Goal: Task Accomplishment & Management: Use online tool/utility

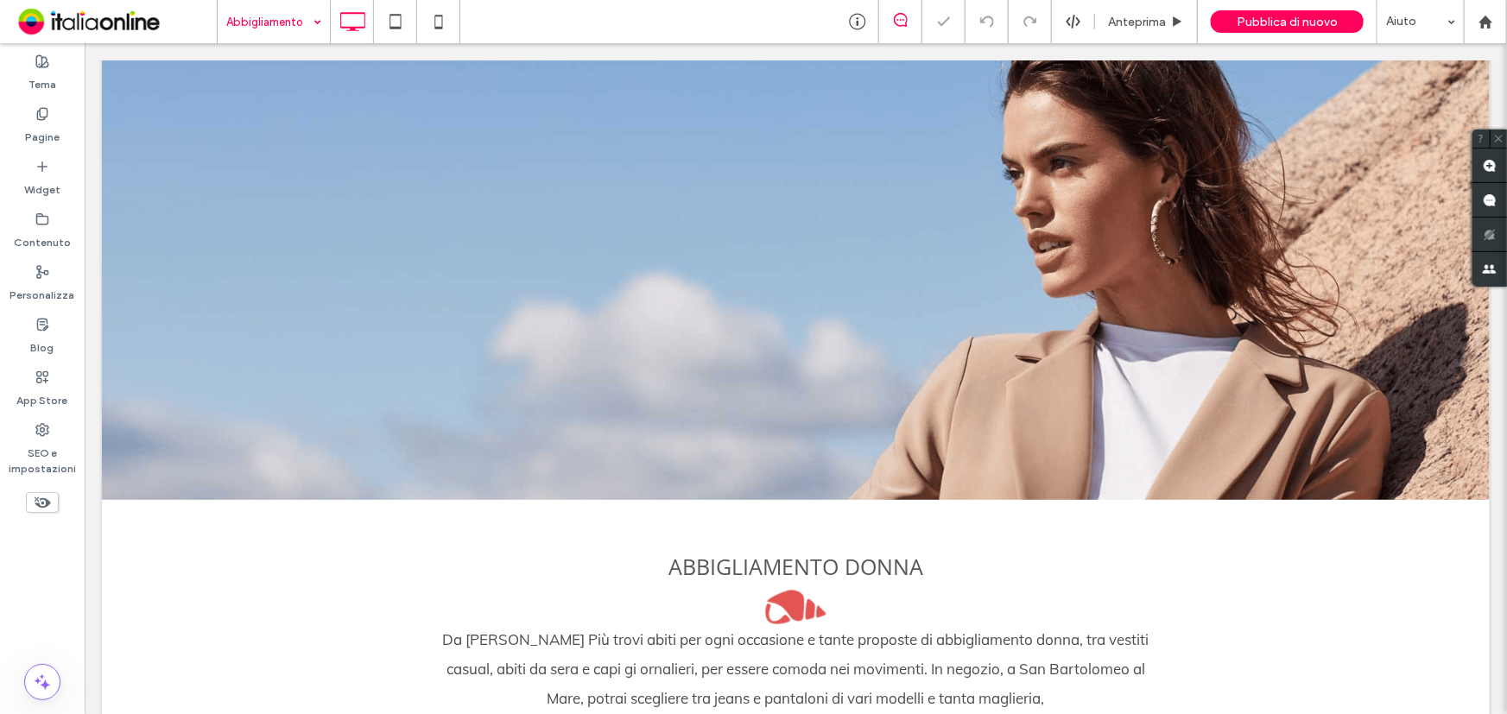
scroll to position [78, 0]
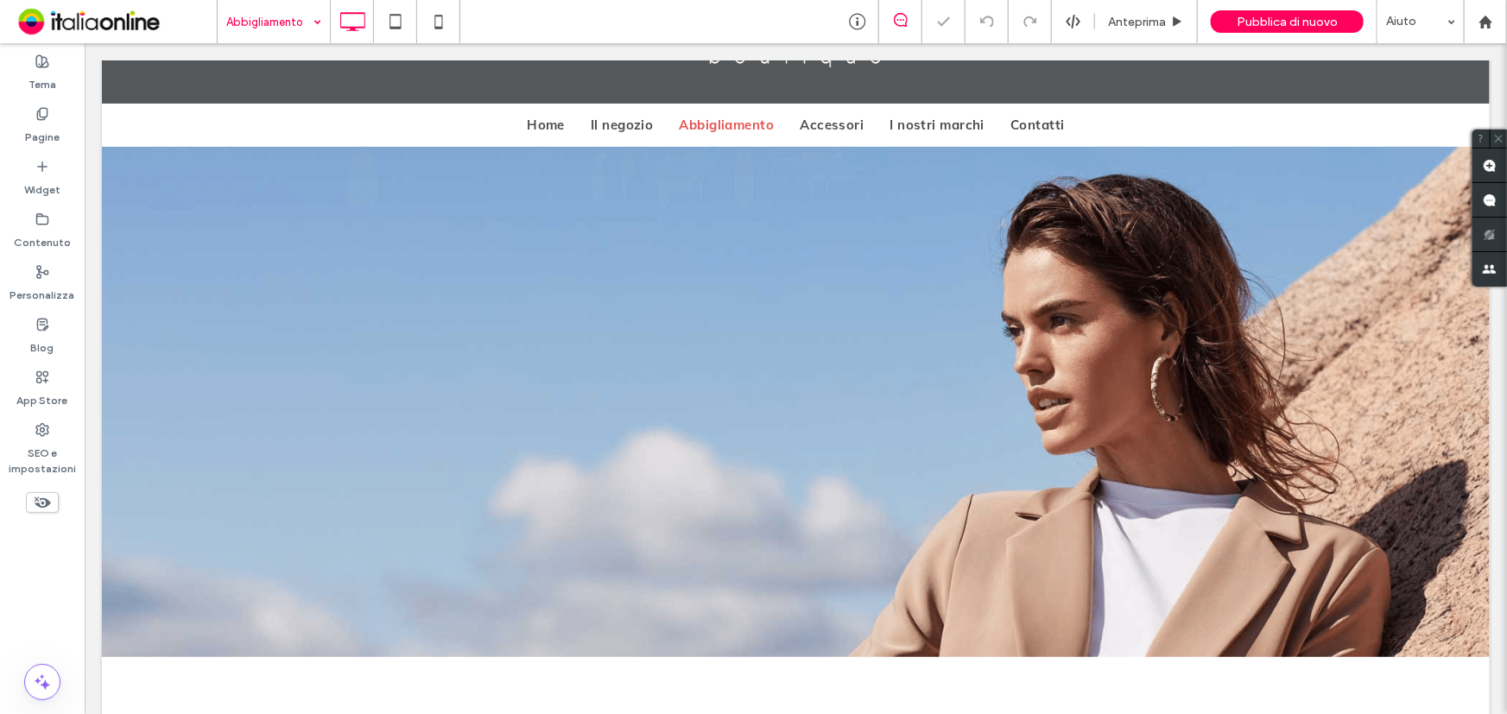
drag, startPoint x: 285, startPoint y: 18, endPoint x: 281, endPoint y: 39, distance: 21.2
click at [285, 18] on input at bounding box center [269, 21] width 86 height 43
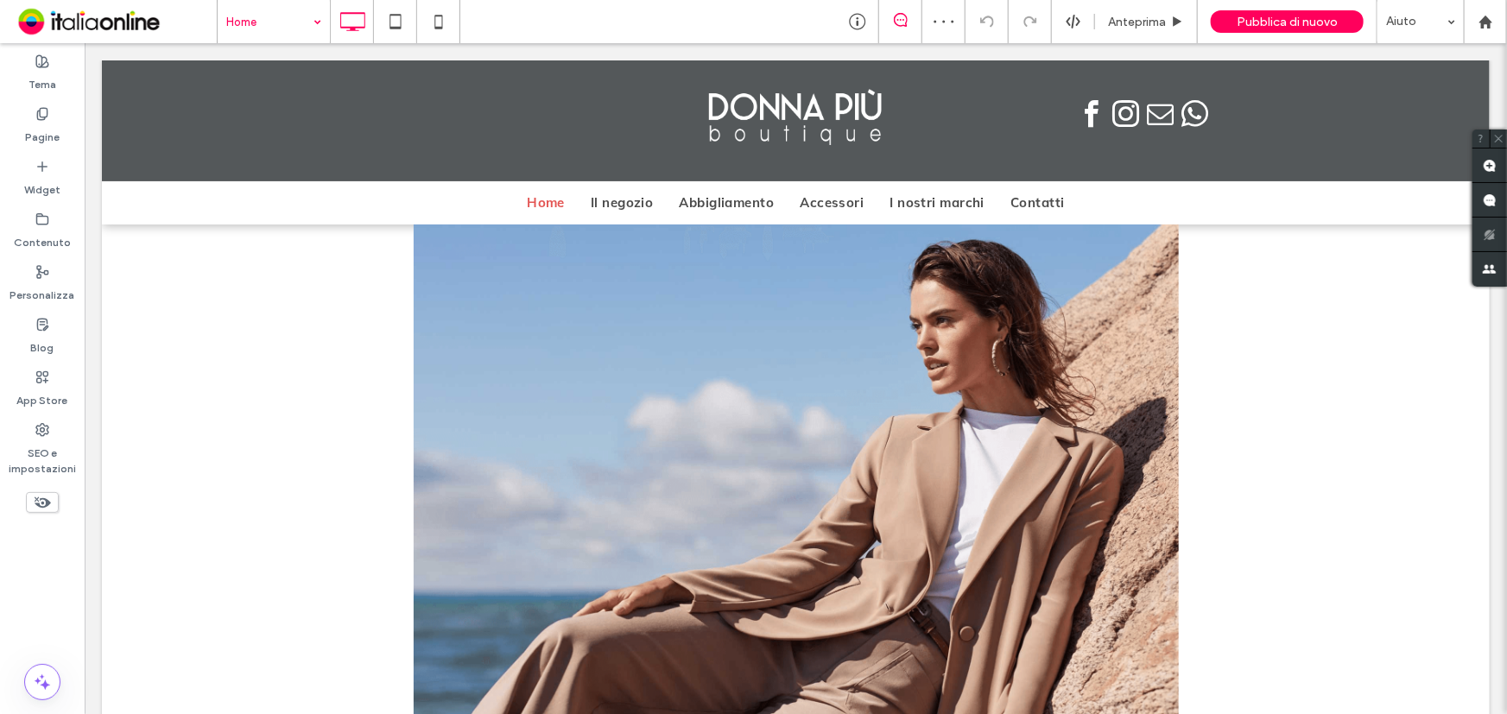
scroll to position [0, 0]
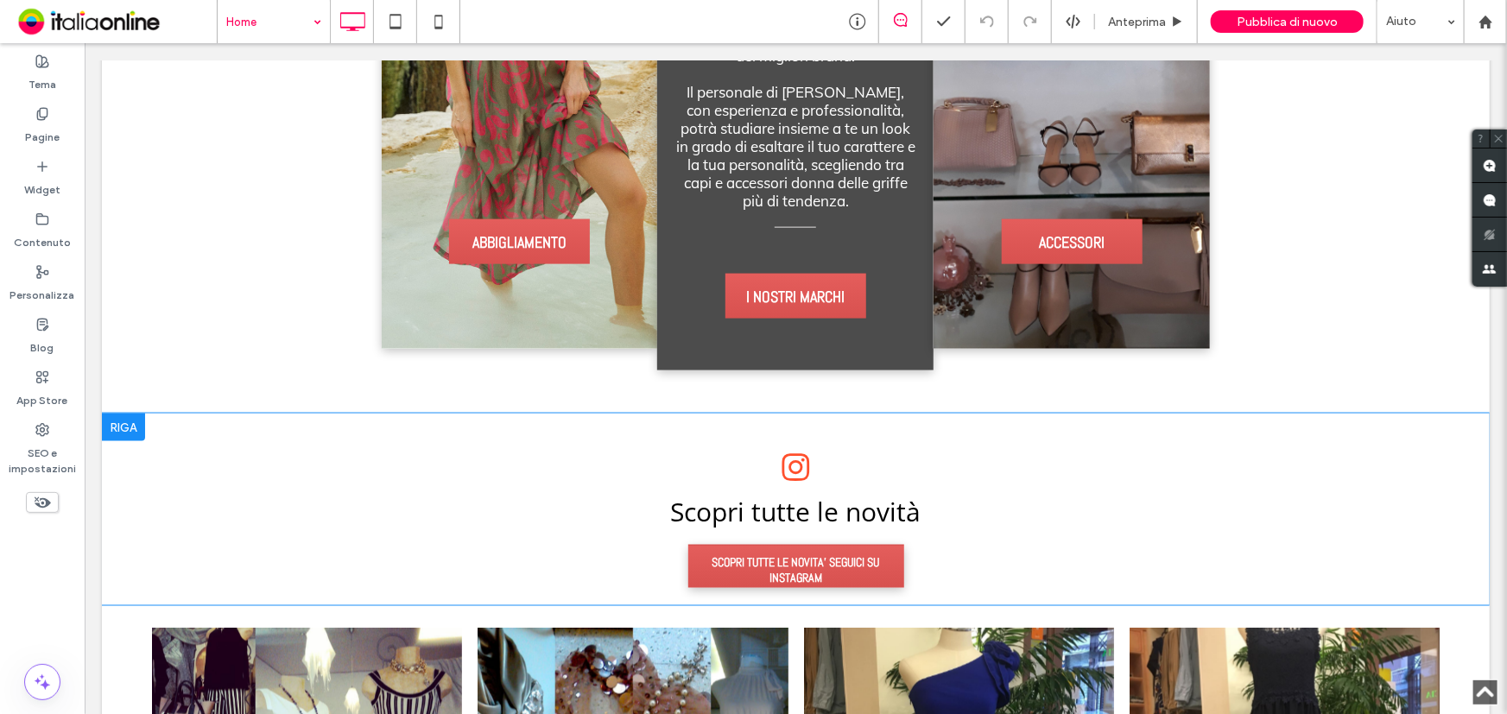
scroll to position [1177, 0]
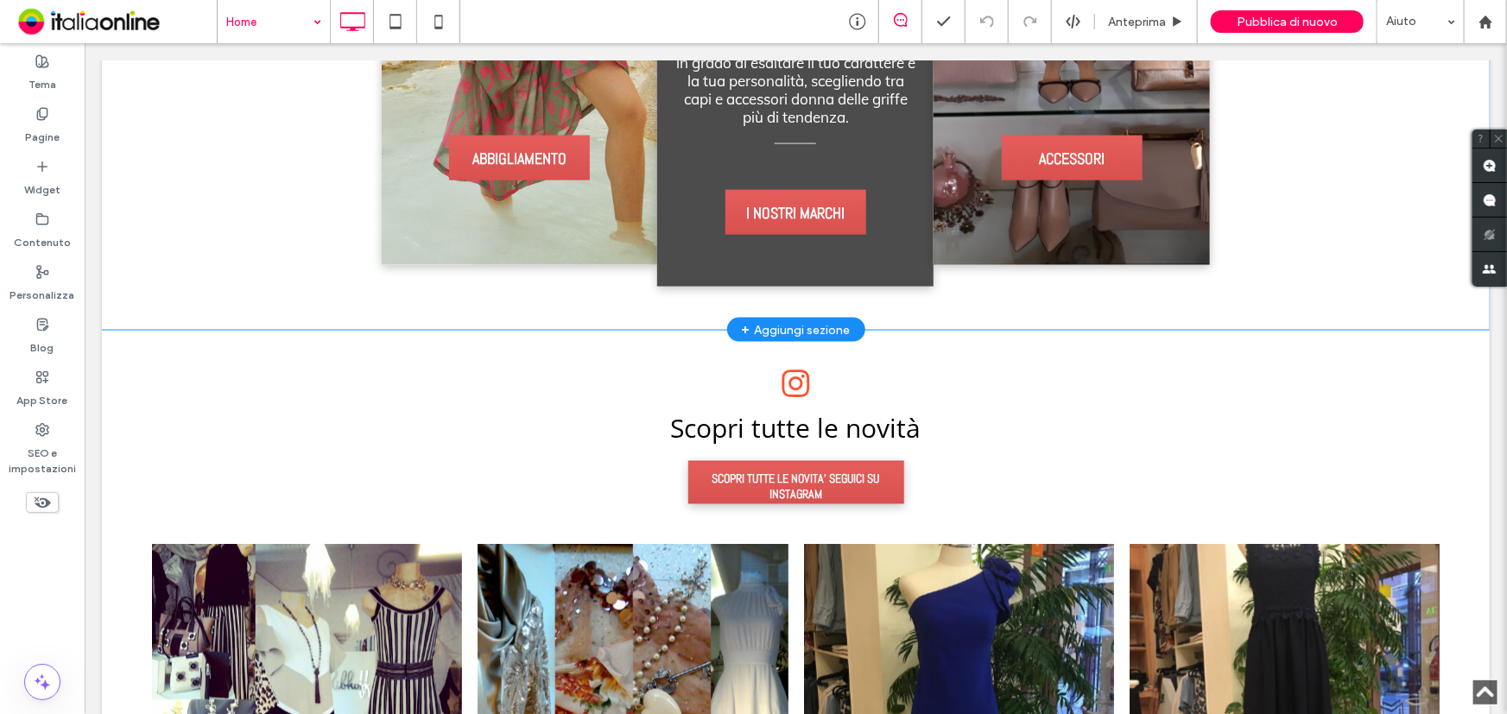
click at [793, 319] on div "+ Aggiungi sezione" at bounding box center [795, 328] width 109 height 19
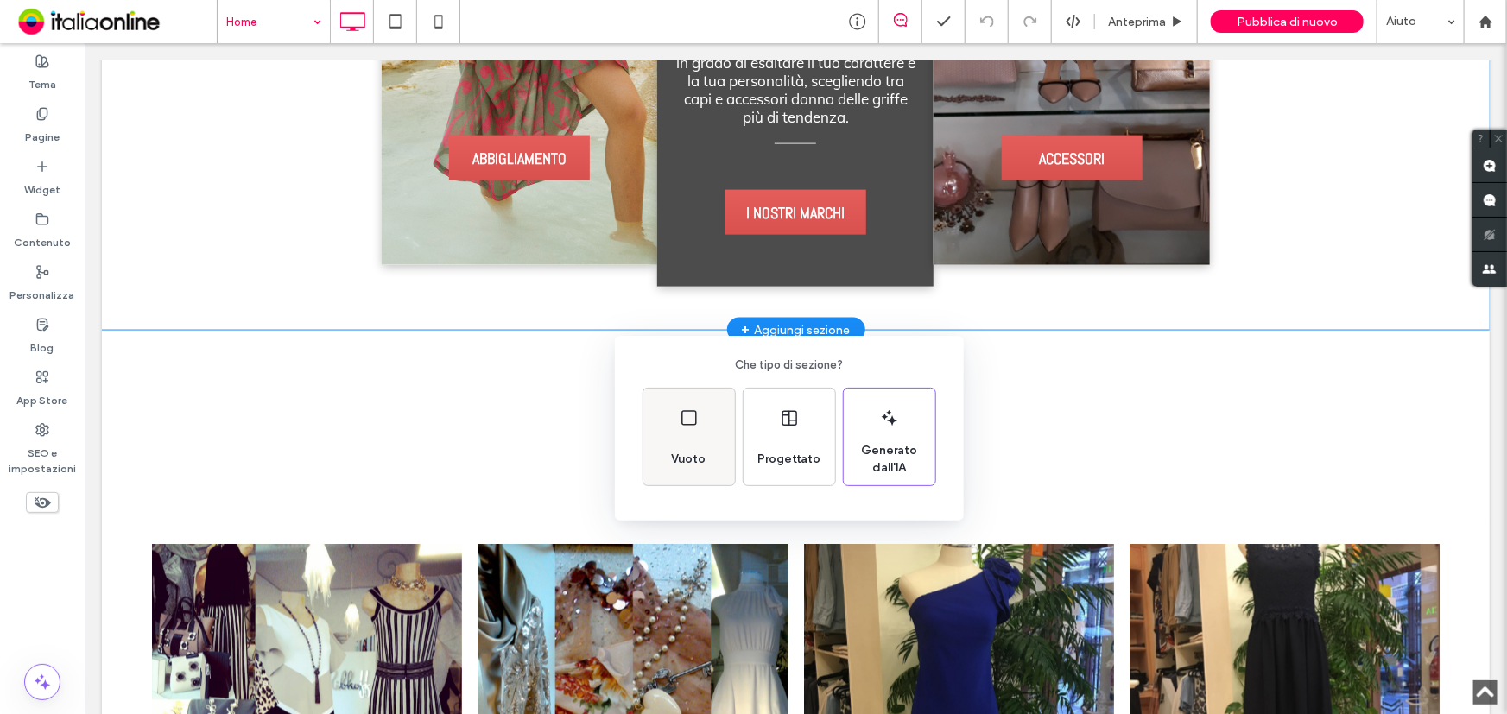
click at [678, 414] on div "Vuoto" at bounding box center [689, 437] width 92 height 97
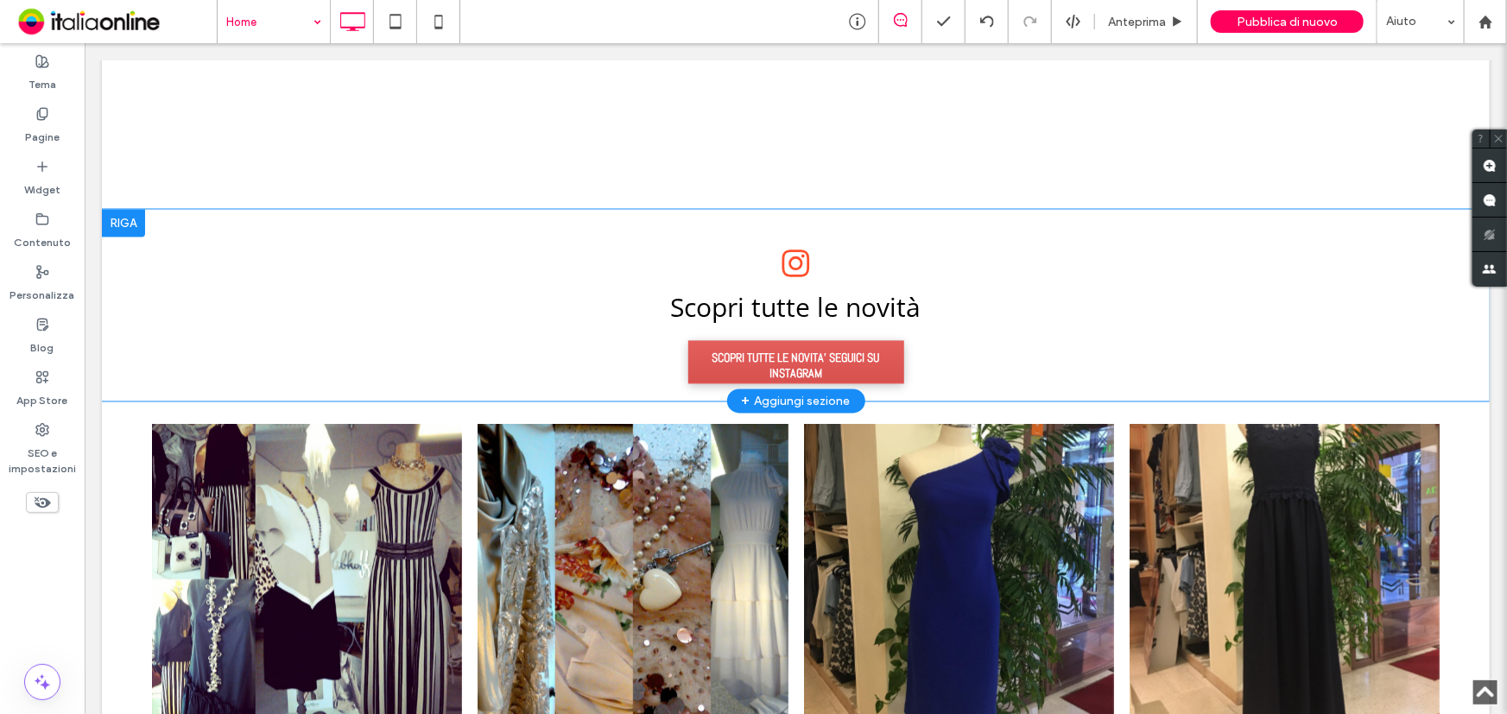
scroll to position [1255, 0]
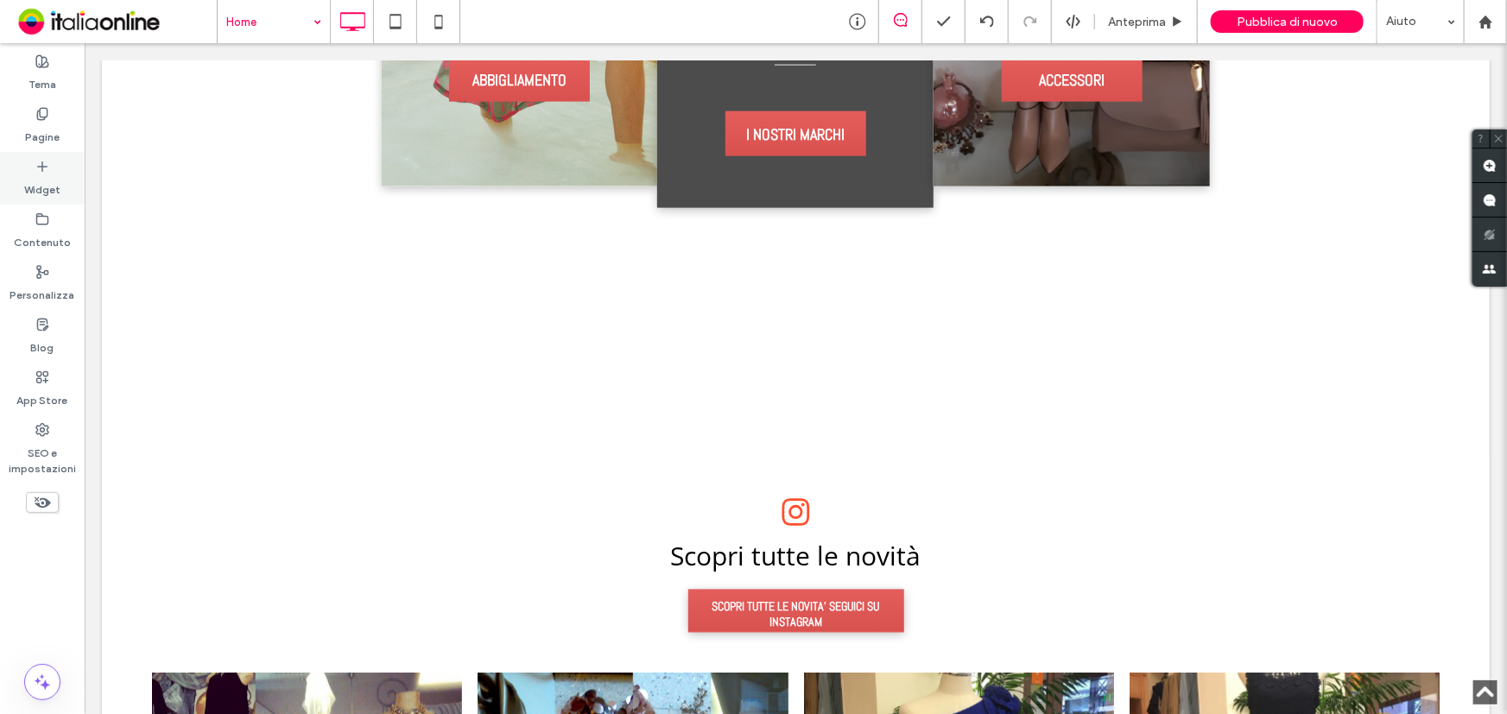
click at [50, 178] on label "Widget" at bounding box center [42, 186] width 36 height 24
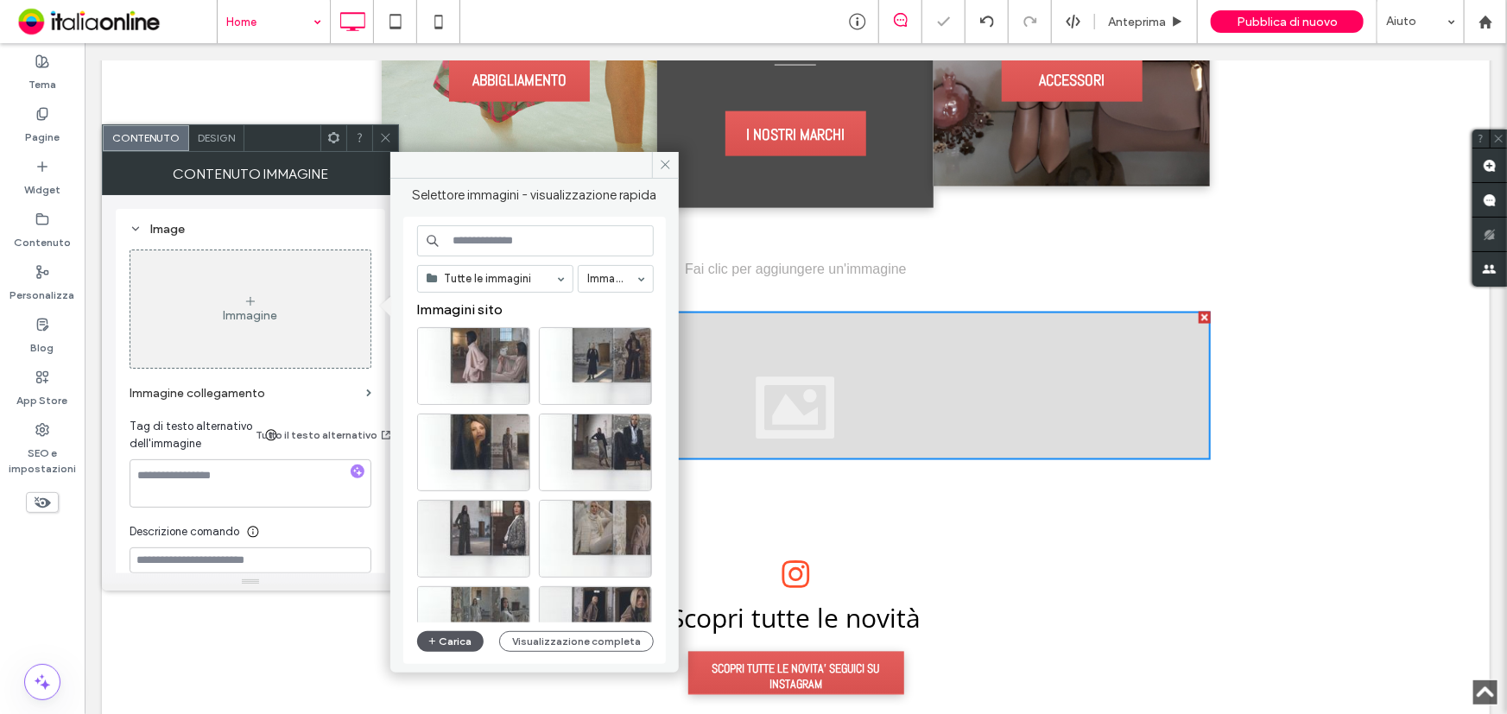
click at [456, 636] on button "Carica" at bounding box center [450, 641] width 67 height 21
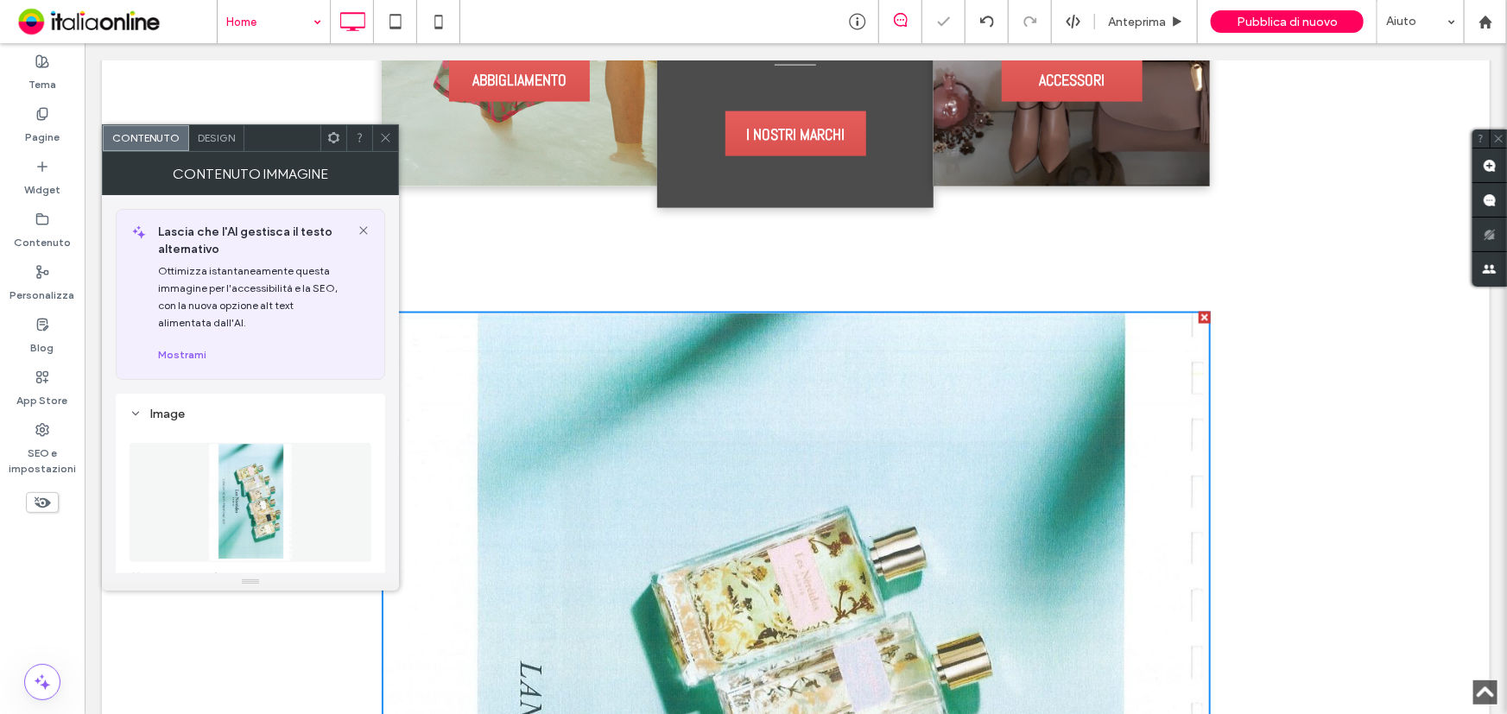
scroll to position [156, 0]
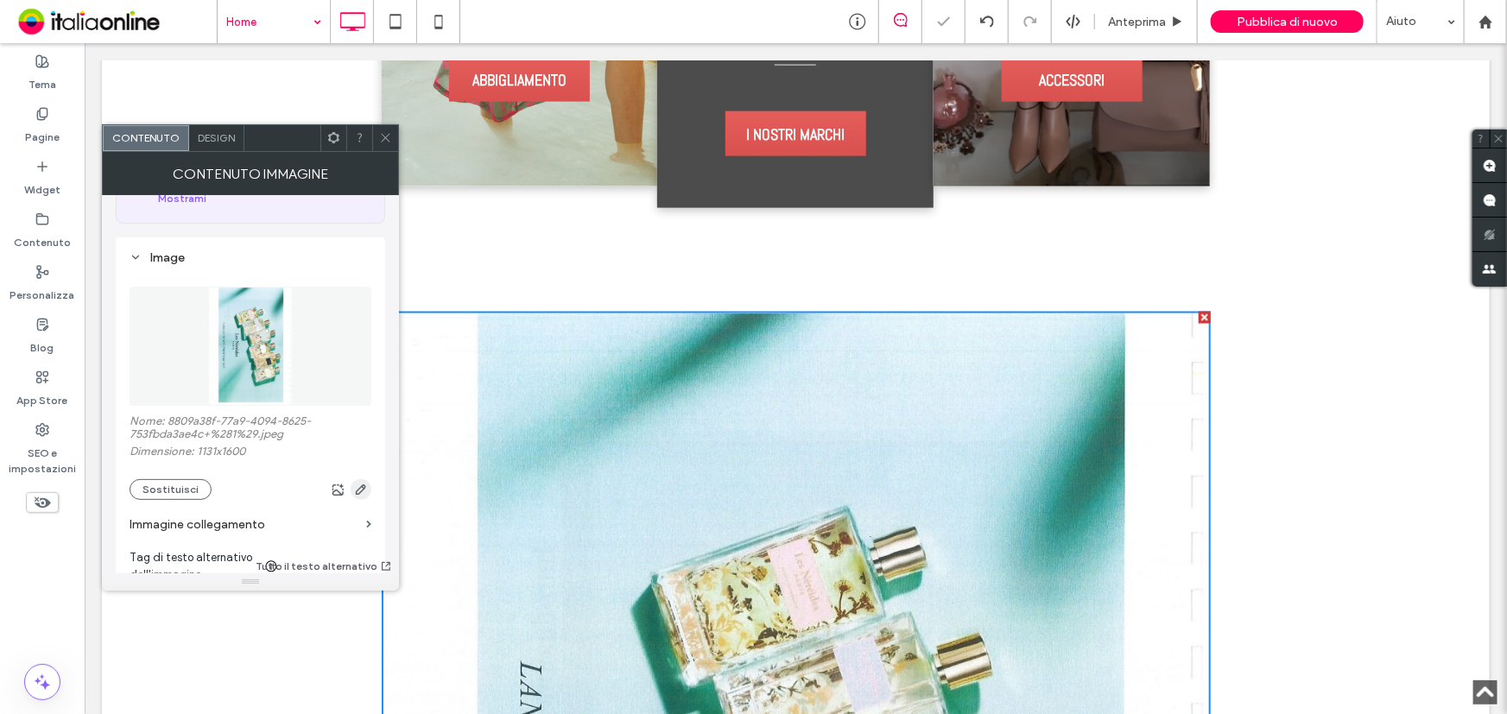
click at [355, 494] on icon "button" at bounding box center [361, 490] width 14 height 14
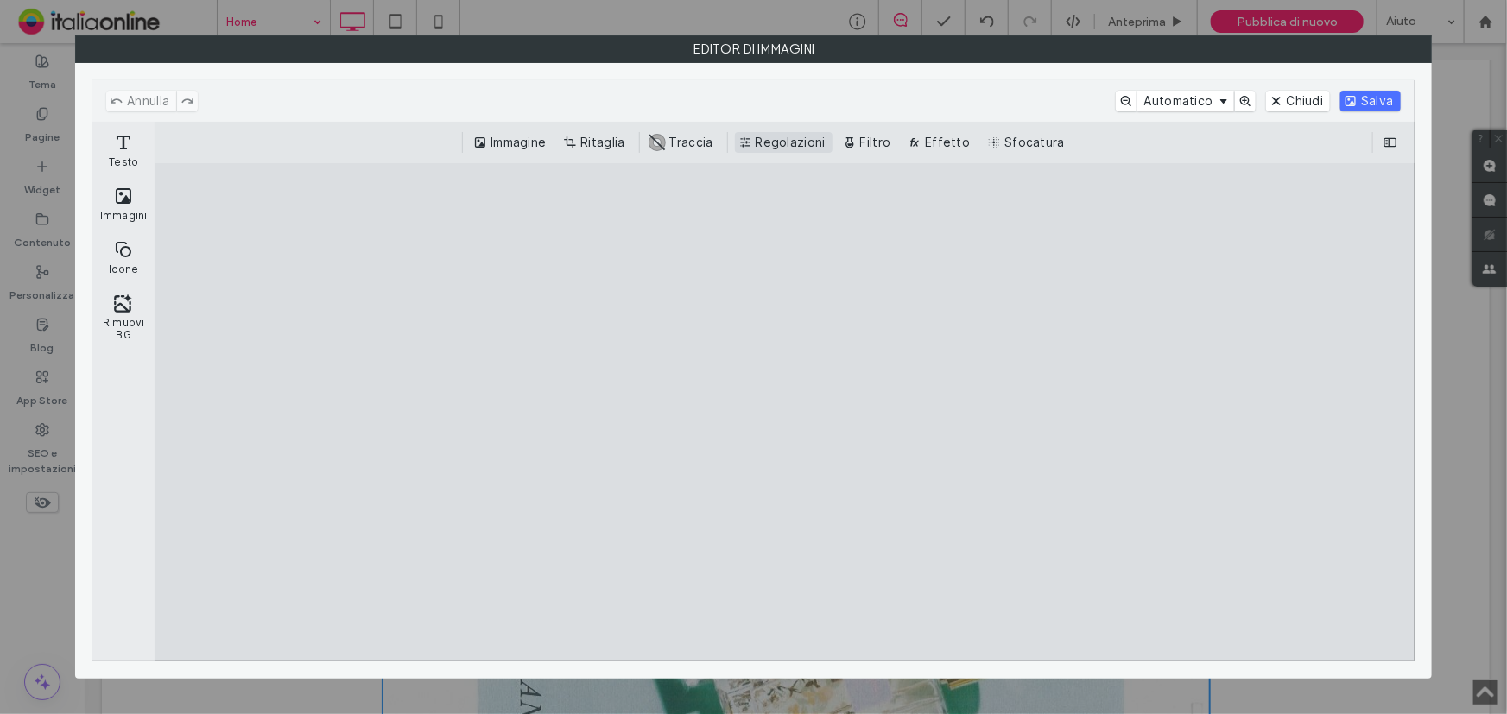
click at [756, 142] on button "Regolazioni" at bounding box center [784, 142] width 98 height 21
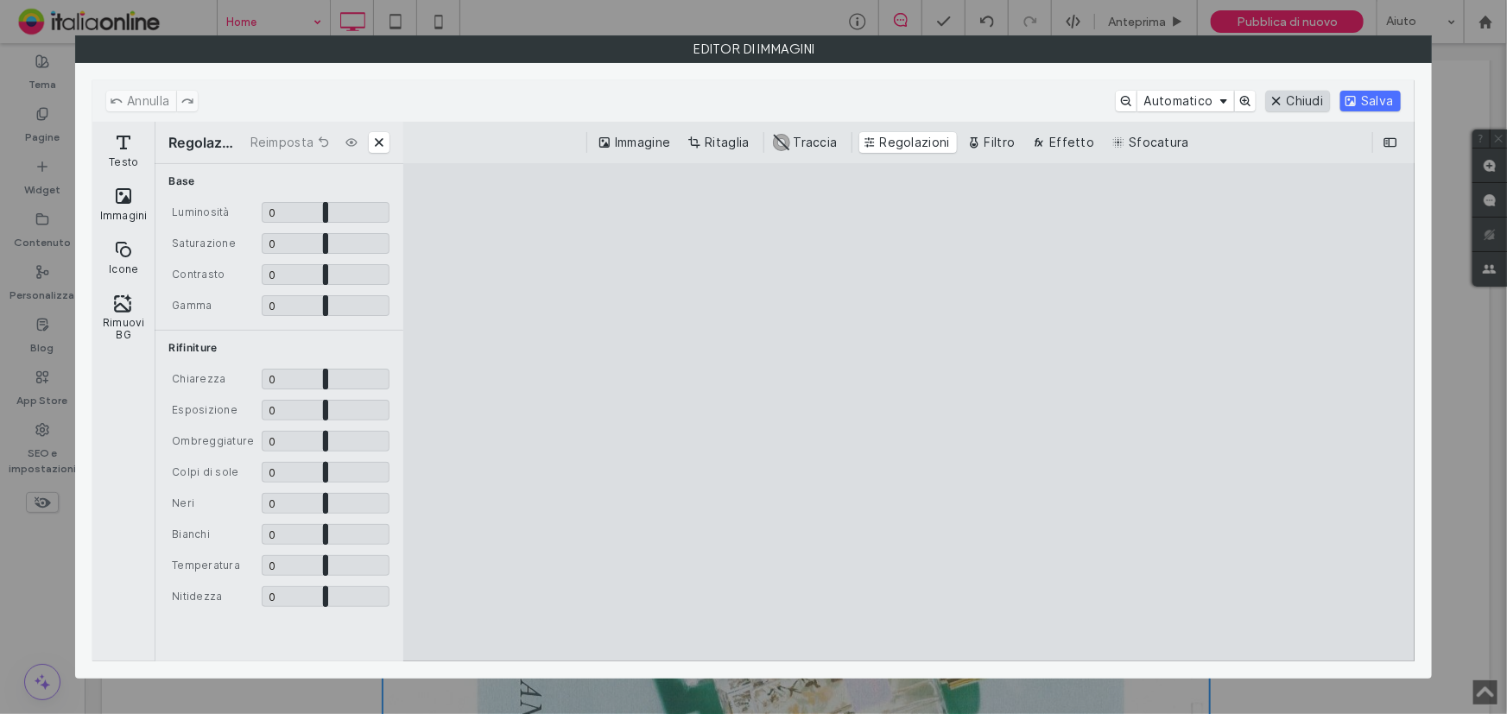
click at [1293, 91] on button "Chiudi" at bounding box center [1298, 101] width 65 height 21
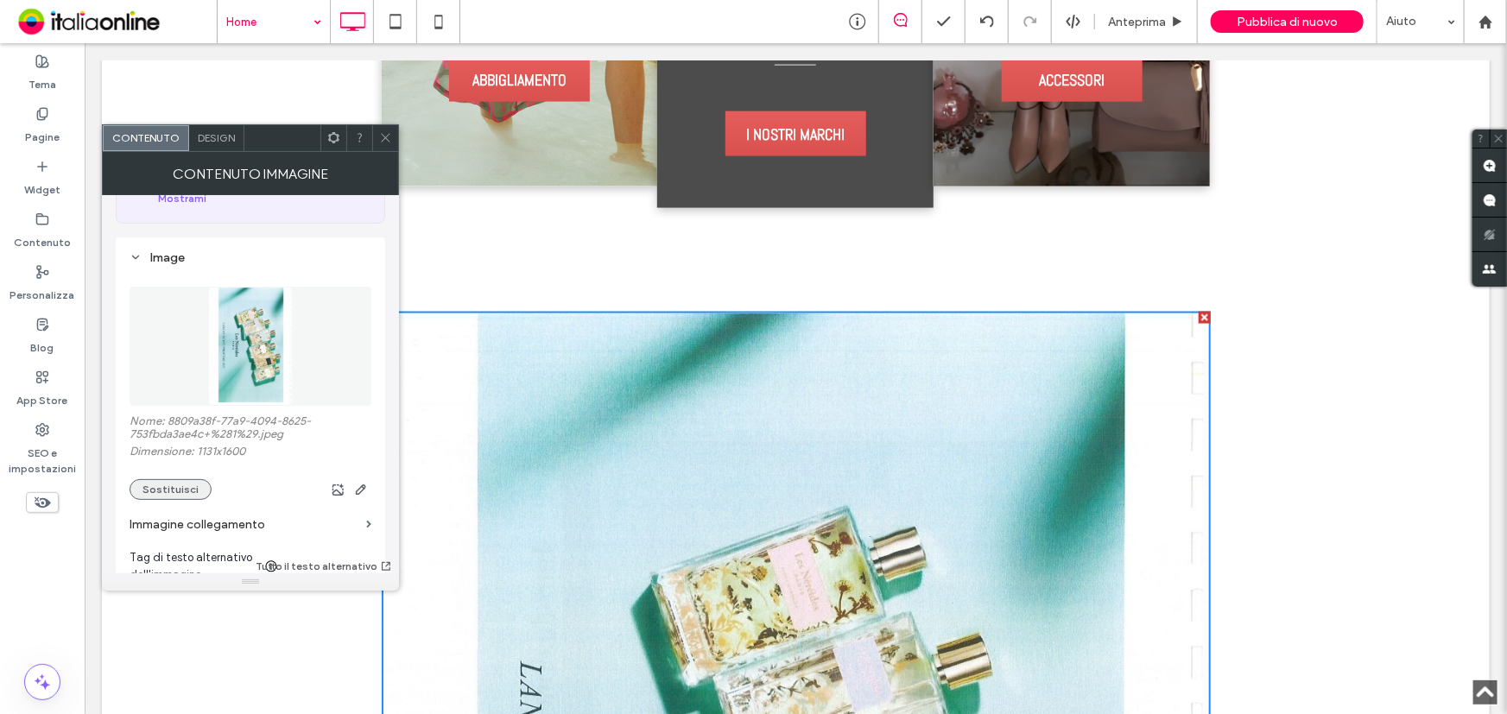
click at [169, 491] on button "Sostituisci" at bounding box center [171, 489] width 82 height 21
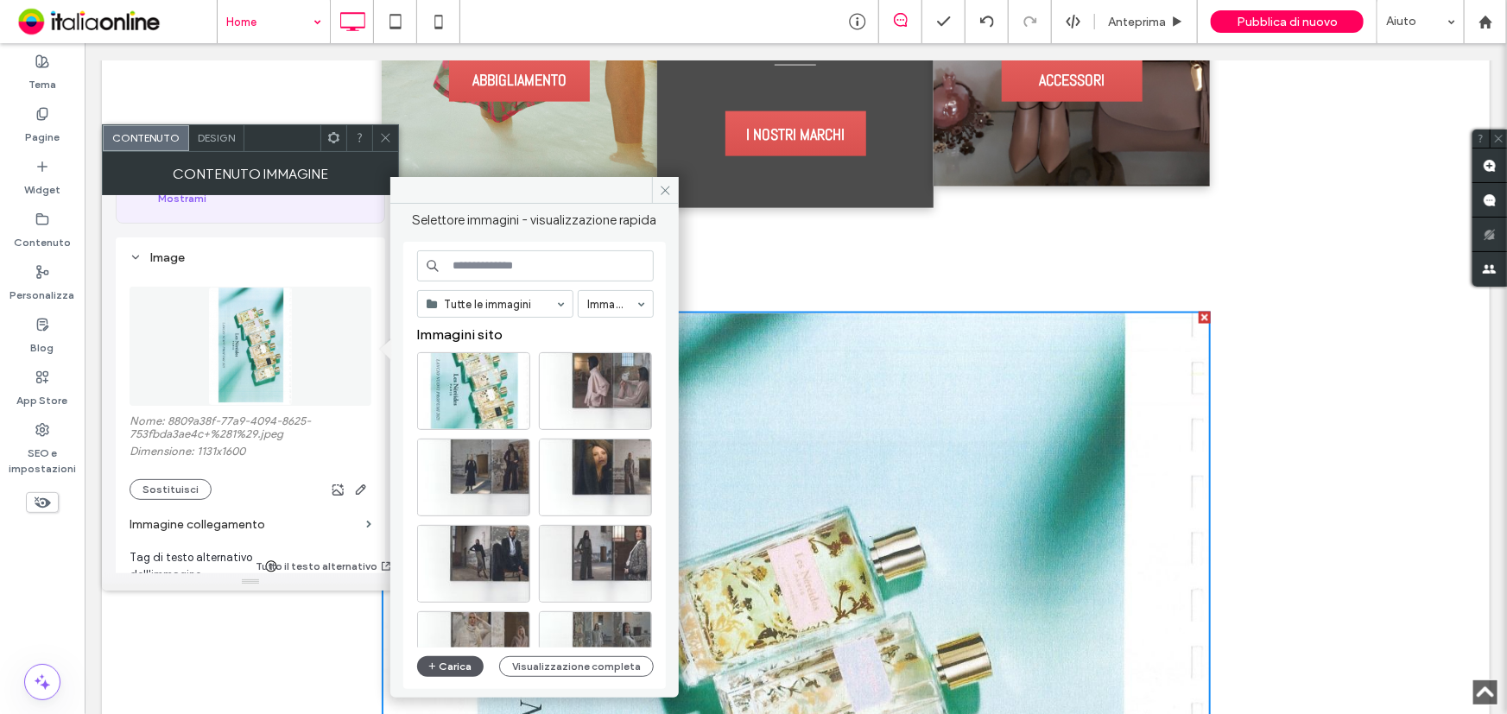
click at [453, 663] on button "Carica" at bounding box center [450, 666] width 67 height 21
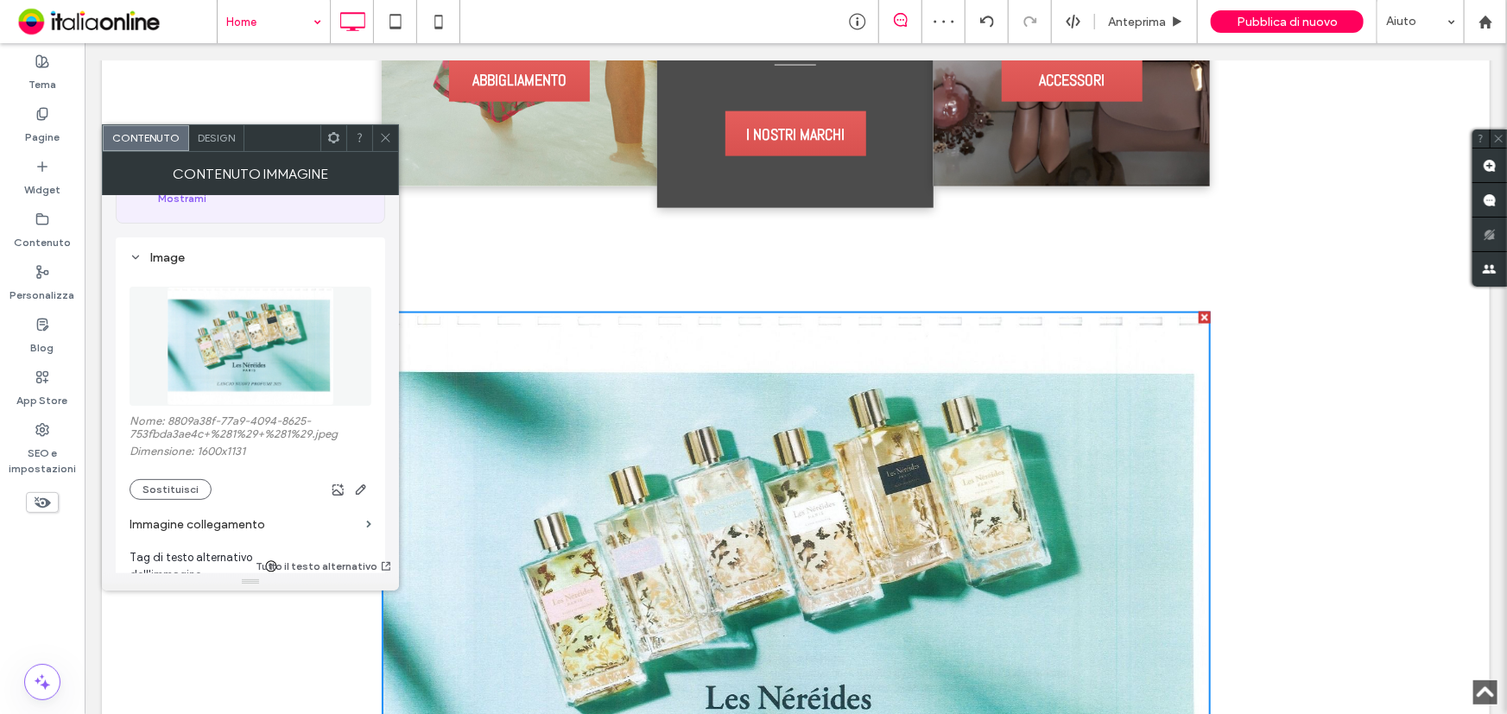
drag, startPoint x: 287, startPoint y: 78, endPoint x: 395, endPoint y: 138, distance: 123.7
click at [381, 138] on icon at bounding box center [385, 137] width 13 height 13
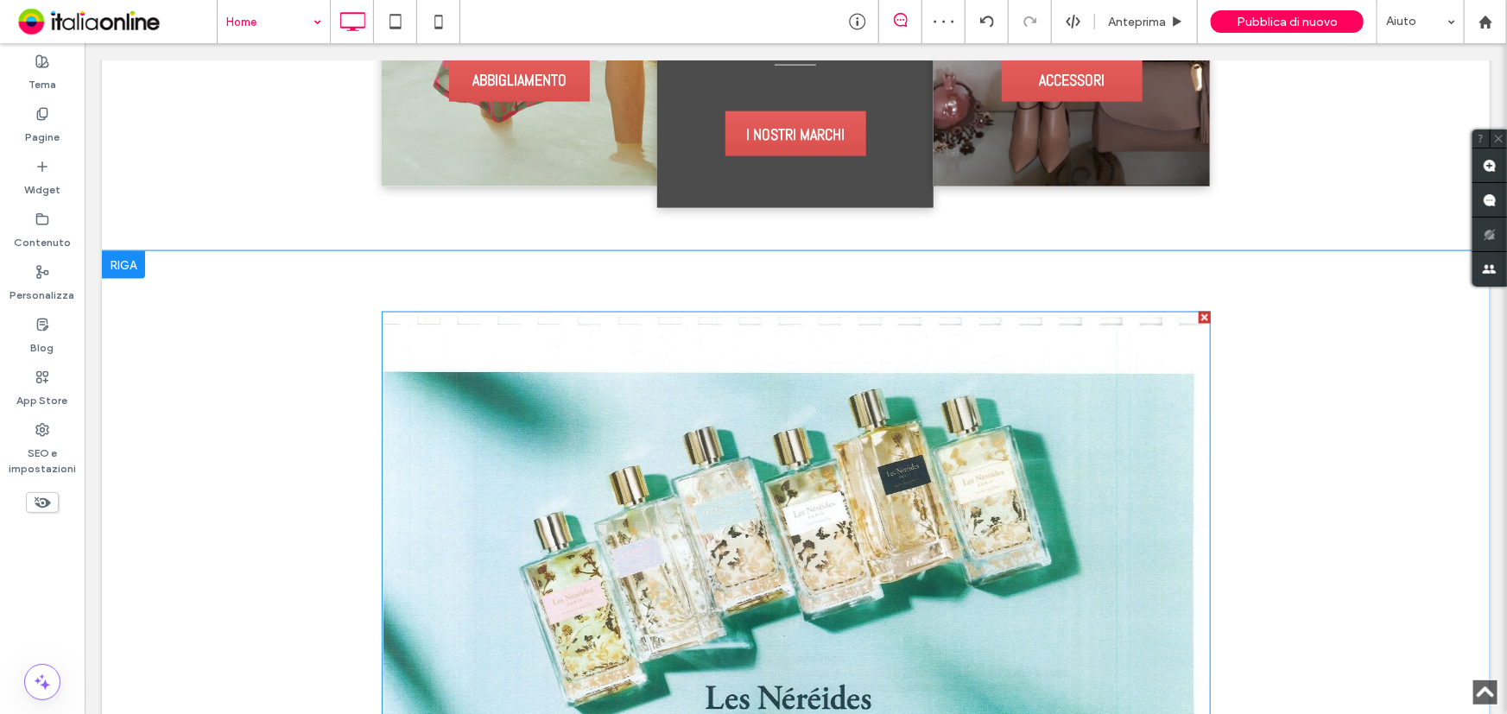
scroll to position [1491, 0]
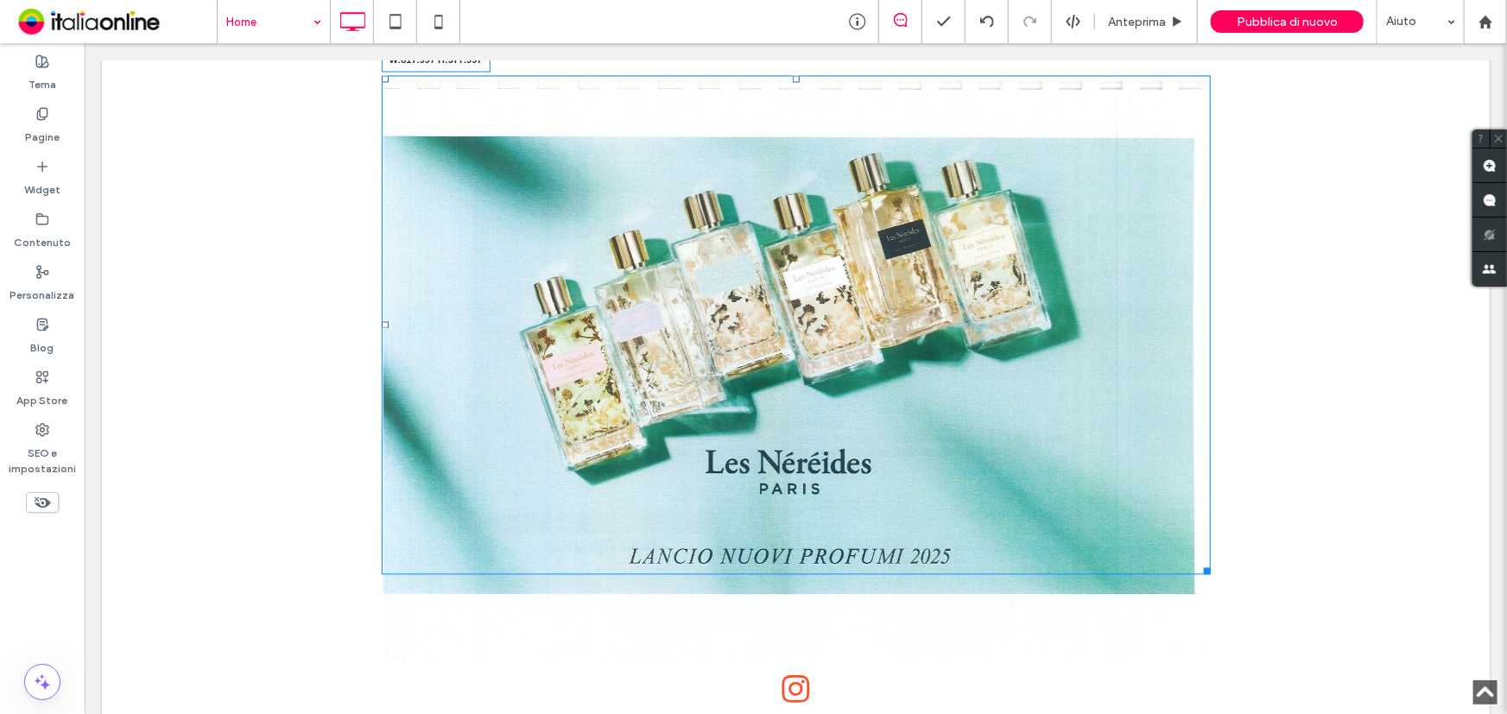
drag, startPoint x: 1193, startPoint y: 638, endPoint x: 809, endPoint y: 544, distance: 395.6
click at [1131, 527] on div "Click To Paste Click To Paste W:817.997 H:577.997" at bounding box center [795, 324] width 829 height 499
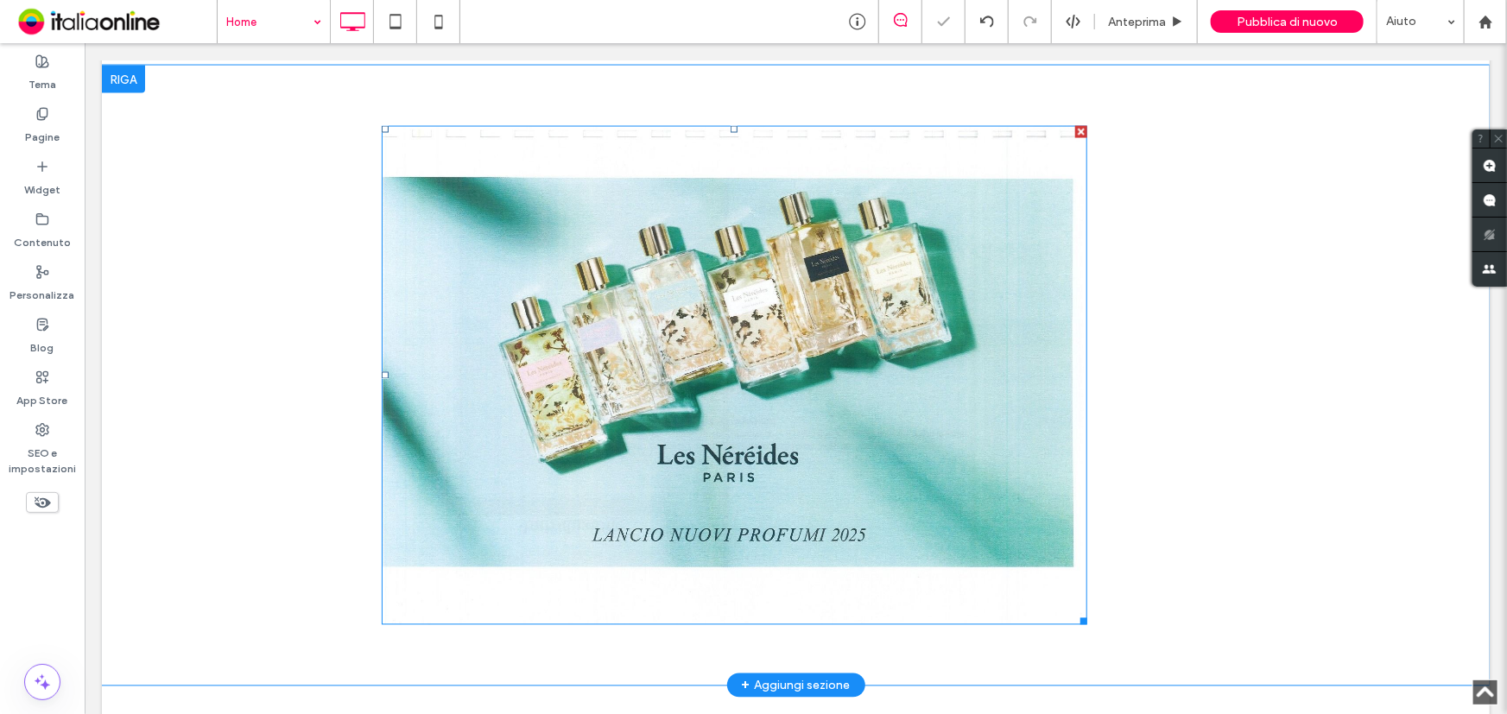
scroll to position [1413, 0]
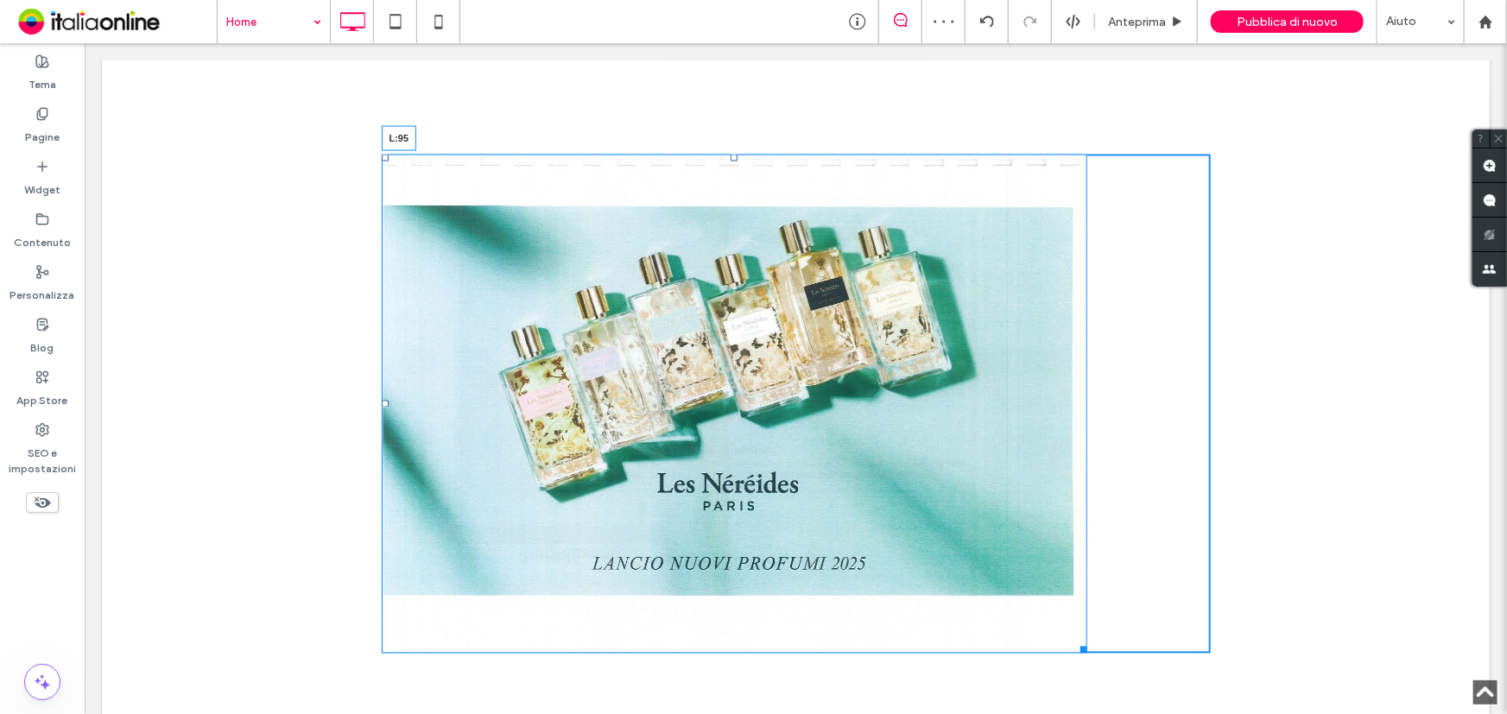
drag, startPoint x: 375, startPoint y: 382, endPoint x: 457, endPoint y: 379, distance: 82.1
click at [457, 379] on div "L:95" at bounding box center [734, 403] width 706 height 499
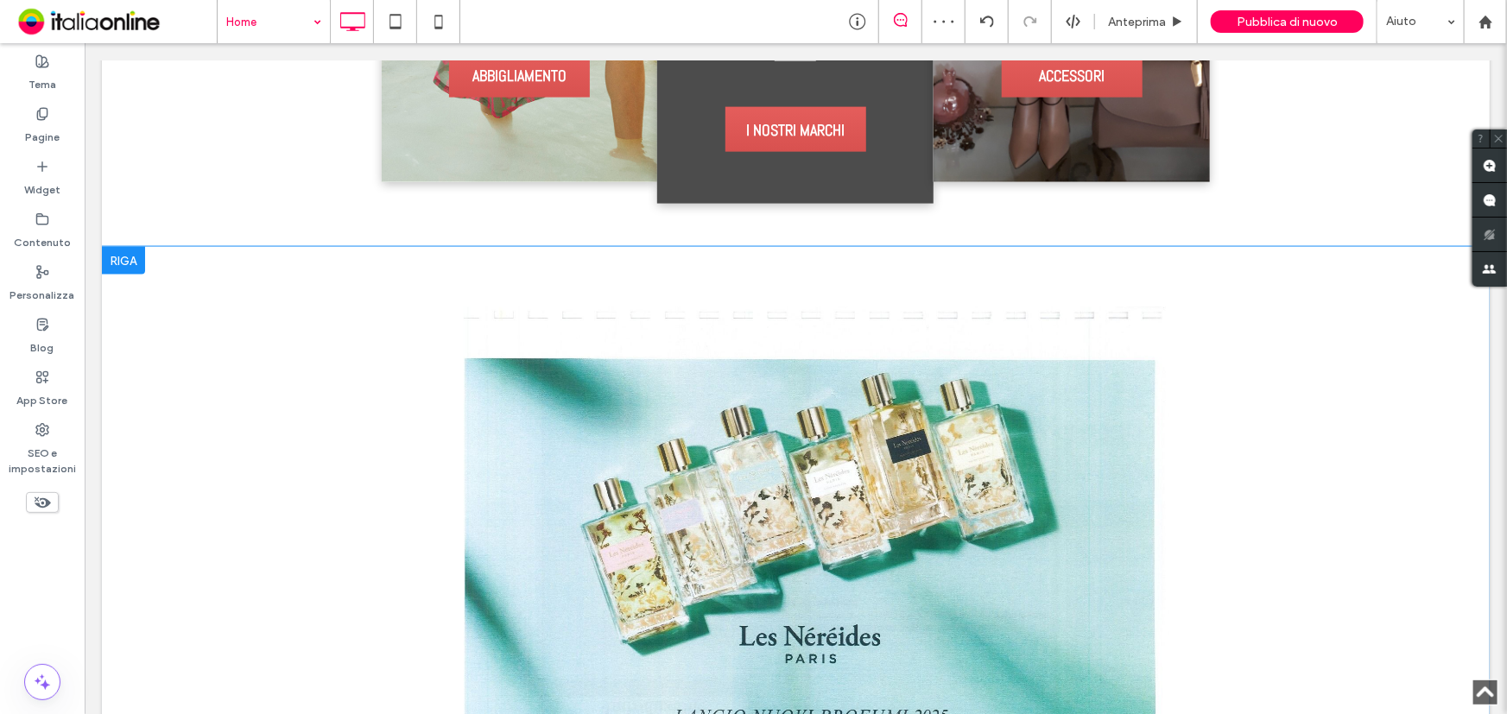
scroll to position [1255, 0]
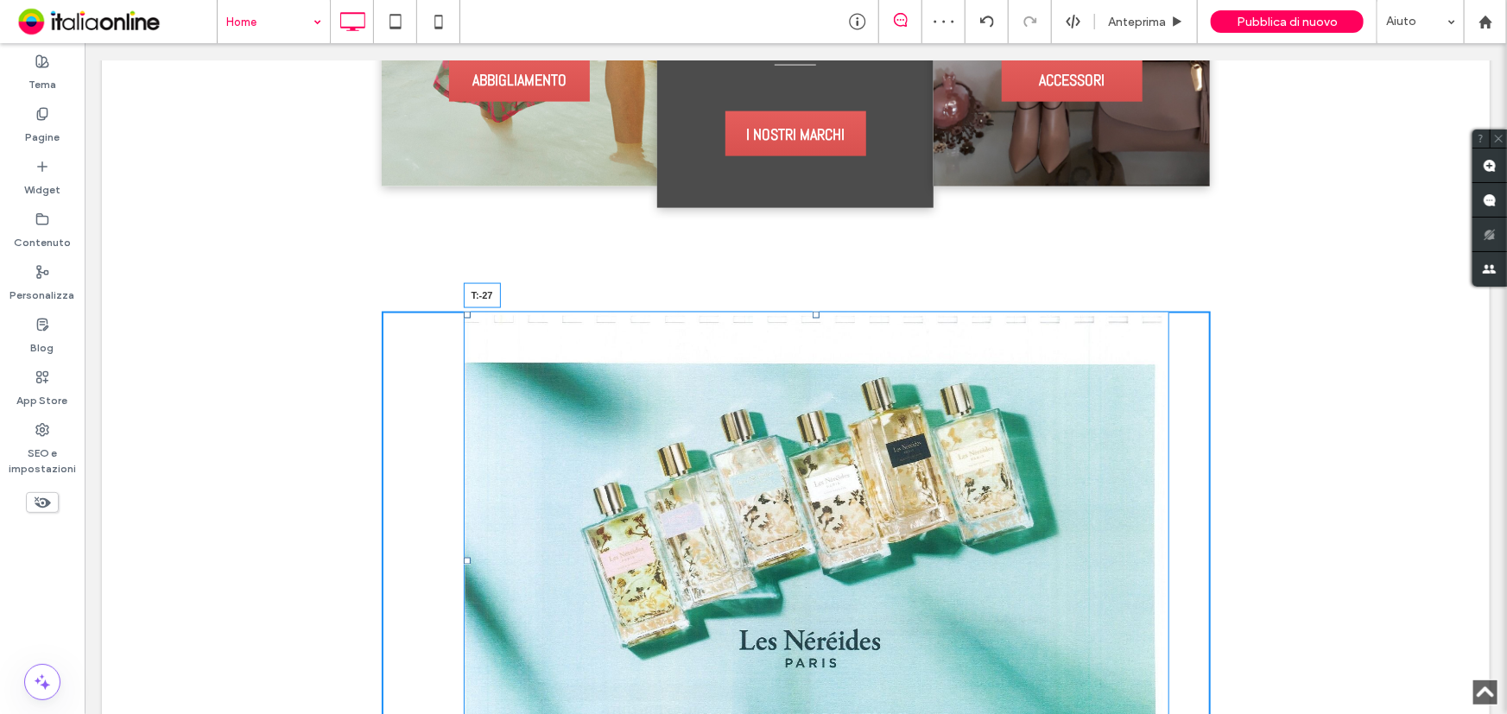
drag, startPoint x: 807, startPoint y: 291, endPoint x: 811, endPoint y: 257, distance: 33.8
click at [811, 257] on div "Click To Paste Click To Paste T:-27 Riga + Aggiungi sezione" at bounding box center [794, 560] width 1387 height 620
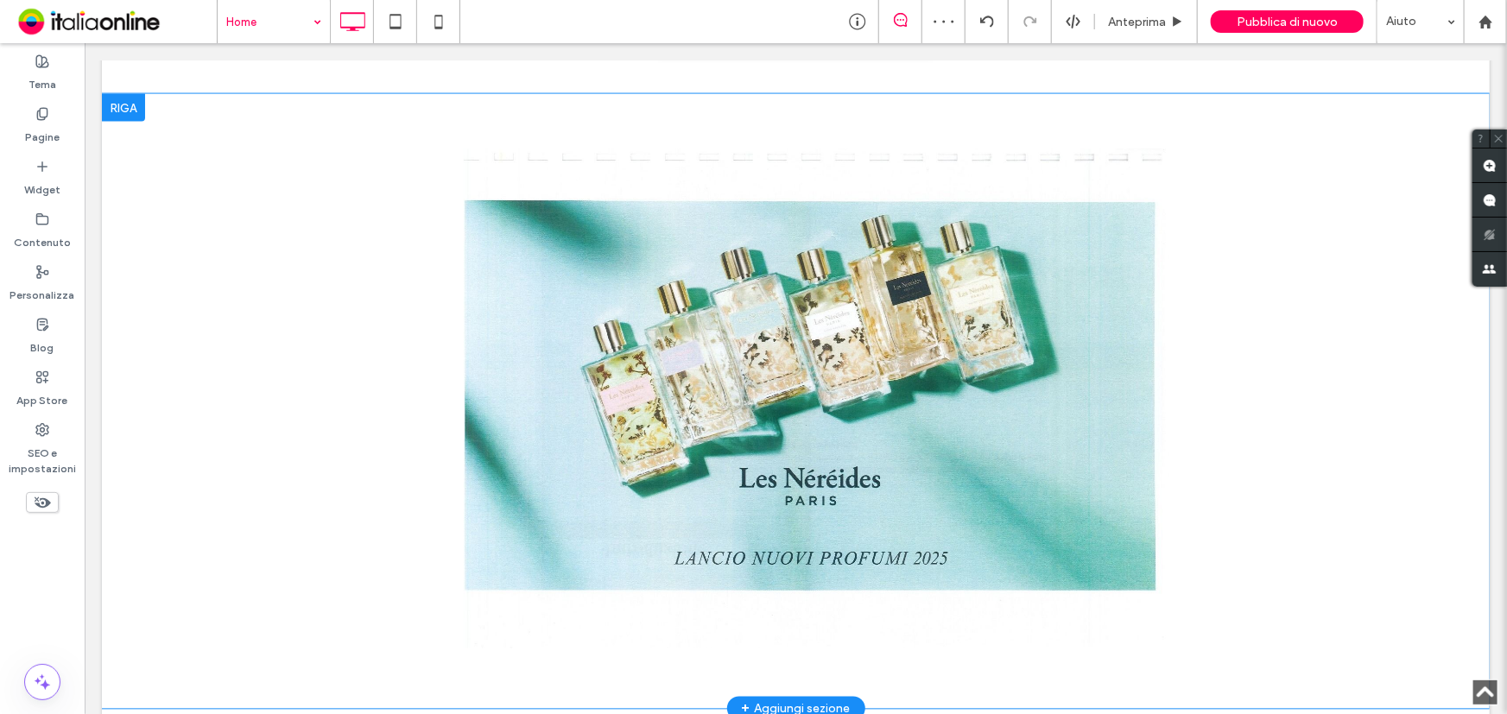
scroll to position [1570, 0]
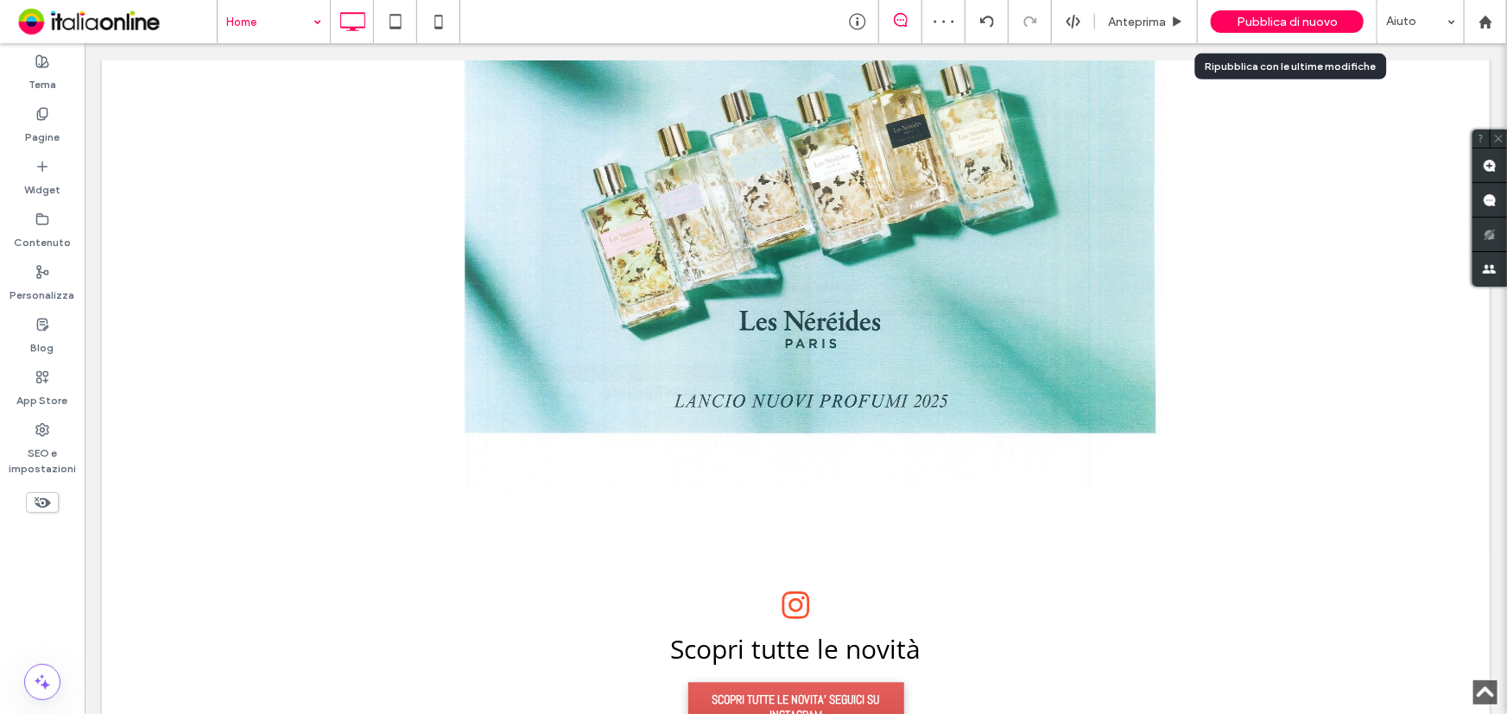
click at [1239, 25] on span "Pubblica di nuovo" at bounding box center [1286, 22] width 101 height 15
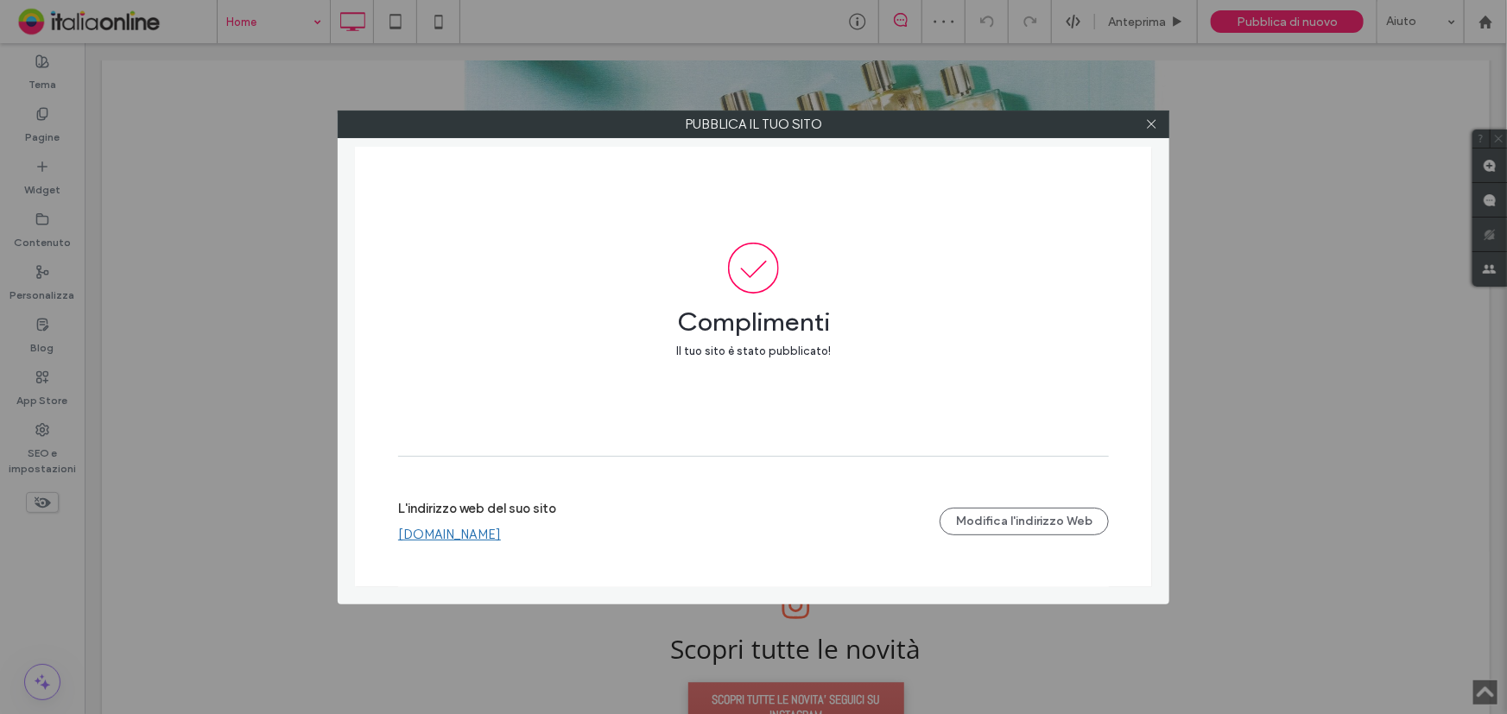
click at [501, 532] on link "www.donnapiuboutique.it" at bounding box center [449, 535] width 103 height 16
click at [1148, 125] on icon at bounding box center [1151, 123] width 13 height 13
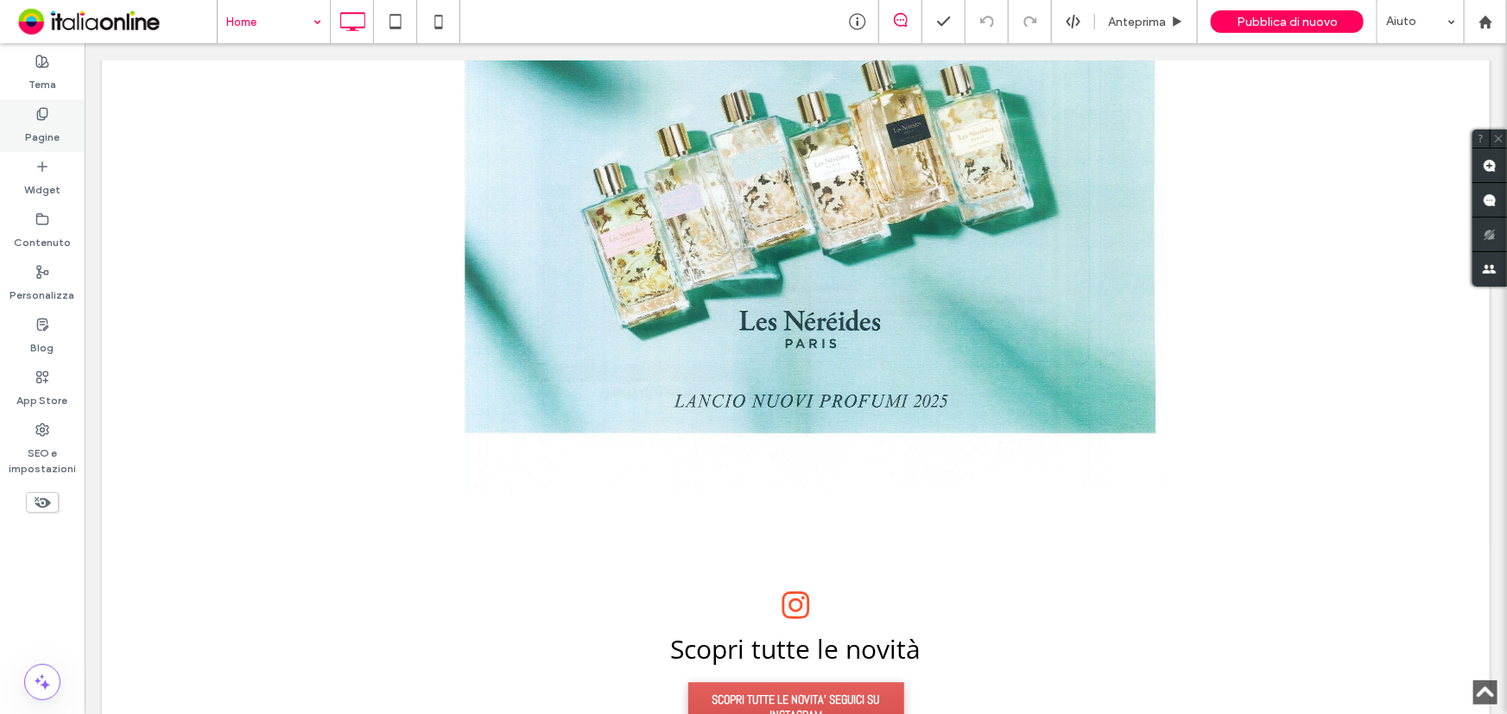
click at [54, 132] on label "Pagine" at bounding box center [42, 133] width 35 height 24
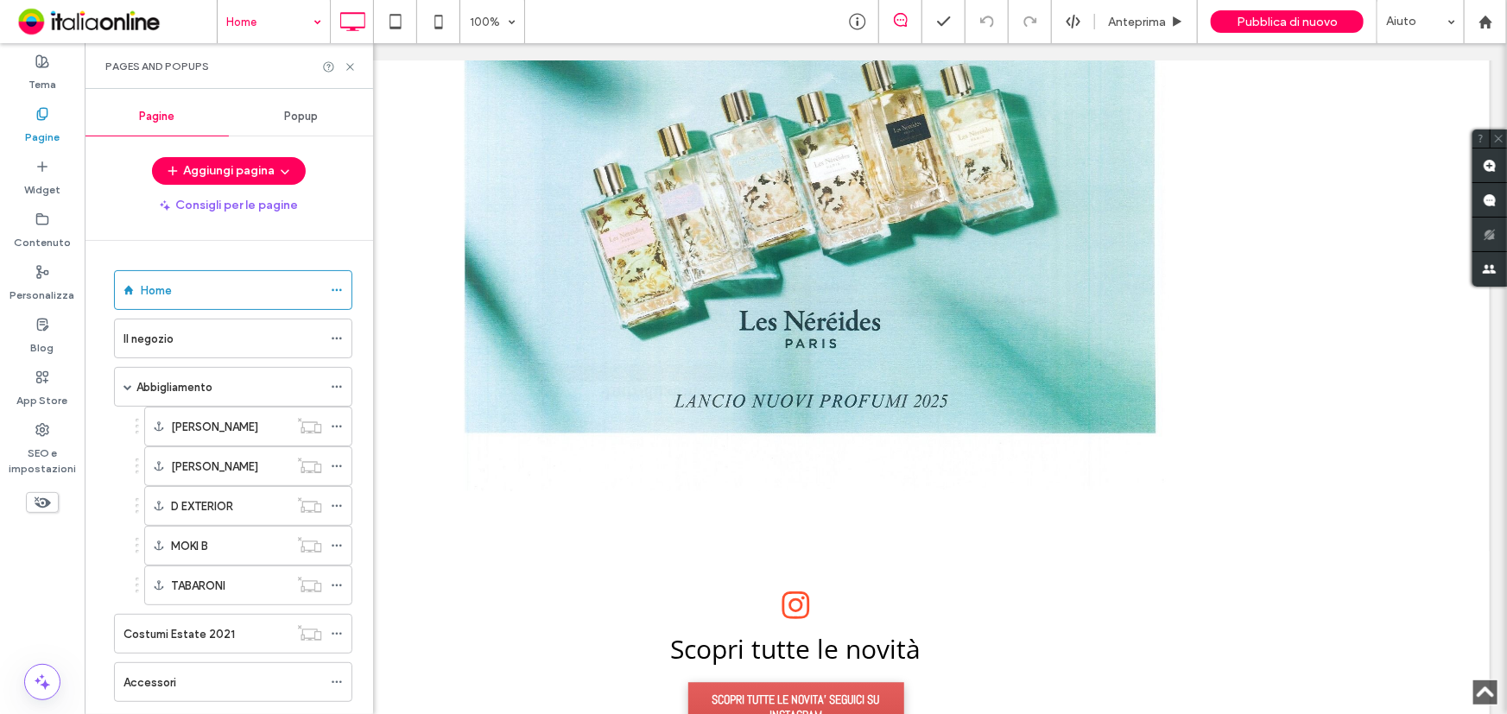
scroll to position [0, 0]
click at [350, 71] on icon at bounding box center [350, 66] width 13 height 13
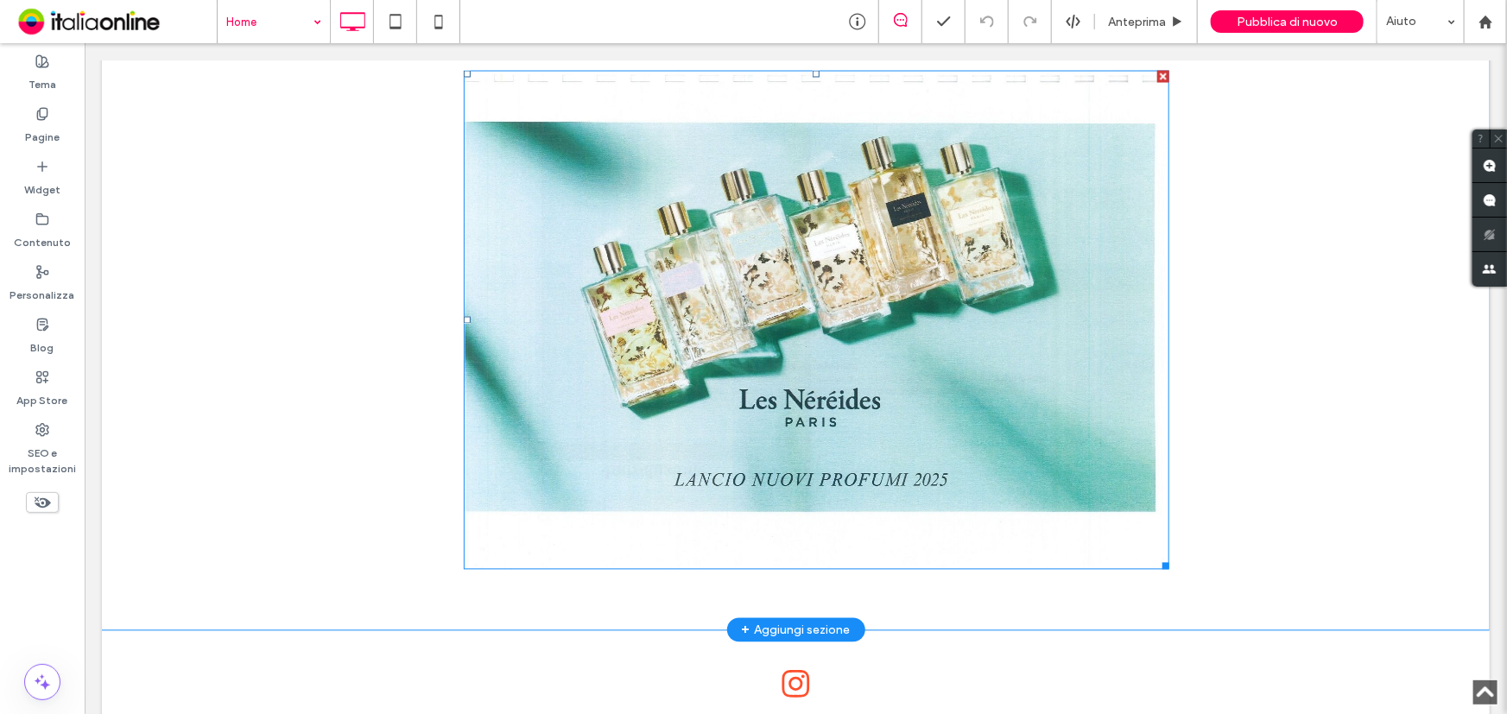
scroll to position [1883, 0]
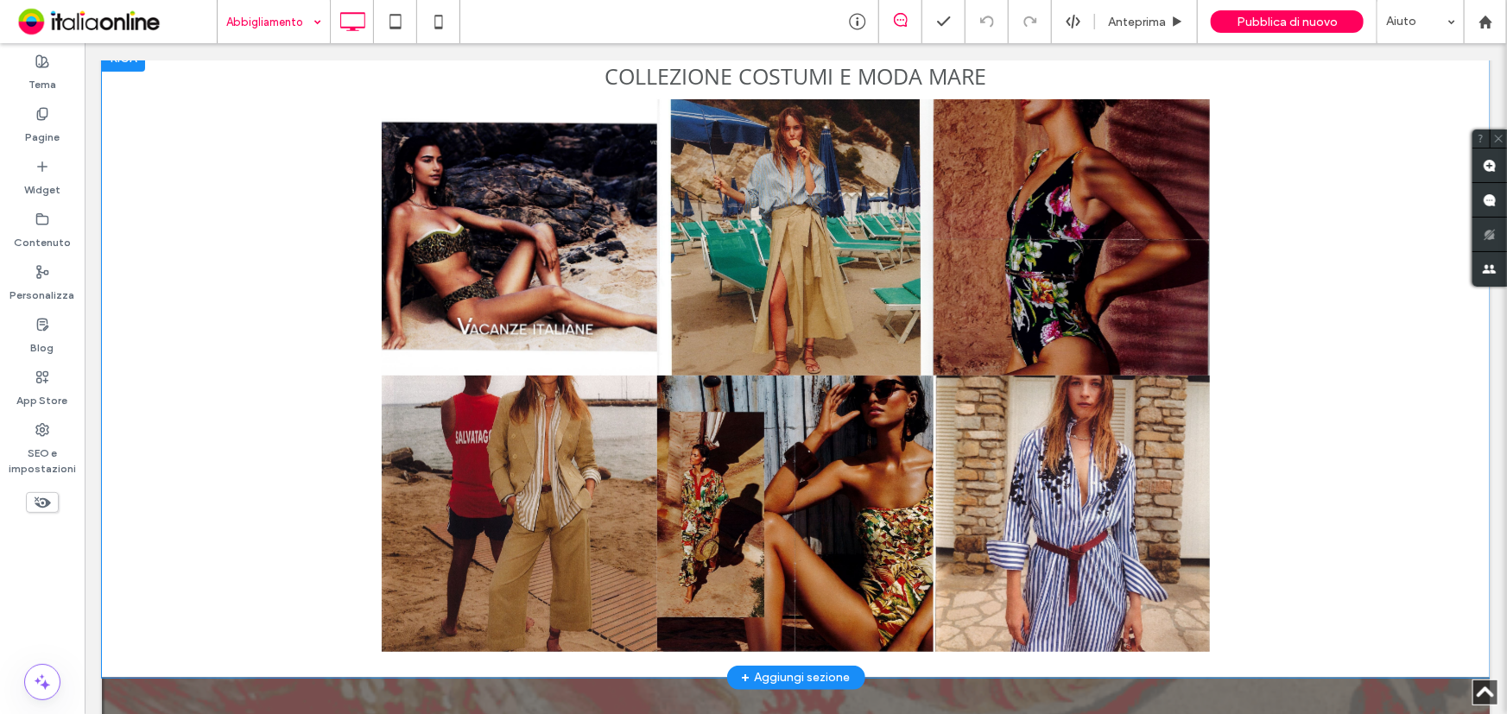
scroll to position [3375, 0]
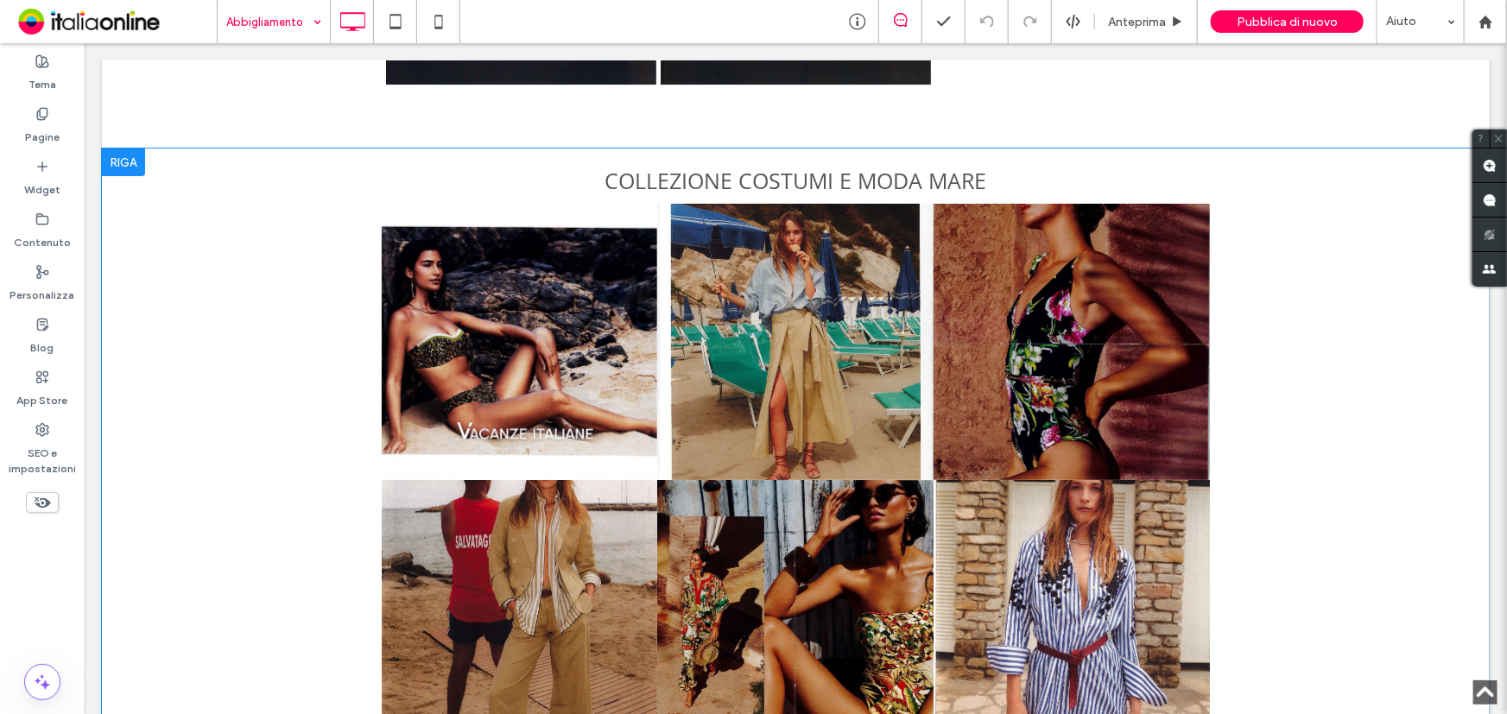
click at [108, 168] on div at bounding box center [122, 162] width 43 height 28
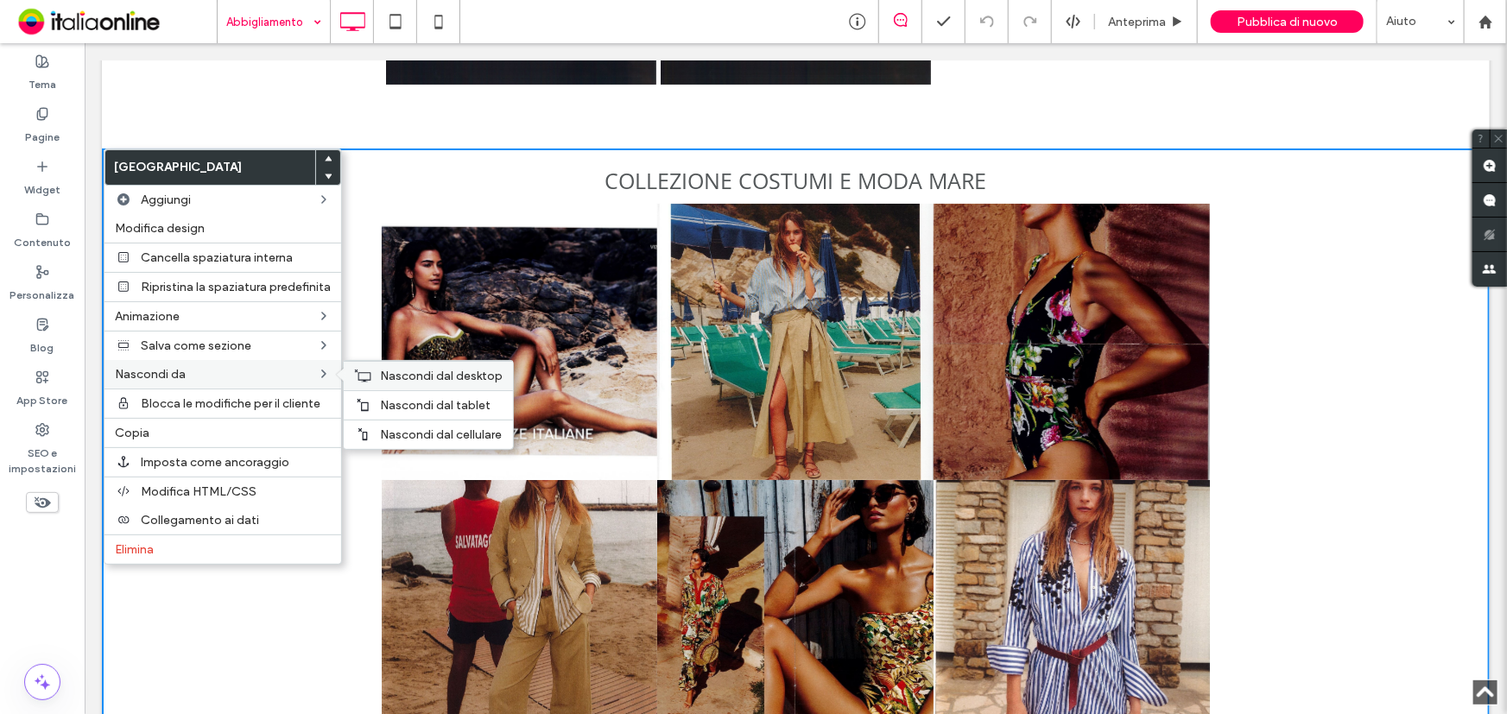
click at [371, 382] on div "Nascondi dal desktop" at bounding box center [428, 375] width 169 height 29
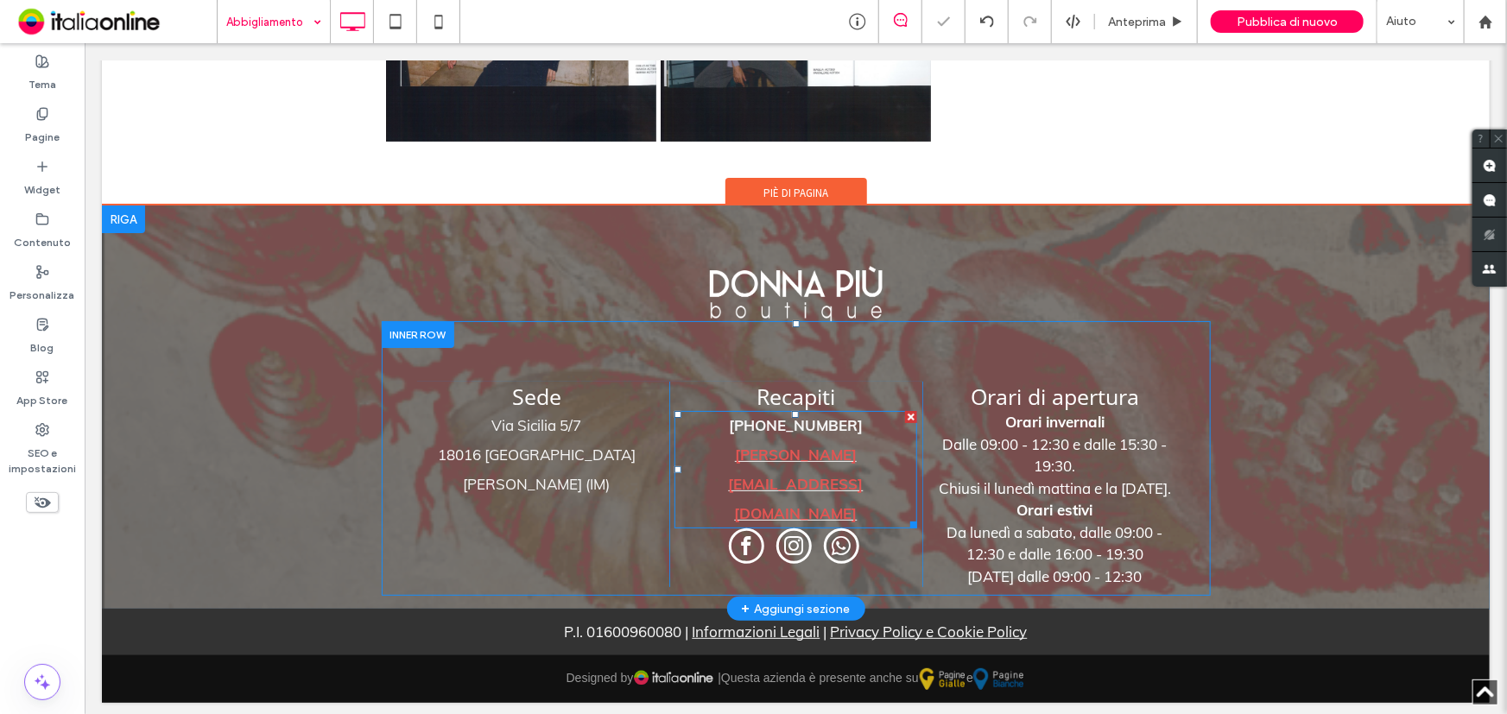
scroll to position [3109, 0]
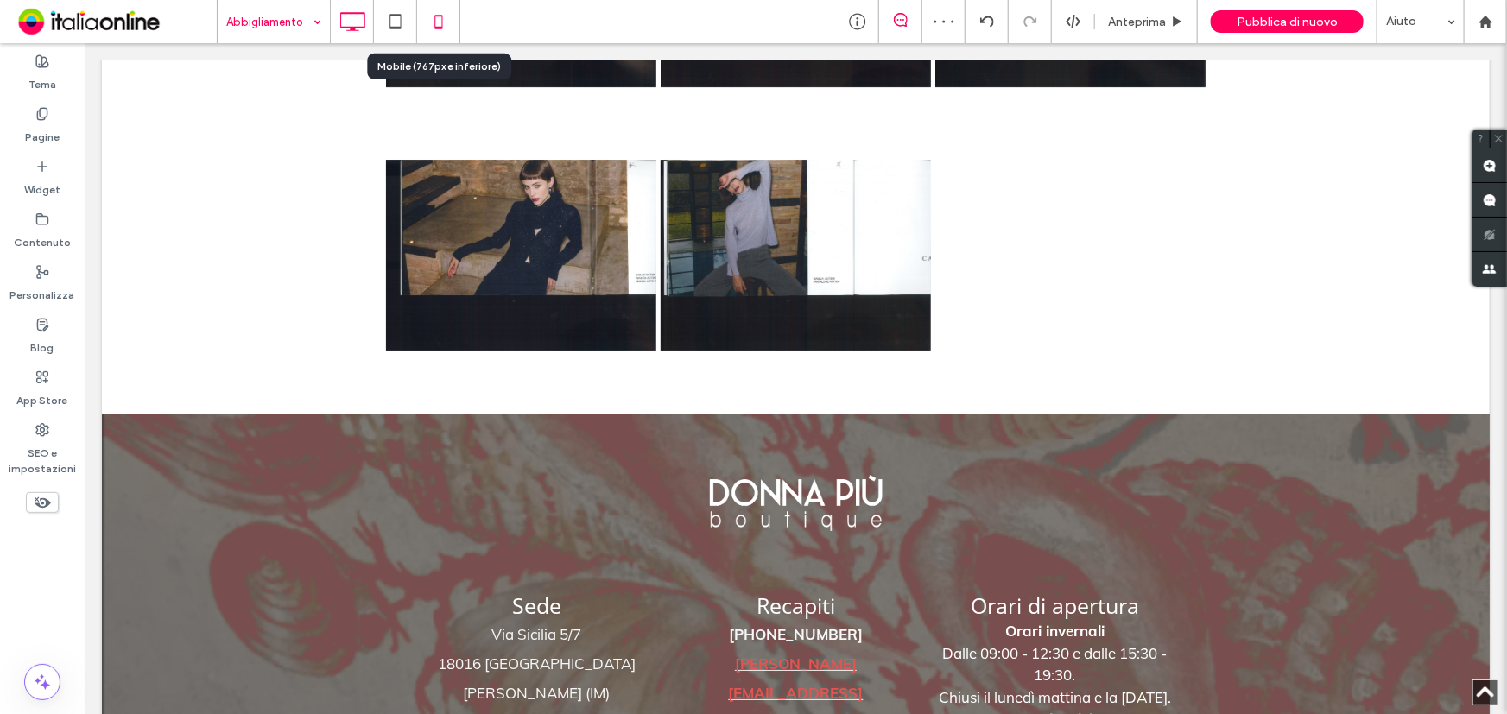
click at [439, 25] on icon at bounding box center [438, 21] width 35 height 35
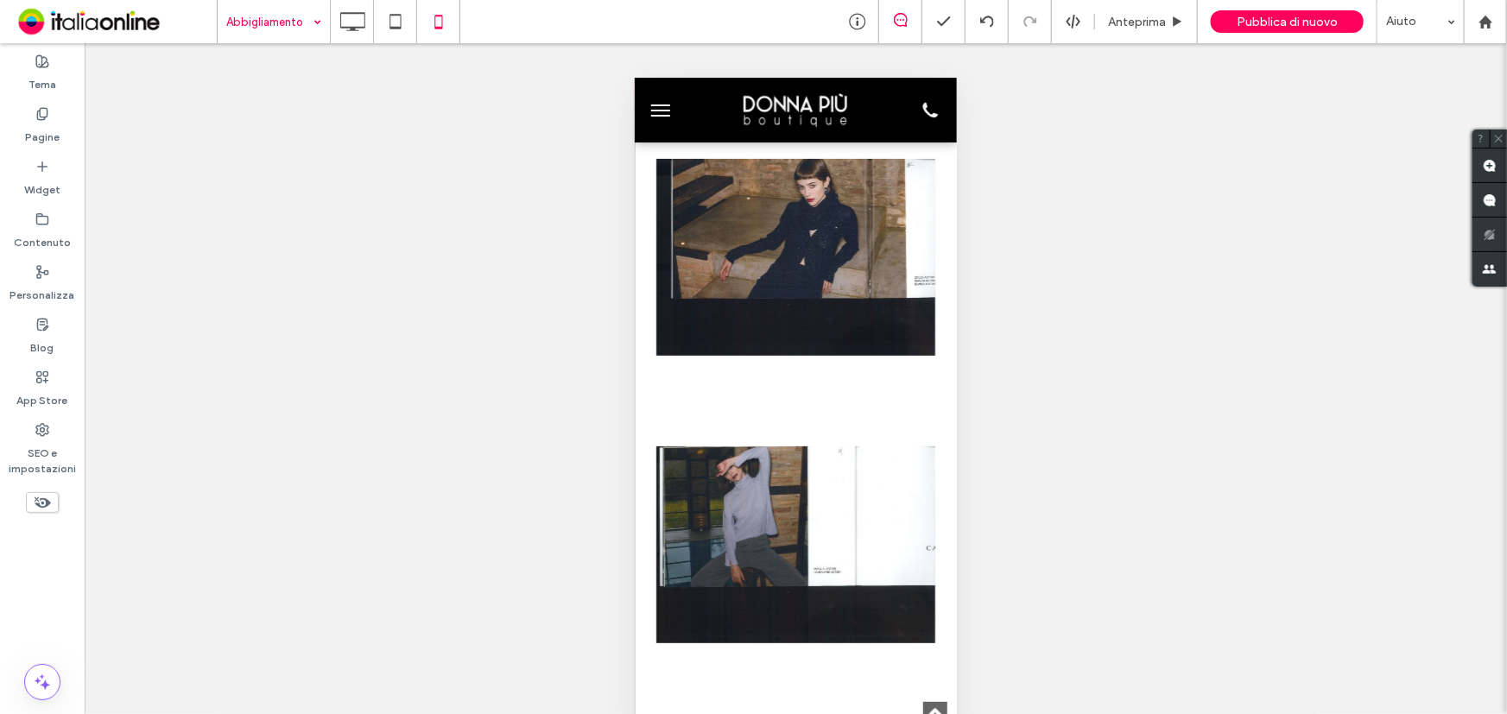
scroll to position [6985, 0]
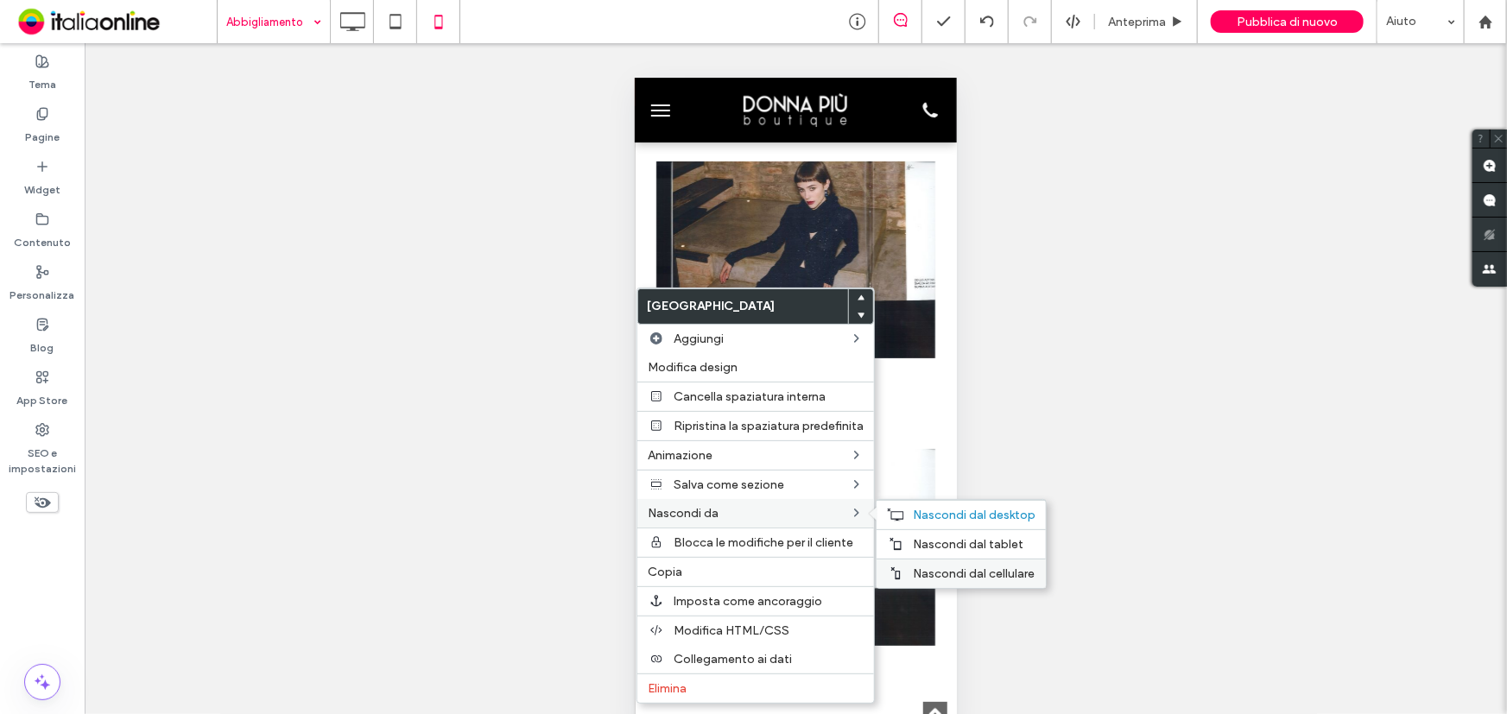
click at [951, 572] on span "Nascondi dal cellulare" at bounding box center [974, 573] width 122 height 15
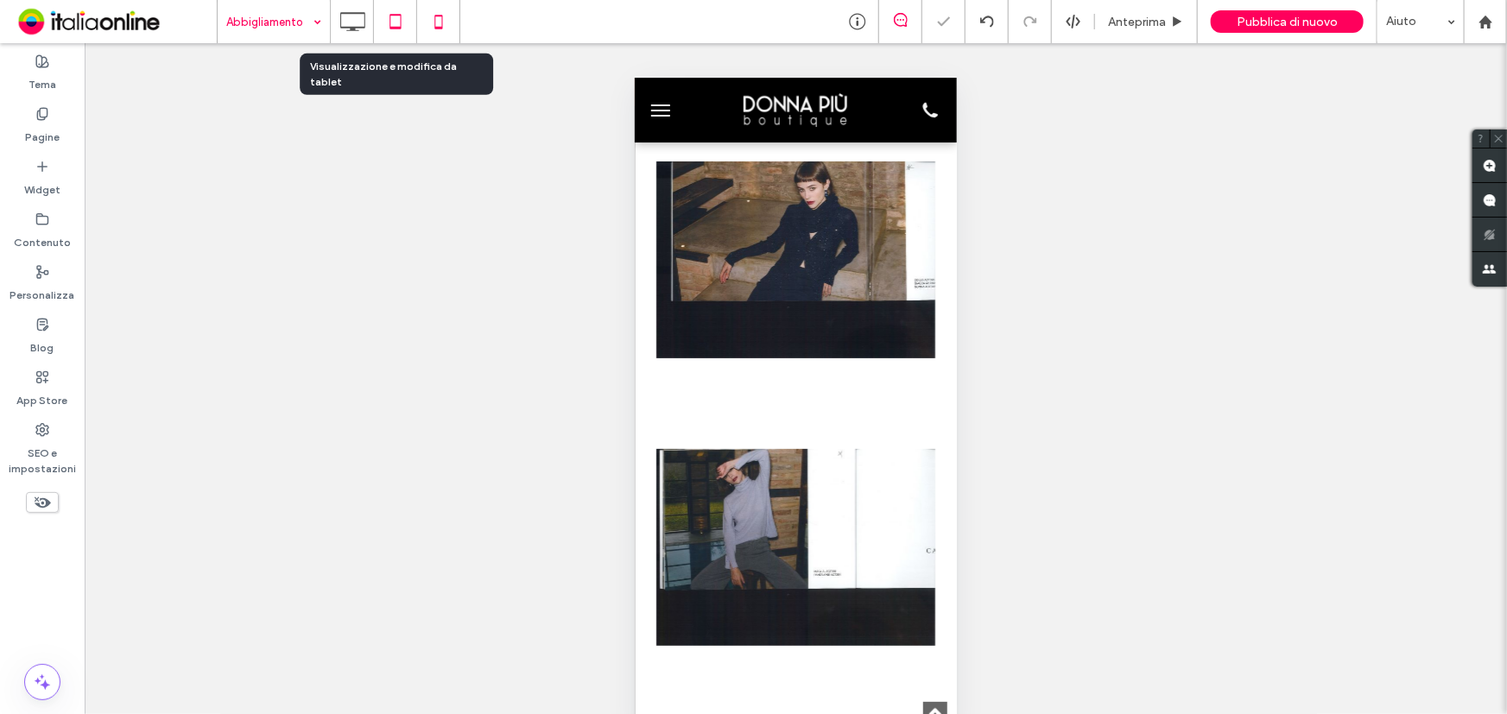
click at [393, 21] on icon at bounding box center [395, 21] width 35 height 35
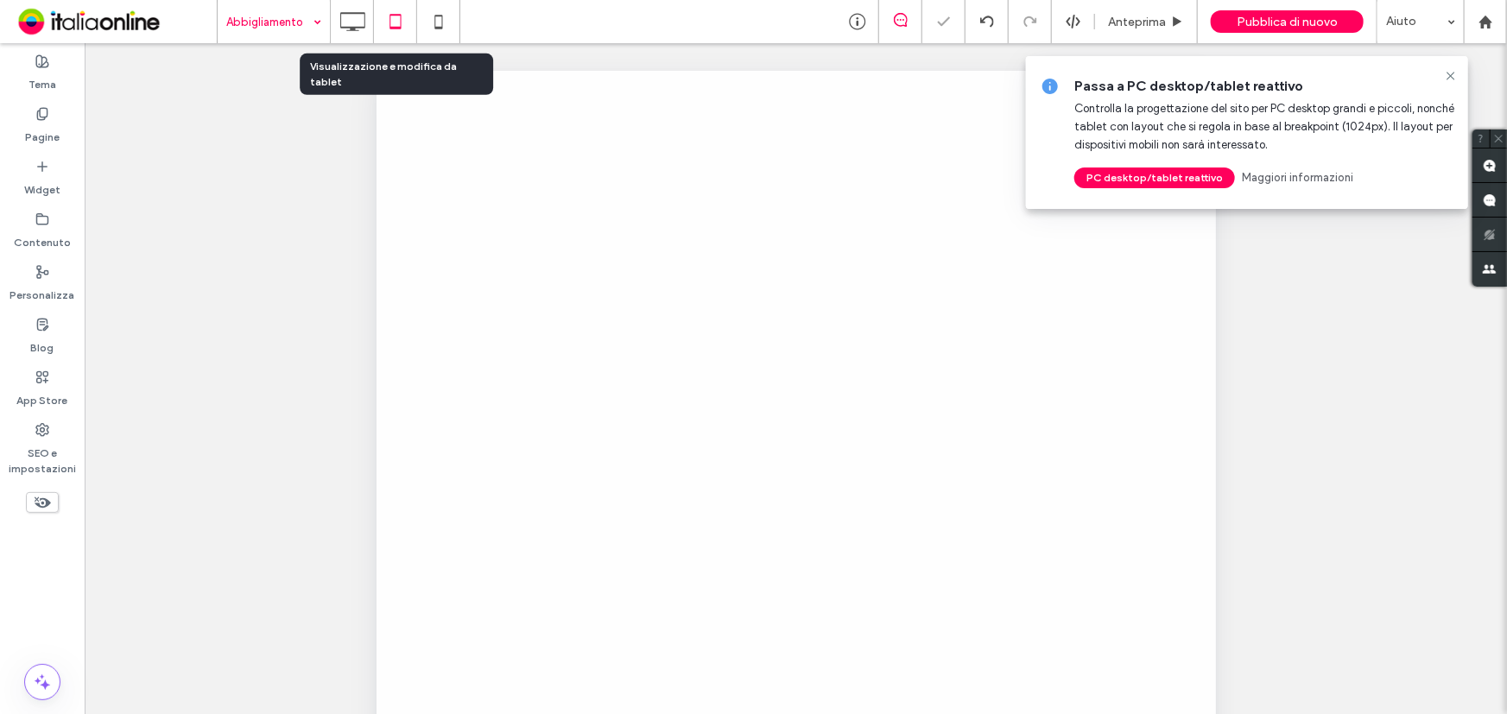
scroll to position [0, 0]
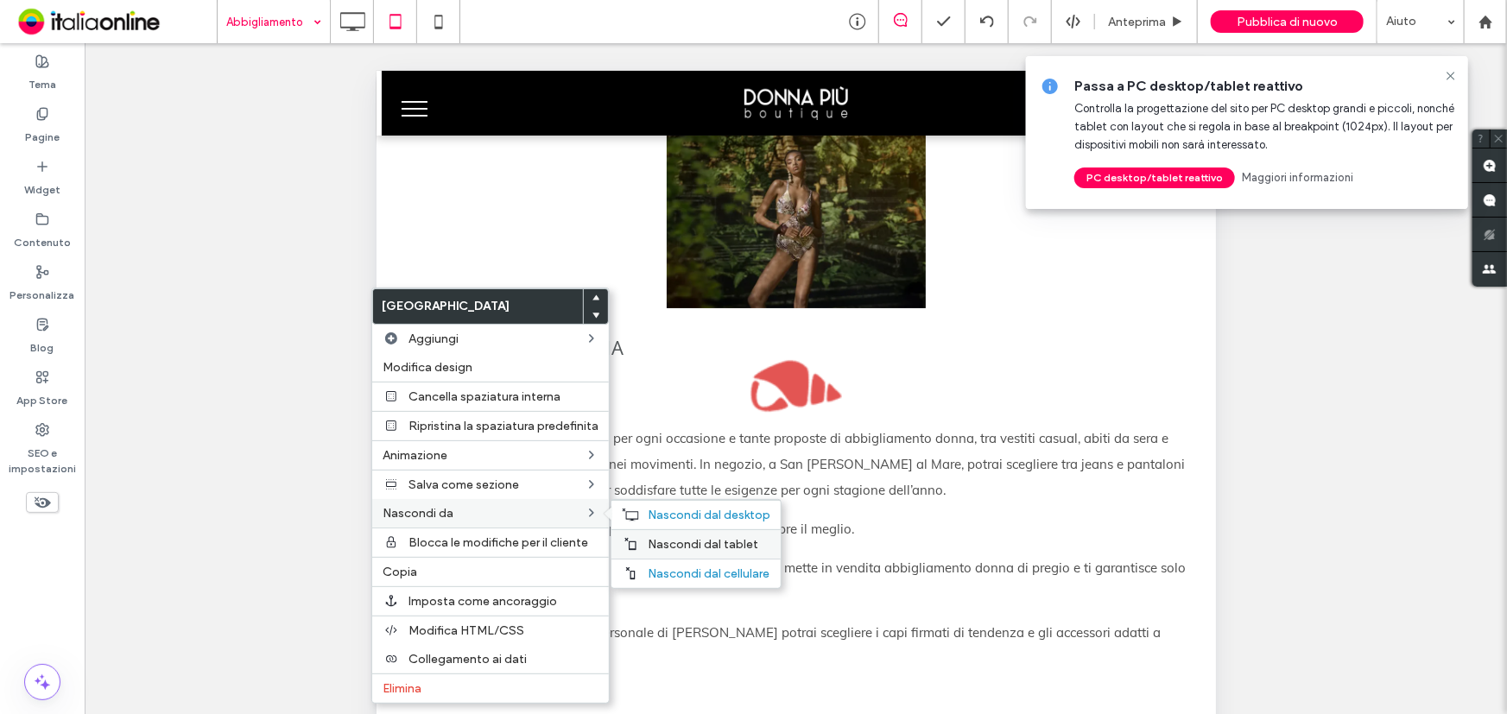
click at [699, 552] on span "Nascondi dal tablet" at bounding box center [703, 544] width 111 height 15
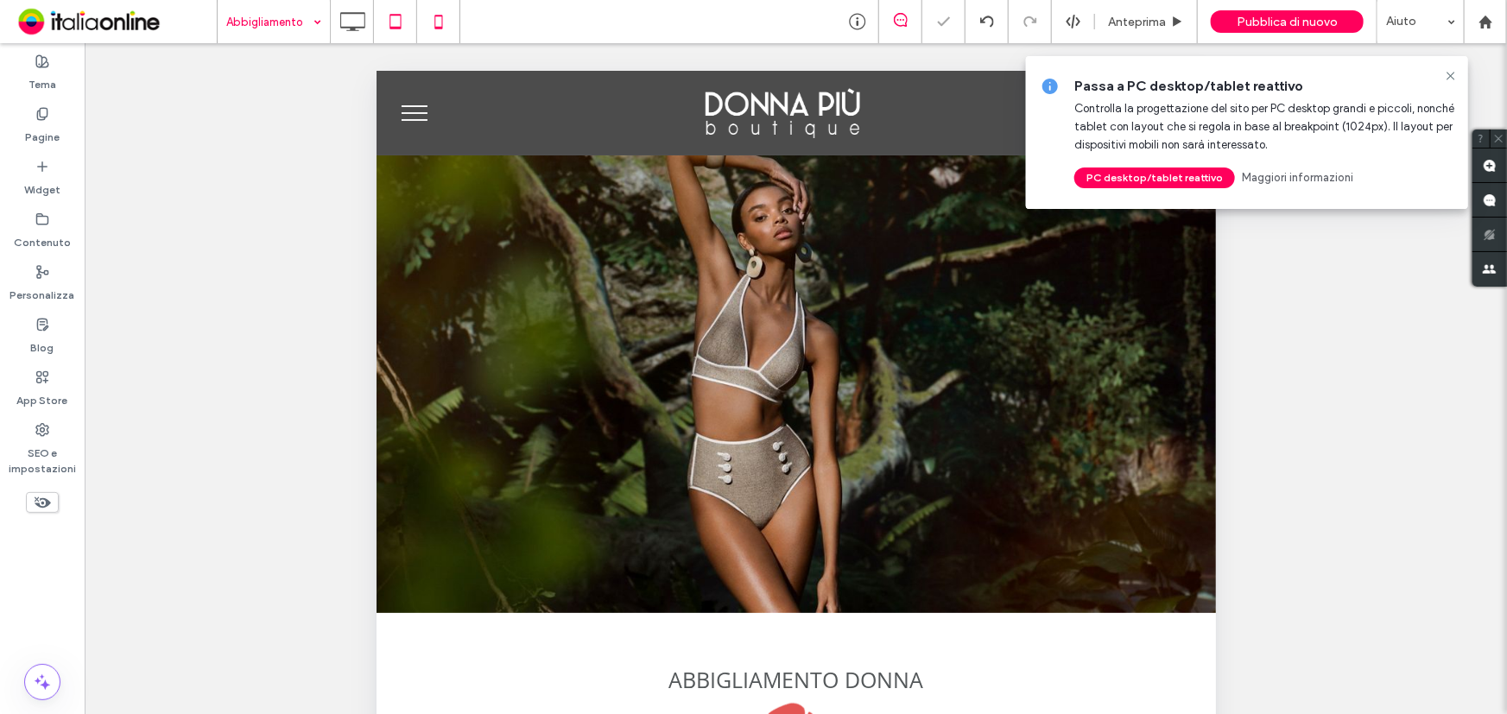
scroll to position [2744, 0]
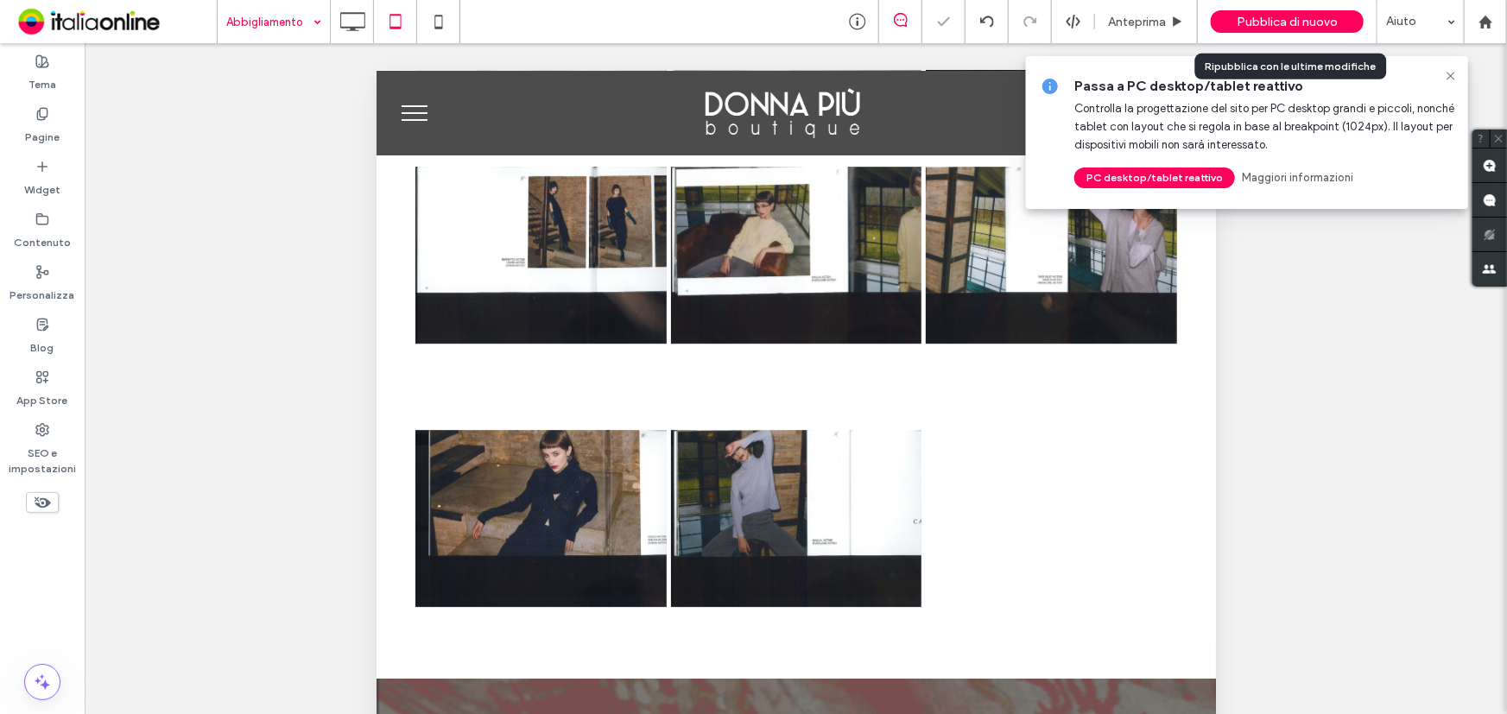
click at [1276, 20] on span "Pubblica di nuovo" at bounding box center [1286, 22] width 101 height 15
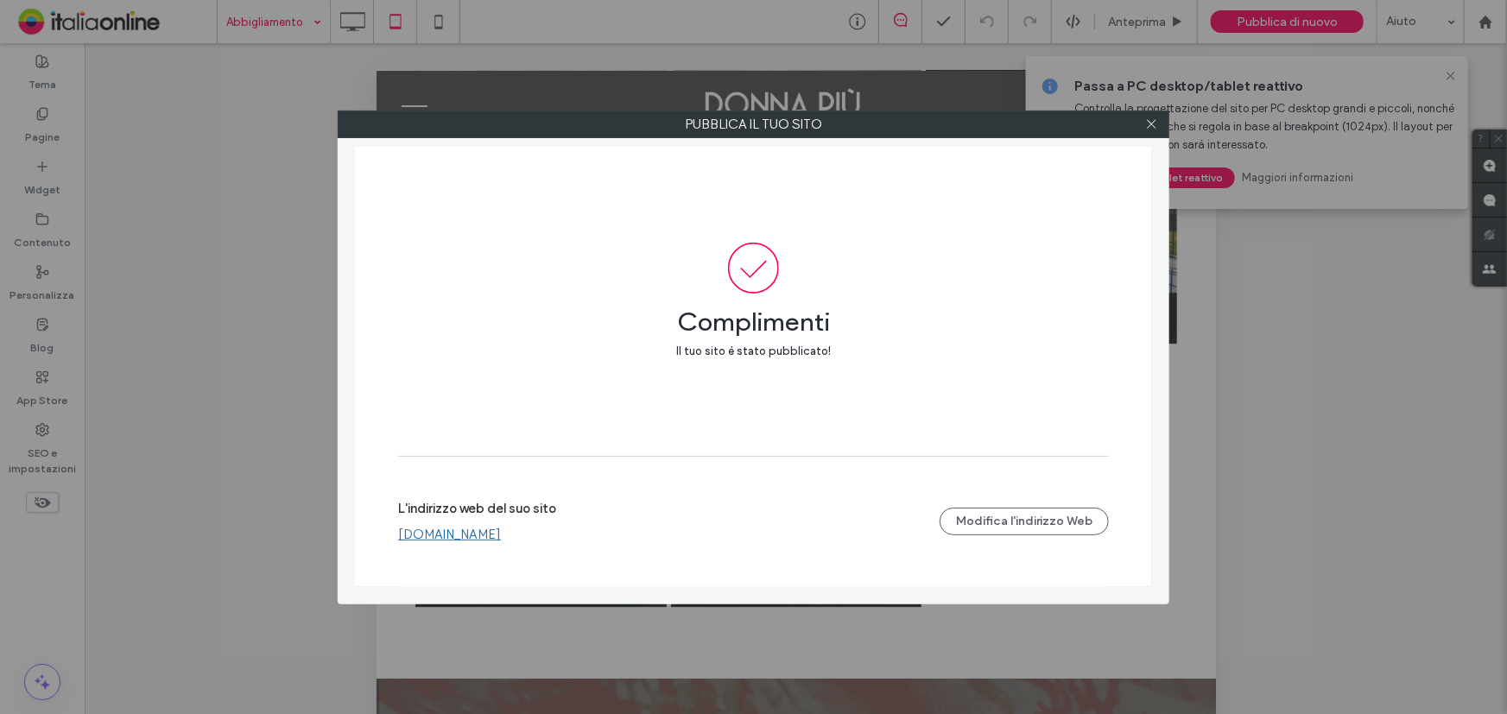
drag, startPoint x: 1153, startPoint y: 121, endPoint x: 974, endPoint y: 178, distance: 187.6
click at [1153, 121] on icon at bounding box center [1151, 123] width 13 height 13
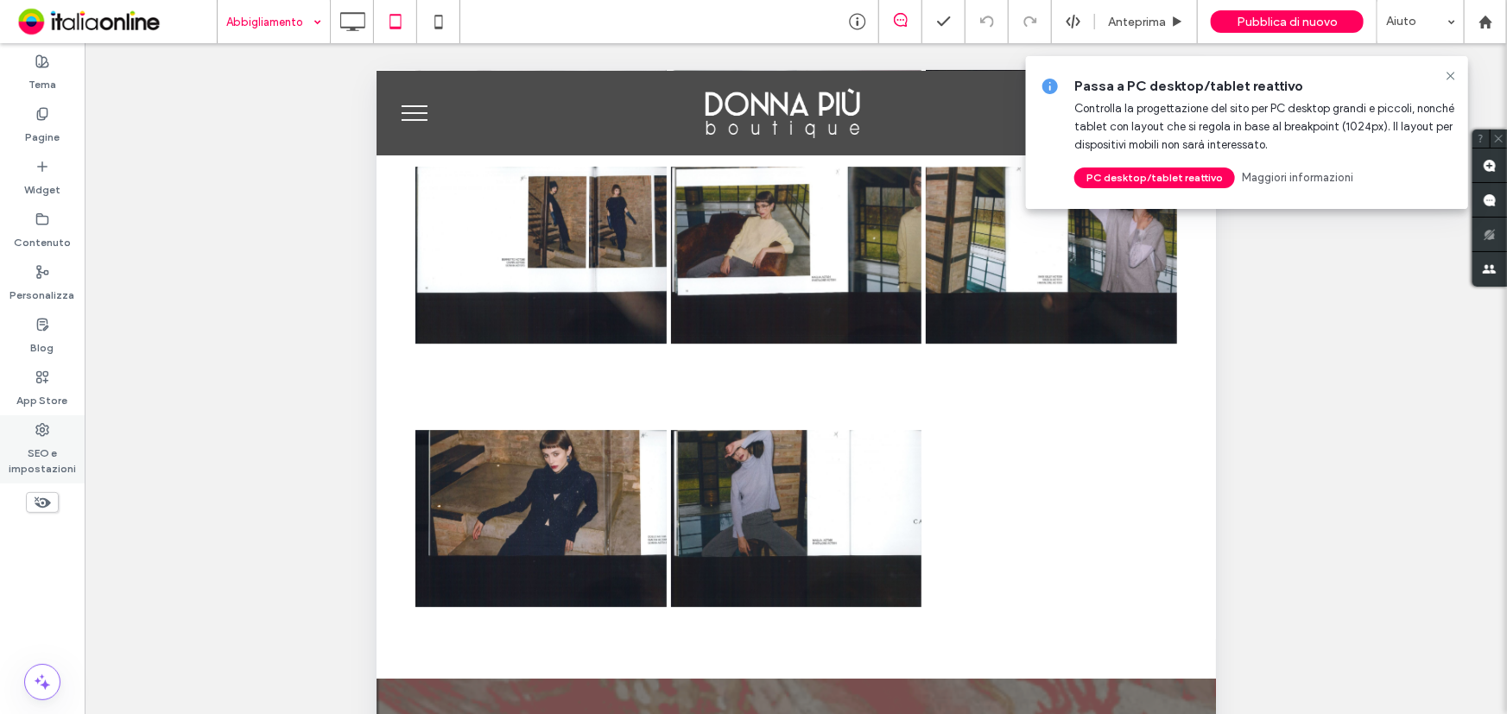
click at [43, 446] on label "SEO e impostazioni" at bounding box center [42, 457] width 85 height 40
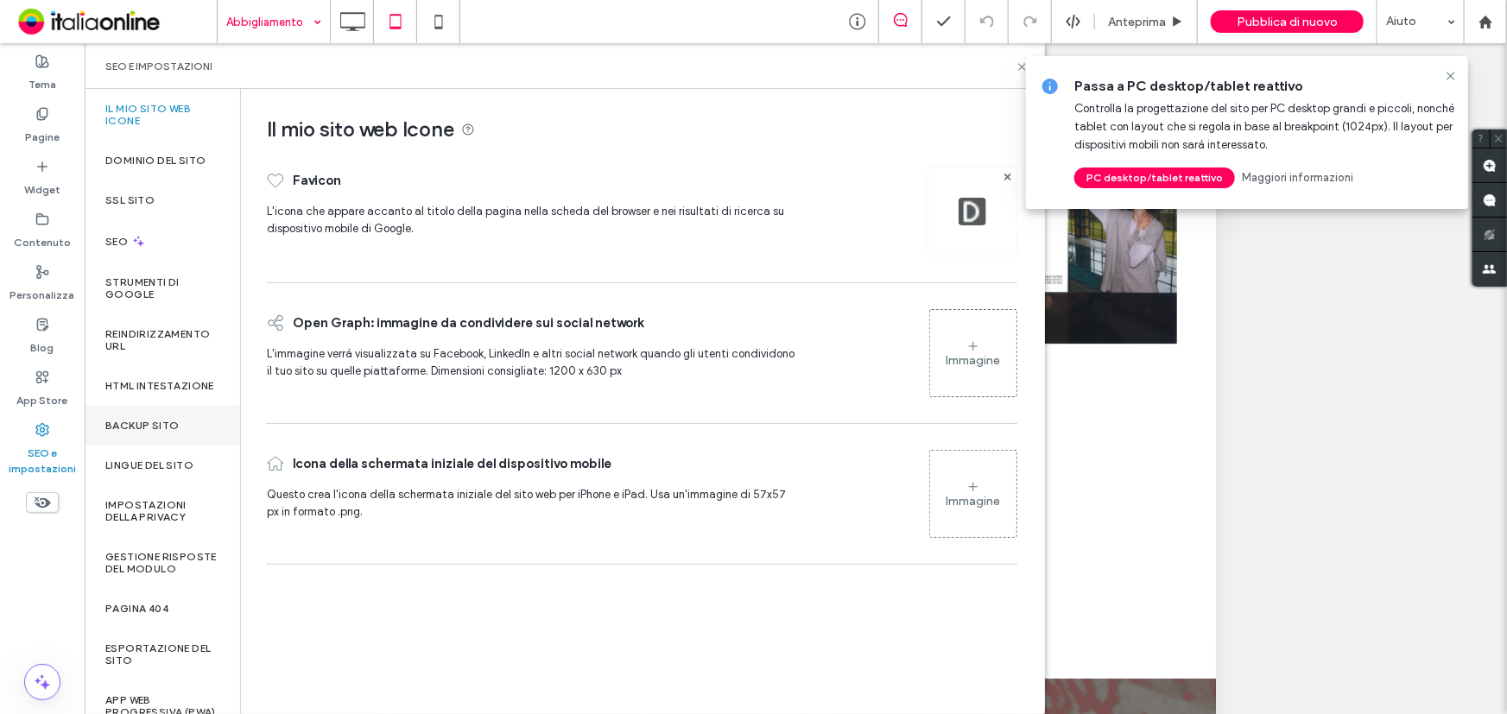
click at [173, 446] on div "Backup sito" at bounding box center [162, 426] width 155 height 40
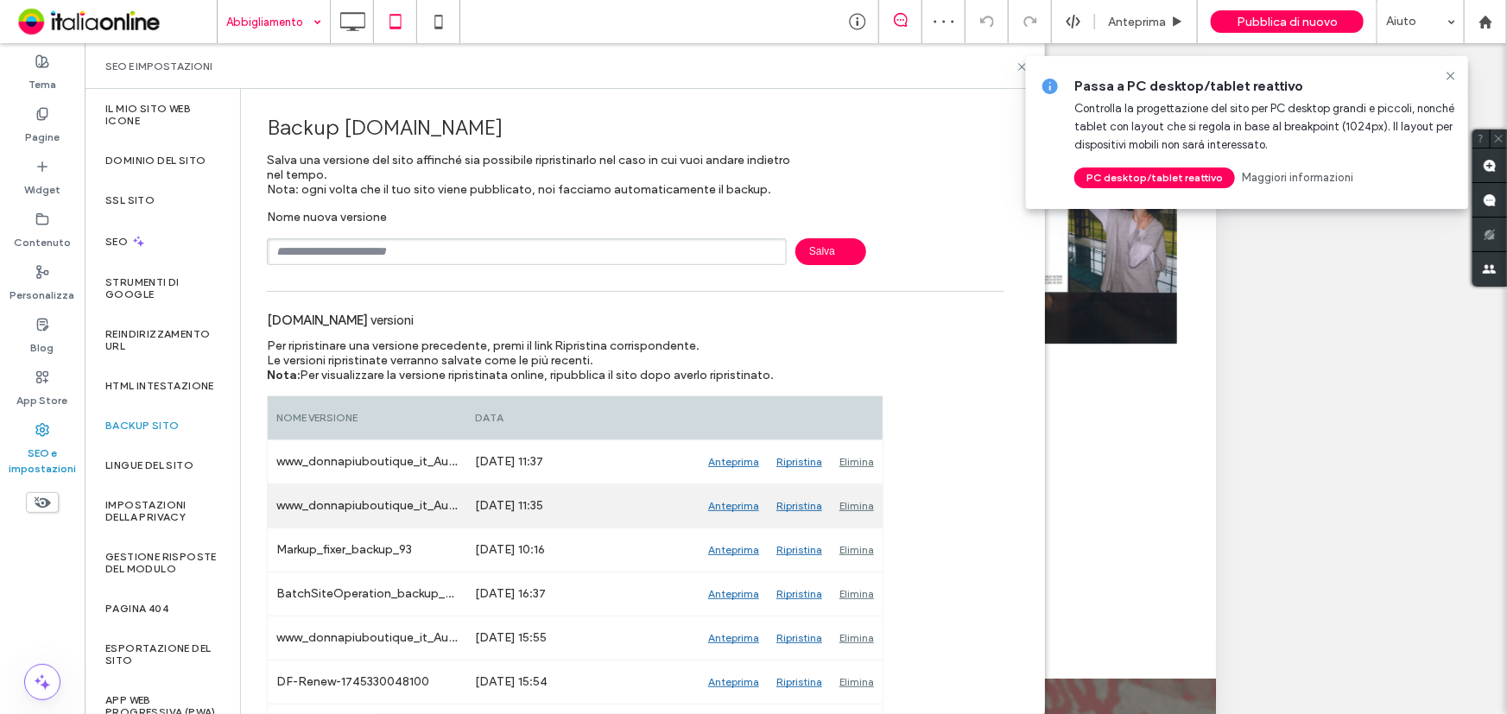
click at [792, 507] on div "Ripristina" at bounding box center [799, 505] width 63 height 43
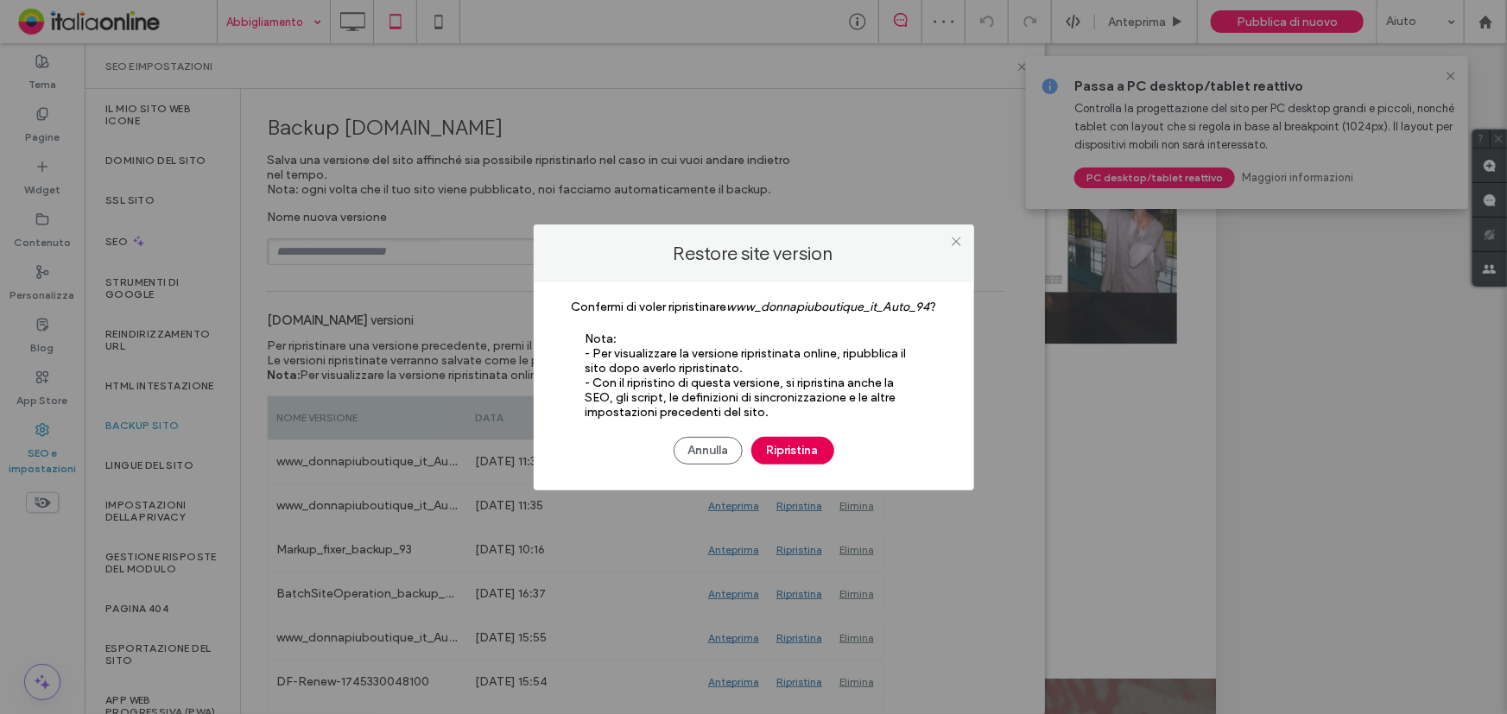
click at [802, 441] on button "Ripristina" at bounding box center [792, 451] width 83 height 28
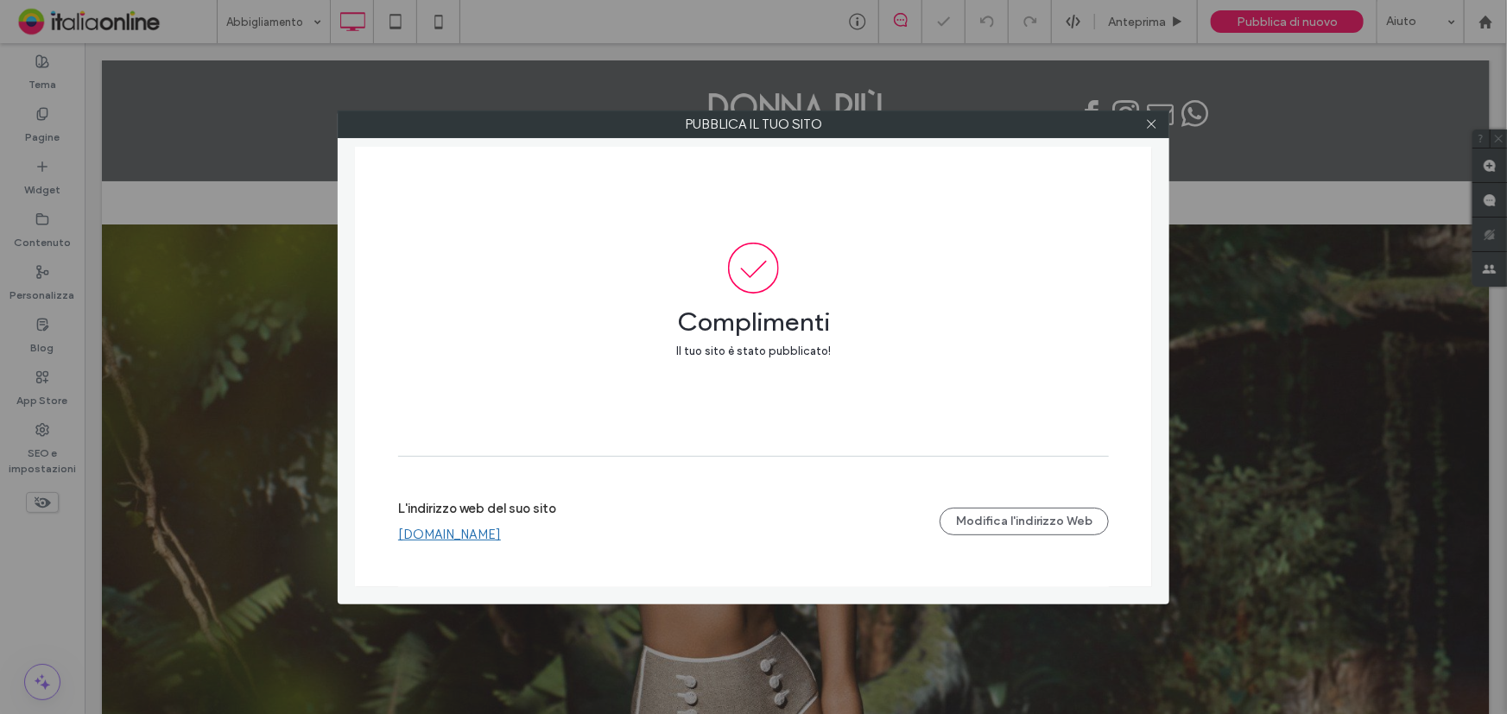
click at [501, 535] on link "www.donnapiuboutique.it" at bounding box center [449, 535] width 103 height 16
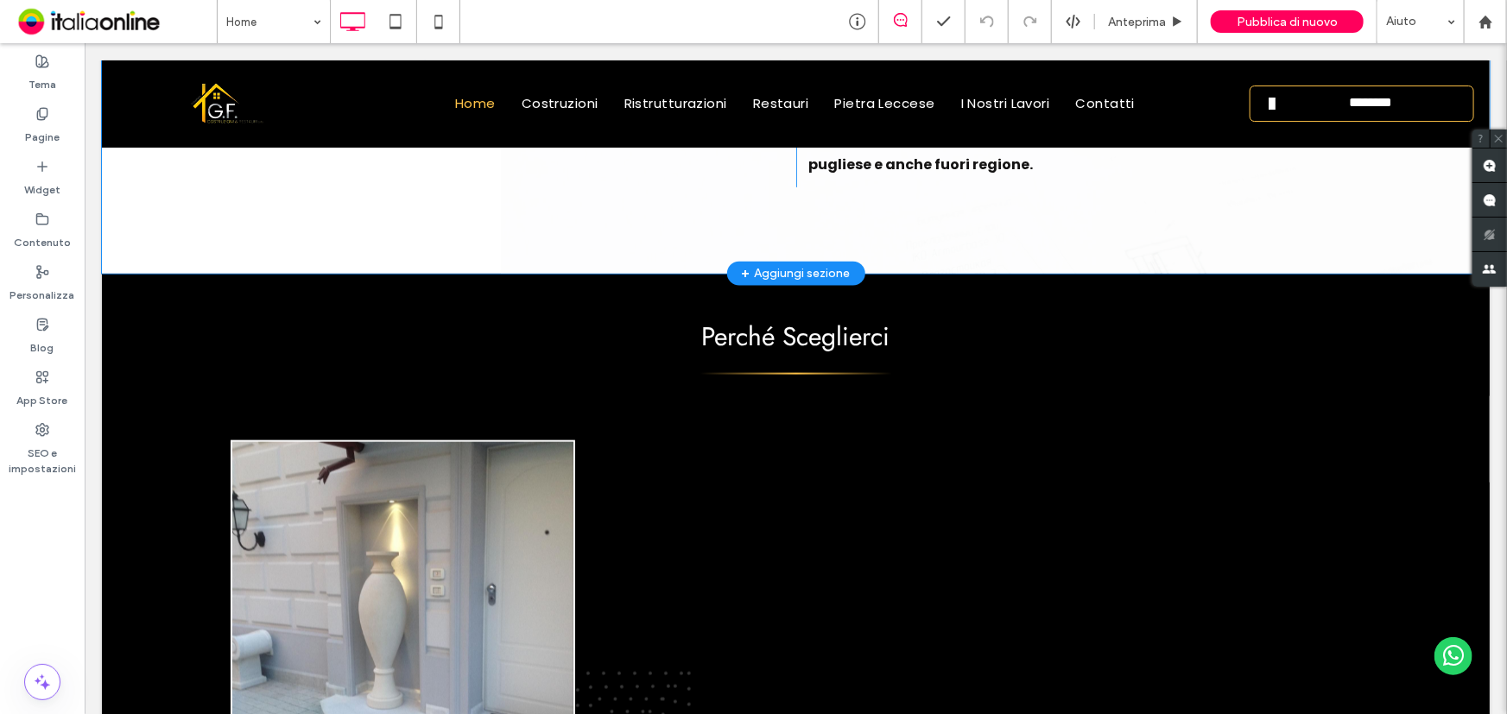
scroll to position [1020, 0]
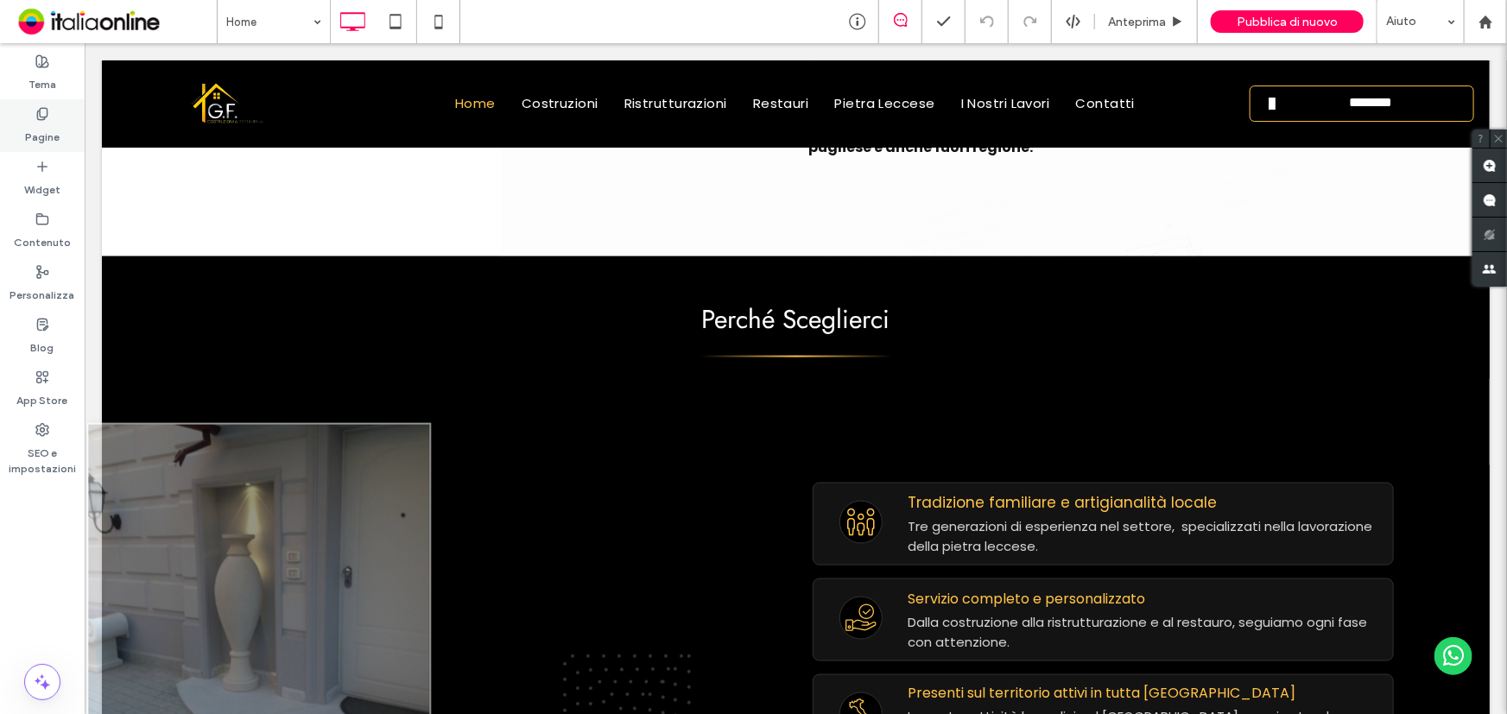
click at [55, 123] on label "Pagine" at bounding box center [42, 133] width 35 height 24
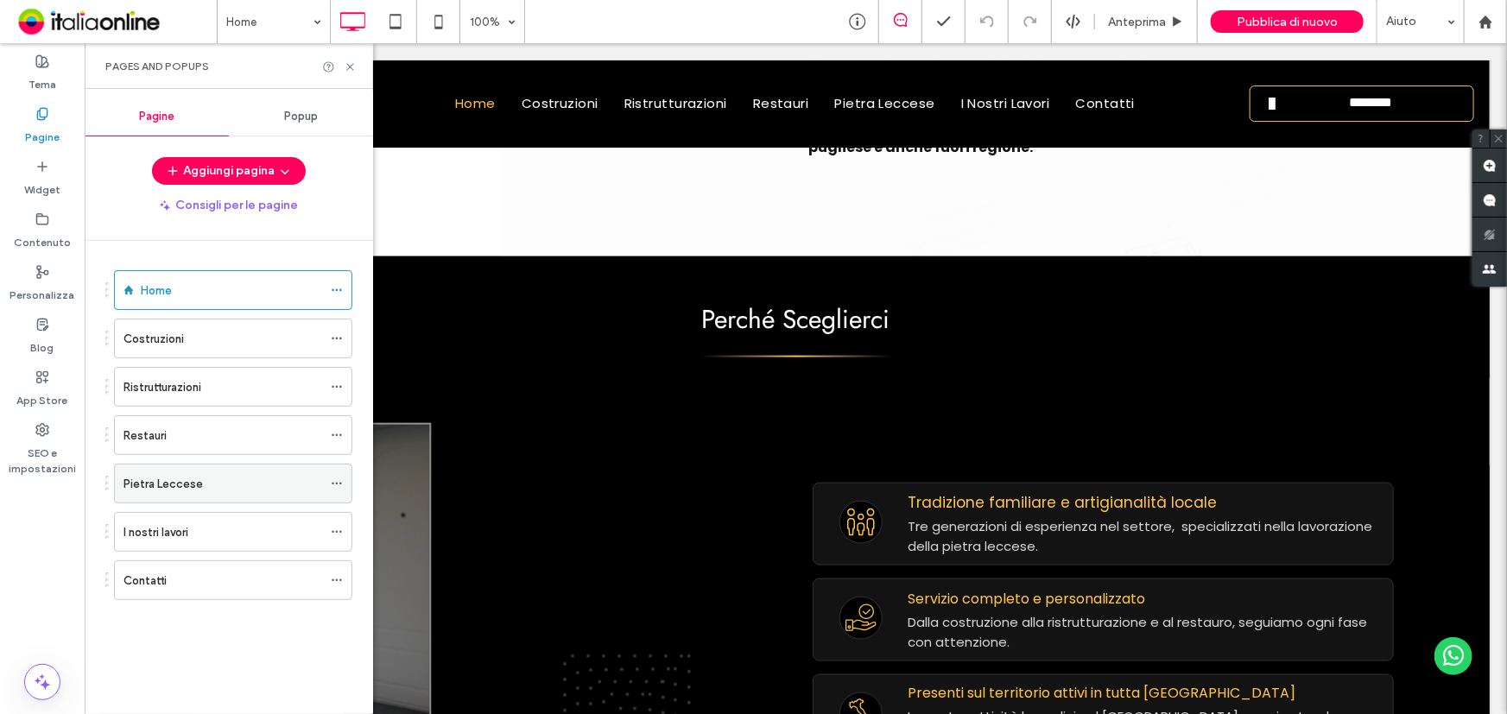
click at [199, 476] on div "Pietra Leccese" at bounding box center [222, 484] width 199 height 18
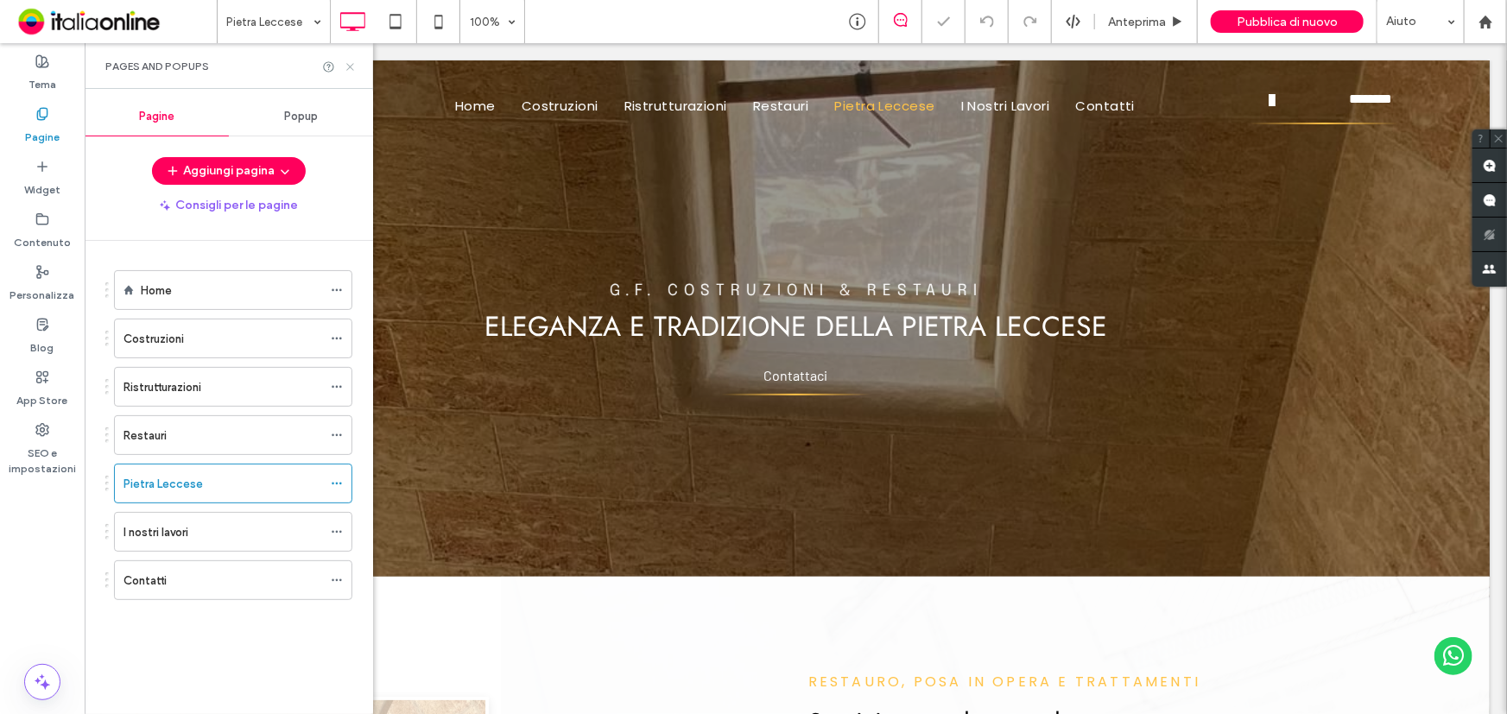
click at [348, 66] on icon at bounding box center [350, 66] width 13 height 13
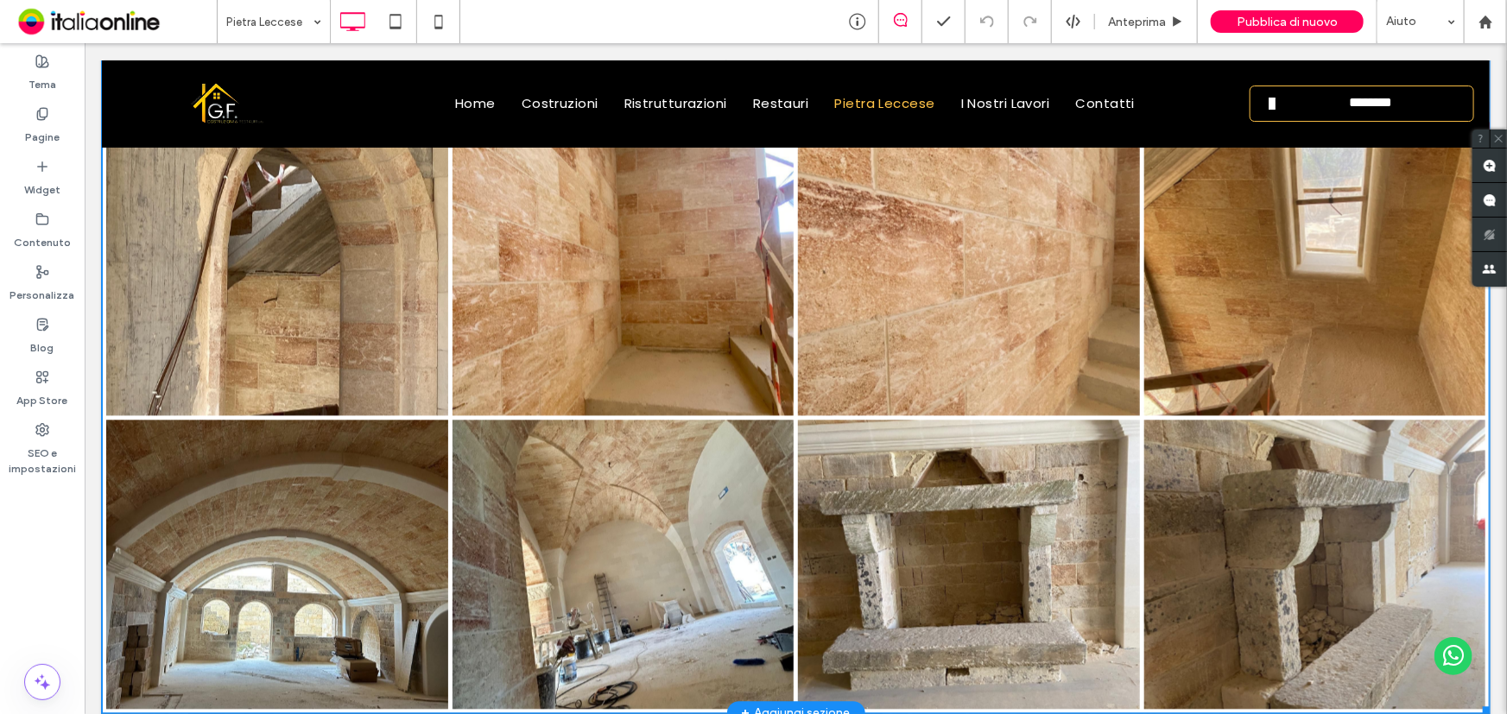
scroll to position [1962, 0]
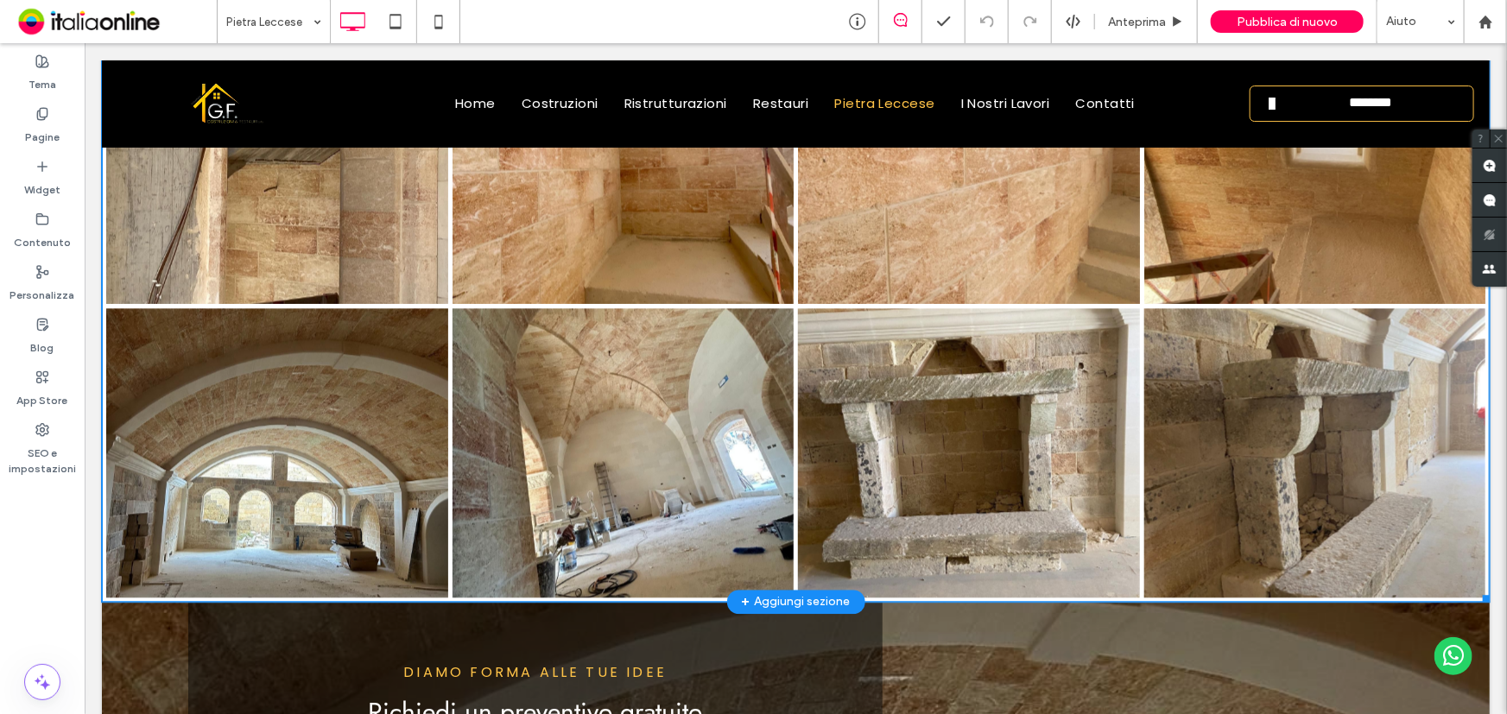
click at [609, 510] on link at bounding box center [623, 451] width 342 height 289
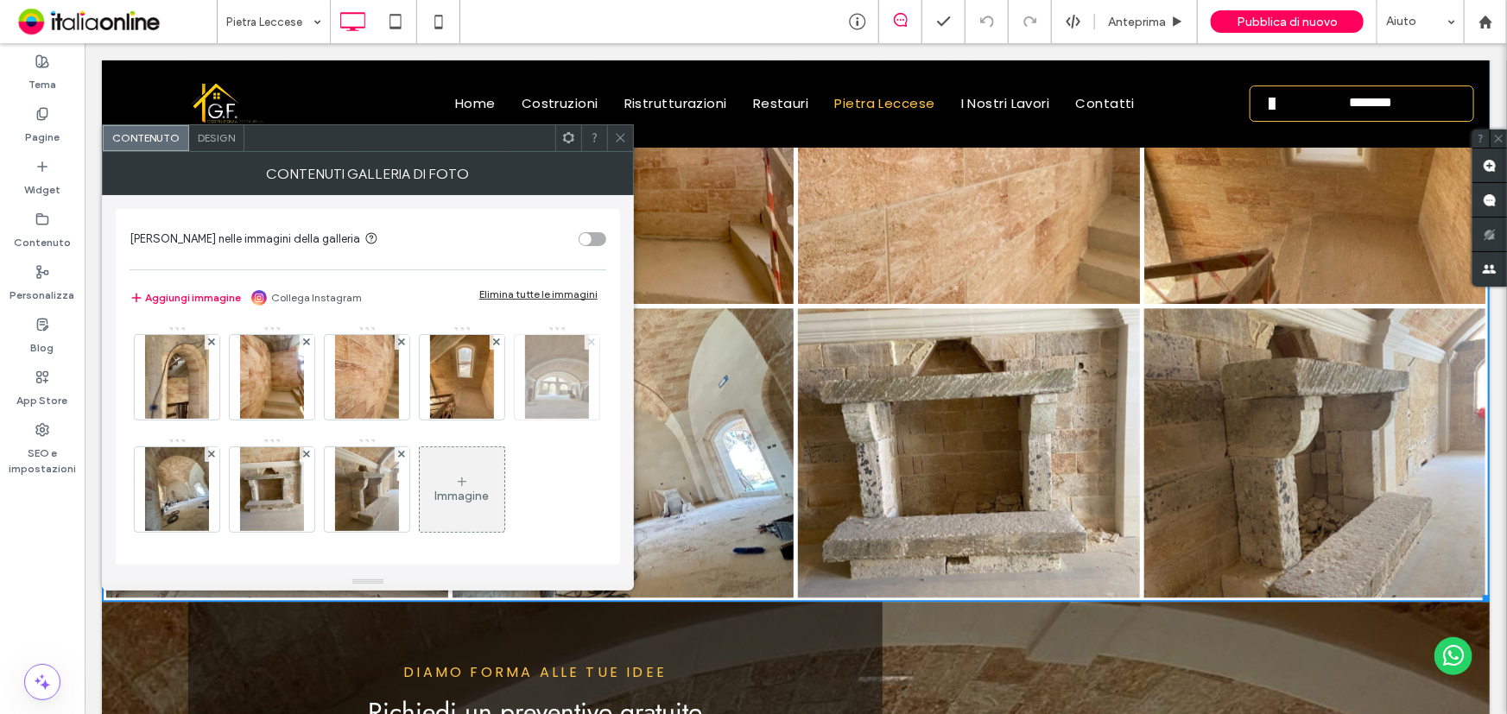
click at [588, 345] on icon at bounding box center [591, 341] width 7 height 7
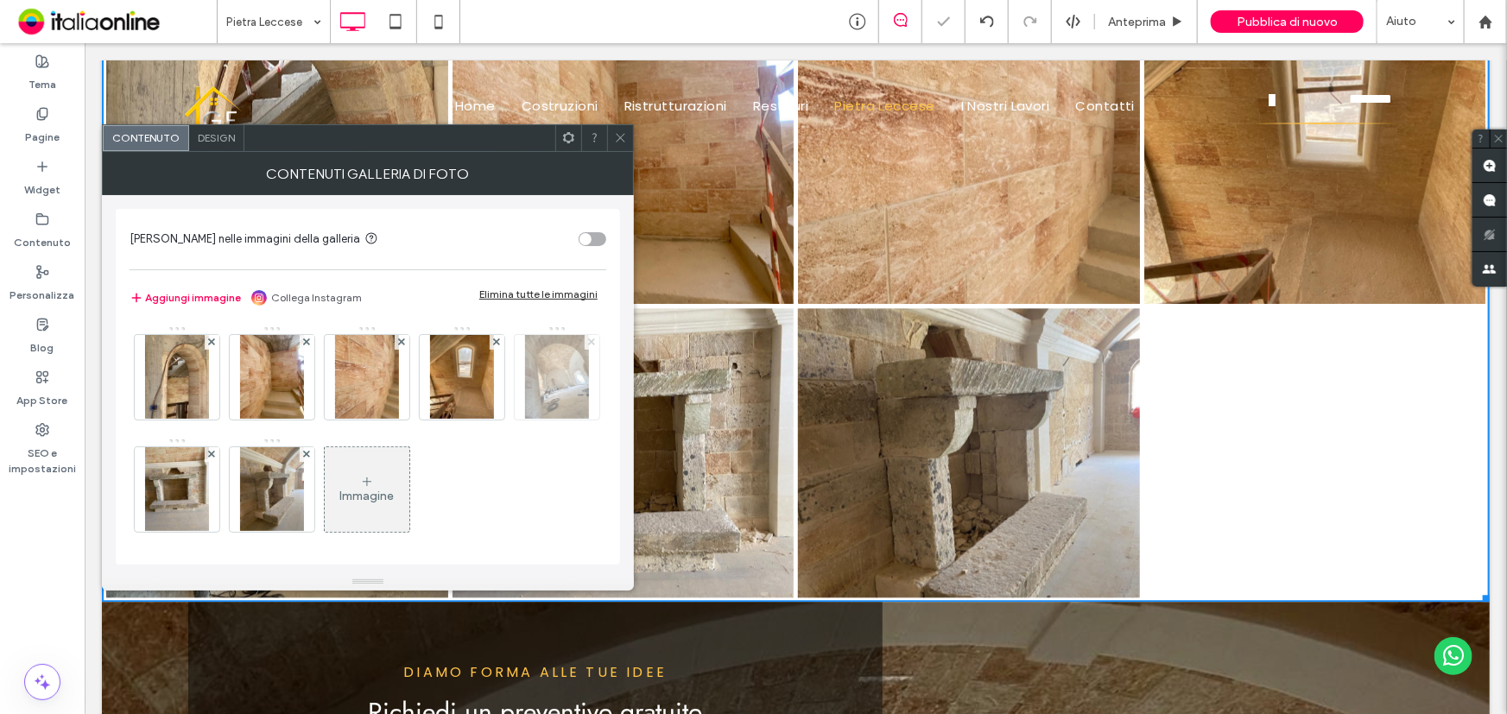
click at [588, 345] on icon at bounding box center [591, 341] width 7 height 7
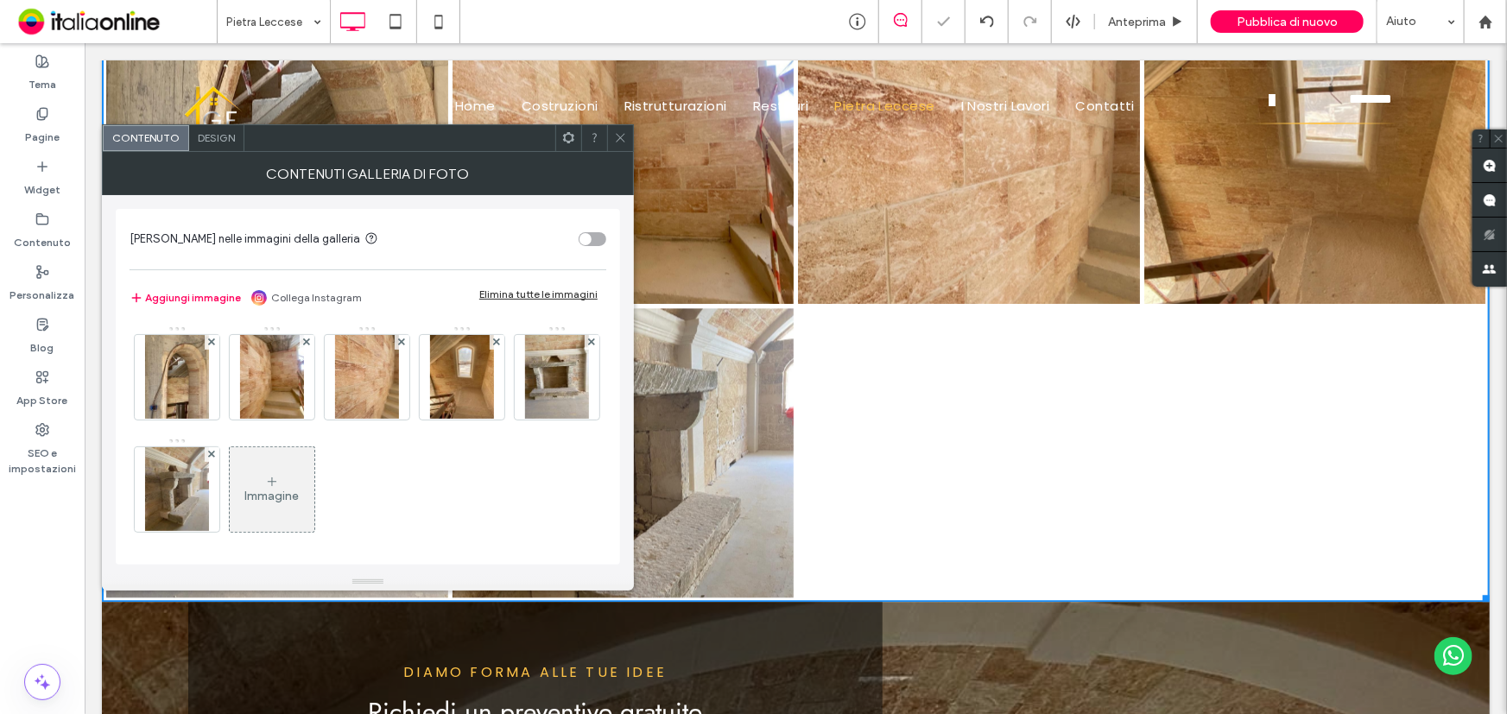
click at [314, 479] on div "Immagine" at bounding box center [272, 489] width 85 height 81
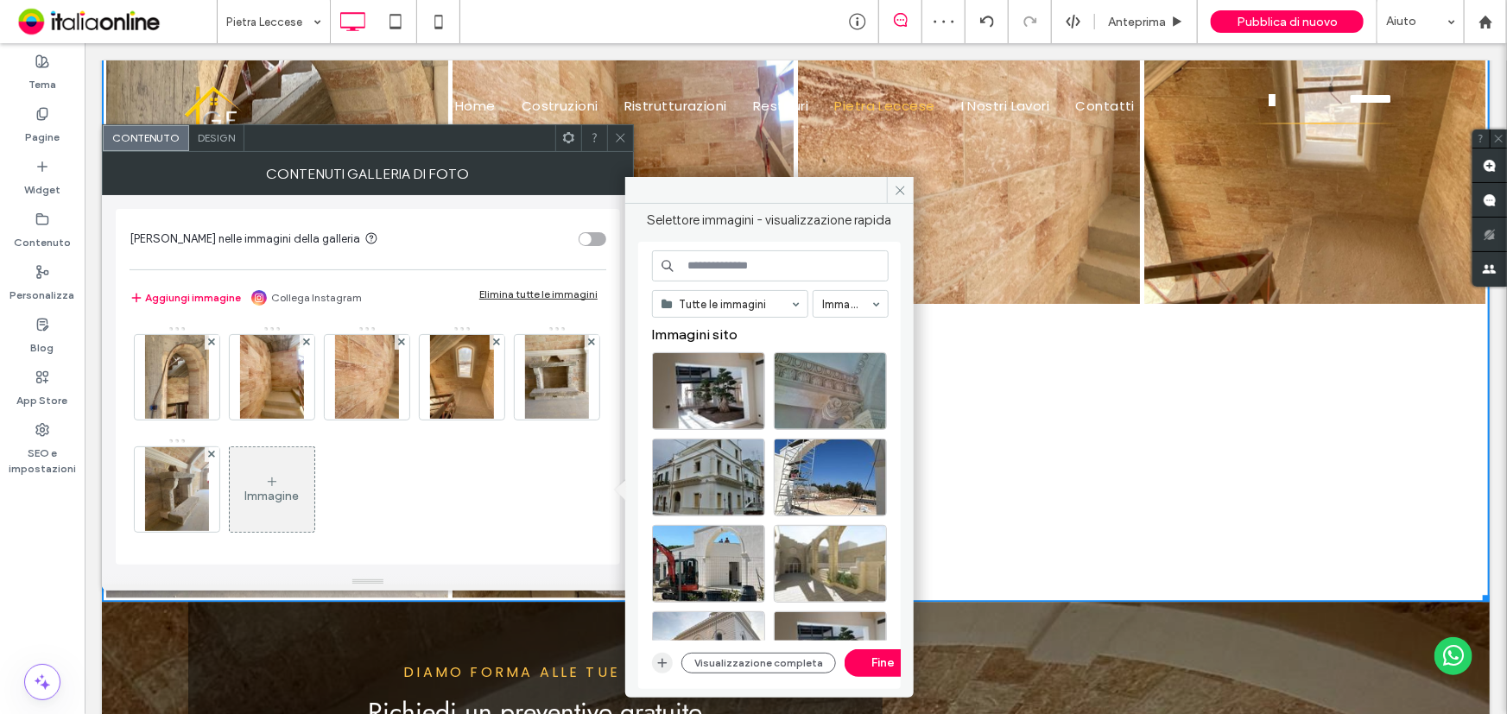
click at [671, 656] on span "button" at bounding box center [662, 663] width 21 height 21
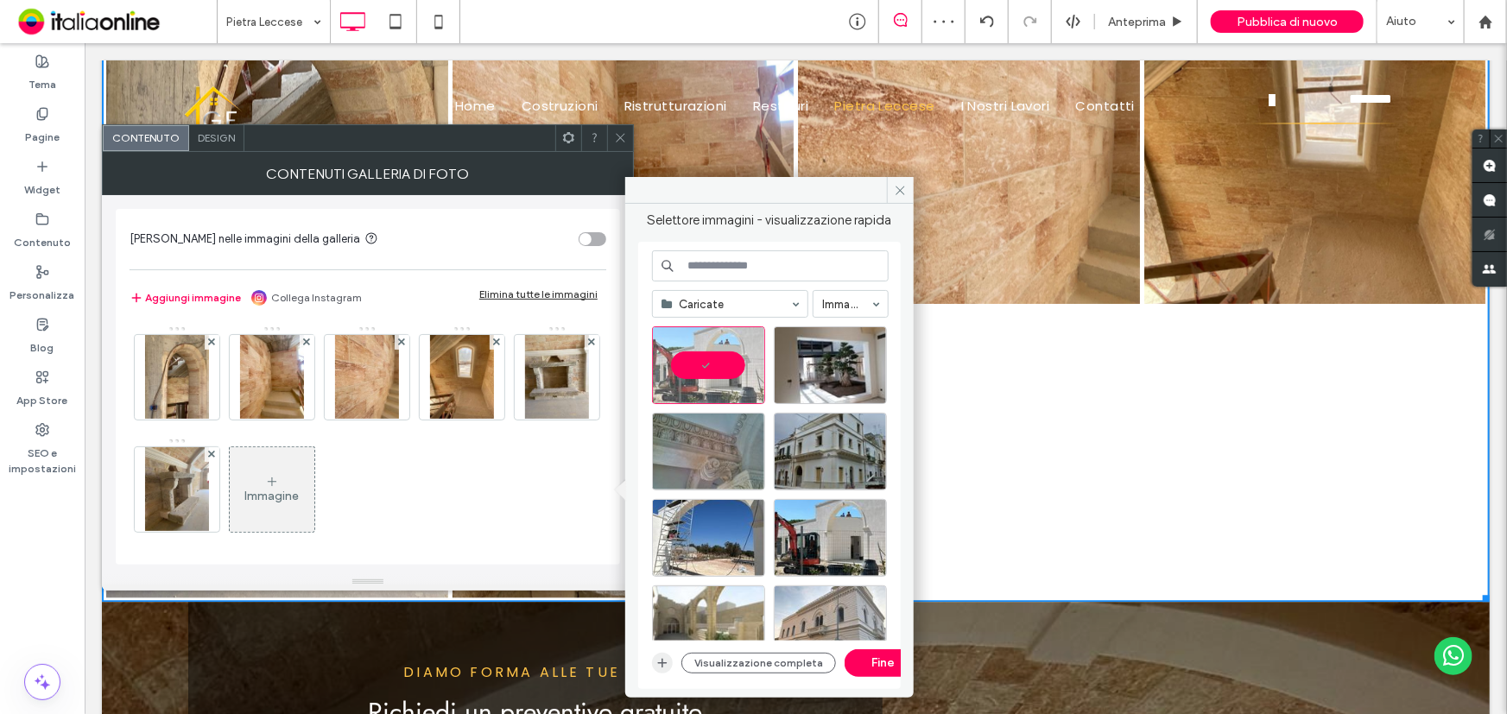
click at [662, 654] on span "button" at bounding box center [662, 663] width 21 height 21
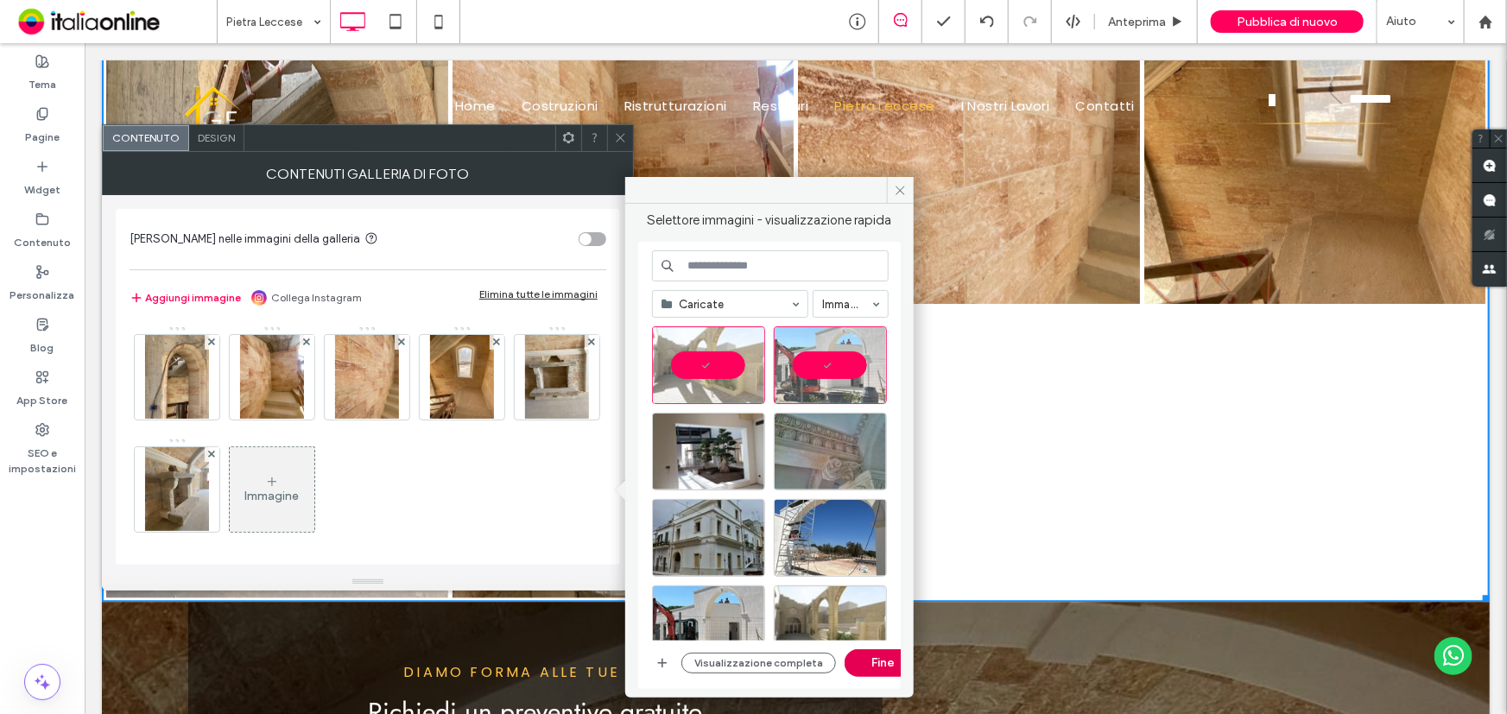
click at [873, 661] on button "Fine" at bounding box center [883, 663] width 78 height 28
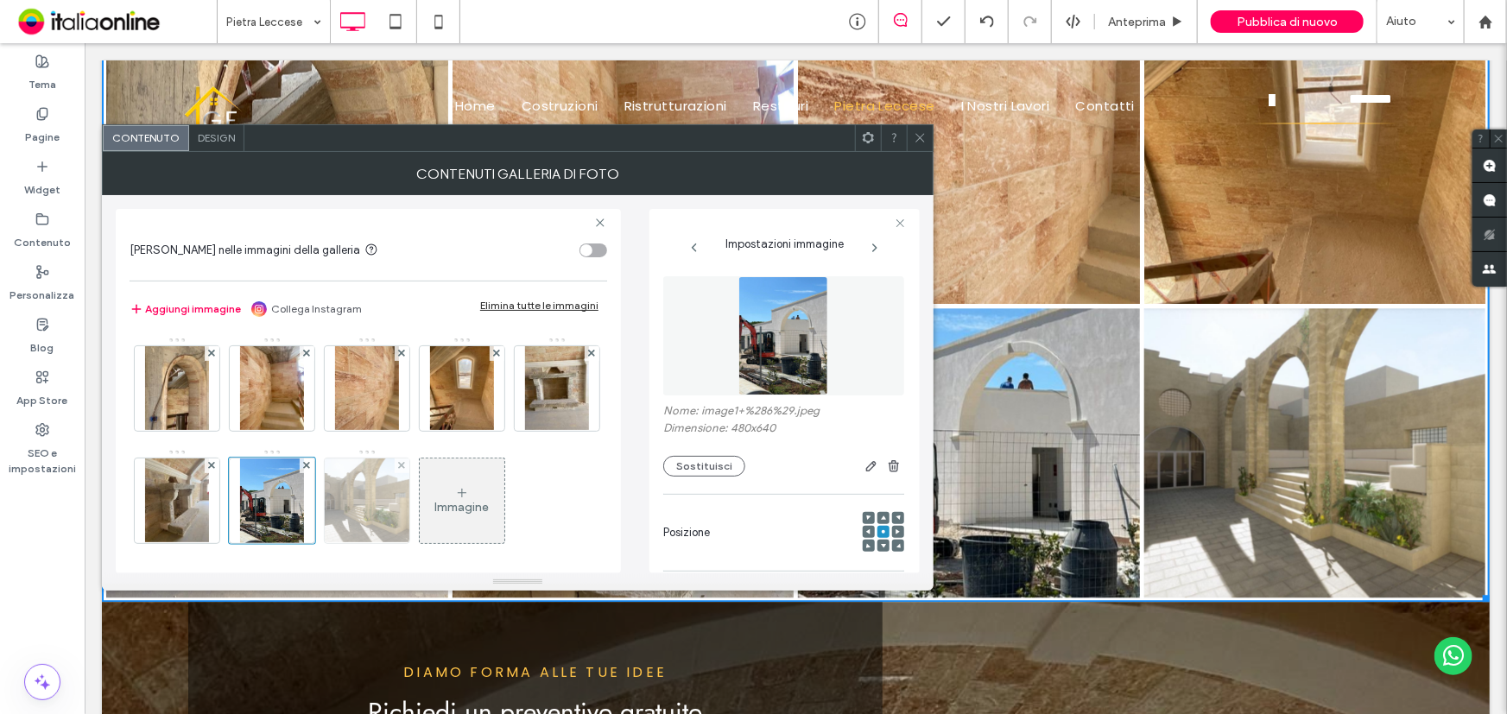
scroll to position [118, 0]
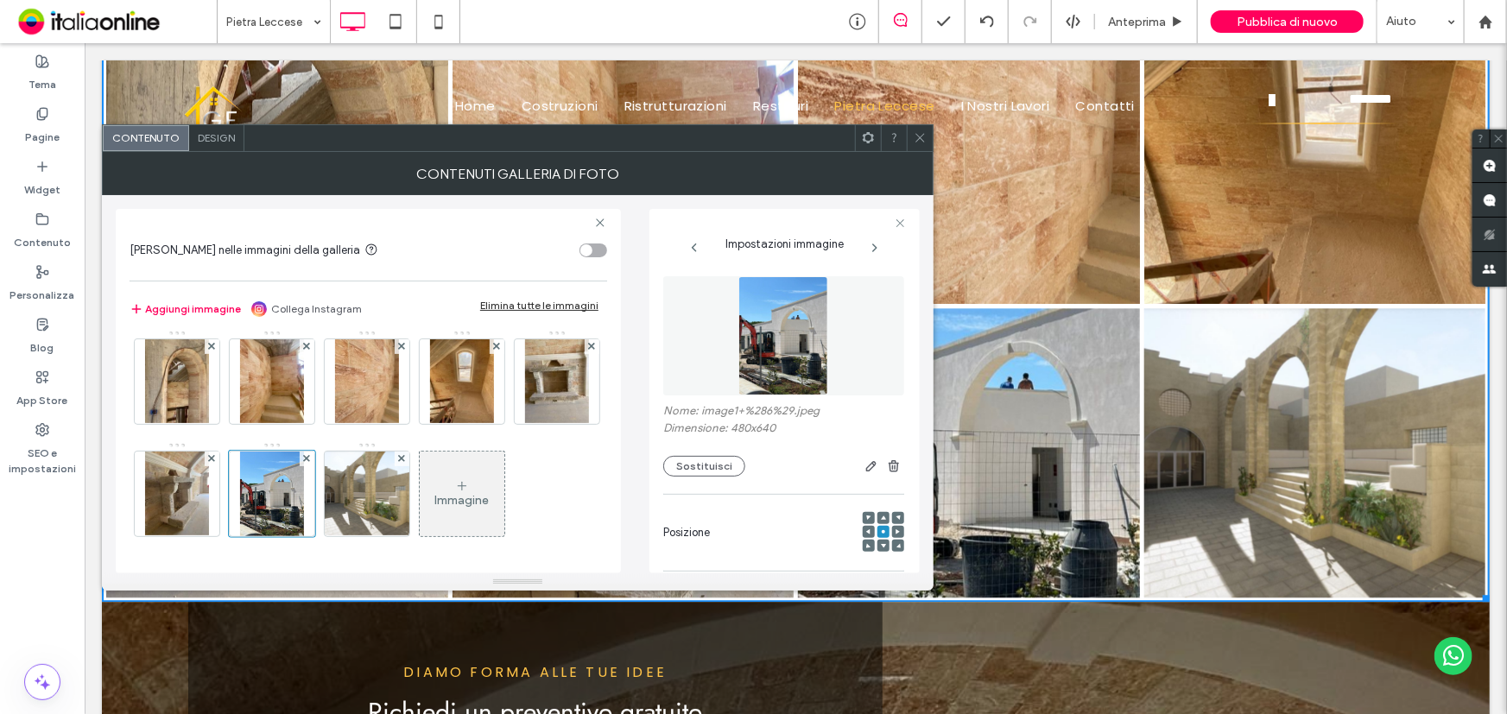
click at [921, 130] on span at bounding box center [919, 138] width 13 height 26
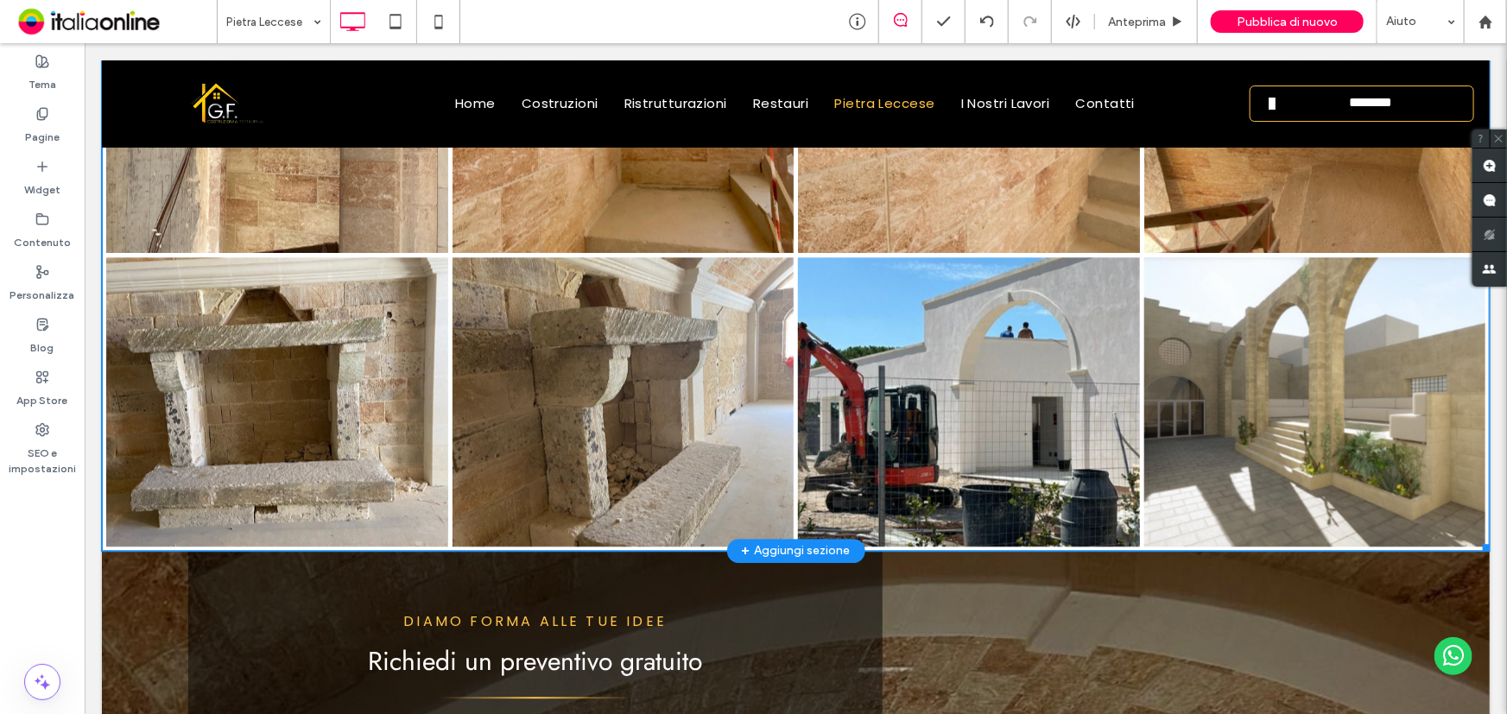
scroll to position [2040, 0]
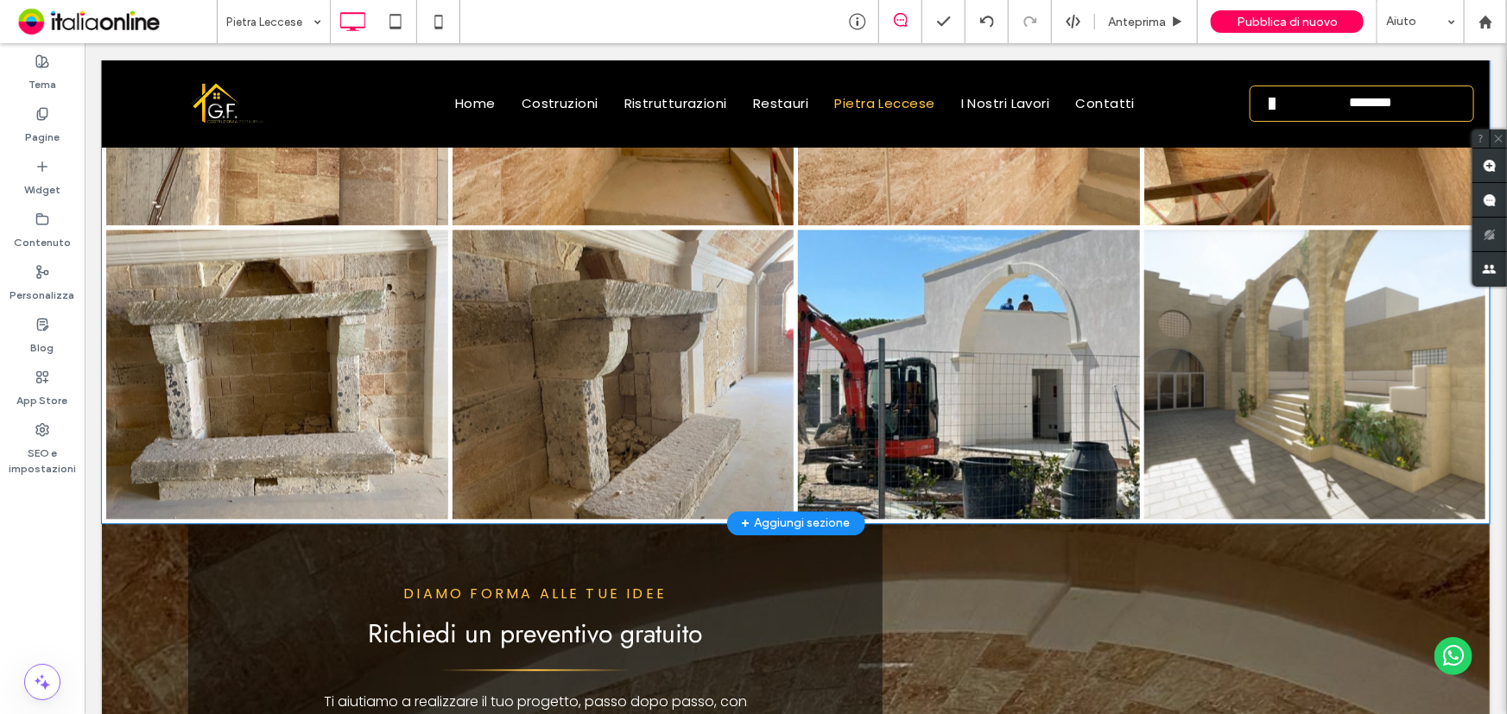
click at [844, 521] on div "+ Aggiungi sezione" at bounding box center [795, 522] width 138 height 24
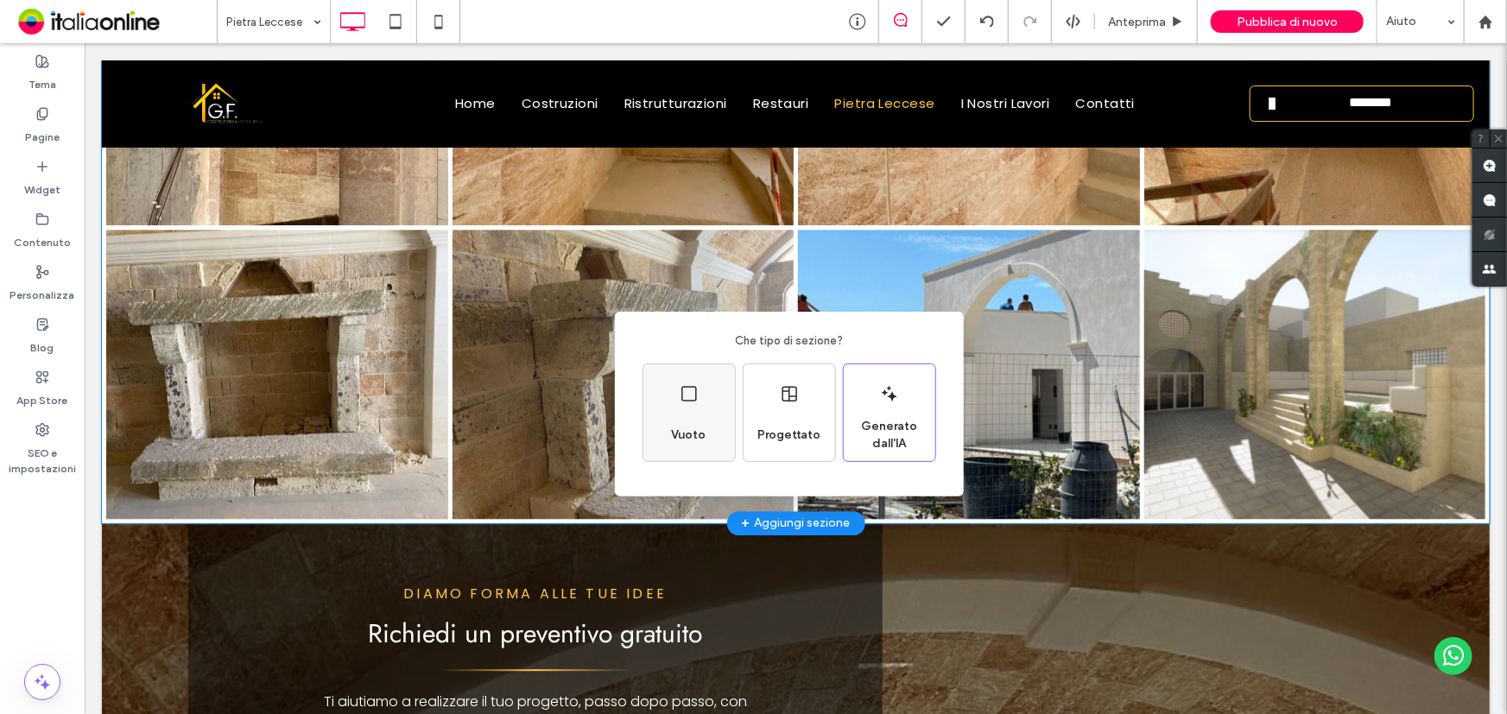
click at [674, 384] on div "Vuoto" at bounding box center [689, 412] width 92 height 97
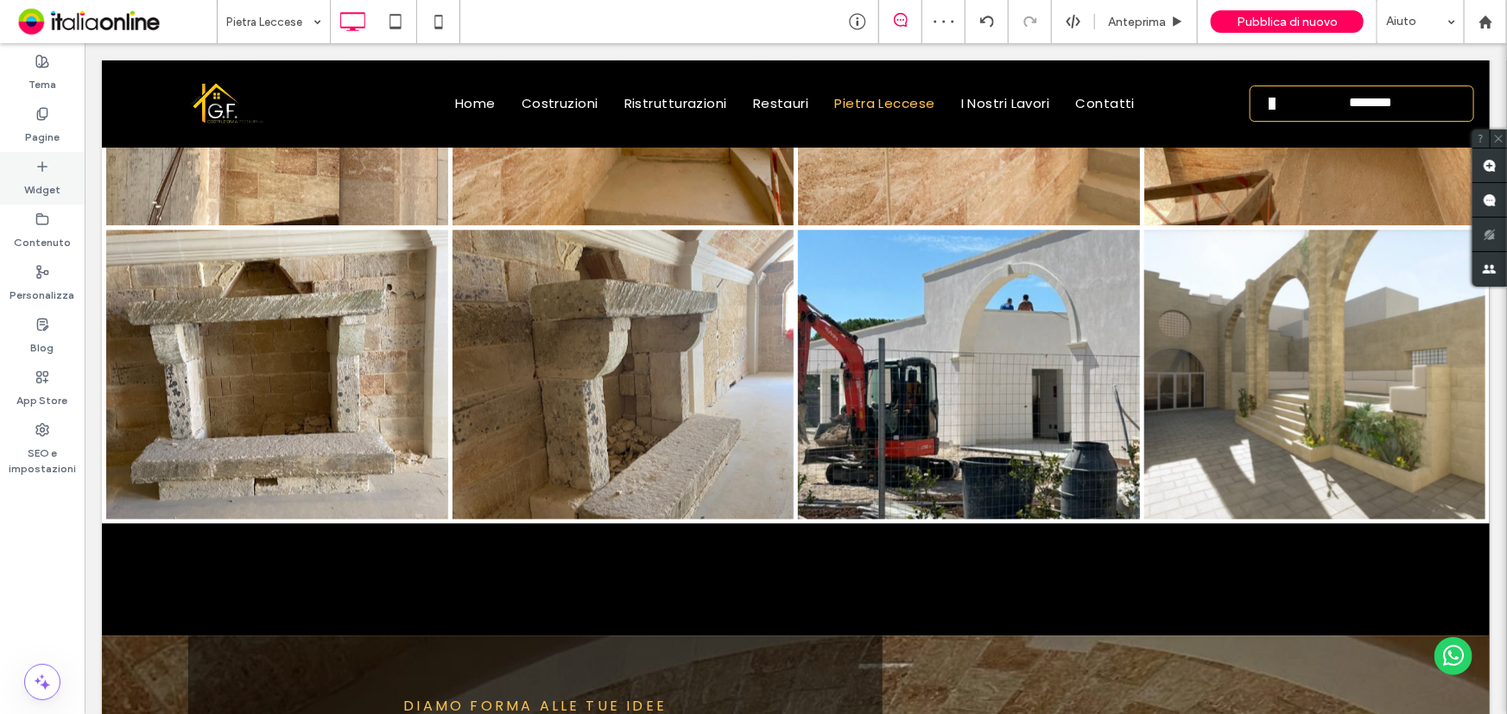
click at [47, 162] on icon at bounding box center [42, 167] width 14 height 14
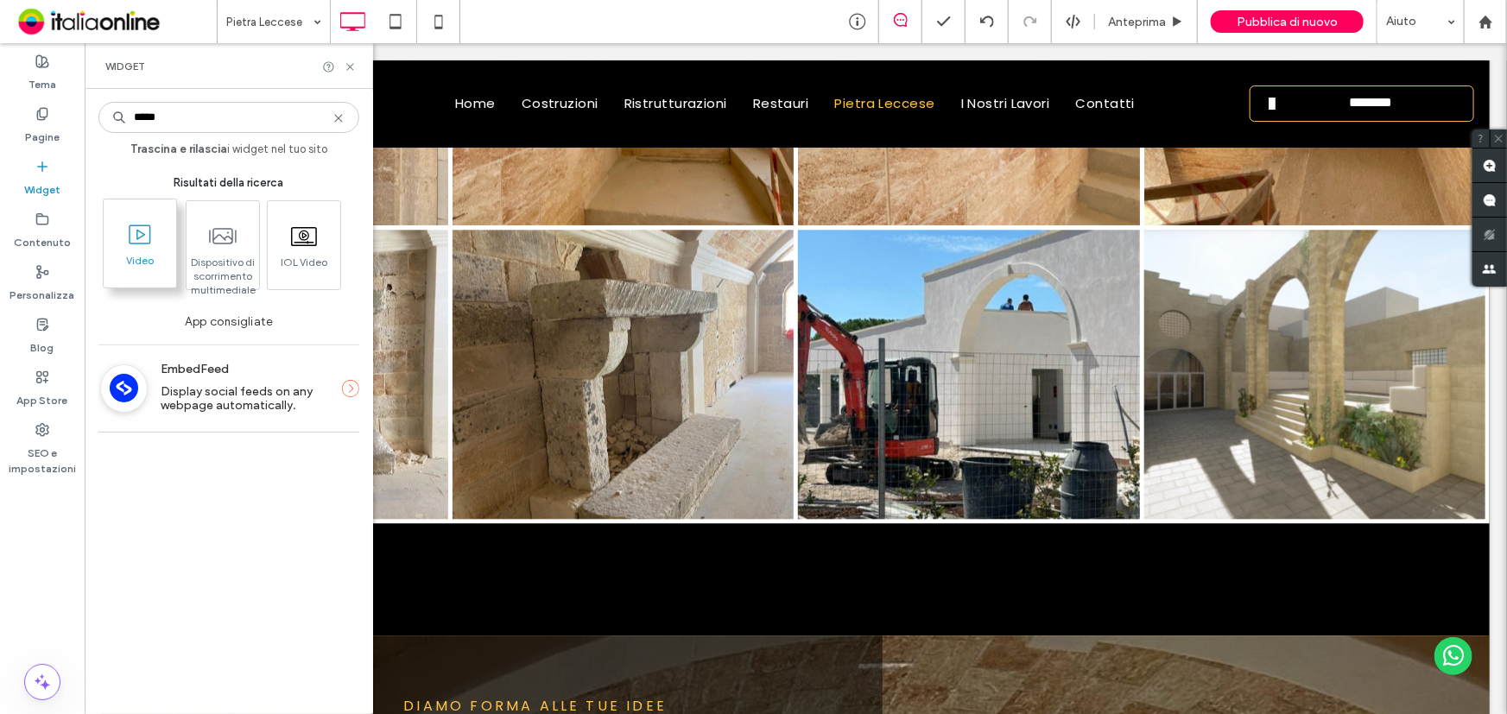
type input "*****"
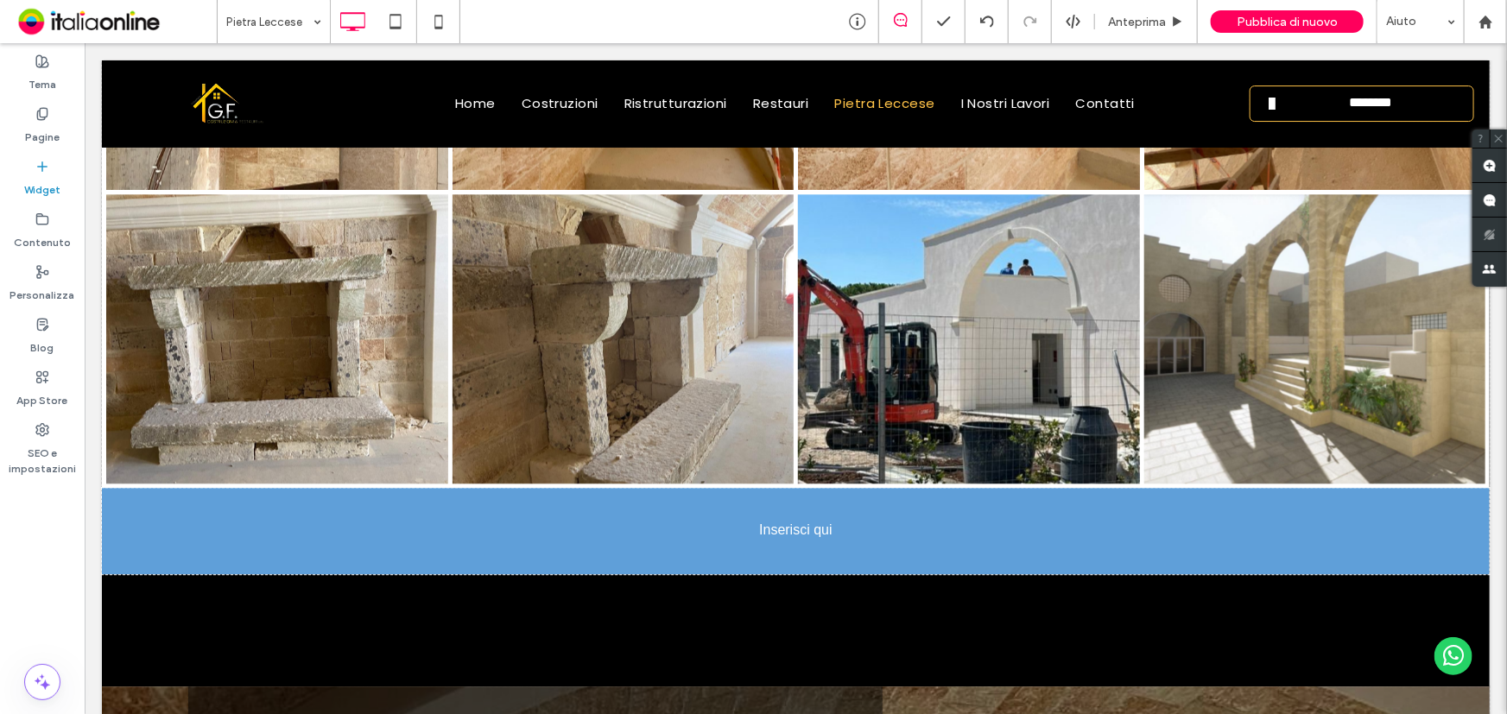
scroll to position [2083, 0]
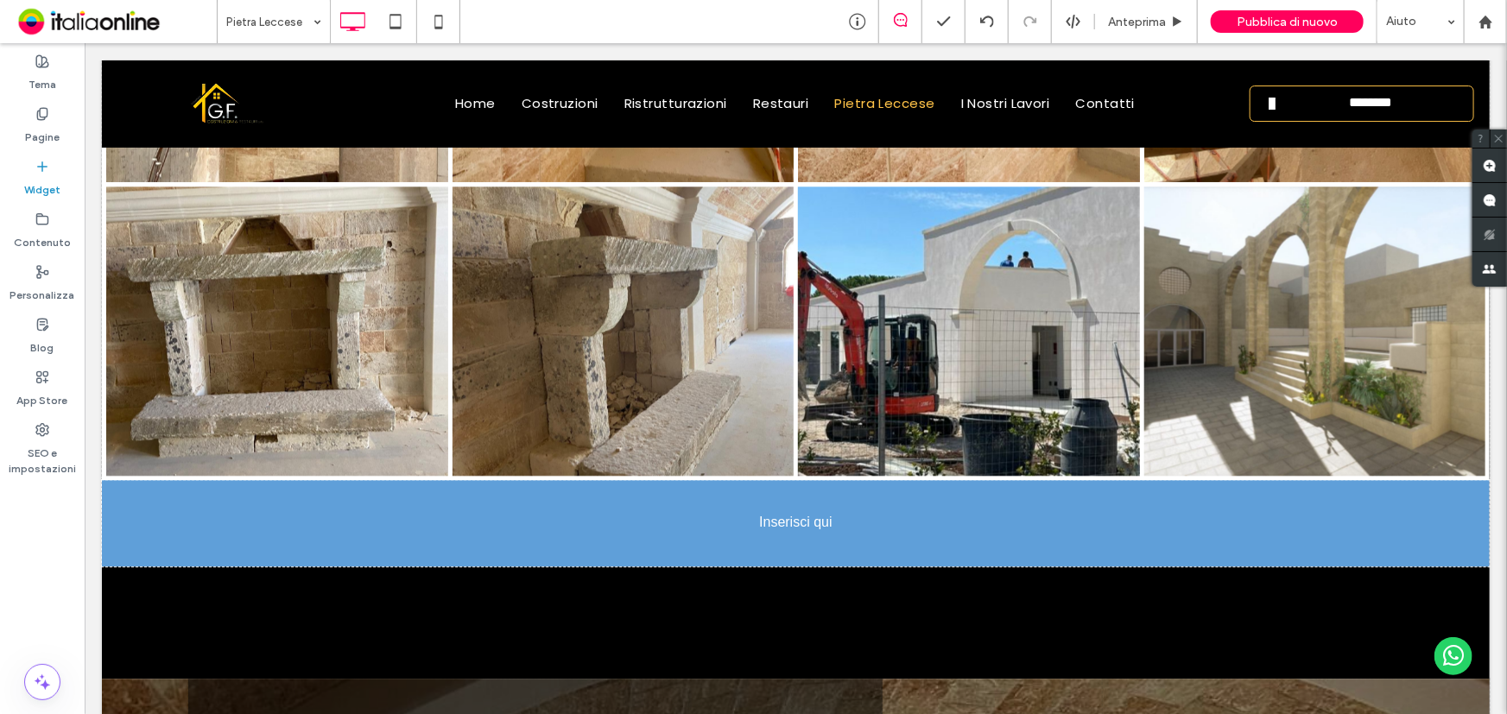
click at [0, 0] on div at bounding box center [0, 0] width 0 height 0
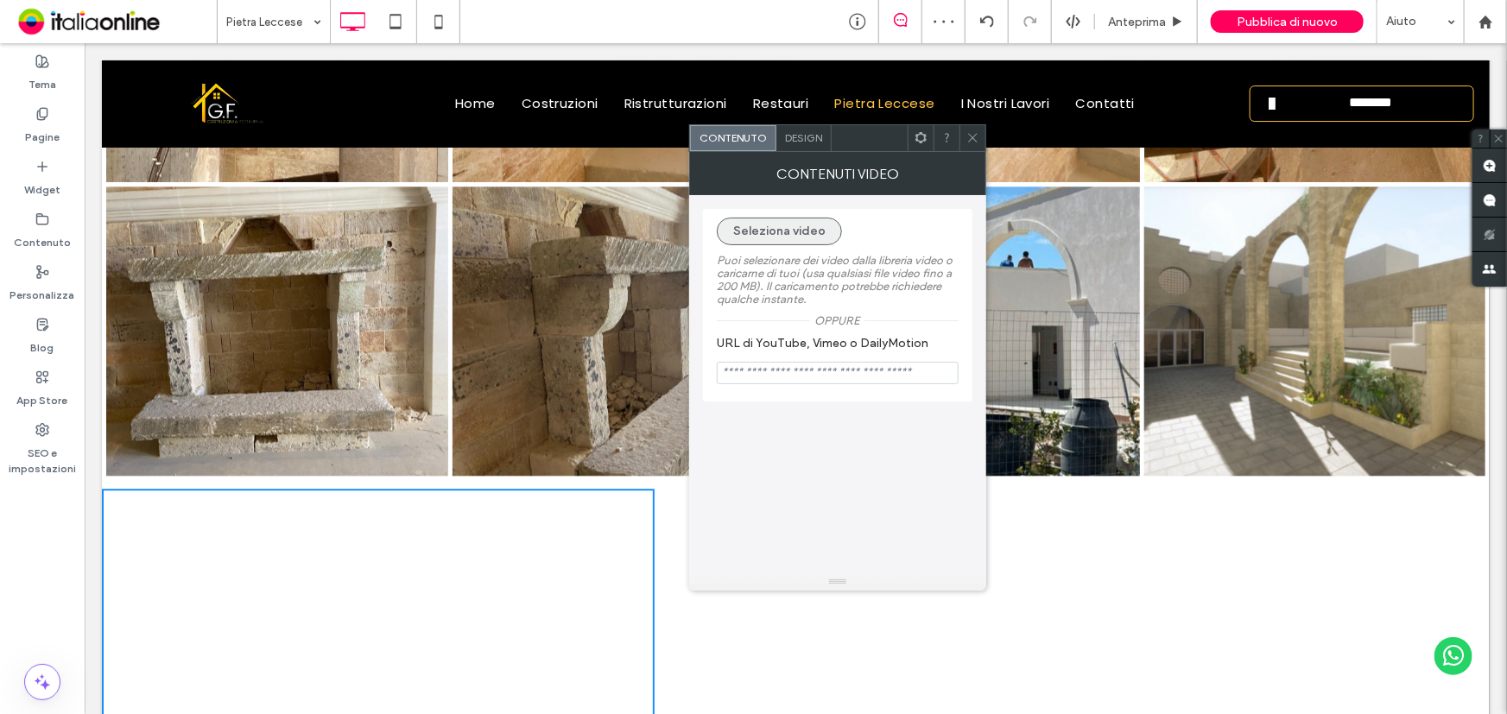
click at [782, 227] on button "Seleziona video" at bounding box center [779, 232] width 125 height 28
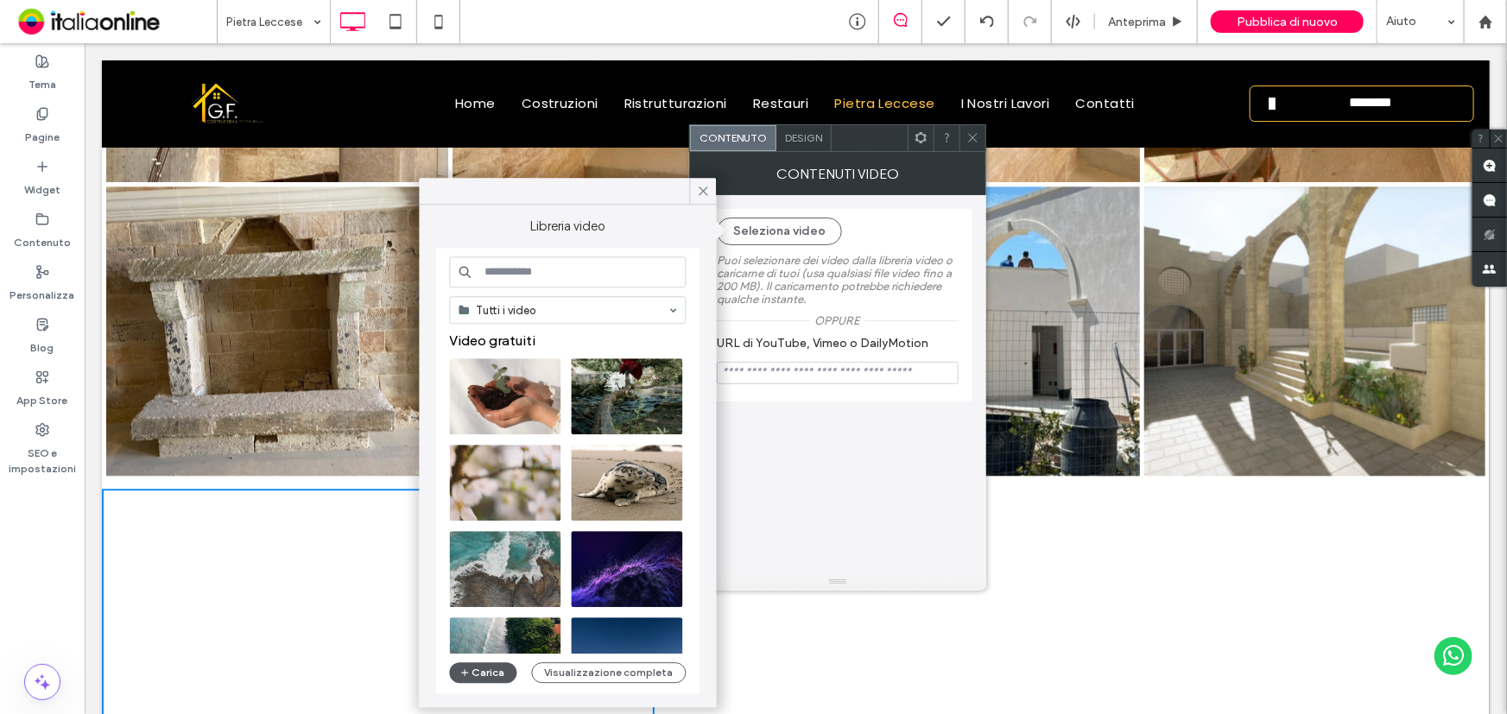
click at [477, 669] on button "Carica" at bounding box center [483, 672] width 67 height 21
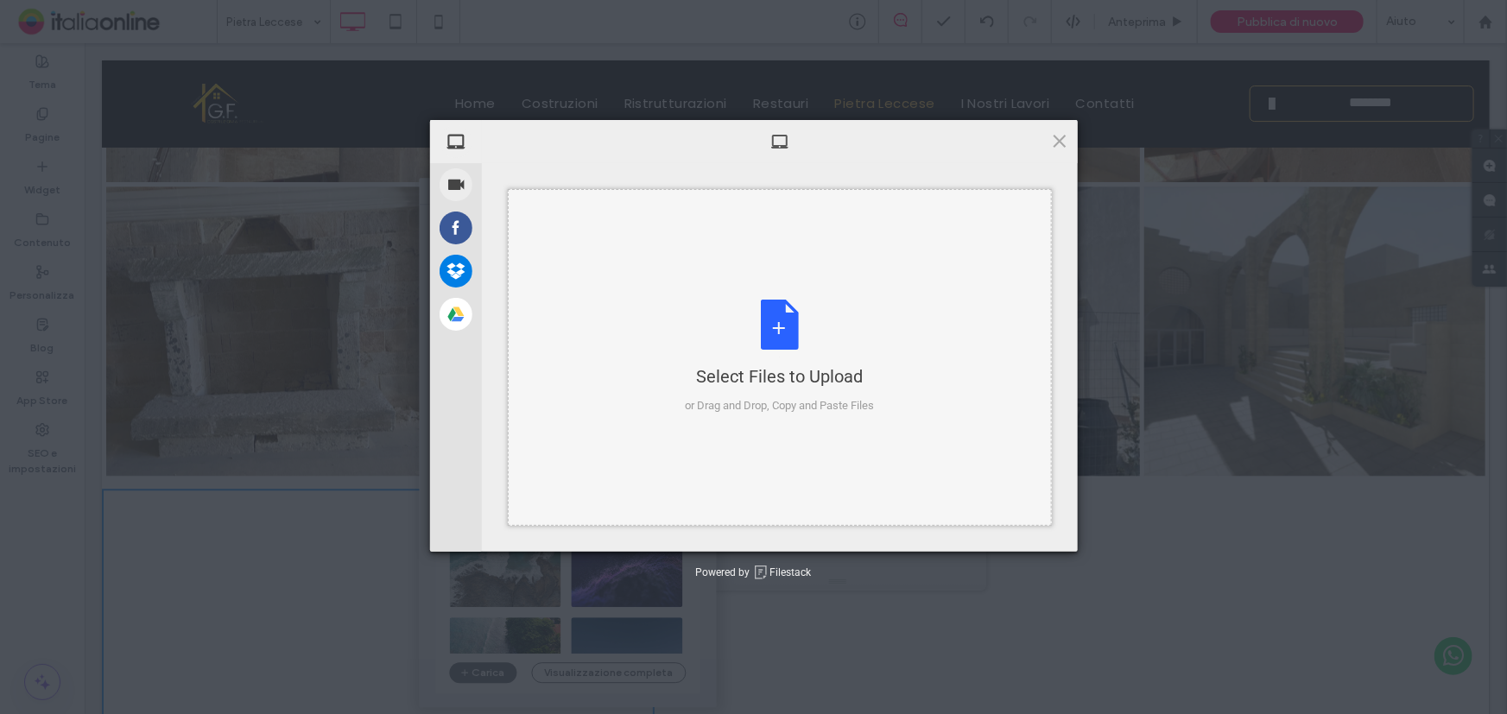
click at [780, 320] on div "Select Files to Upload or Drag and Drop, Copy and Paste Files" at bounding box center [779, 357] width 189 height 115
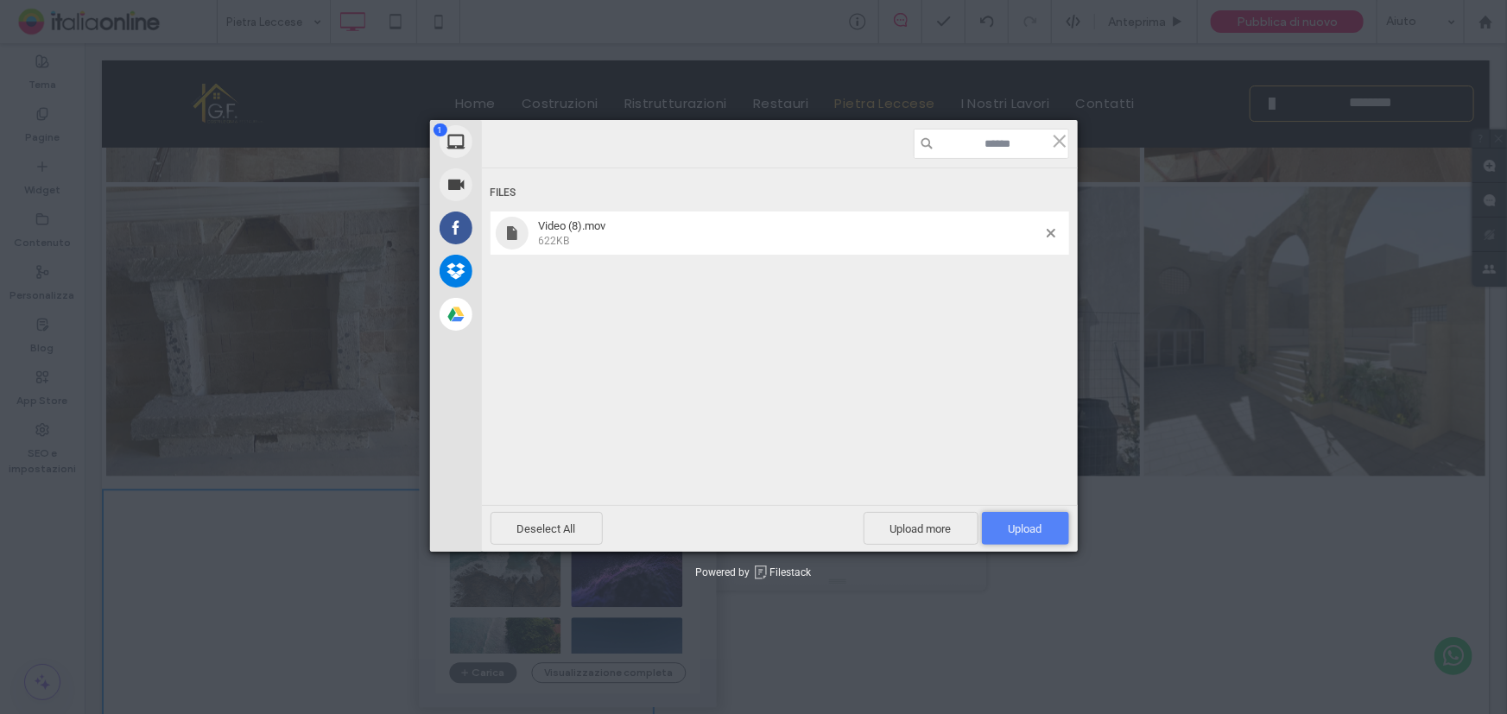
click at [1030, 522] on span "Upload 1" at bounding box center [1025, 528] width 34 height 13
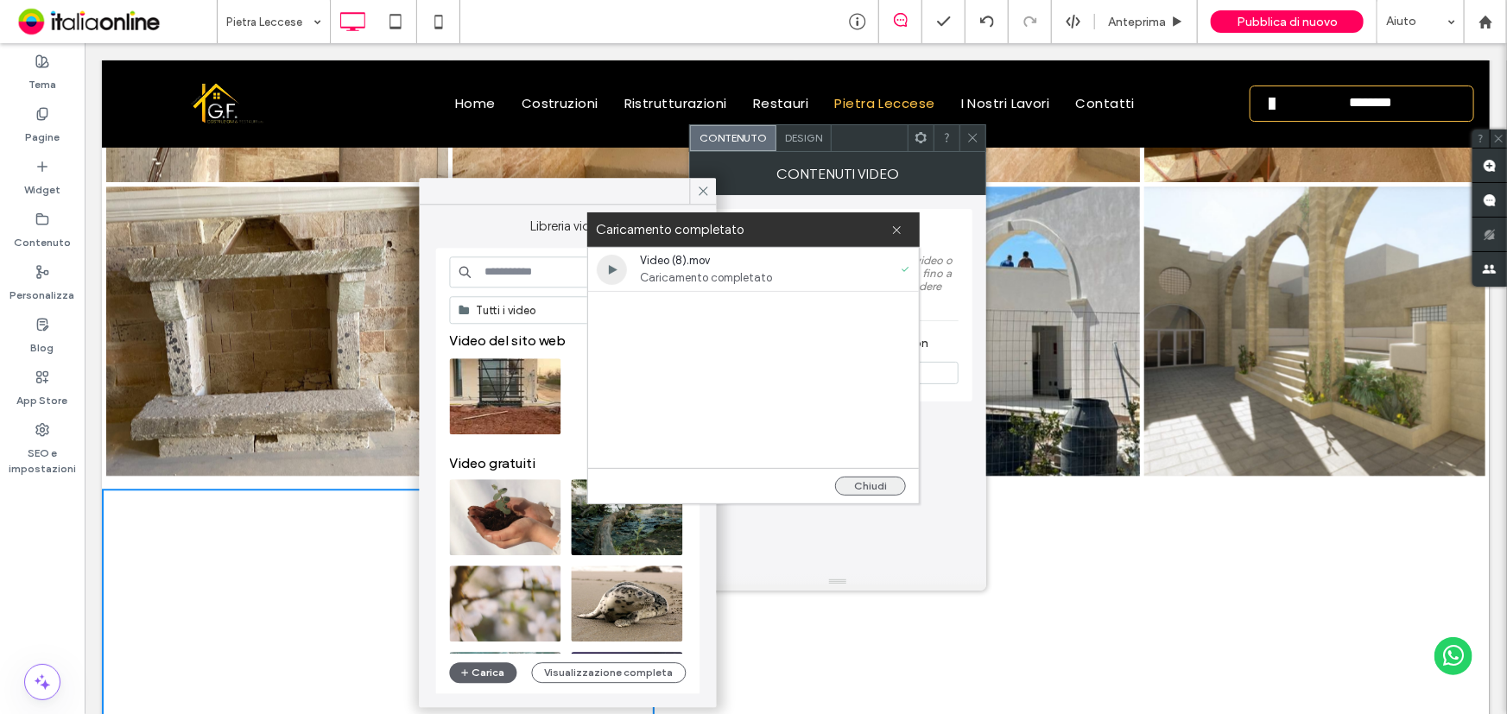
click at [881, 485] on button "Chiudi" at bounding box center [870, 486] width 71 height 19
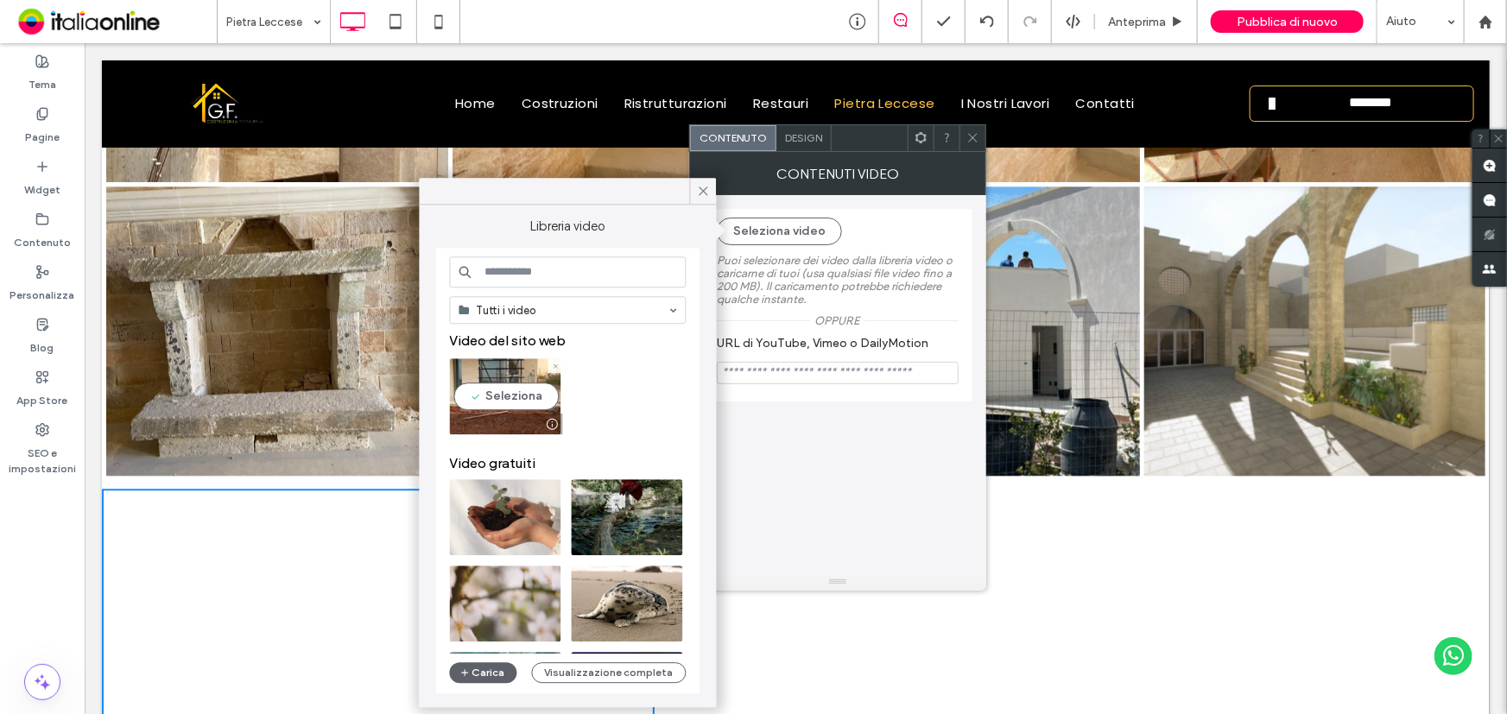
click at [523, 404] on video at bounding box center [505, 396] width 111 height 76
type input "**********"
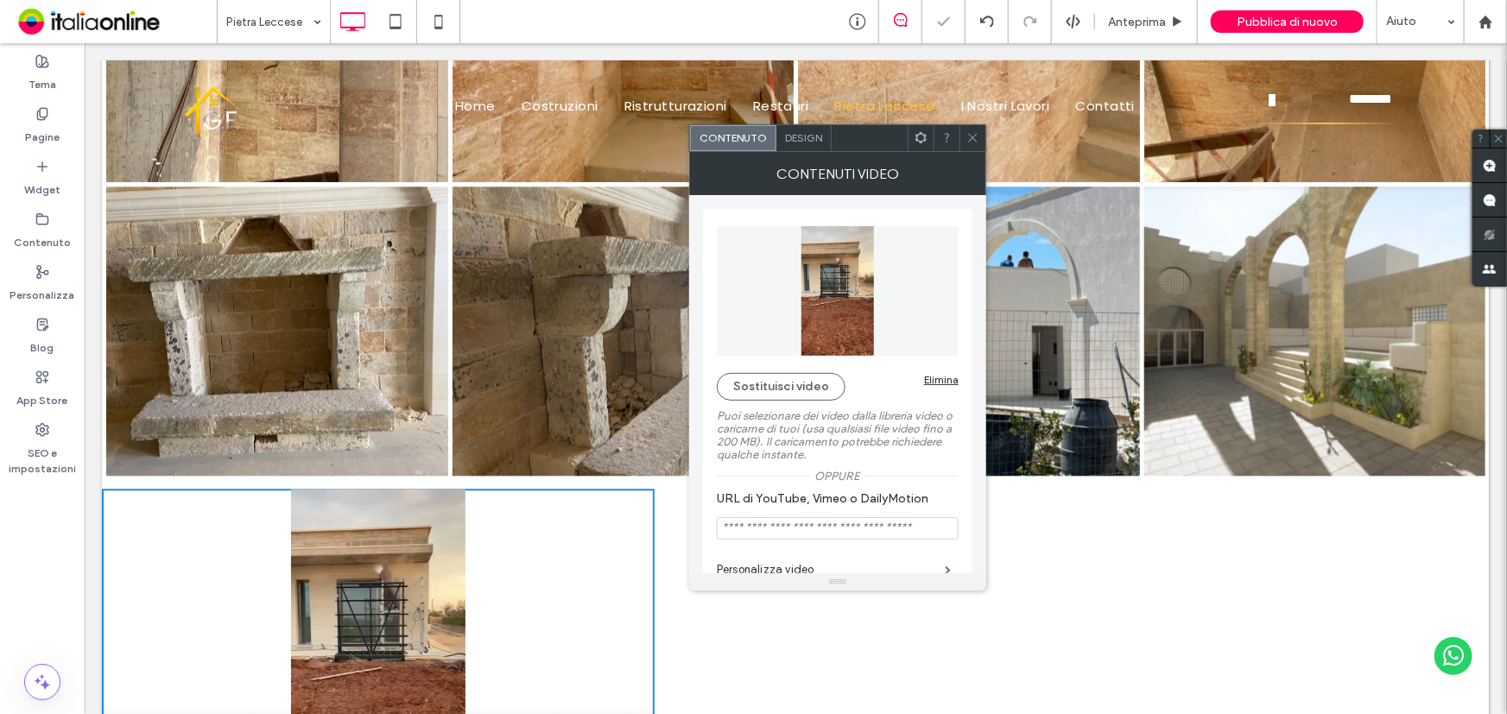
click at [973, 133] on icon at bounding box center [972, 137] width 13 height 13
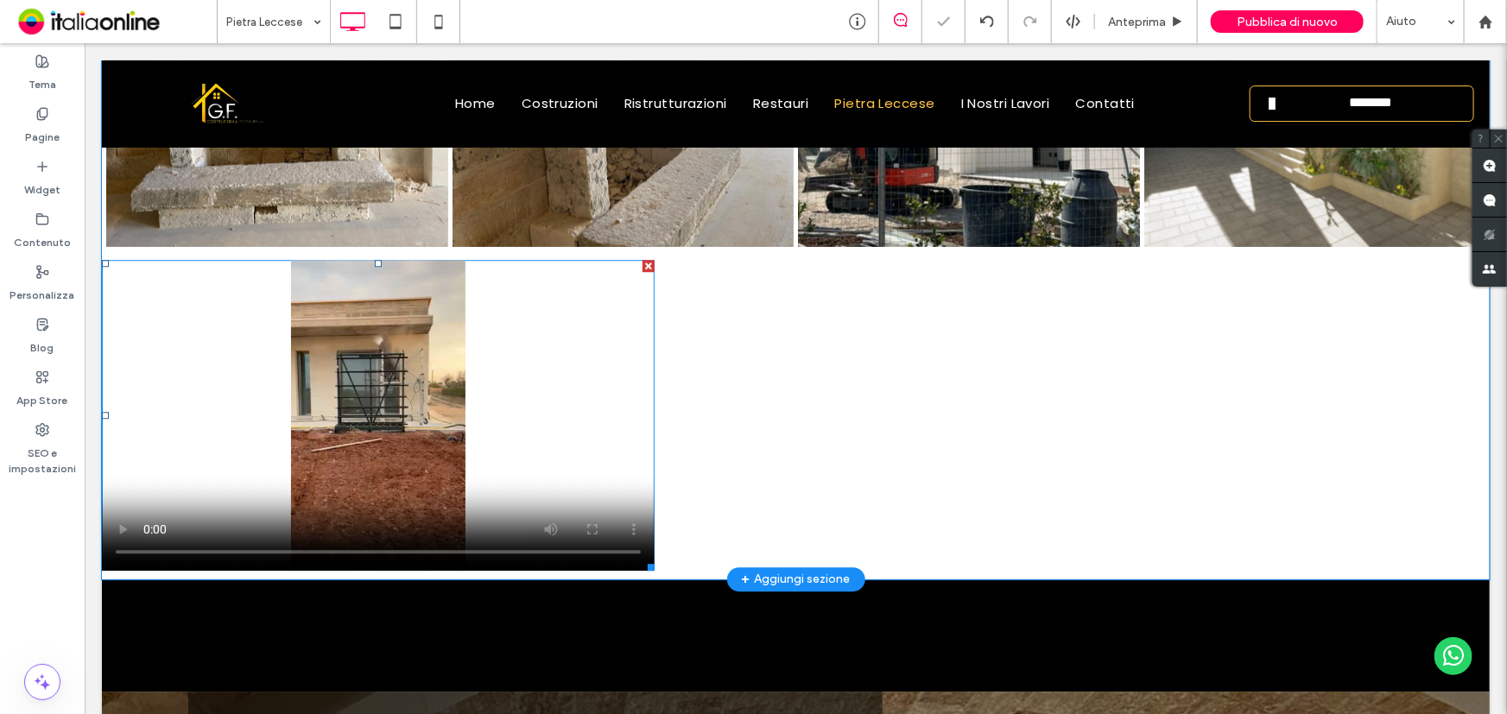
scroll to position [2319, 0]
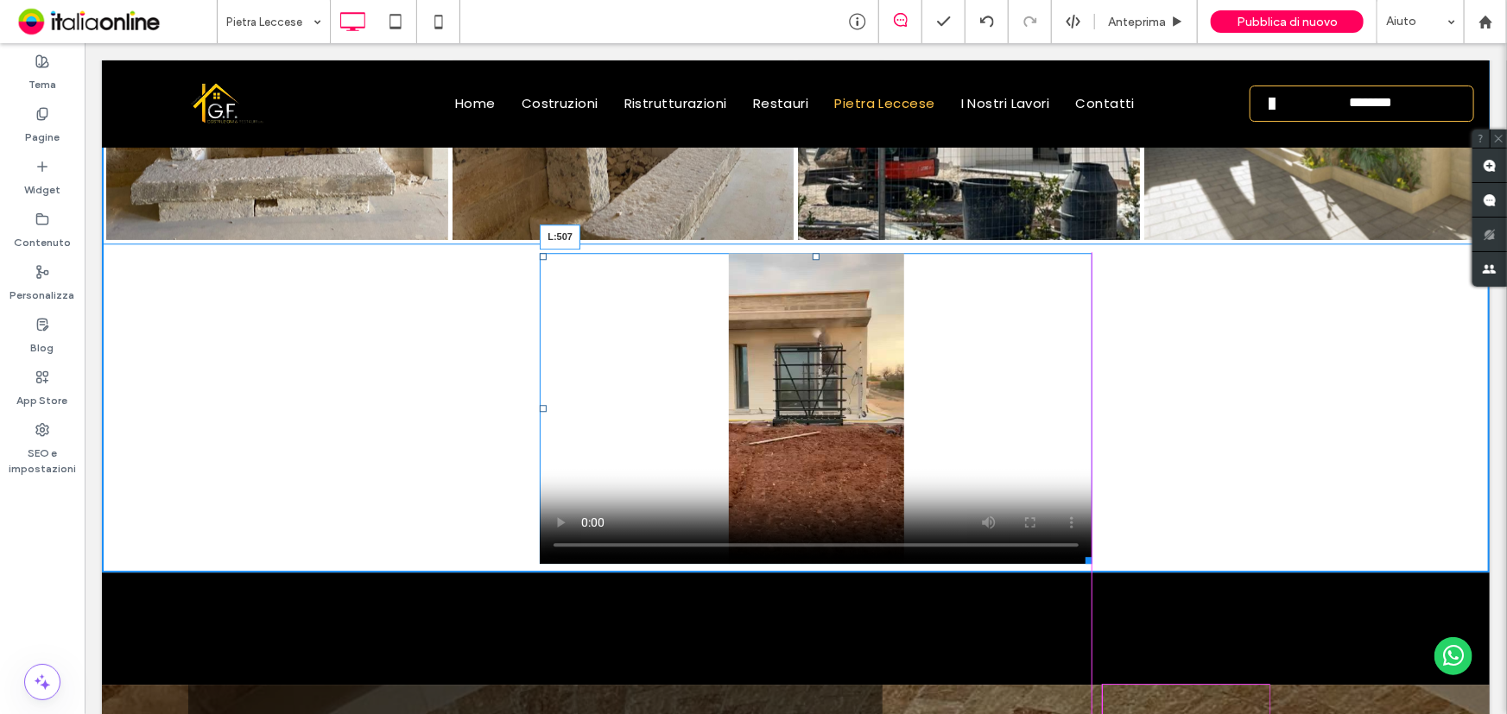
drag, startPoint x: 102, startPoint y: 407, endPoint x: 540, endPoint y: 458, distance: 441.6
click at [540, 458] on div "L:507" at bounding box center [815, 407] width 553 height 311
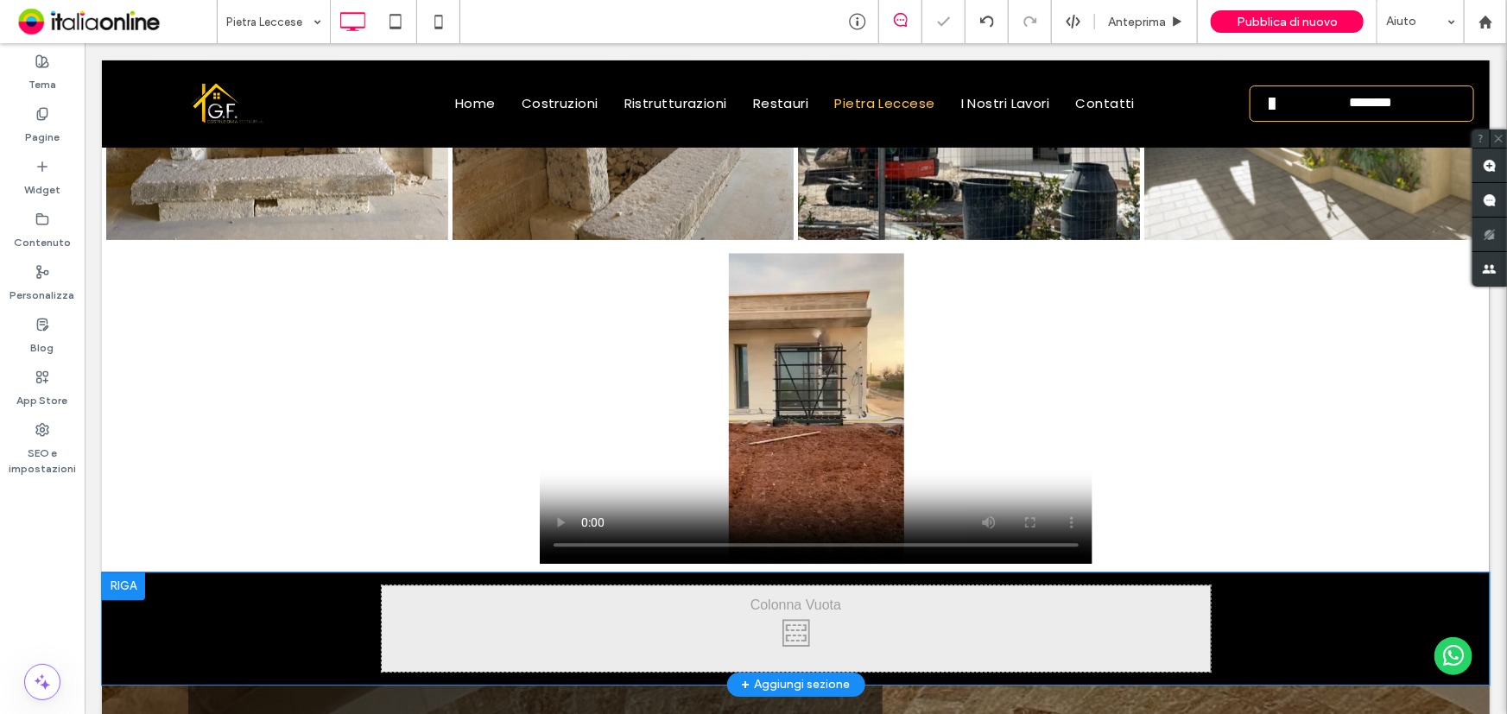
click at [124, 585] on div at bounding box center [122, 586] width 43 height 28
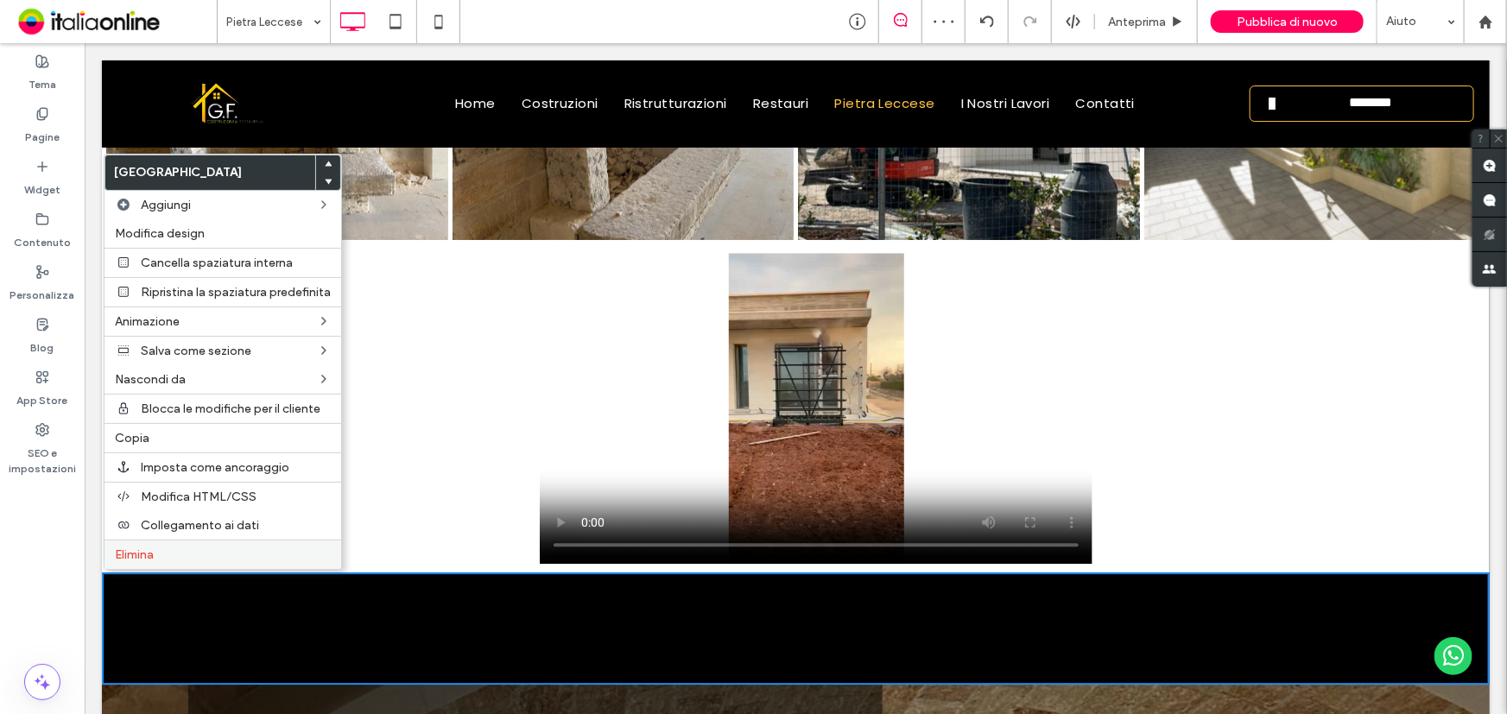
click at [156, 564] on div "Elimina" at bounding box center [222, 554] width 237 height 29
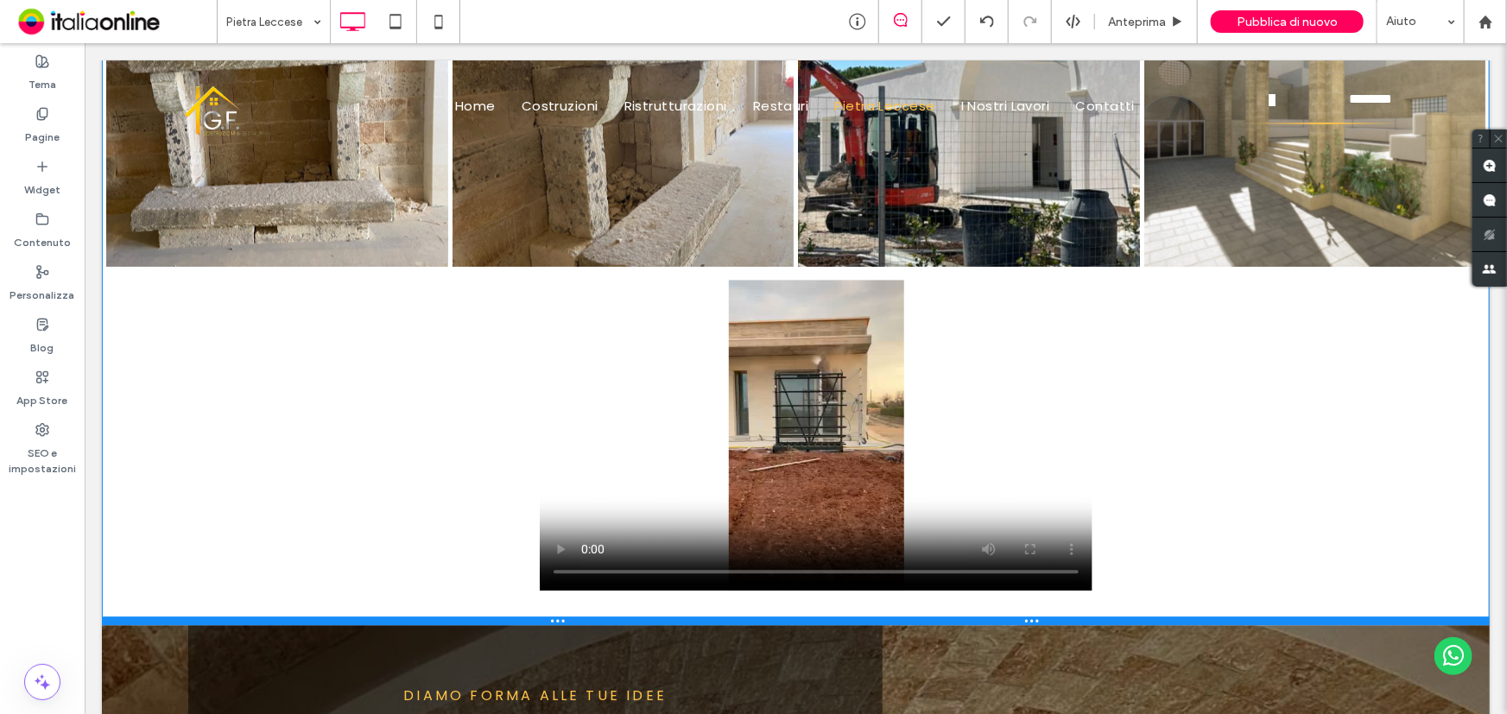
drag, startPoint x: 1138, startPoint y: 578, endPoint x: 1138, endPoint y: 618, distance: 39.7
click at [1138, 618] on div at bounding box center [794, 620] width 1387 height 9
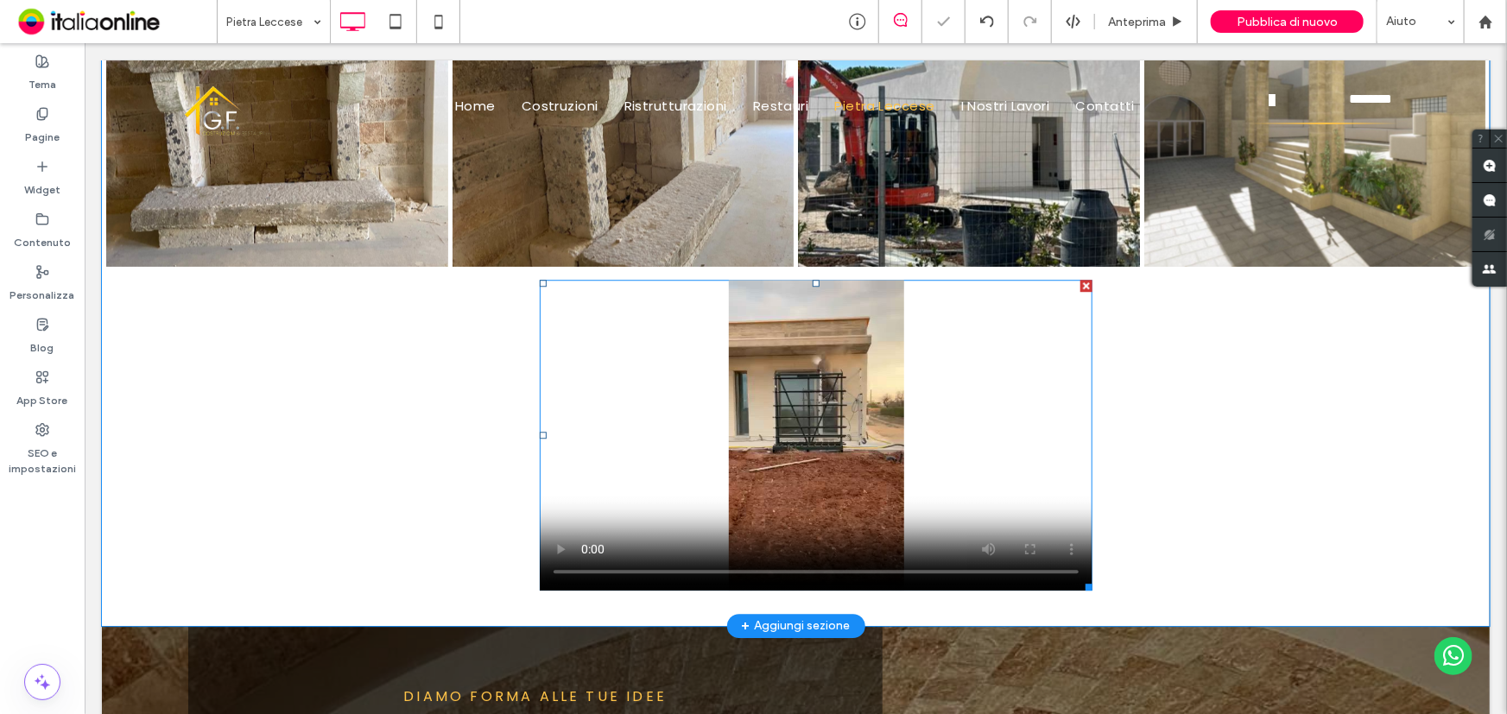
click at [559, 550] on span at bounding box center [815, 434] width 553 height 311
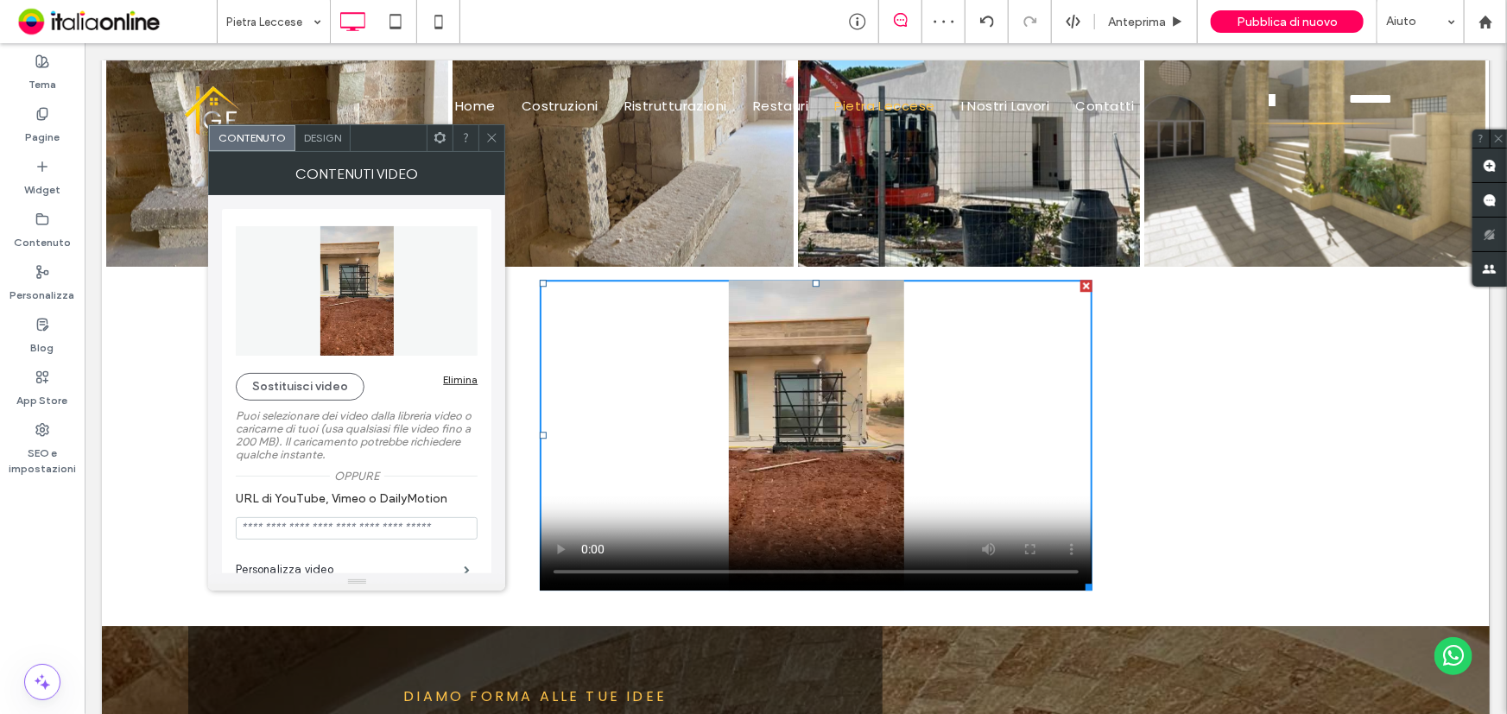
click at [500, 132] on div at bounding box center [491, 138] width 26 height 26
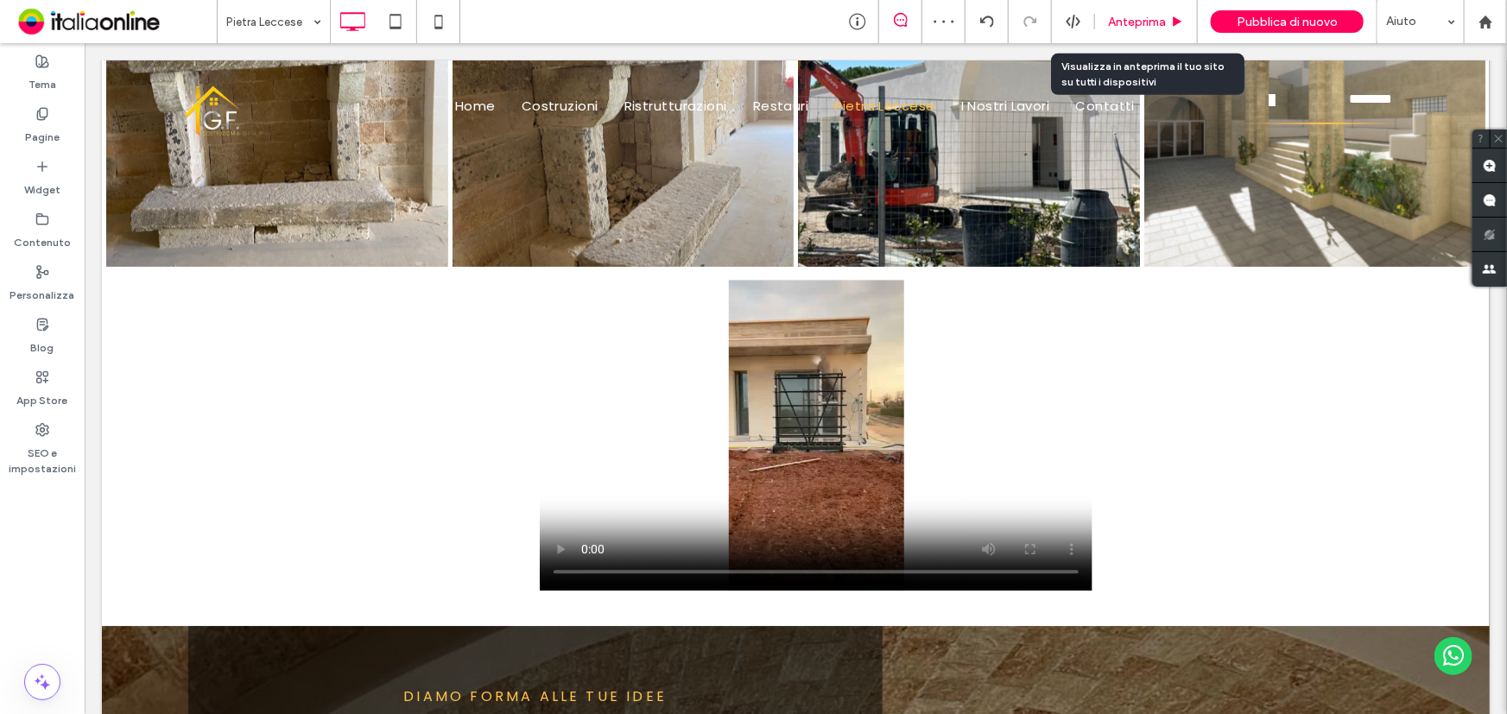
click at [1131, 15] on span "Anteprima" at bounding box center [1137, 22] width 58 height 15
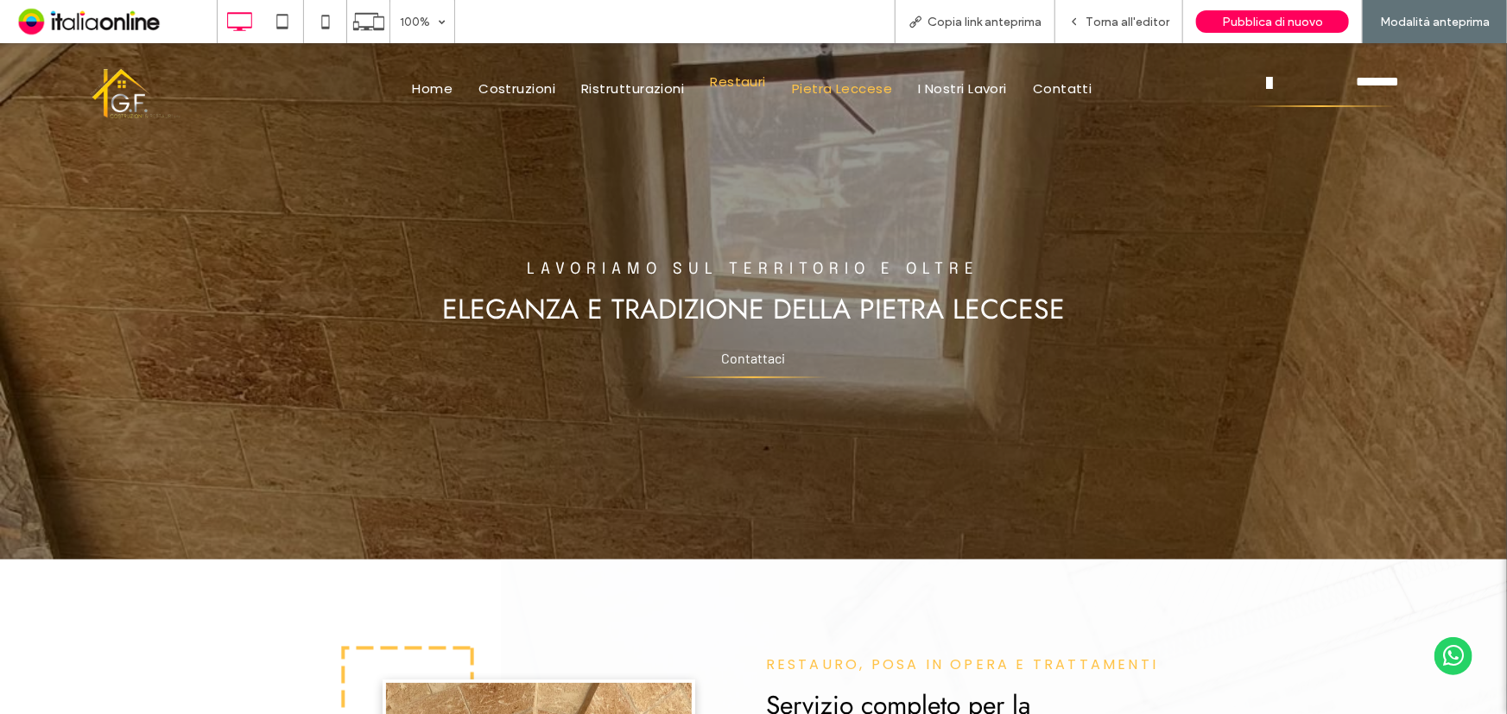
click at [755, 80] on span "Restauri" at bounding box center [738, 82] width 56 height 20
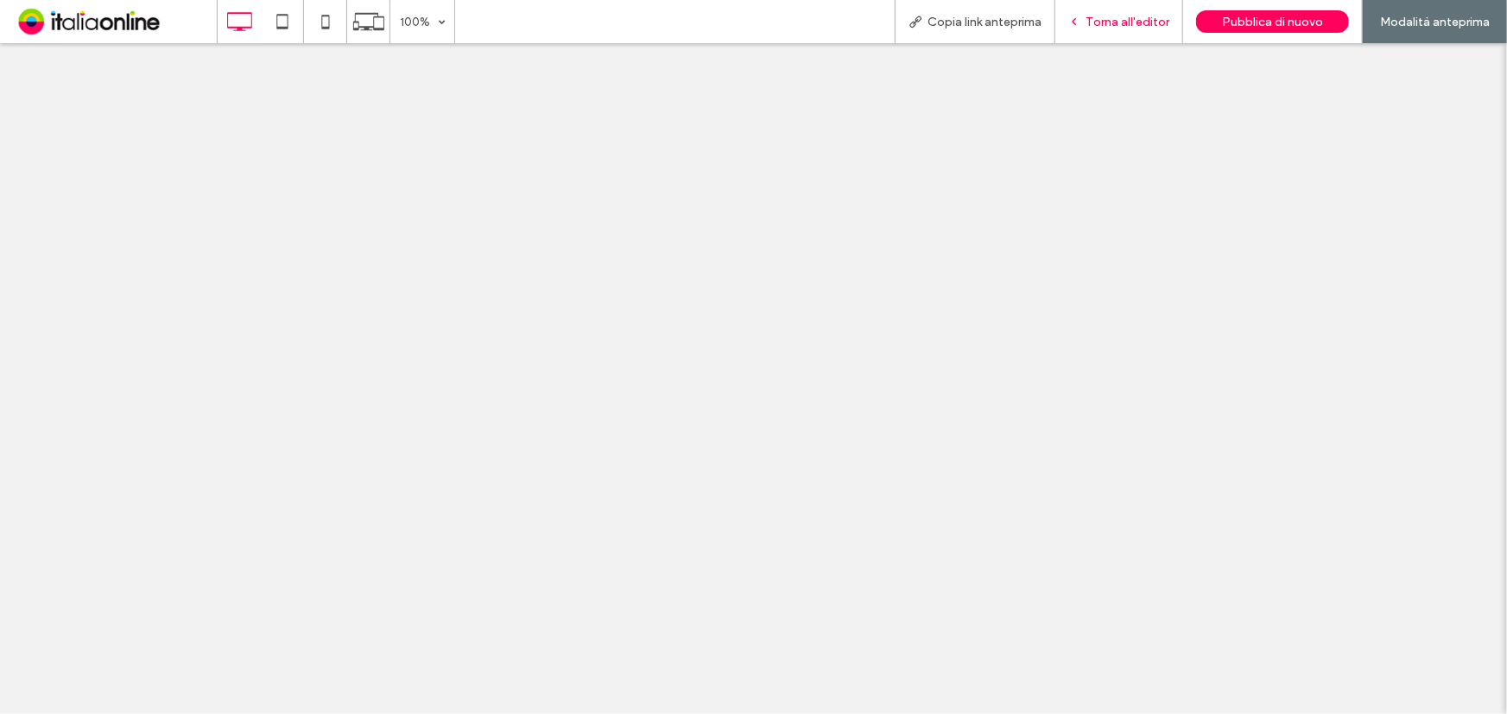
click at [1136, 10] on div "Torna all'editor" at bounding box center [1119, 21] width 128 height 43
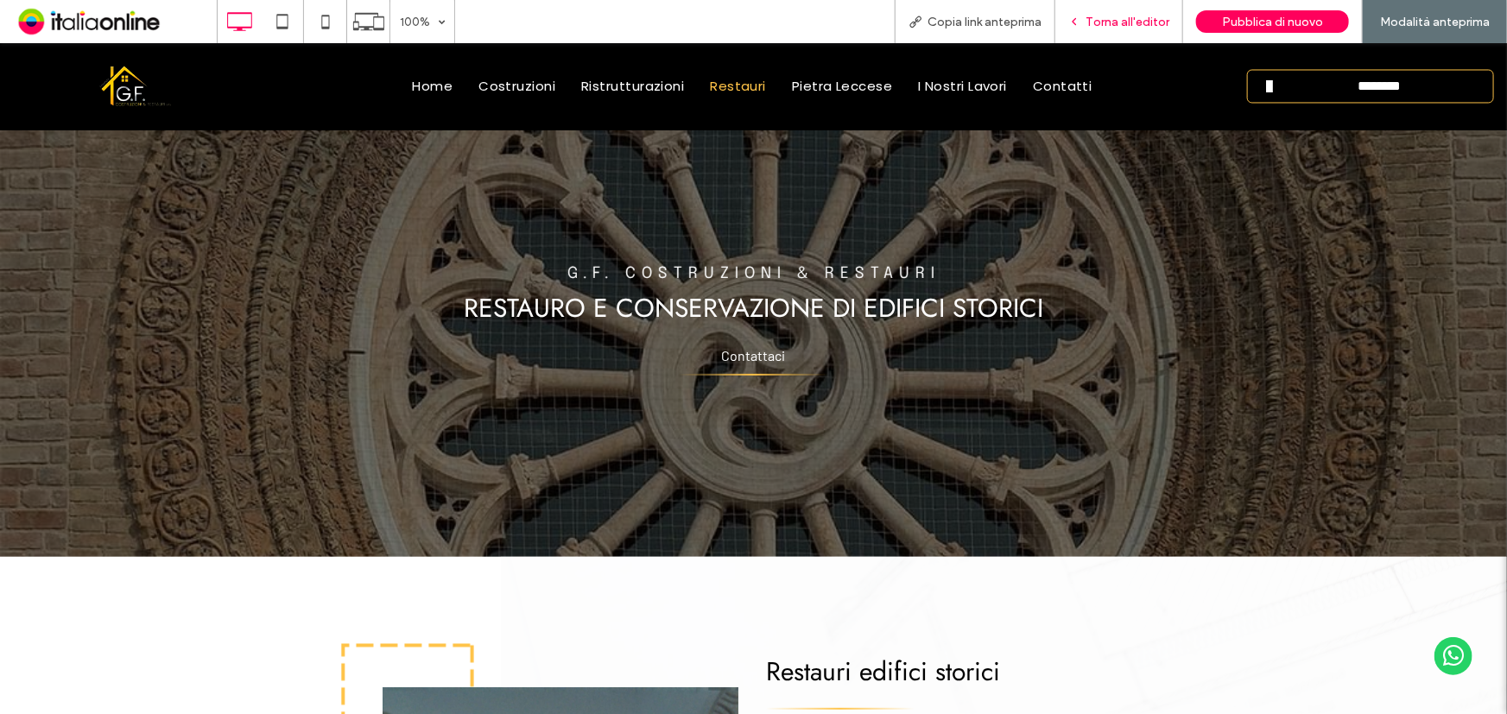
scroll to position [471, 0]
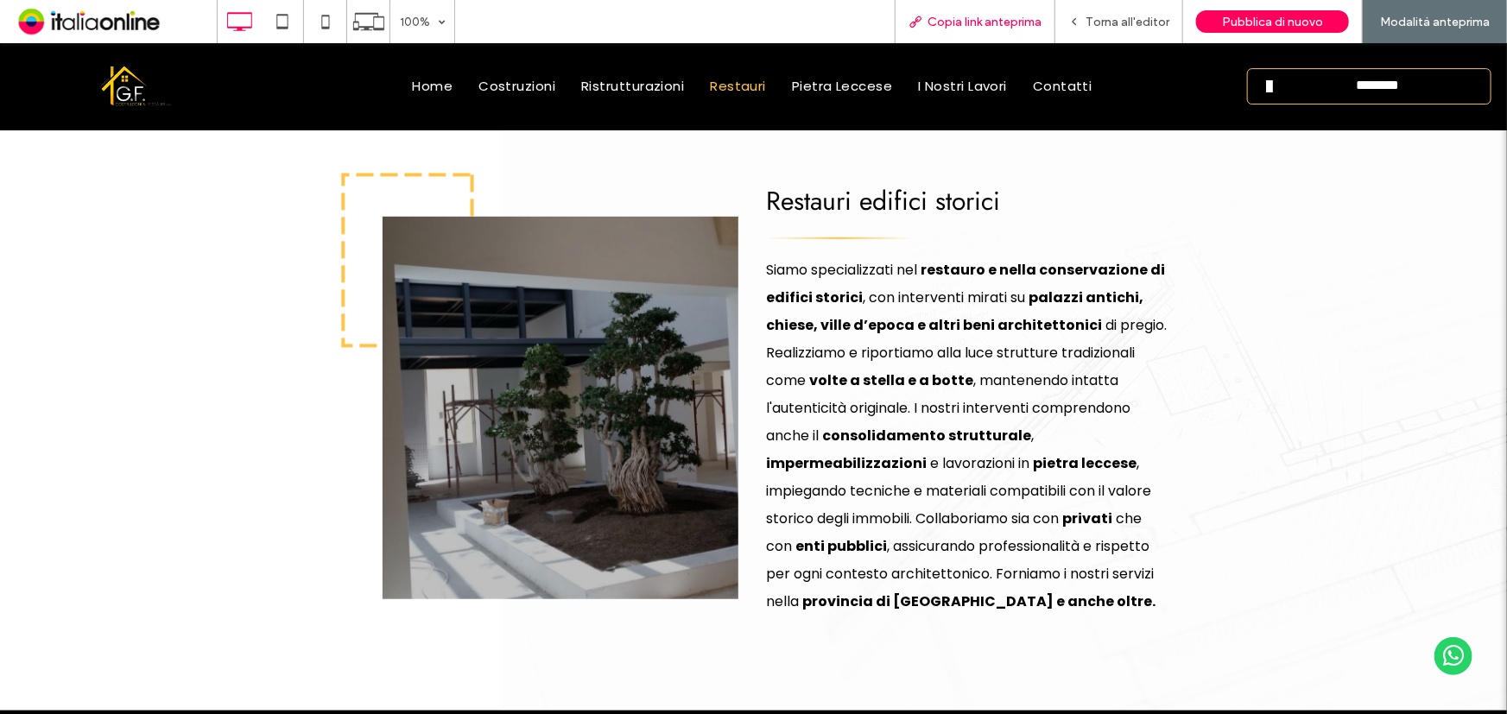
click at [1008, 23] on span "Copia link anteprima" at bounding box center [984, 22] width 114 height 15
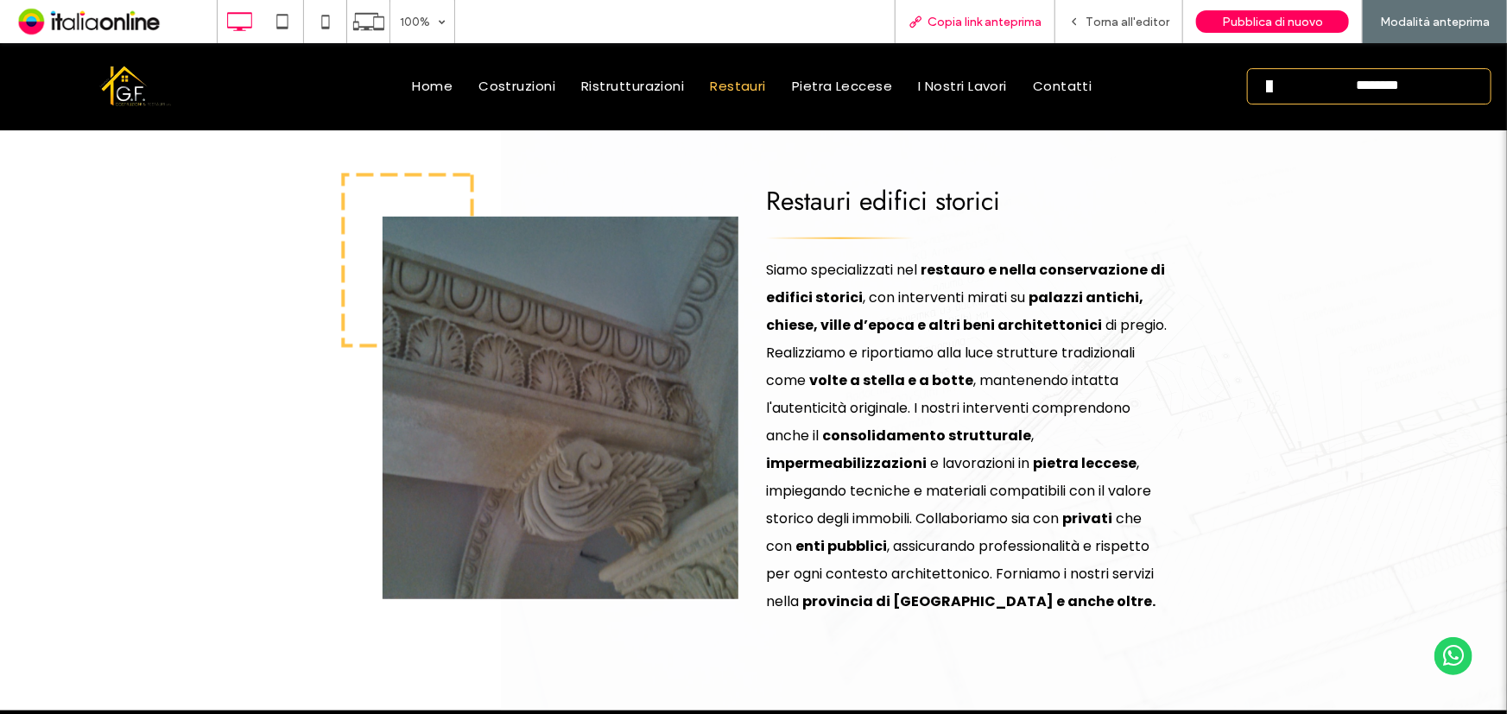
click at [951, 18] on span "Copia link anteprima" at bounding box center [984, 22] width 114 height 15
click at [1106, 28] on span "Torna all'editor" at bounding box center [1127, 22] width 84 height 15
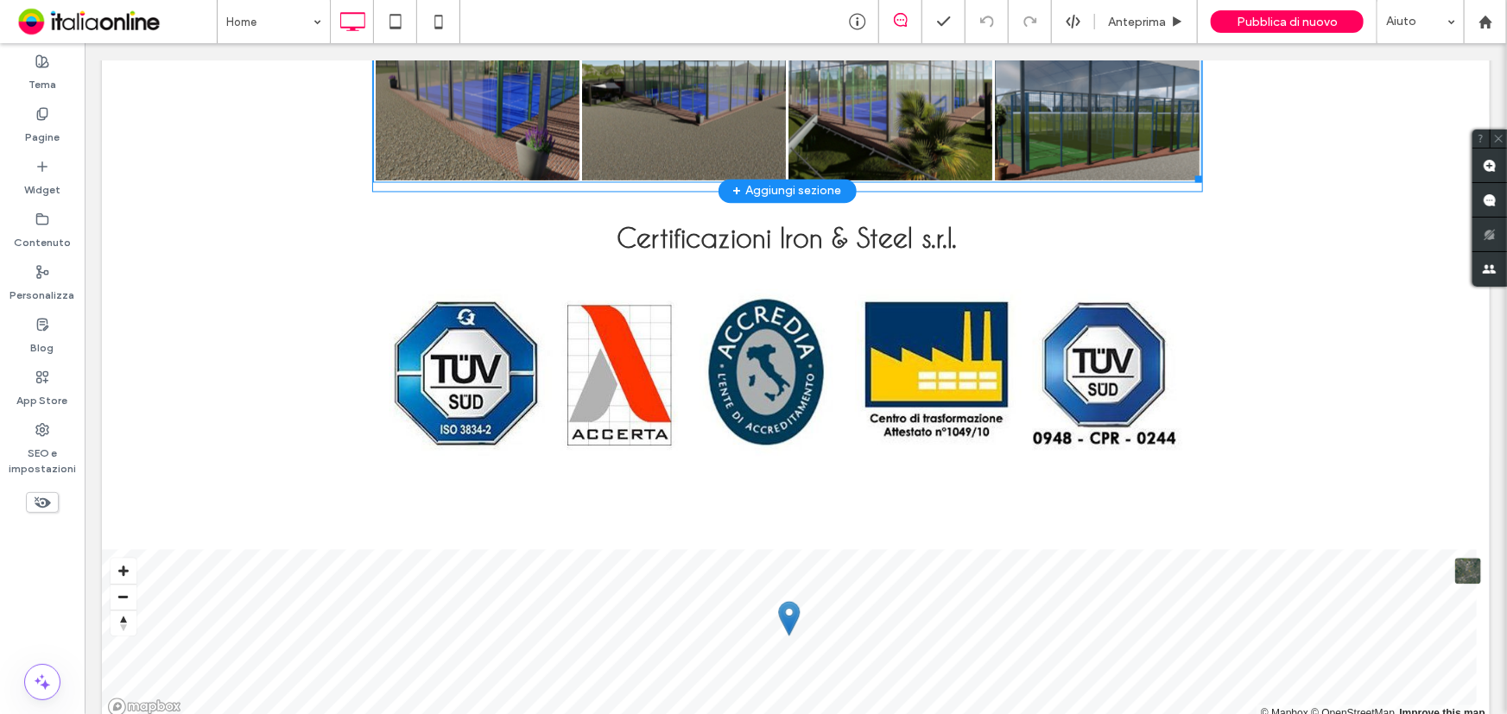
scroll to position [1648, 0]
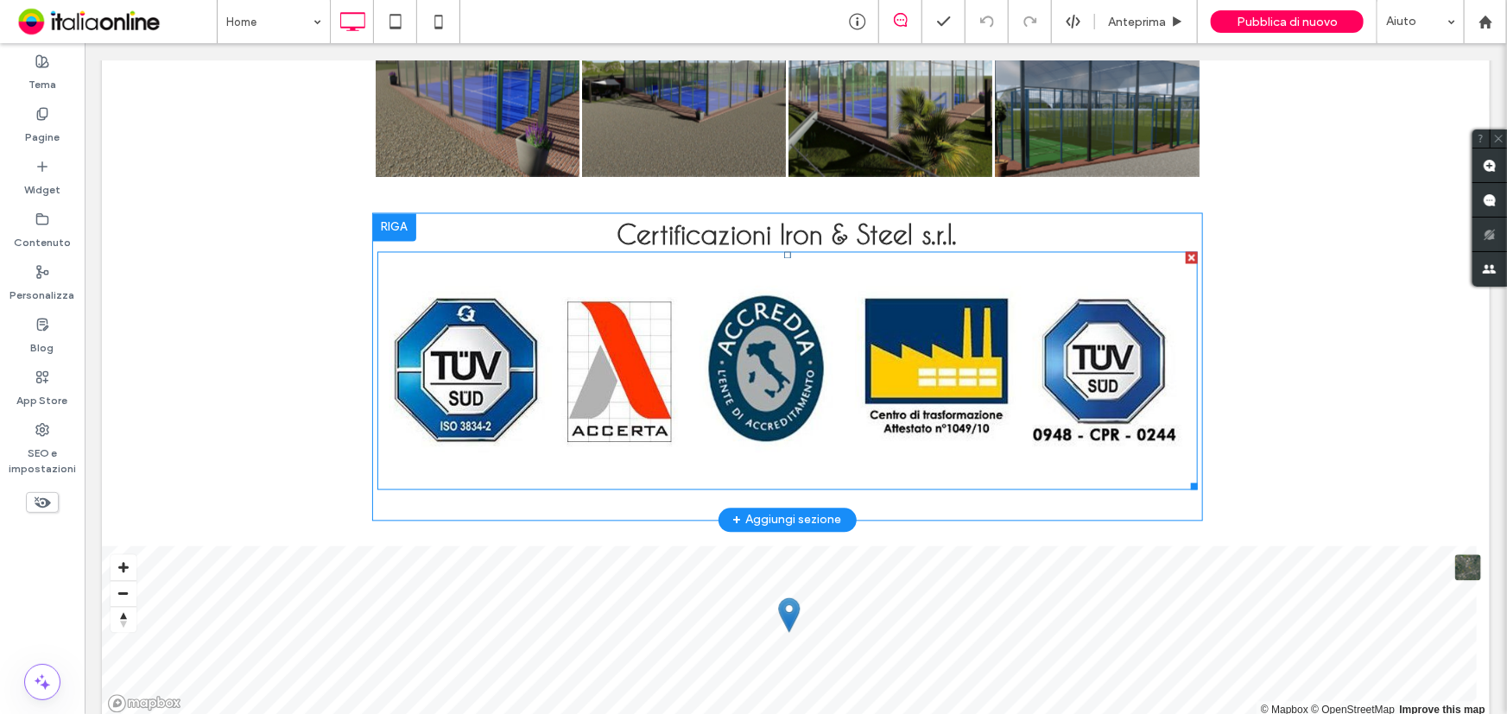
click at [474, 379] on img at bounding box center [786, 370] width 818 height 237
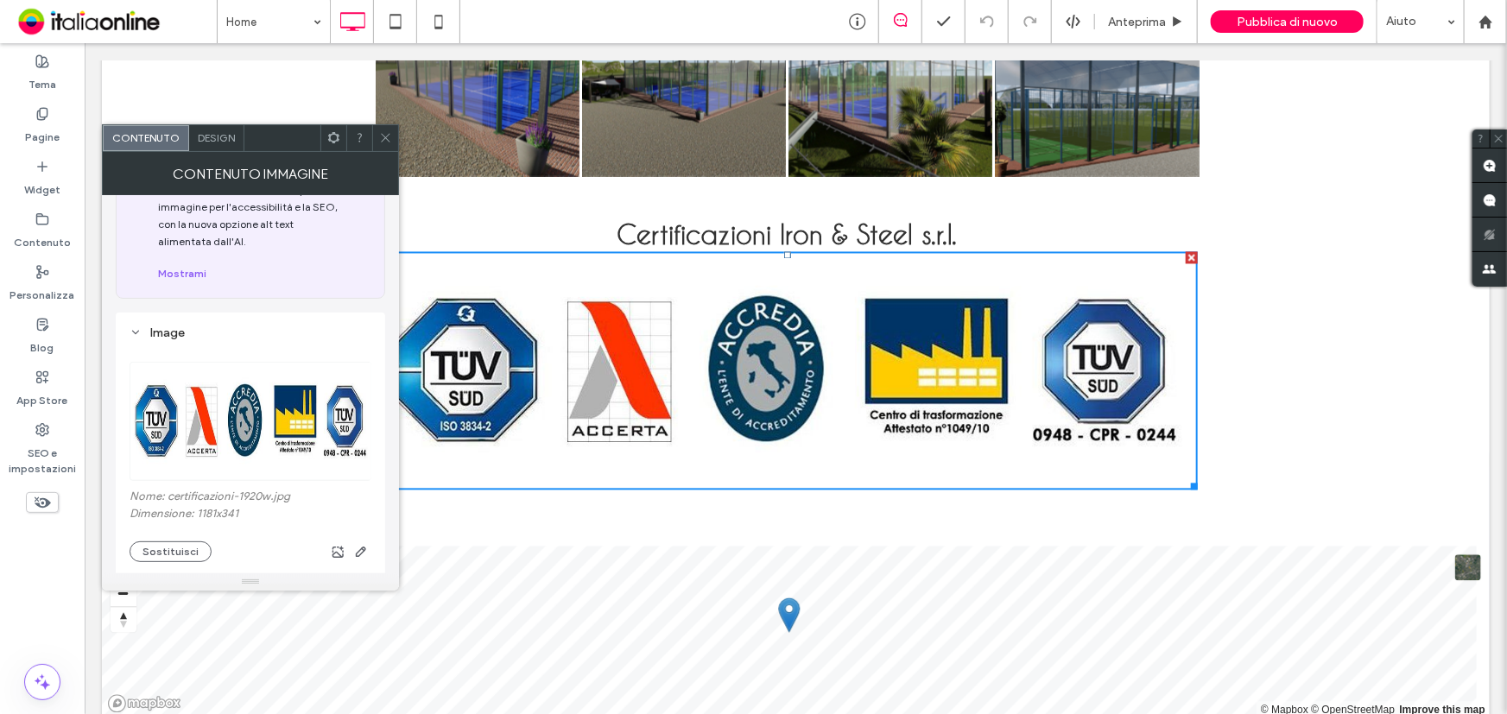
scroll to position [156, 0]
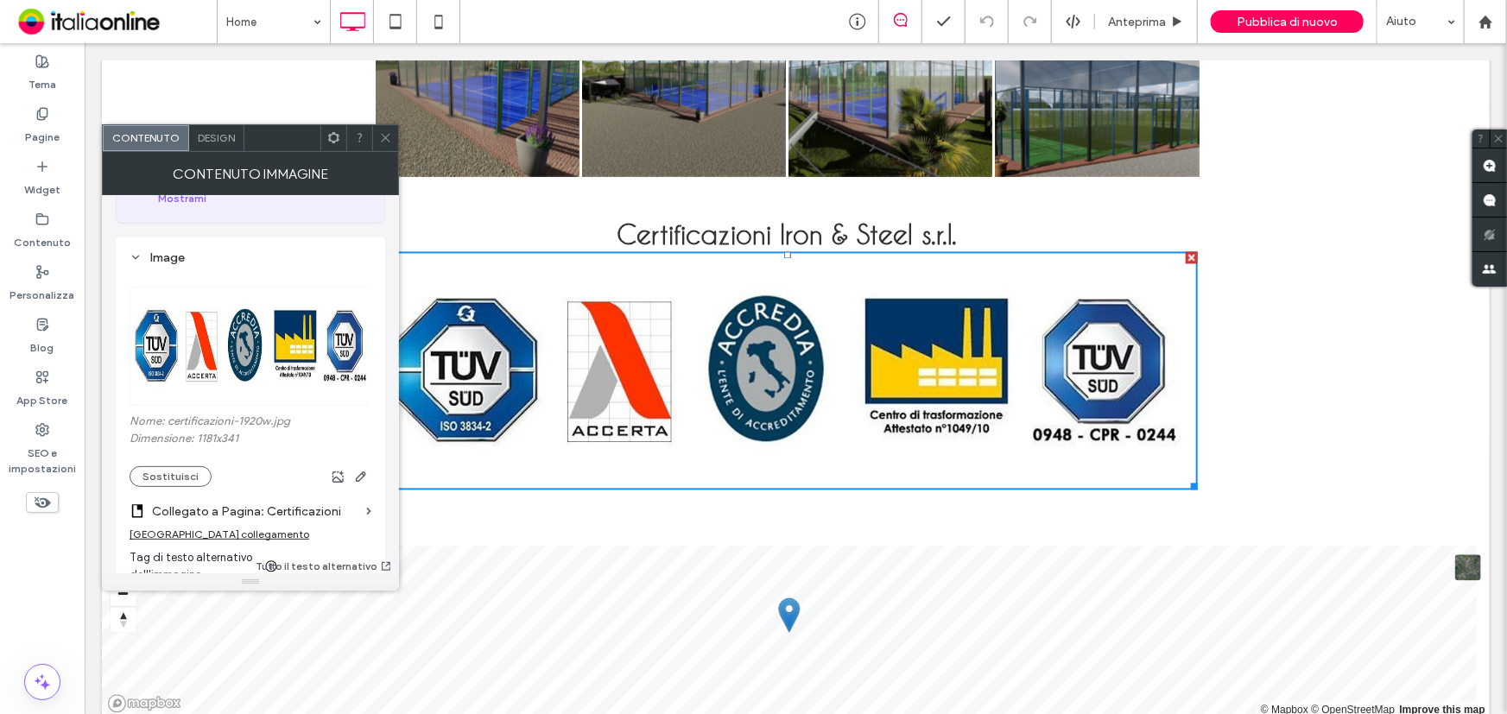
click at [240, 331] on img at bounding box center [251, 346] width 243 height 119
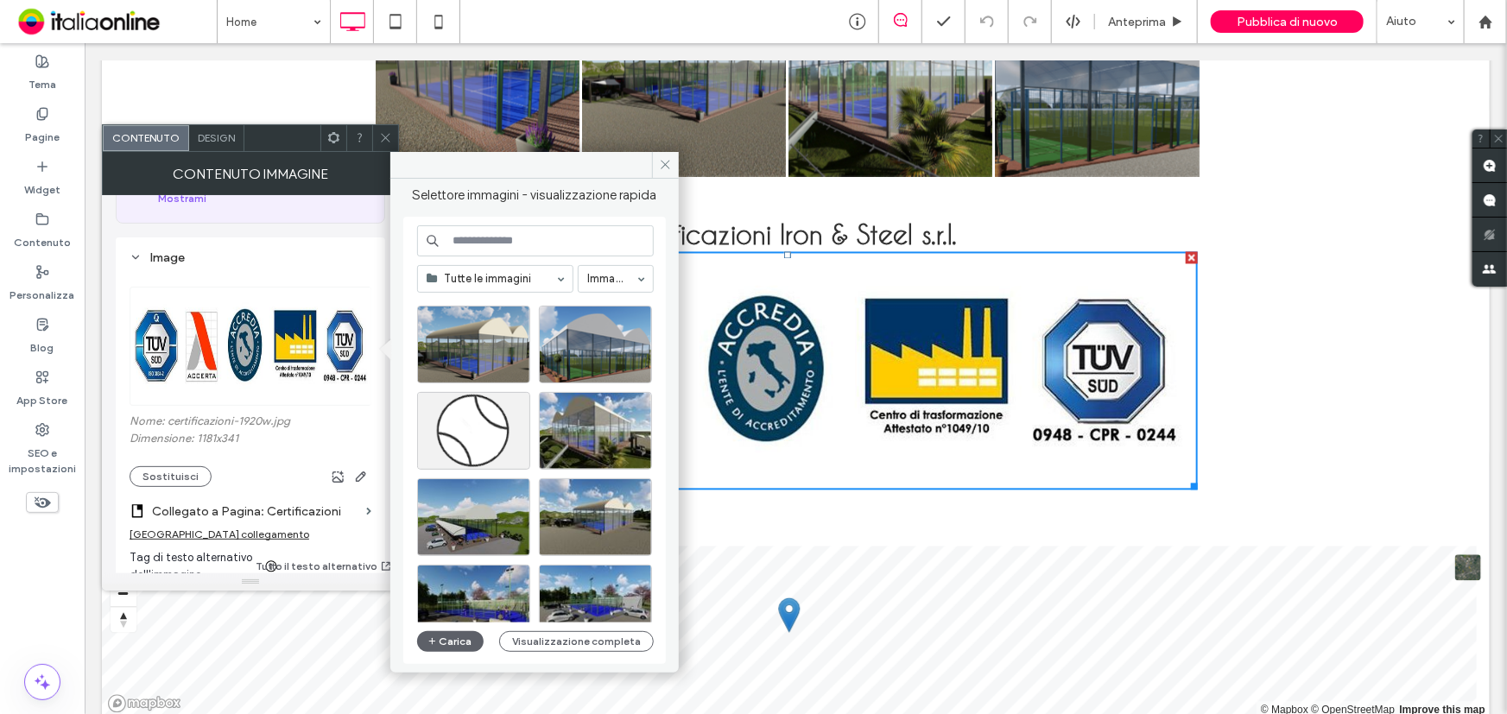
scroll to position [0, 0]
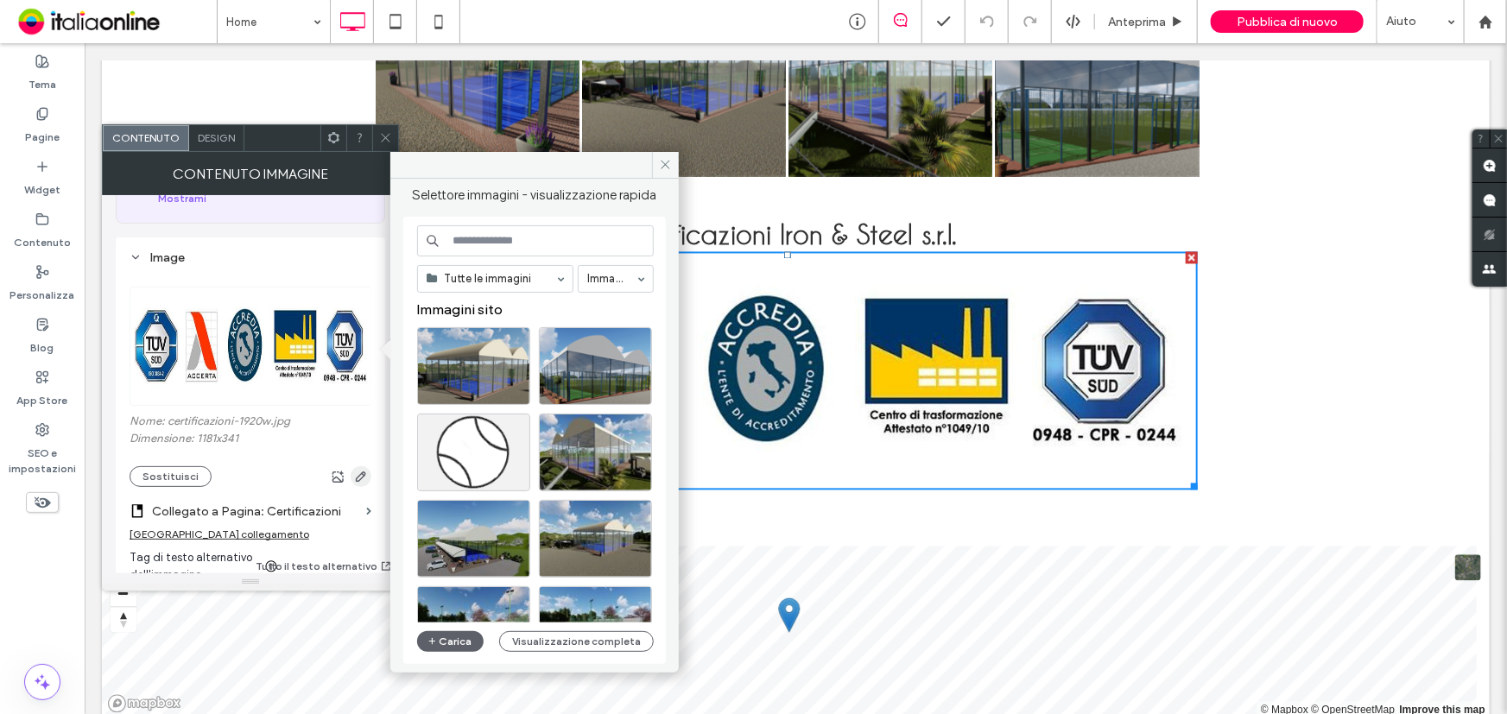
click at [363, 479] on icon "button" at bounding box center [361, 477] width 14 height 14
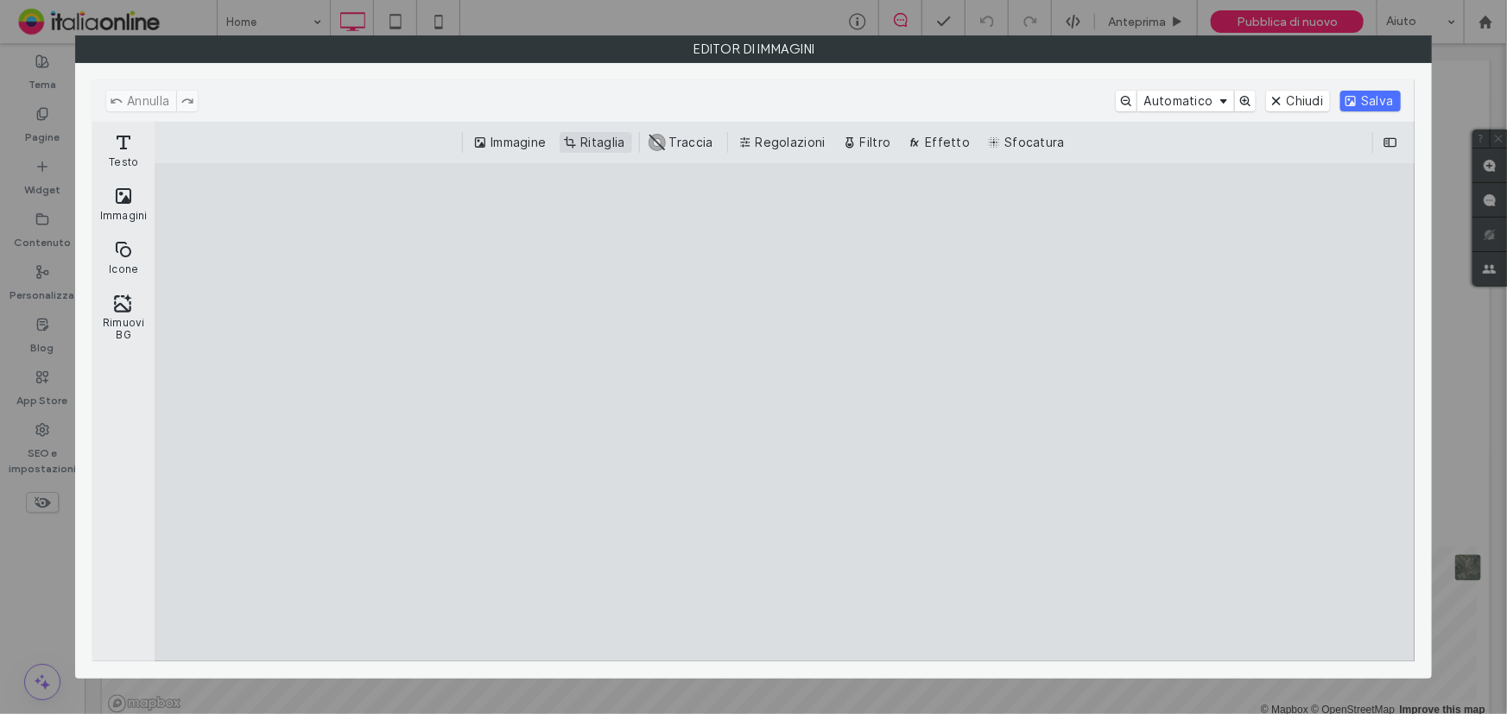
click at [591, 140] on button "Ritaglia" at bounding box center [595, 142] width 72 height 21
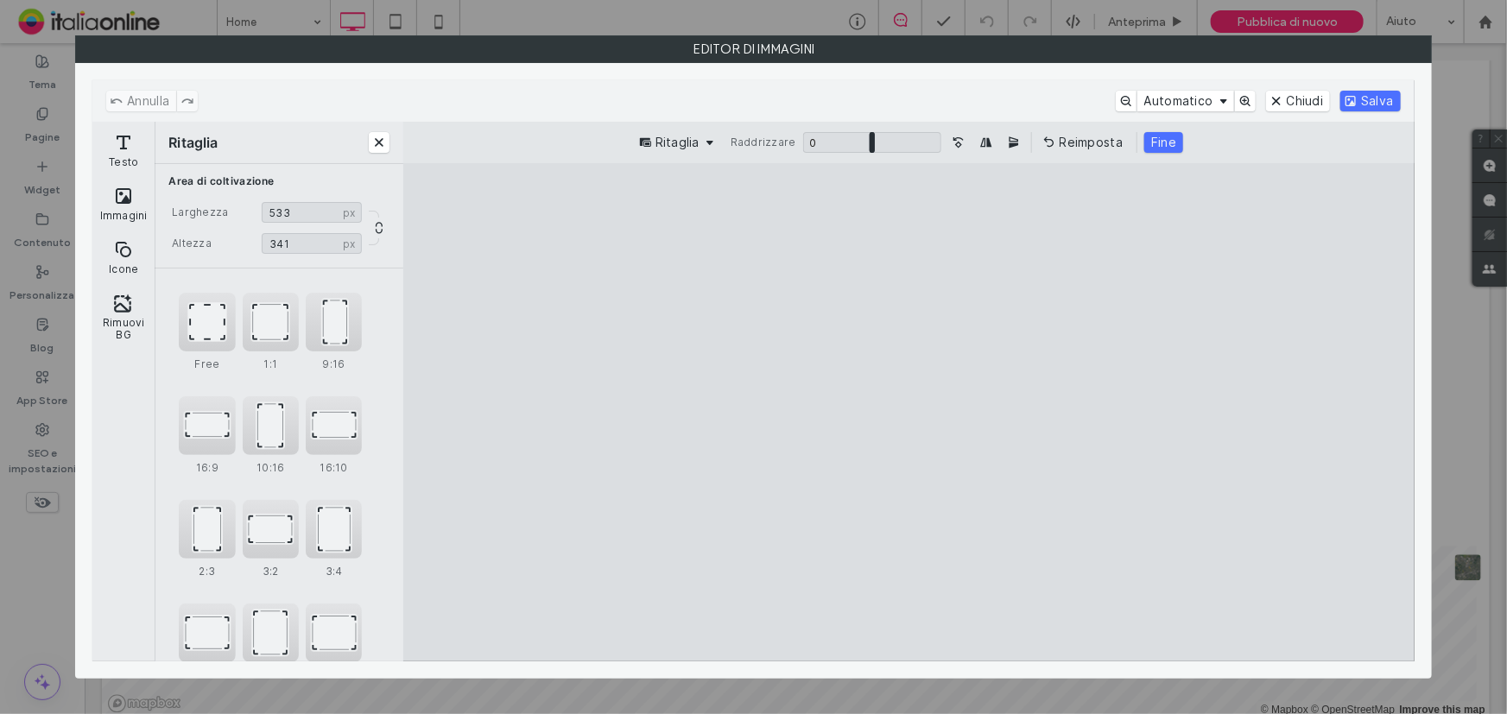
drag, startPoint x: 459, startPoint y: 420, endPoint x: 965, endPoint y: 449, distance: 506.8
click at [909, 412] on cesdk-canvas "Editor / piattaforma / website builder canvas" at bounding box center [909, 412] width 0 height 0
type input "***"
drag, startPoint x: 1221, startPoint y: 433, endPoint x: 945, endPoint y: 444, distance: 276.5
click at [909, 412] on cesdk-canvas "Editor / piattaforma / website builder canvas" at bounding box center [909, 412] width 0 height 0
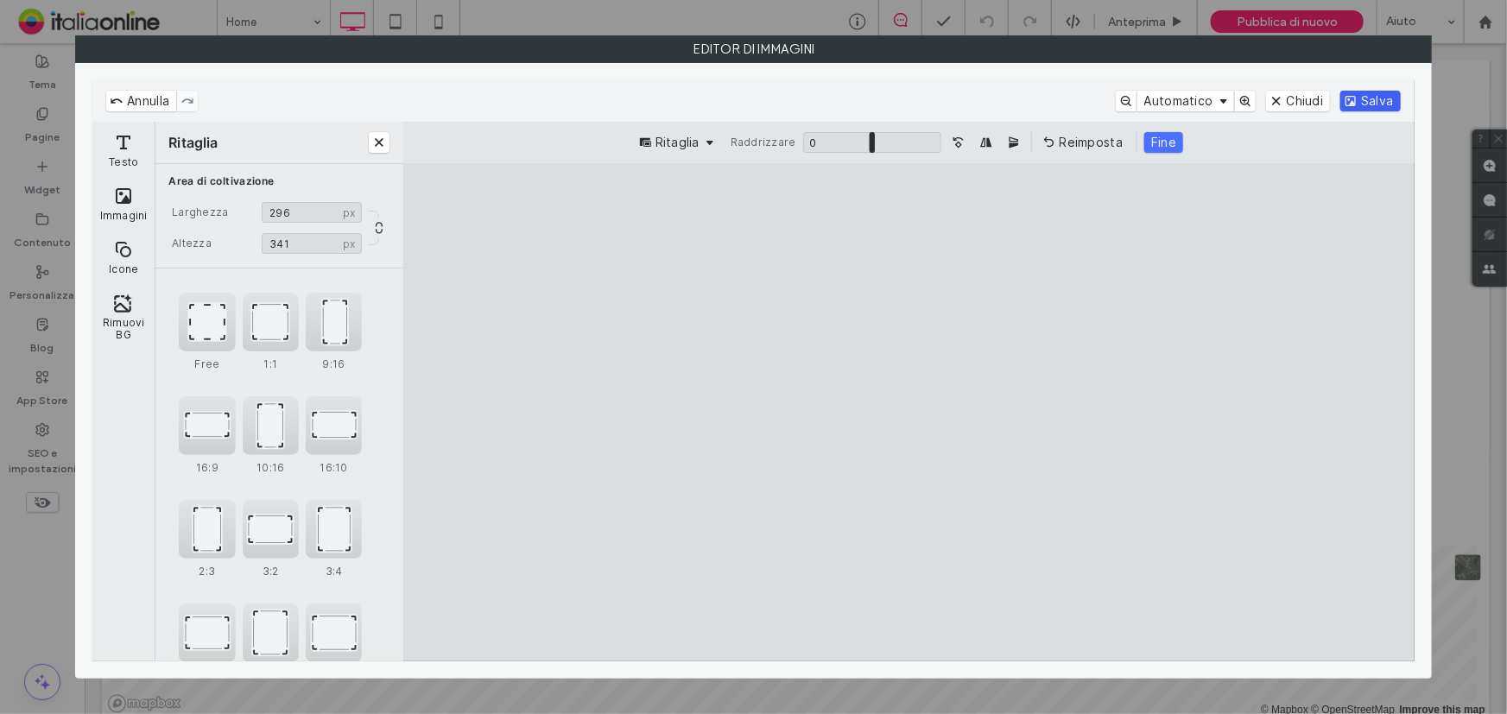
click at [1362, 96] on button "Salva" at bounding box center [1370, 101] width 60 height 21
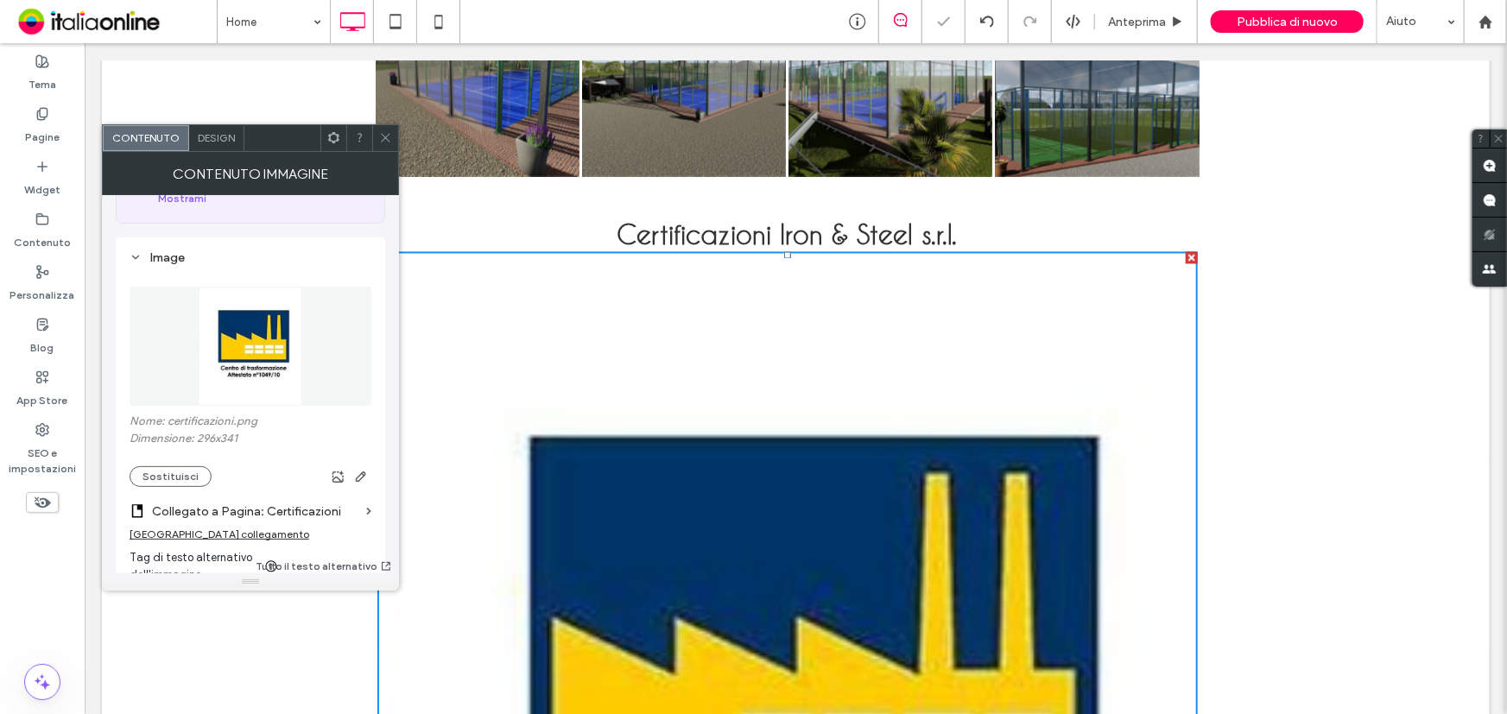
click at [386, 132] on icon at bounding box center [385, 137] width 13 height 13
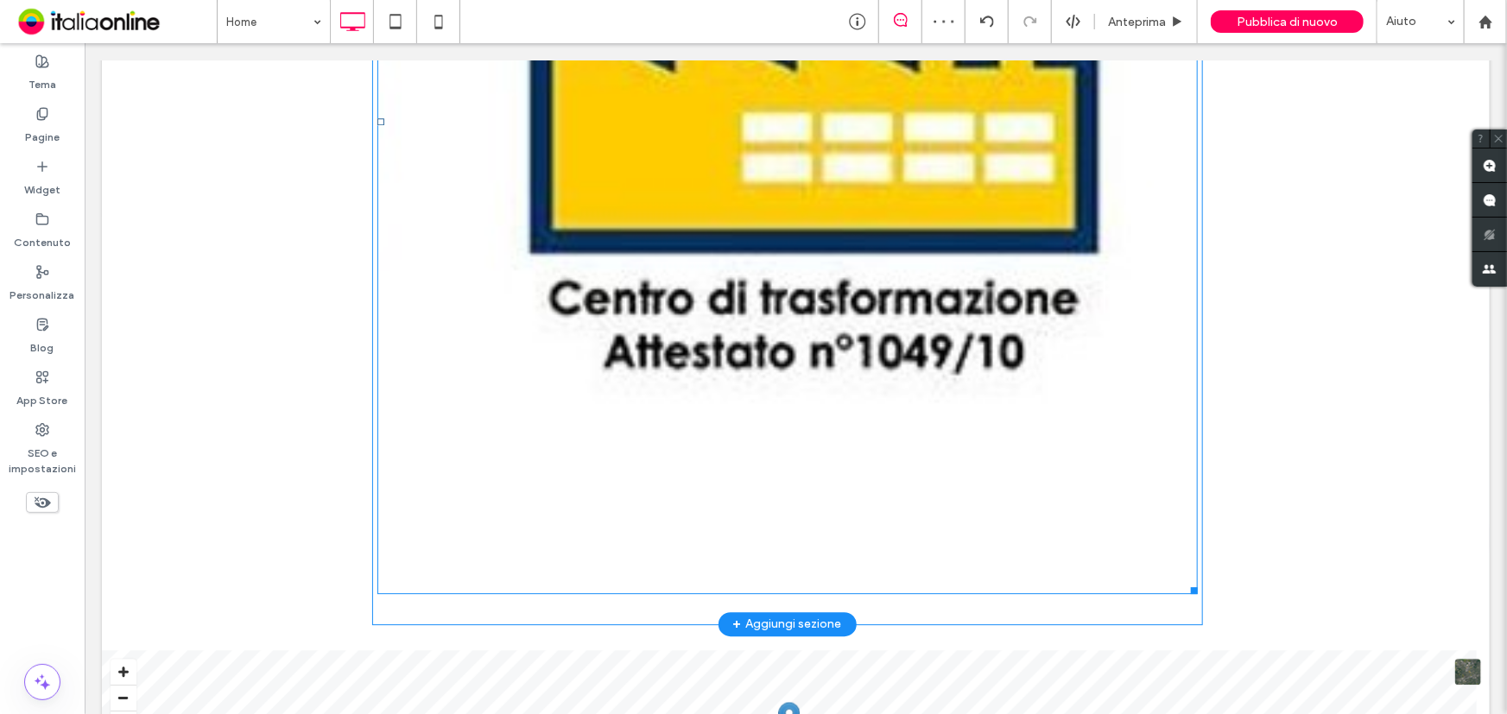
scroll to position [2276, 0]
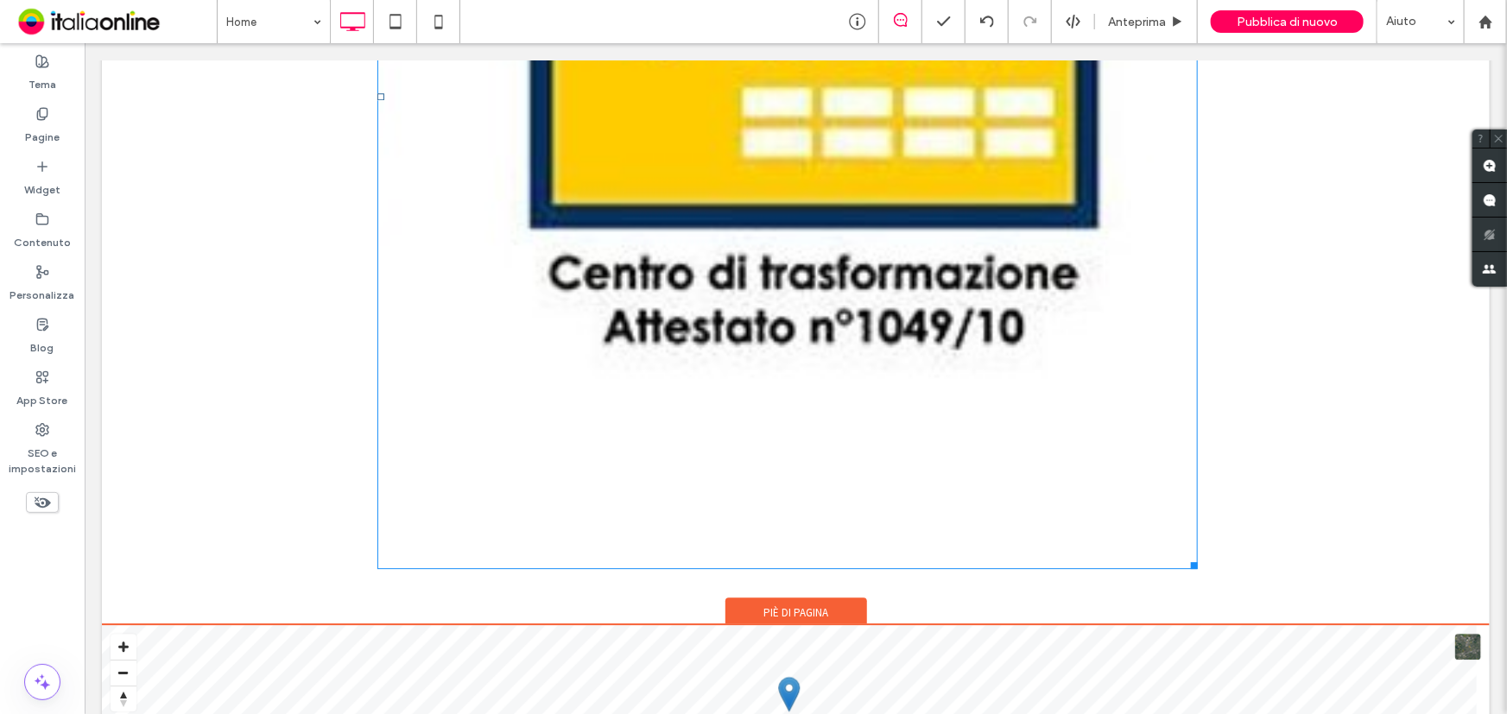
drag, startPoint x: 1188, startPoint y: 559, endPoint x: 1002, endPoint y: 289, distance: 327.9
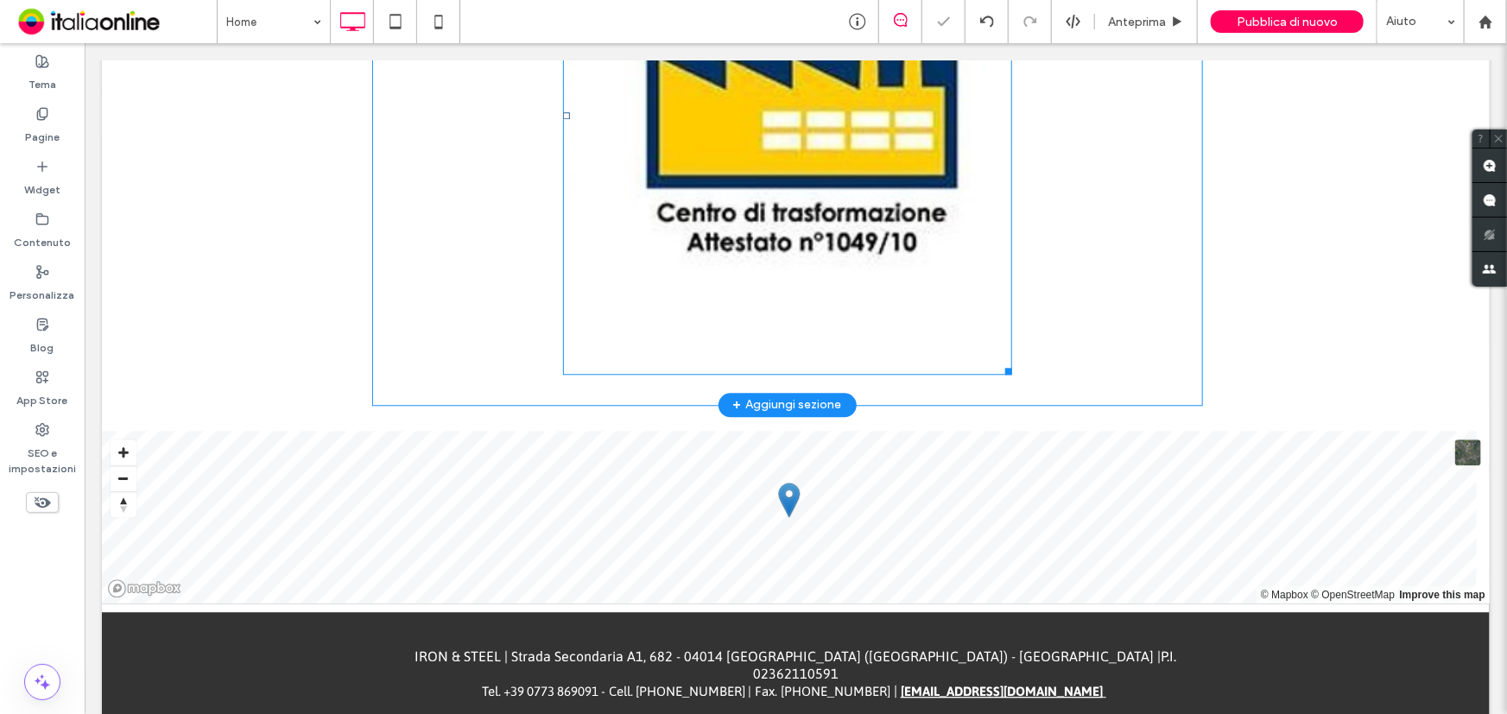
scroll to position [1809, 0]
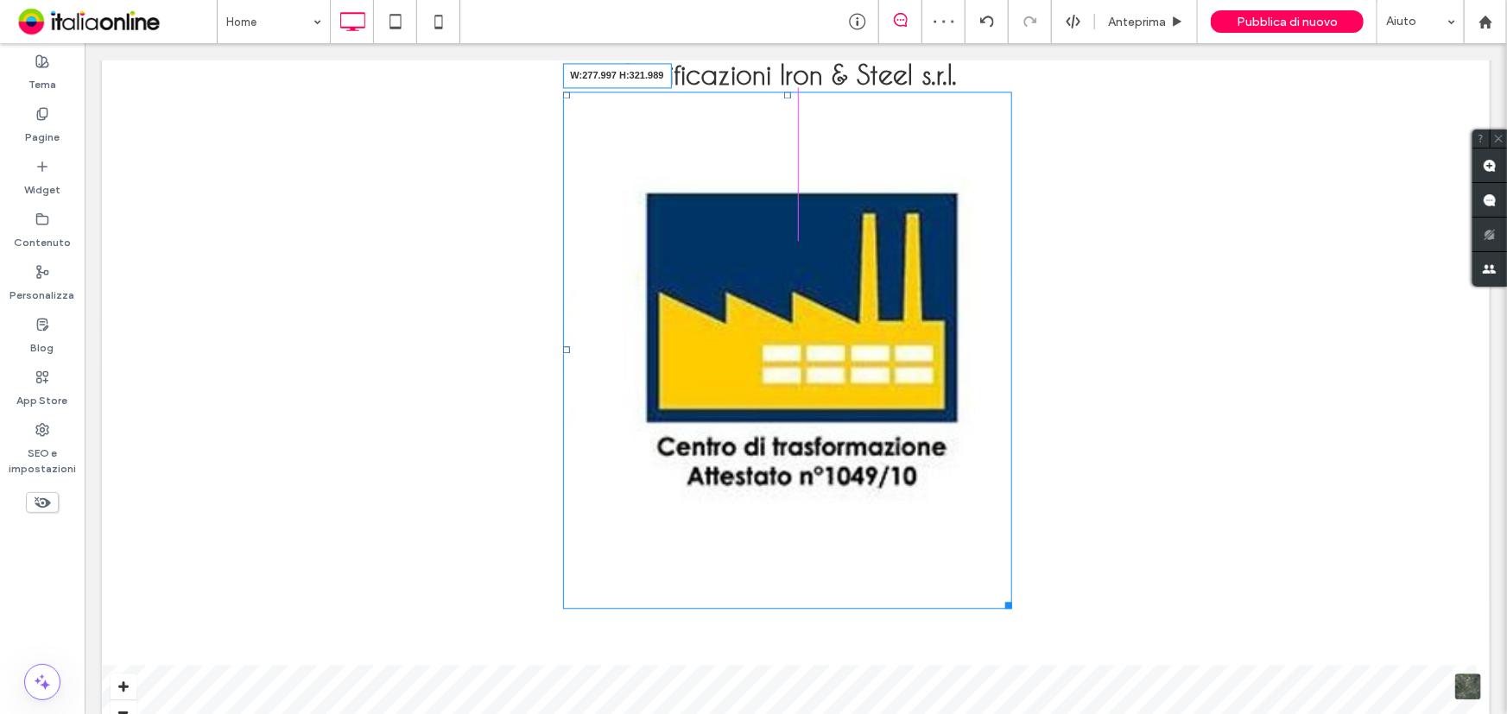
drag, startPoint x: 1000, startPoint y: 601, endPoint x: 895, endPoint y: 356, distance: 266.5
click at [998, 595] on div at bounding box center [1004, 601] width 13 height 13
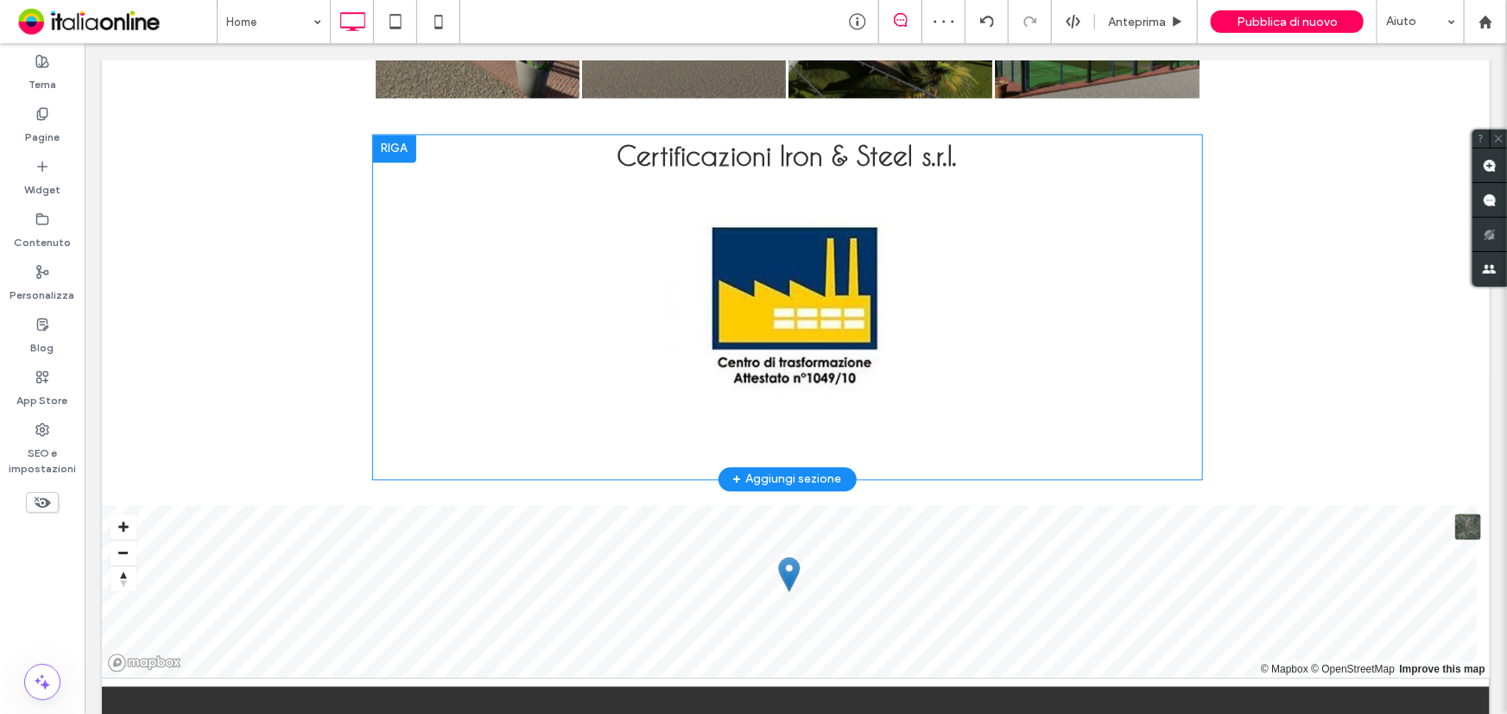
scroll to position [1652, 0]
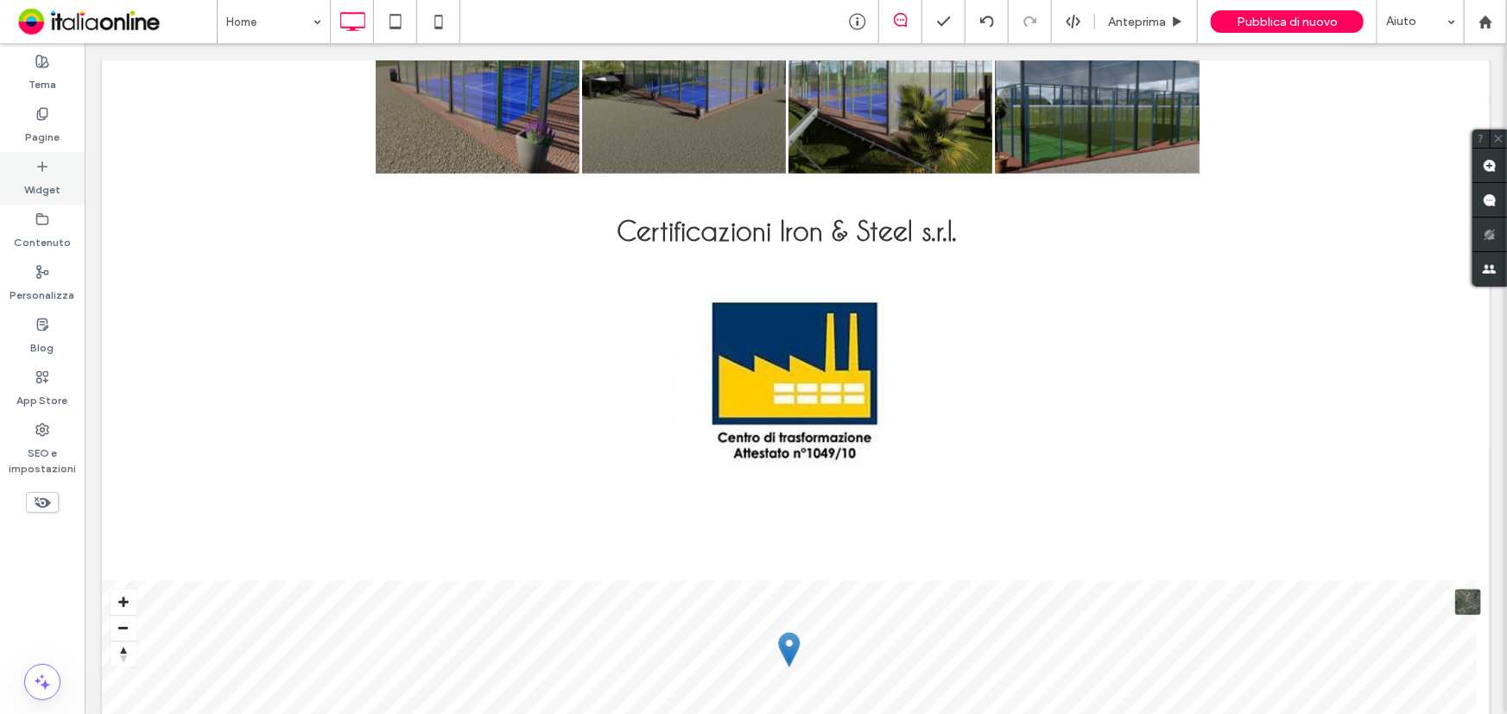
click at [32, 180] on label "Widget" at bounding box center [42, 186] width 36 height 24
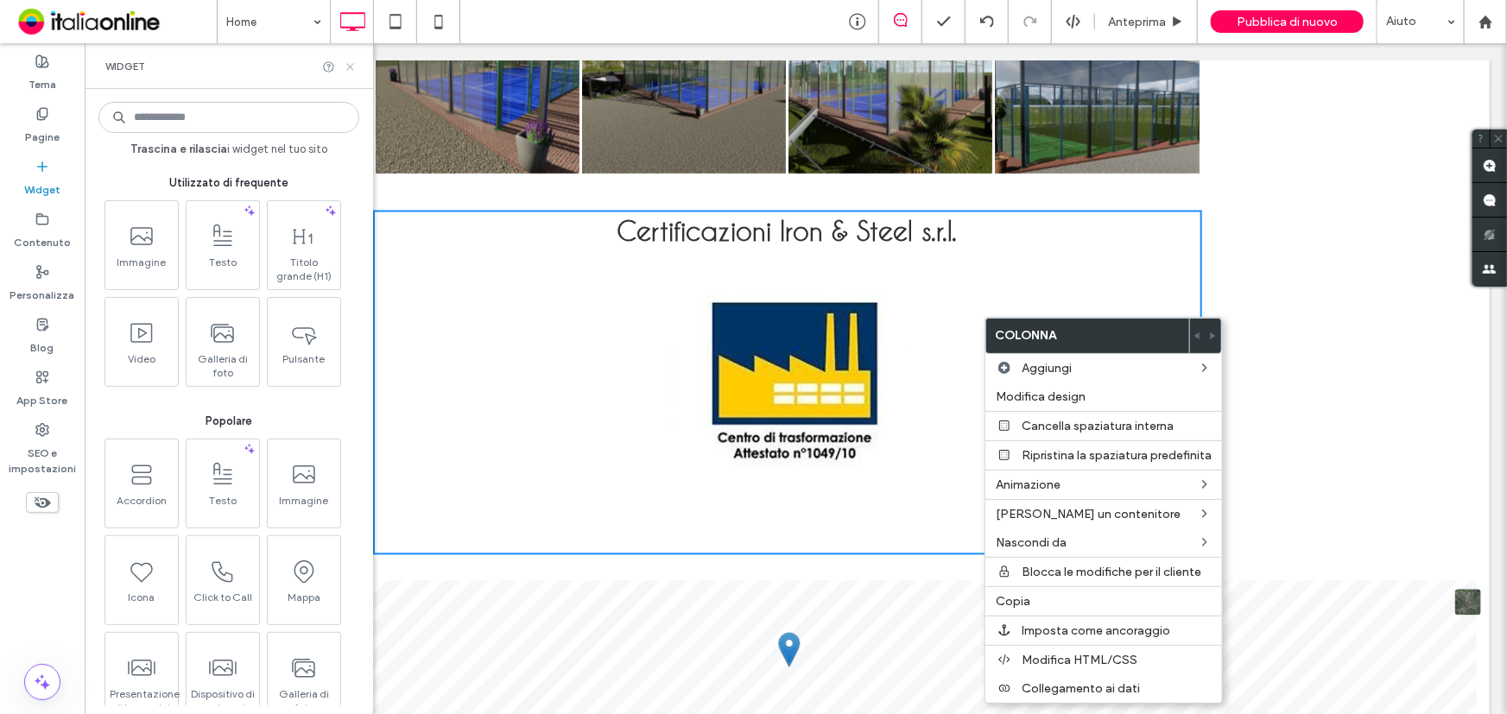
click at [346, 63] on use at bounding box center [349, 66] width 7 height 7
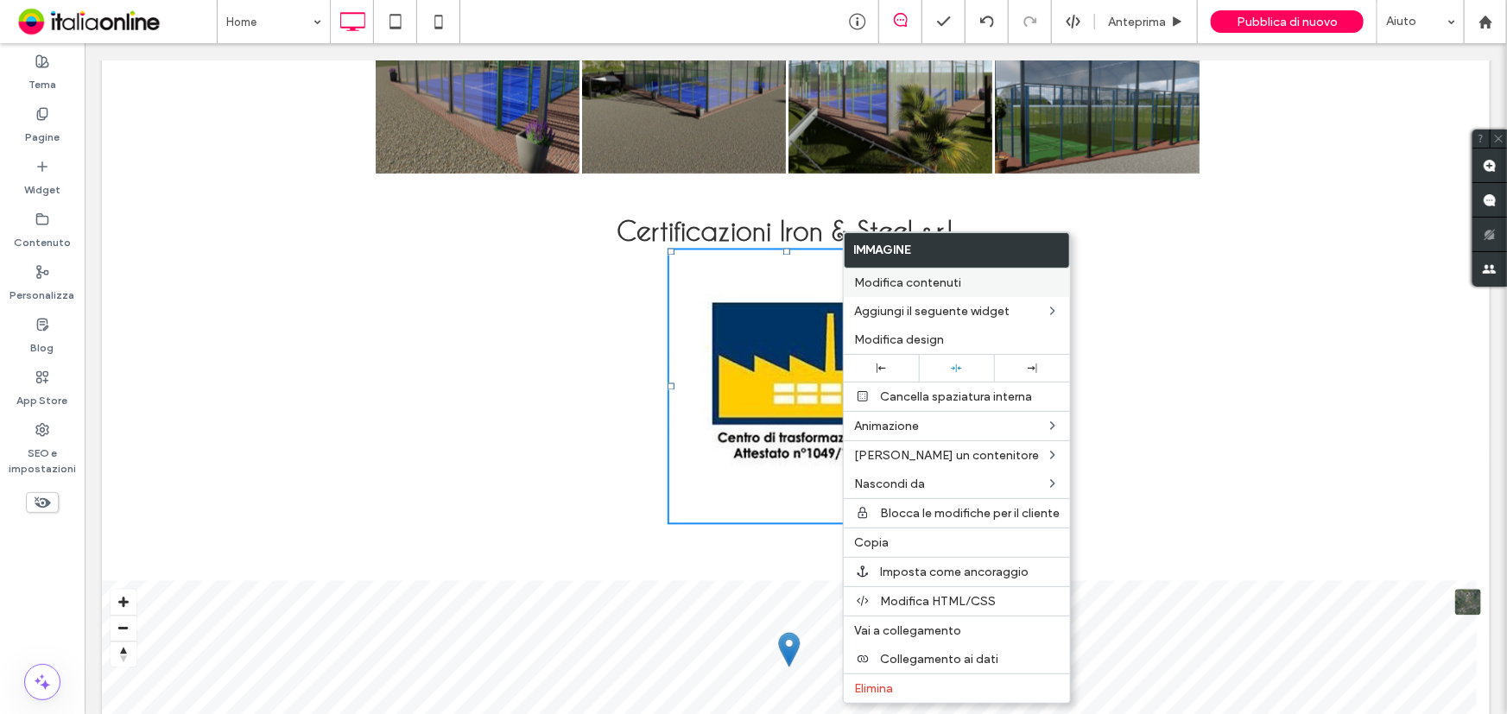
click at [881, 282] on span "Modifica contenuti" at bounding box center [907, 282] width 107 height 15
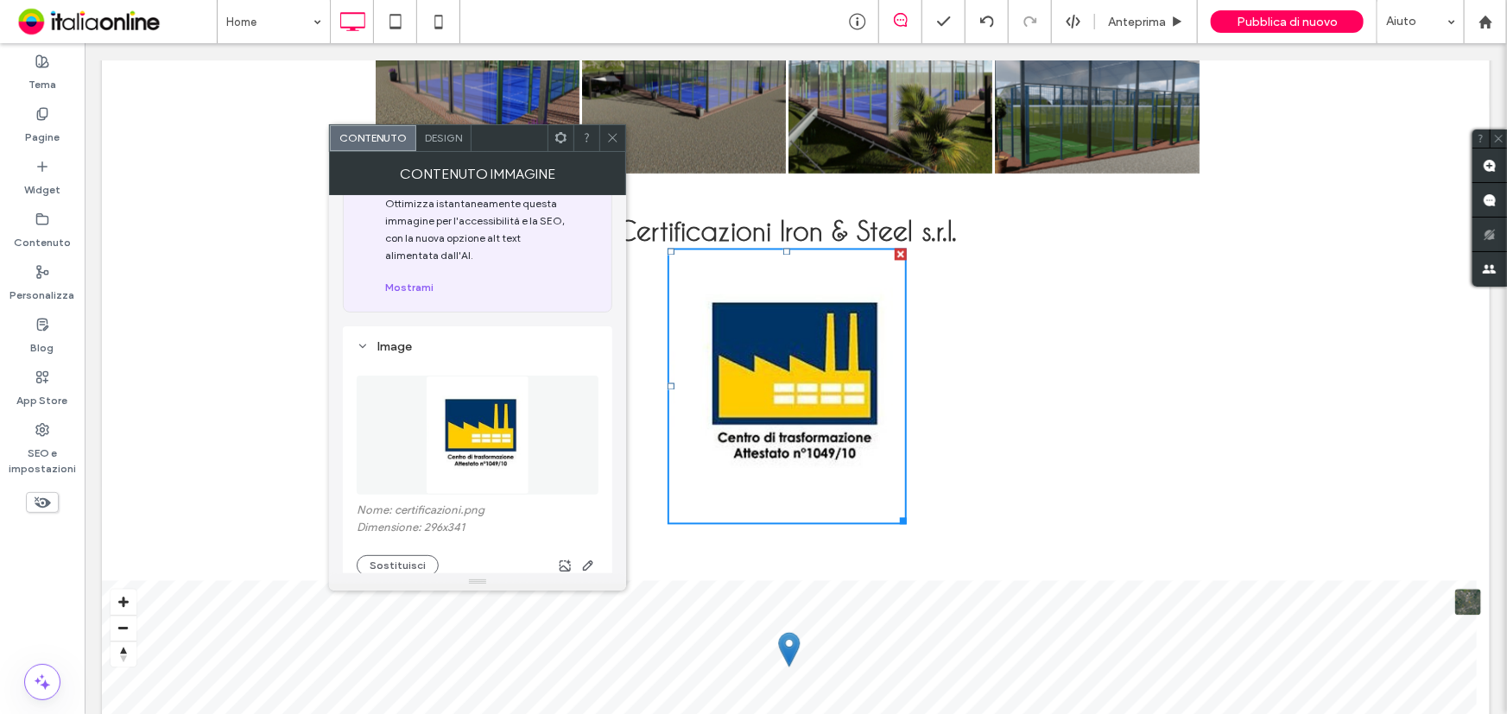
scroll to position [156, 0]
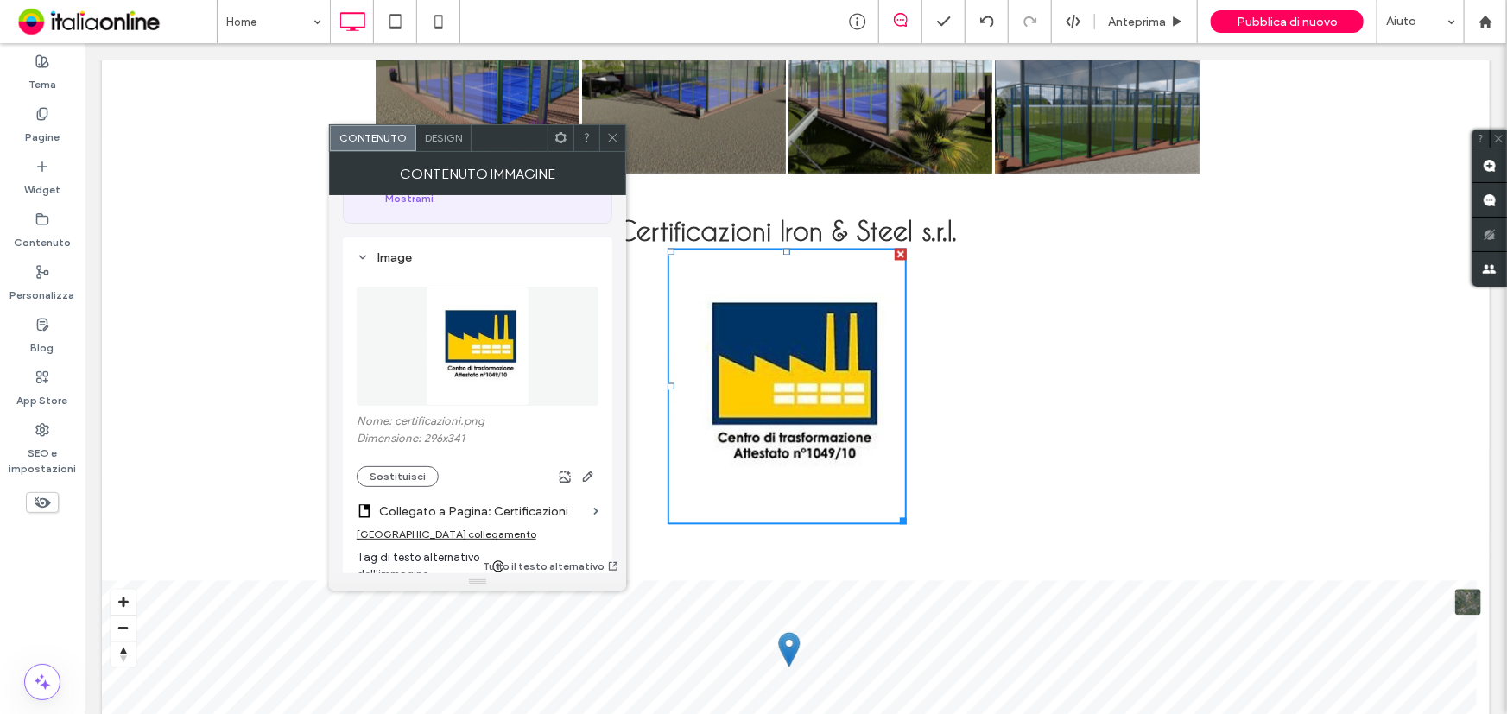
click at [607, 130] on span at bounding box center [612, 138] width 13 height 26
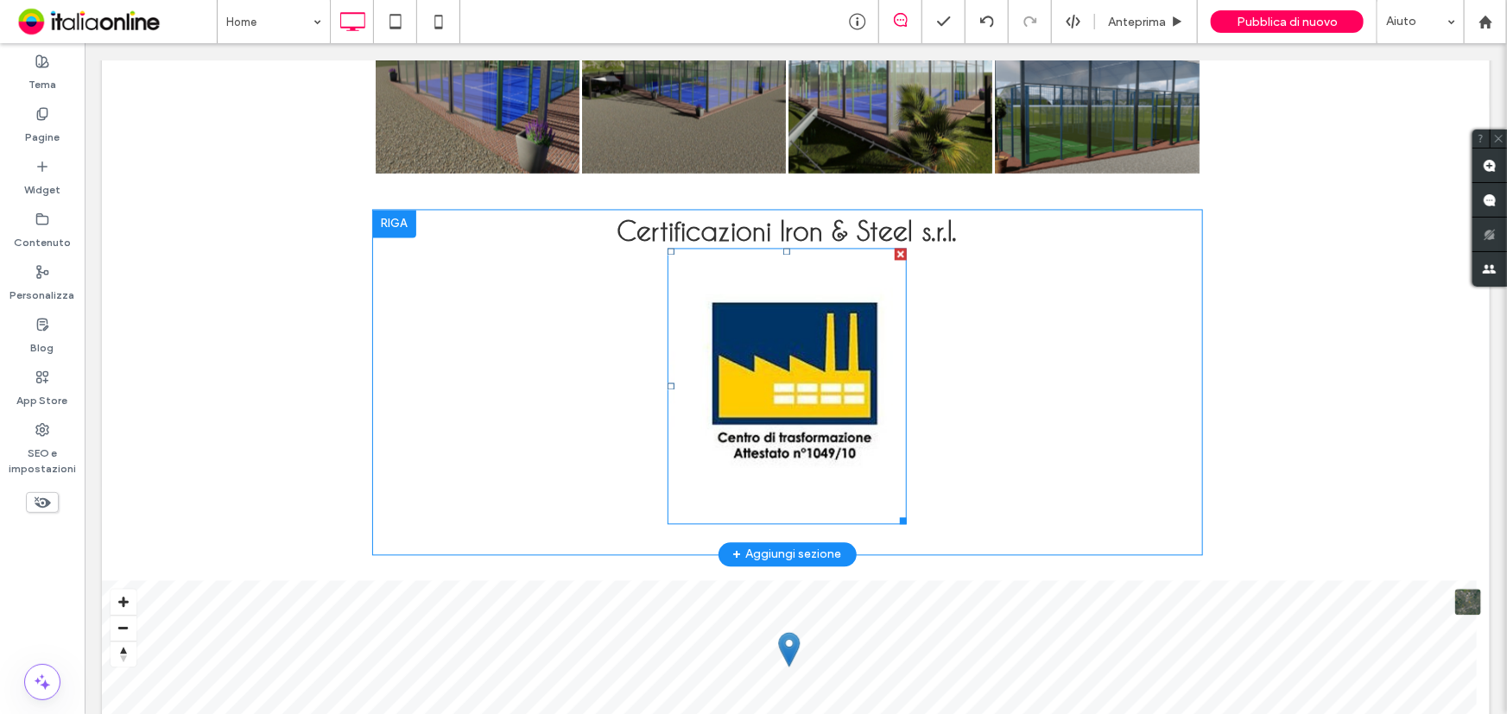
click at [894, 252] on div at bounding box center [900, 254] width 12 height 12
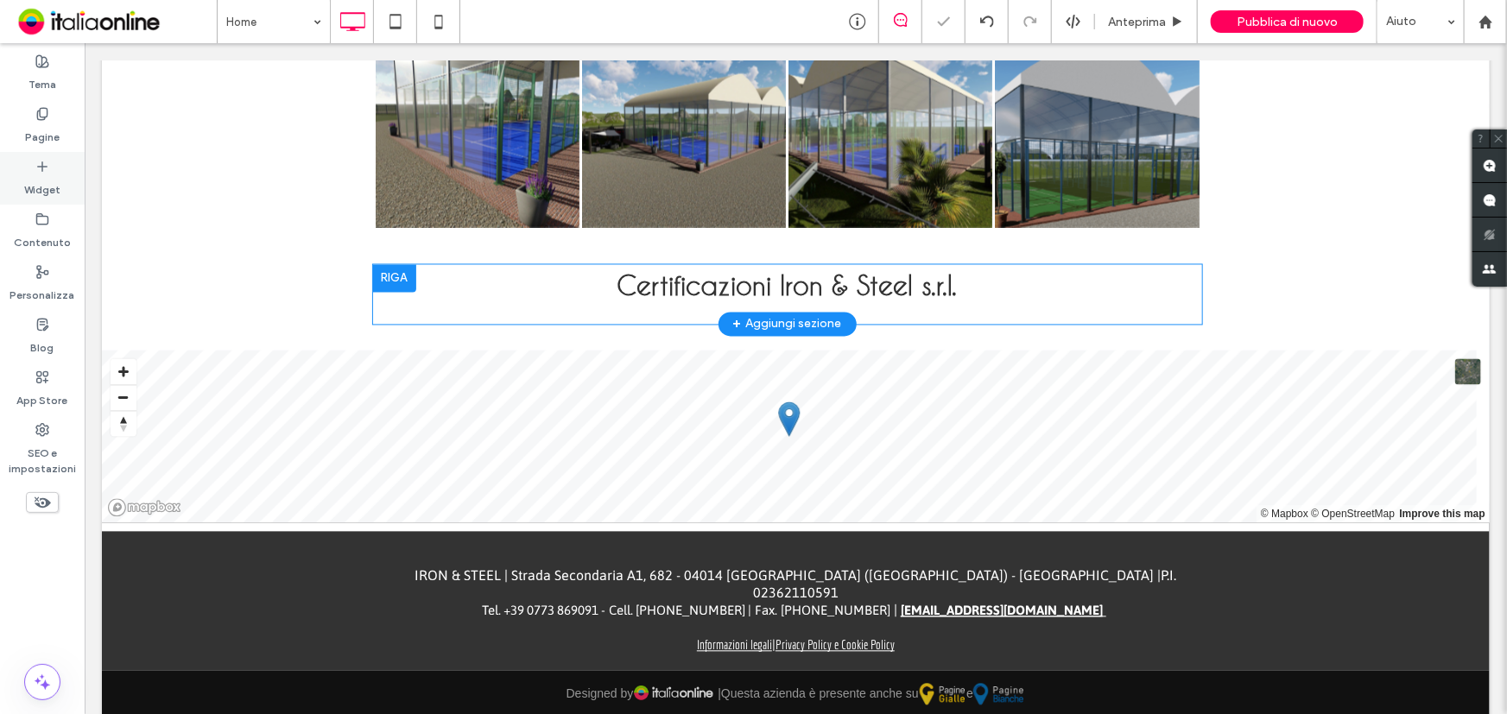
click at [47, 167] on icon at bounding box center [42, 167] width 14 height 14
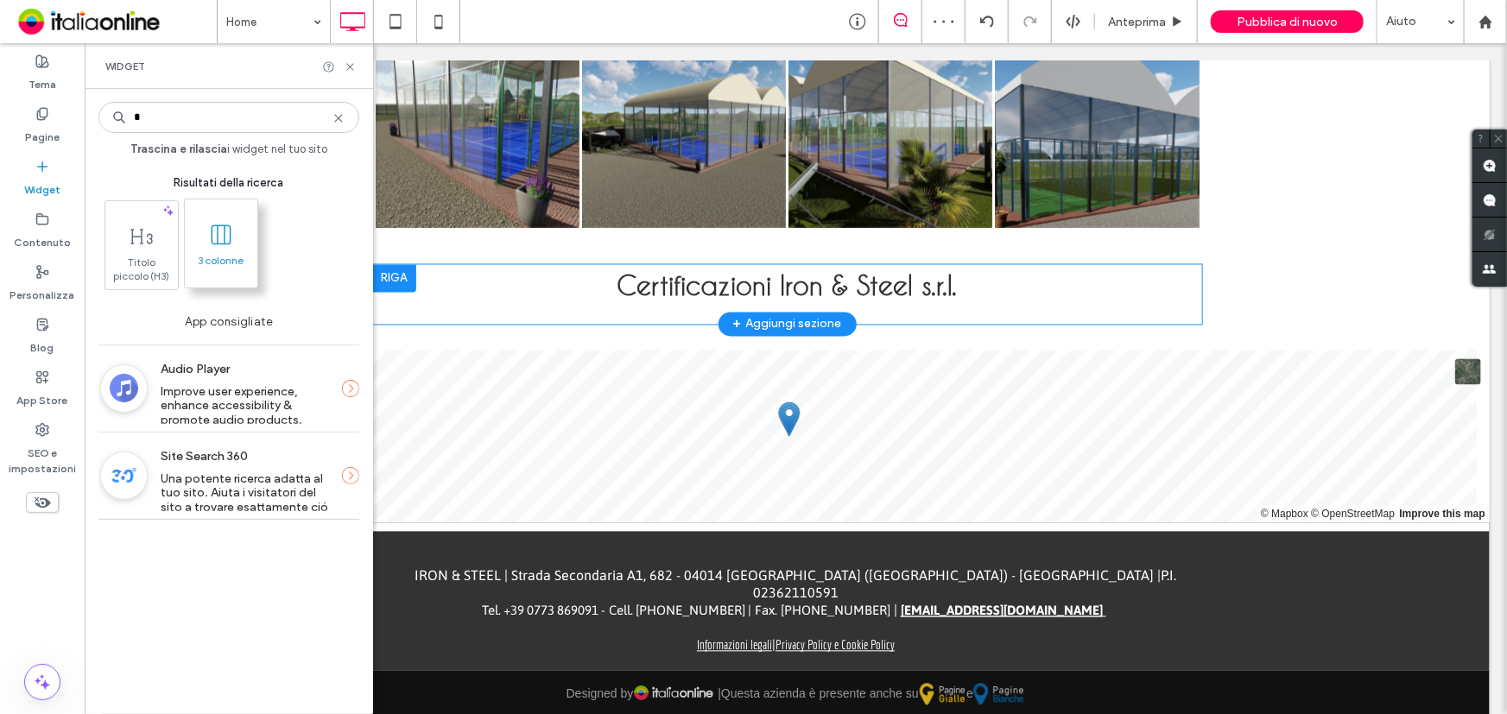
type input "*"
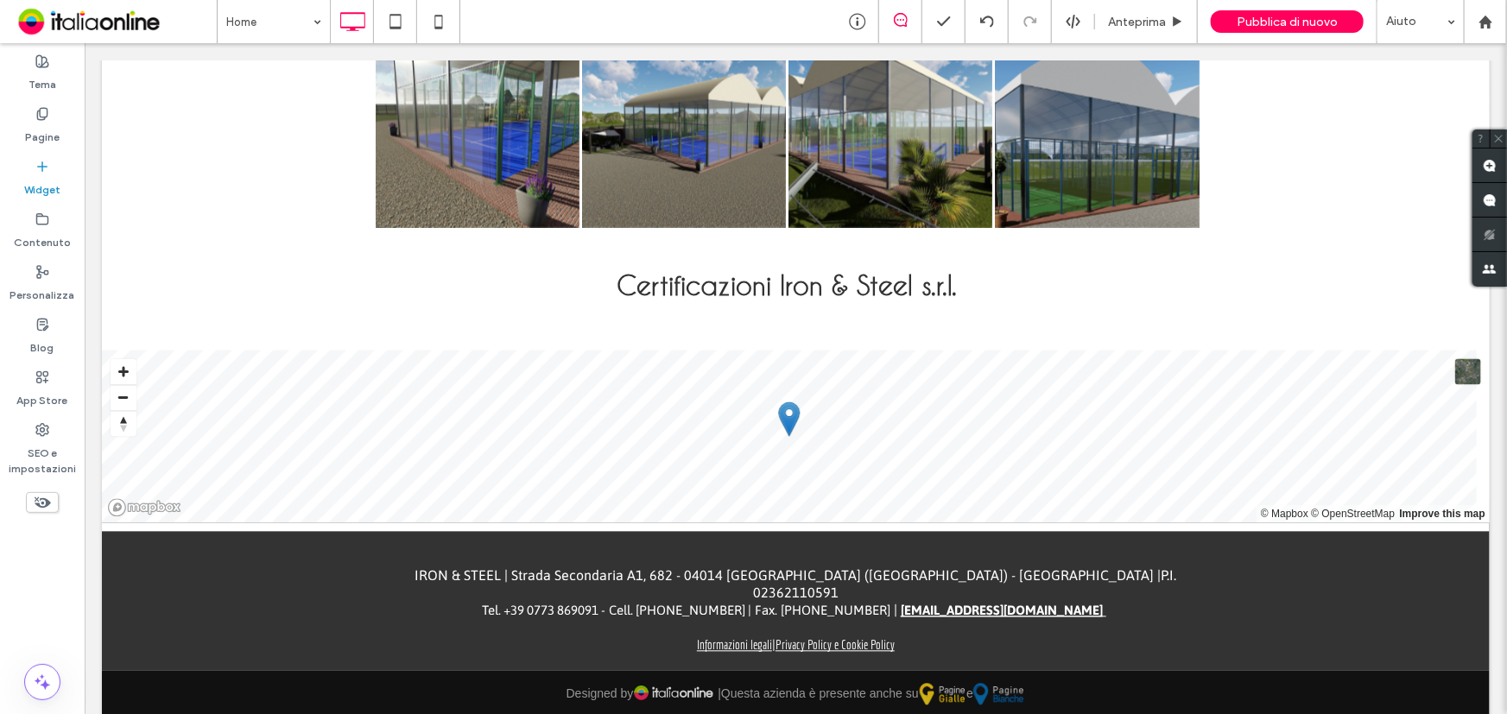
scroll to position [1652, 0]
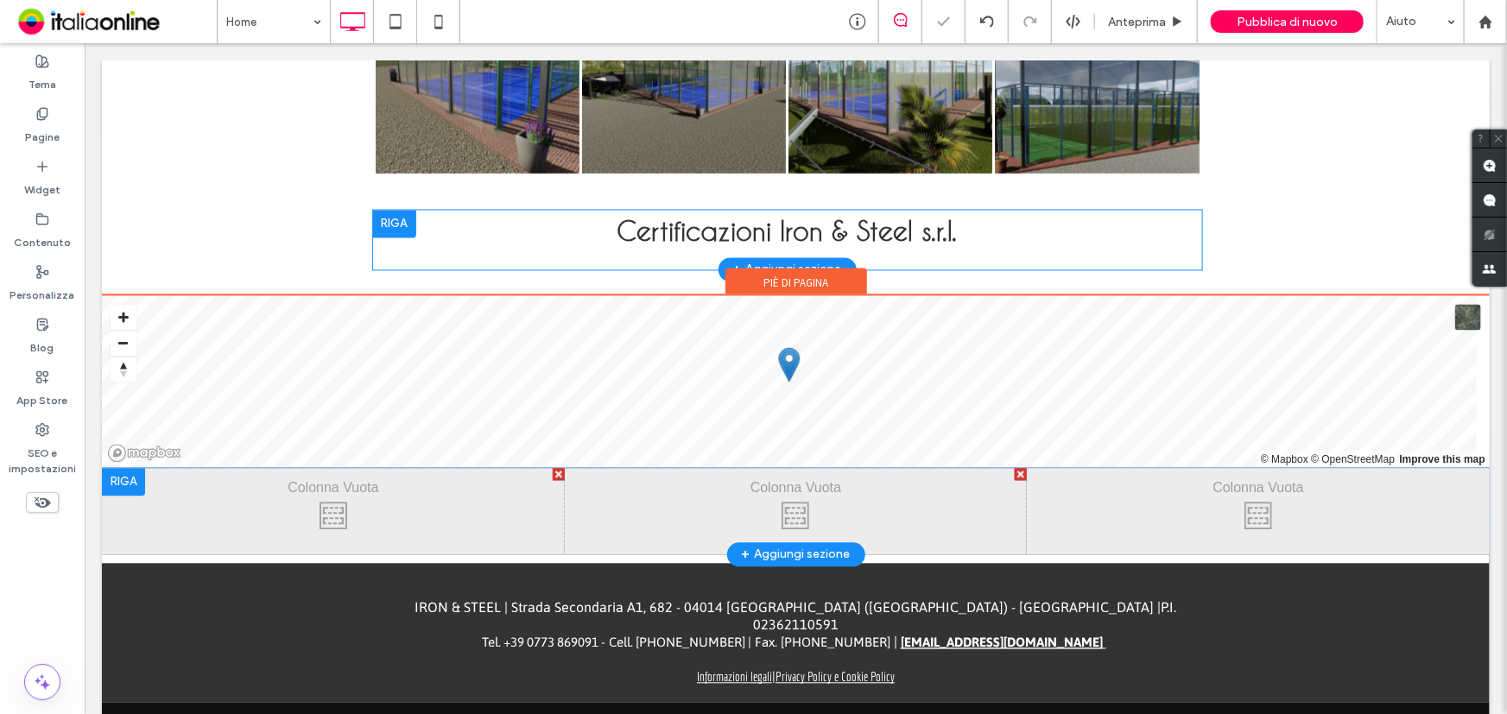
click at [129, 475] on div at bounding box center [122, 482] width 43 height 28
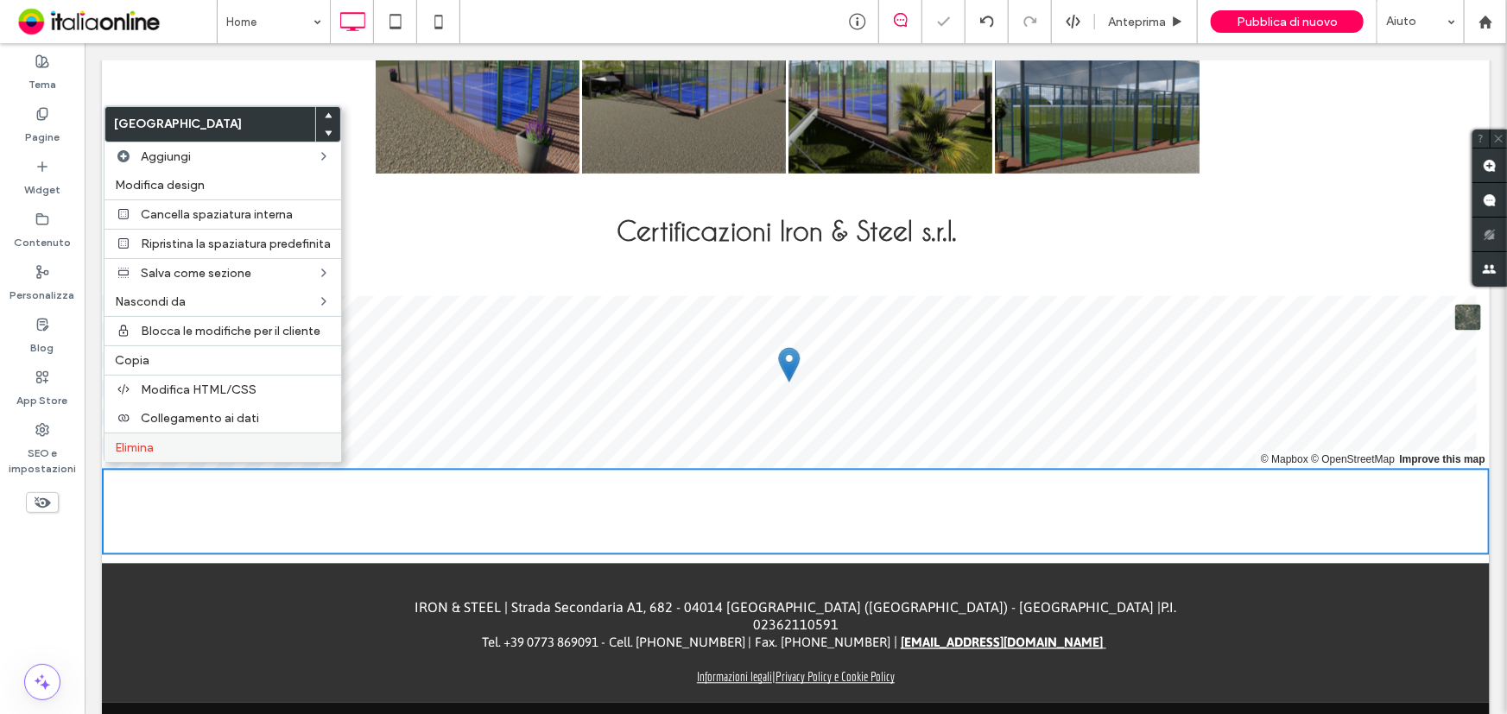
click at [130, 453] on span "Elimina" at bounding box center [134, 447] width 39 height 15
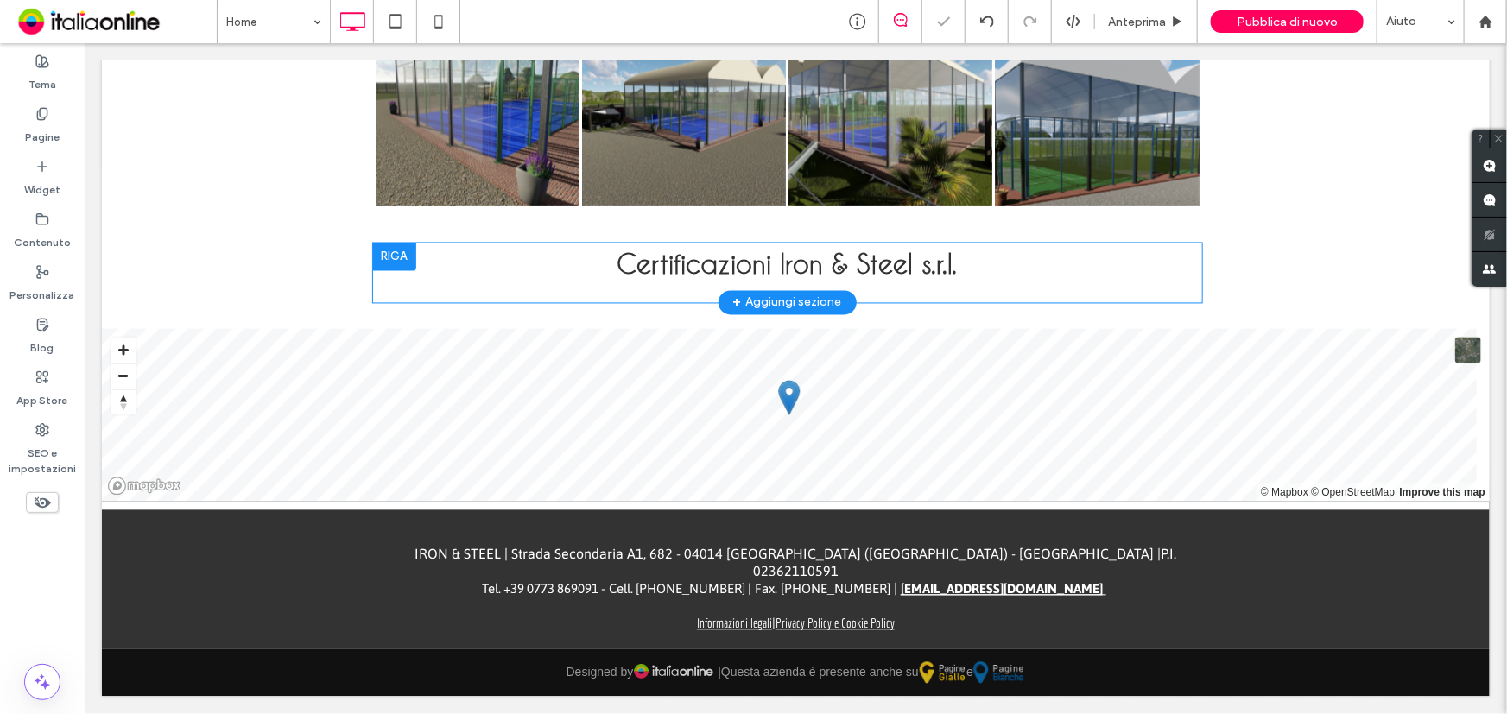
scroll to position [1597, 0]
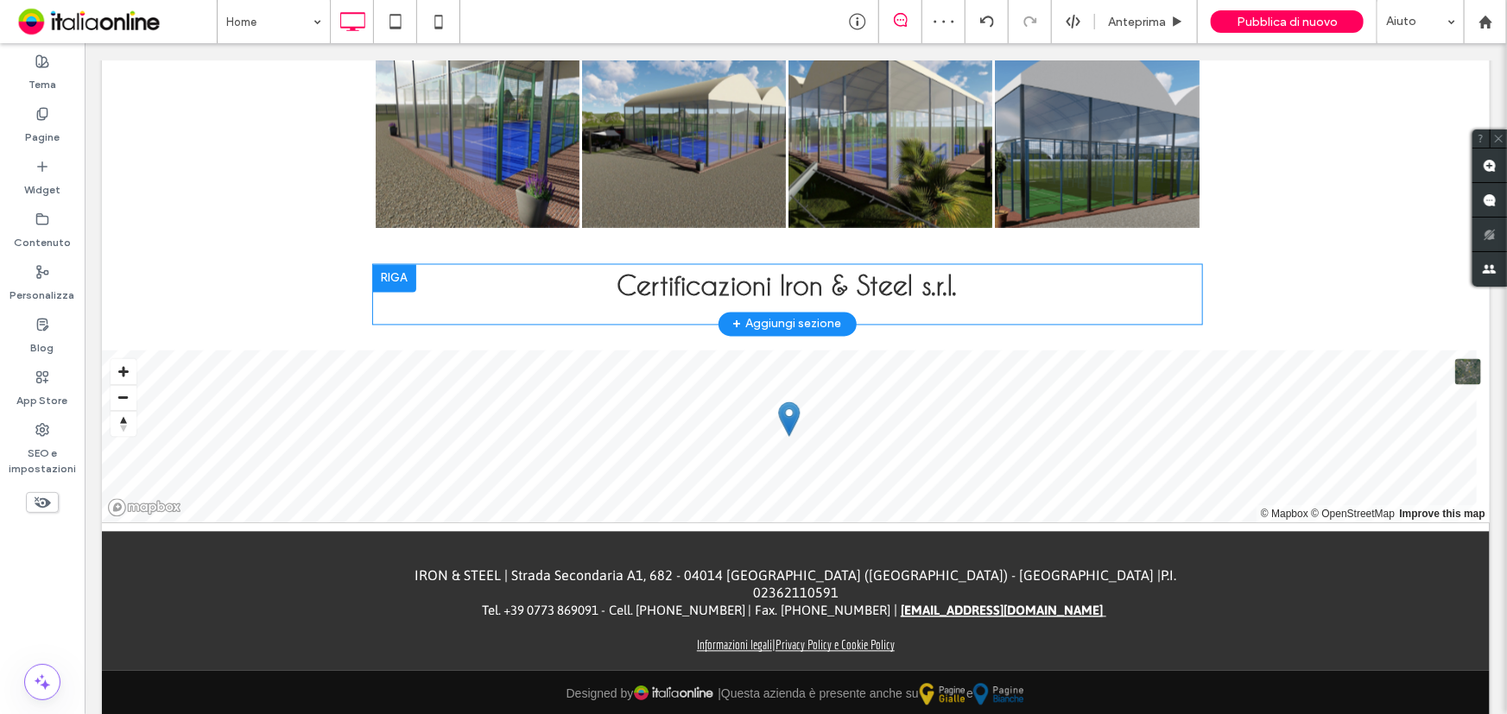
click at [805, 314] on div "+ Aggiungi sezione" at bounding box center [786, 323] width 109 height 19
click at [672, 449] on div "Vuoto" at bounding box center [681, 447] width 92 height 97
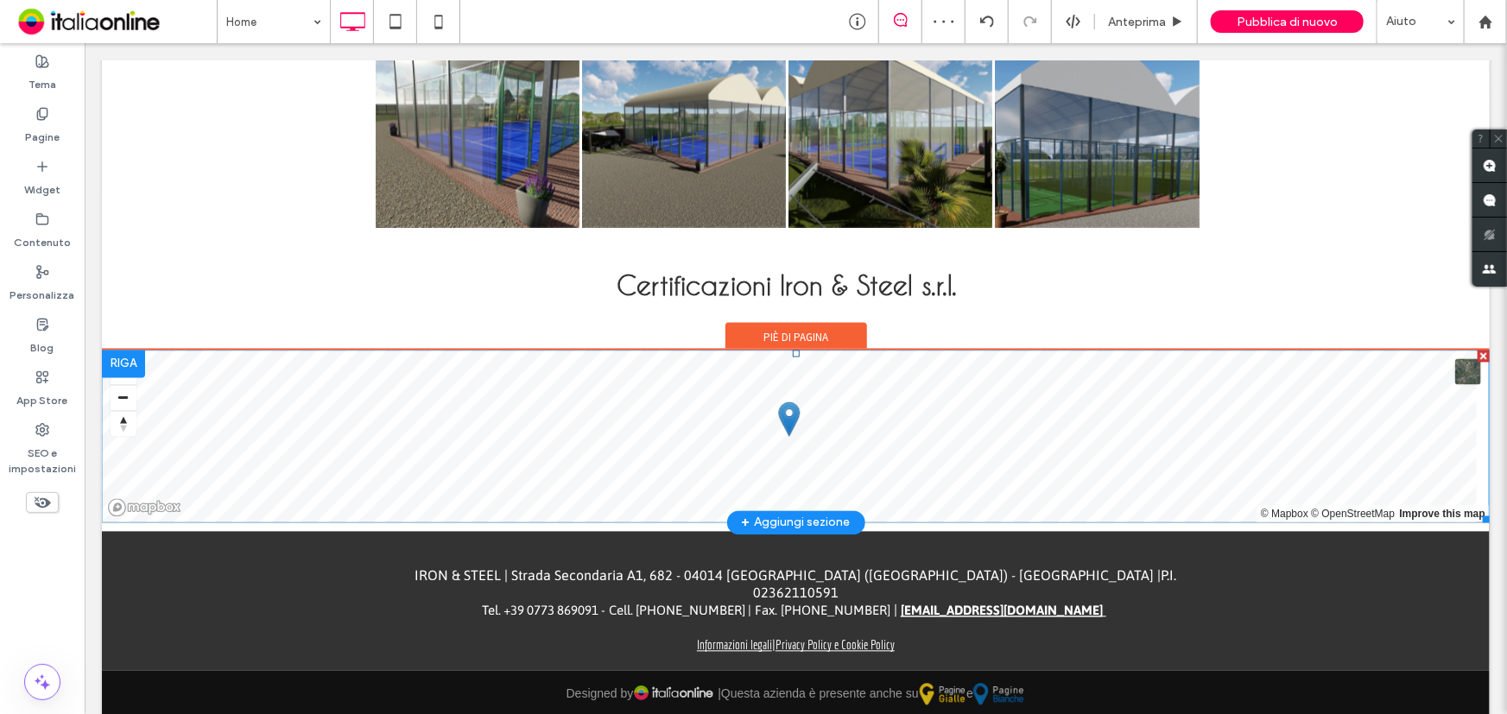
scroll to position [1652, 0]
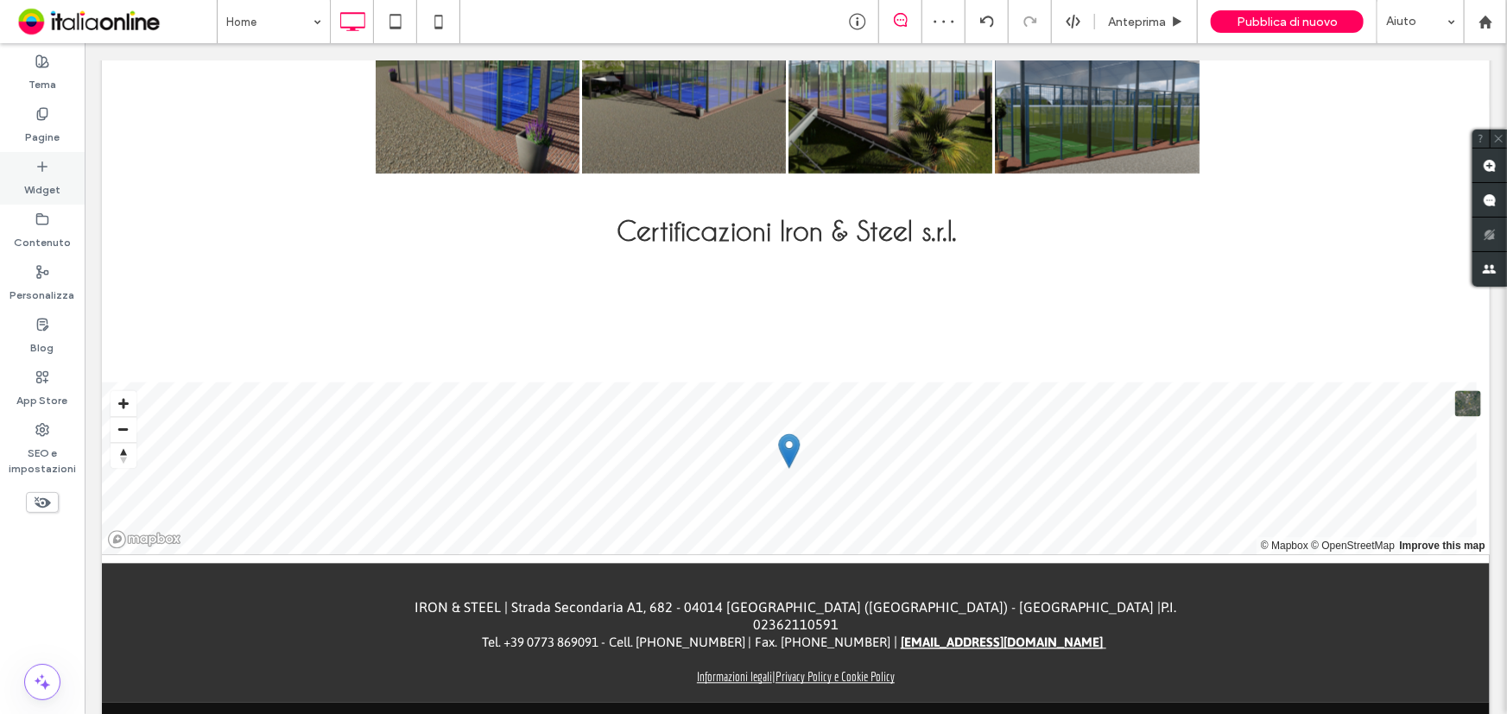
drag, startPoint x: 49, startPoint y: 155, endPoint x: 47, endPoint y: 175, distance: 19.9
click at [49, 155] on div "Widget" at bounding box center [42, 178] width 85 height 53
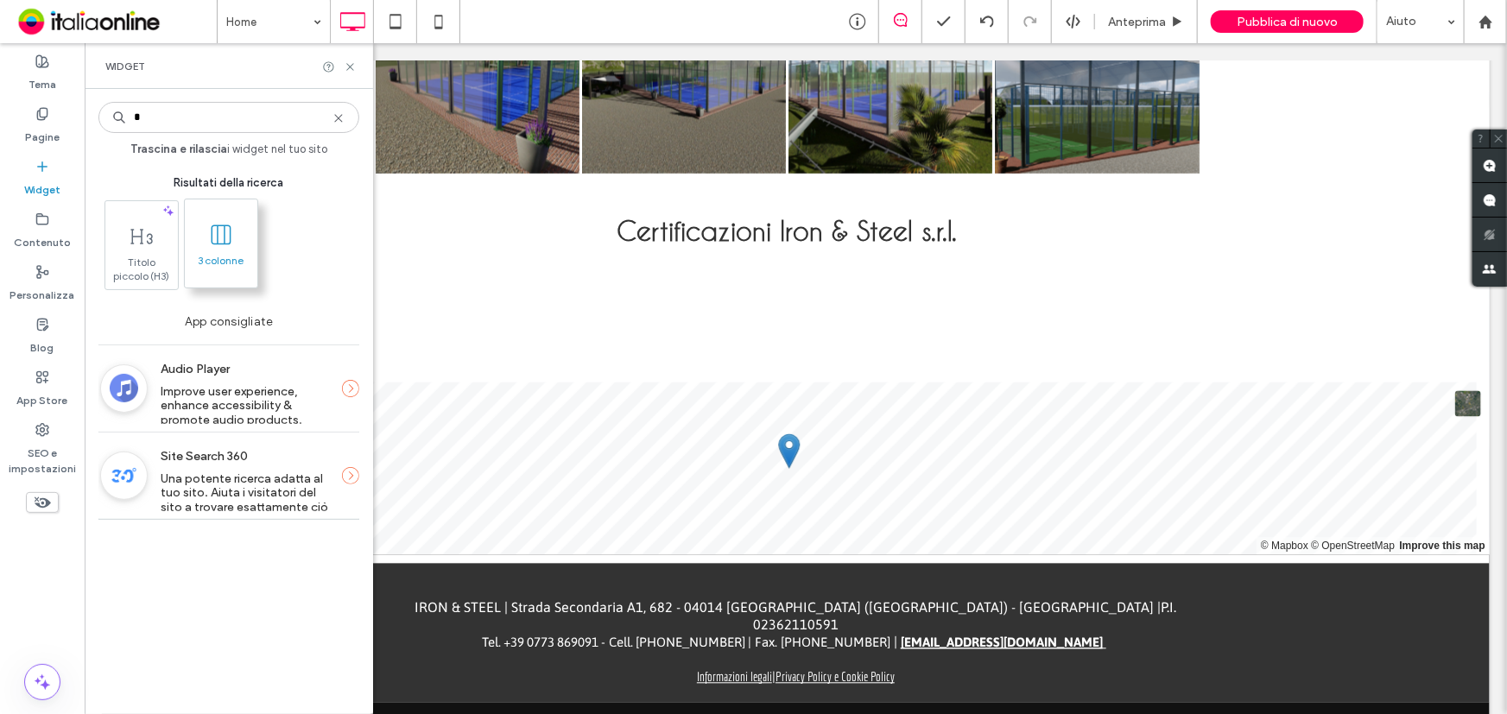
type input "*"
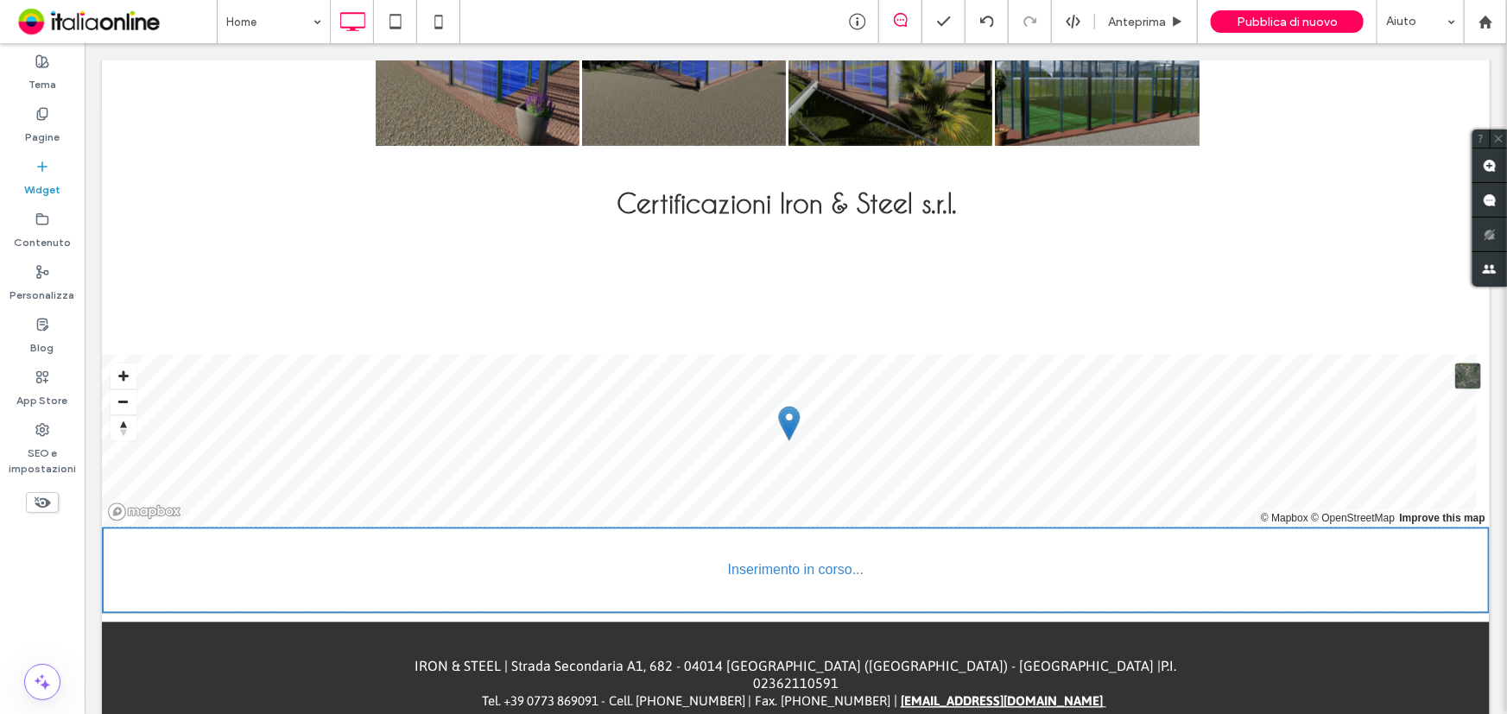
scroll to position [1684, 0]
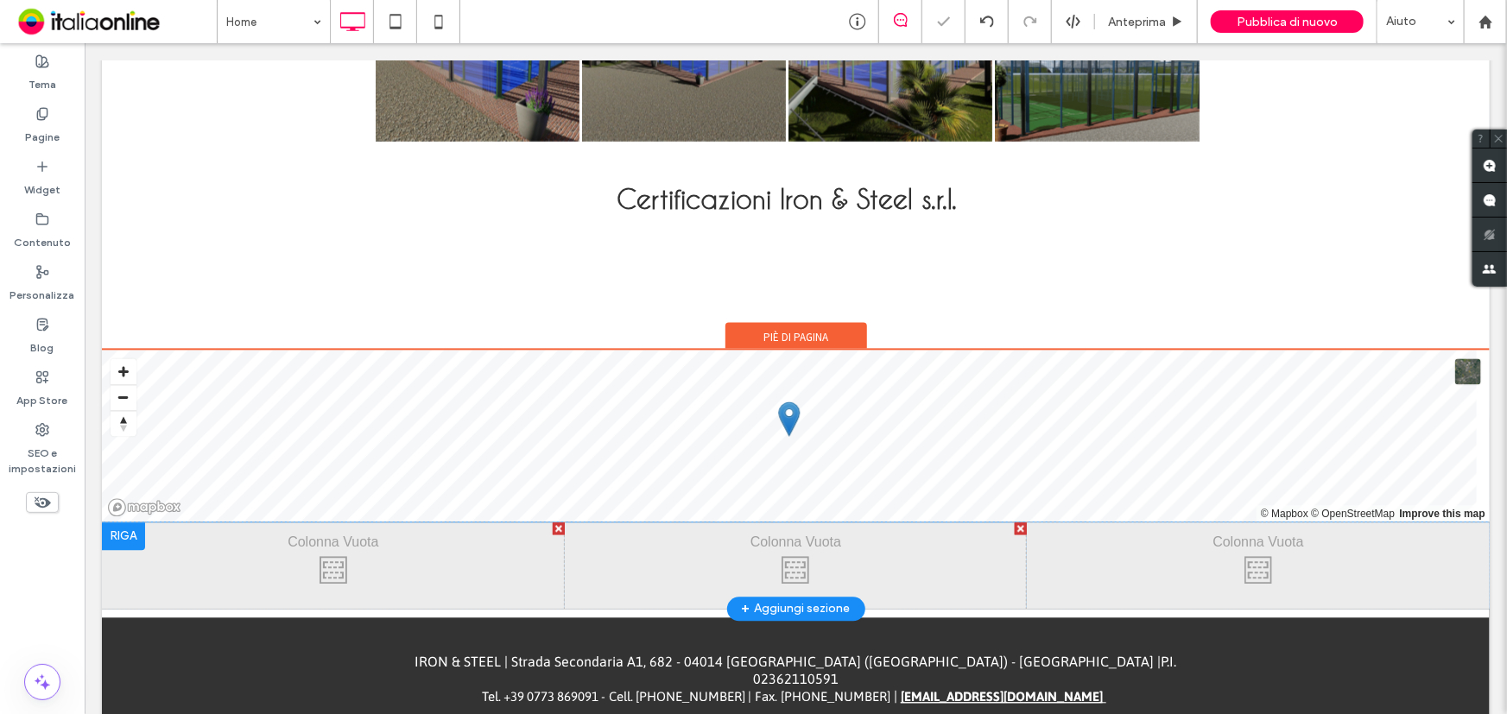
click at [130, 528] on div at bounding box center [122, 536] width 43 height 28
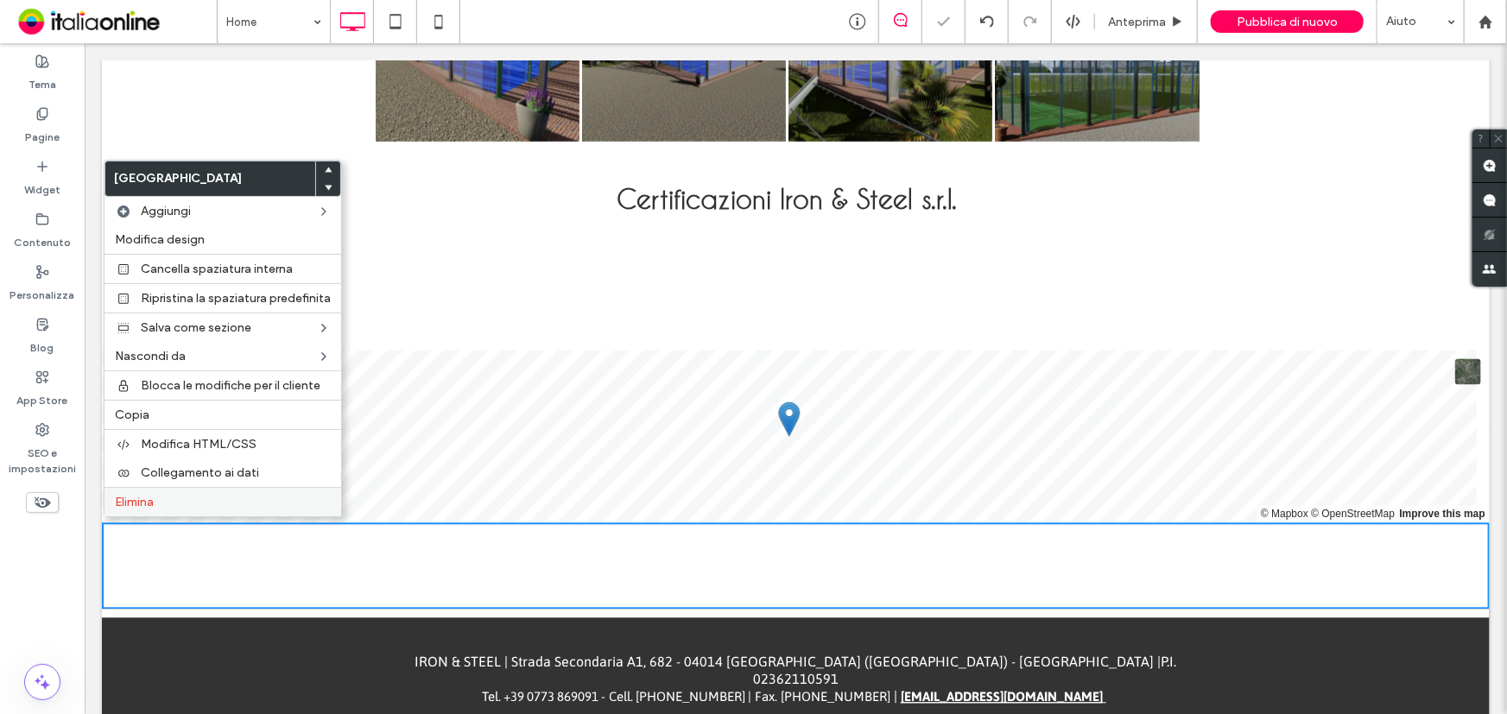
drag, startPoint x: 124, startPoint y: 512, endPoint x: 170, endPoint y: 496, distance: 48.6
click at [124, 512] on div "Elimina" at bounding box center [222, 501] width 237 height 29
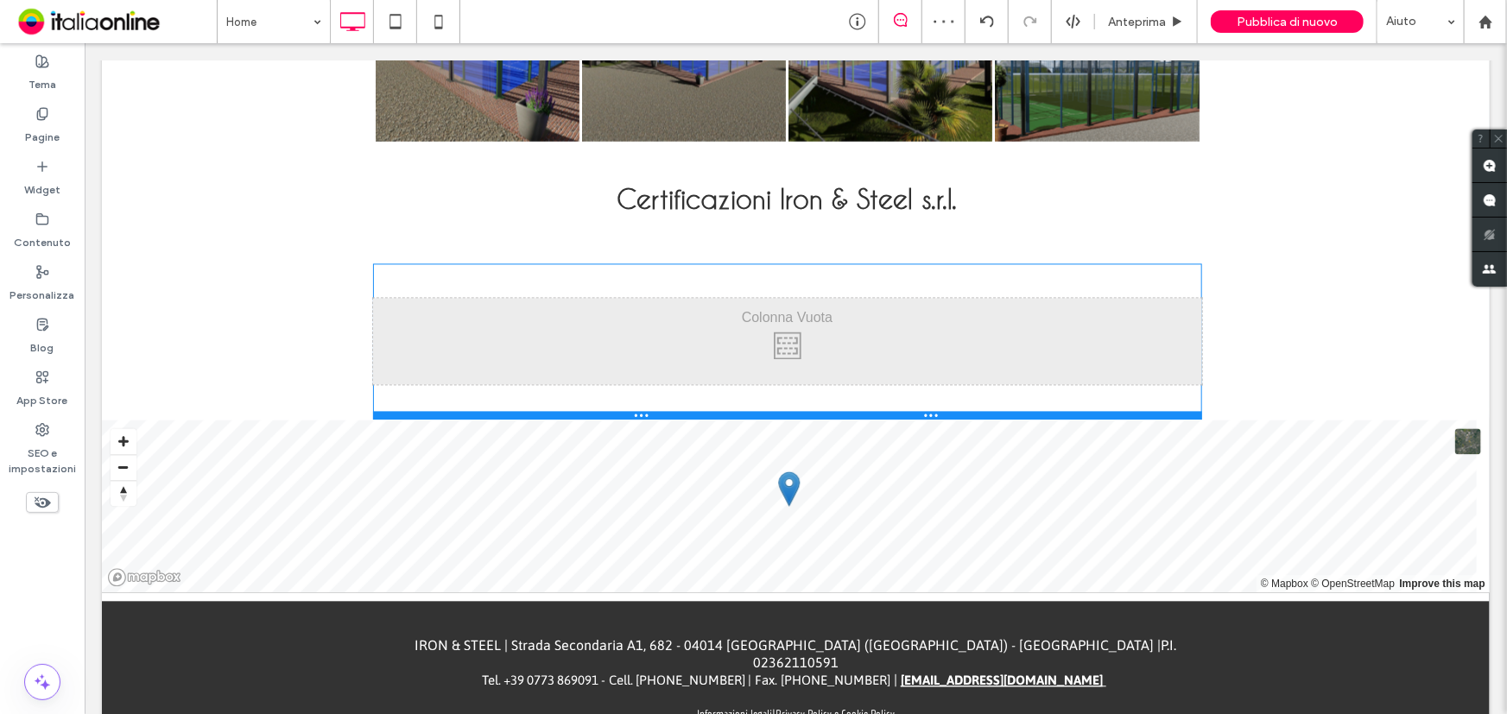
drag, startPoint x: 891, startPoint y: 344, endPoint x: 897, endPoint y: 449, distance: 104.6
click at [897, 420] on div at bounding box center [786, 415] width 829 height 9
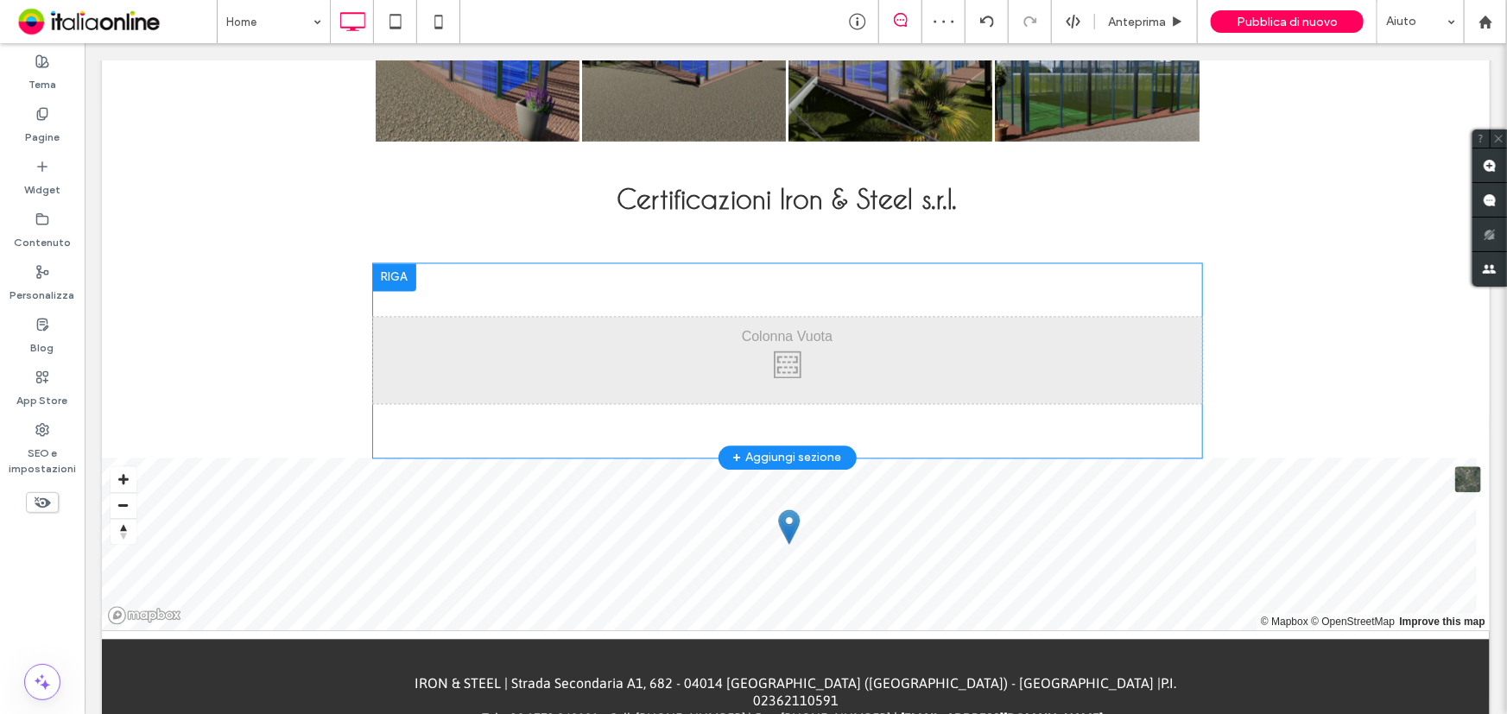
click at [396, 272] on div at bounding box center [393, 277] width 43 height 28
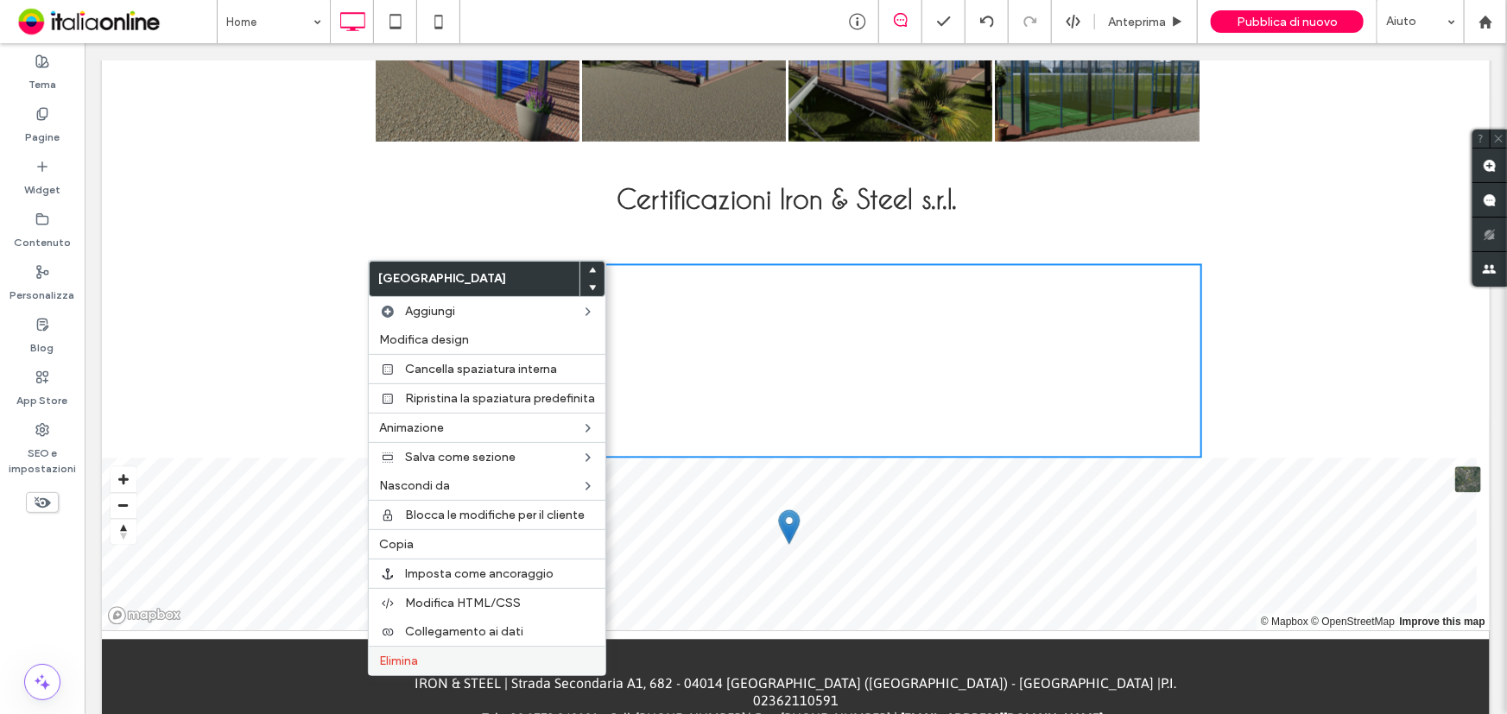
click at [406, 671] on div "Elimina" at bounding box center [487, 660] width 237 height 29
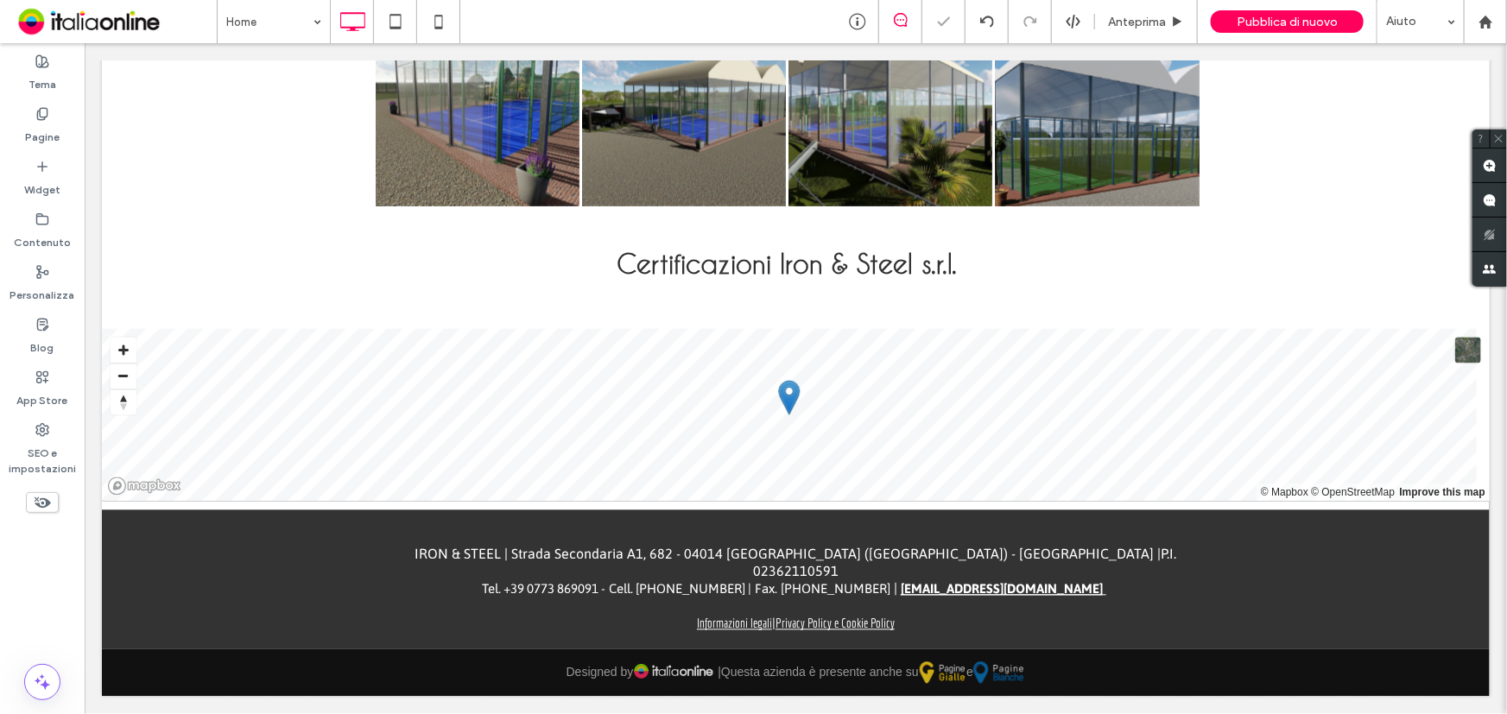
scroll to position [1597, 0]
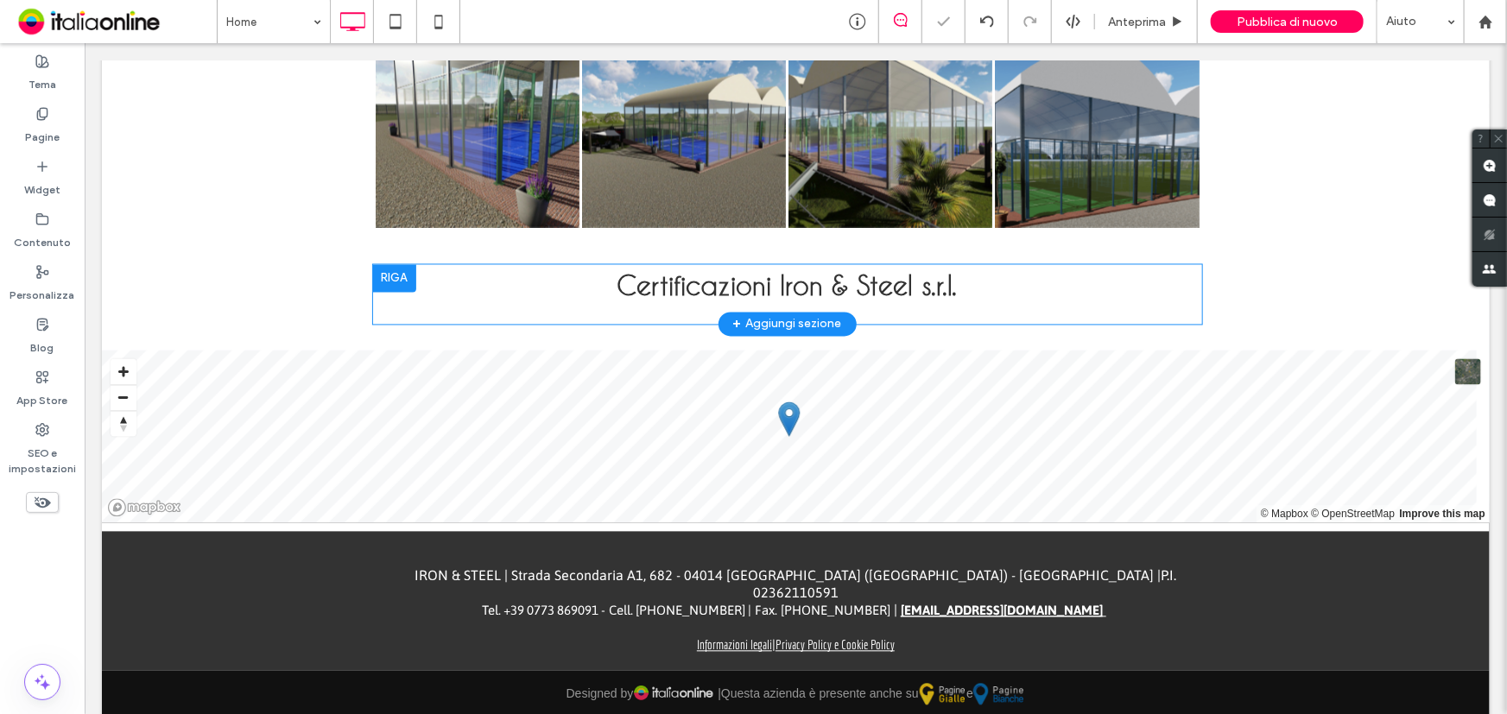
click at [769, 320] on div "+ Aggiungi sezione" at bounding box center [786, 323] width 109 height 19
click at [683, 420] on icon at bounding box center [680, 428] width 21 height 21
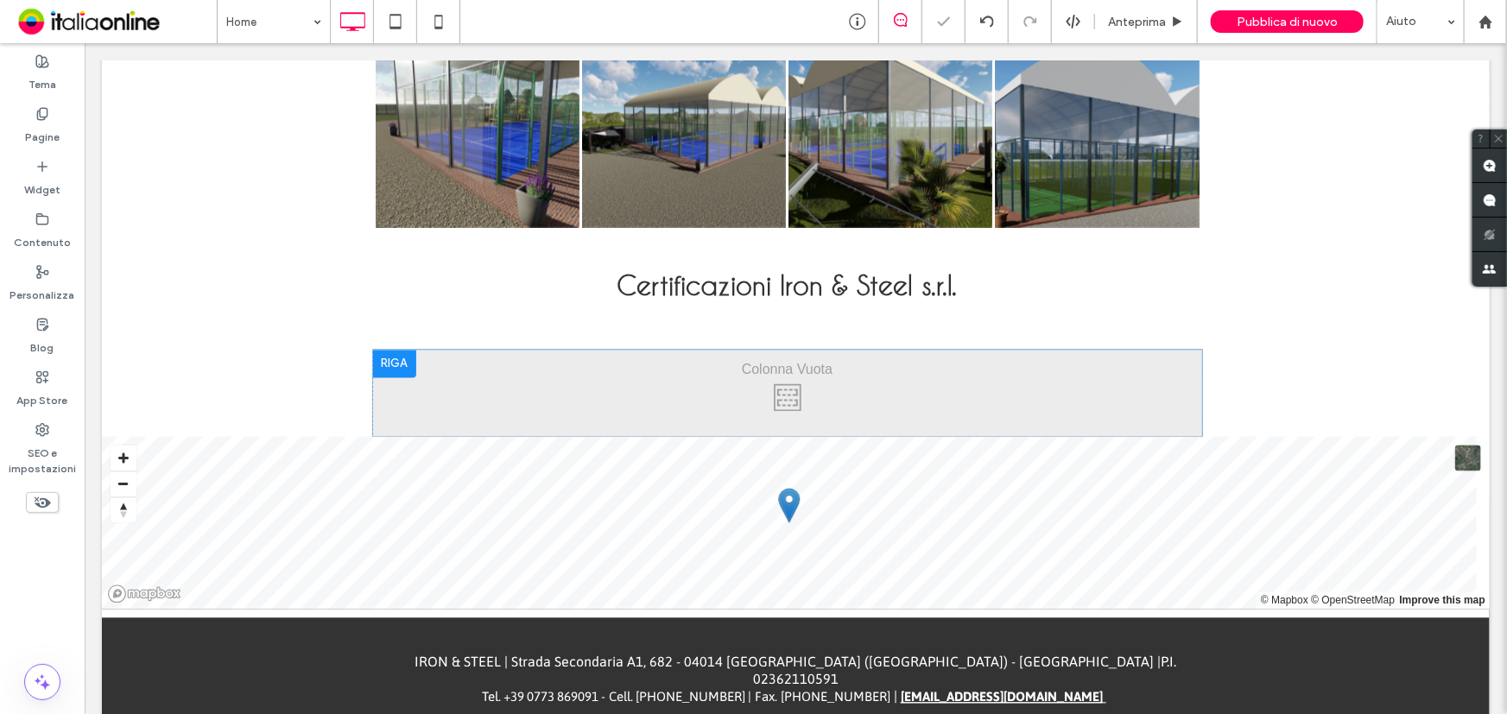
scroll to position [1684, 0]
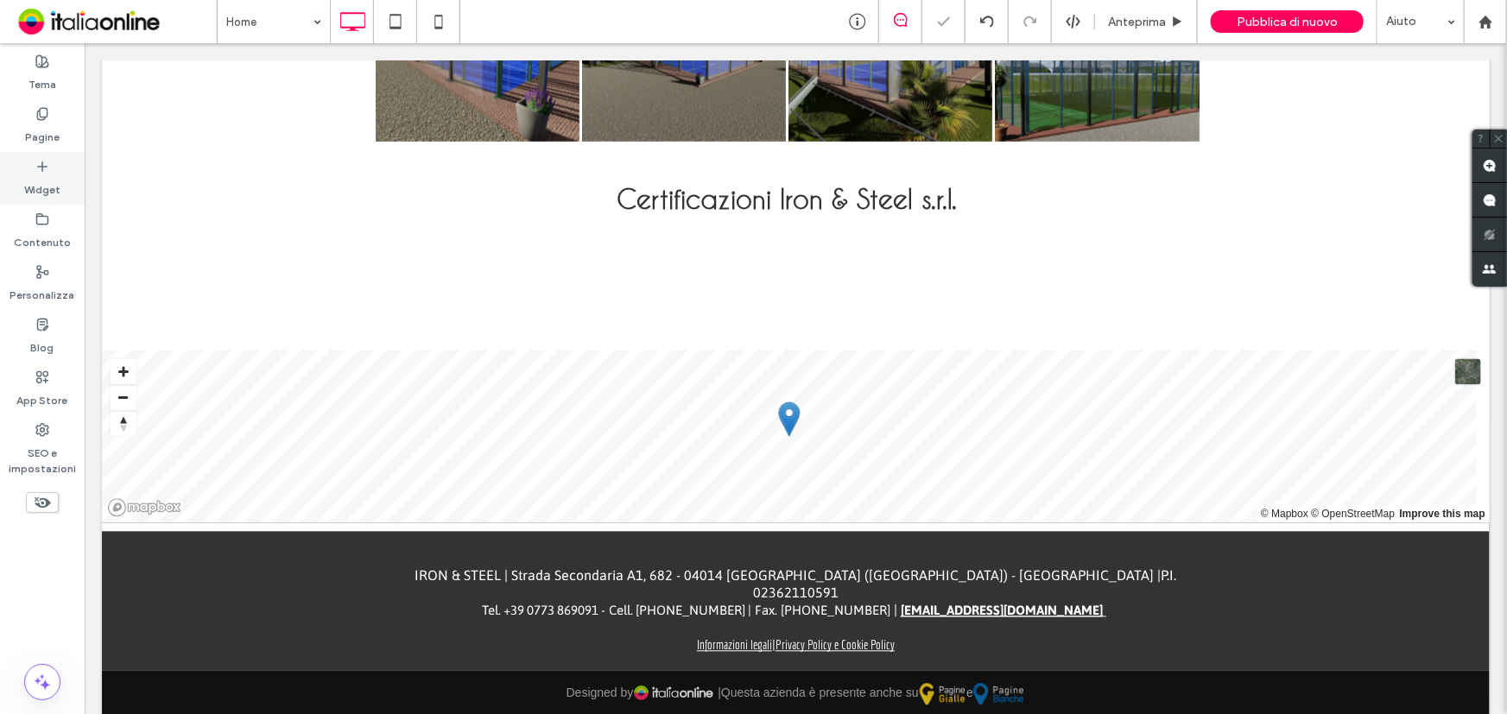
click at [48, 163] on icon at bounding box center [42, 167] width 14 height 14
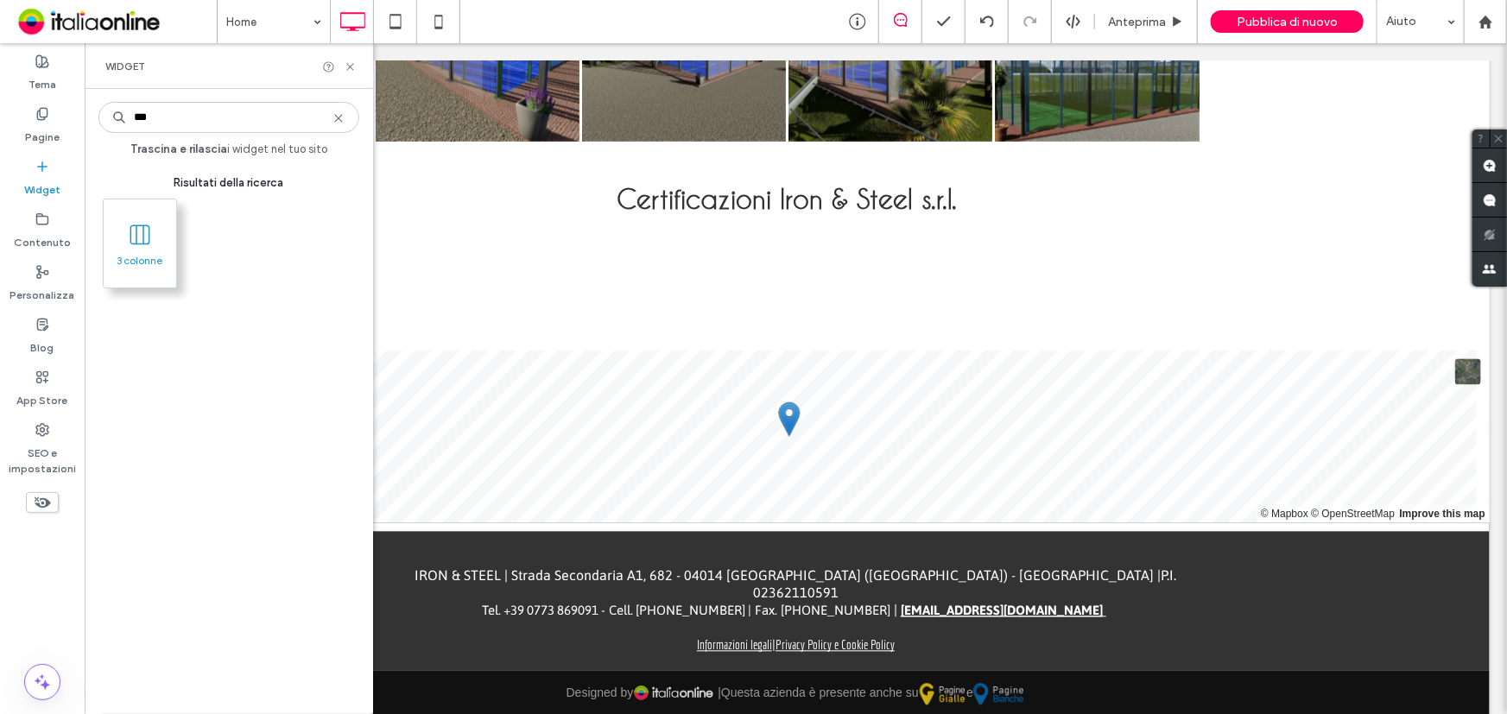
type input "***"
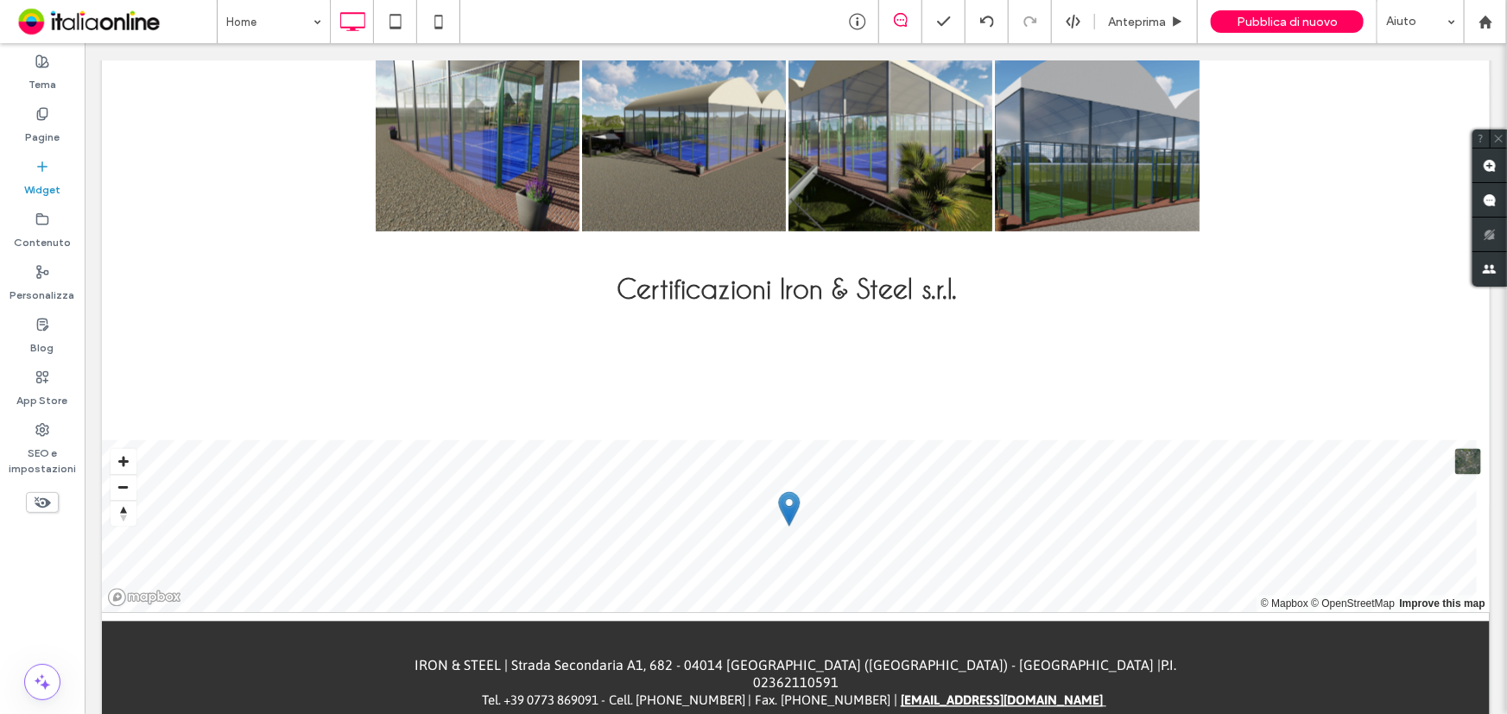
scroll to position [1580, 0]
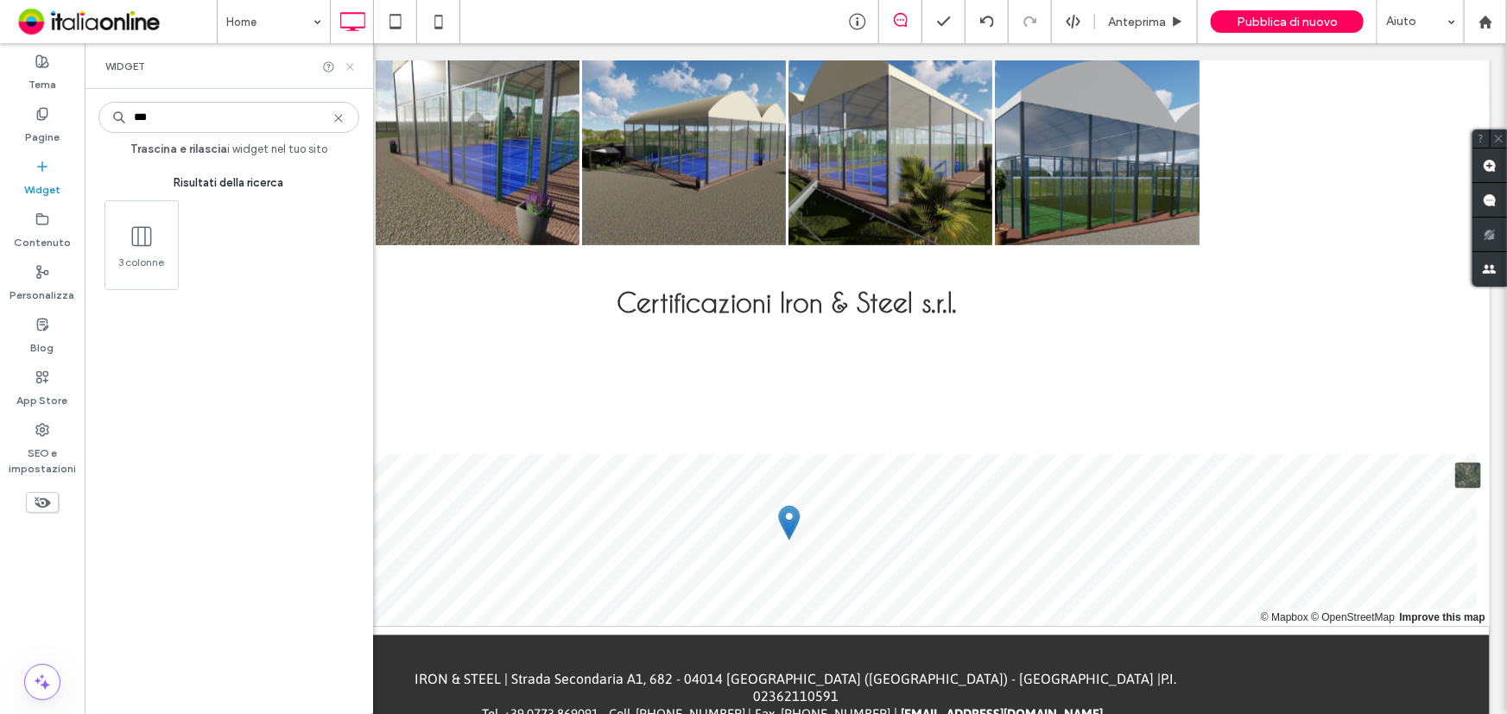
drag, startPoint x: 351, startPoint y: 60, endPoint x: 308, endPoint y: 161, distance: 110.6
click at [351, 60] on icon at bounding box center [350, 66] width 13 height 13
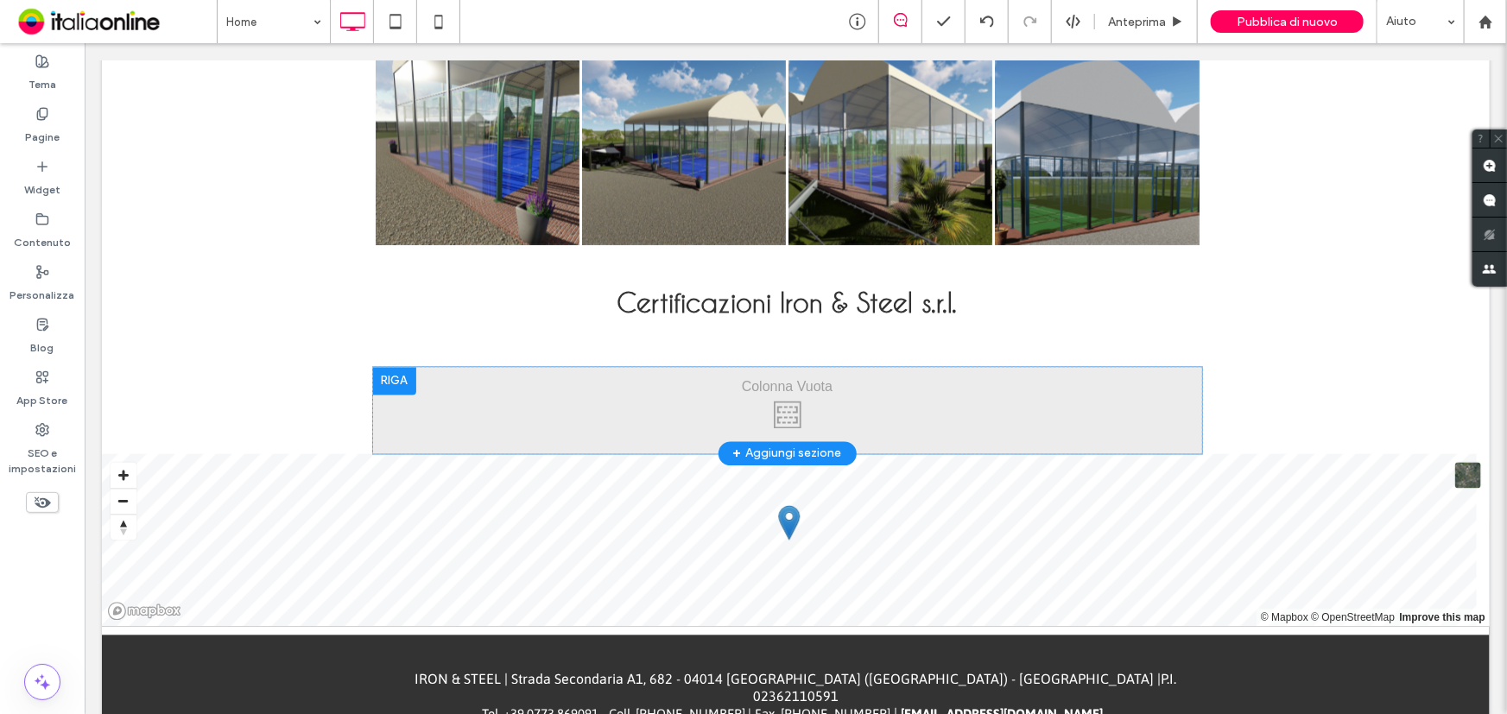
click at [384, 375] on div at bounding box center [393, 381] width 43 height 28
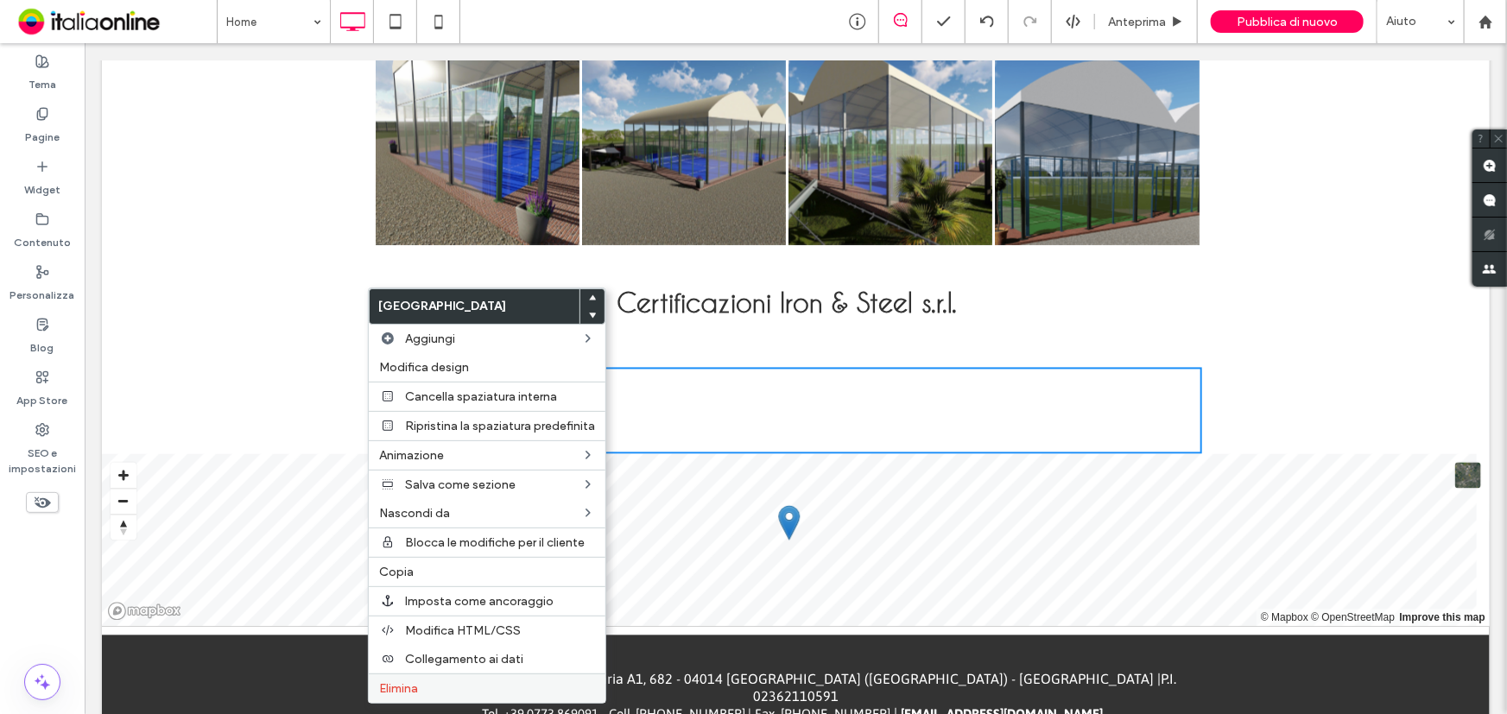
drag, startPoint x: 379, startPoint y: 692, endPoint x: 379, endPoint y: 679, distance: 12.1
click at [379, 692] on span "Elimina" at bounding box center [398, 688] width 39 height 15
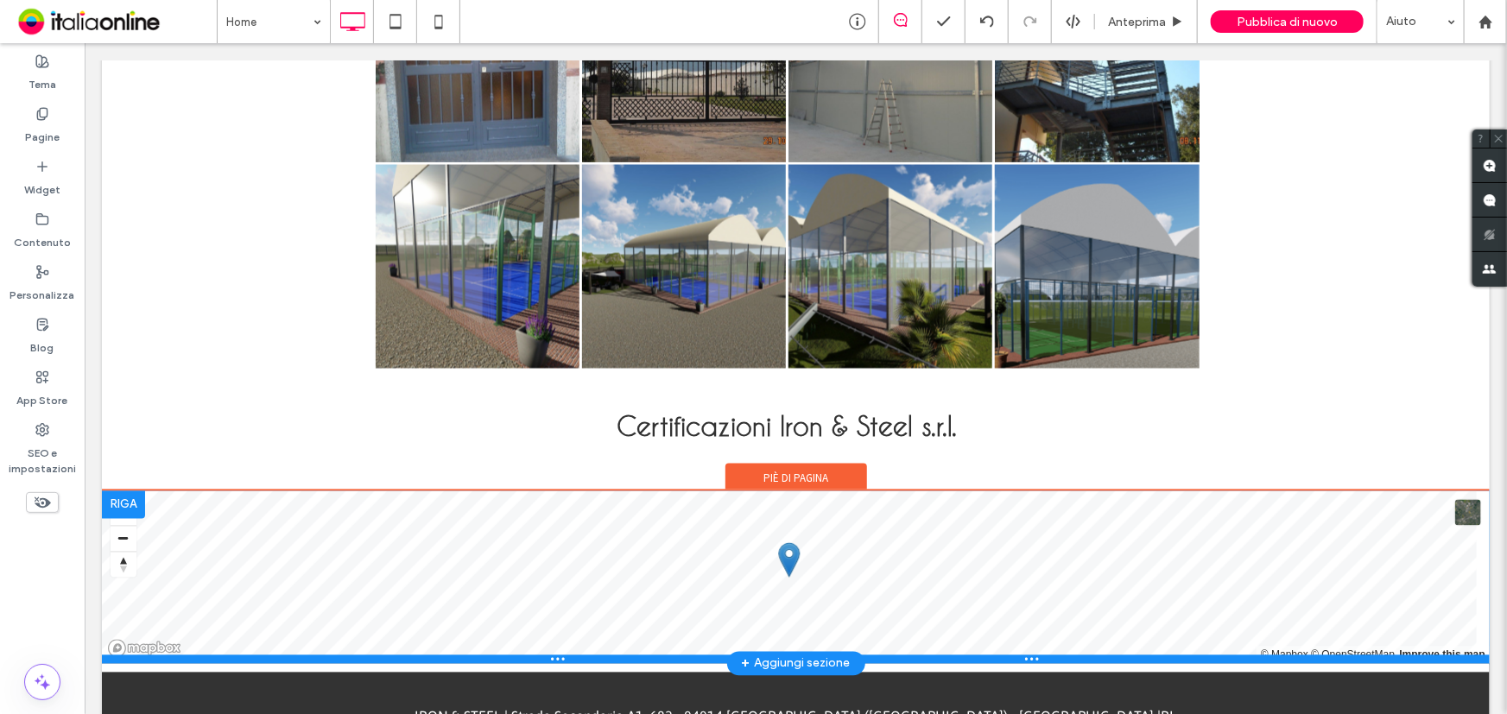
scroll to position [1344, 0]
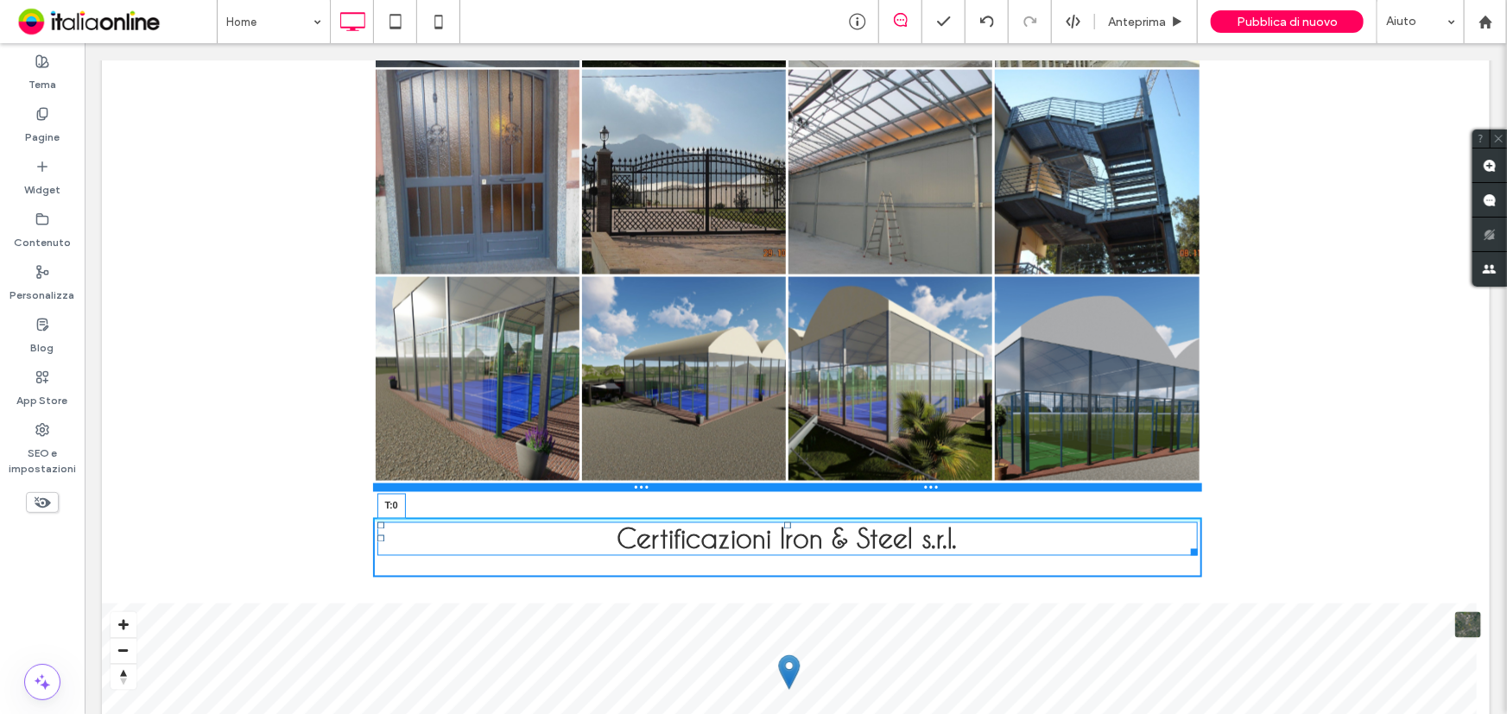
drag, startPoint x: 779, startPoint y: 520, endPoint x: 786, endPoint y: 485, distance: 35.2
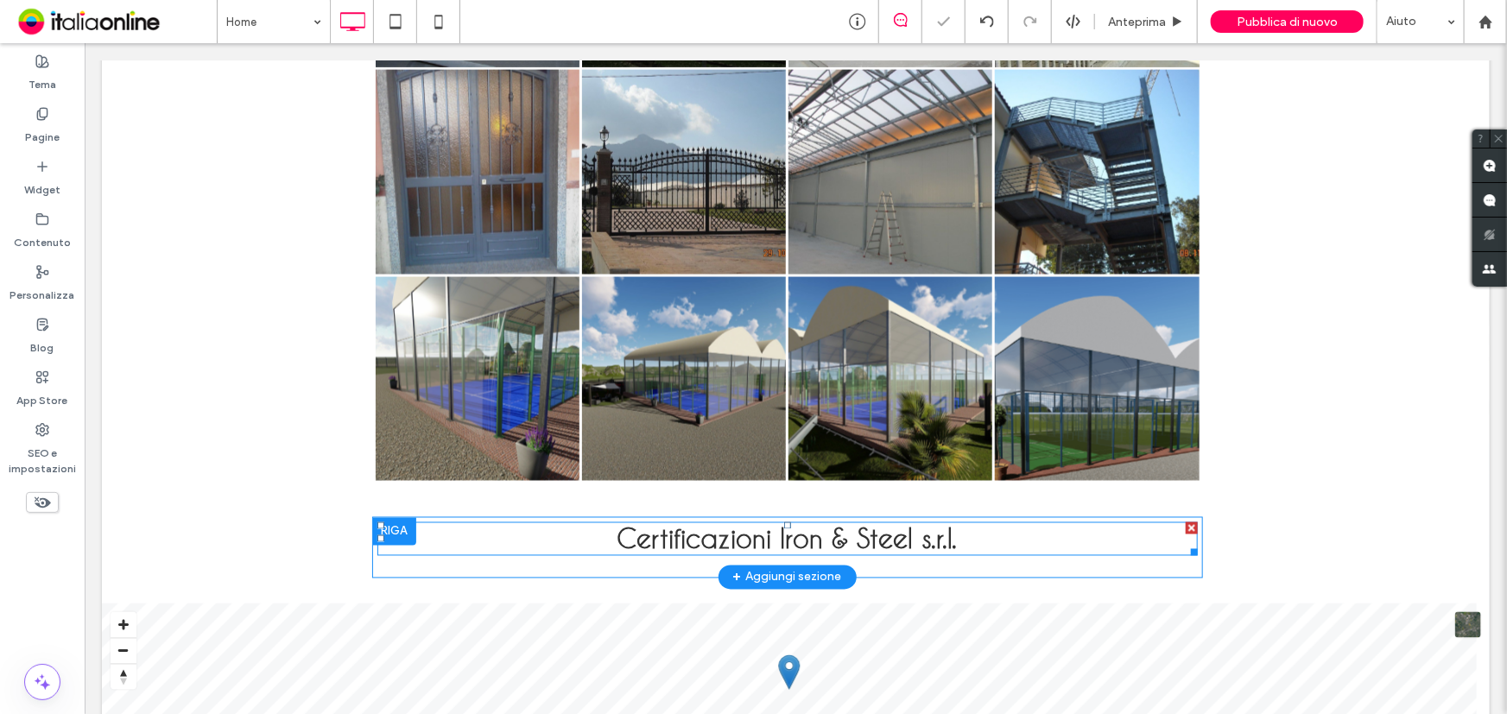
click at [785, 569] on div "+ Aggiungi sezione" at bounding box center [786, 576] width 109 height 19
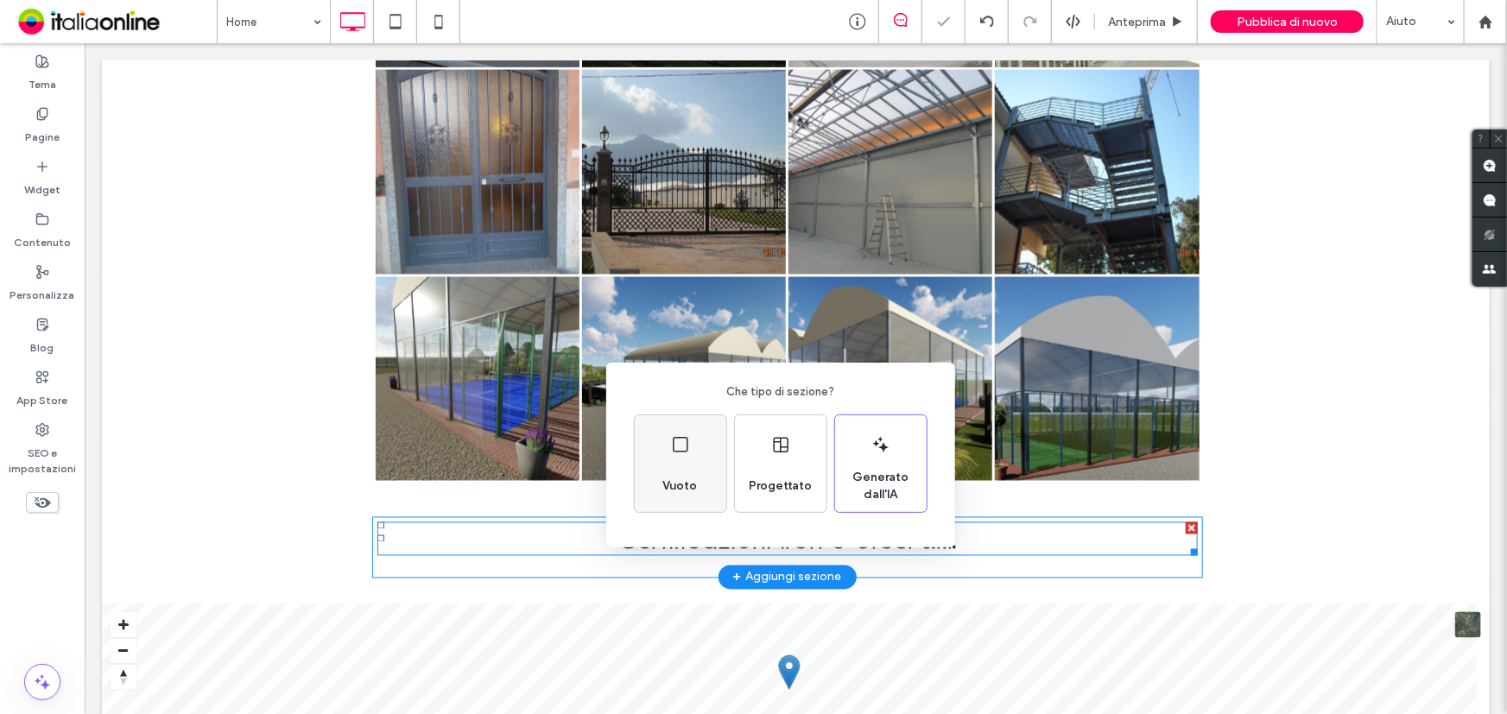
click at [688, 436] on icon at bounding box center [680, 444] width 21 height 21
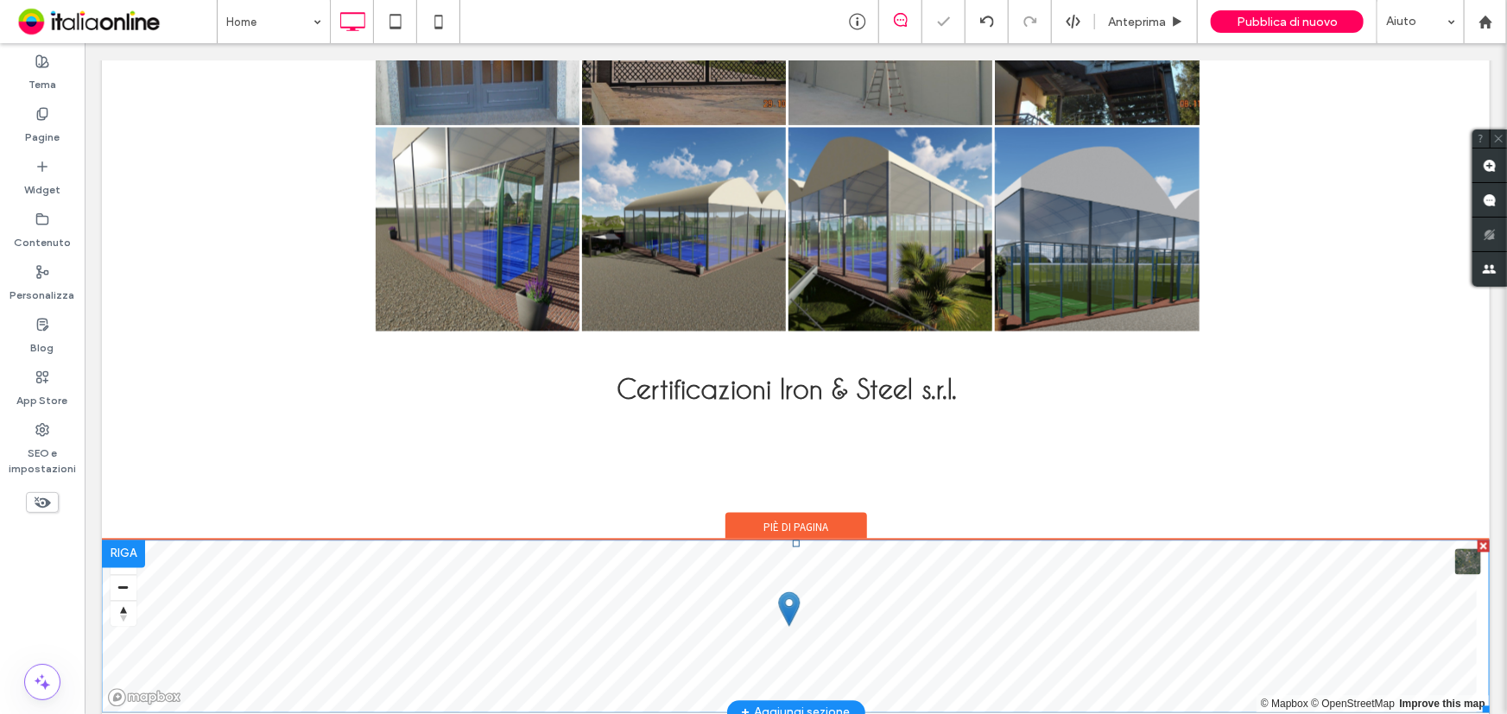
scroll to position [1580, 0]
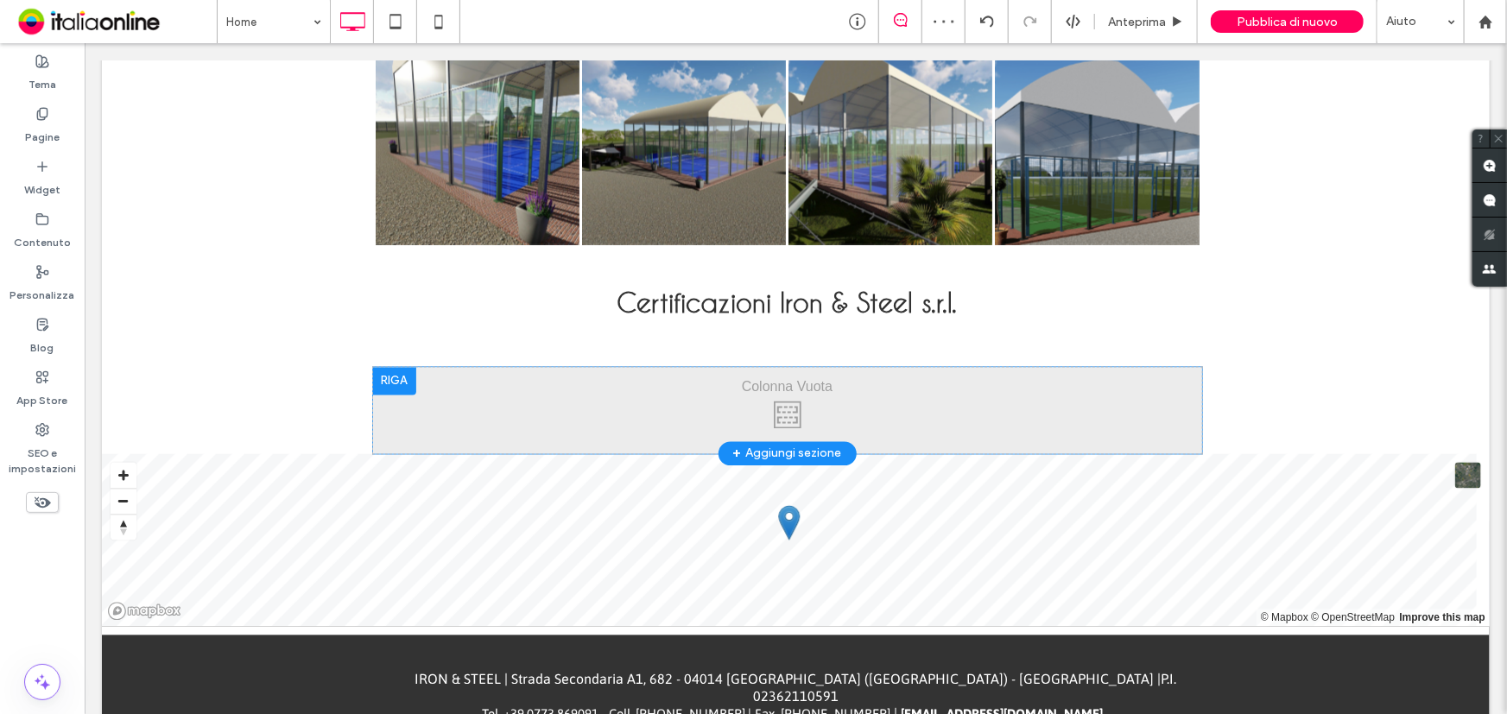
click at [379, 383] on div at bounding box center [393, 381] width 43 height 28
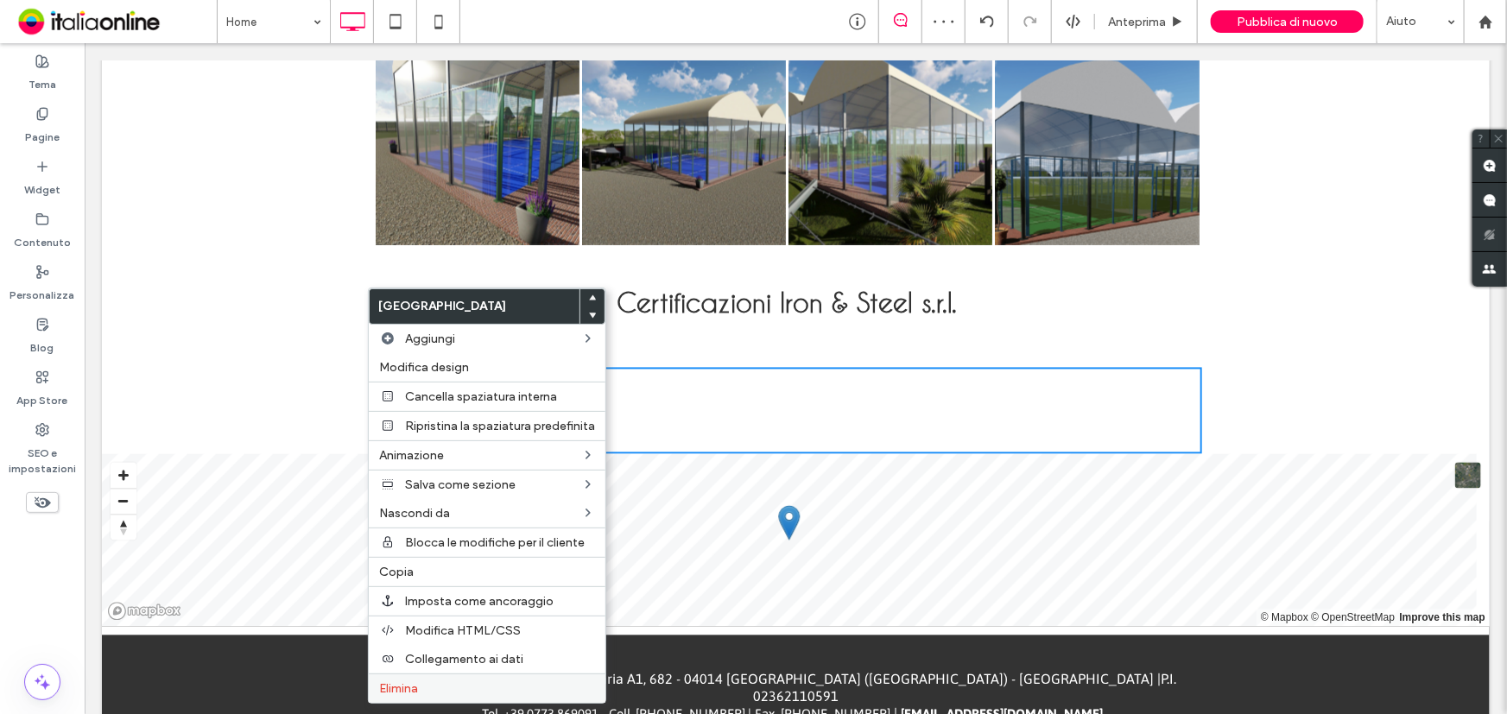
click at [384, 692] on span "Elimina" at bounding box center [398, 688] width 39 height 15
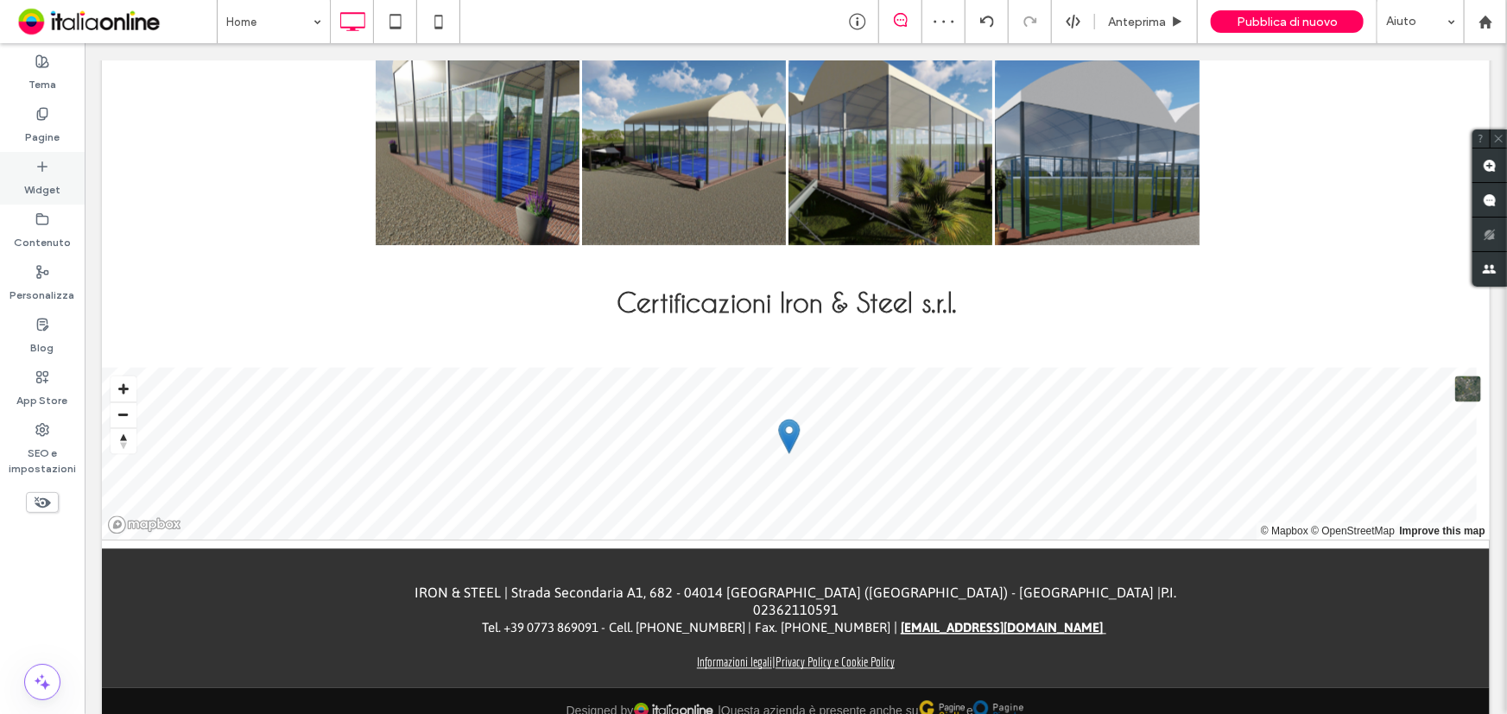
click at [66, 164] on div "Widget" at bounding box center [42, 178] width 85 height 53
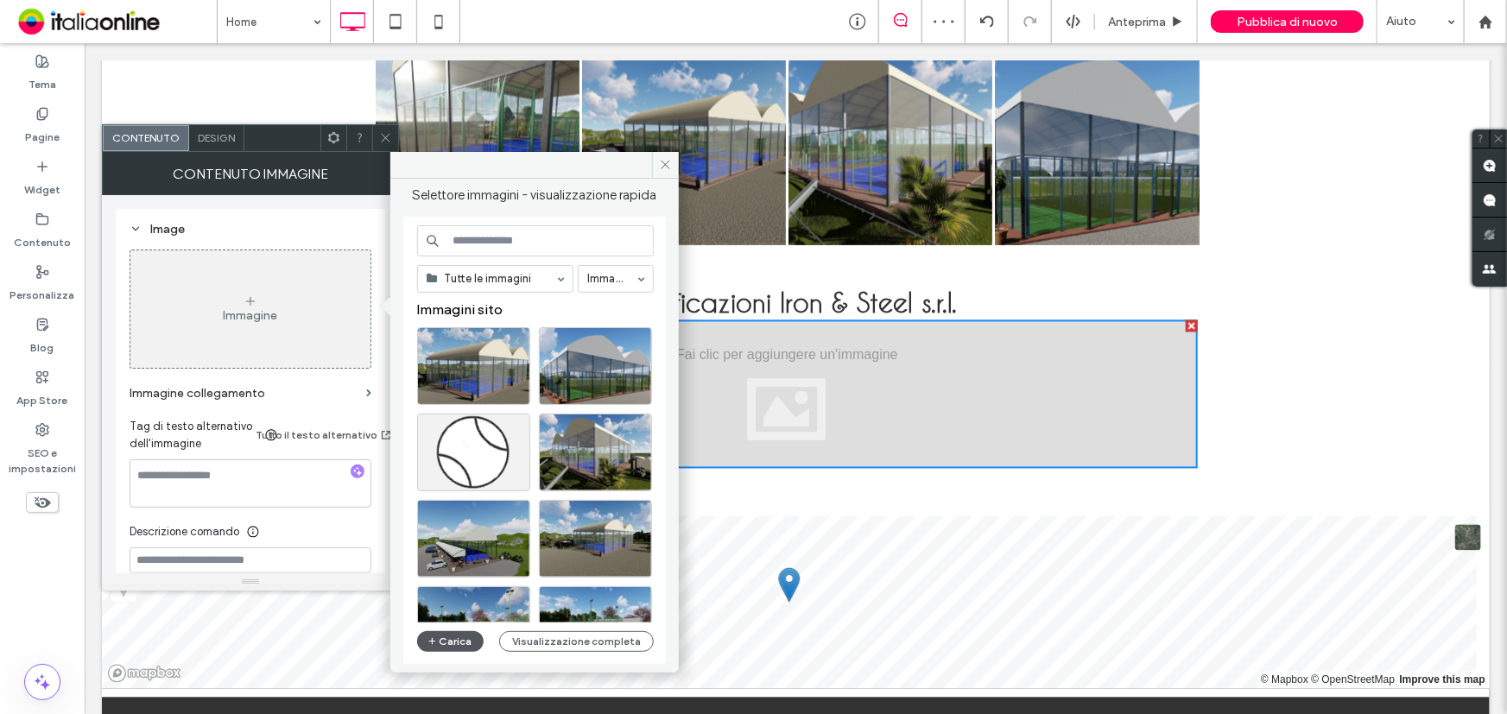
click at [439, 640] on button "Carica" at bounding box center [450, 641] width 67 height 21
drag, startPoint x: 667, startPoint y: 166, endPoint x: 1258, endPoint y: 250, distance: 596.5
click at [667, 166] on use at bounding box center [665, 165] width 9 height 9
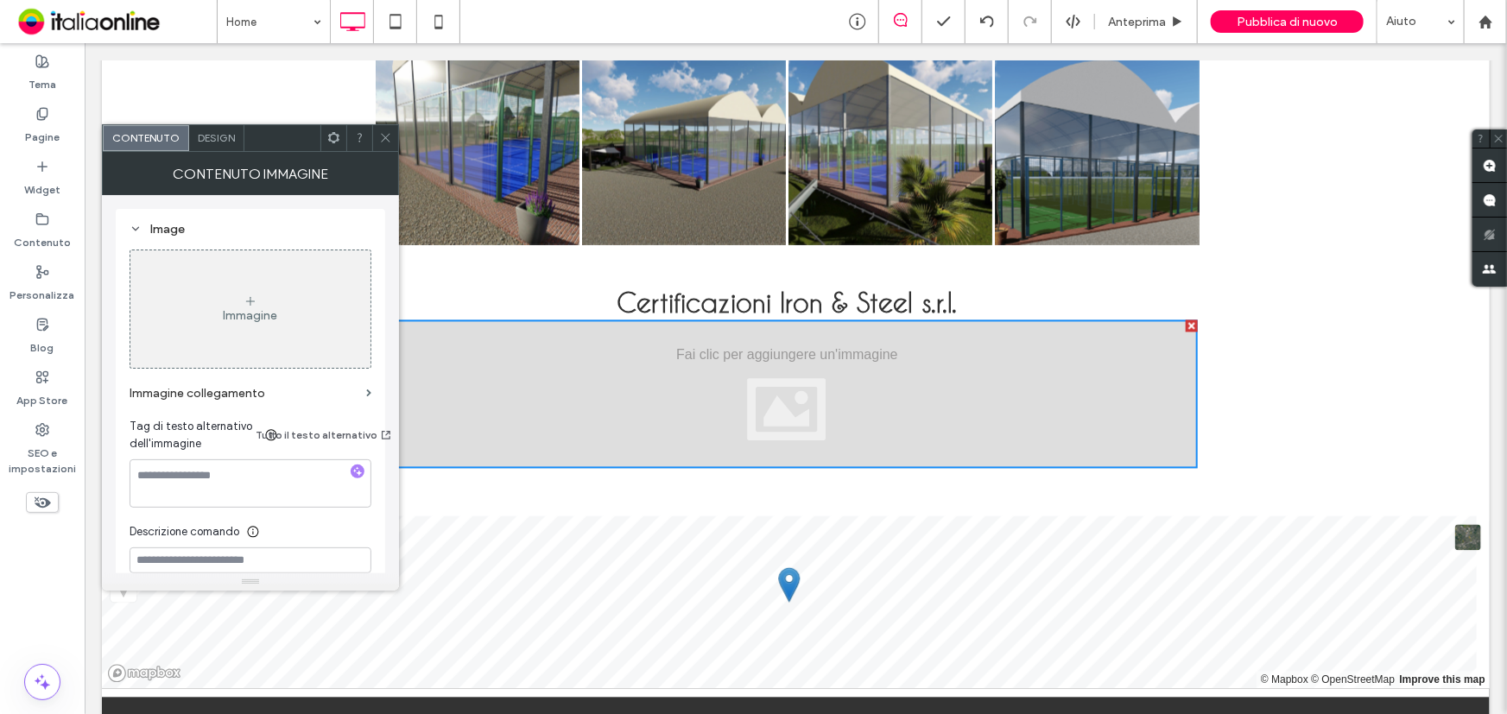
click at [1185, 319] on div at bounding box center [1191, 325] width 12 height 12
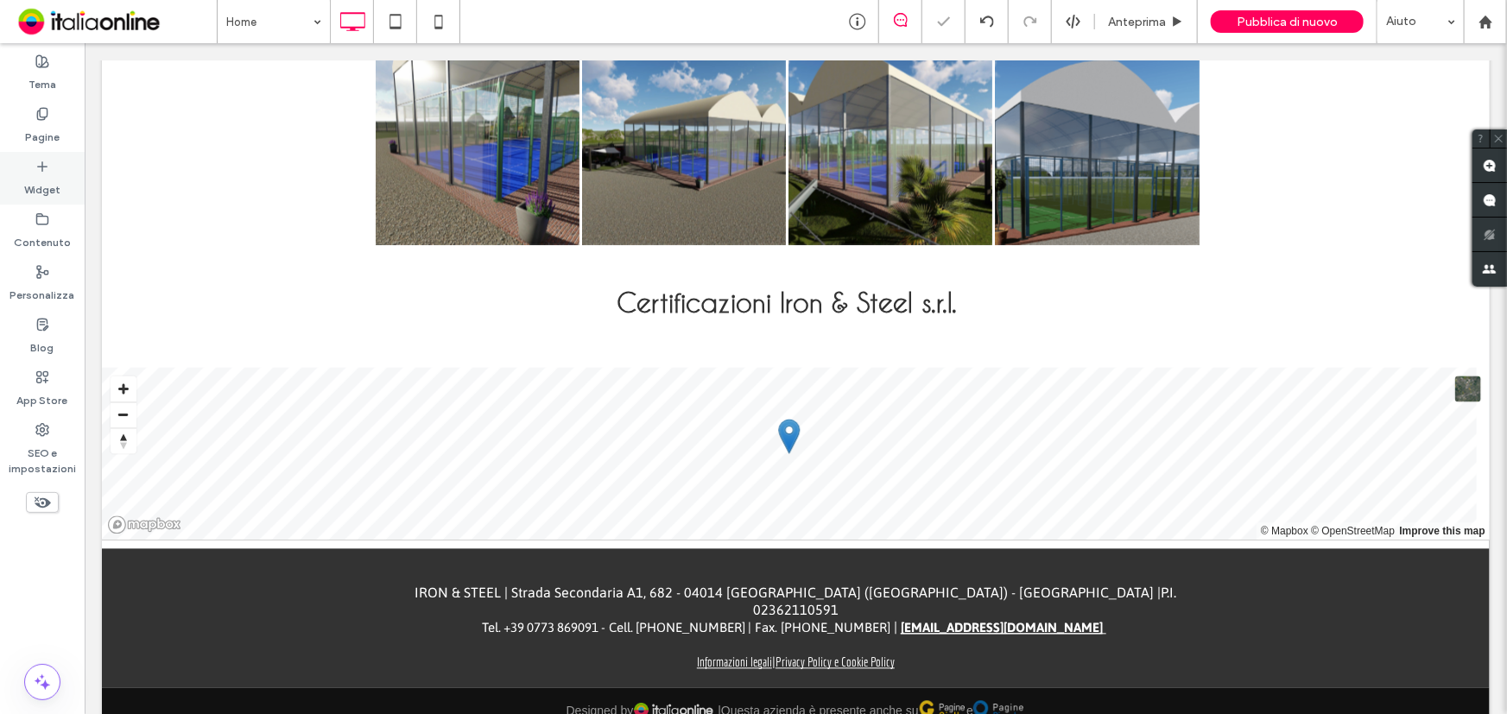
click at [54, 181] on label "Widget" at bounding box center [42, 186] width 36 height 24
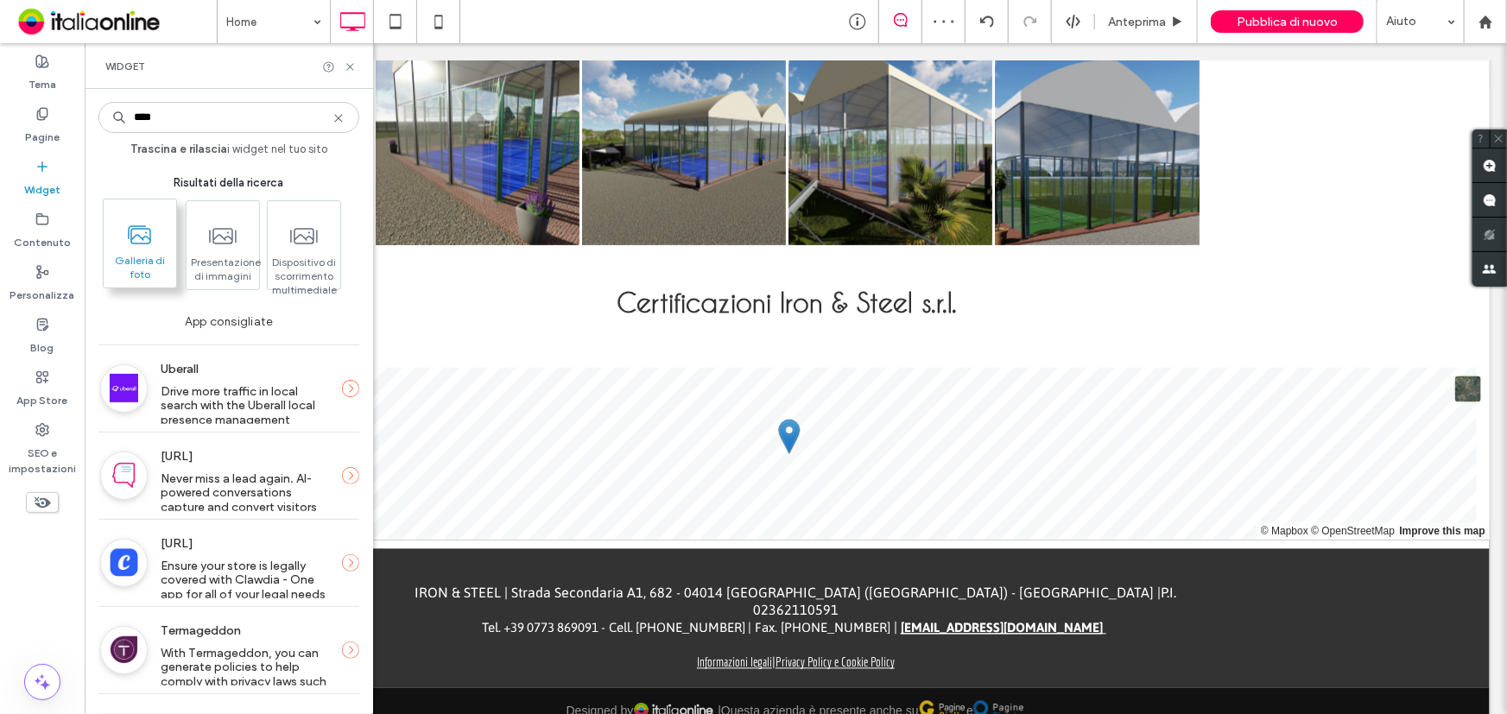
type input "****"
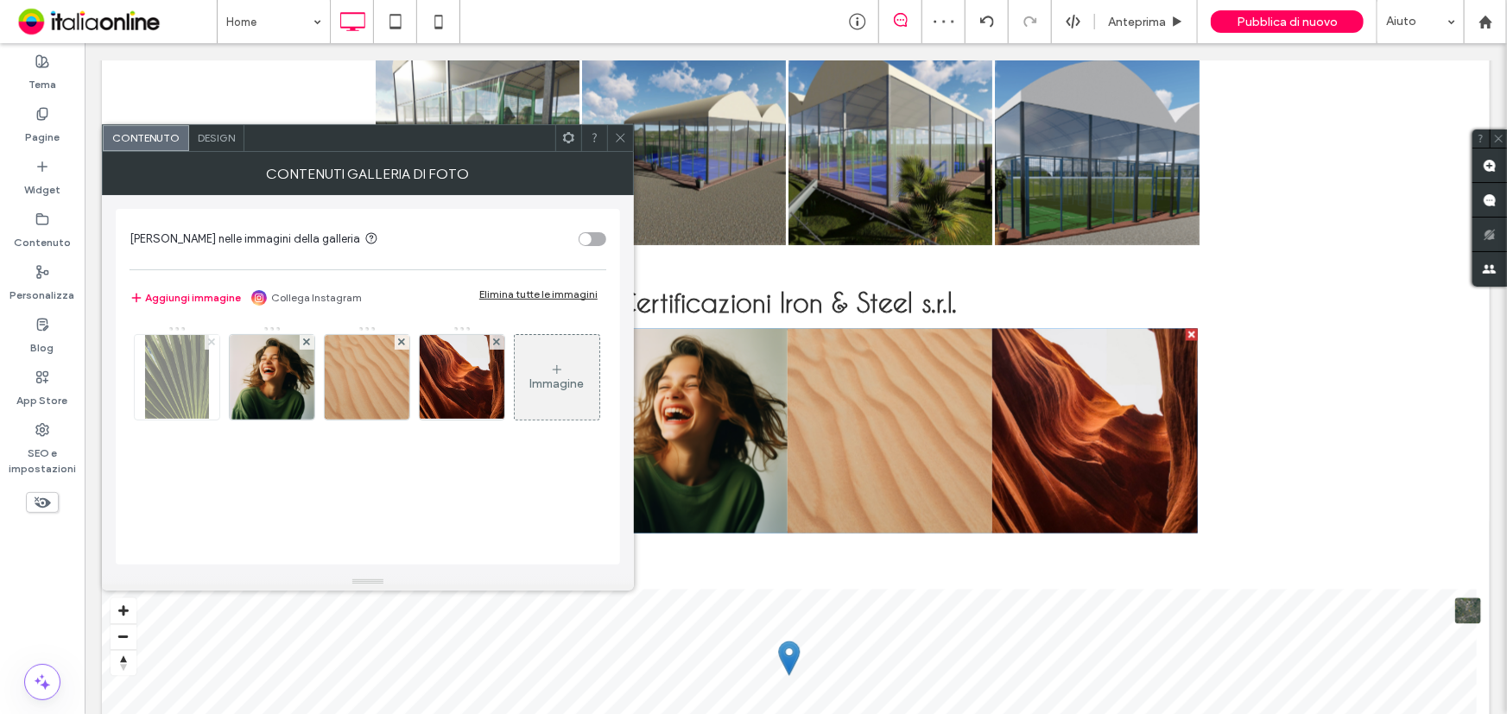
click at [207, 337] on div at bounding box center [212, 342] width 15 height 15
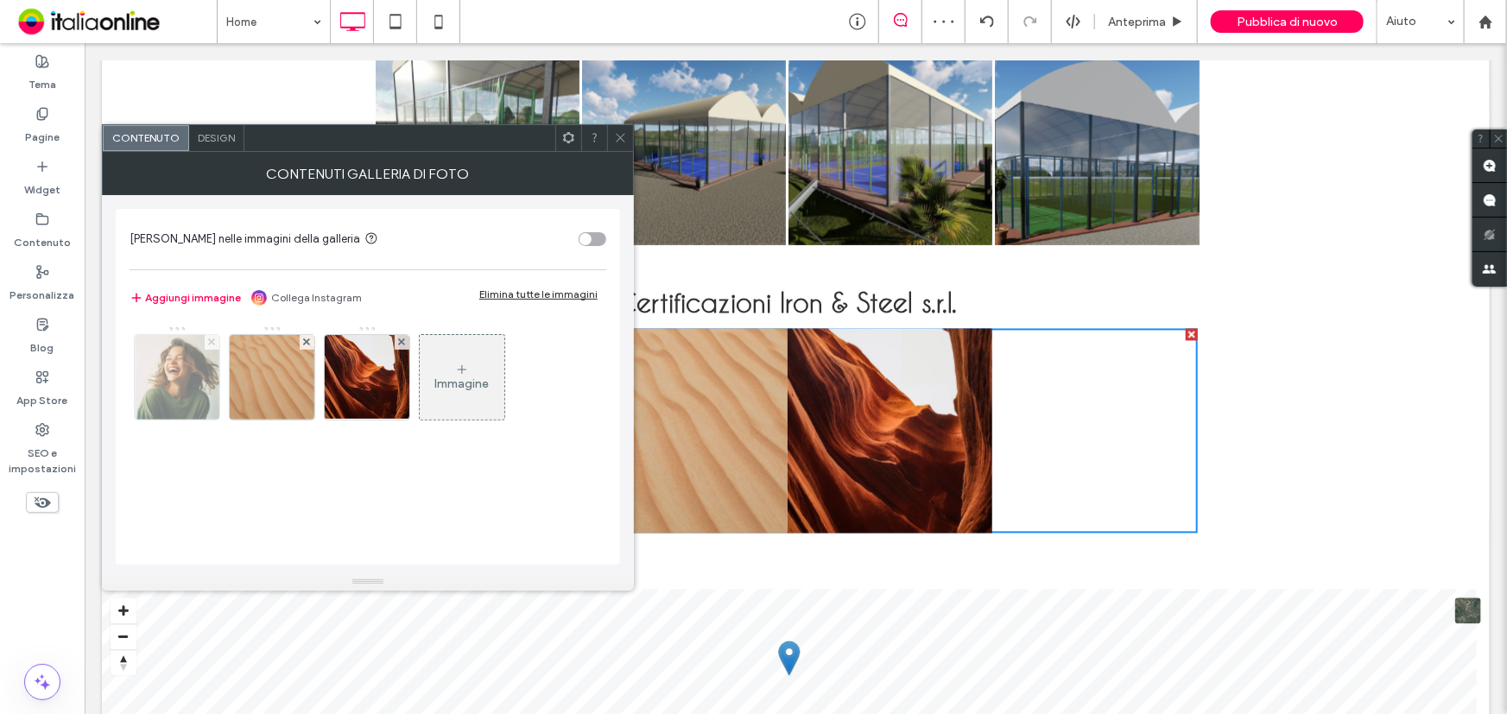
click at [208, 338] on icon at bounding box center [211, 341] width 7 height 7
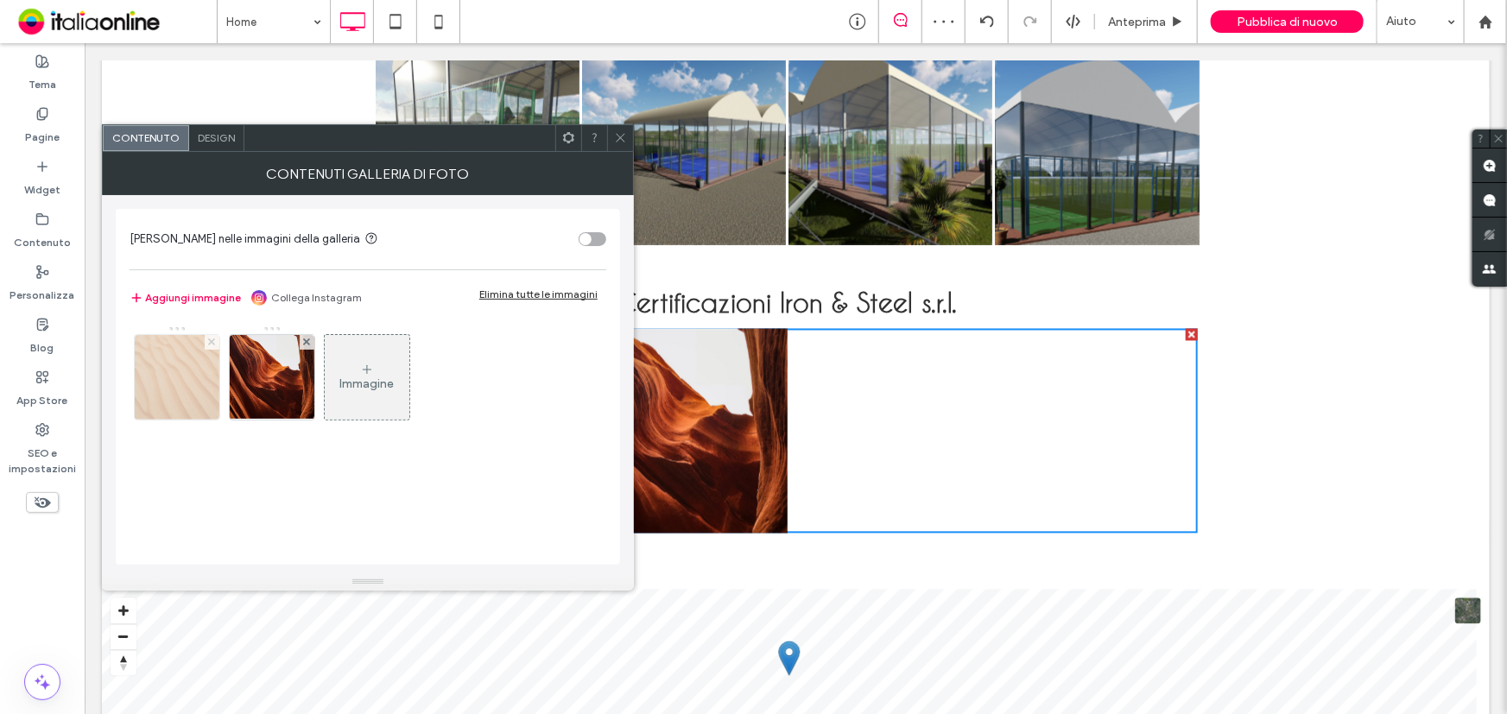
click at [208, 338] on icon at bounding box center [211, 341] width 7 height 7
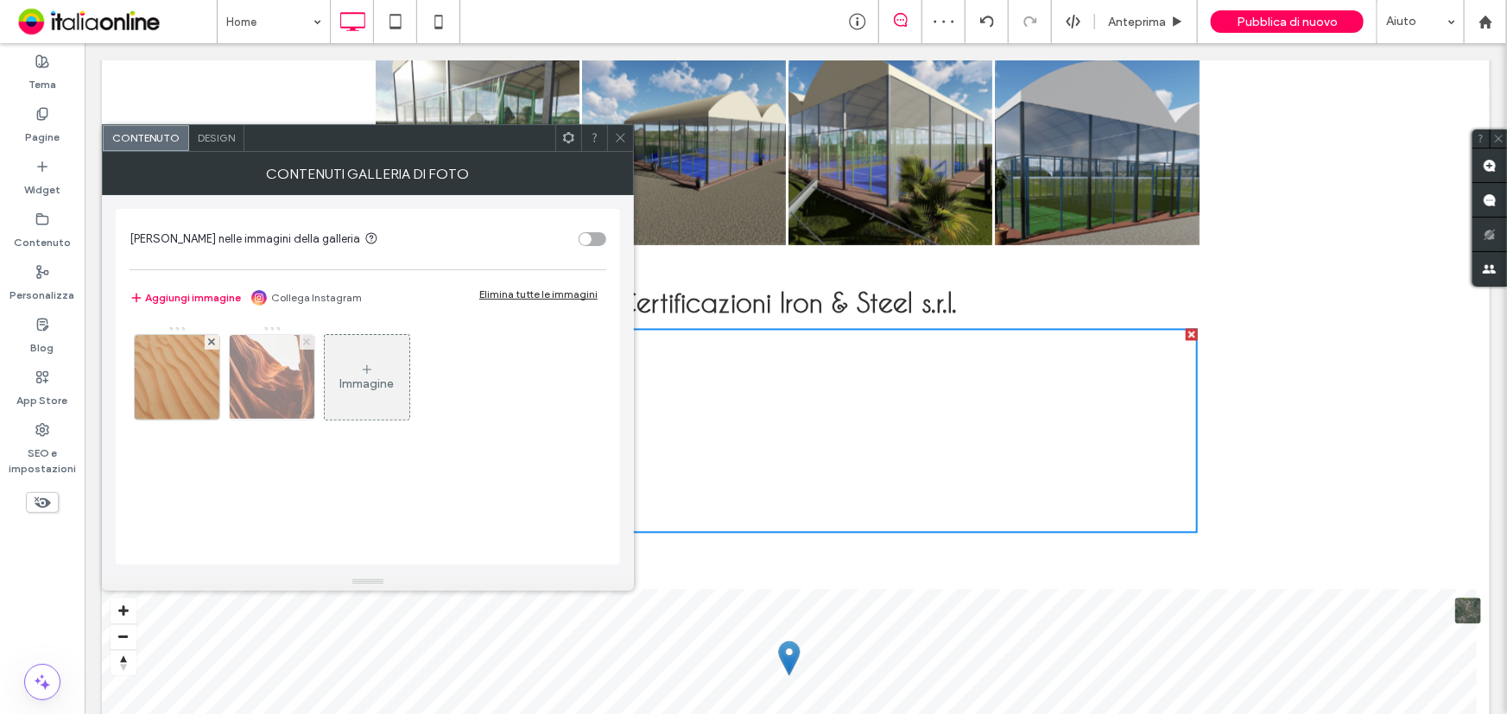
click at [303, 338] on icon at bounding box center [306, 341] width 7 height 7
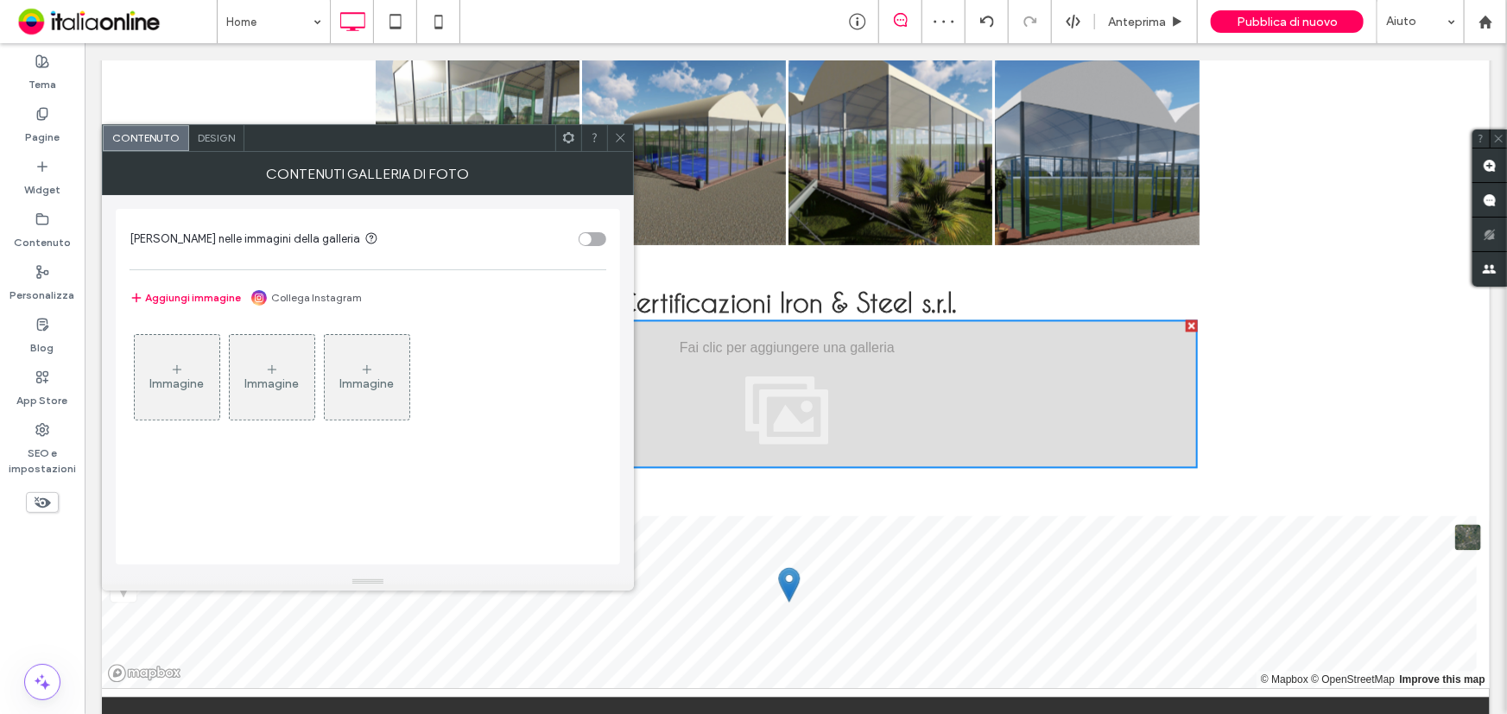
click at [175, 359] on div "Immagine" at bounding box center [177, 377] width 85 height 81
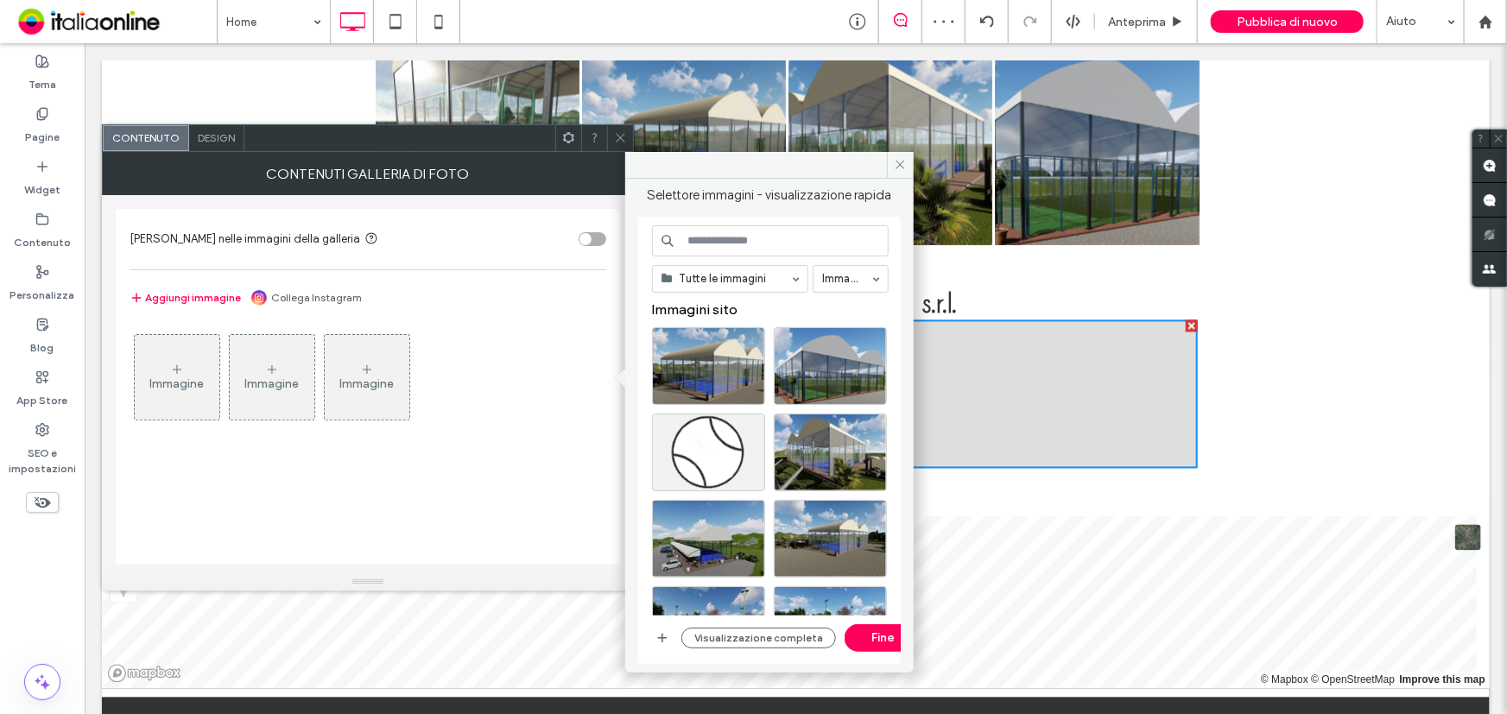
click at [650, 636] on div "Tutte le immagini Immagini Immagini sito Visualizzazione completa Fine" at bounding box center [769, 440] width 262 height 447
click at [658, 639] on icon "button" at bounding box center [662, 638] width 14 height 14
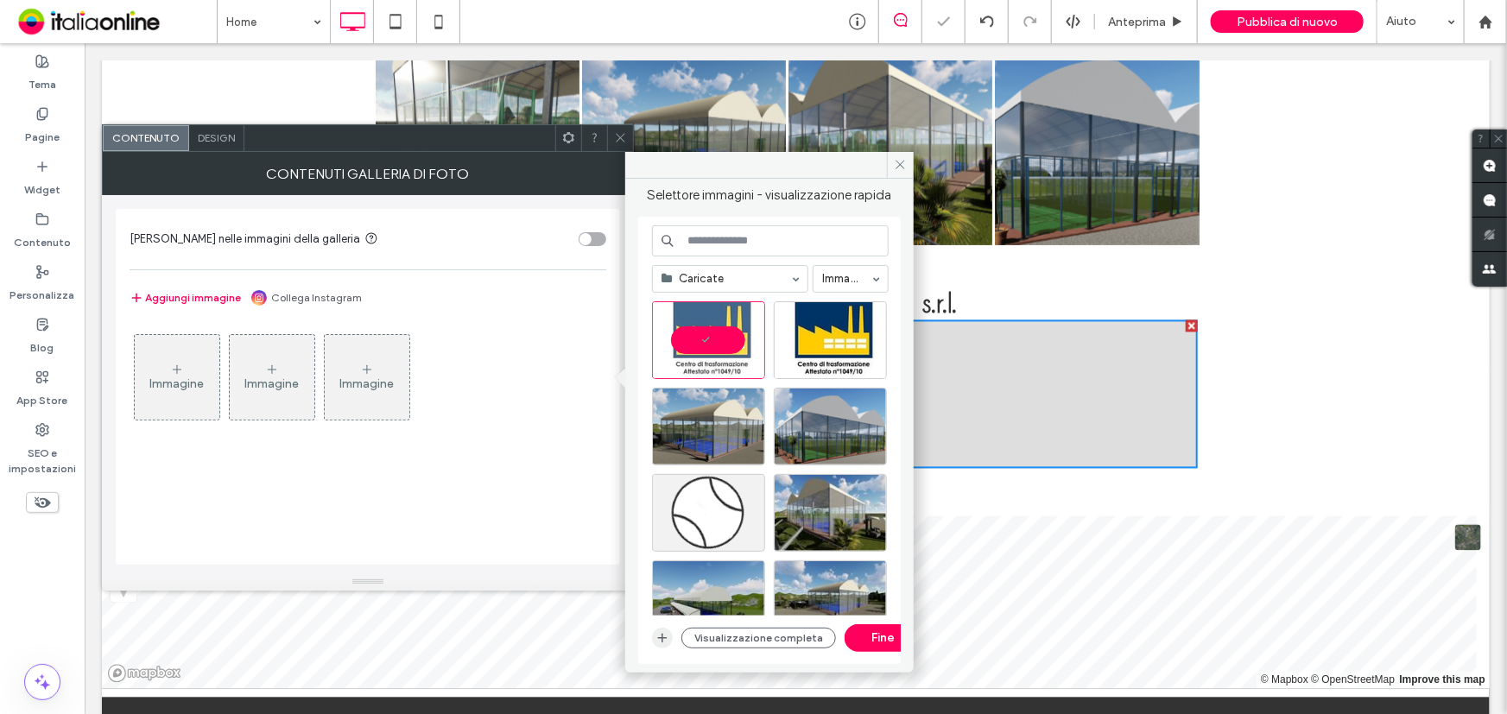
click at [665, 631] on icon "button" at bounding box center [662, 638] width 14 height 14
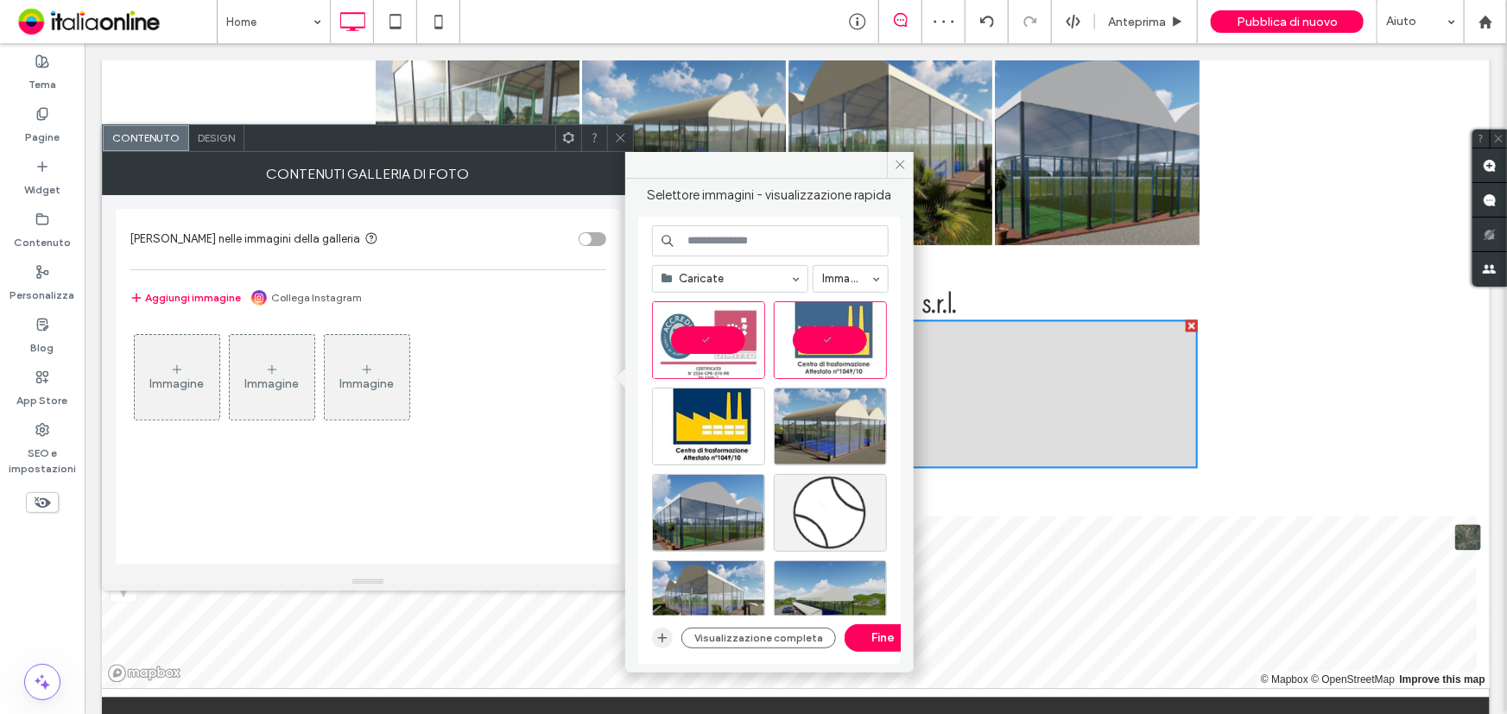
click at [661, 638] on use "button" at bounding box center [662, 637] width 9 height 9
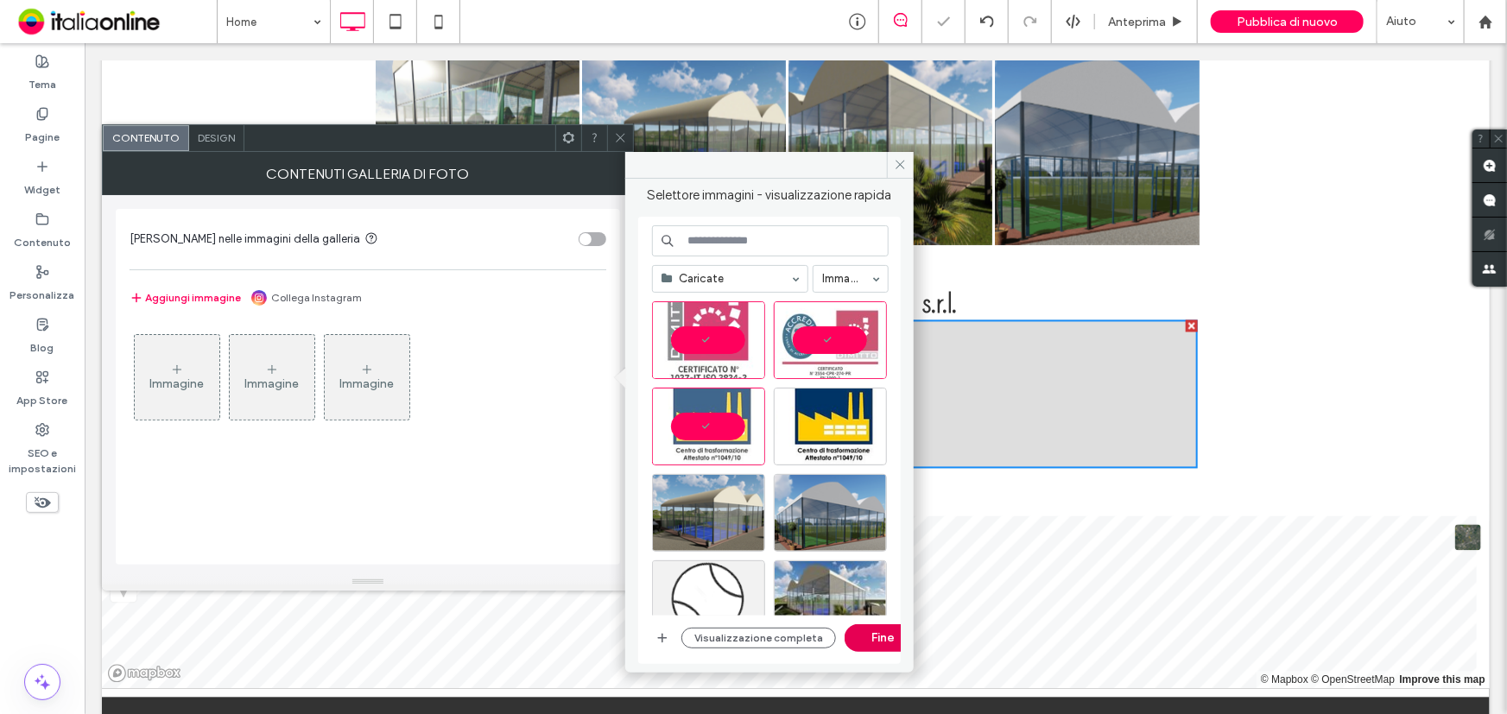
drag, startPoint x: 858, startPoint y: 641, endPoint x: 765, endPoint y: 602, distance: 101.0
click at [858, 641] on button "Fine" at bounding box center [883, 638] width 78 height 28
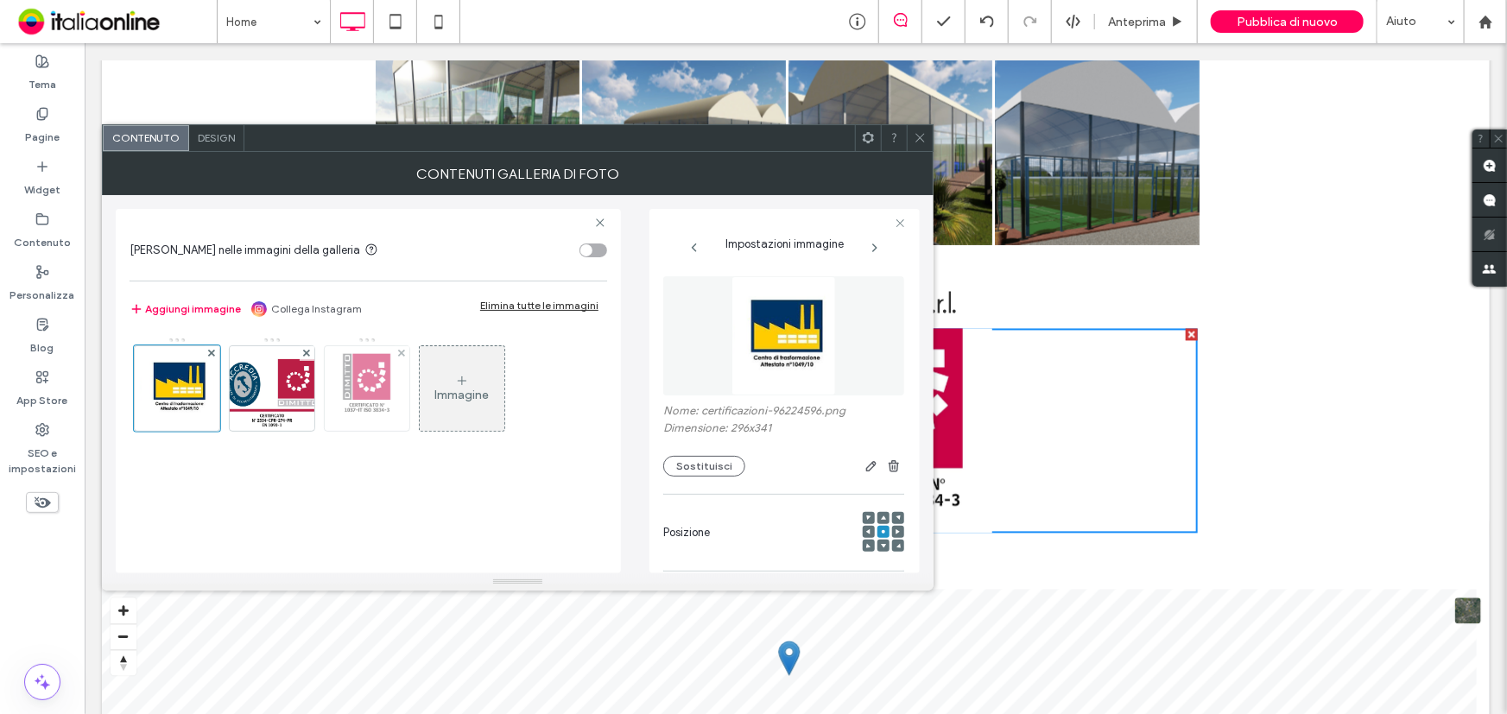
click at [346, 398] on img at bounding box center [367, 388] width 66 height 85
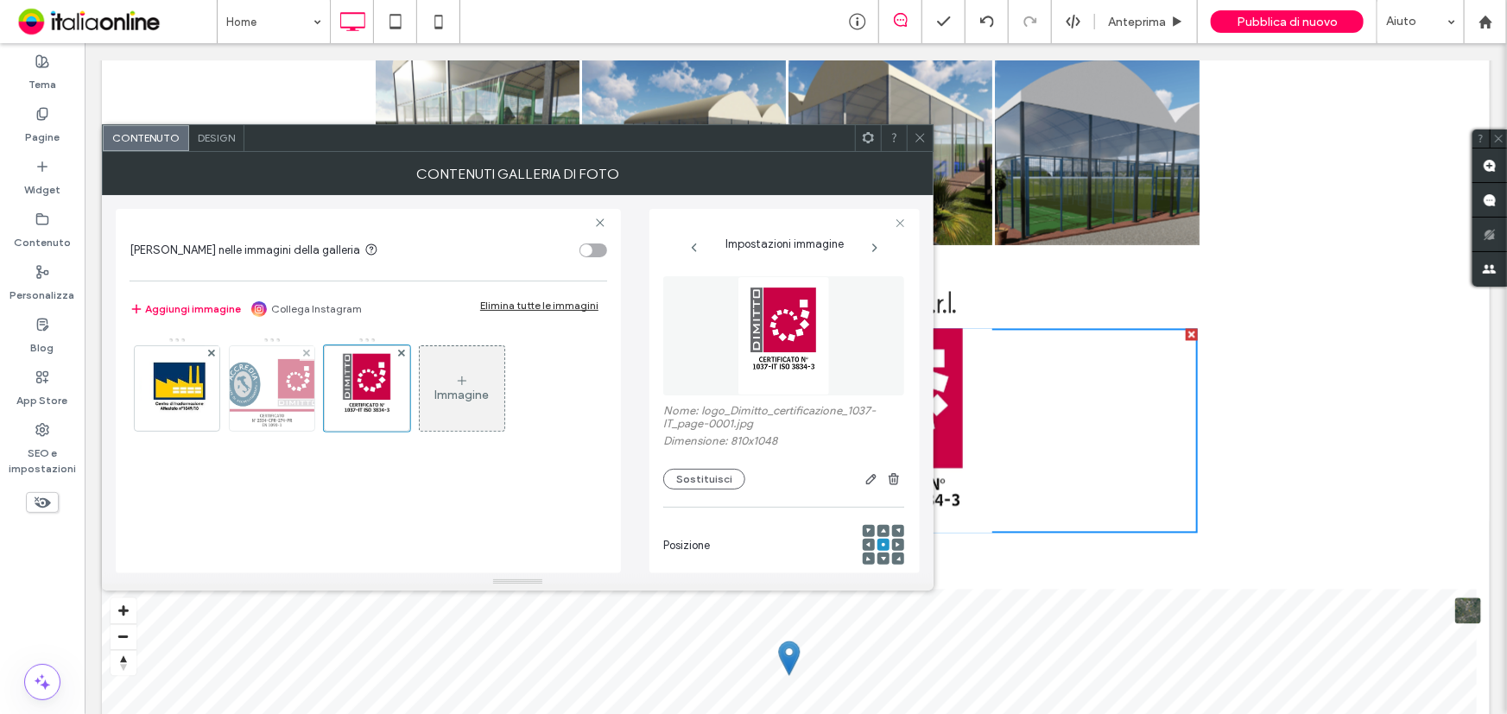
click at [276, 398] on img at bounding box center [273, 388] width 110 height 85
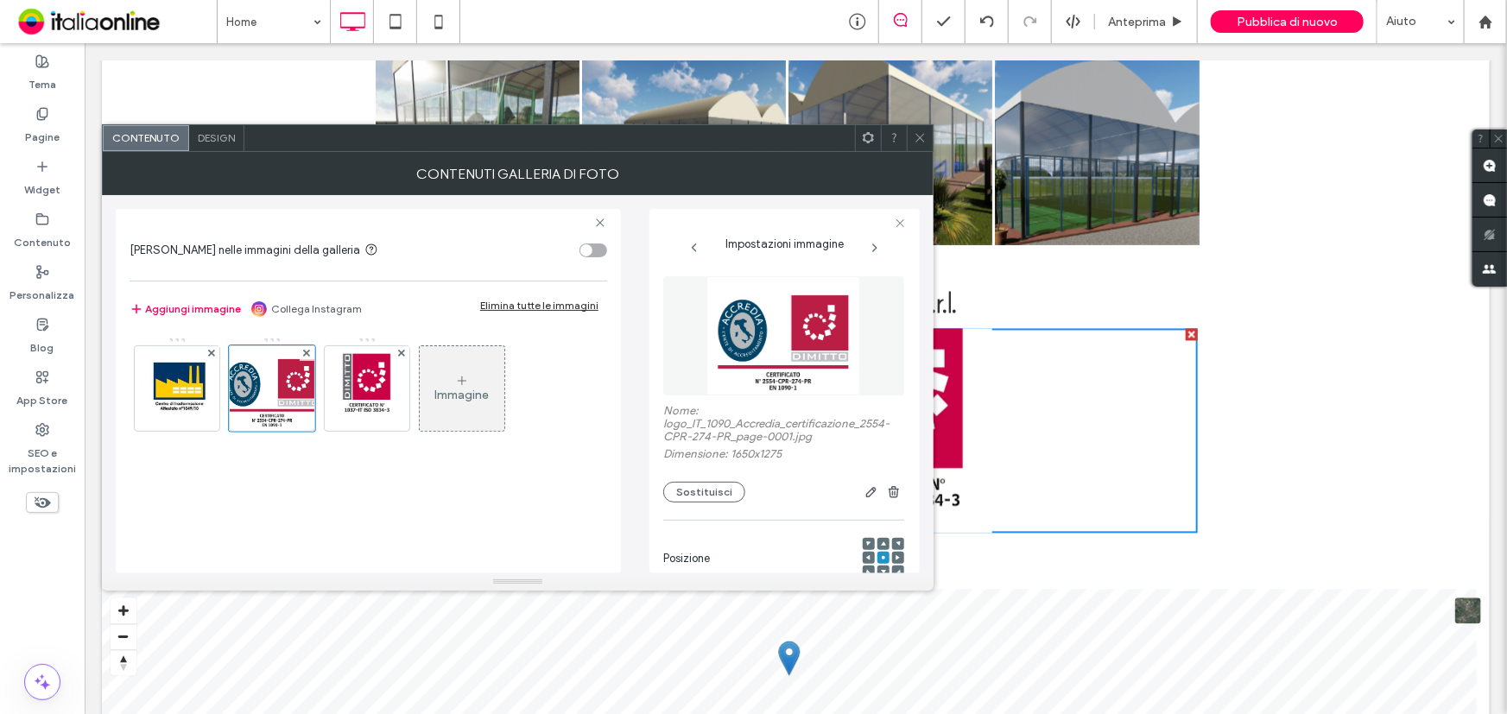
click at [919, 131] on icon at bounding box center [919, 137] width 13 height 13
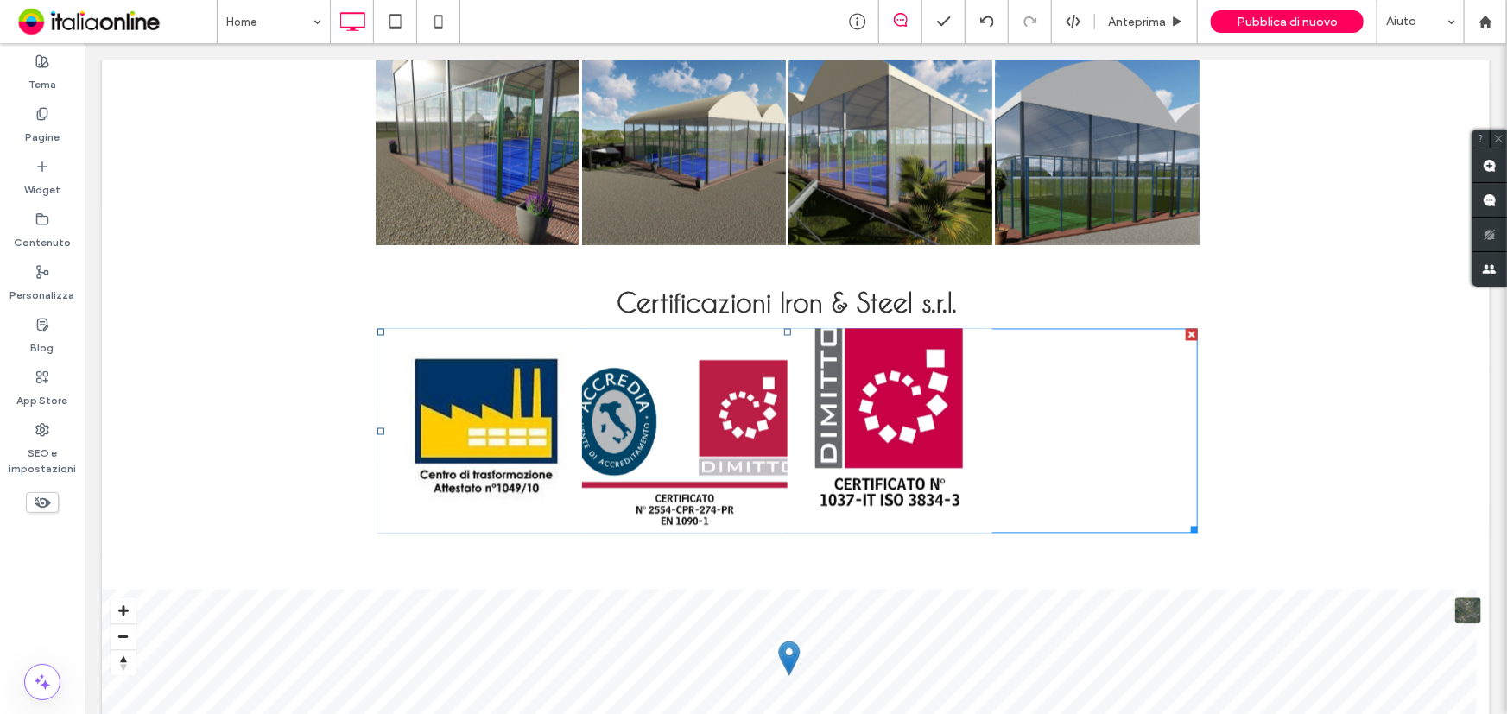
drag, startPoint x: 1183, startPoint y: 514, endPoint x: 1186, endPoint y: 522, distance: 9.3
click at [1186, 522] on div "Button Button Button Mostra altri" at bounding box center [786, 430] width 820 height 205
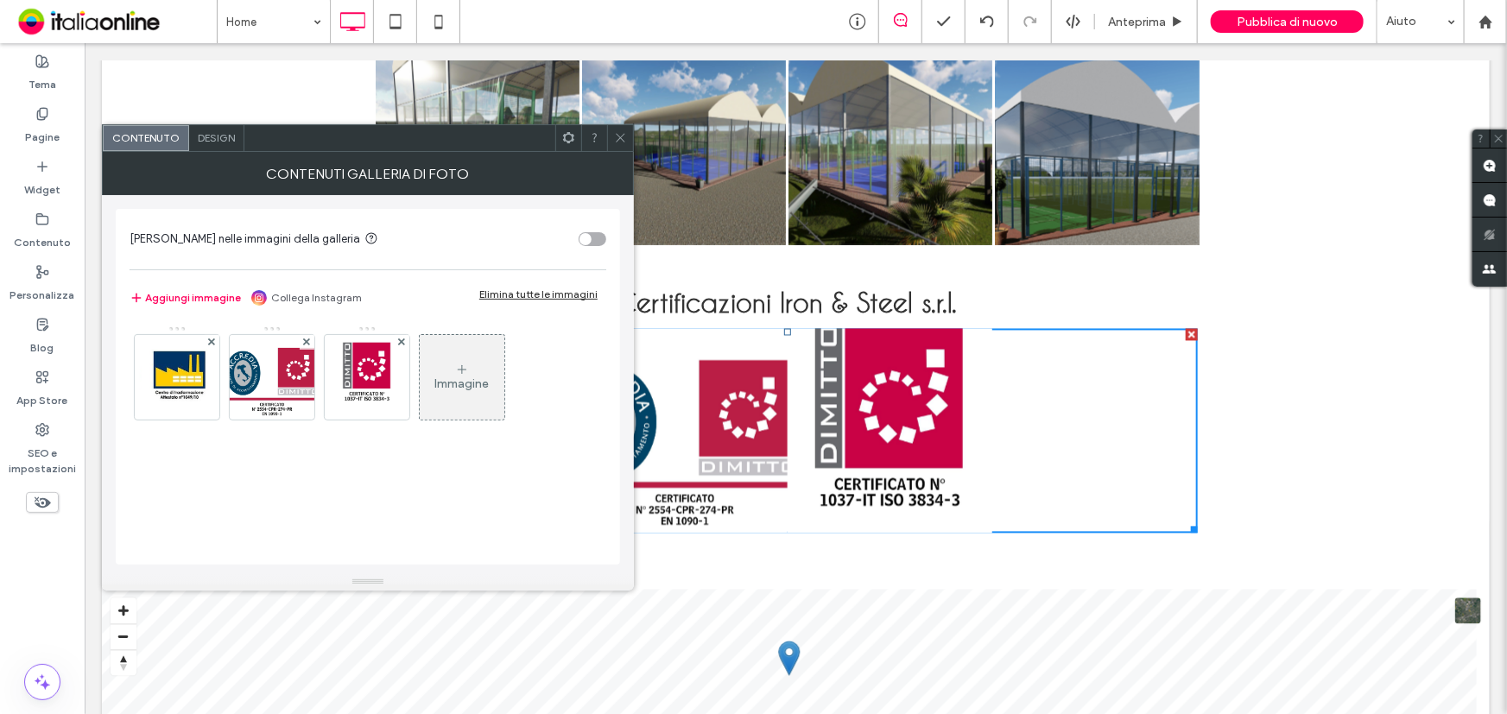
click at [207, 131] on span "Design" at bounding box center [216, 137] width 37 height 13
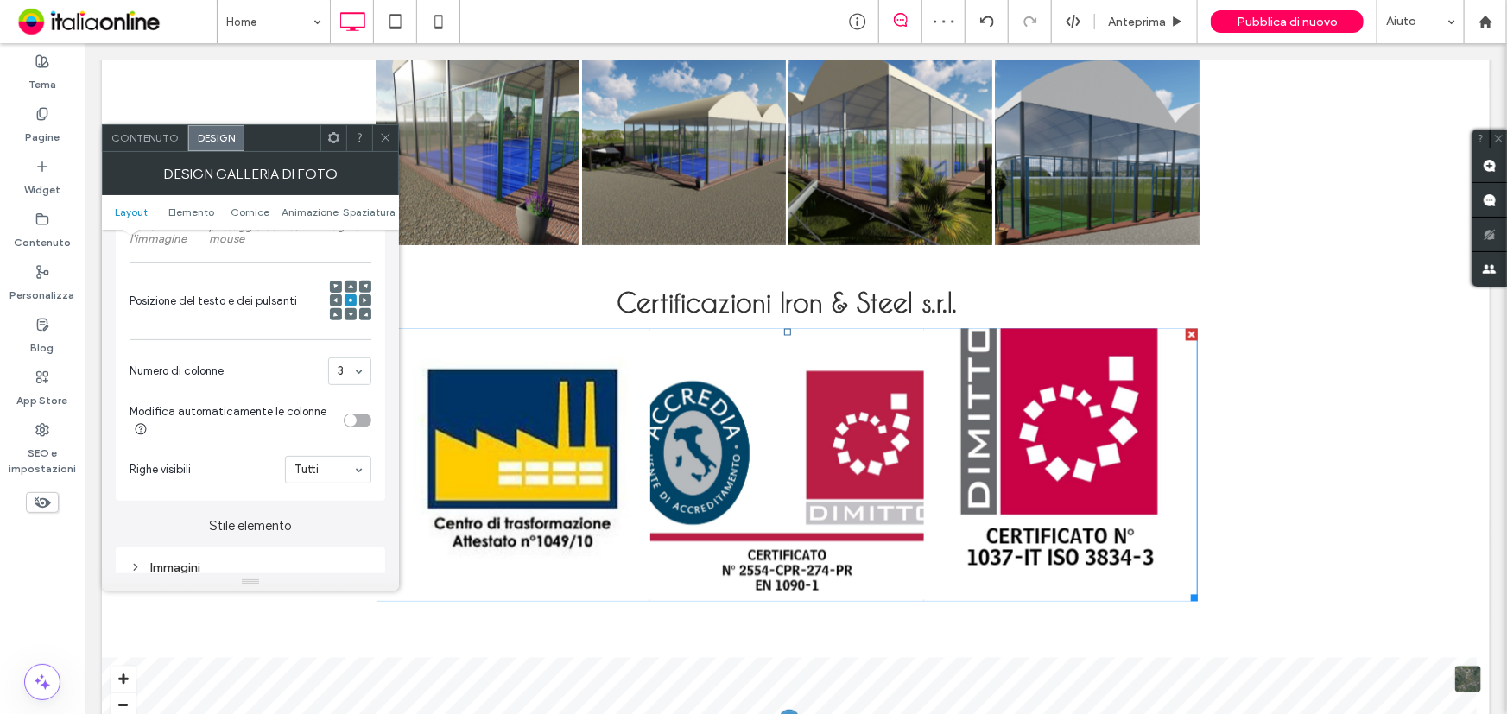
scroll to position [628, 0]
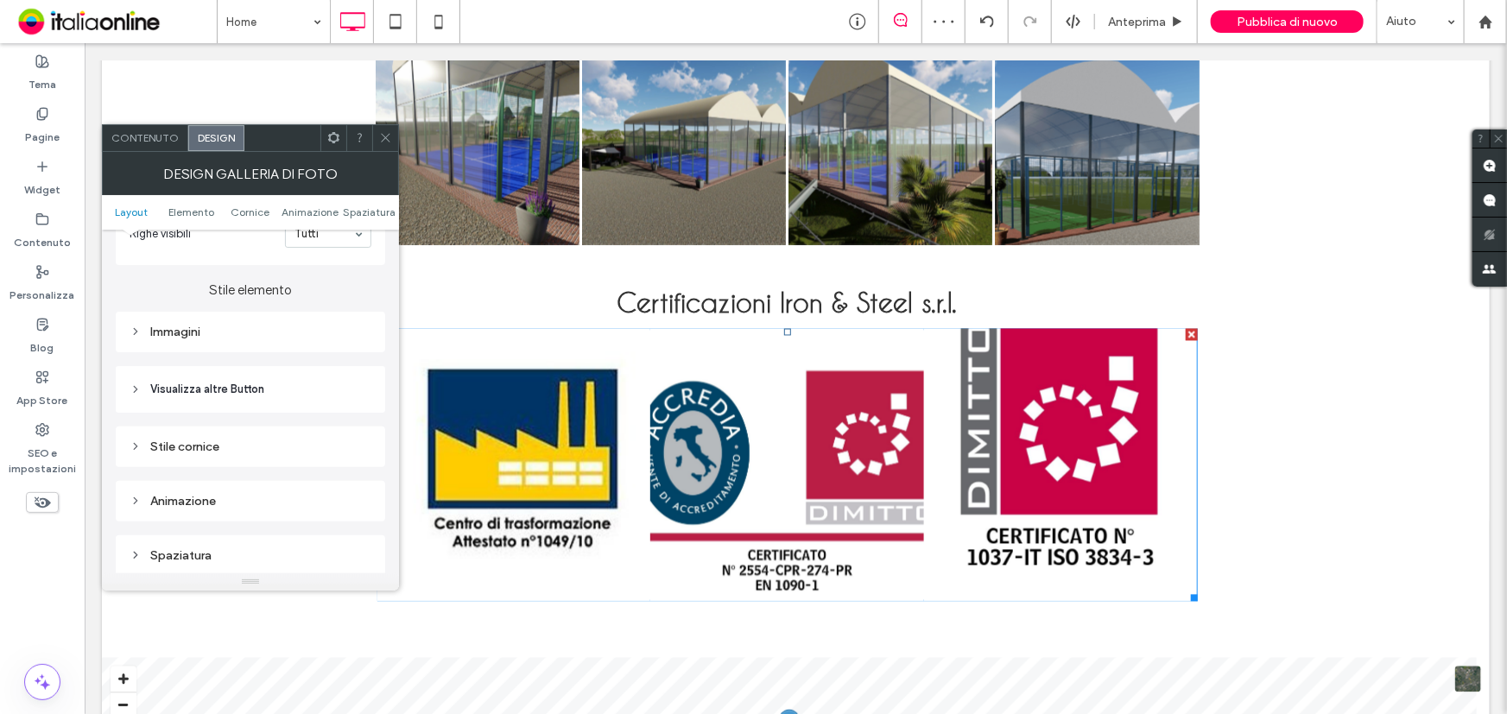
click at [174, 339] on div "Immagini" at bounding box center [251, 332] width 242 height 15
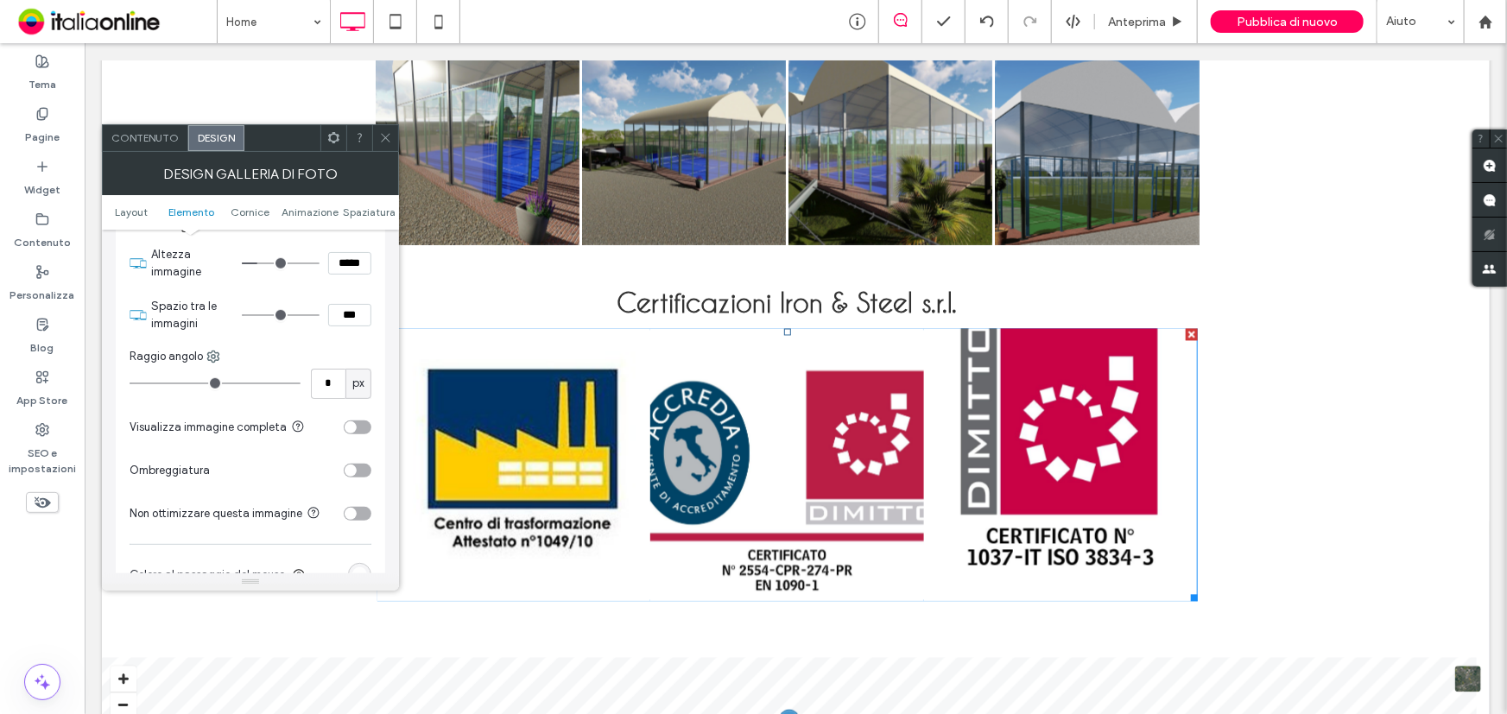
scroll to position [706, 0]
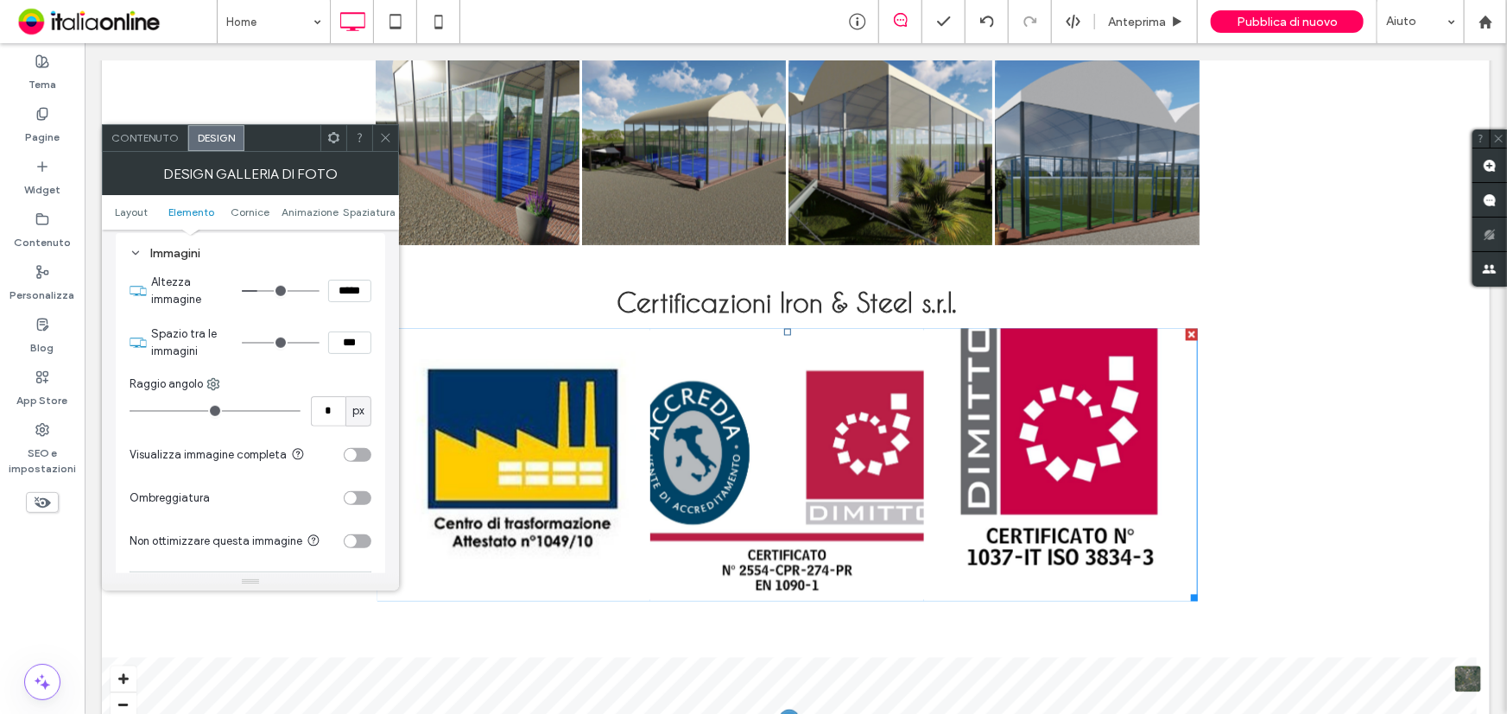
type input "*"
type input "***"
type input "*"
type input "***"
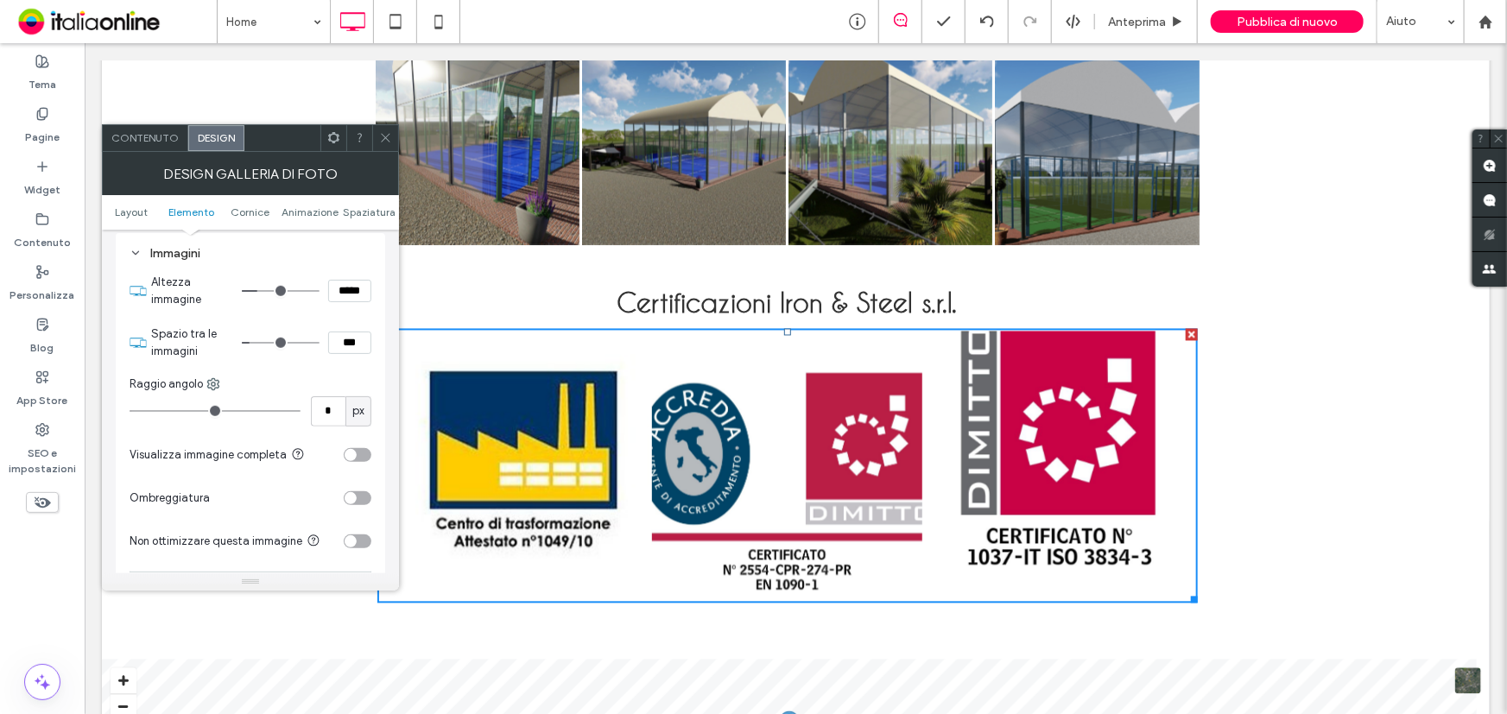
type input "*"
type input "***"
type input "**"
type input "****"
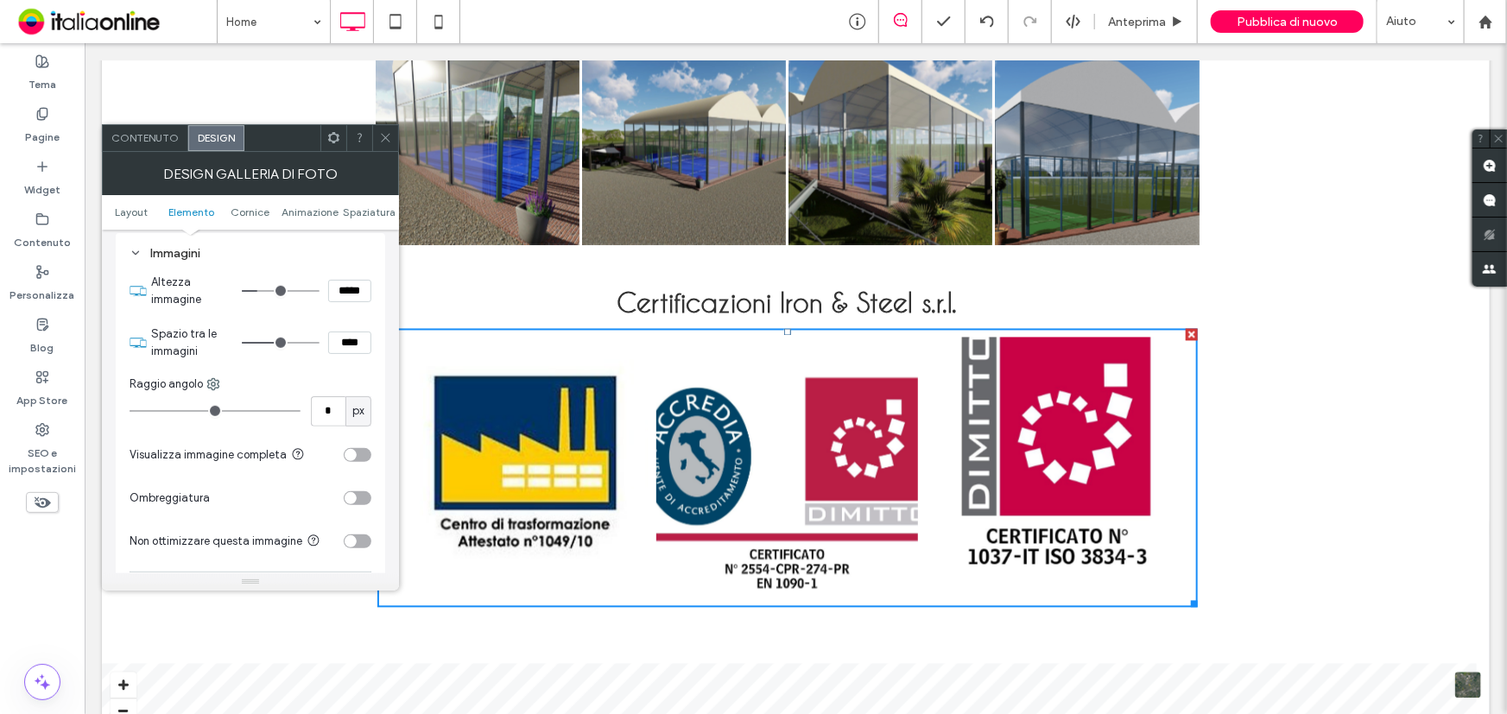
type input "**"
type input "****"
type input "**"
type input "****"
type input "**"
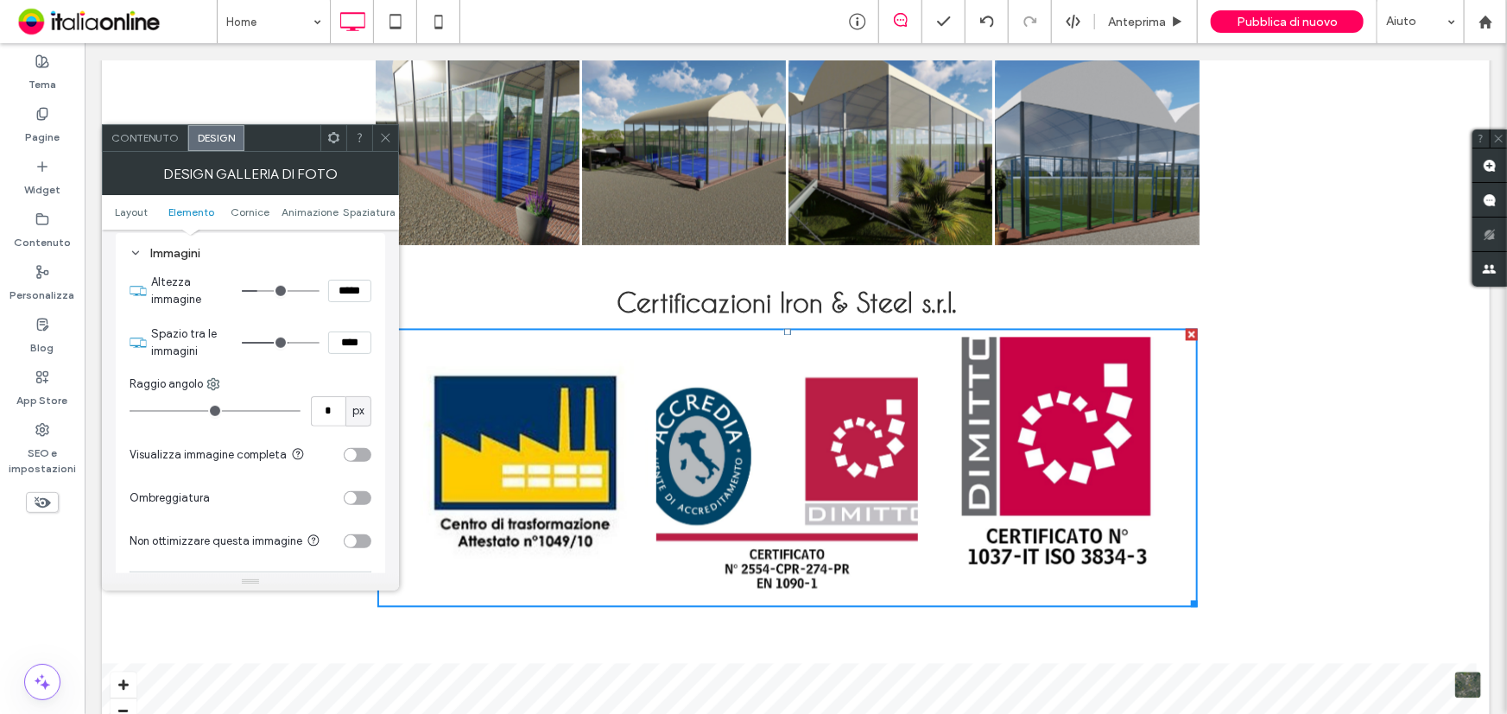
type input "****"
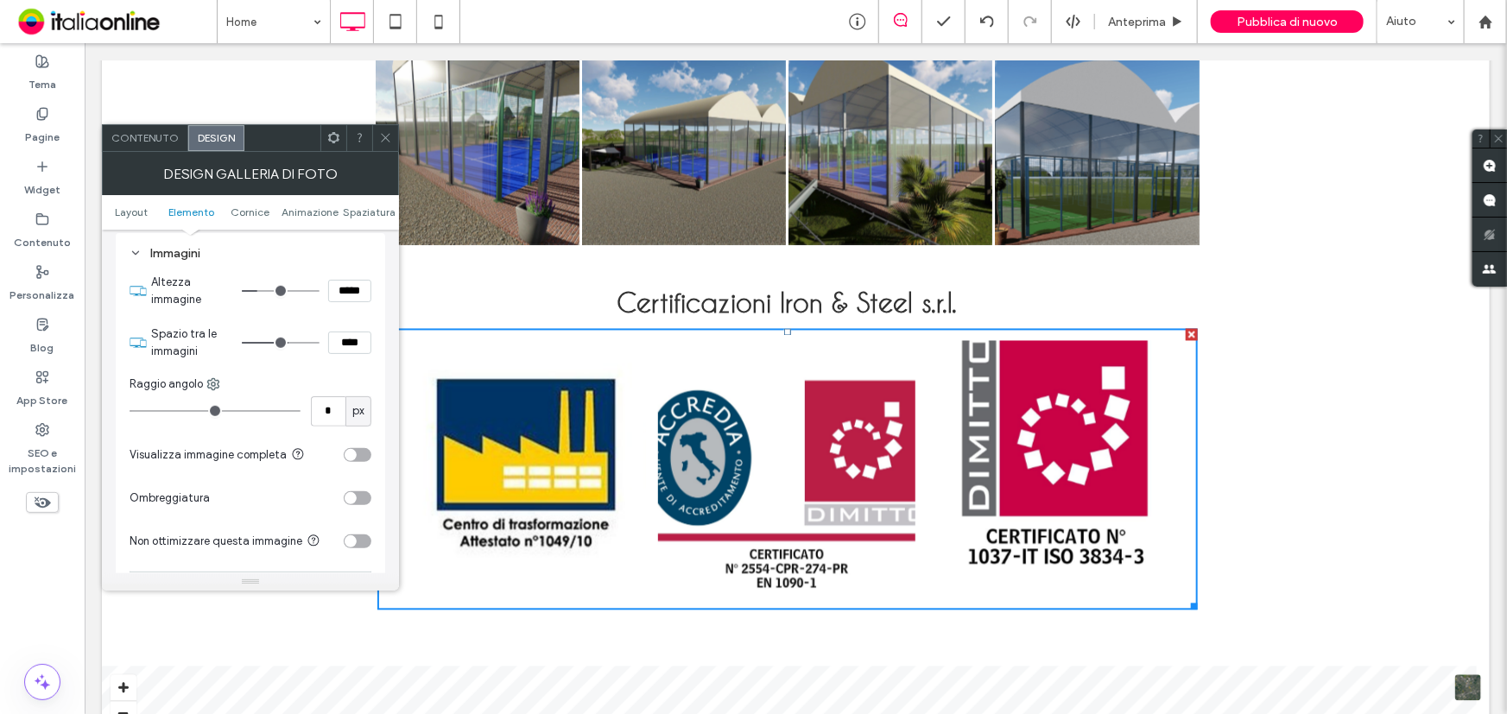
type input "**"
type input "****"
type input "**"
type input "****"
type input "**"
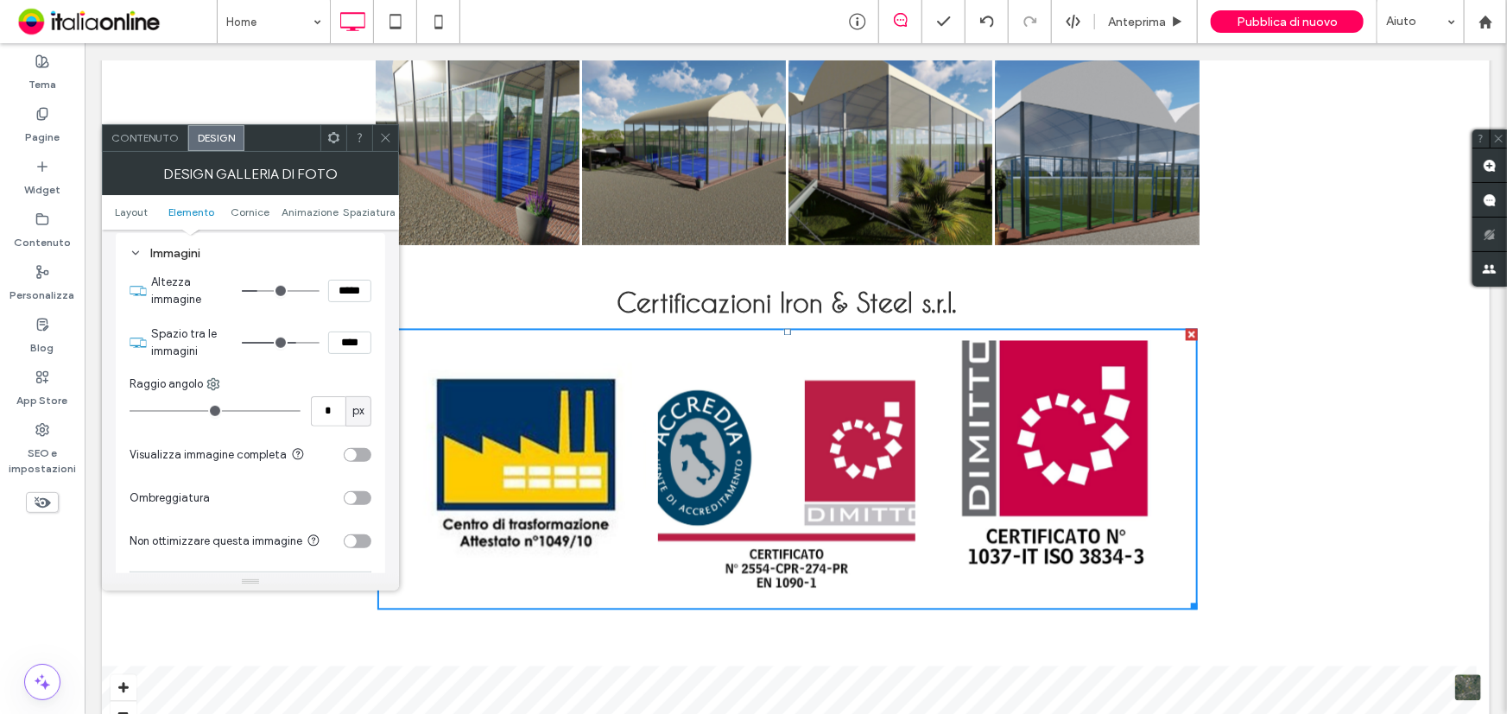
type input "****"
type input "*"
type input "***"
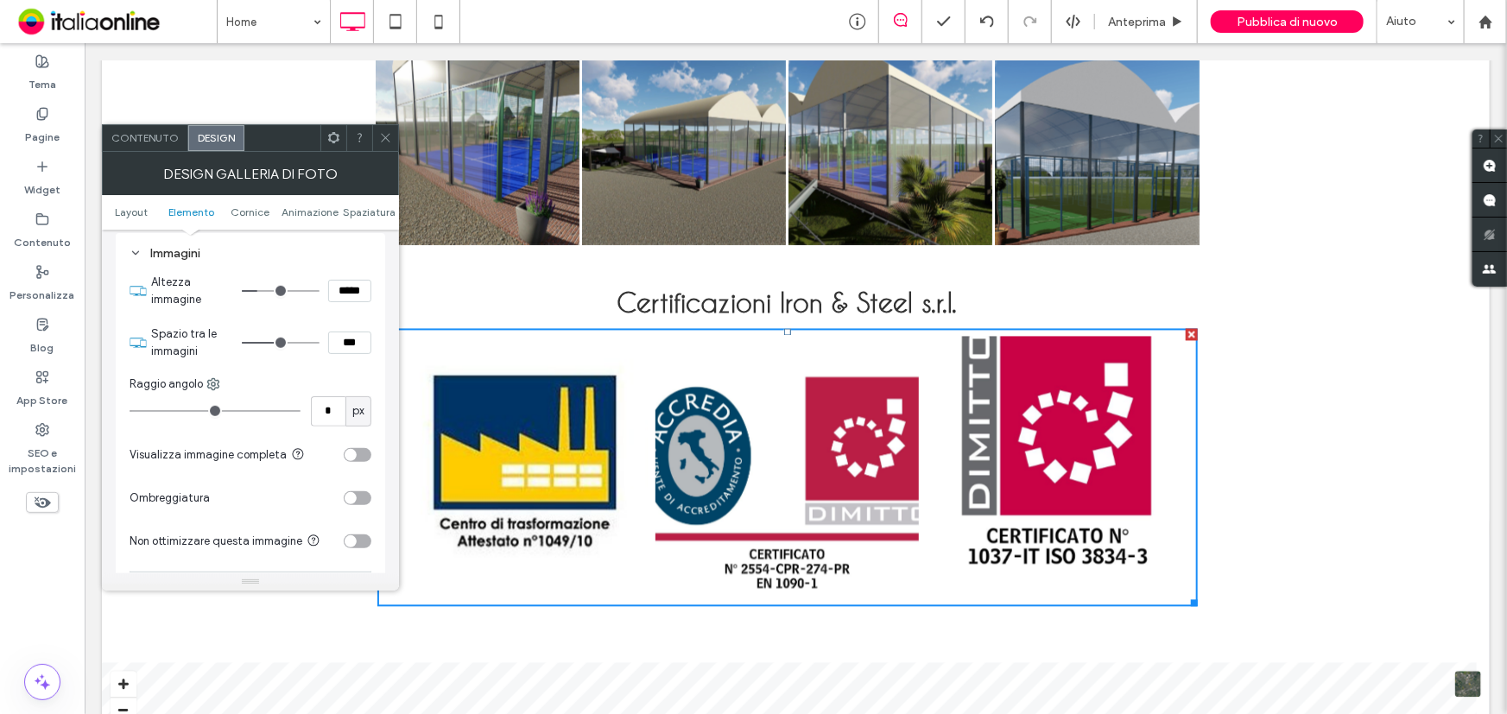
type input "*"
type input "***"
drag, startPoint x: 248, startPoint y: 348, endPoint x: 273, endPoint y: 354, distance: 25.8
type input "*"
click at [274, 344] on input "range" at bounding box center [281, 343] width 78 height 2
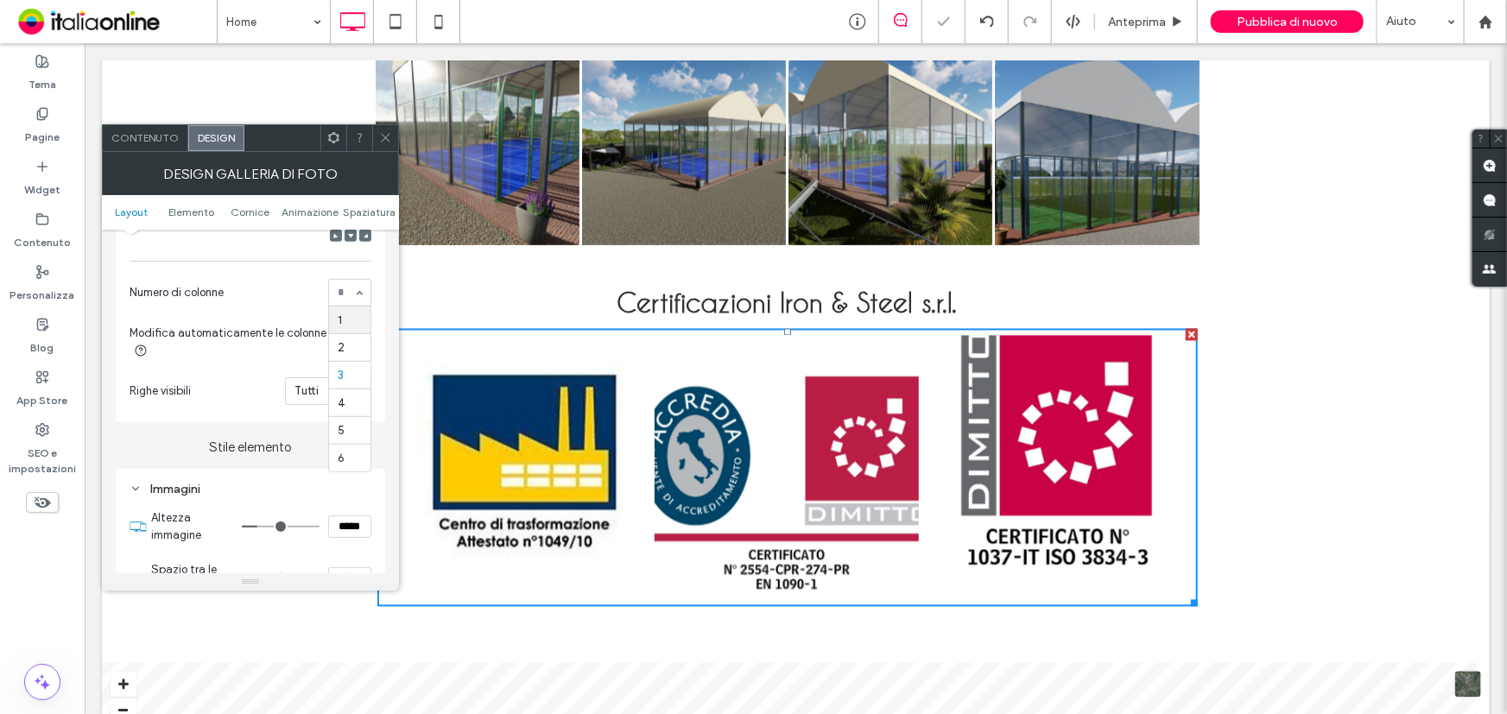
scroll to position [0, 0]
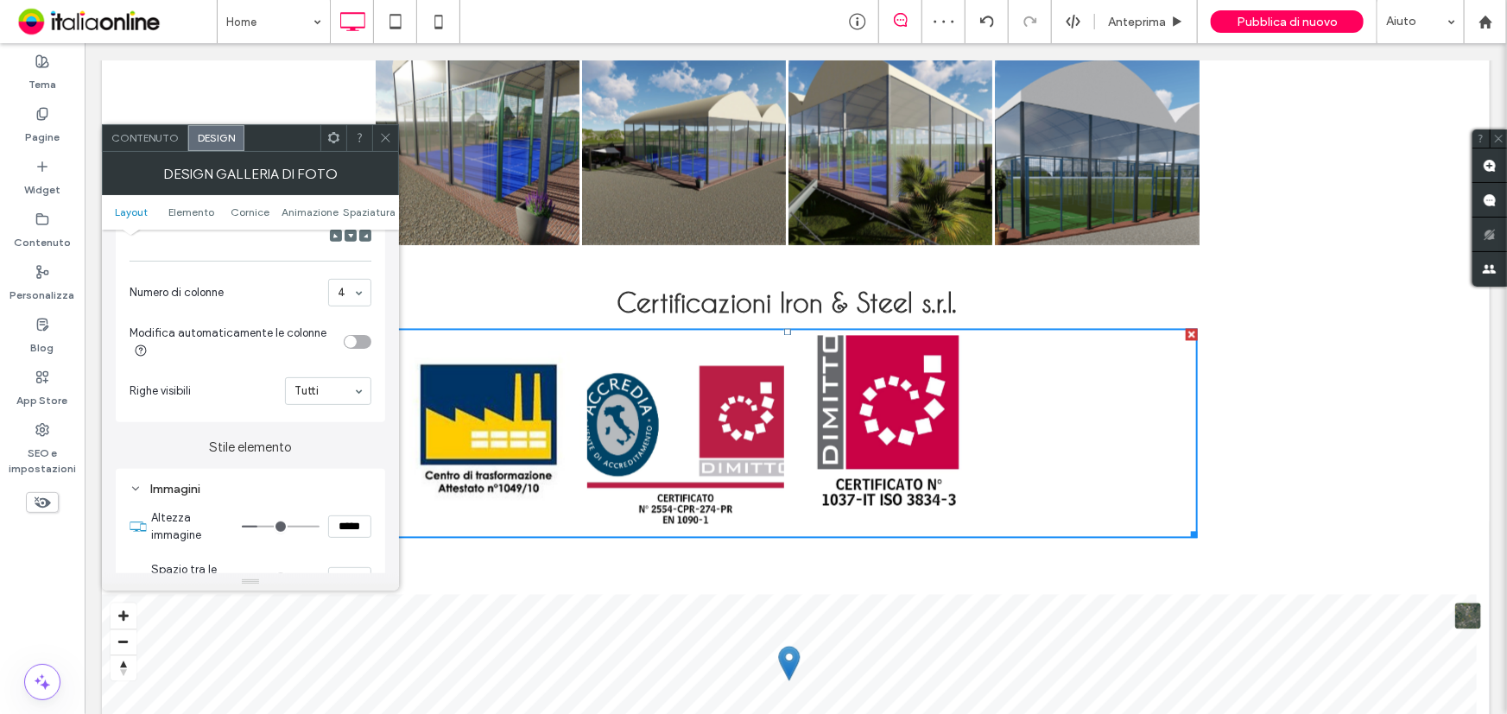
click at [355, 295] on div "4" at bounding box center [349, 293] width 43 height 28
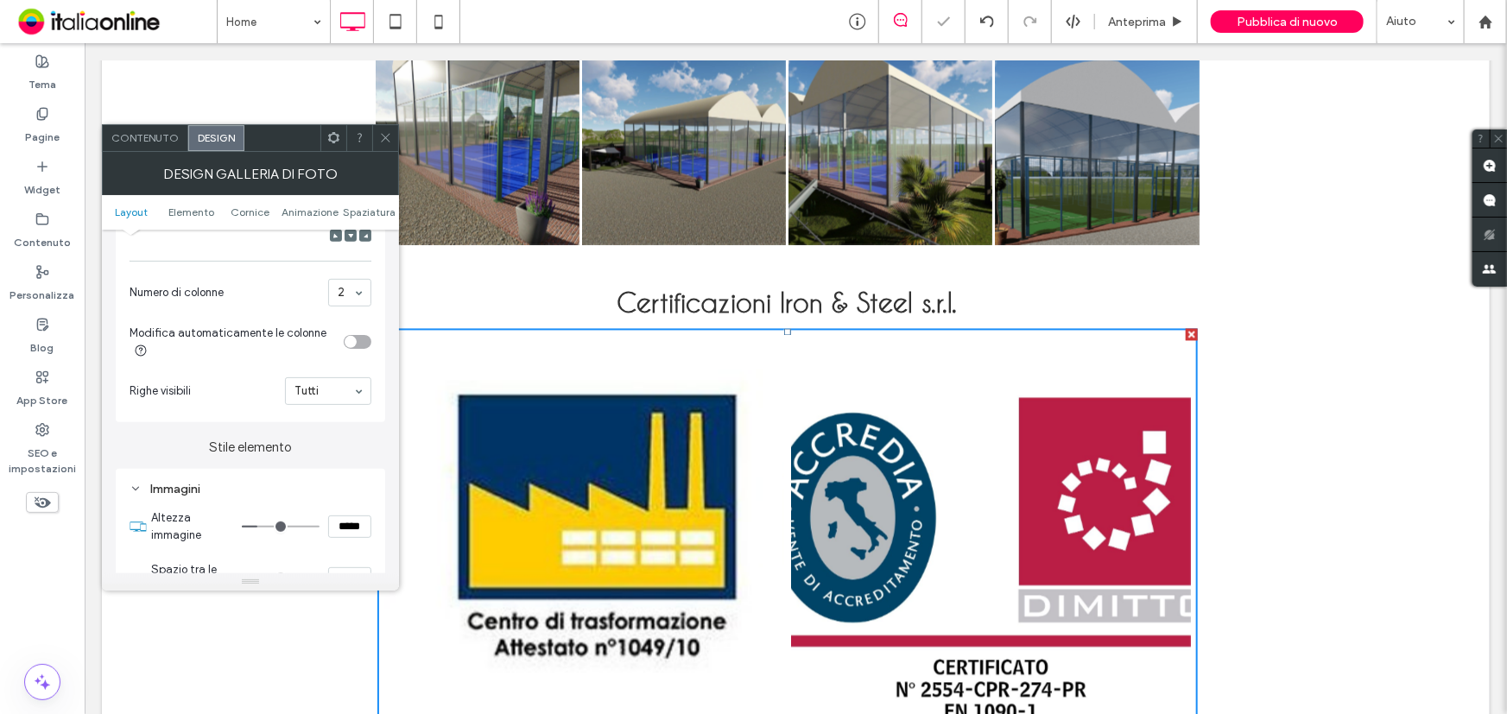
drag, startPoint x: 357, startPoint y: 282, endPoint x: 354, endPoint y: 306, distance: 23.5
click at [354, 288] on section "Numero di colonne 2" at bounding box center [251, 292] width 242 height 45
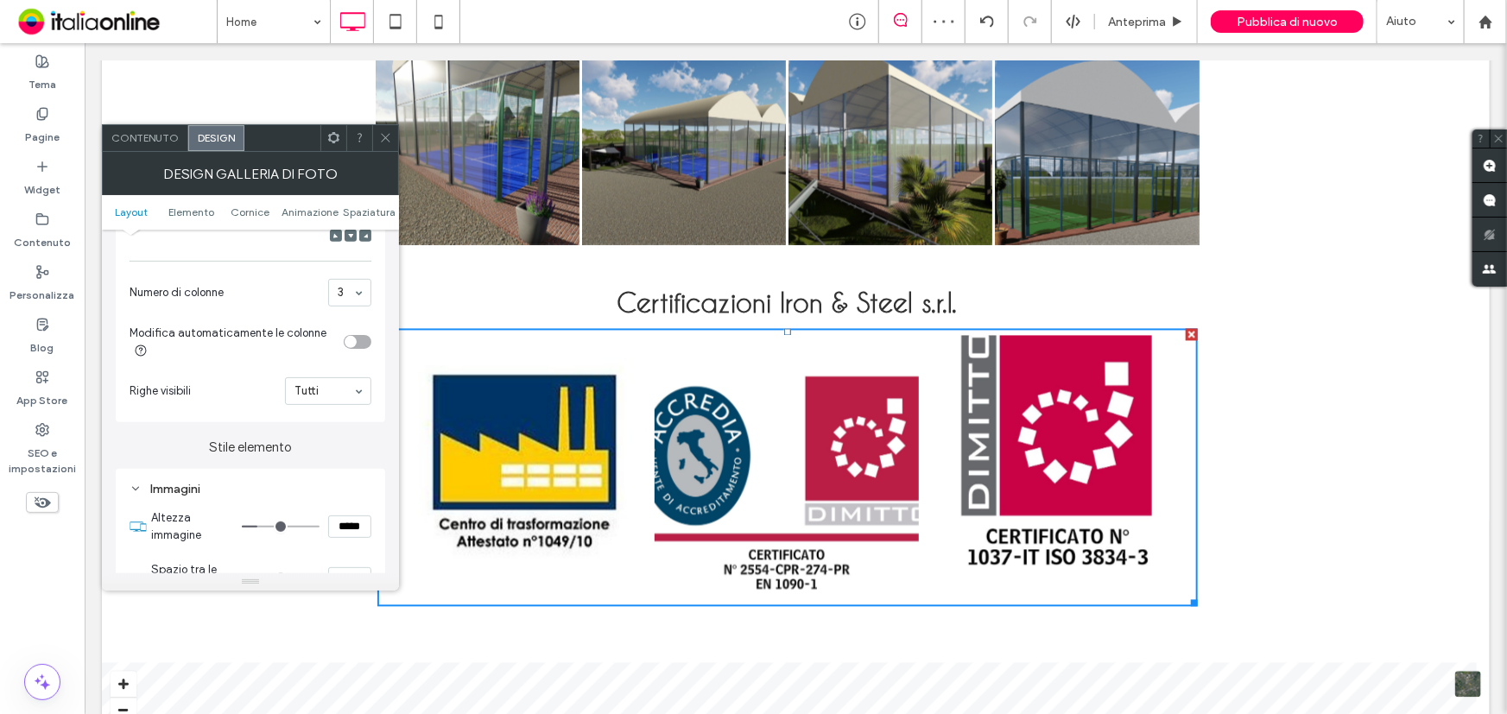
drag, startPoint x: 393, startPoint y: 138, endPoint x: 394, endPoint y: 124, distance: 13.8
click at [392, 137] on div at bounding box center [385, 138] width 26 height 26
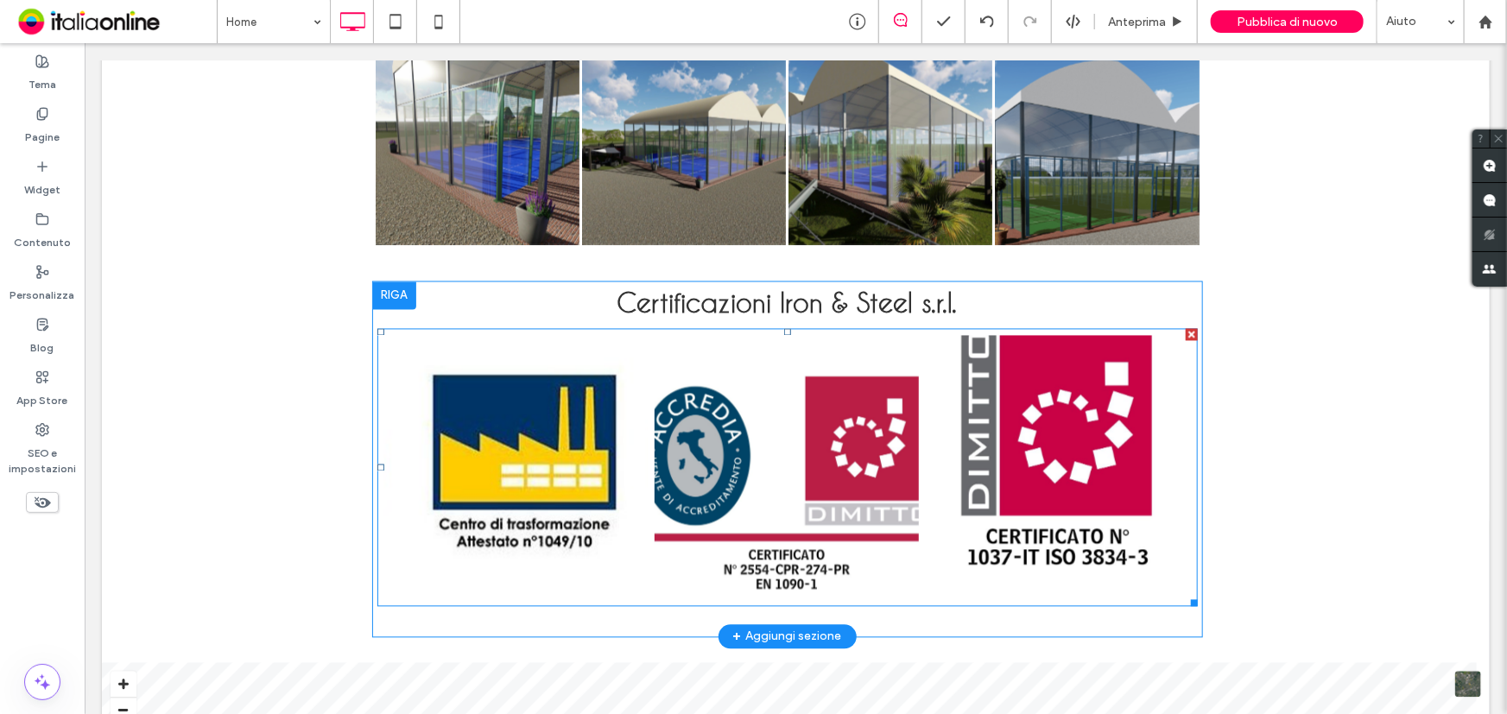
click at [707, 498] on link at bounding box center [786, 467] width 264 height 264
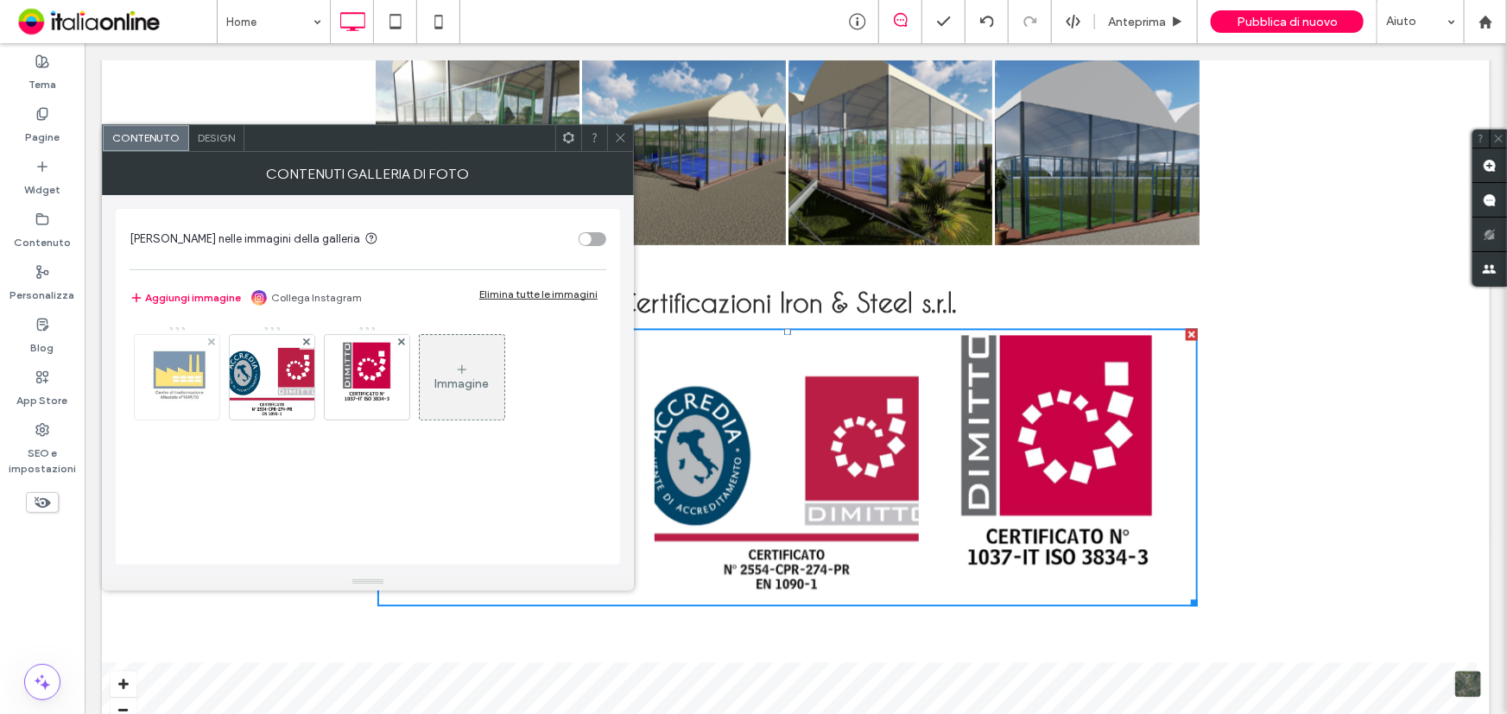
click at [200, 370] on img at bounding box center [176, 377] width 73 height 85
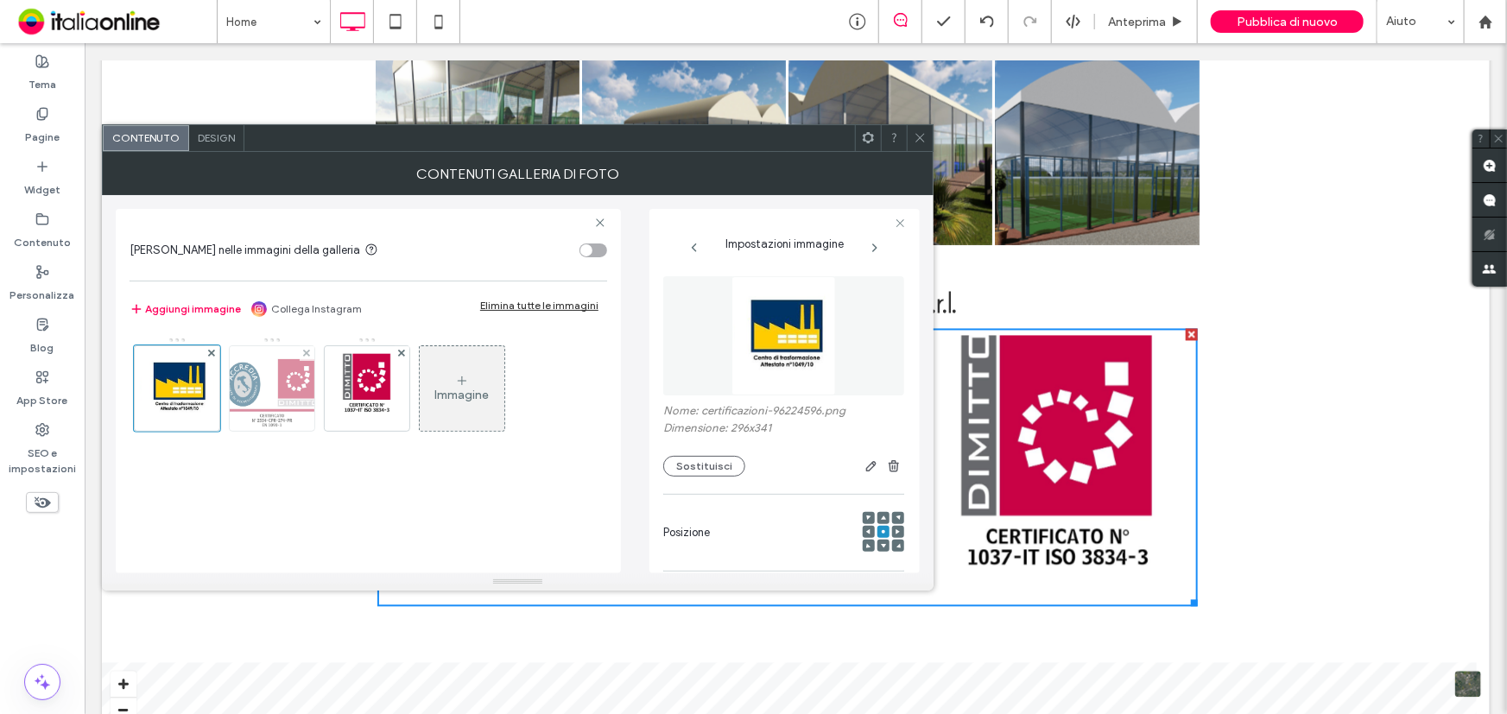
click at [255, 380] on img at bounding box center [273, 388] width 110 height 85
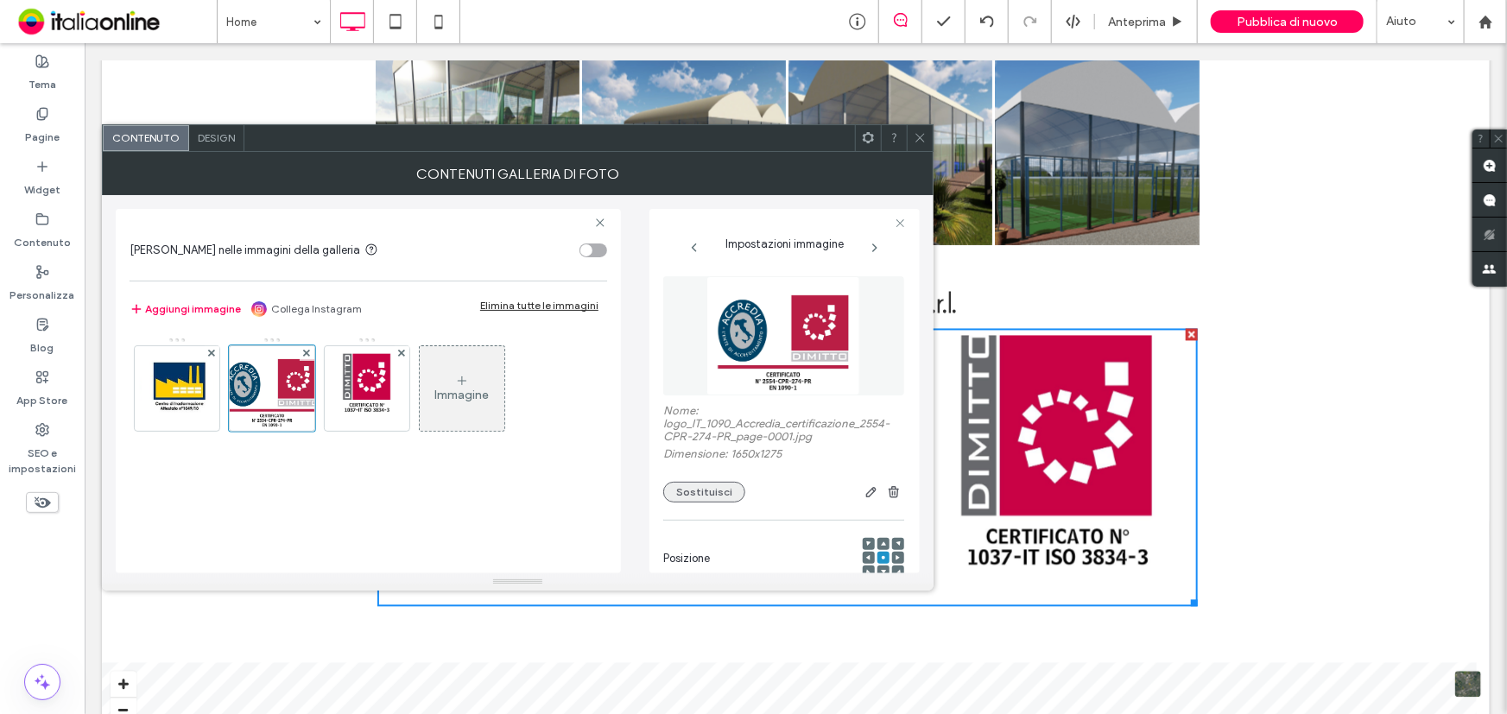
click at [682, 494] on button "Sostituisci" at bounding box center [704, 492] width 82 height 21
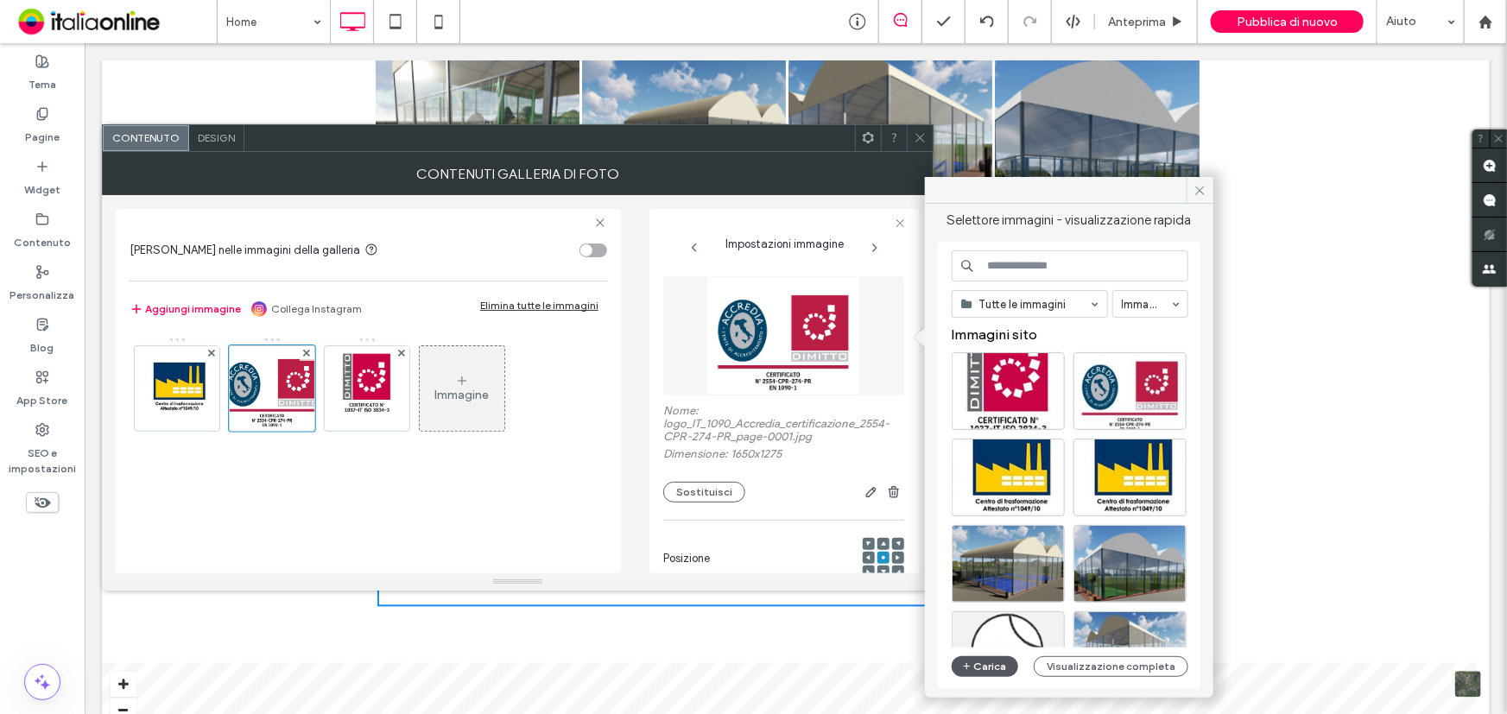
click at [953, 662] on button "Carica" at bounding box center [984, 666] width 67 height 21
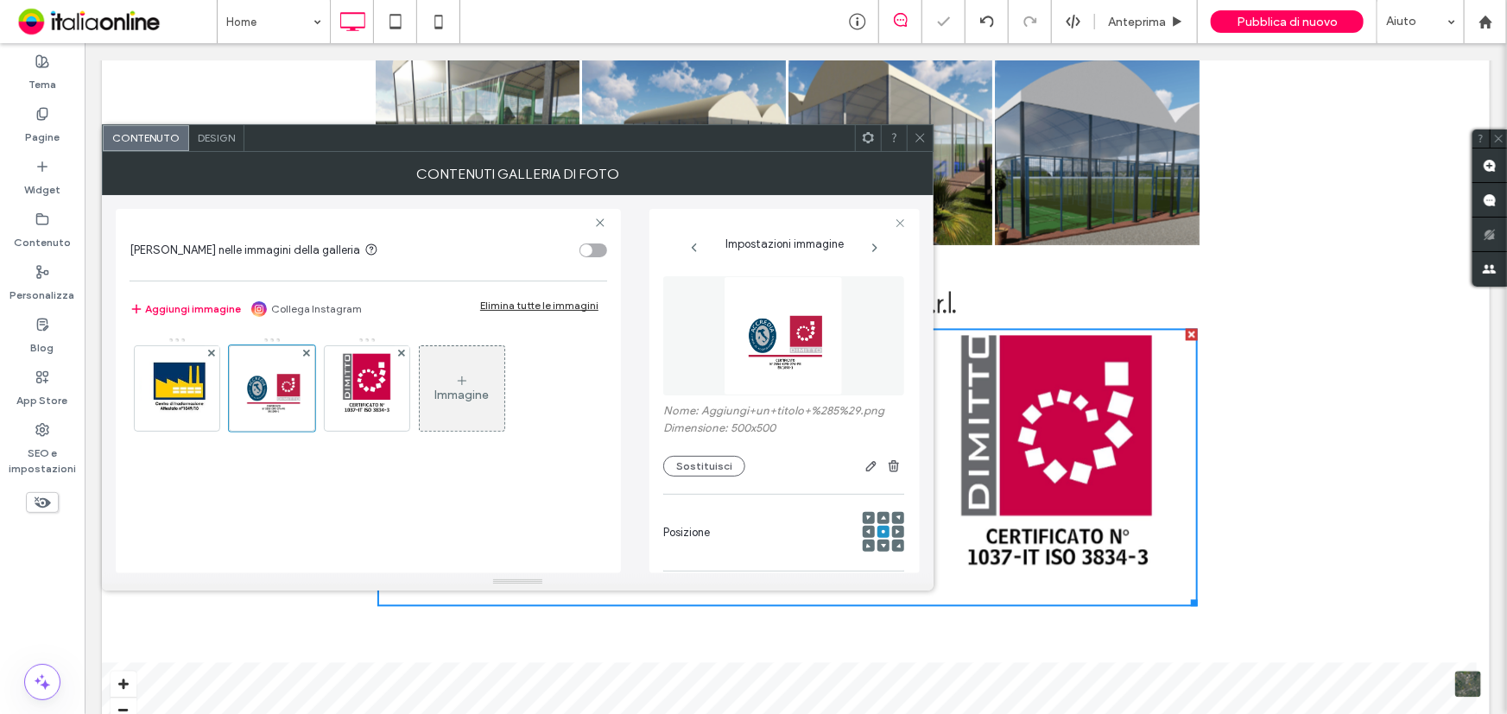
drag, startPoint x: 918, startPoint y: 130, endPoint x: 930, endPoint y: 162, distance: 35.0
click at [918, 130] on span at bounding box center [919, 138] width 13 height 26
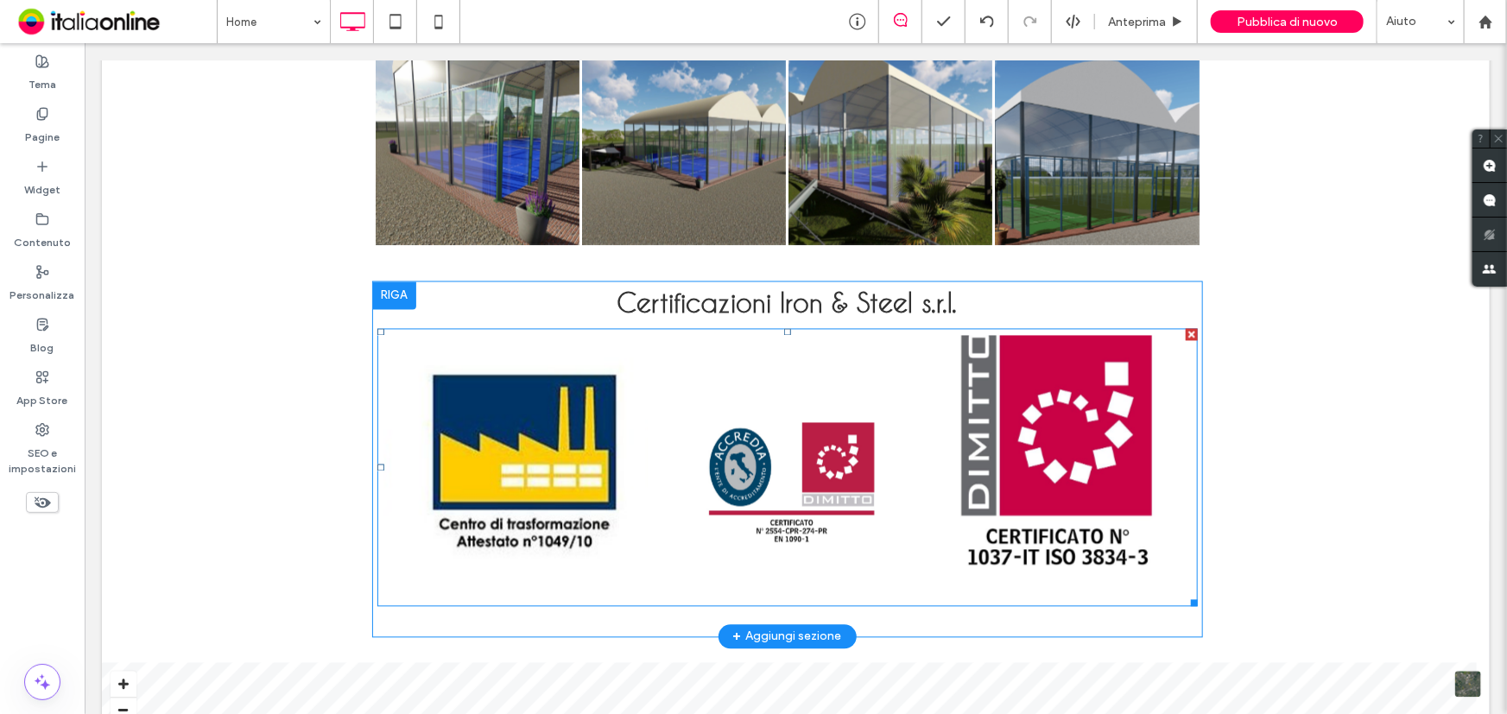
click at [813, 508] on link at bounding box center [786, 467] width 264 height 264
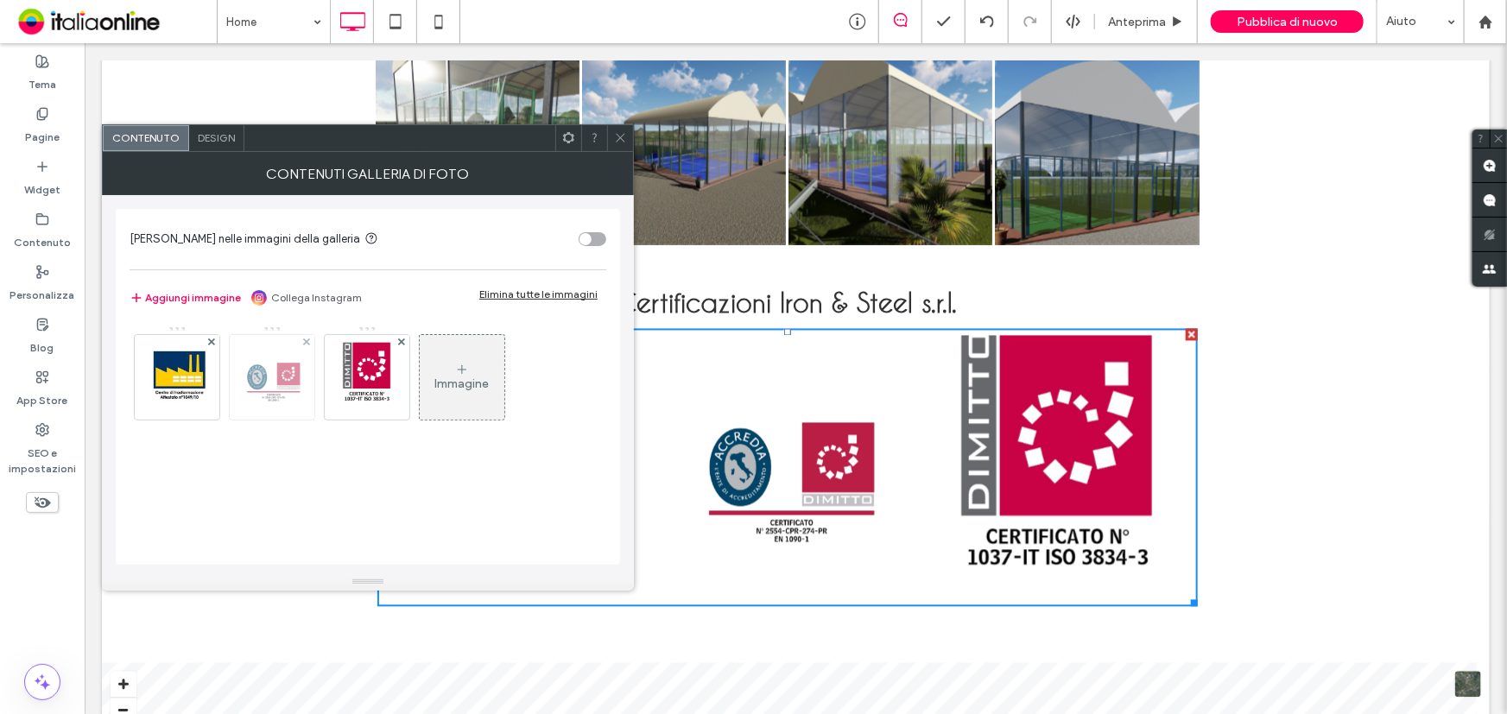
click at [271, 370] on img at bounding box center [272, 377] width 85 height 85
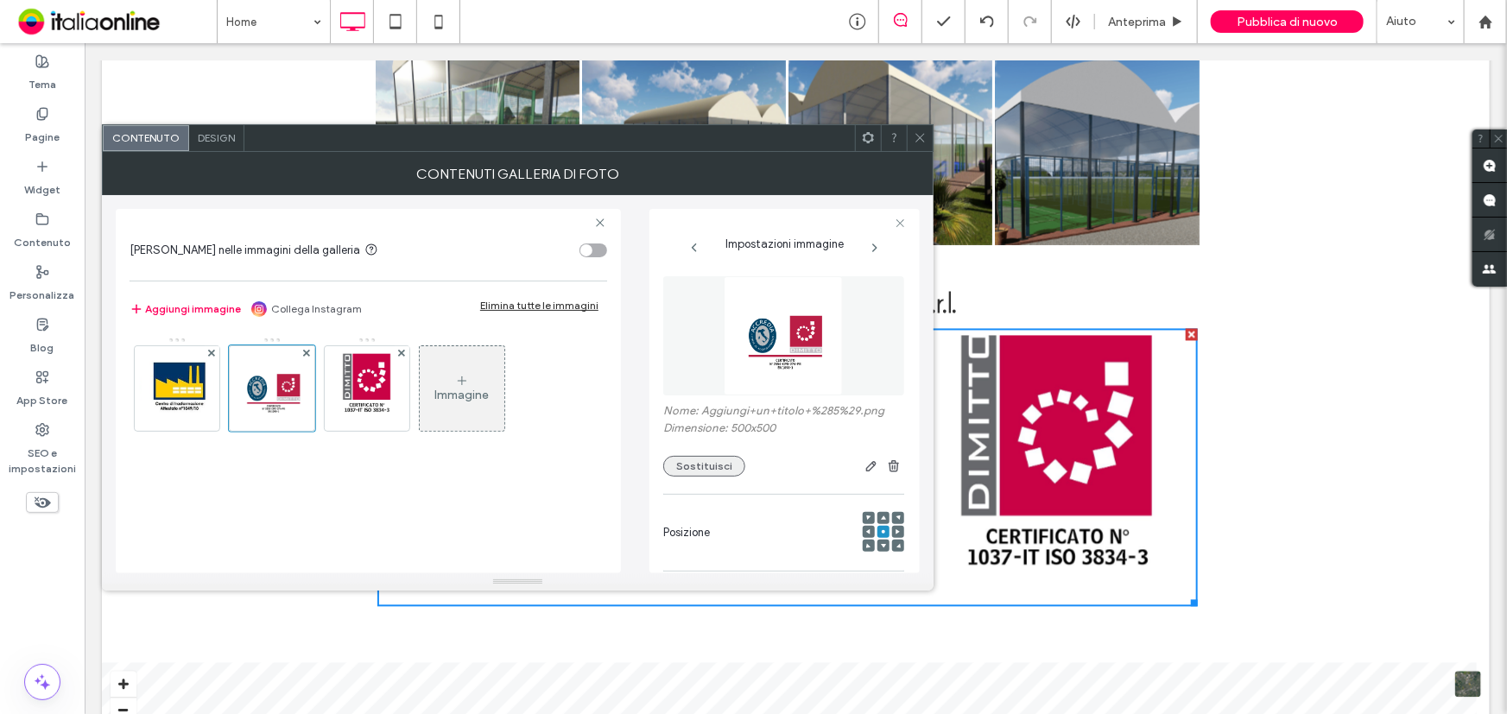
click at [716, 472] on button "Sostituisci" at bounding box center [704, 466] width 82 height 21
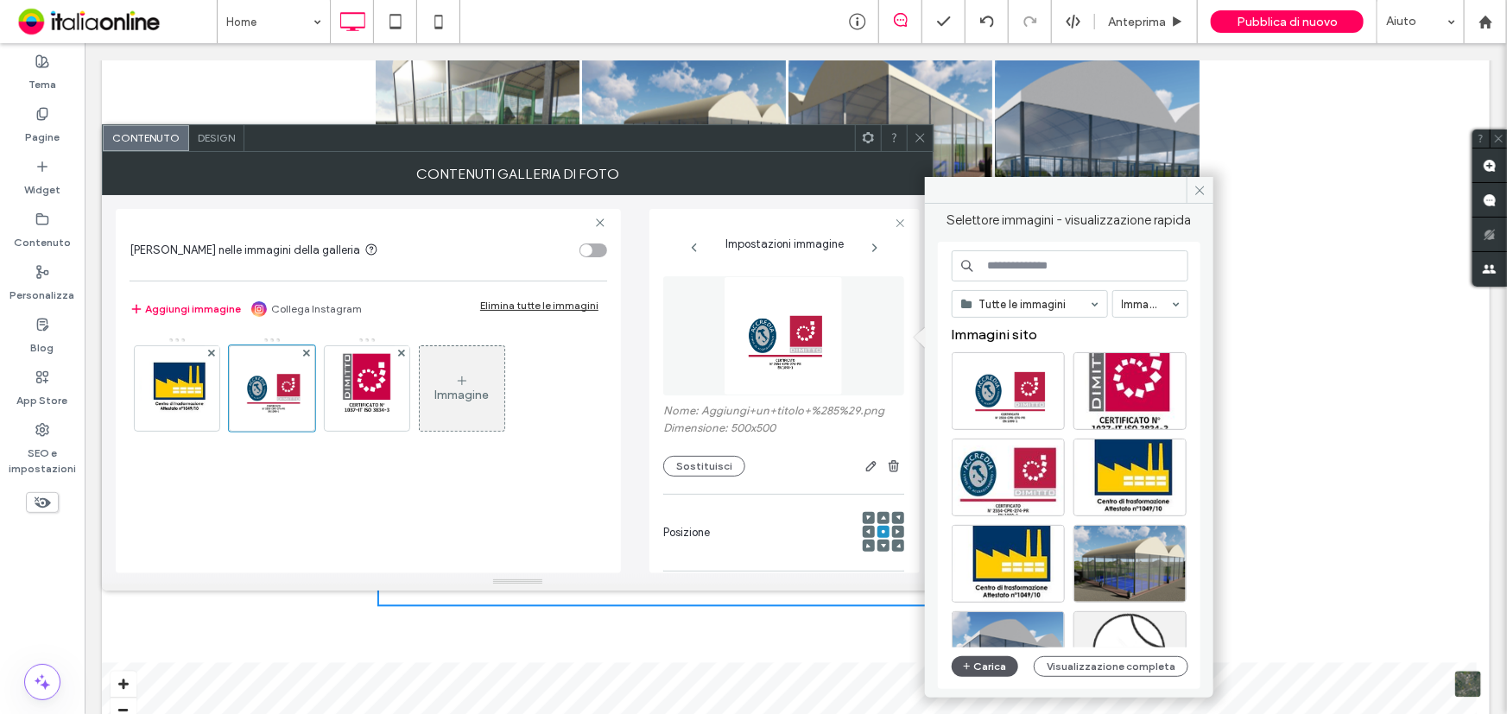
click at [1001, 676] on button "Carica" at bounding box center [984, 666] width 67 height 21
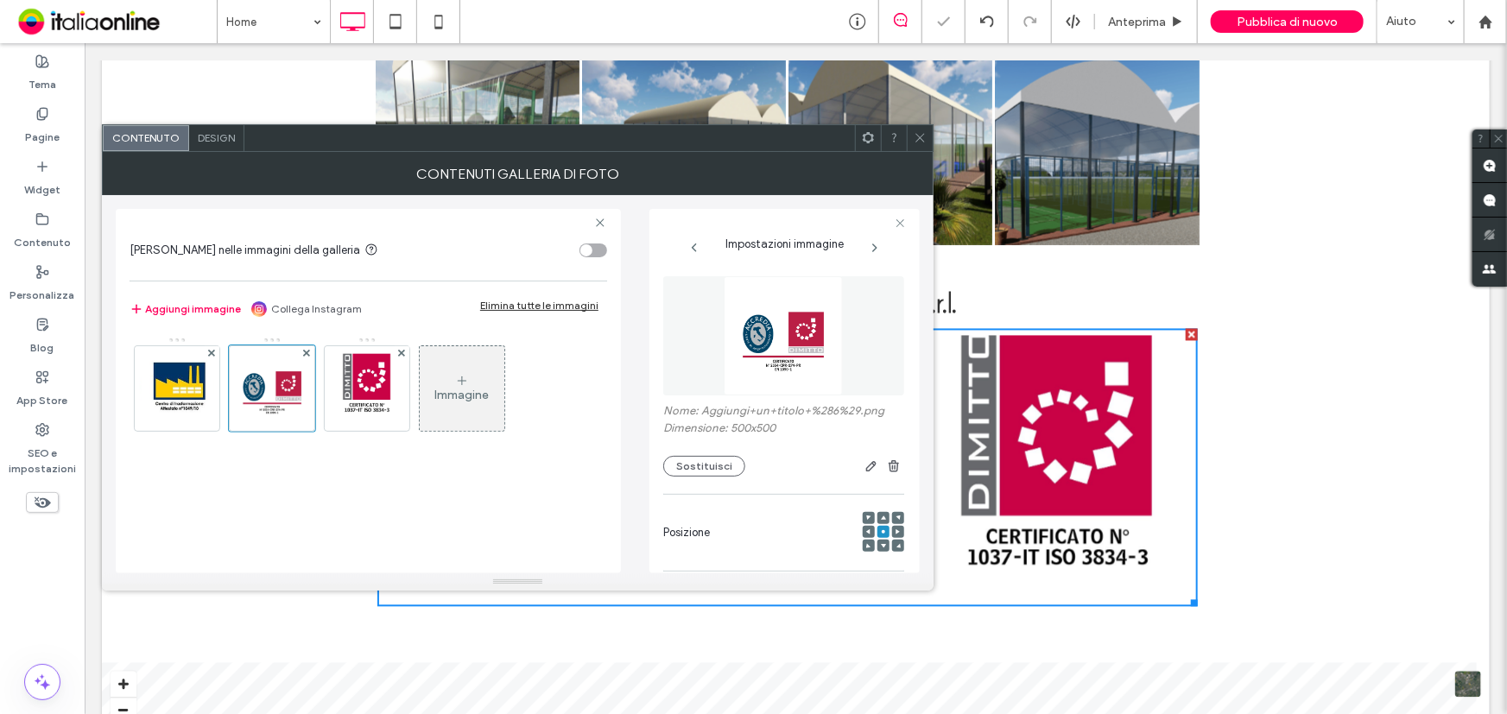
click at [921, 138] on icon at bounding box center [919, 137] width 13 height 13
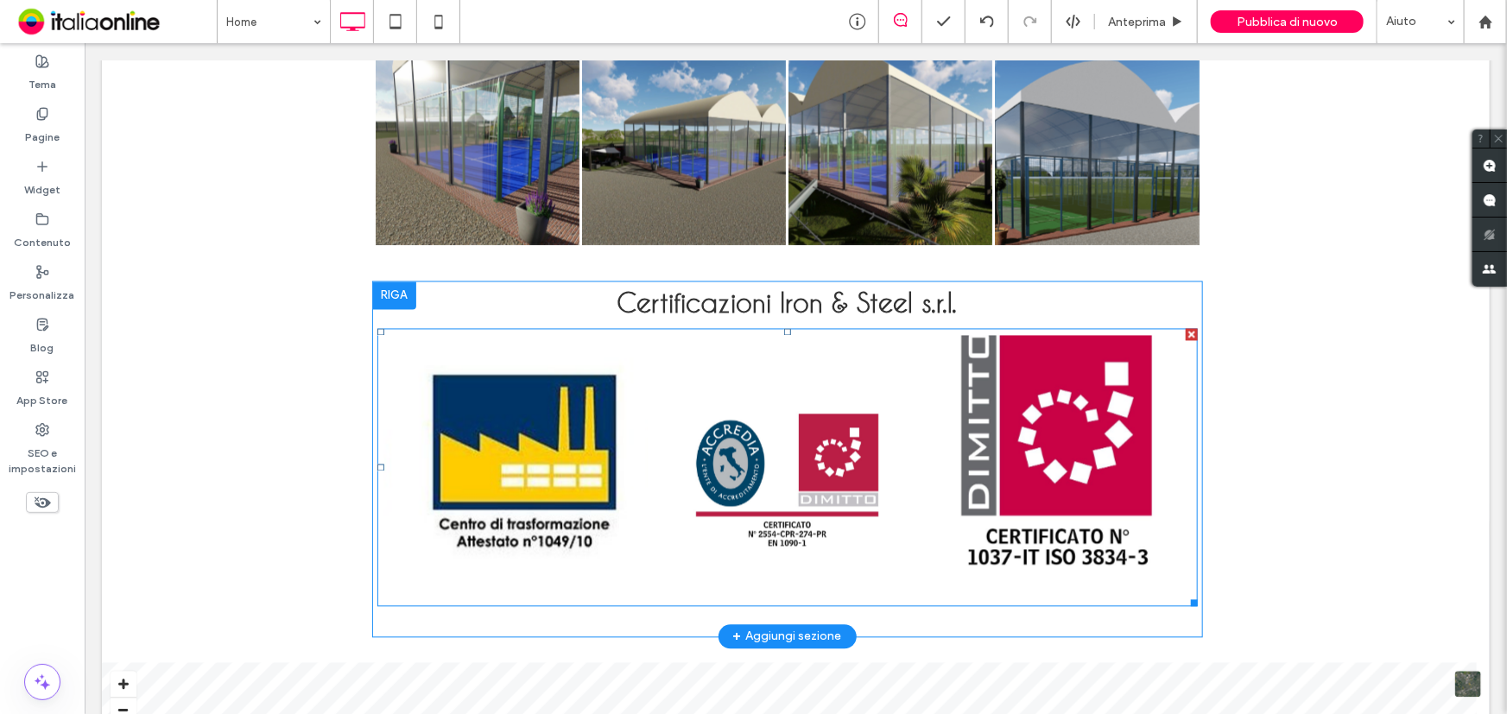
click at [1023, 469] on link at bounding box center [1057, 467] width 264 height 264
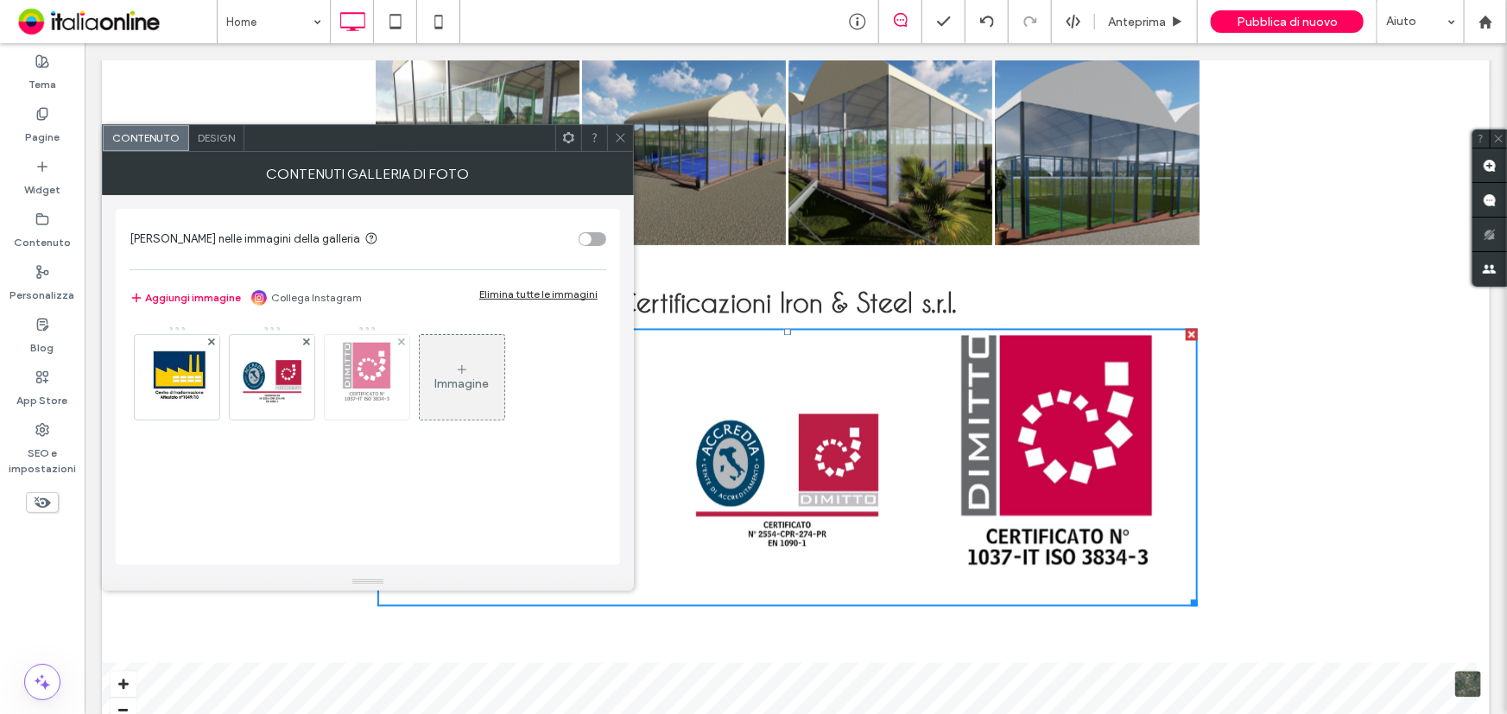
click at [370, 382] on img at bounding box center [367, 377] width 66 height 85
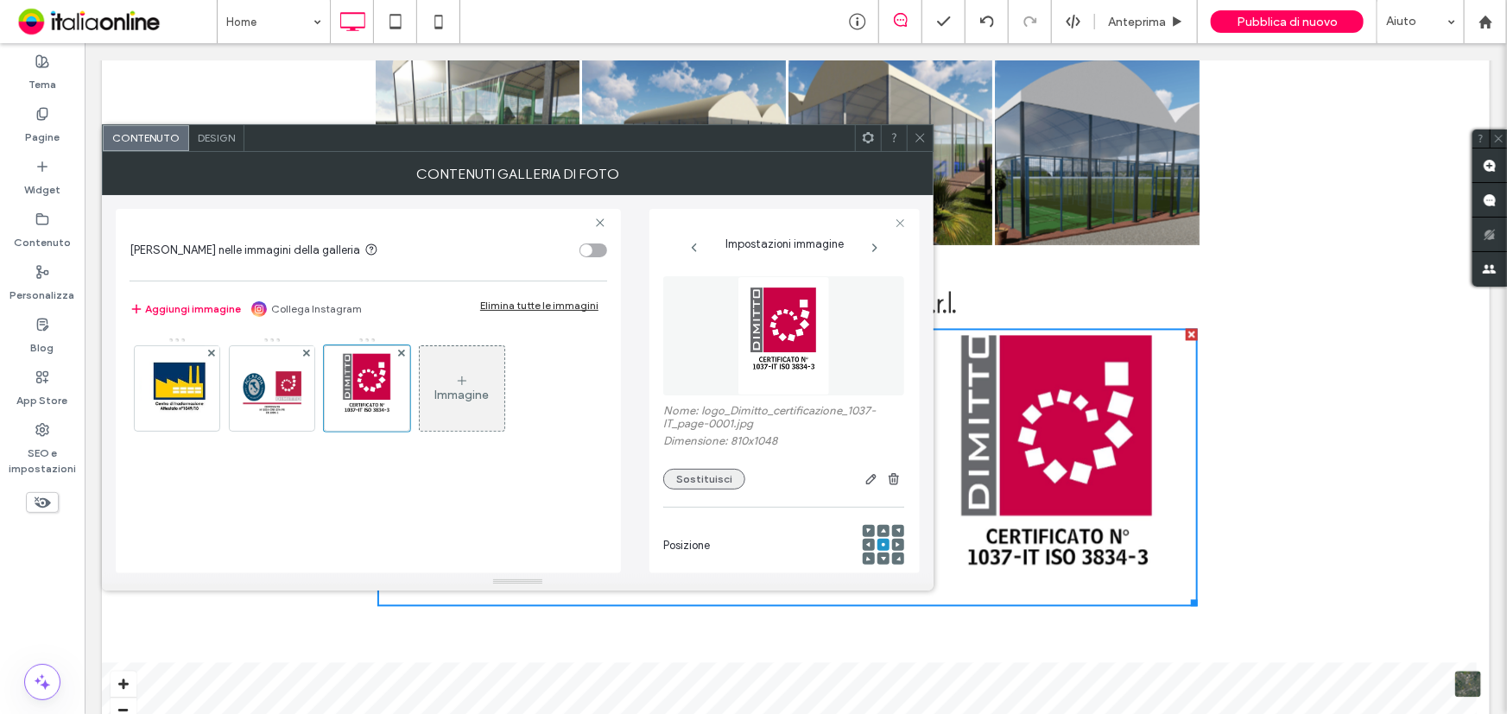
click at [735, 478] on button "Sostituisci" at bounding box center [704, 479] width 82 height 21
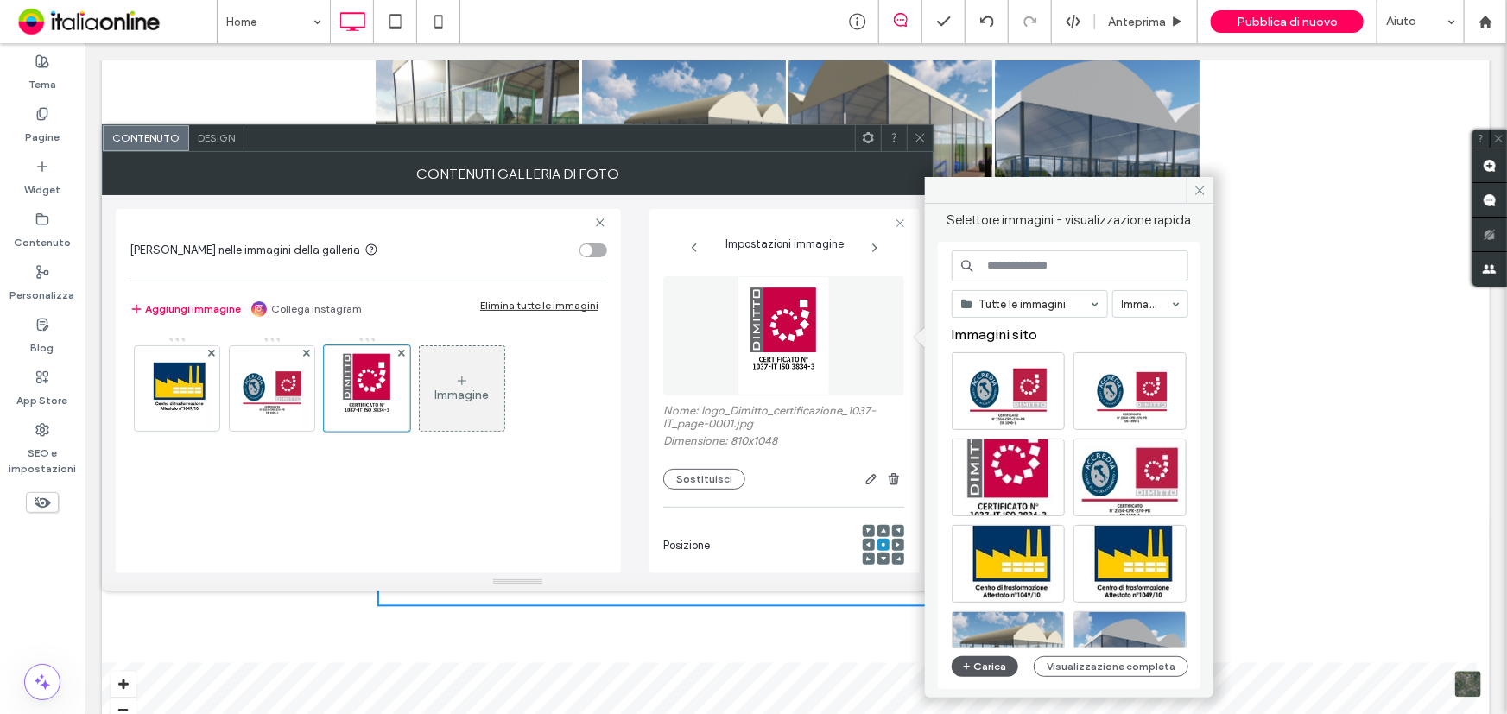
click at [976, 656] on button "Carica" at bounding box center [984, 666] width 67 height 21
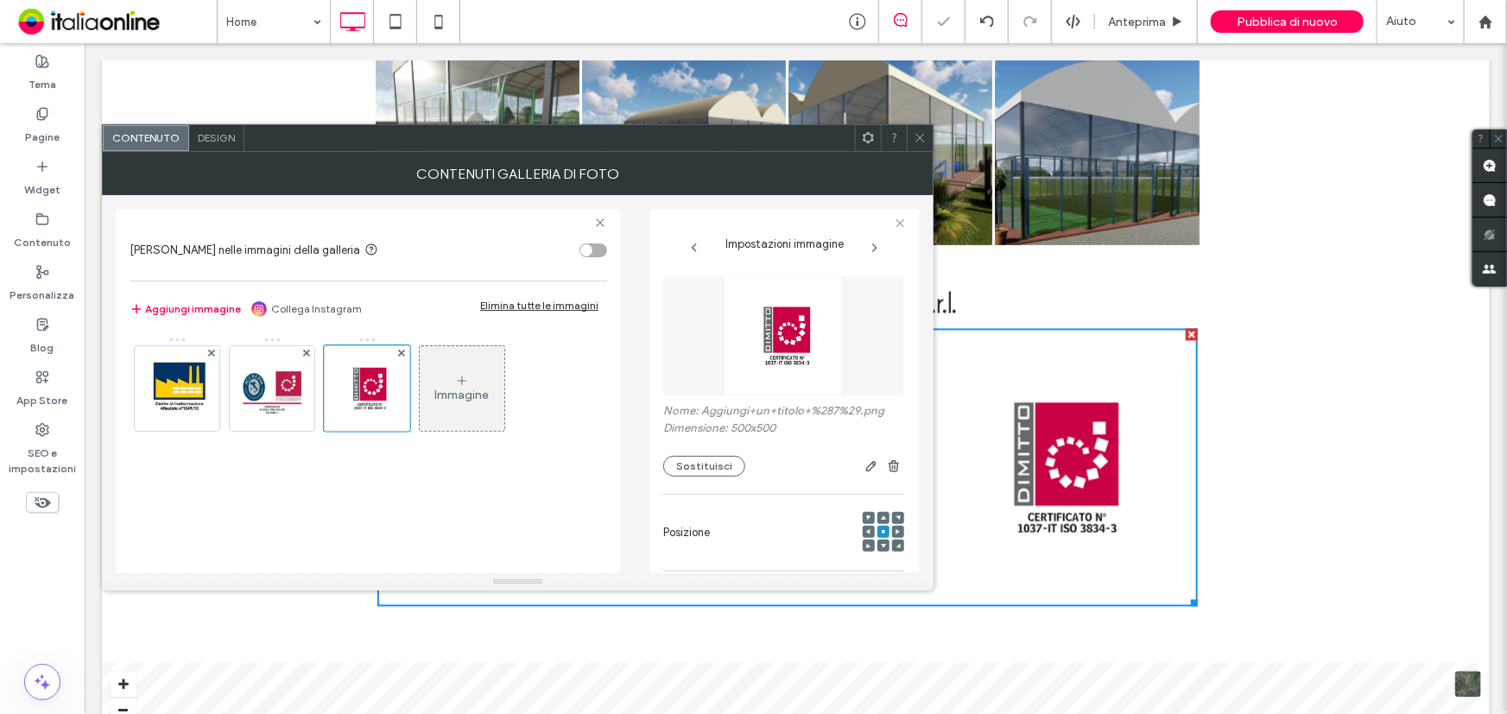
drag, startPoint x: 913, startPoint y: 136, endPoint x: 931, endPoint y: 217, distance: 82.3
click at [913, 136] on icon at bounding box center [919, 137] width 13 height 13
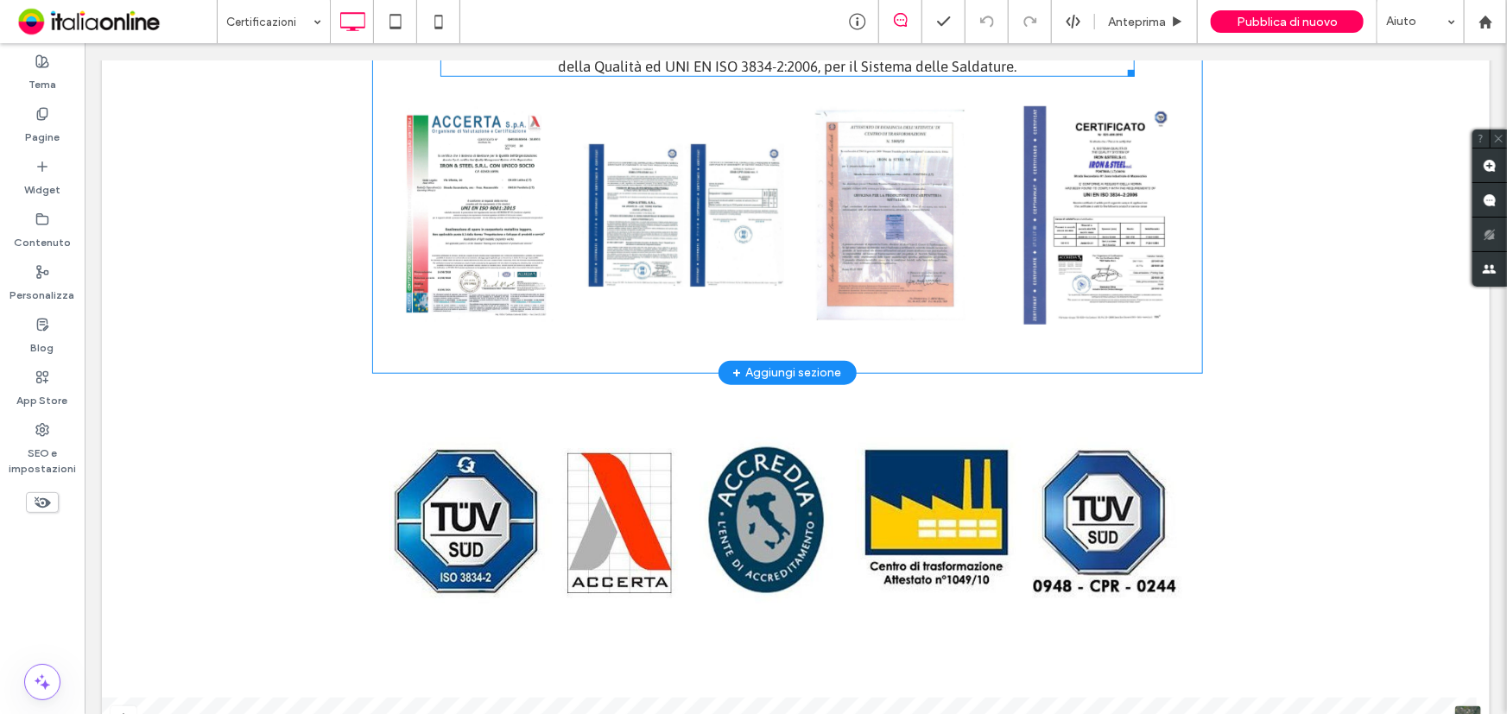
scroll to position [785, 0]
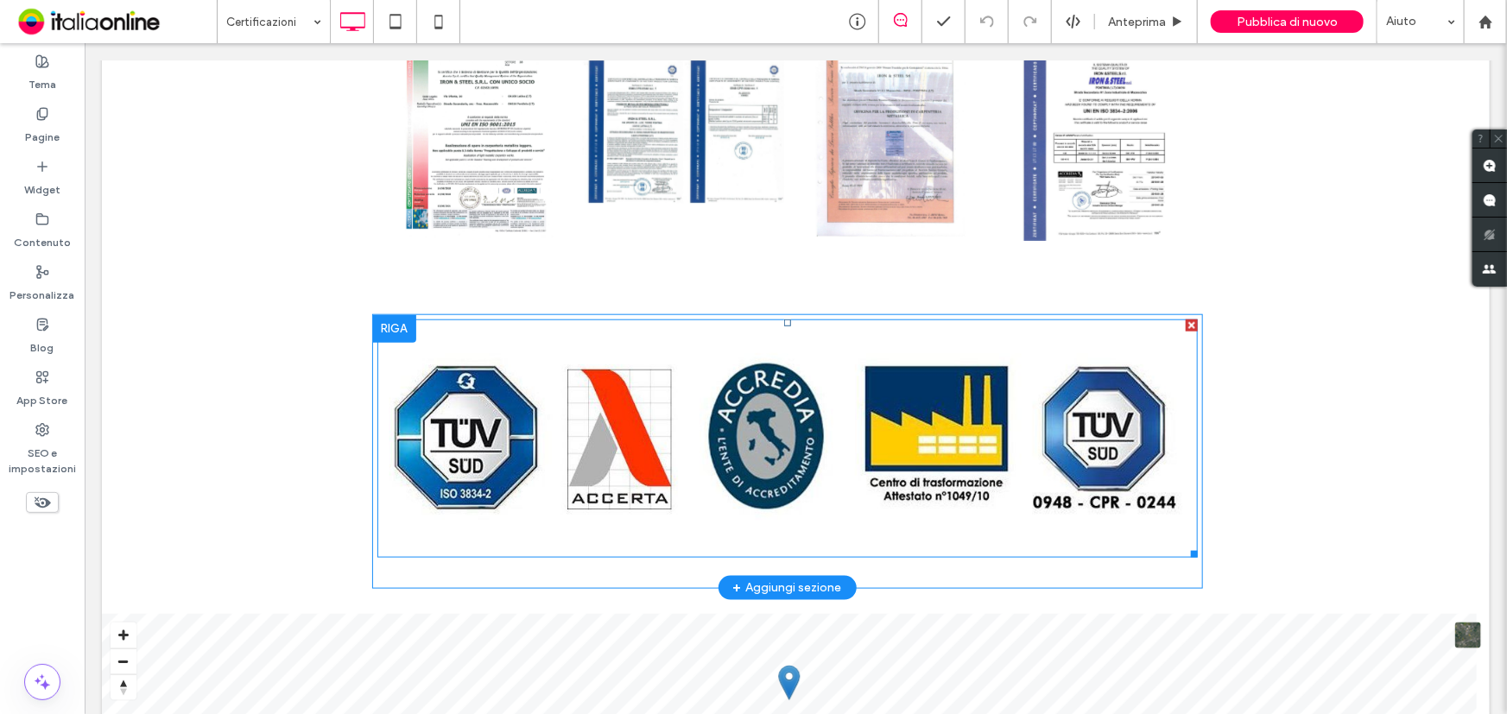
click at [438, 447] on img at bounding box center [786, 437] width 818 height 237
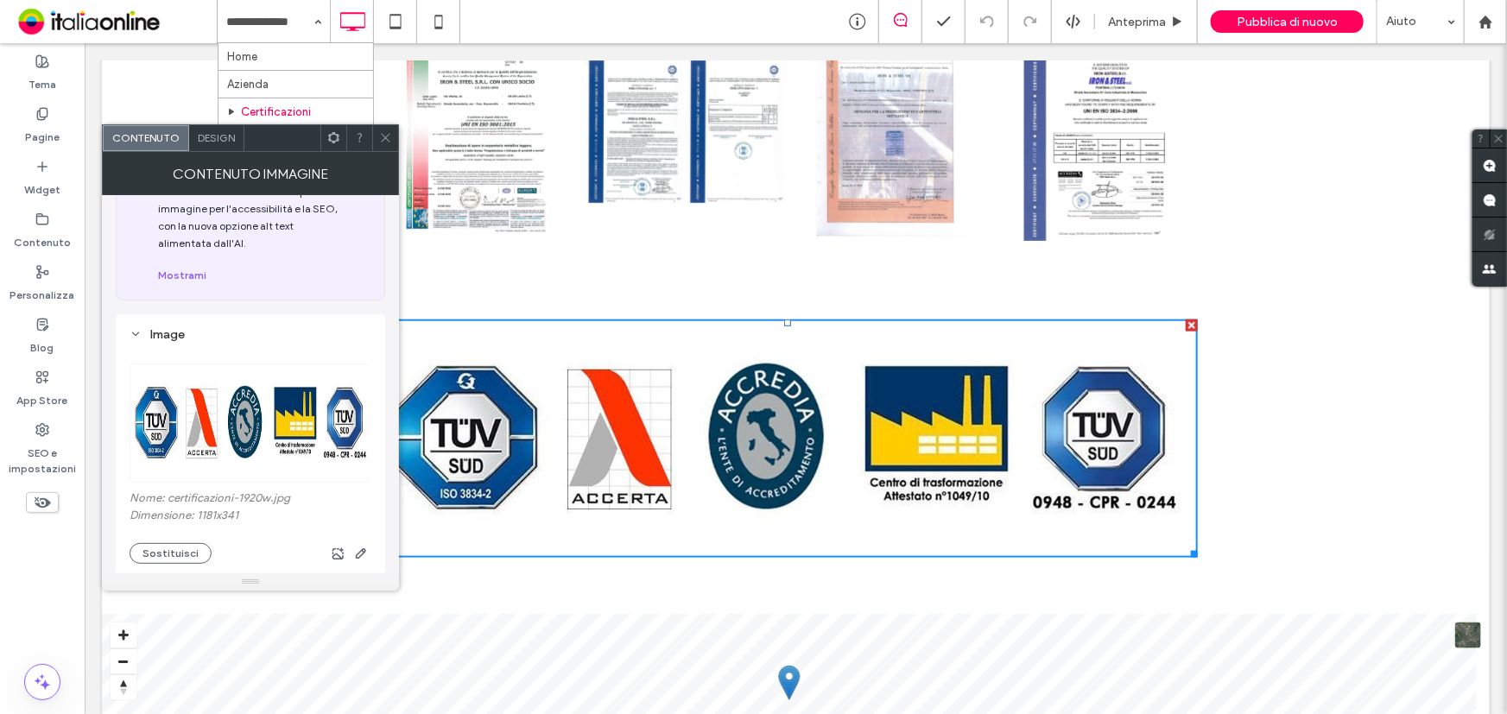
scroll to position [156, 0]
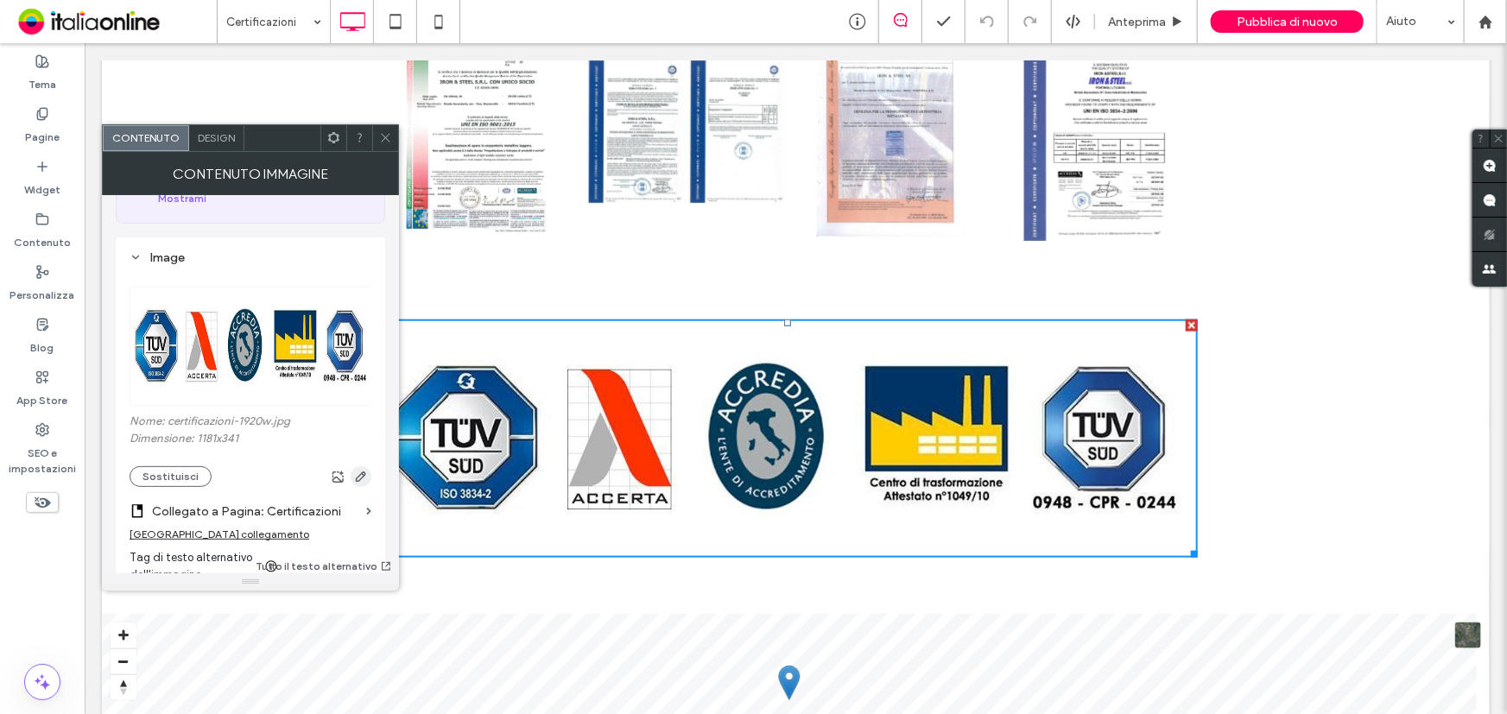
click at [358, 487] on span "button" at bounding box center [361, 476] width 21 height 21
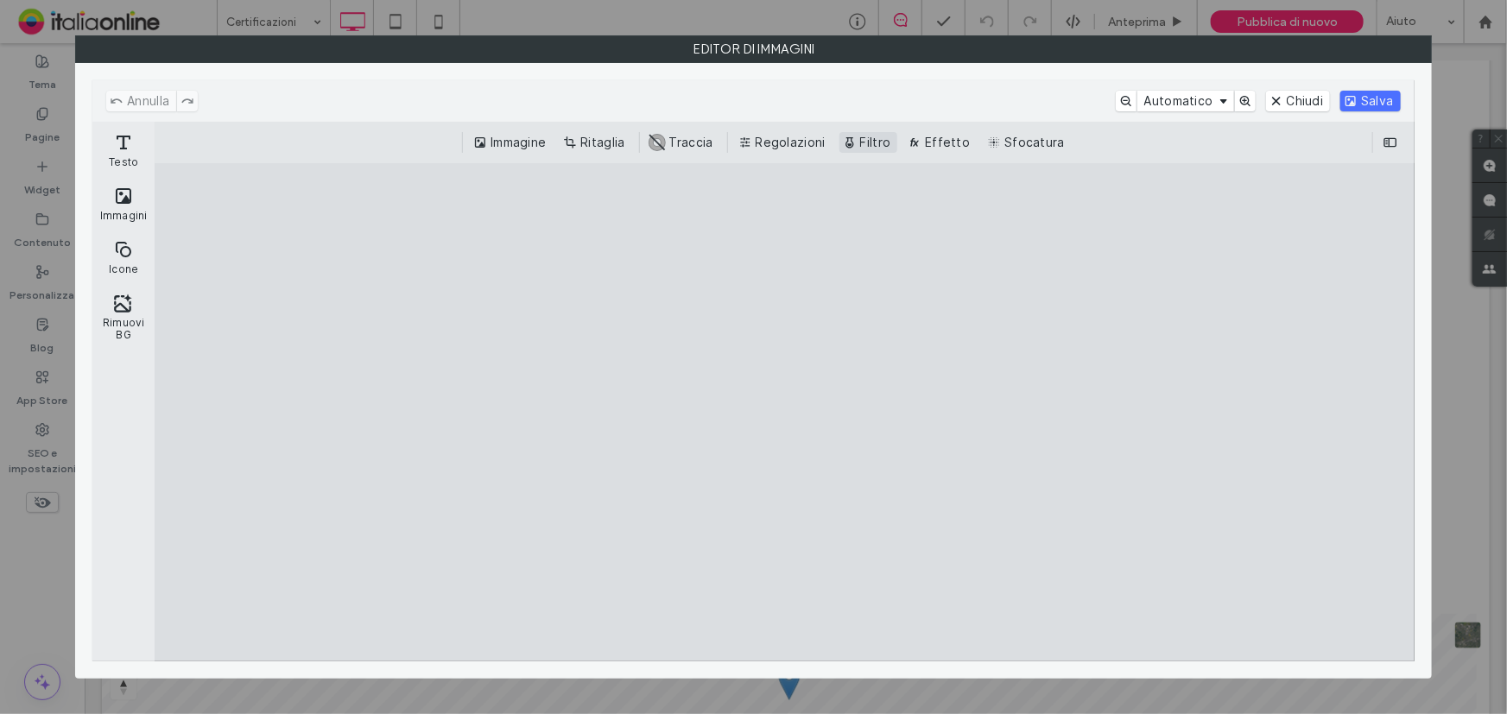
click at [888, 137] on button "Filtro" at bounding box center [868, 142] width 59 height 21
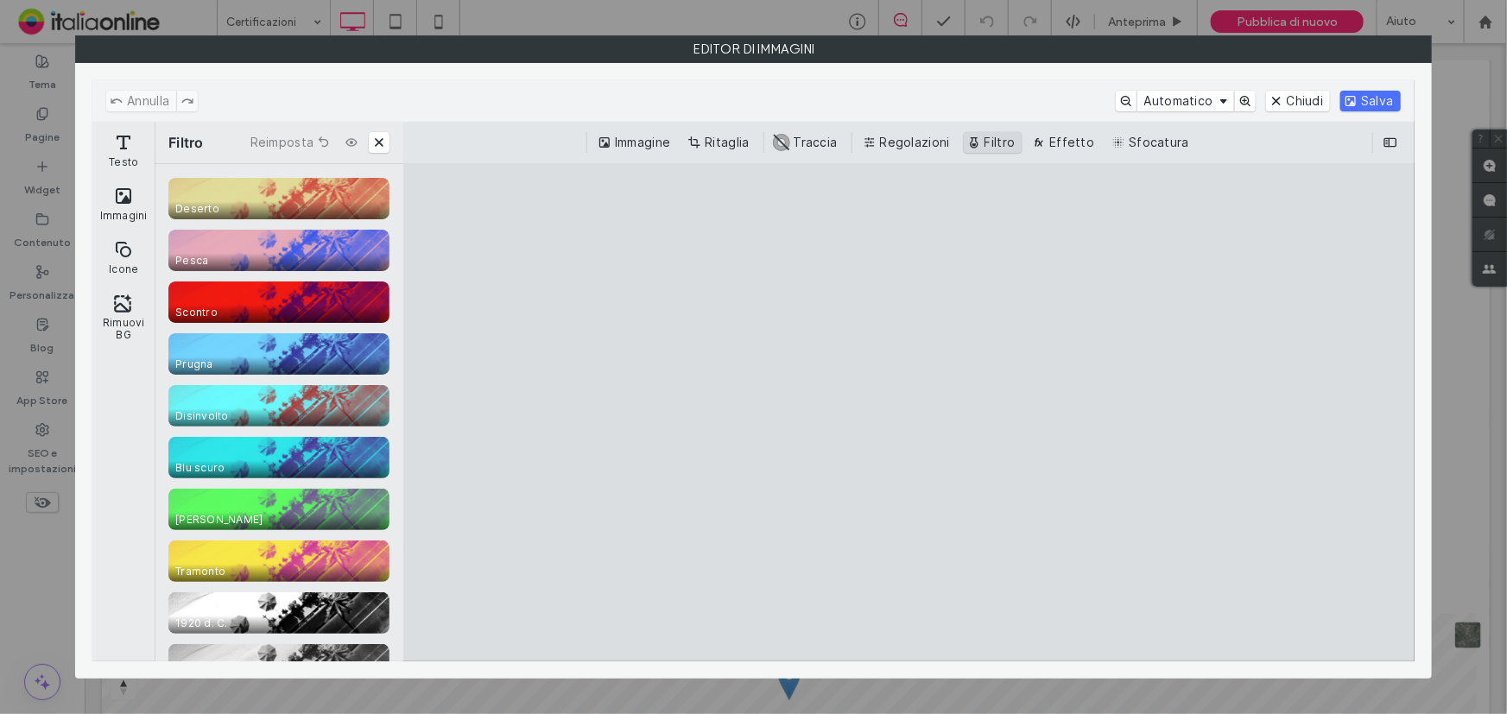
click at [995, 143] on button "Filtro" at bounding box center [993, 142] width 59 height 21
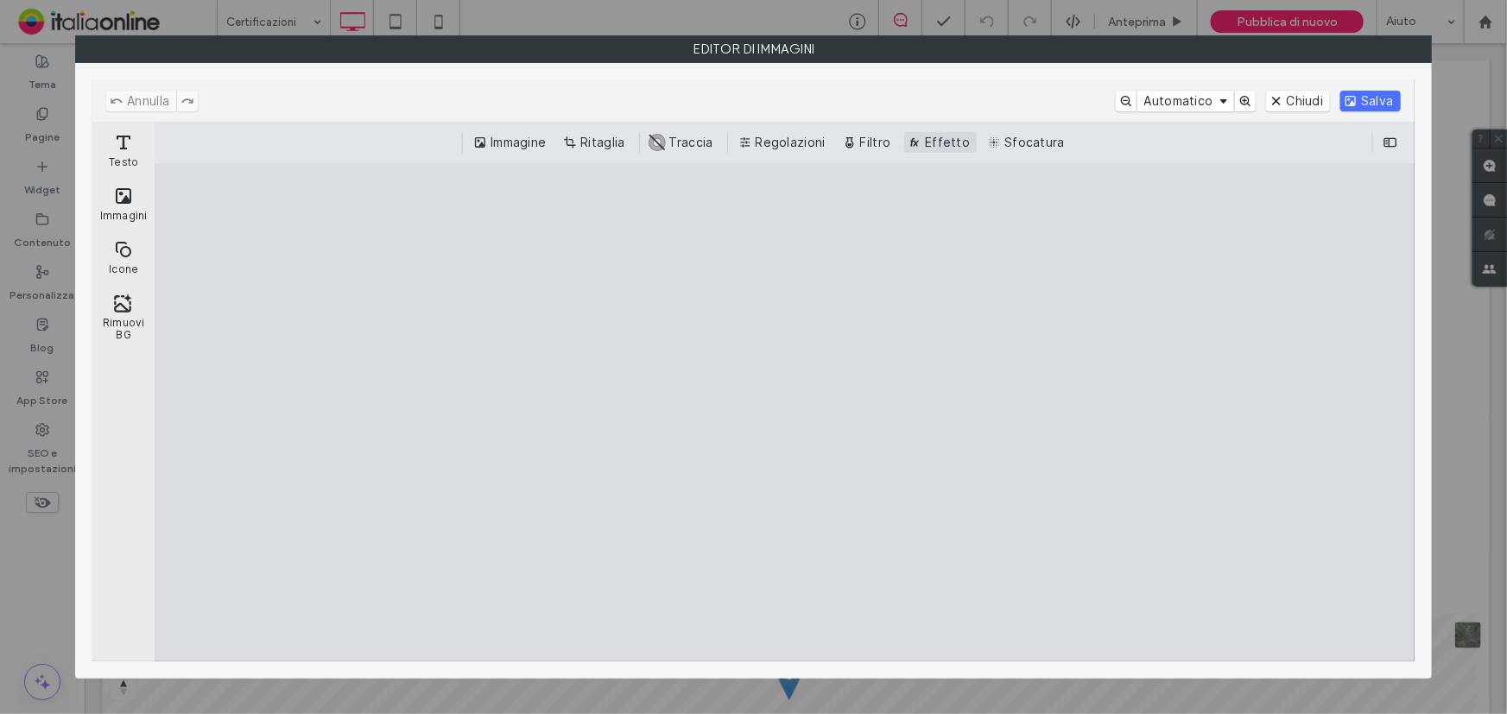
click at [954, 137] on button "Effetto" at bounding box center [940, 142] width 73 height 21
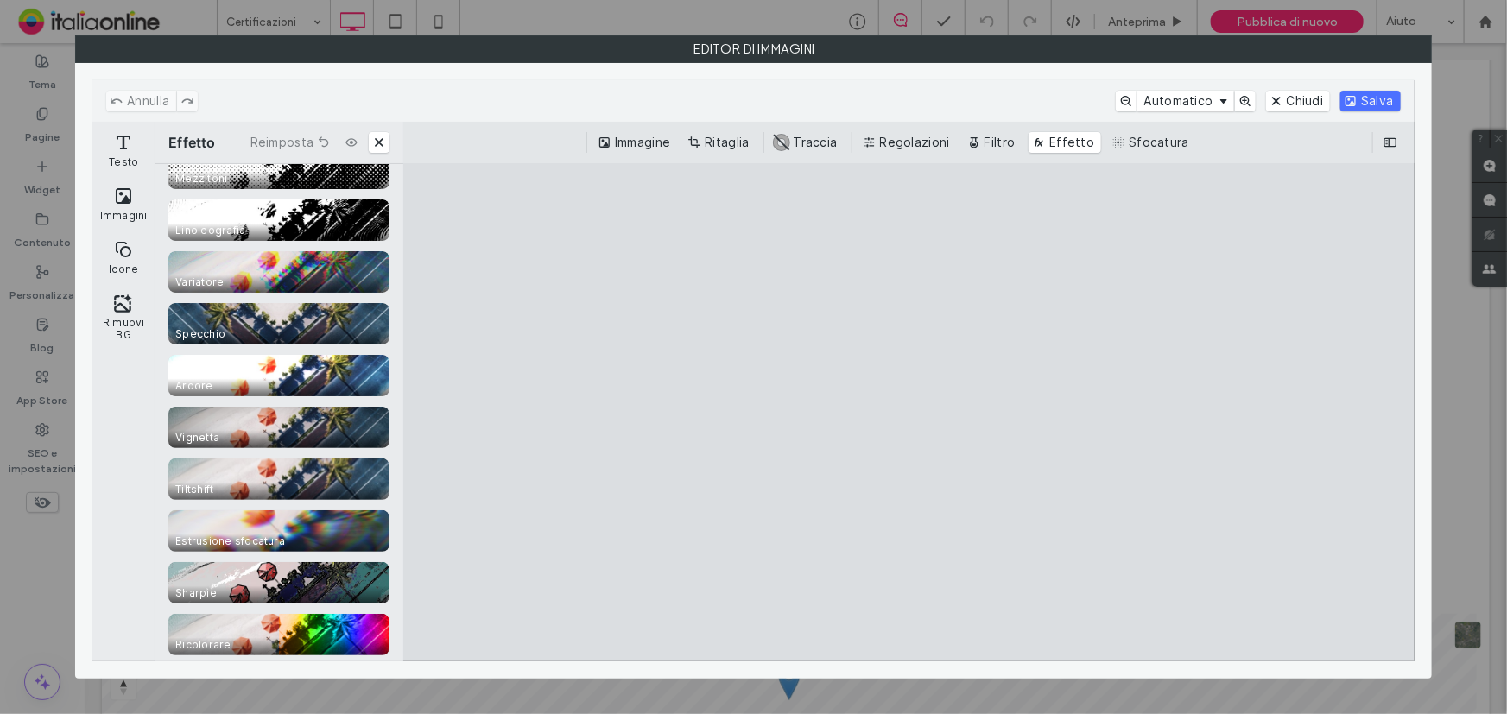
scroll to position [499, 0]
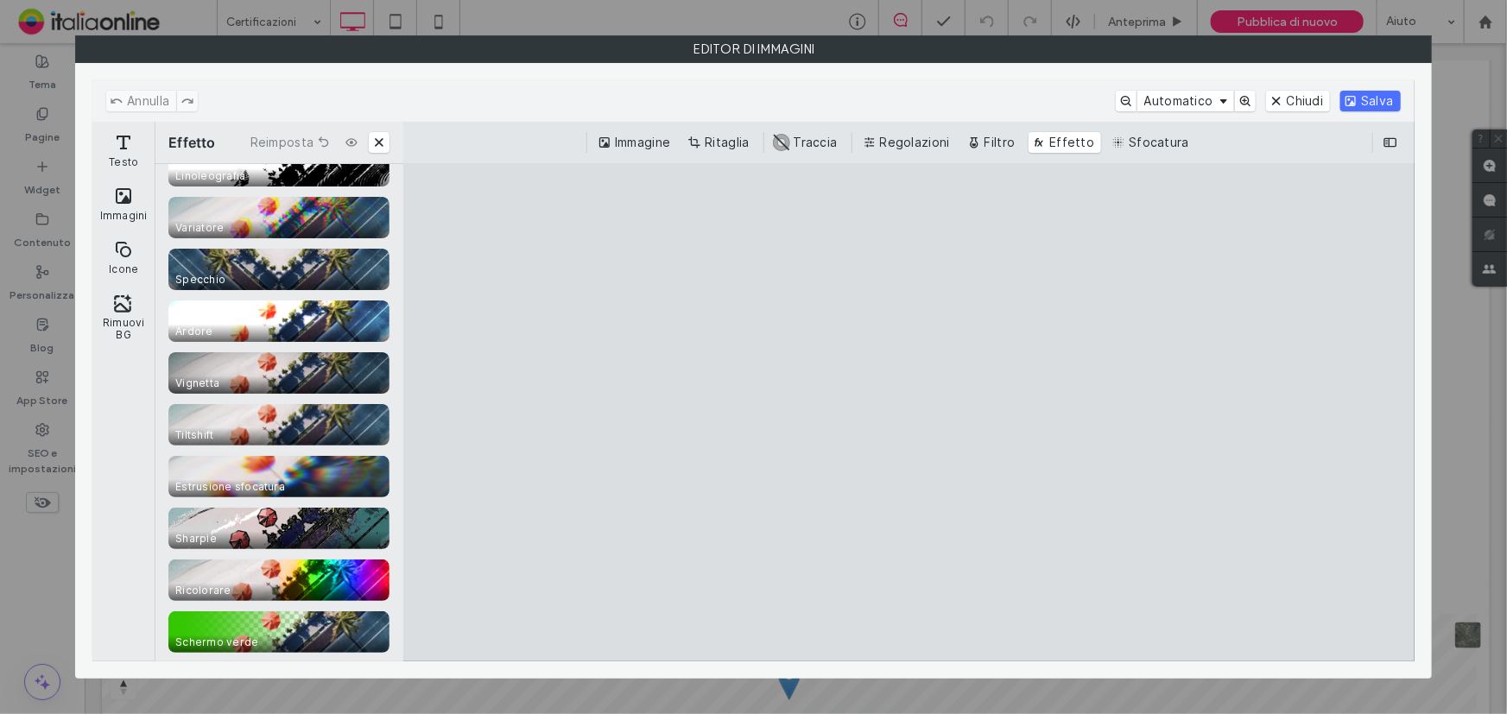
click at [909, 412] on cesdk-canvas "Editor / piattaforma / website builder canvas" at bounding box center [909, 412] width 0 height 0
click at [1300, 94] on button "Chiudi" at bounding box center [1298, 101] width 65 height 21
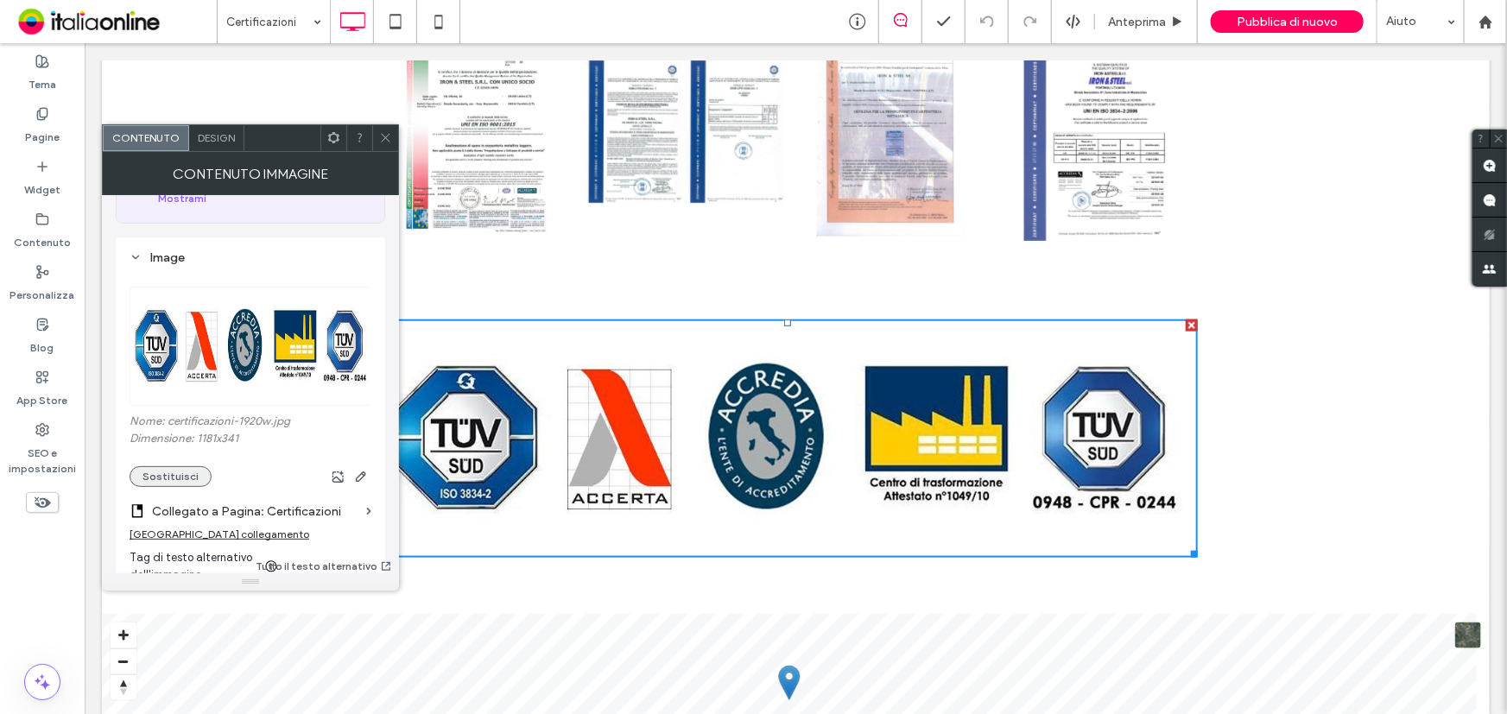
click at [173, 483] on button "Sostituisci" at bounding box center [171, 476] width 82 height 21
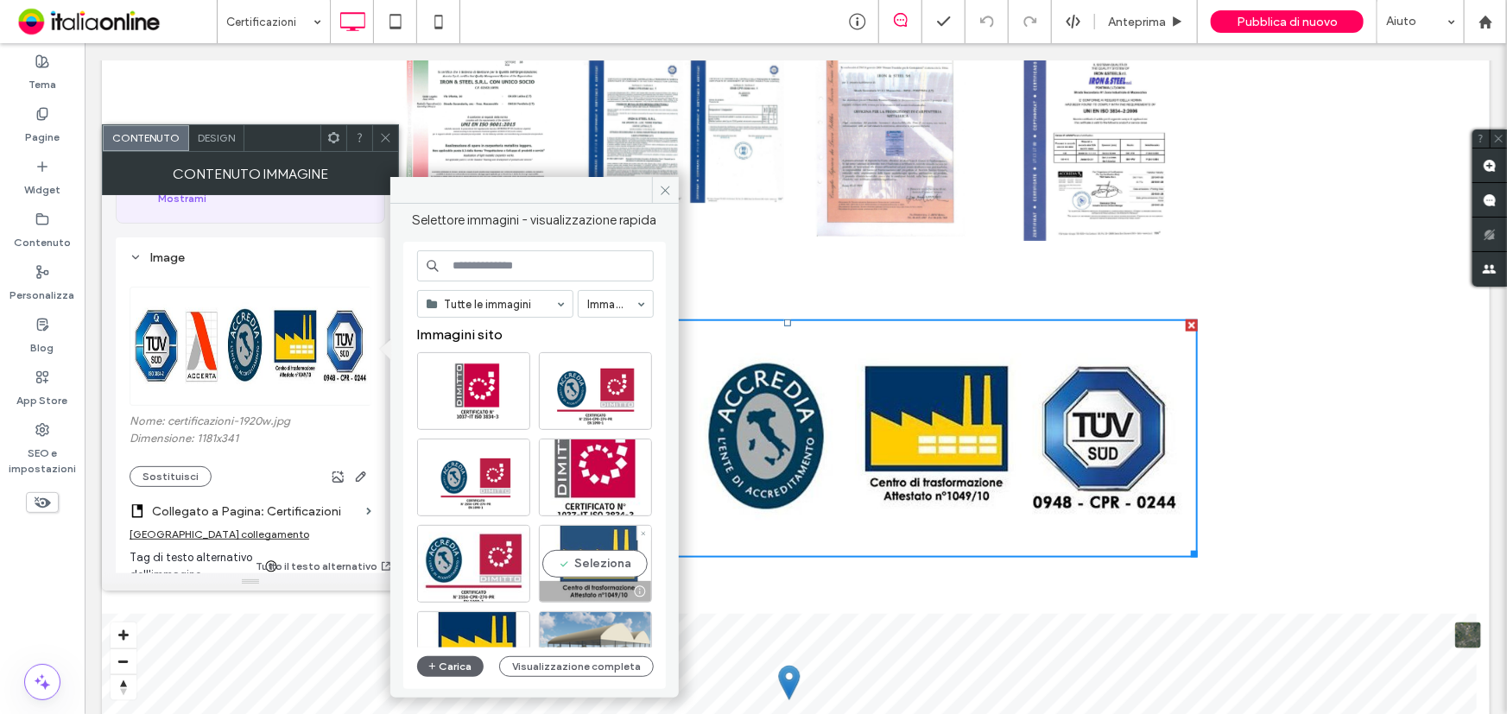
click at [598, 554] on div "Seleziona" at bounding box center [595, 564] width 113 height 78
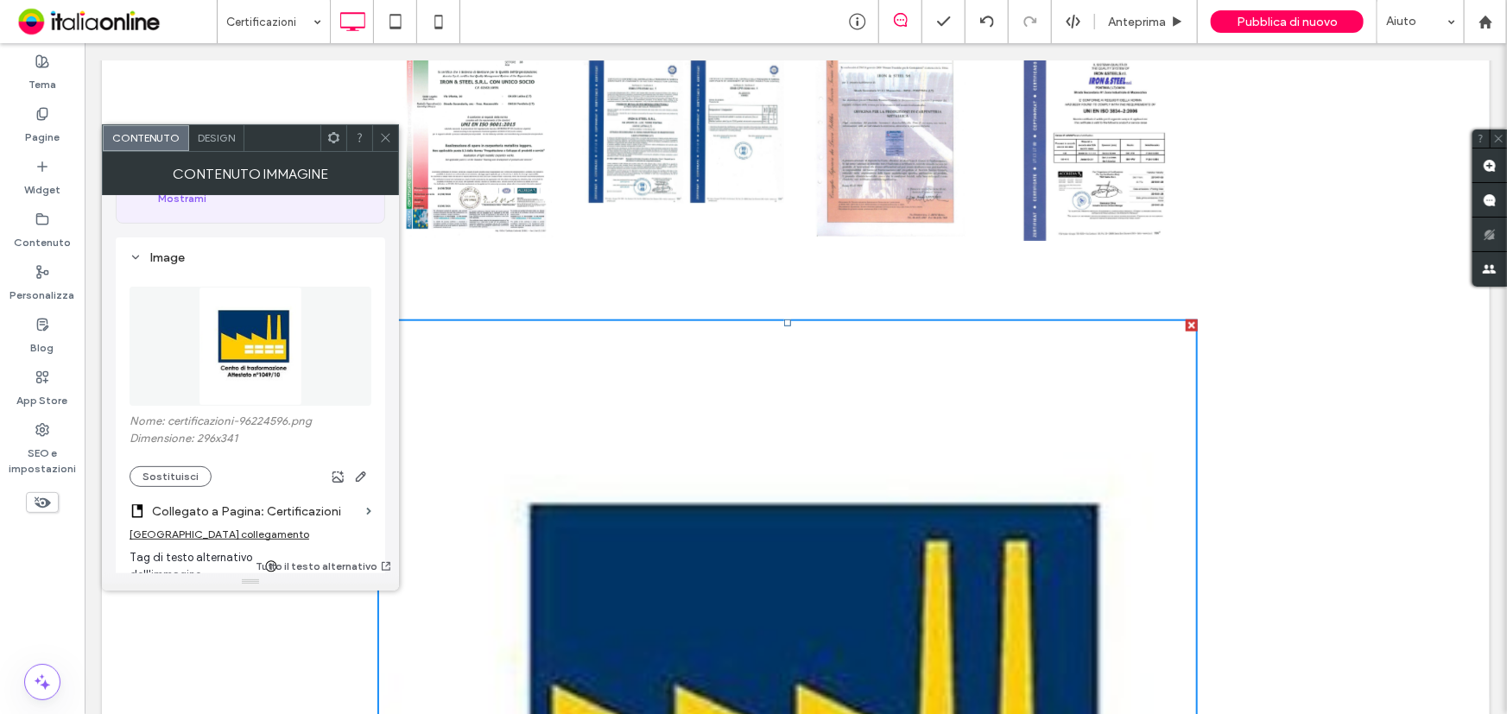
click at [386, 133] on icon at bounding box center [385, 137] width 13 height 13
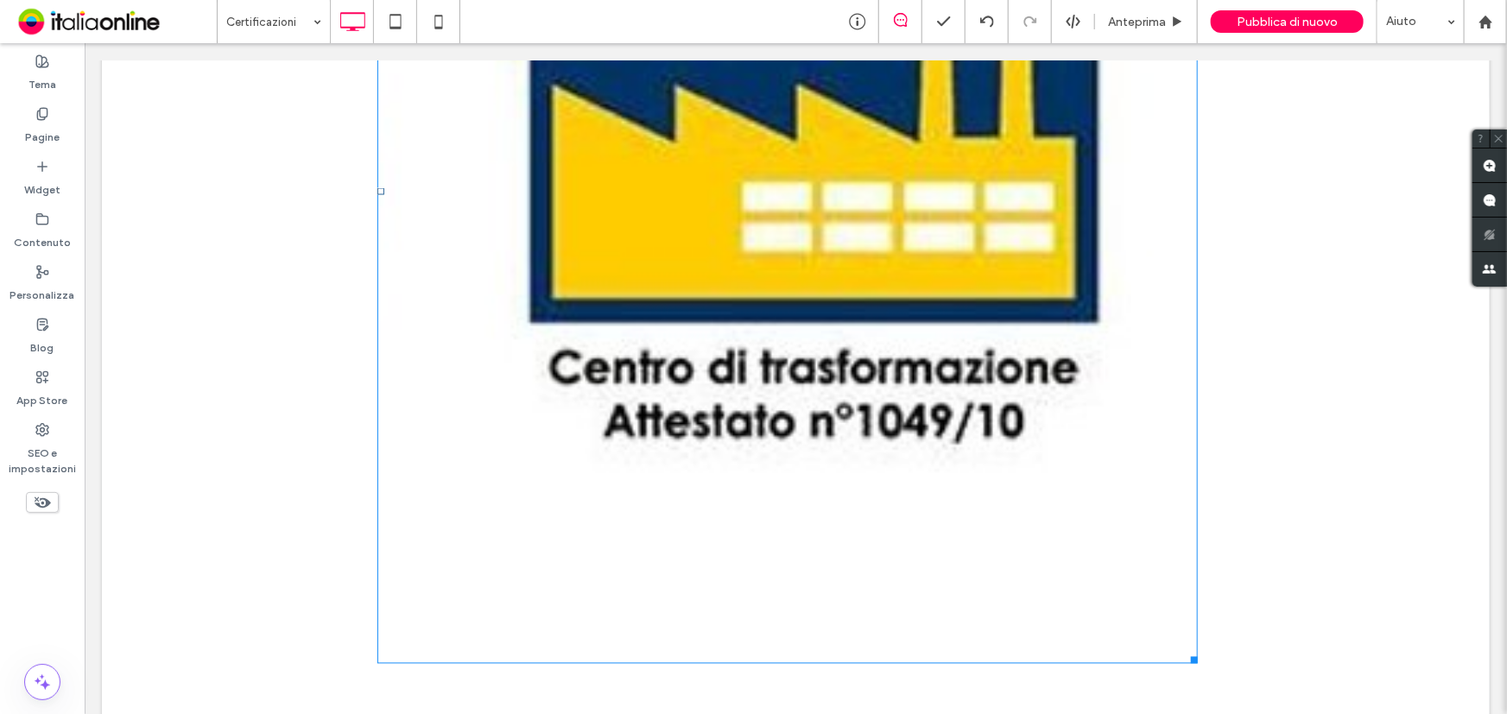
scroll to position [1413, 0]
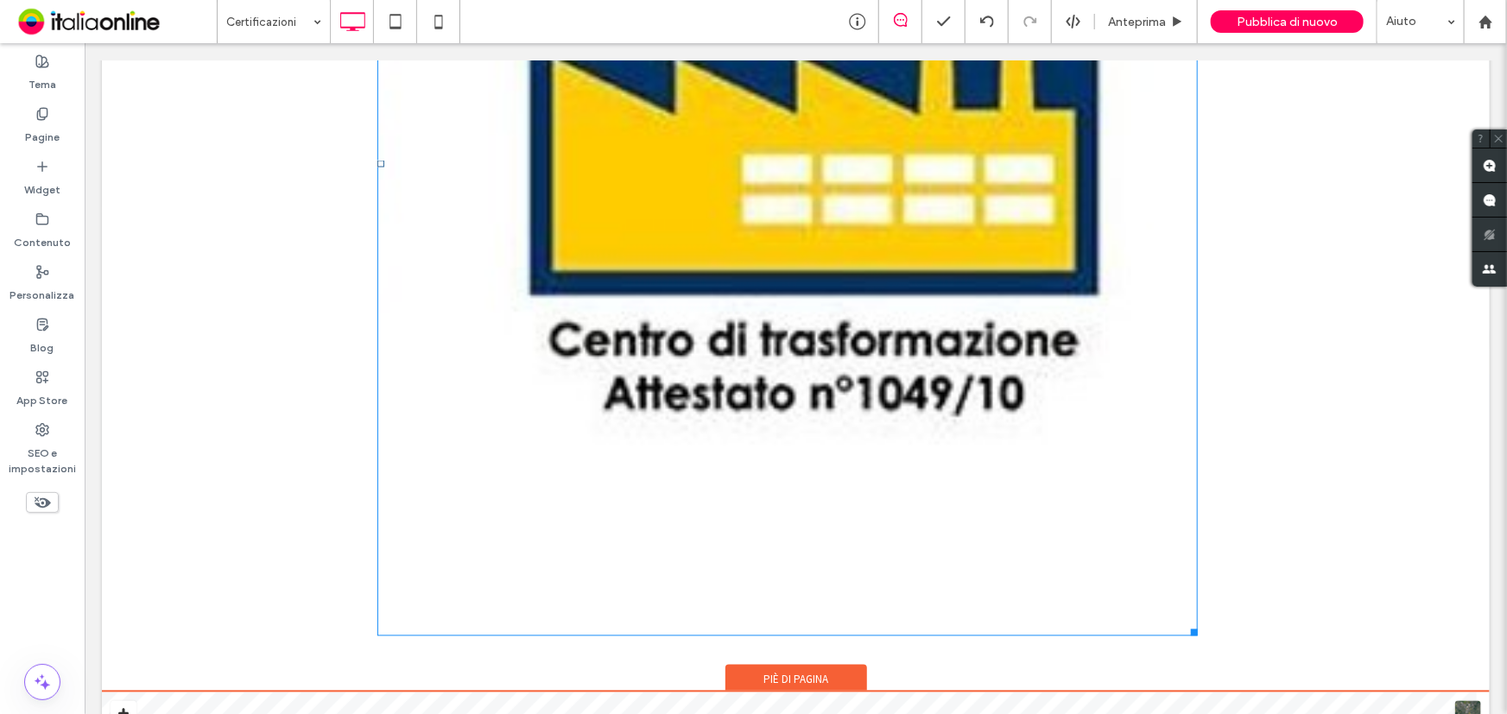
drag, startPoint x: 1182, startPoint y: 627, endPoint x: 920, endPoint y: 301, distance: 417.6
click at [920, 301] on div "**********" at bounding box center [794, 126] width 1387 height 1865
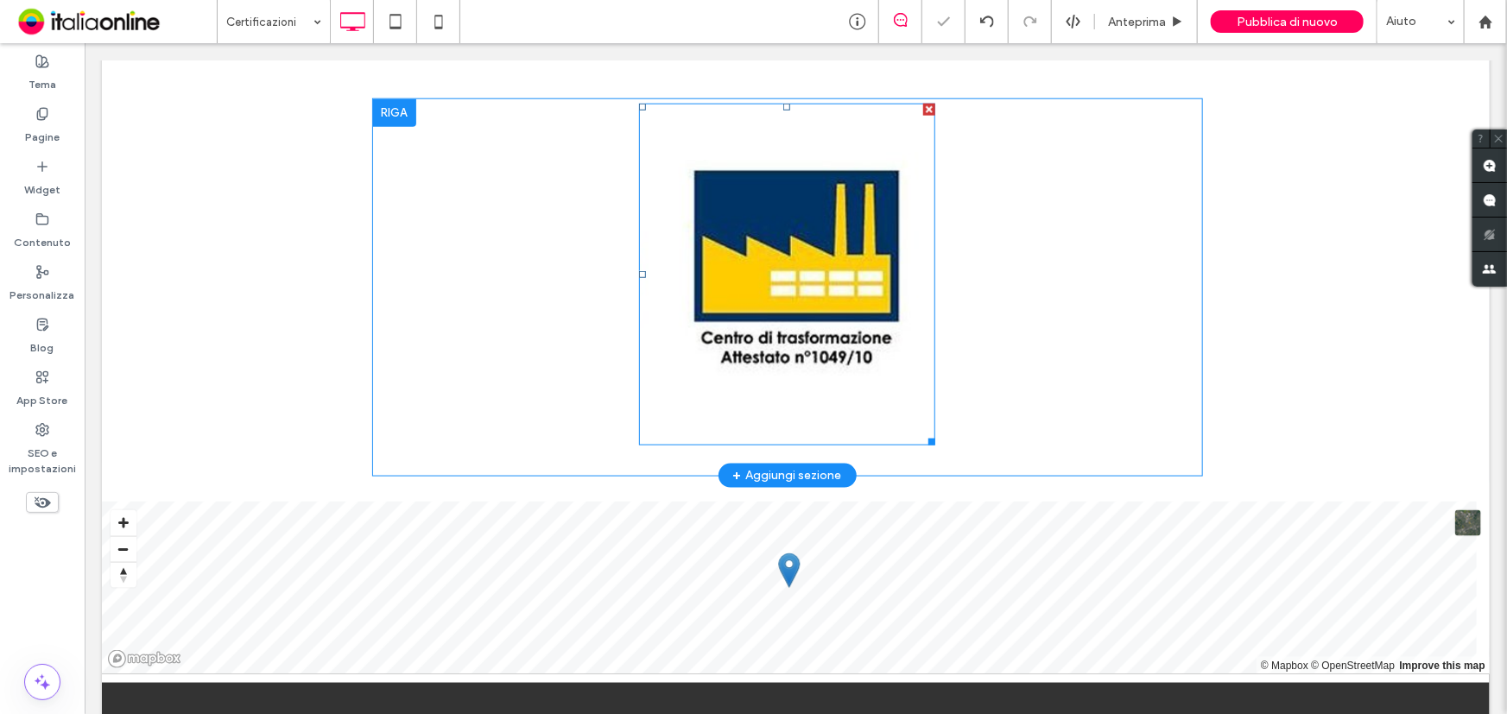
scroll to position [916, 0]
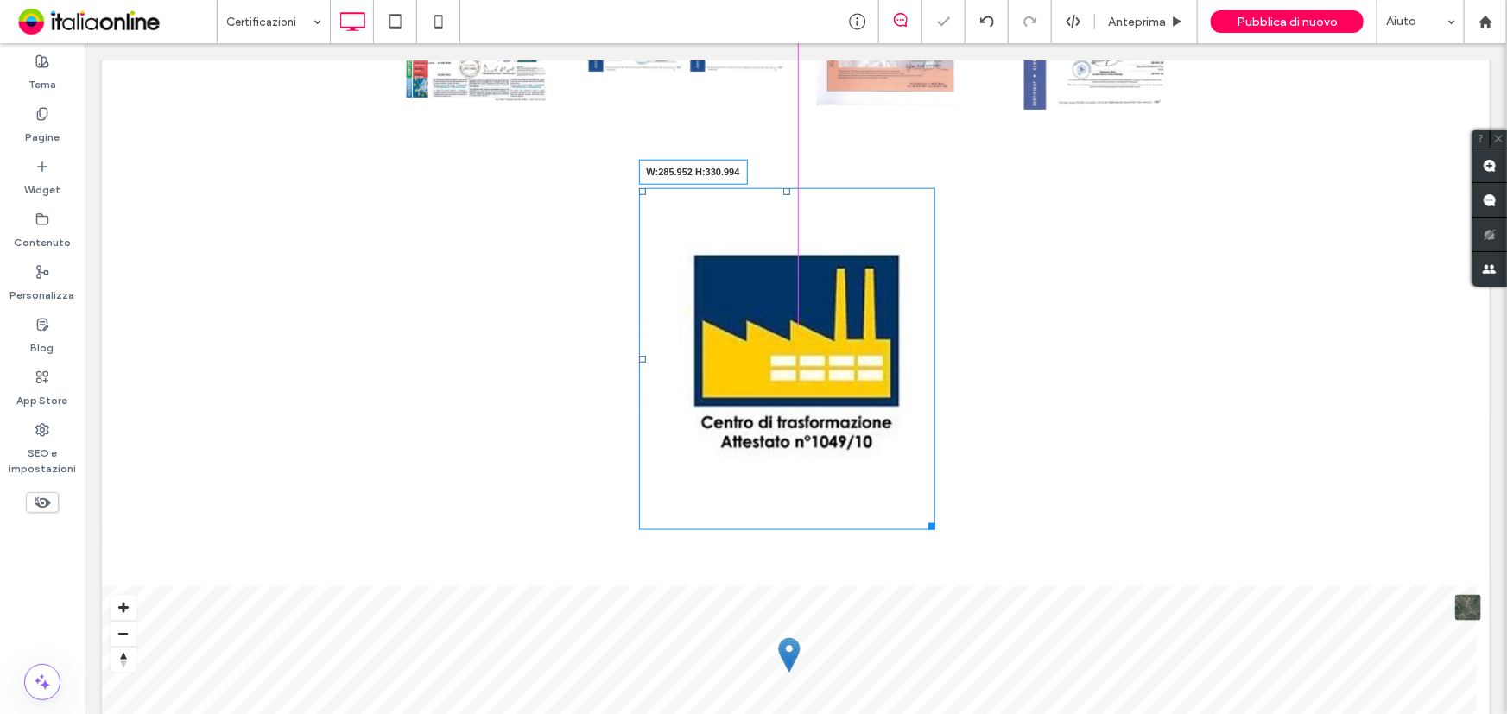
drag, startPoint x: 922, startPoint y: 516, endPoint x: 897, endPoint y: 422, distance: 97.4
click at [897, 422] on div "W:285.952 H:330.994" at bounding box center [786, 358] width 297 height 342
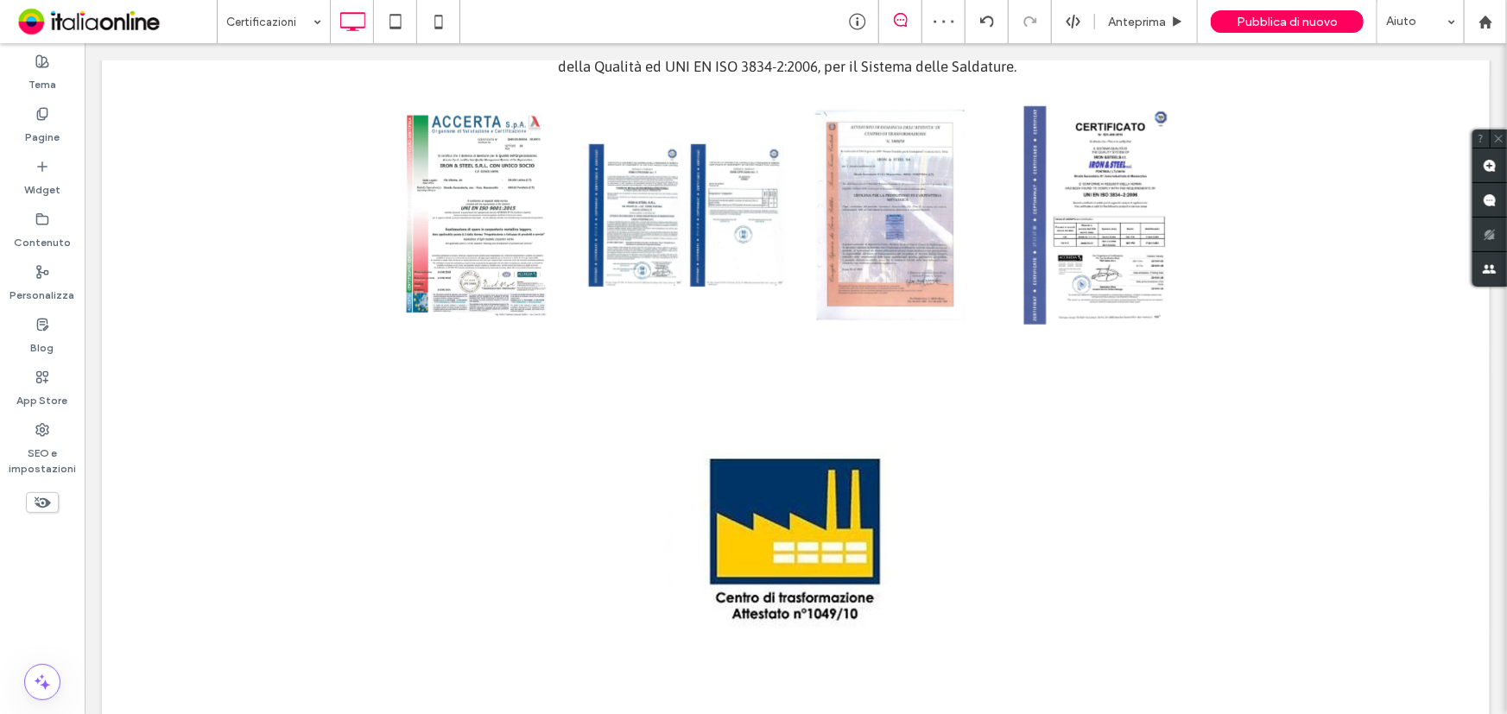
scroll to position [681, 0]
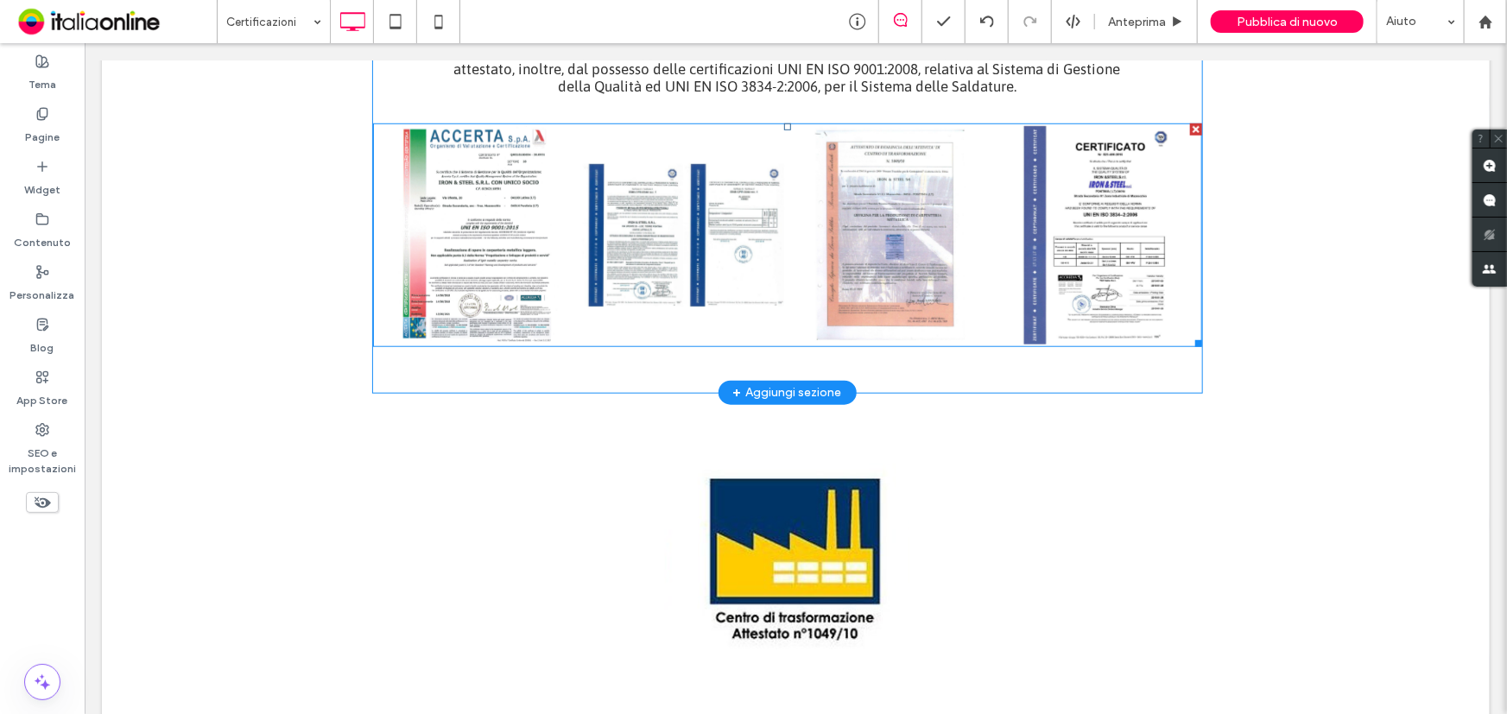
click at [522, 258] on link at bounding box center [476, 233] width 216 height 231
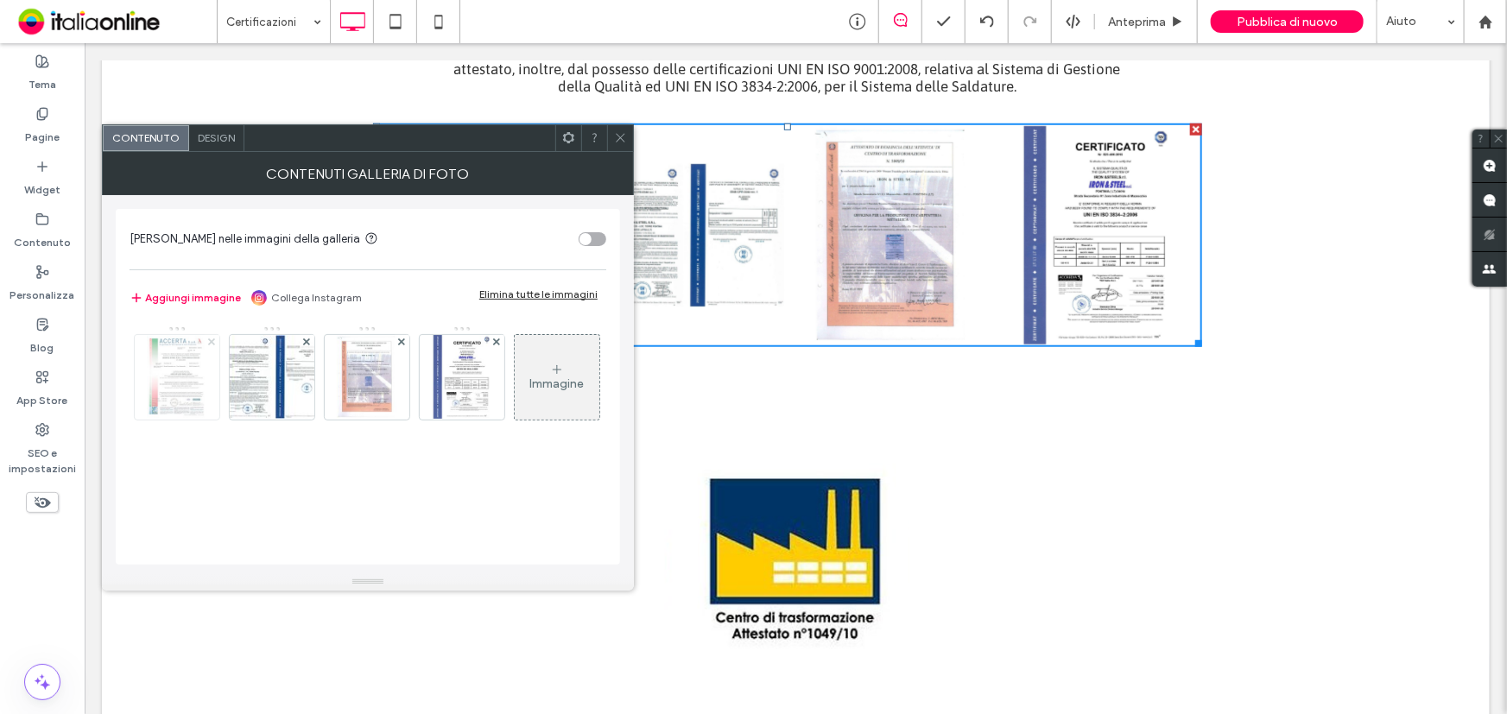
click at [211, 345] on span at bounding box center [211, 342] width 7 height 15
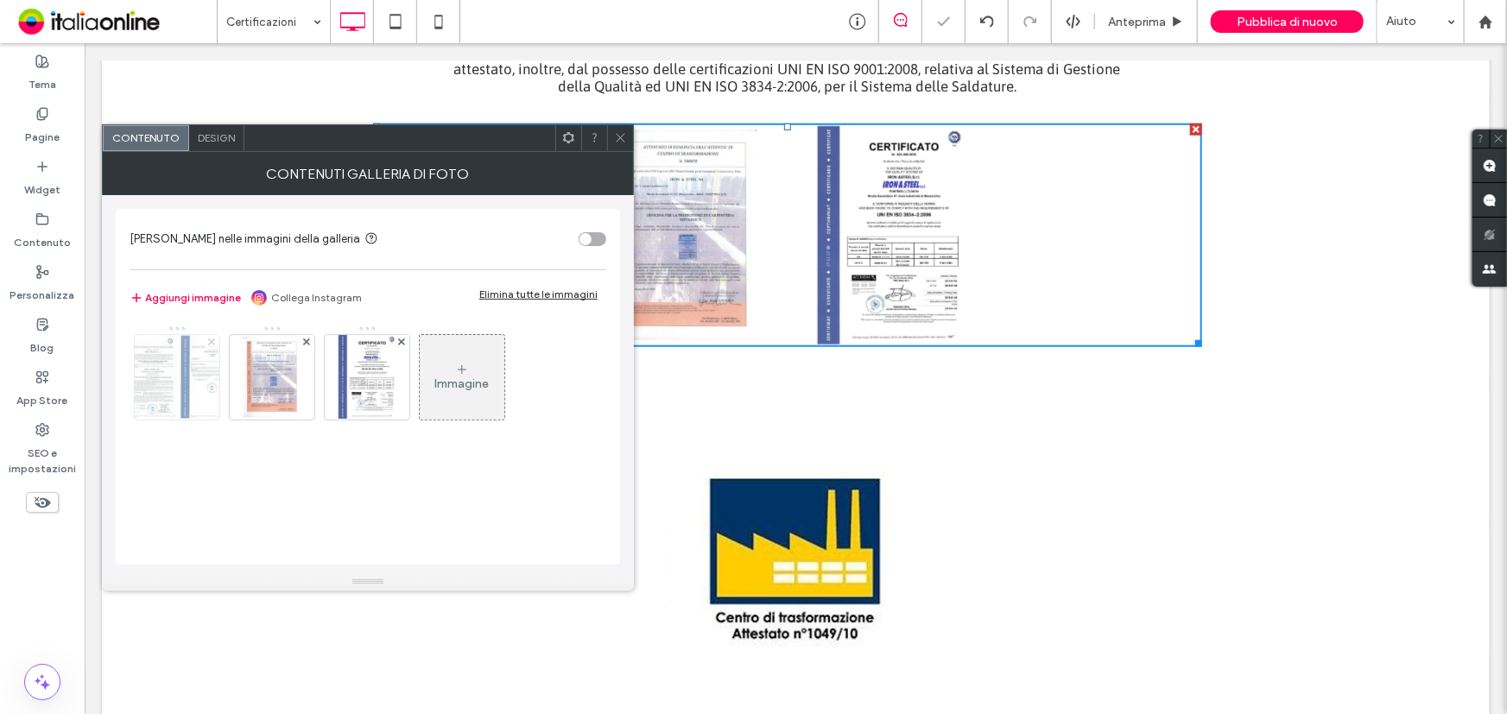
click at [211, 345] on span at bounding box center [211, 342] width 7 height 15
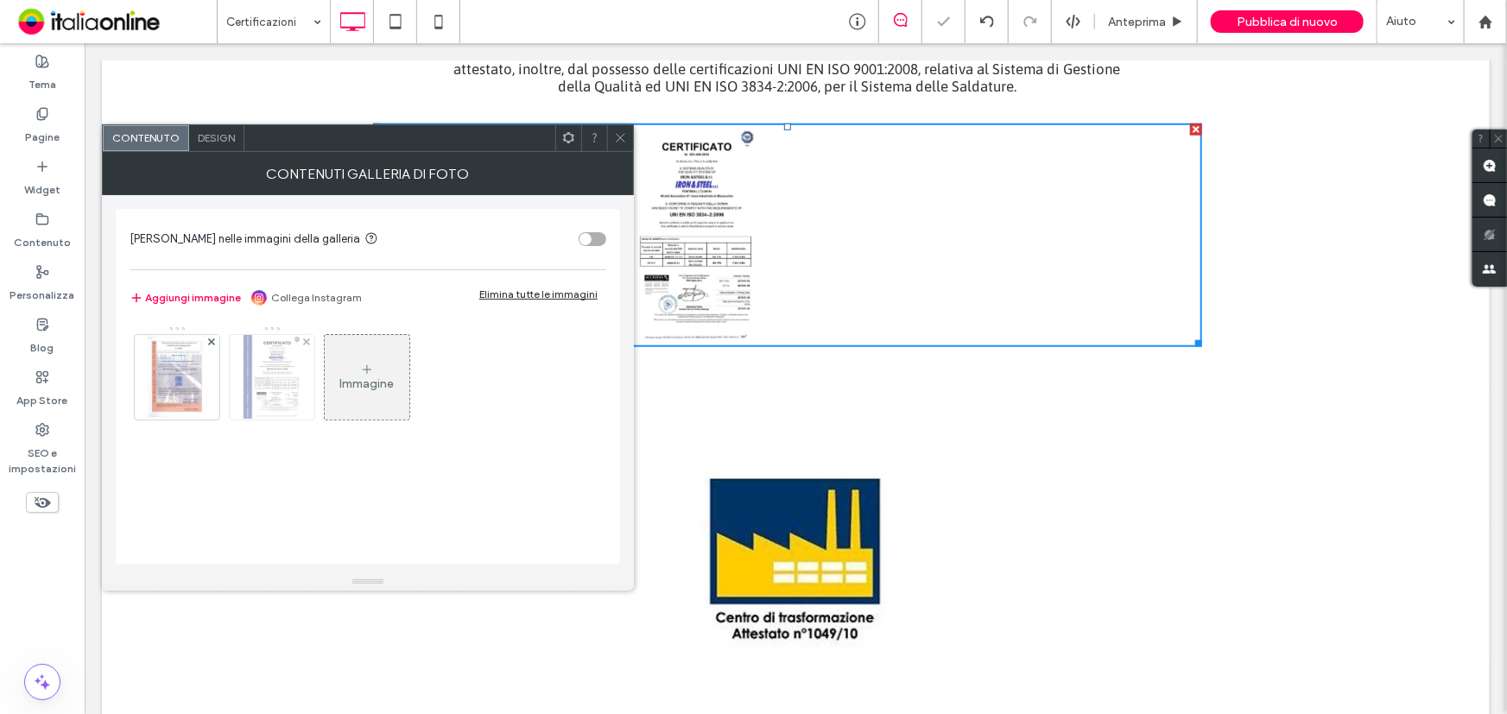
click at [311, 340] on div at bounding box center [307, 342] width 15 height 15
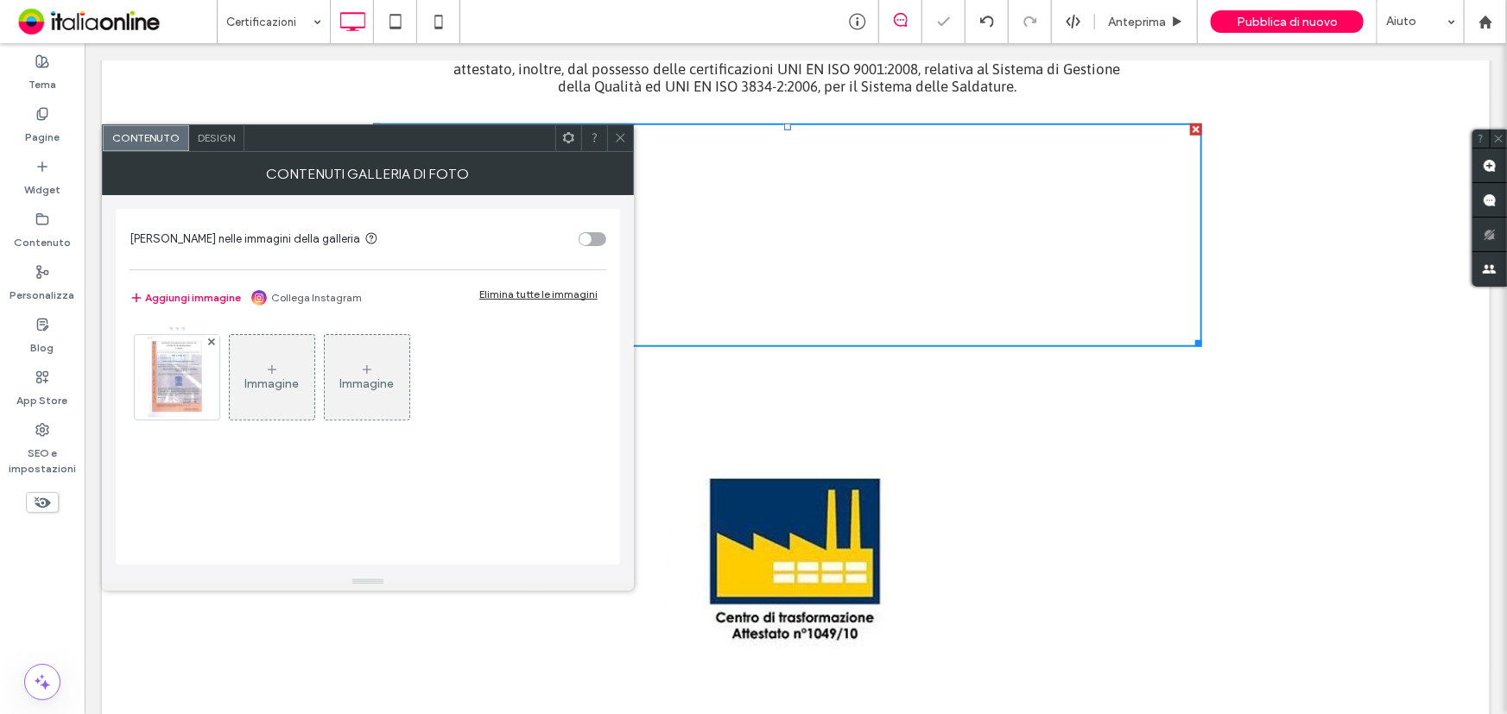
drag, startPoint x: 612, startPoint y: 137, endPoint x: 618, endPoint y: 151, distance: 15.1
click at [612, 137] on div at bounding box center [620, 138] width 26 height 26
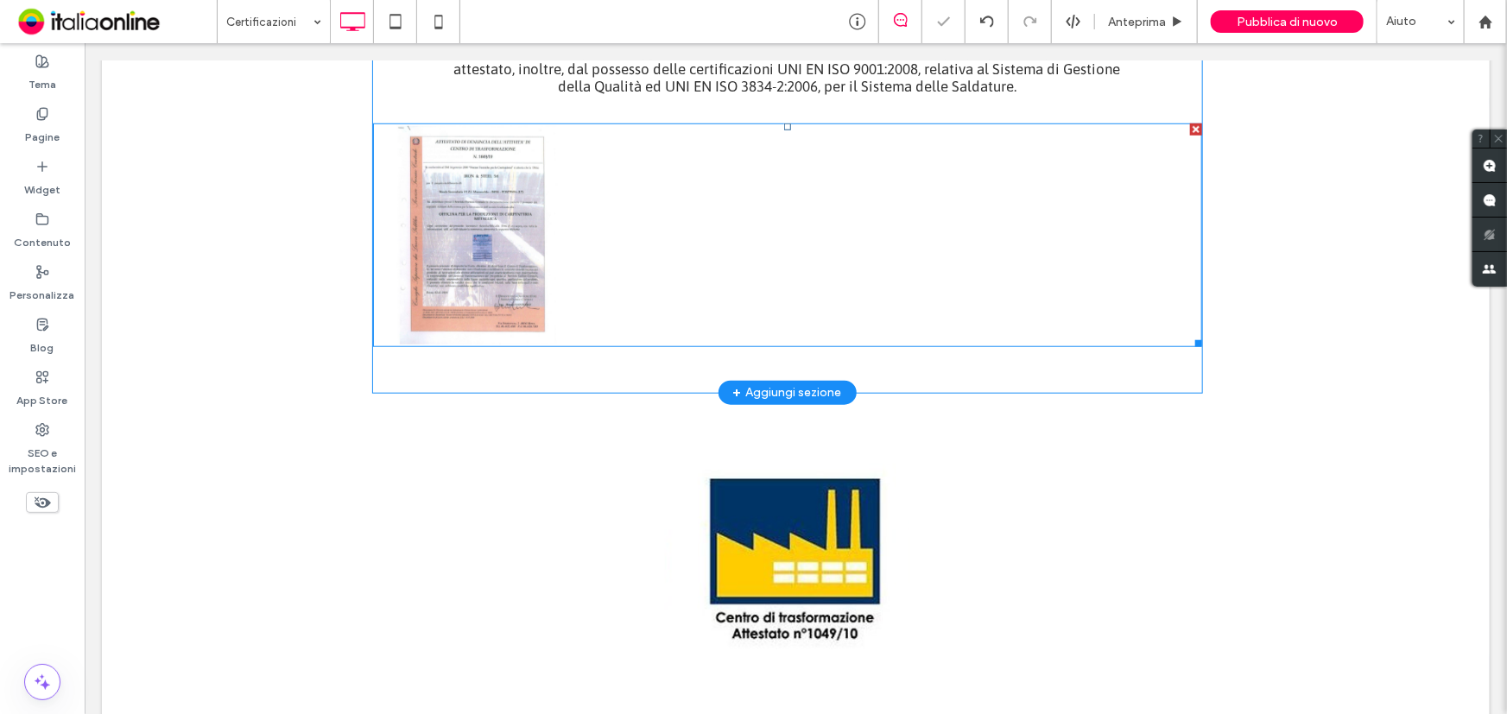
click at [465, 249] on link at bounding box center [476, 233] width 216 height 231
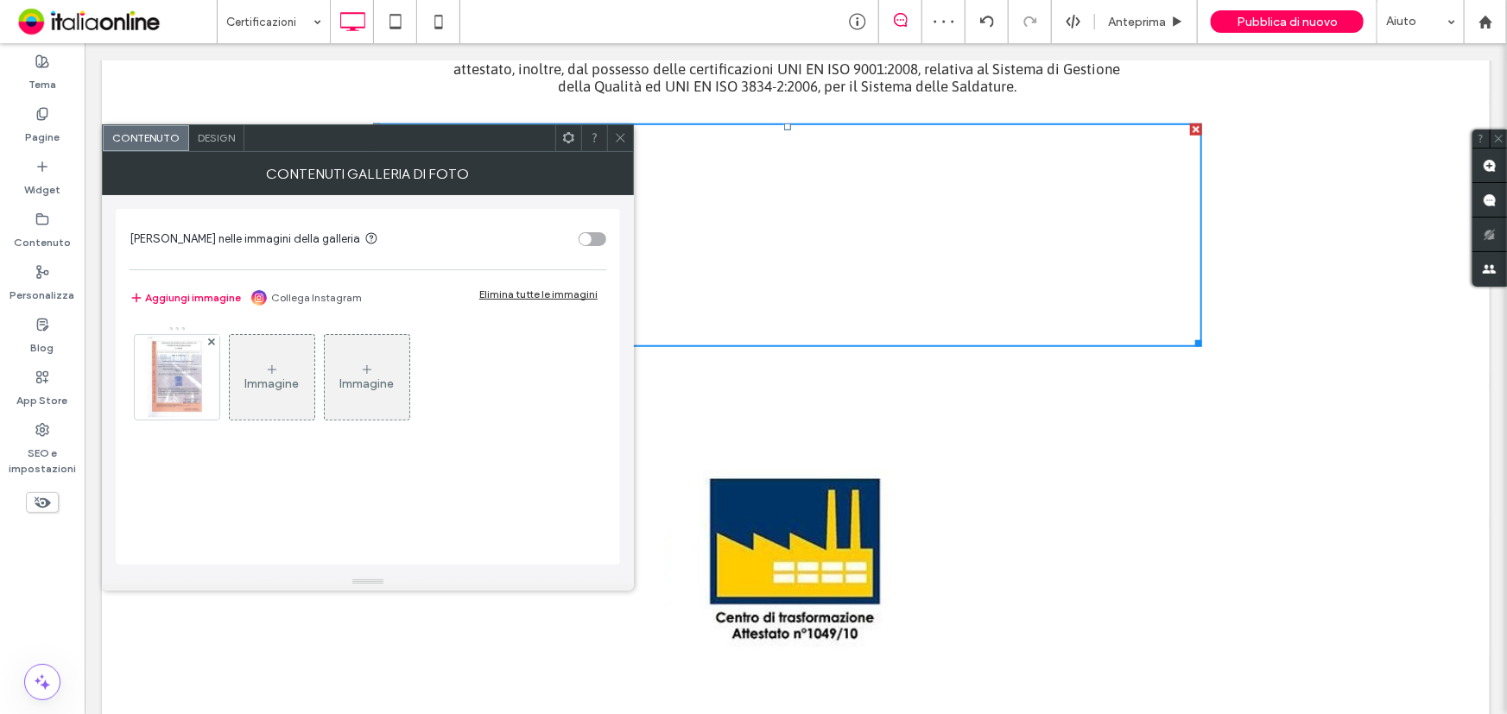
click at [204, 135] on span "Design" at bounding box center [216, 137] width 37 height 13
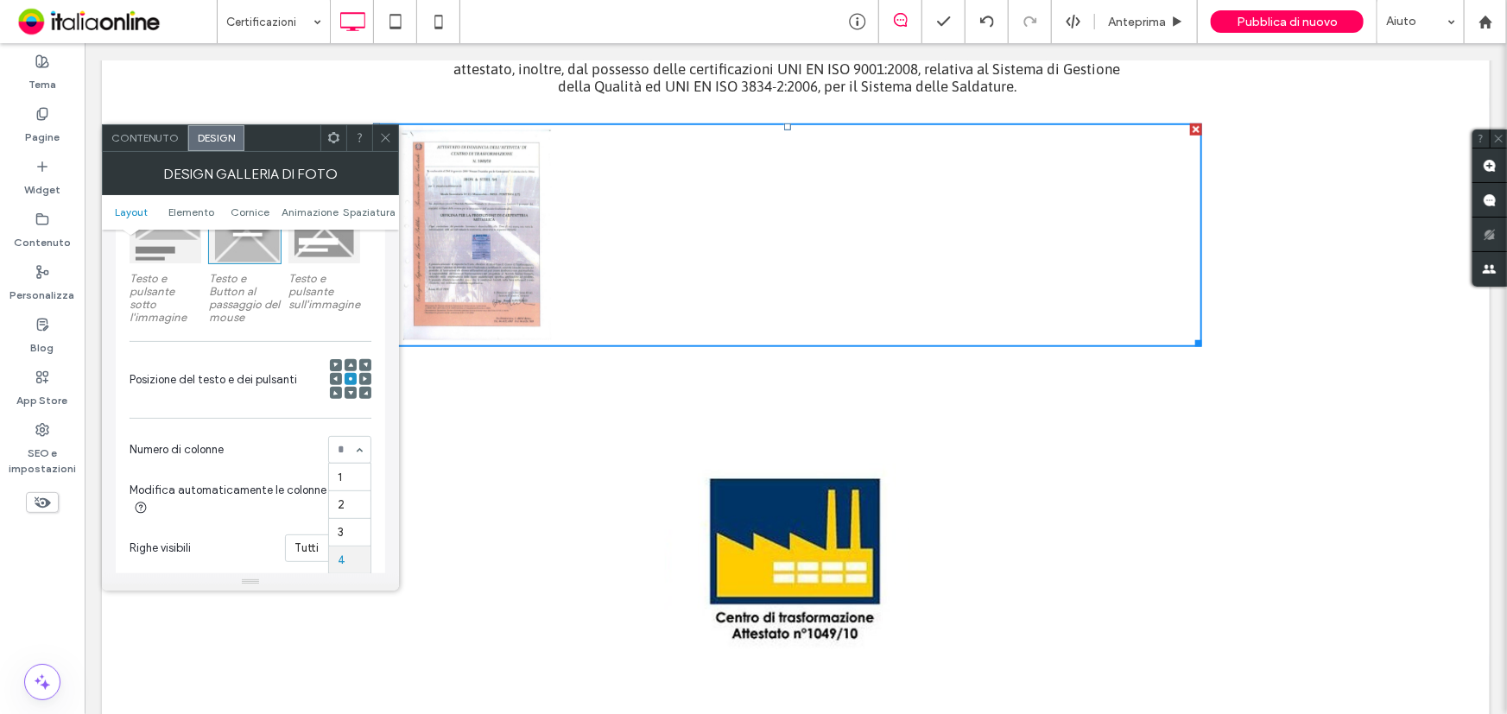
scroll to position [0, 0]
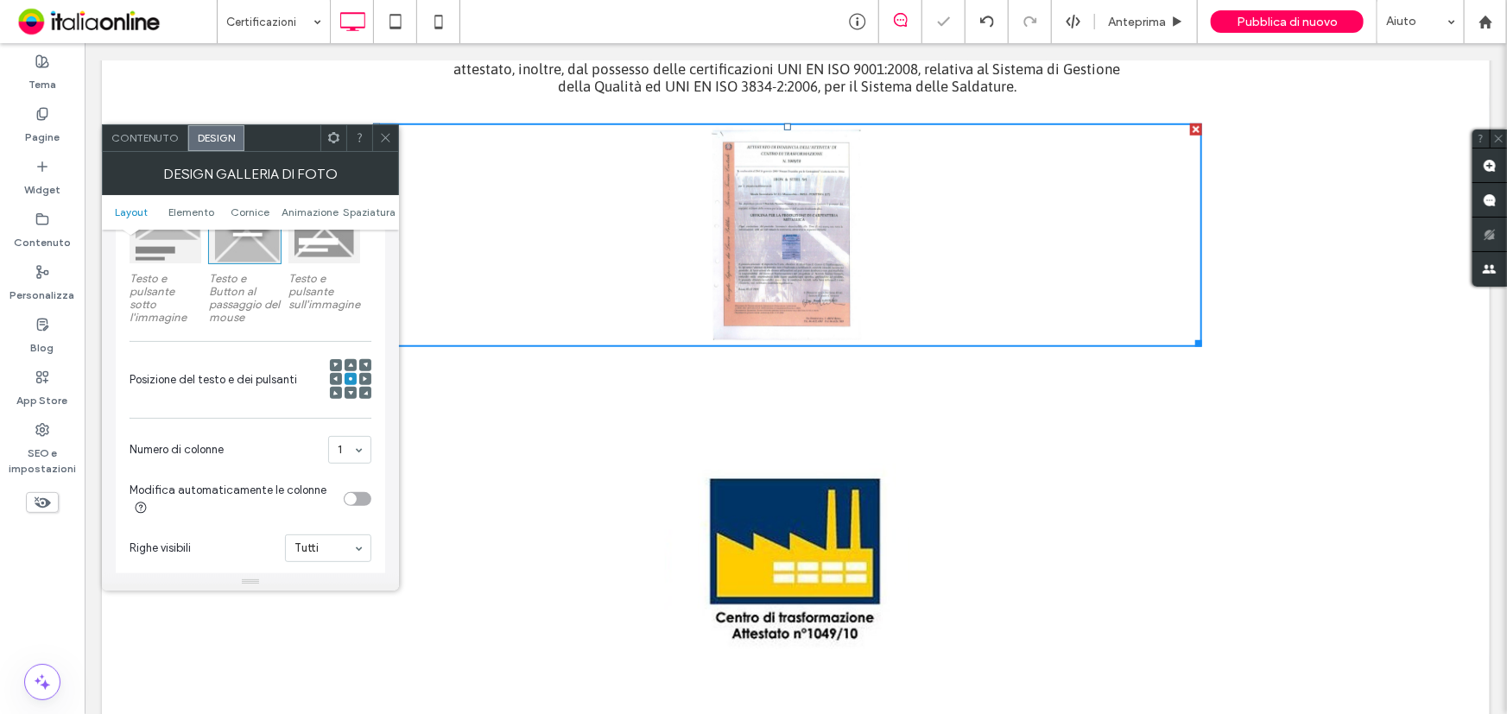
click at [393, 147] on div at bounding box center [385, 138] width 26 height 26
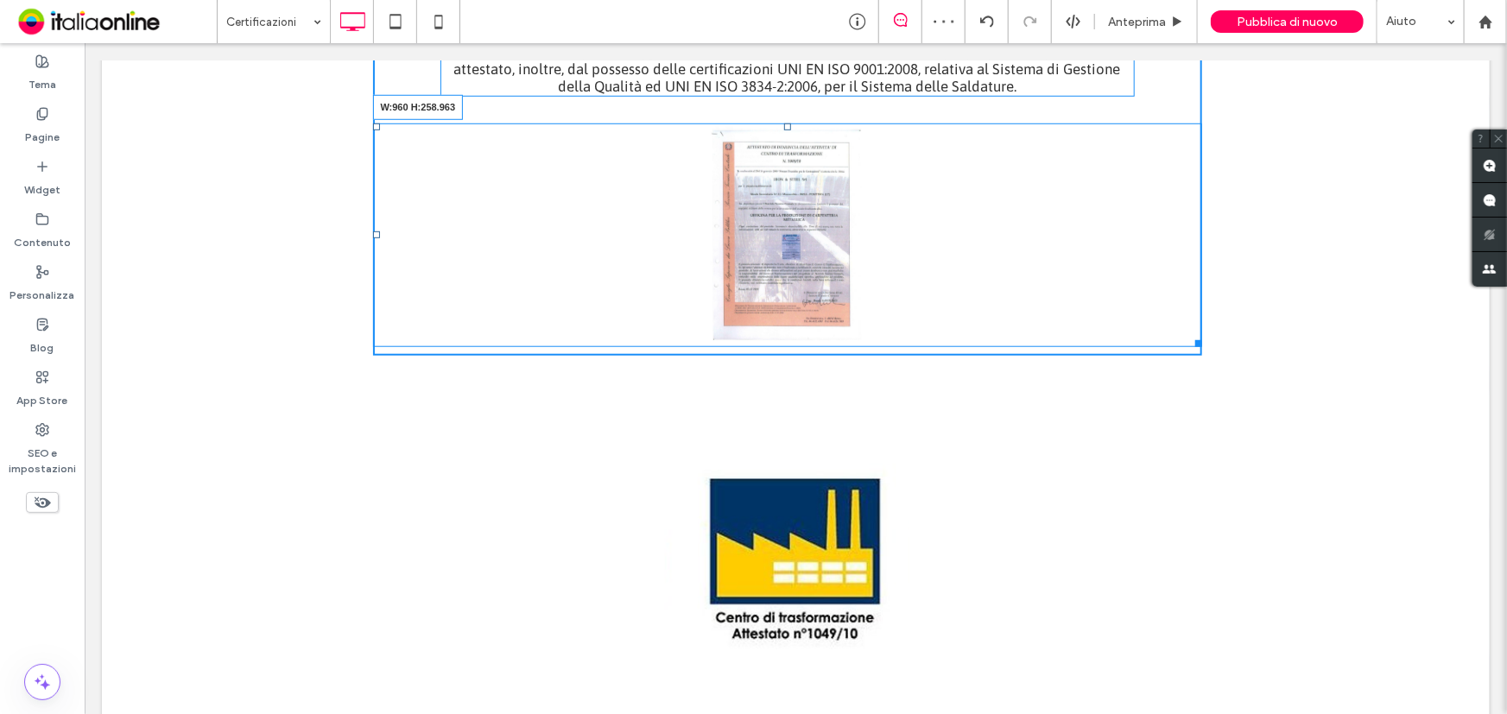
drag, startPoint x: 1186, startPoint y: 338, endPoint x: 1265, endPoint y: 405, distance: 102.9
click at [1265, 405] on div "**********" at bounding box center [794, 528] width 1387 height 1204
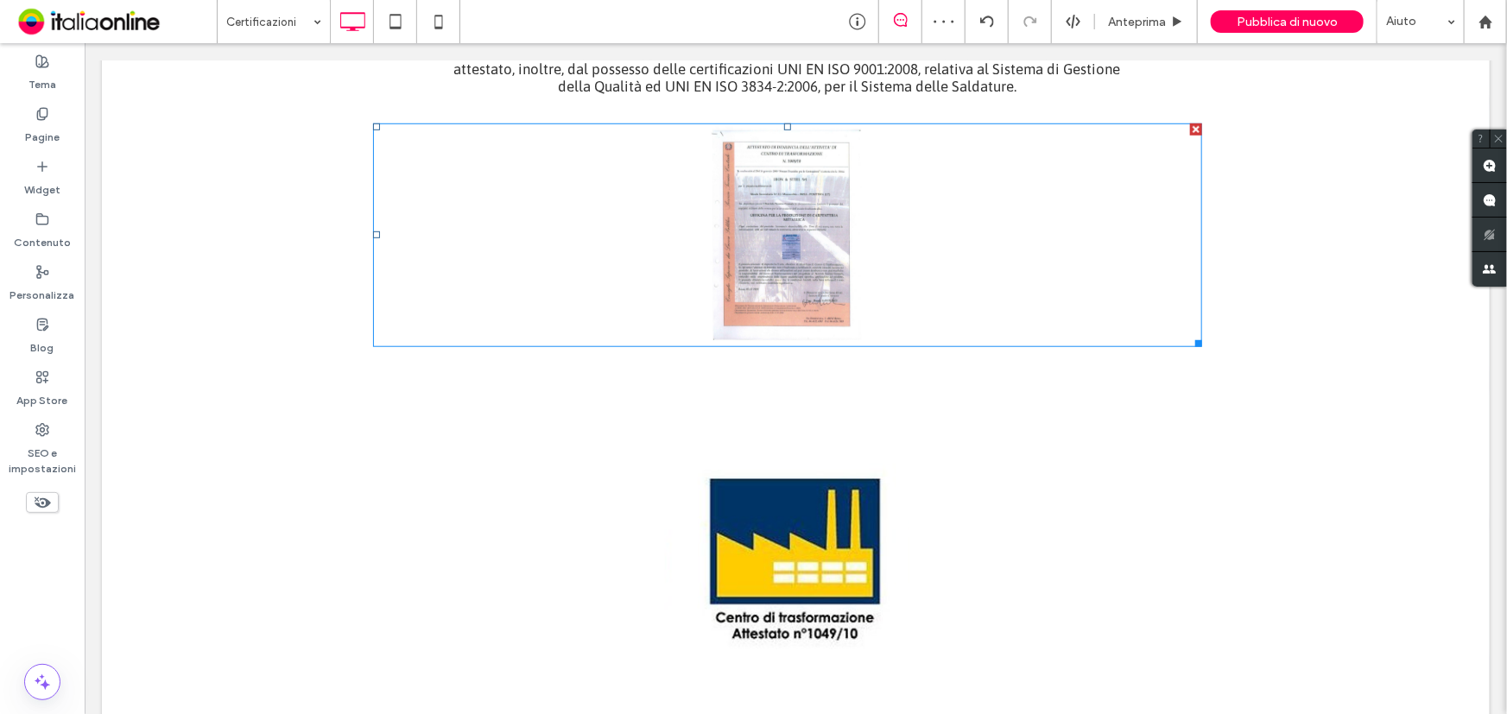
click at [854, 259] on div at bounding box center [753, 357] width 1507 height 714
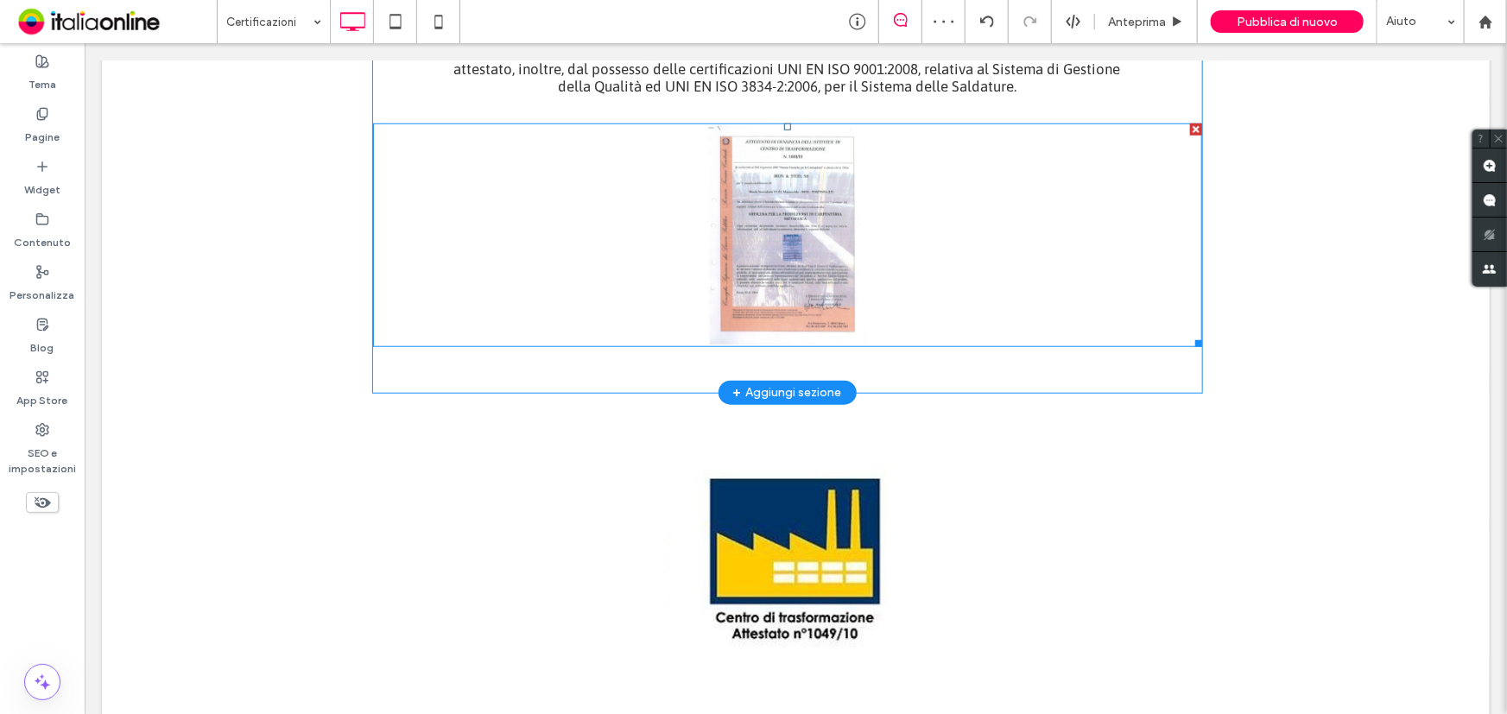
click at [793, 243] on link at bounding box center [786, 233] width 873 height 231
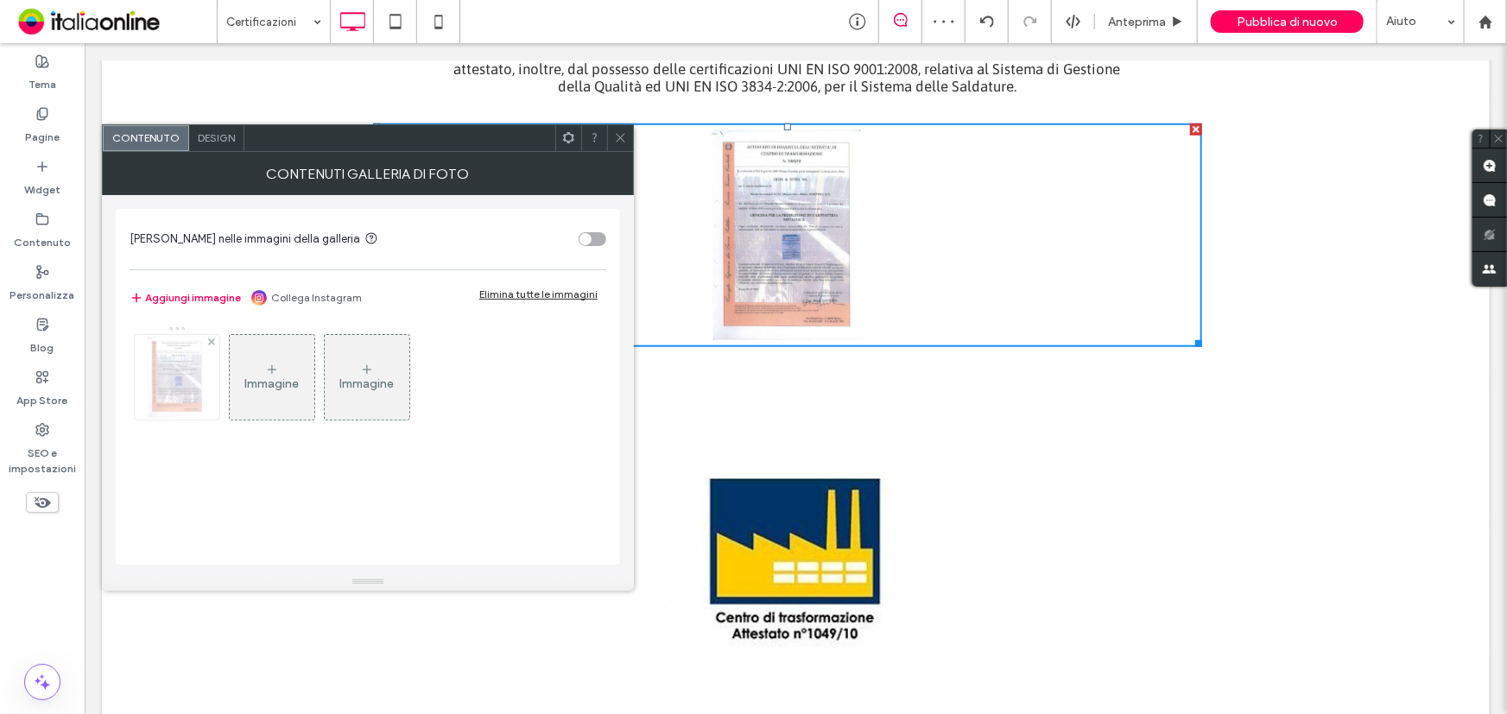
click at [175, 366] on img at bounding box center [177, 377] width 60 height 85
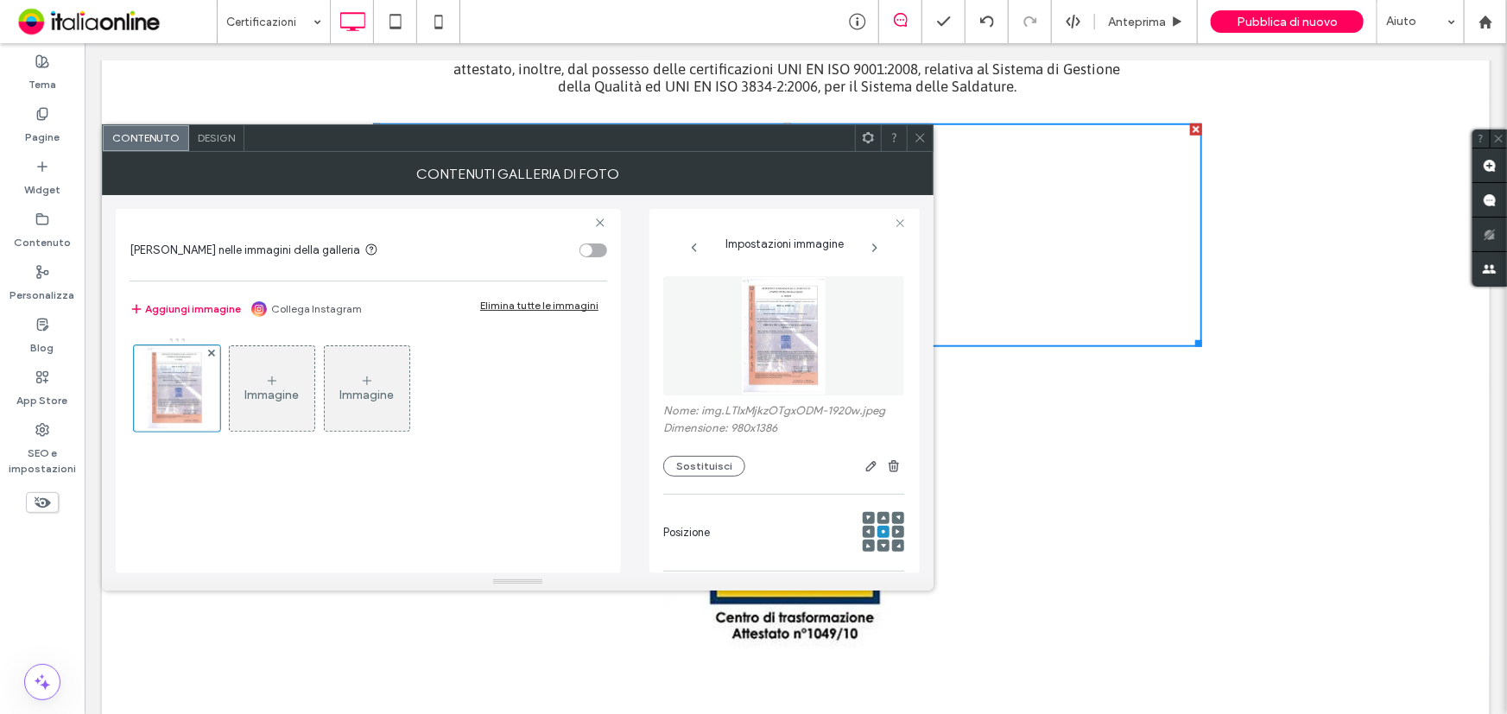
click at [926, 142] on icon at bounding box center [919, 137] width 13 height 13
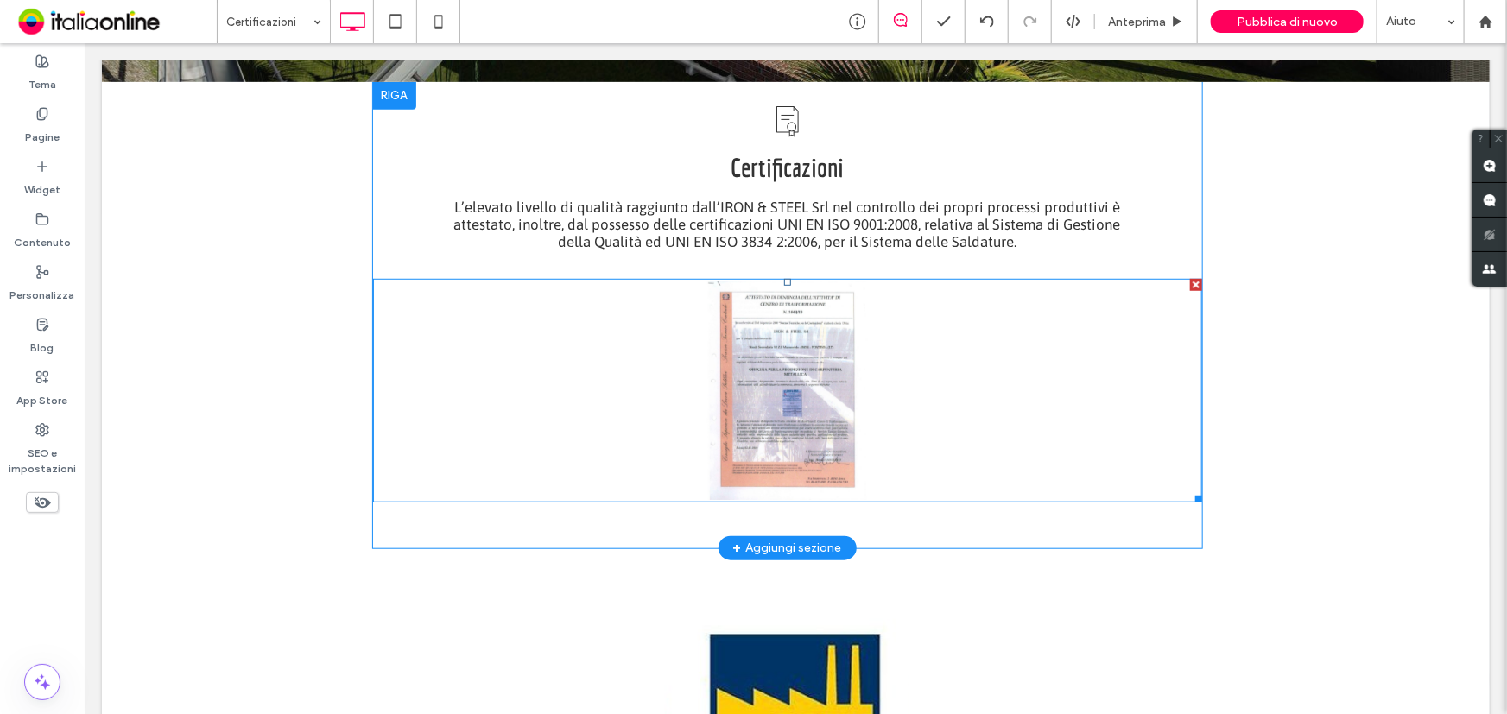
scroll to position [524, 0]
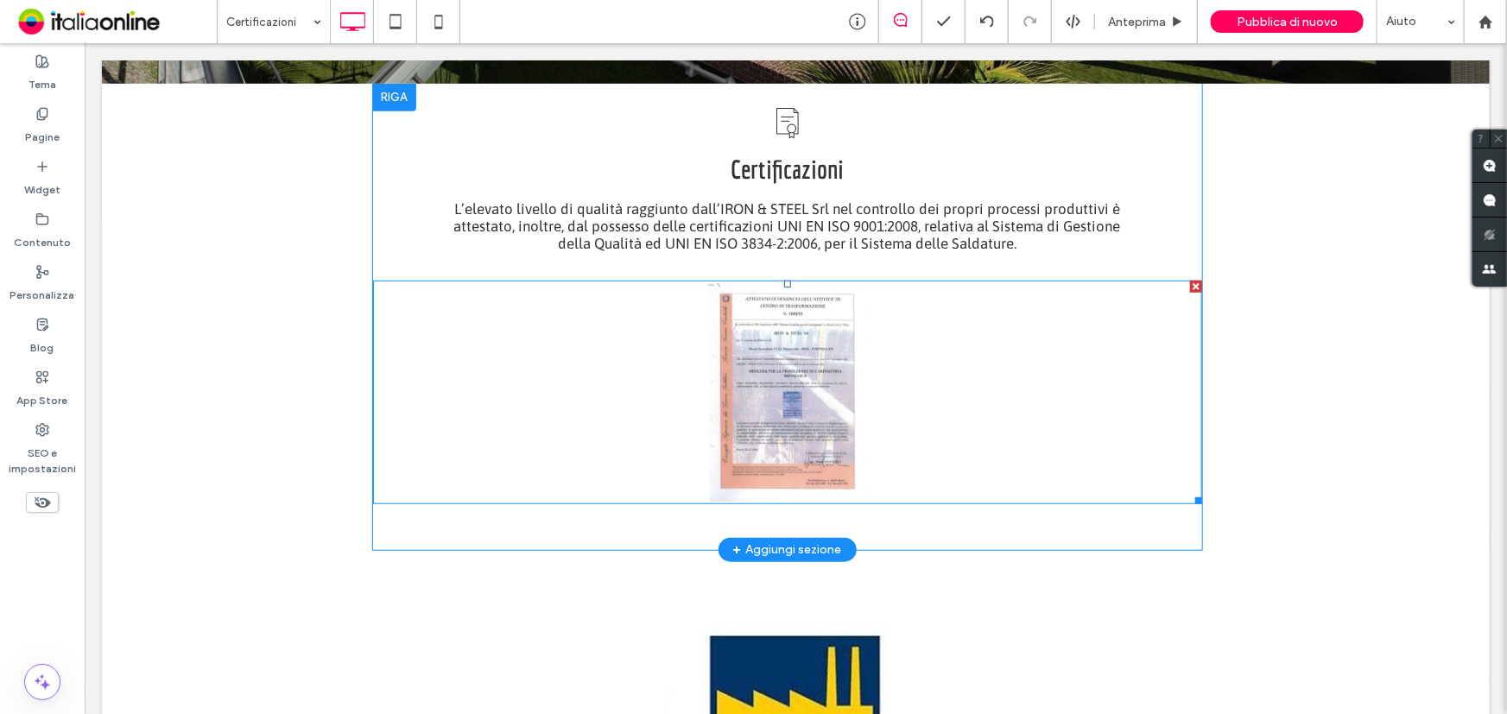
click at [837, 439] on link at bounding box center [786, 390] width 873 height 231
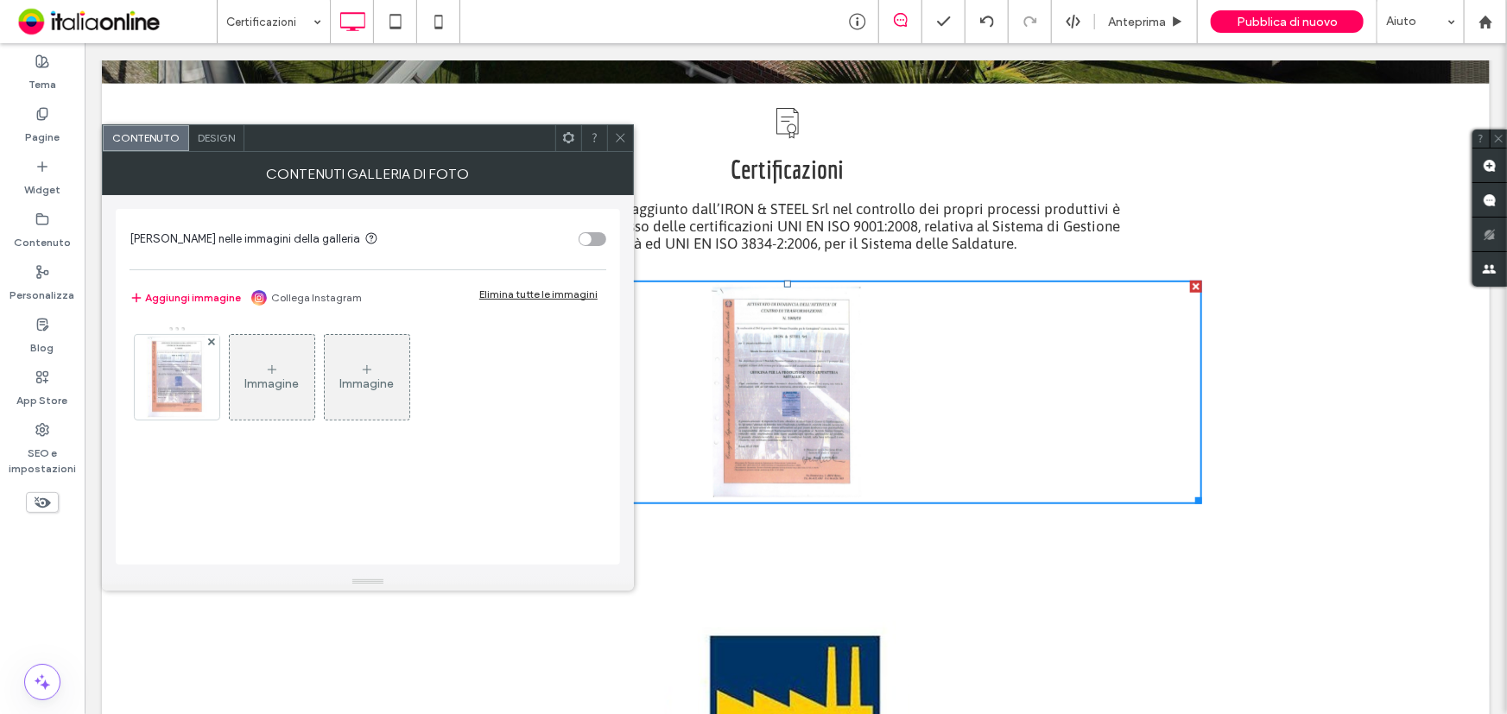
drag, startPoint x: 268, startPoint y: 366, endPoint x: 255, endPoint y: 367, distance: 13.0
click at [268, 366] on icon at bounding box center [272, 370] width 14 height 14
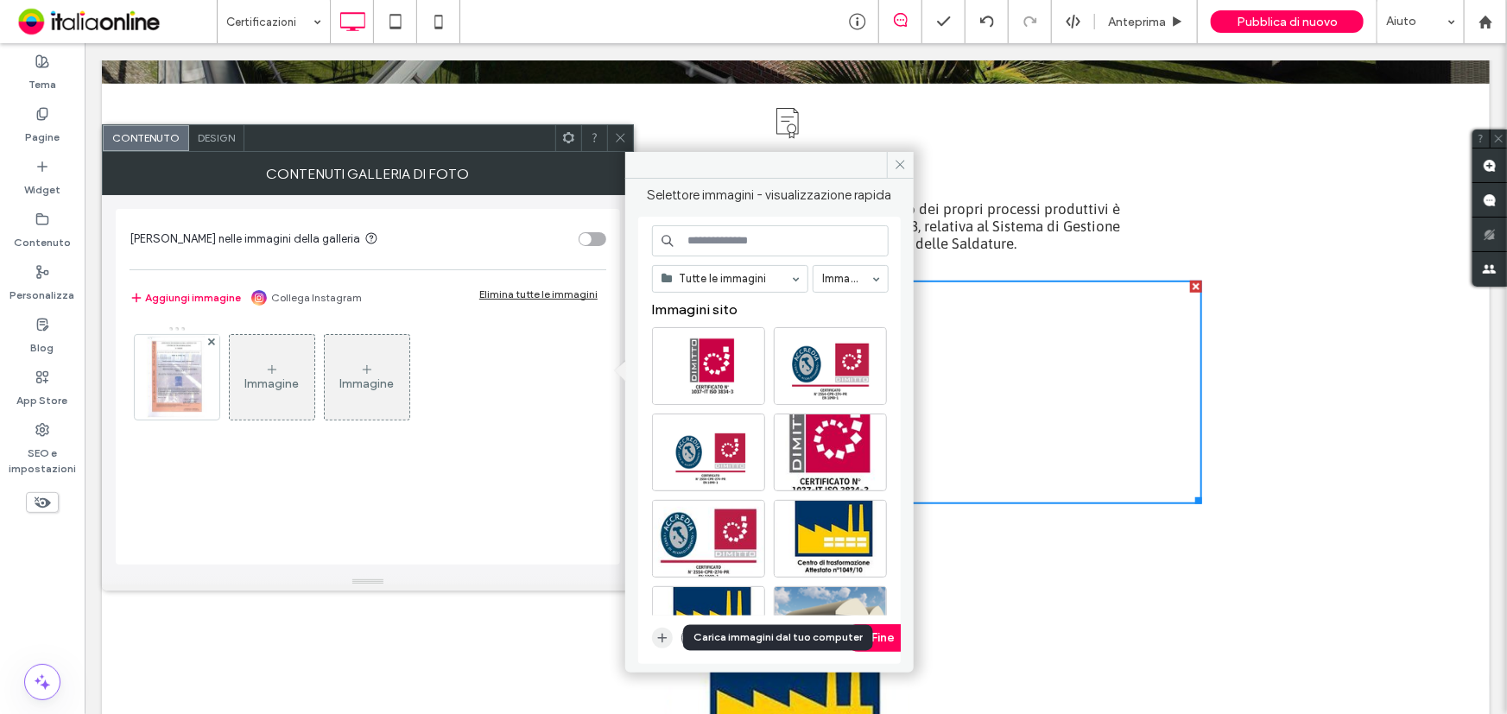
click at [656, 632] on icon "button" at bounding box center [662, 638] width 14 height 14
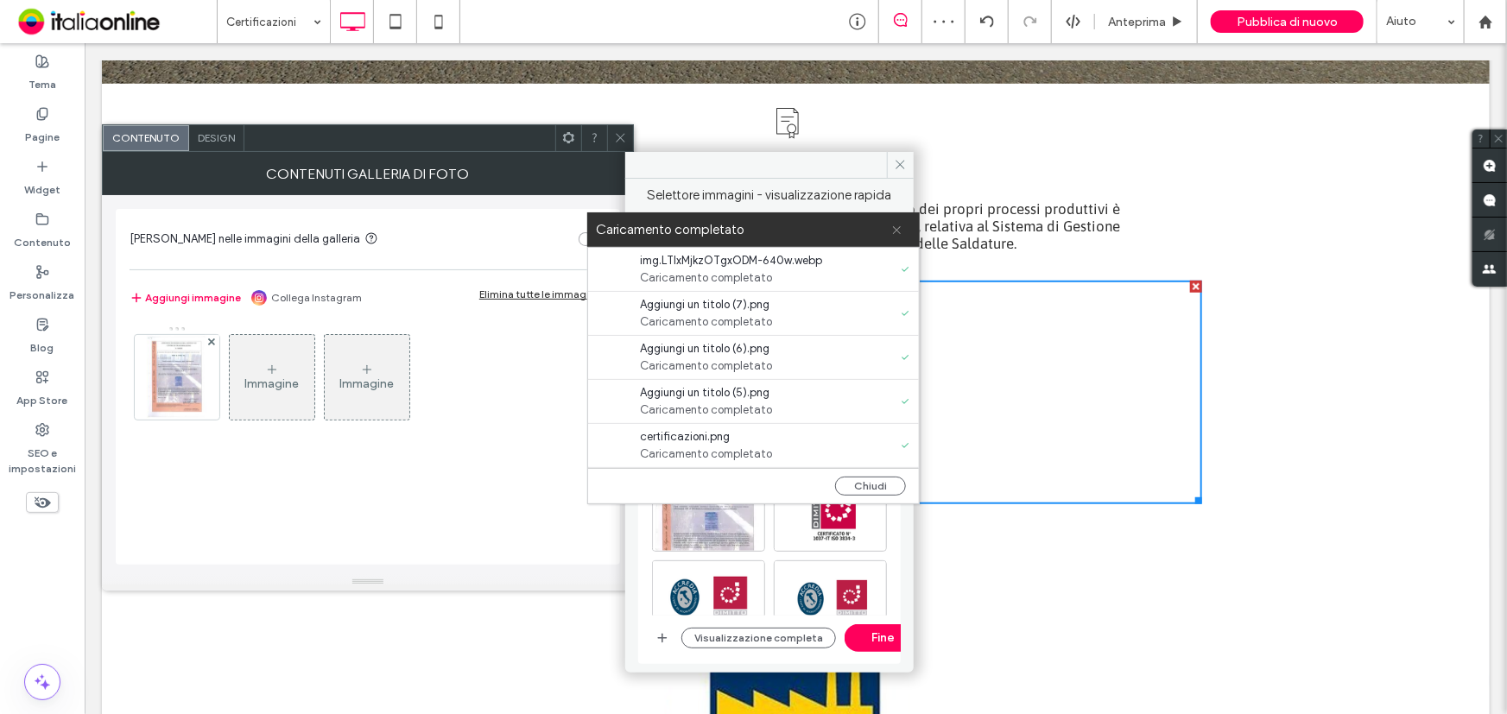
click at [899, 223] on span at bounding box center [896, 229] width 11 height 35
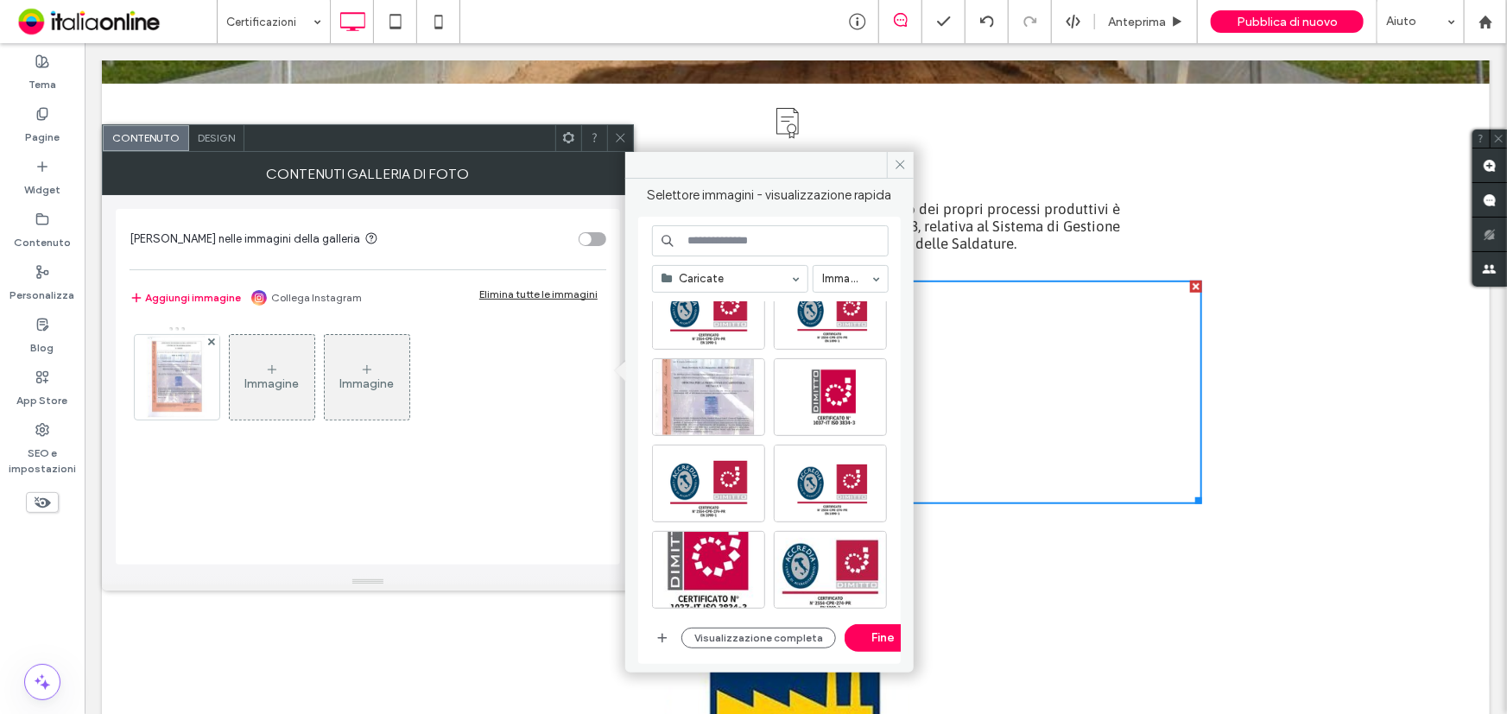
scroll to position [235, 0]
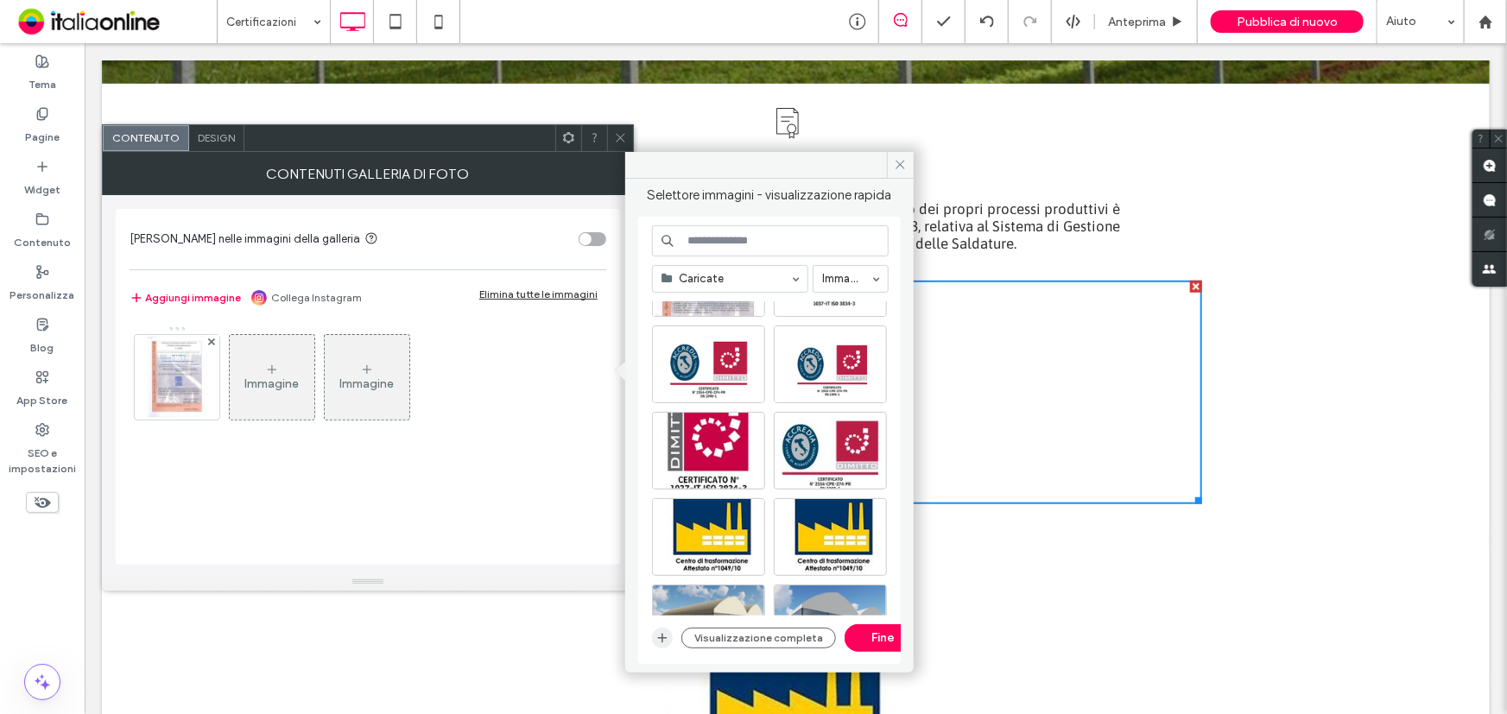
click at [664, 636] on icon "button" at bounding box center [662, 638] width 14 height 14
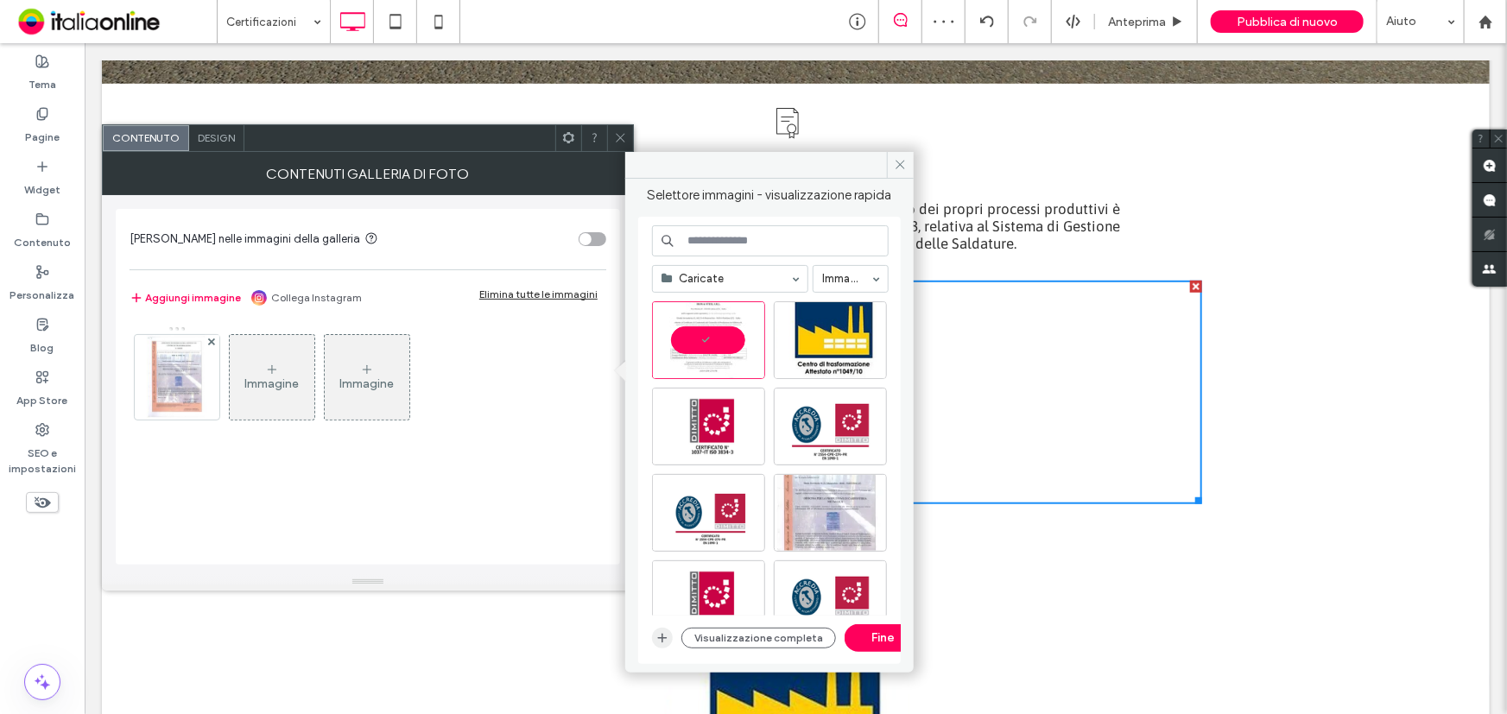
click at [661, 635] on use "button" at bounding box center [662, 637] width 9 height 9
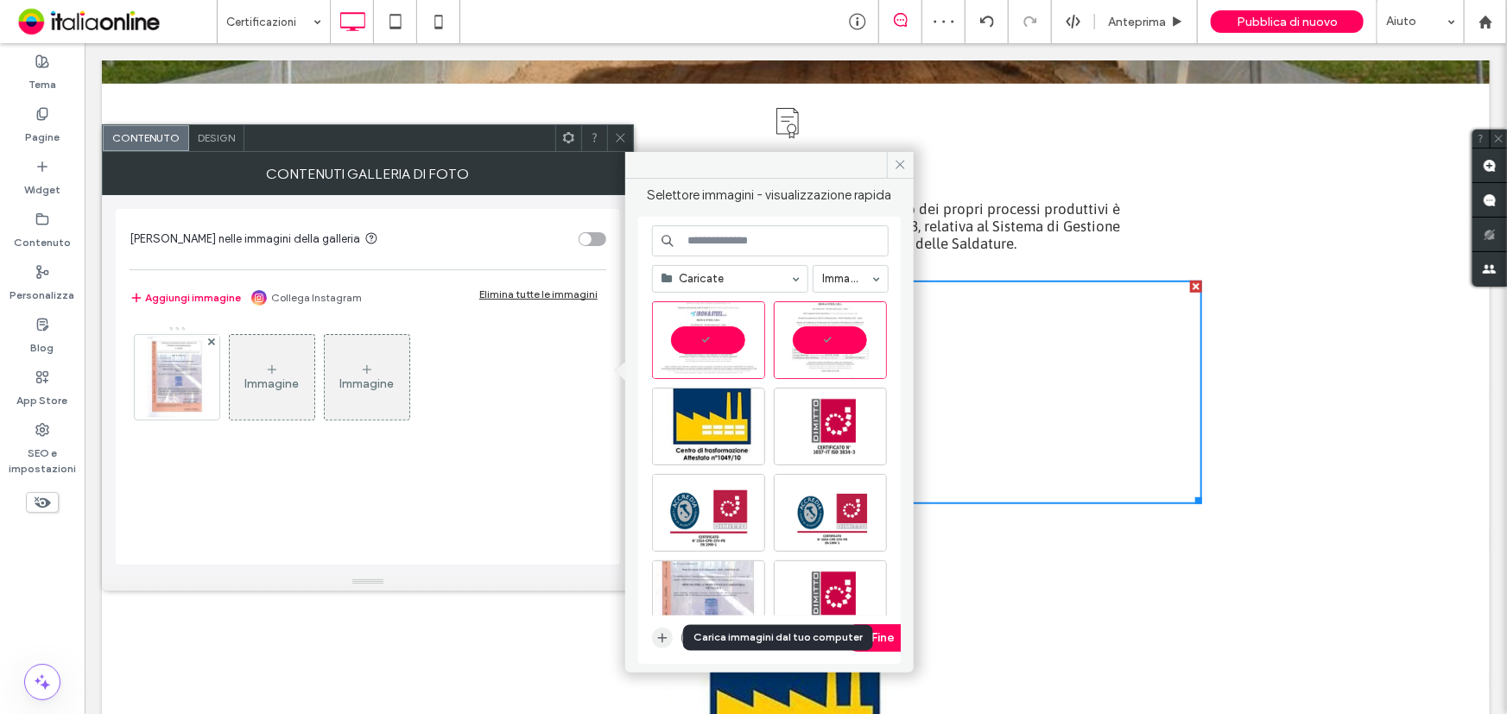
click at [655, 634] on icon "button" at bounding box center [662, 638] width 14 height 14
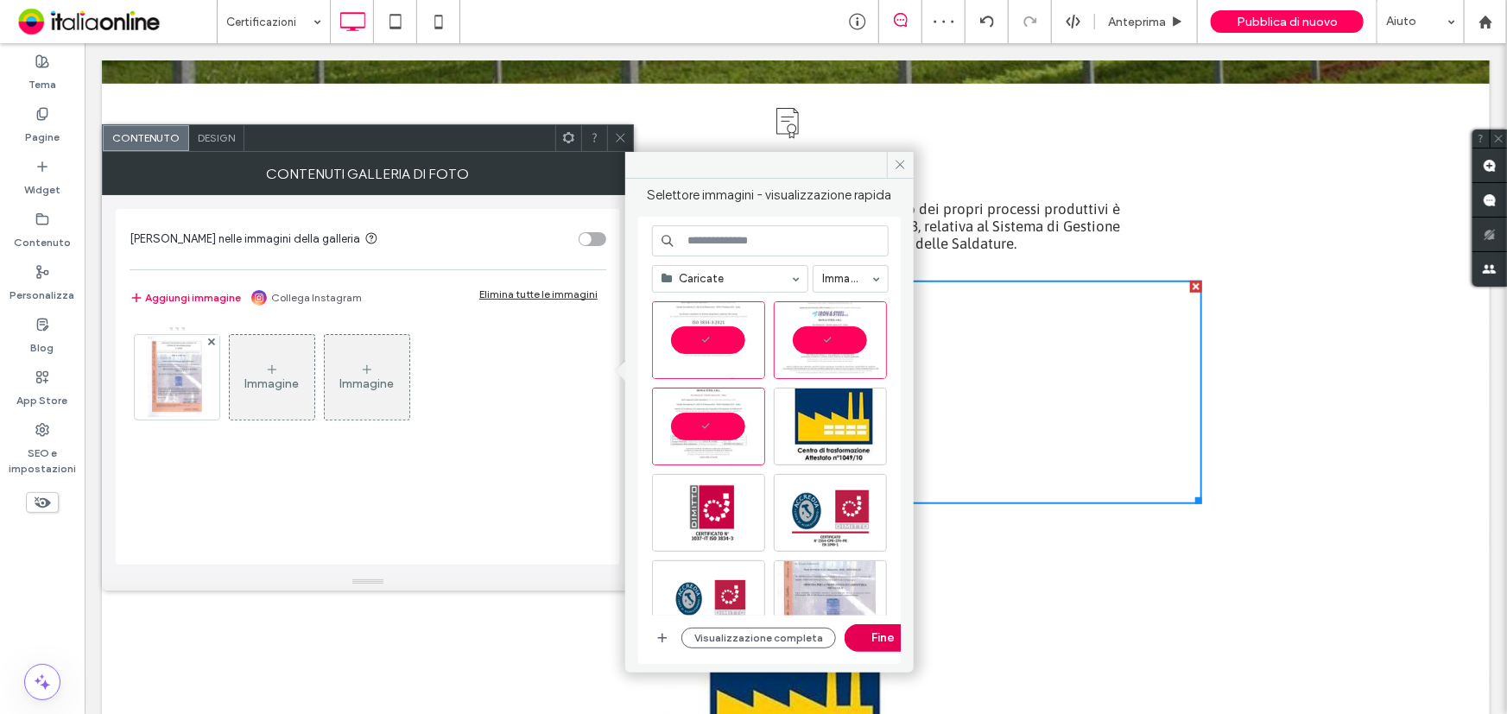
click at [869, 639] on button "Fine" at bounding box center [883, 638] width 78 height 28
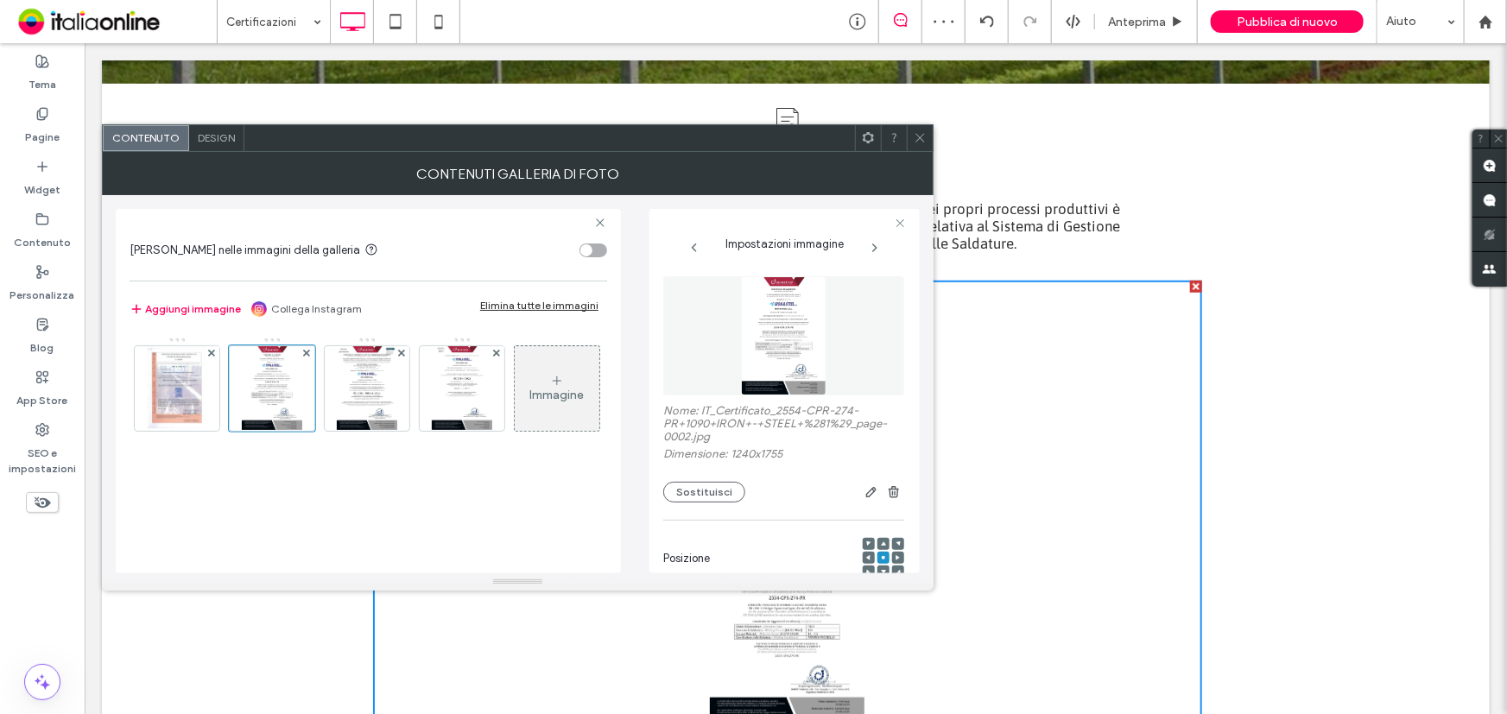
click at [926, 138] on div at bounding box center [920, 138] width 26 height 26
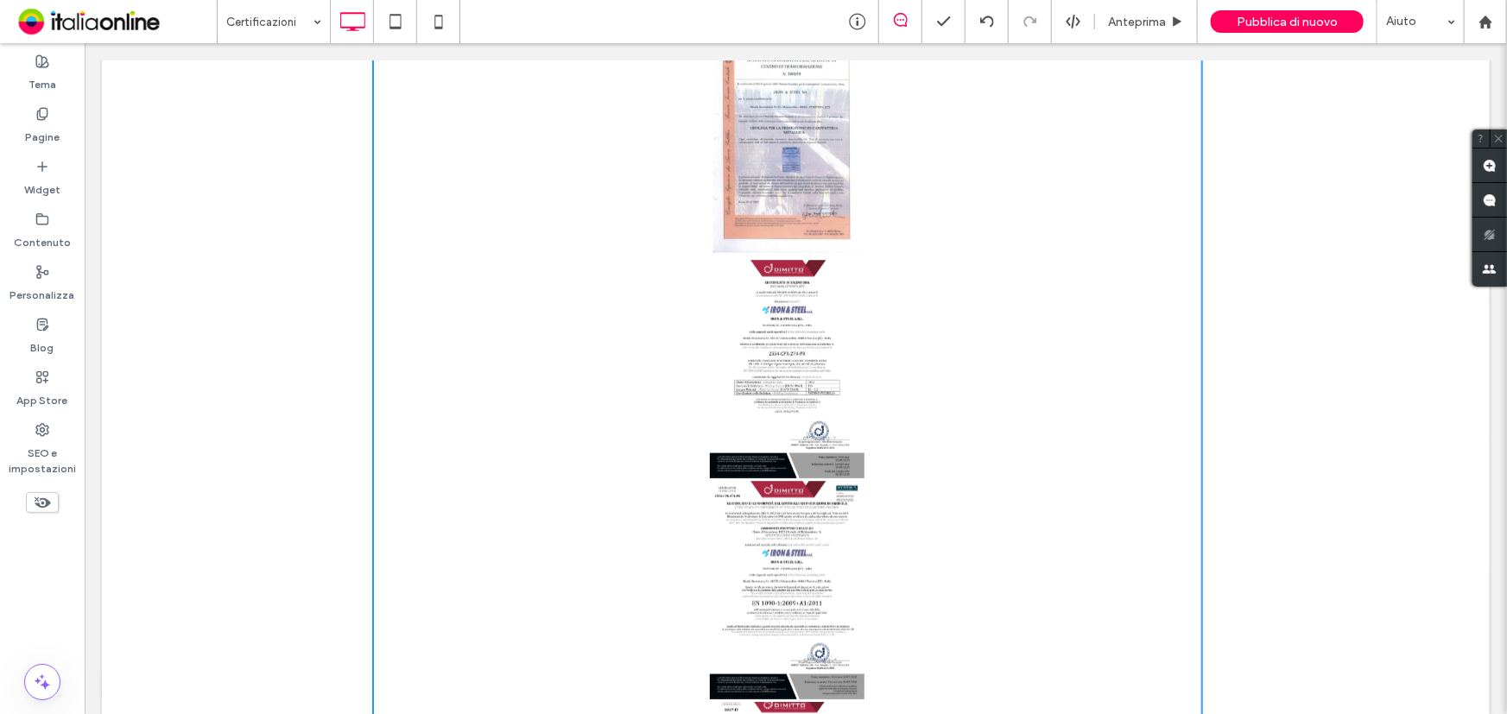
scroll to position [760, 0]
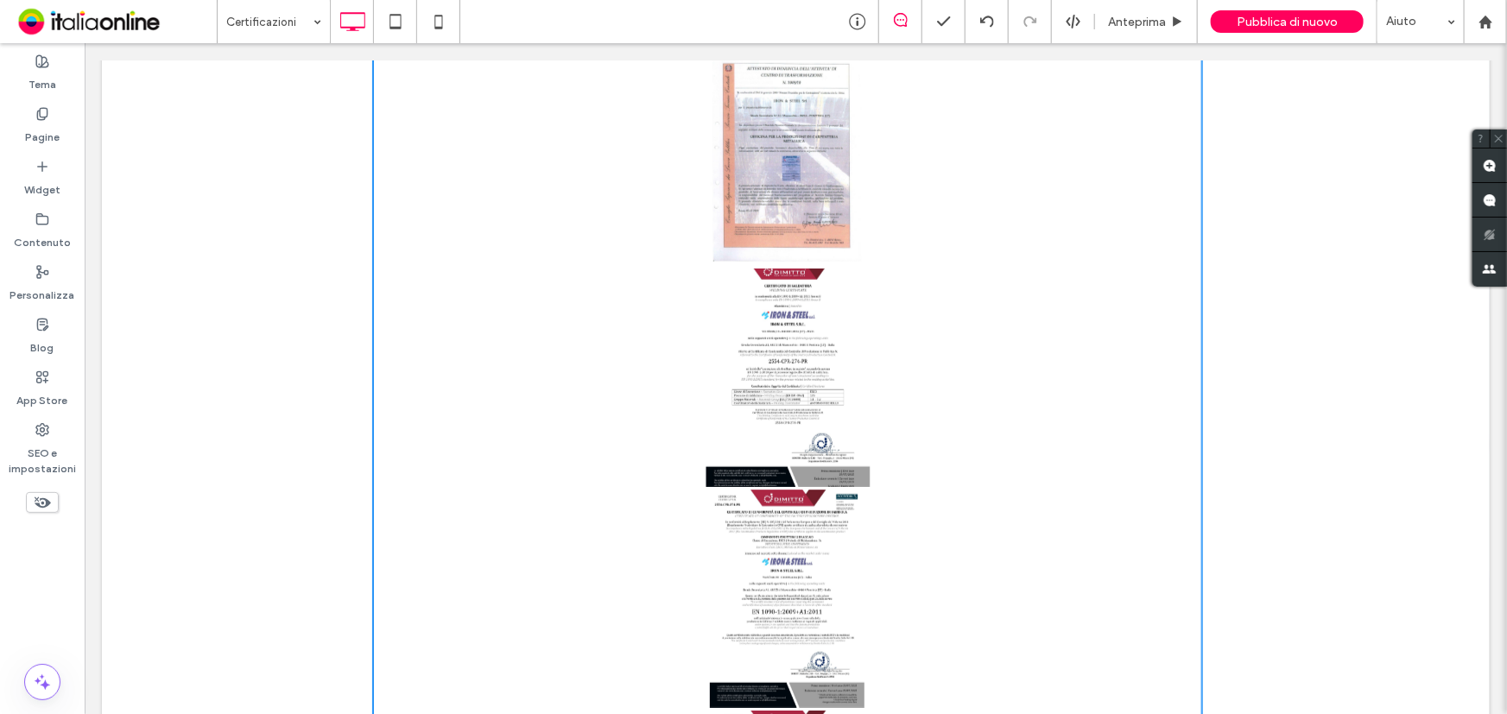
click at [773, 357] on link at bounding box center [786, 376] width 873 height 231
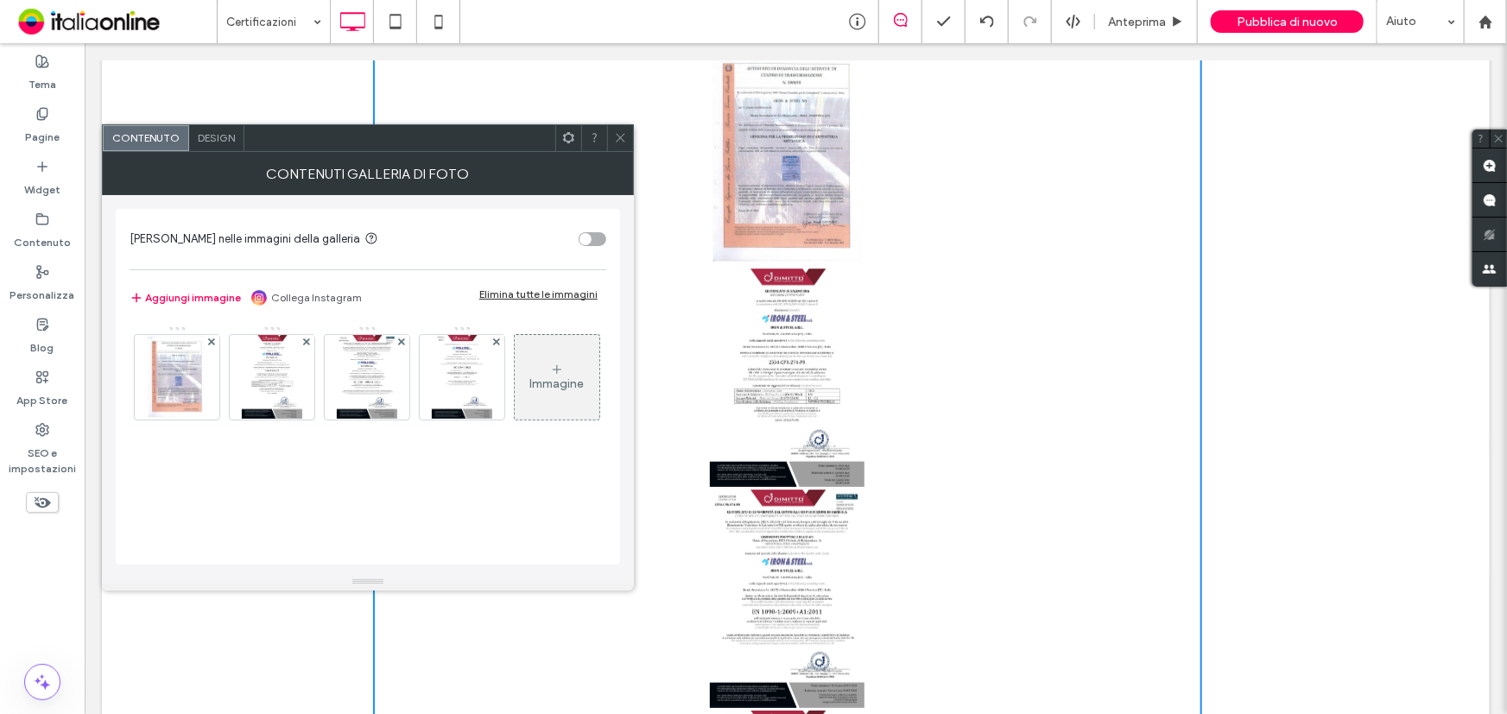
click at [217, 130] on div "Design" at bounding box center [216, 138] width 55 height 26
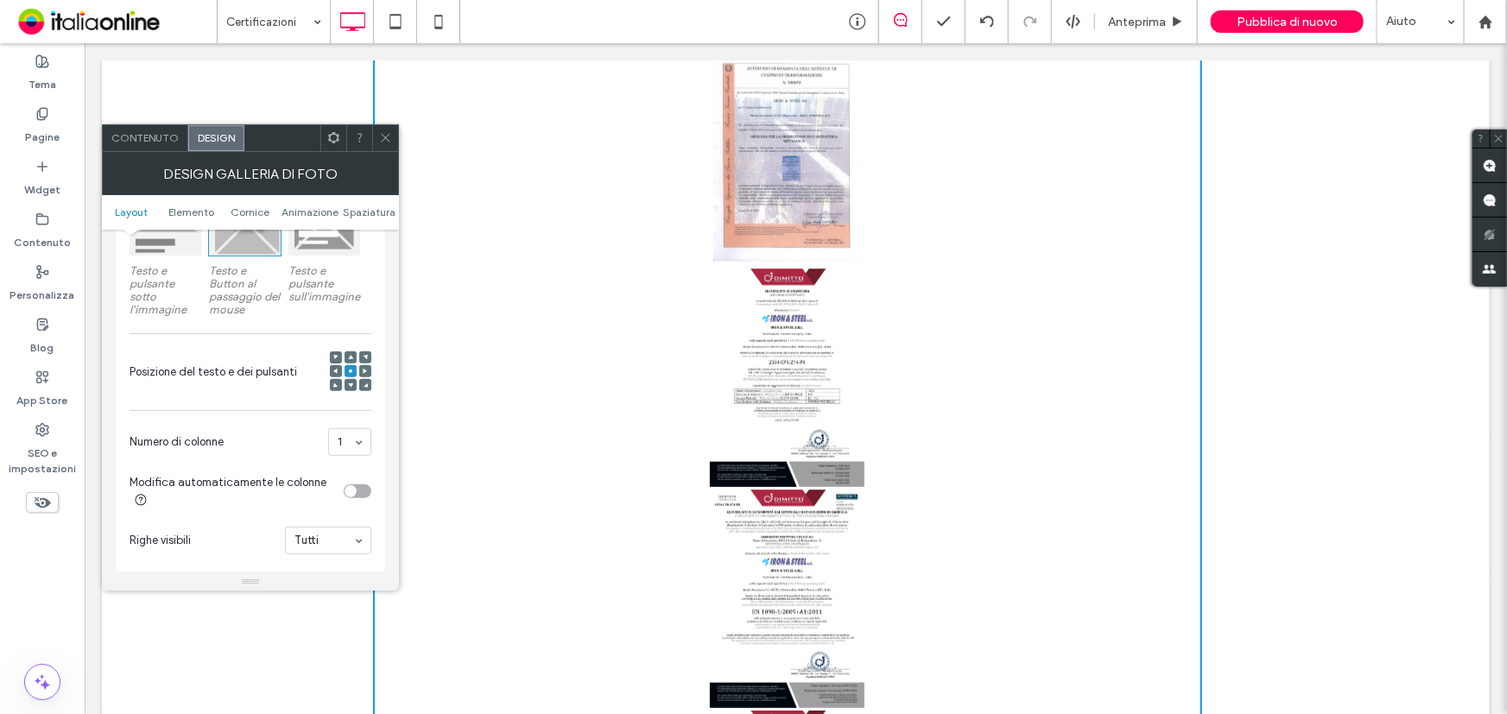
scroll to position [392, 0]
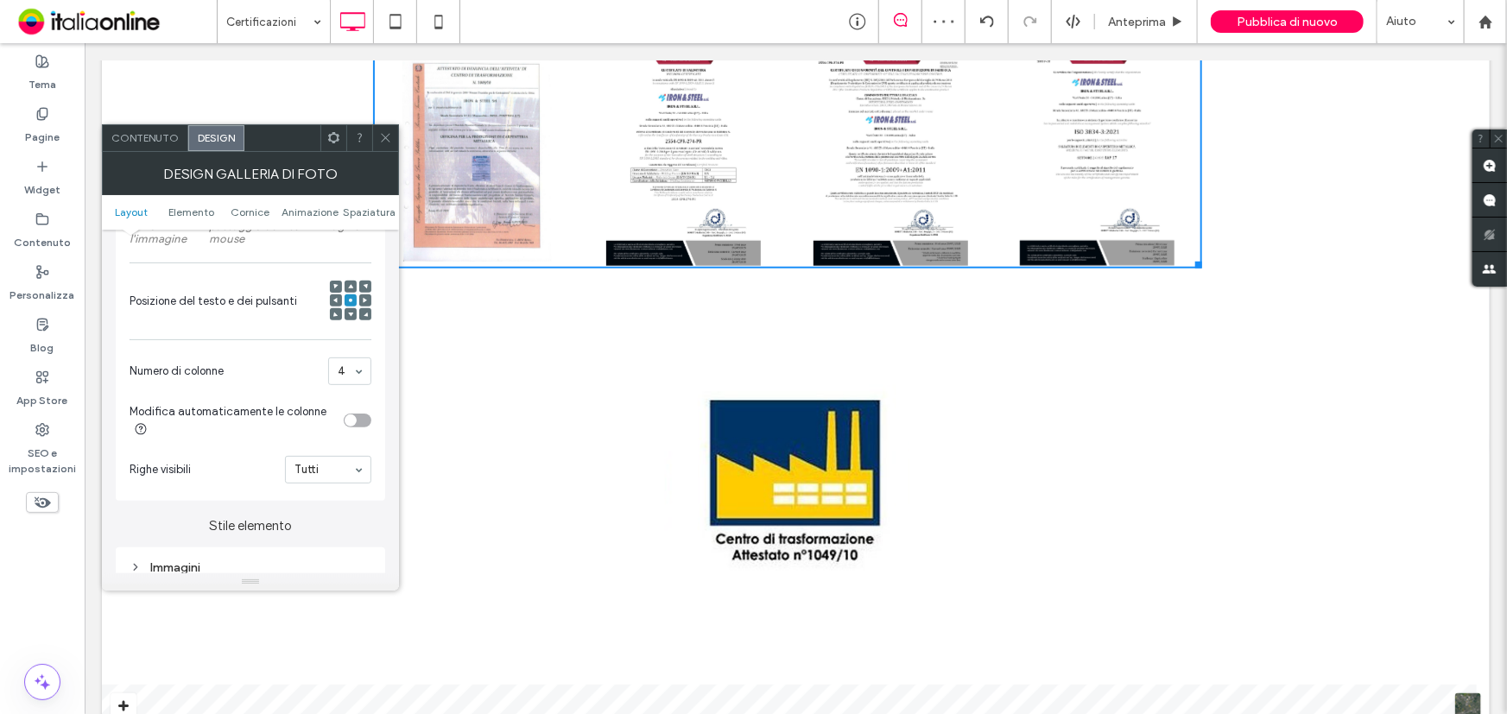
drag, startPoint x: 379, startPoint y: 136, endPoint x: 370, endPoint y: 154, distance: 20.1
click at [379, 136] on icon at bounding box center [385, 137] width 13 height 13
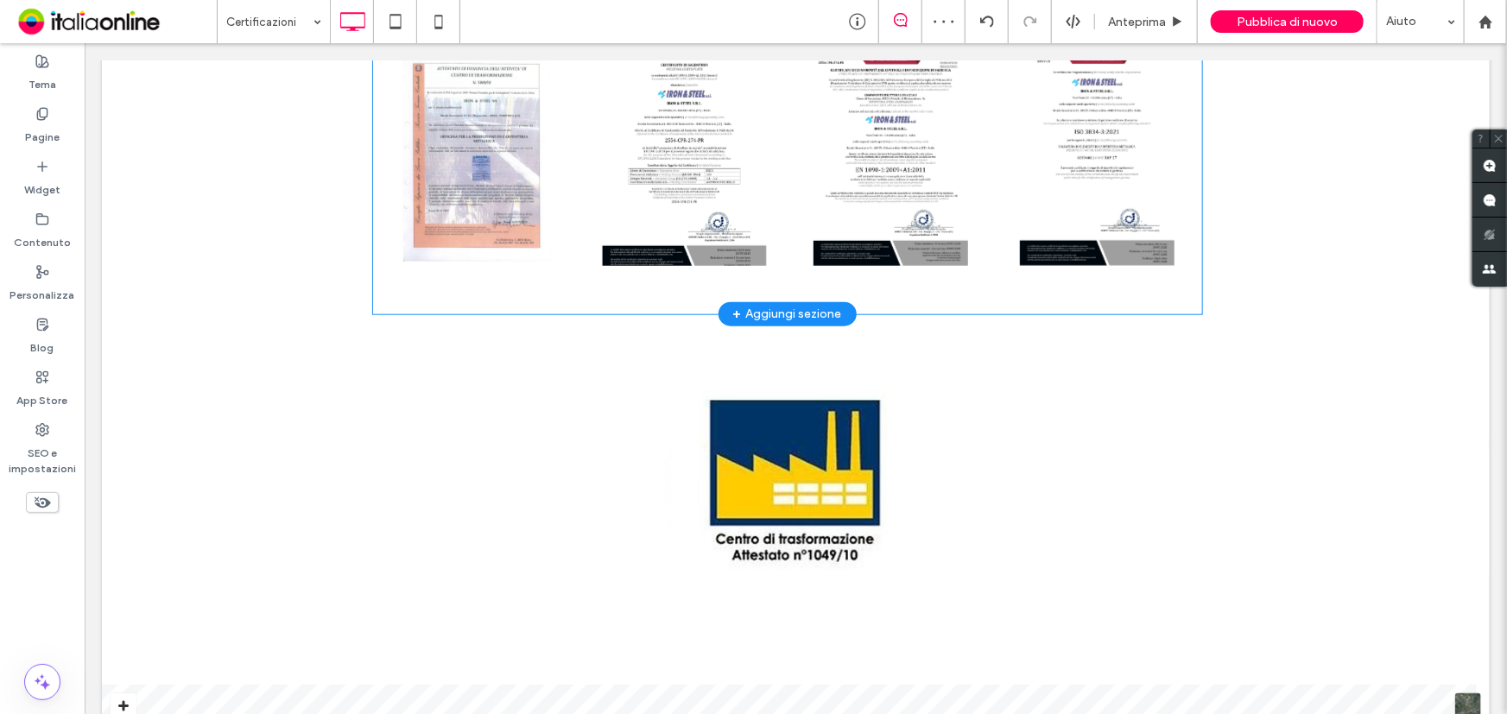
scroll to position [603, 0]
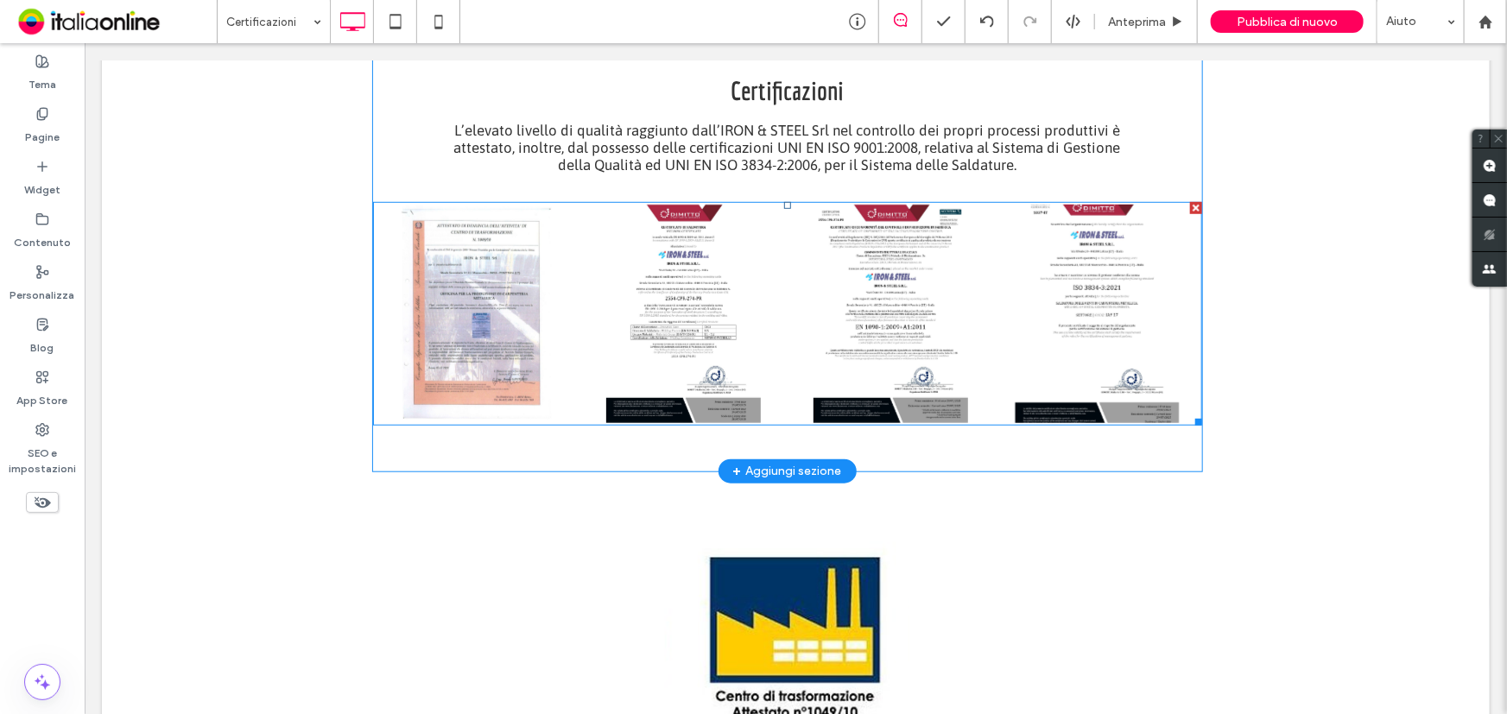
click at [1122, 389] on link at bounding box center [1096, 312] width 216 height 231
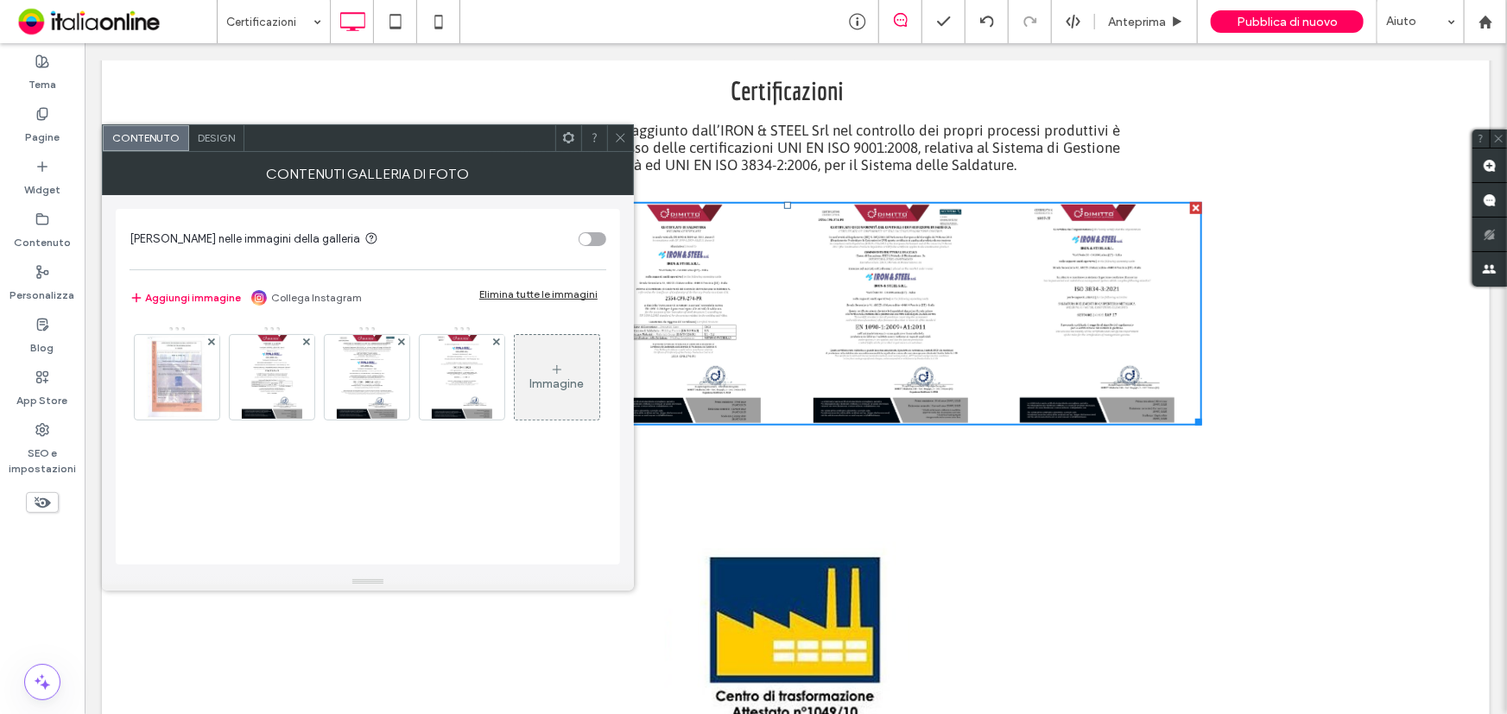
click at [621, 145] on span at bounding box center [620, 138] width 13 height 26
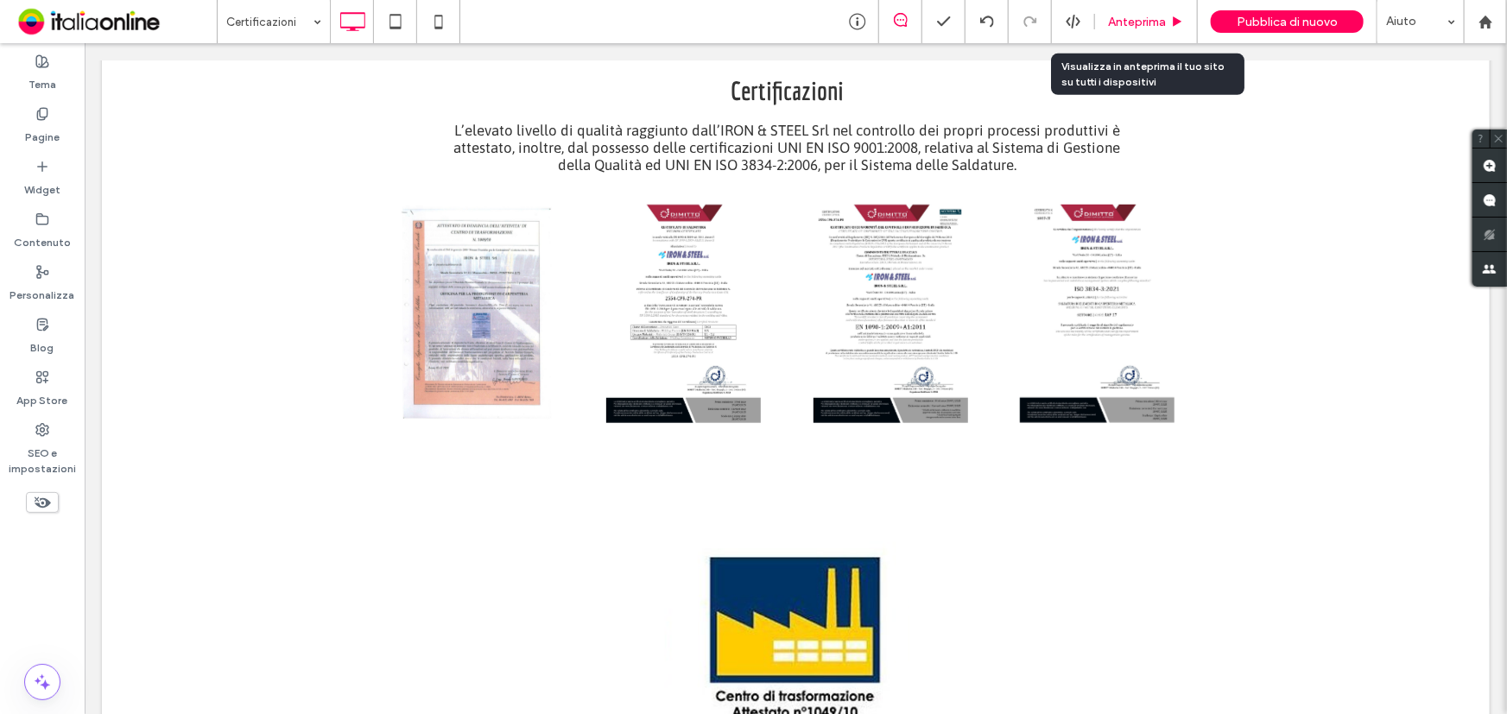
click at [1136, 17] on span "Anteprima" at bounding box center [1137, 22] width 58 height 15
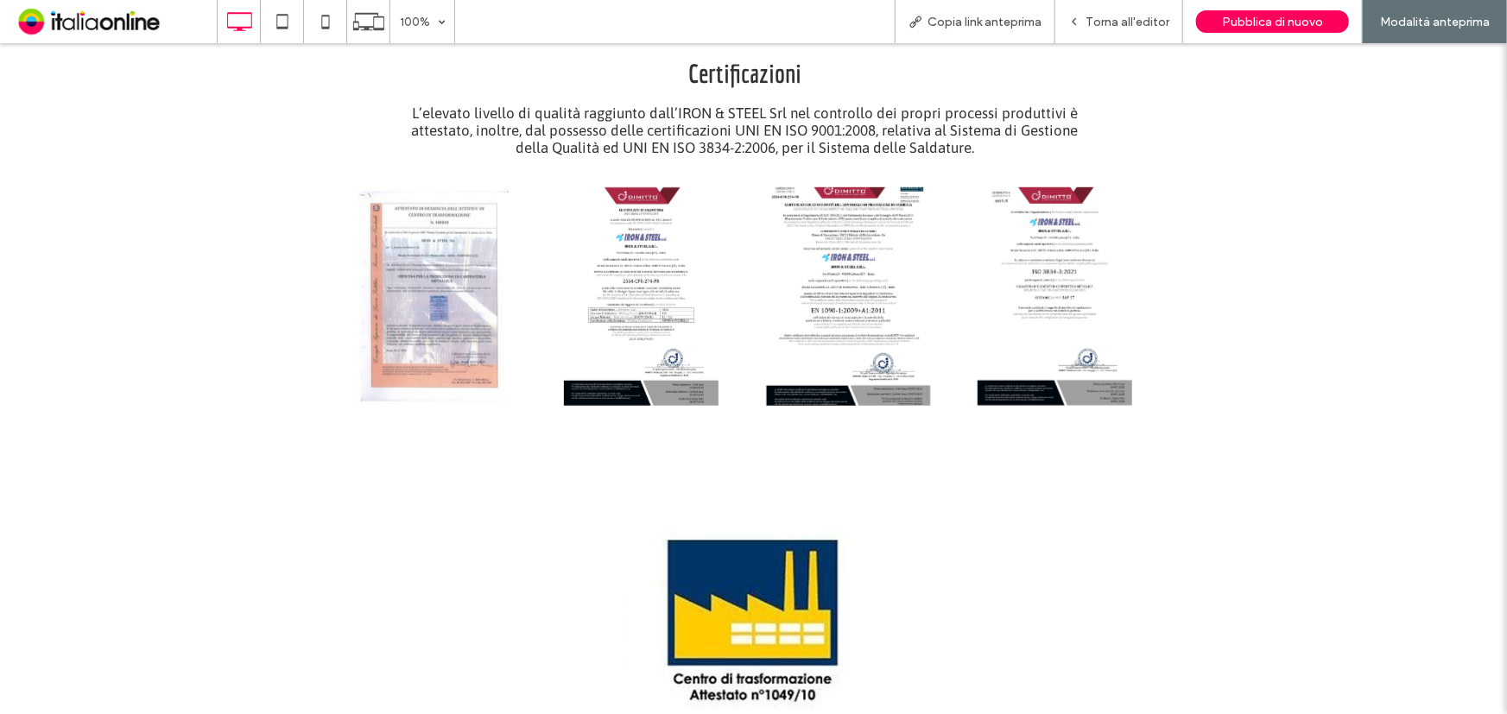
click at [776, 340] on link at bounding box center [848, 295] width 216 height 231
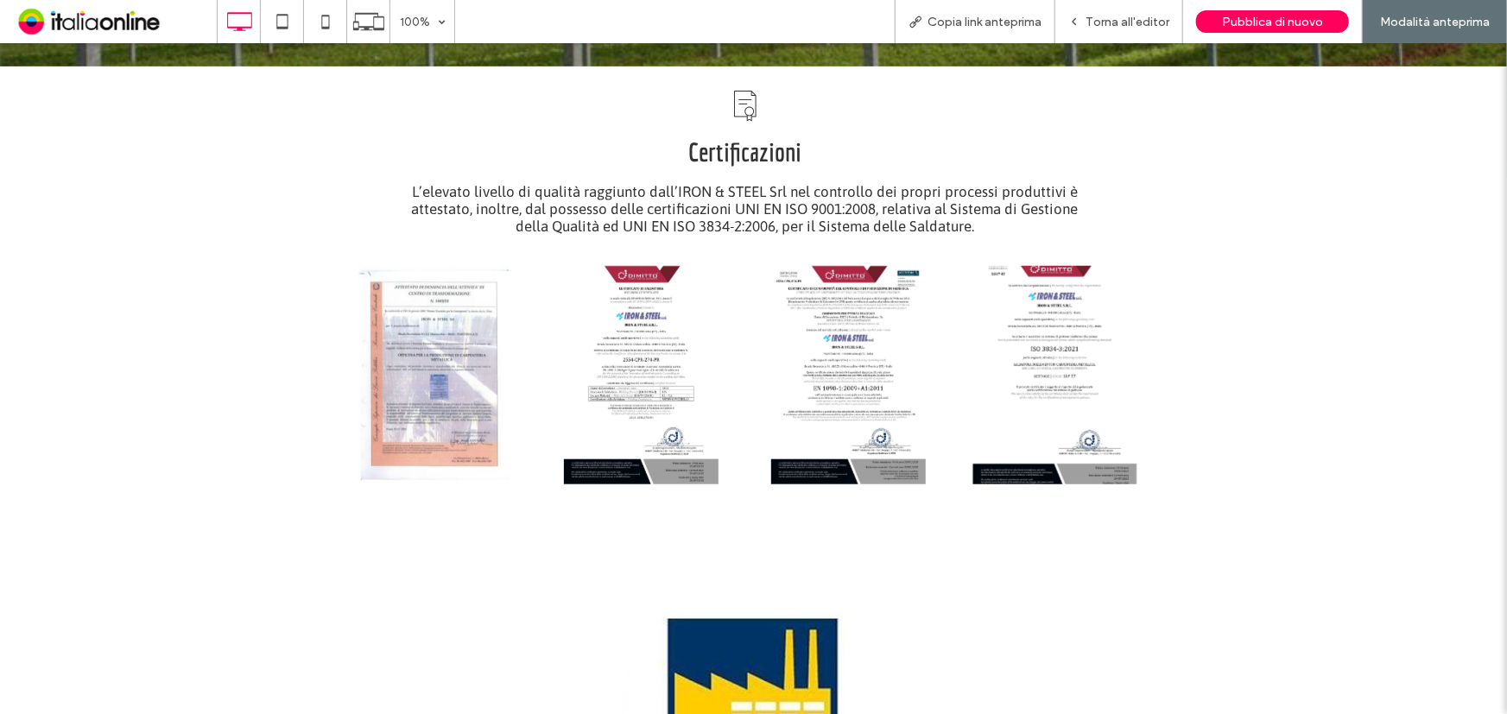
scroll to position [681, 0]
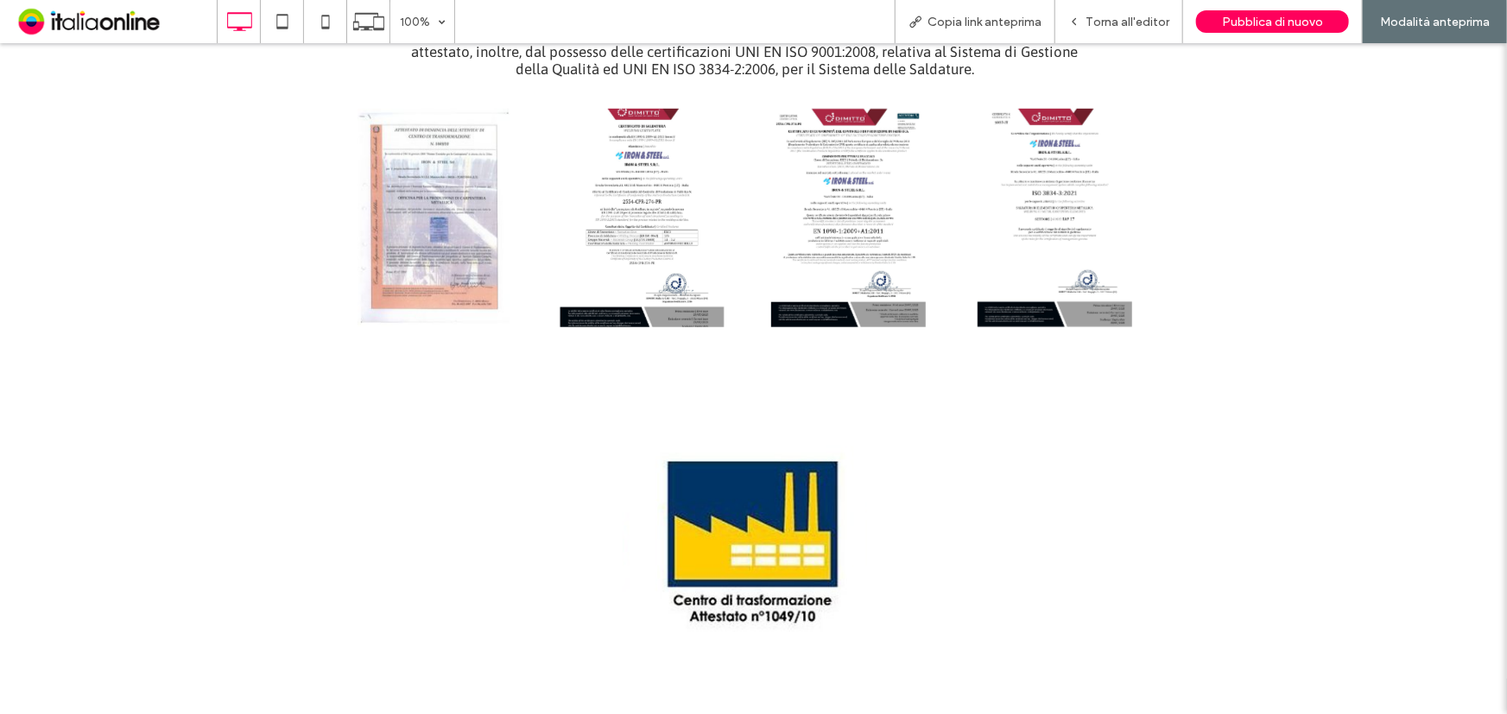
click at [624, 218] on link at bounding box center [642, 216] width 216 height 231
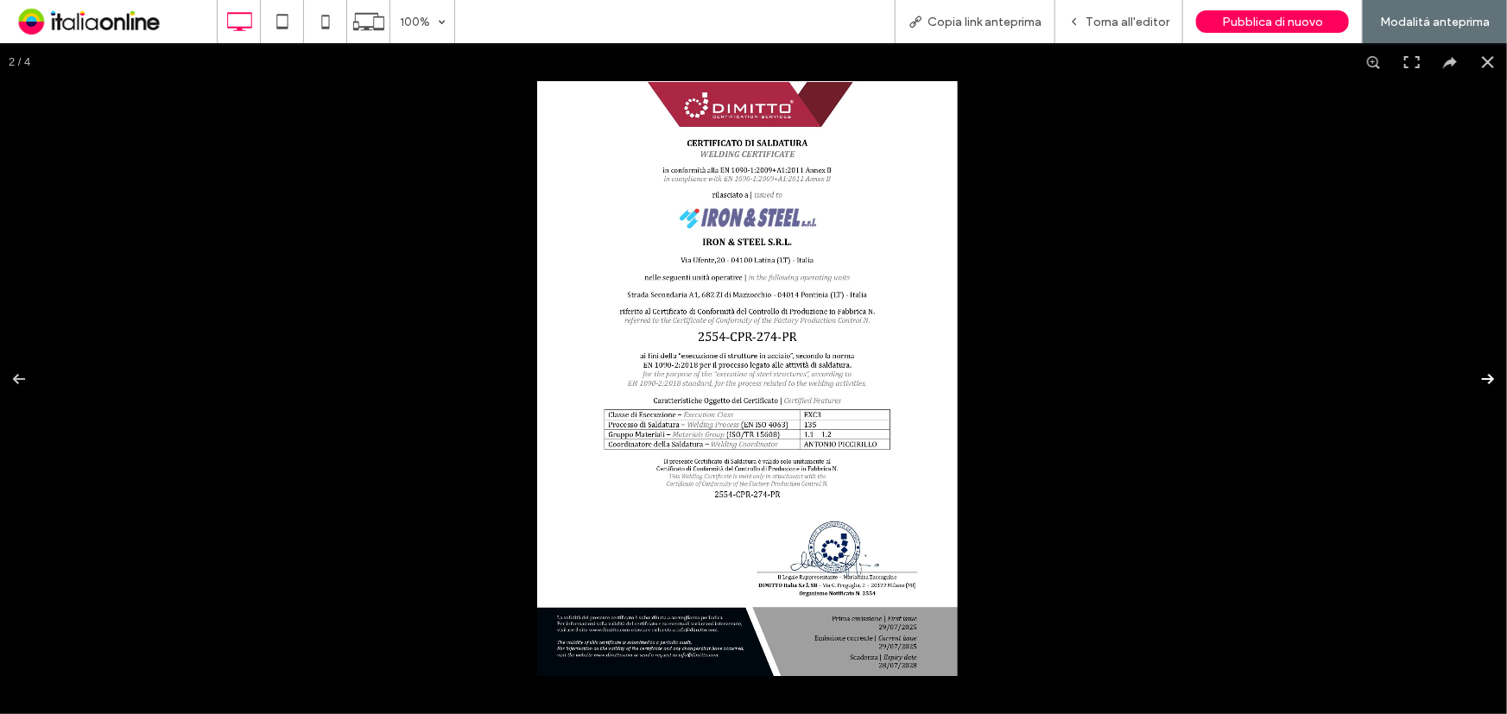
click at [1468, 376] on button at bounding box center [1476, 378] width 60 height 86
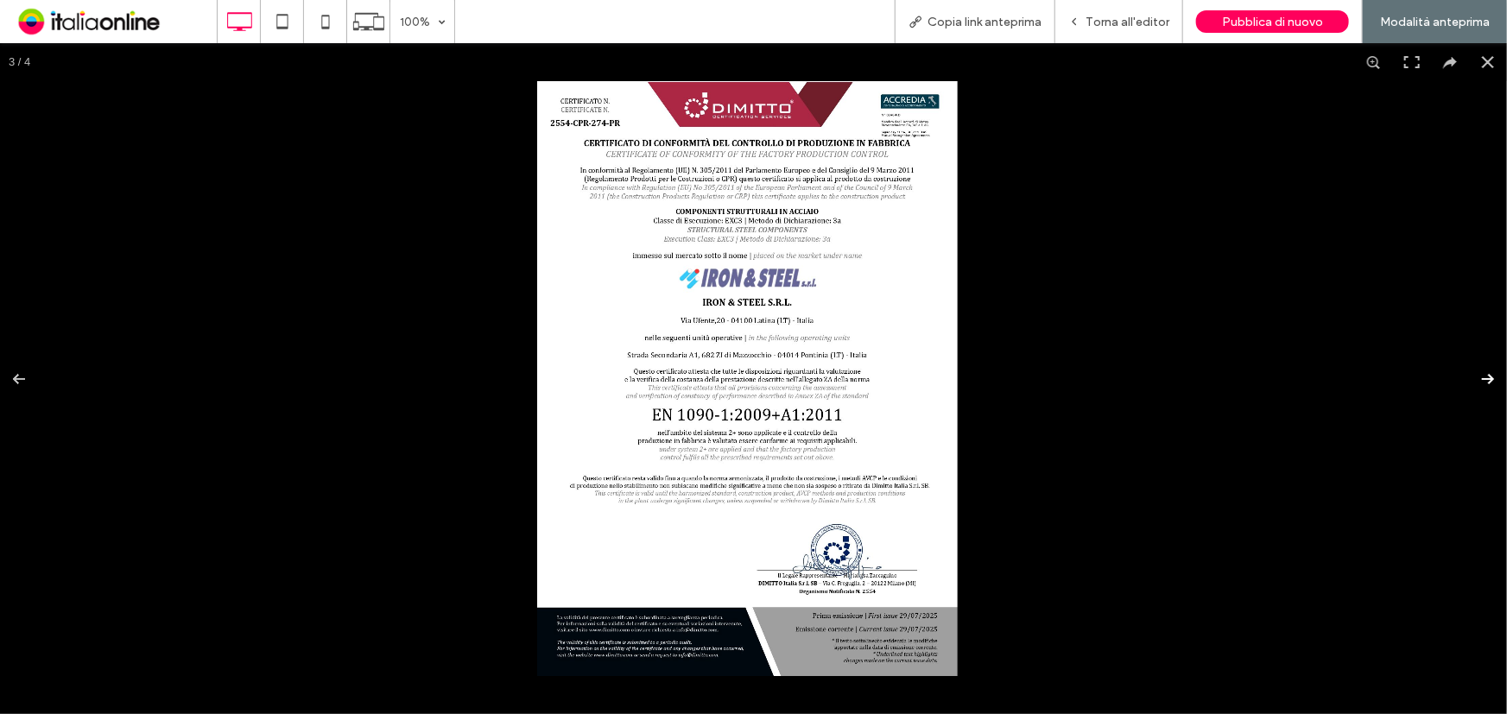
click at [1468, 376] on button at bounding box center [1476, 378] width 60 height 86
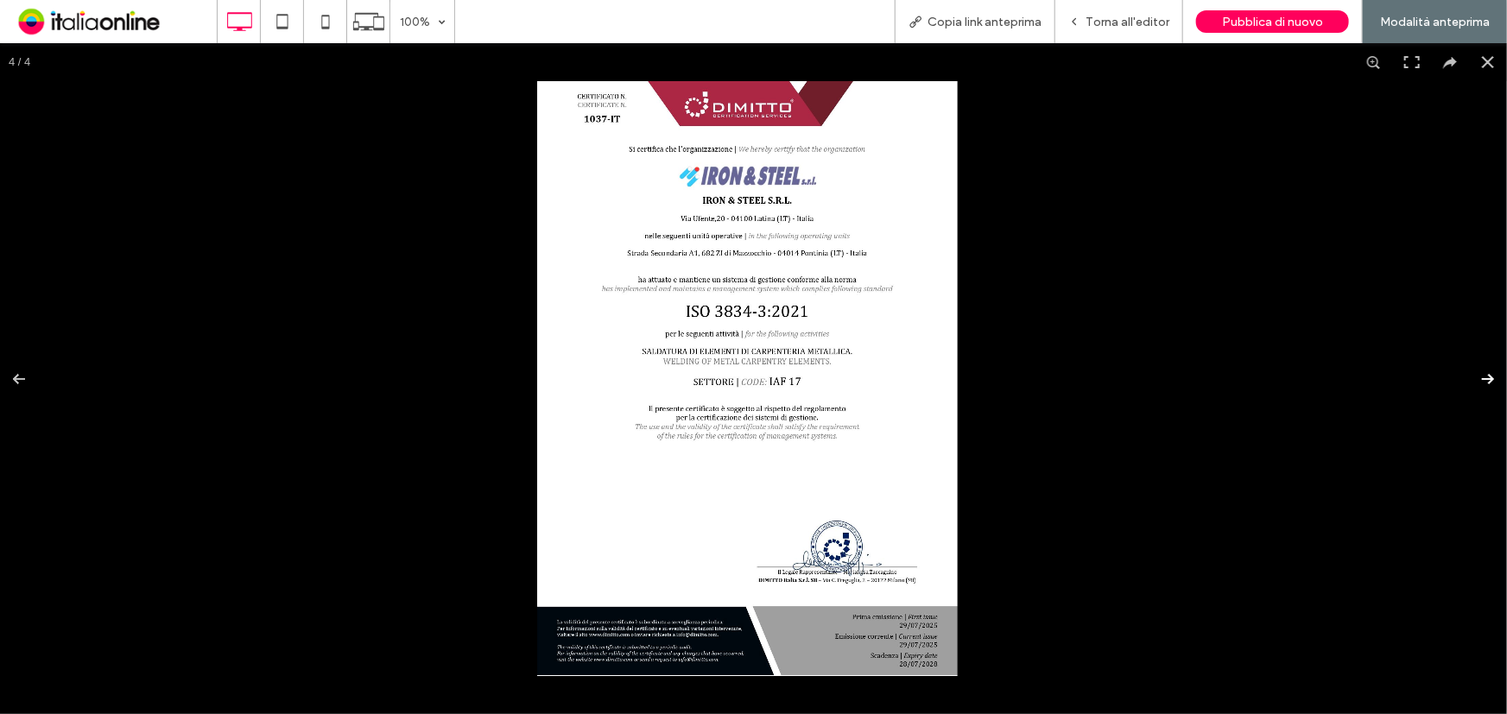
click at [1468, 376] on button at bounding box center [1476, 378] width 60 height 86
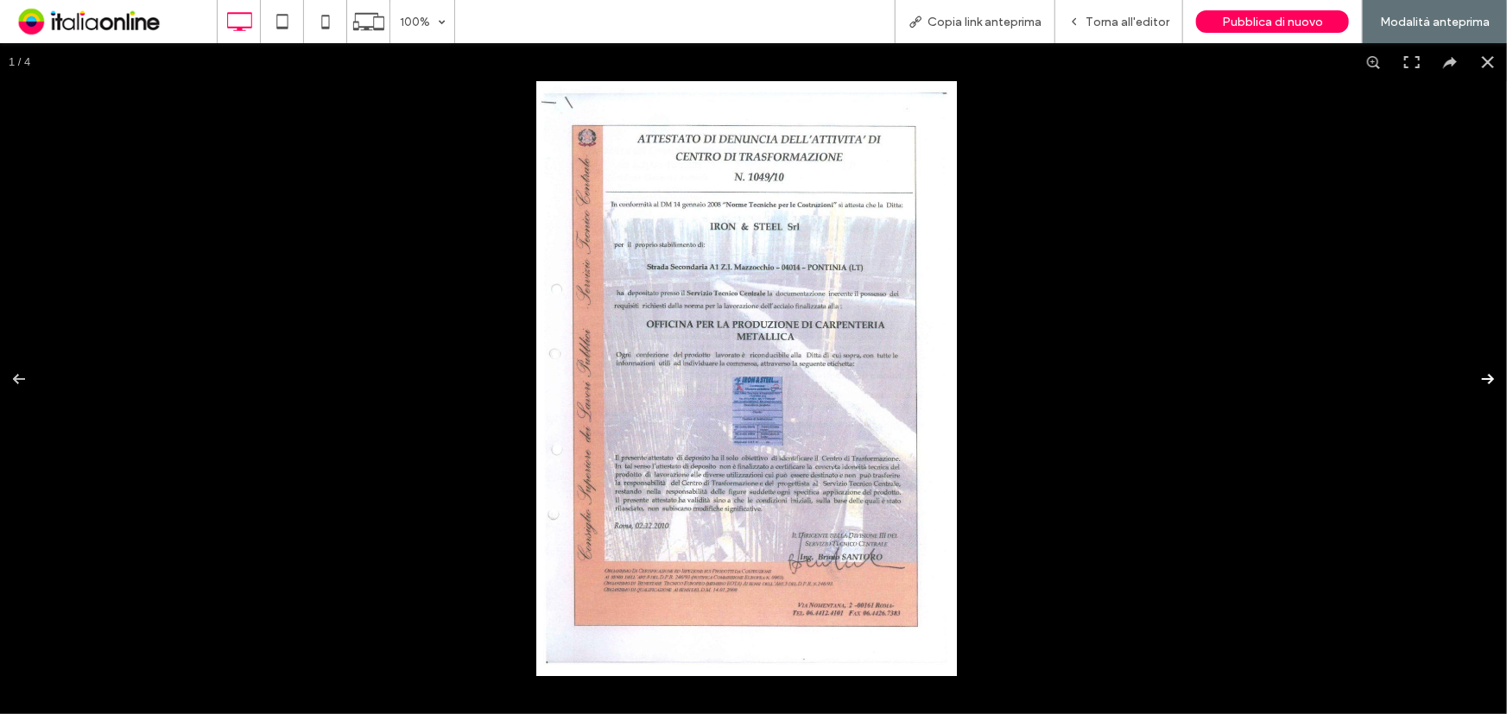
click at [1468, 376] on button at bounding box center [1476, 378] width 60 height 86
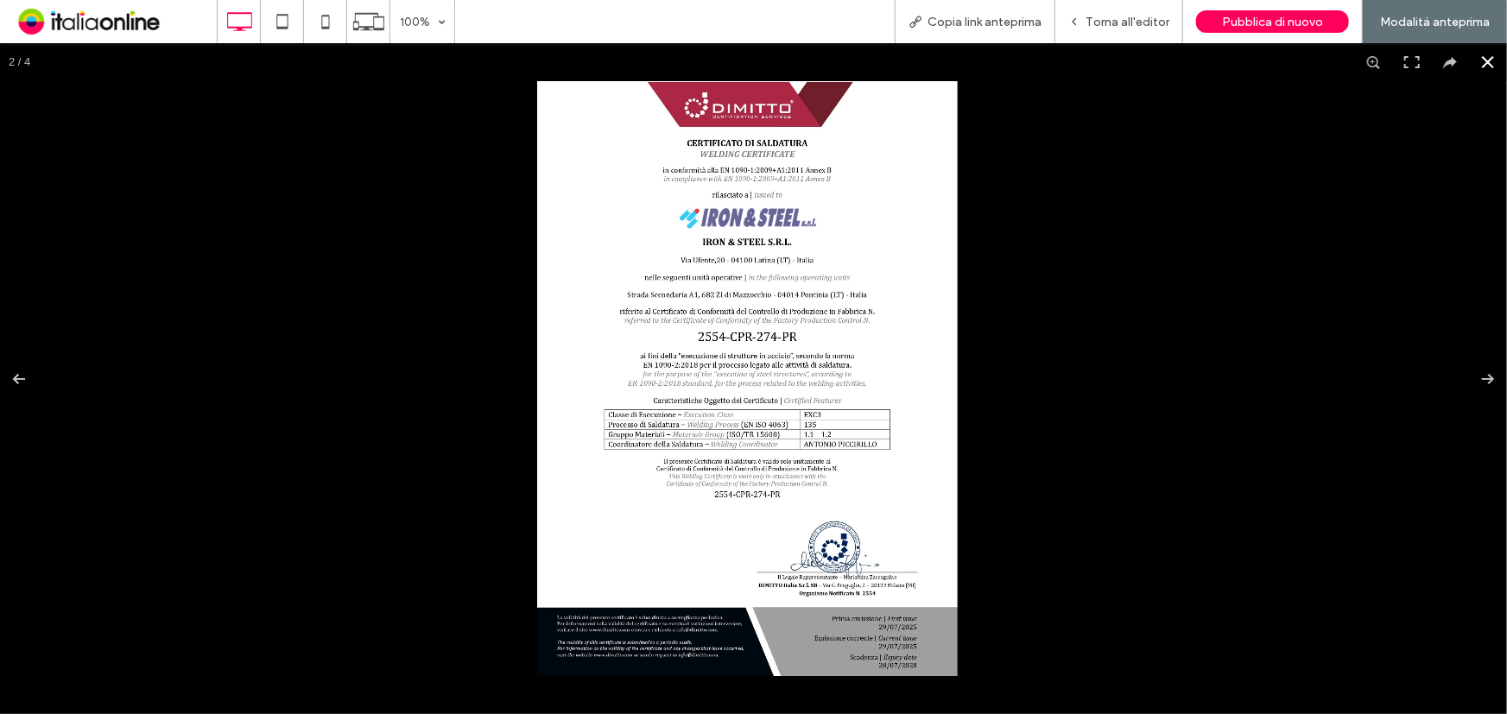
click at [264, 339] on div at bounding box center [753, 377] width 1507 height 671
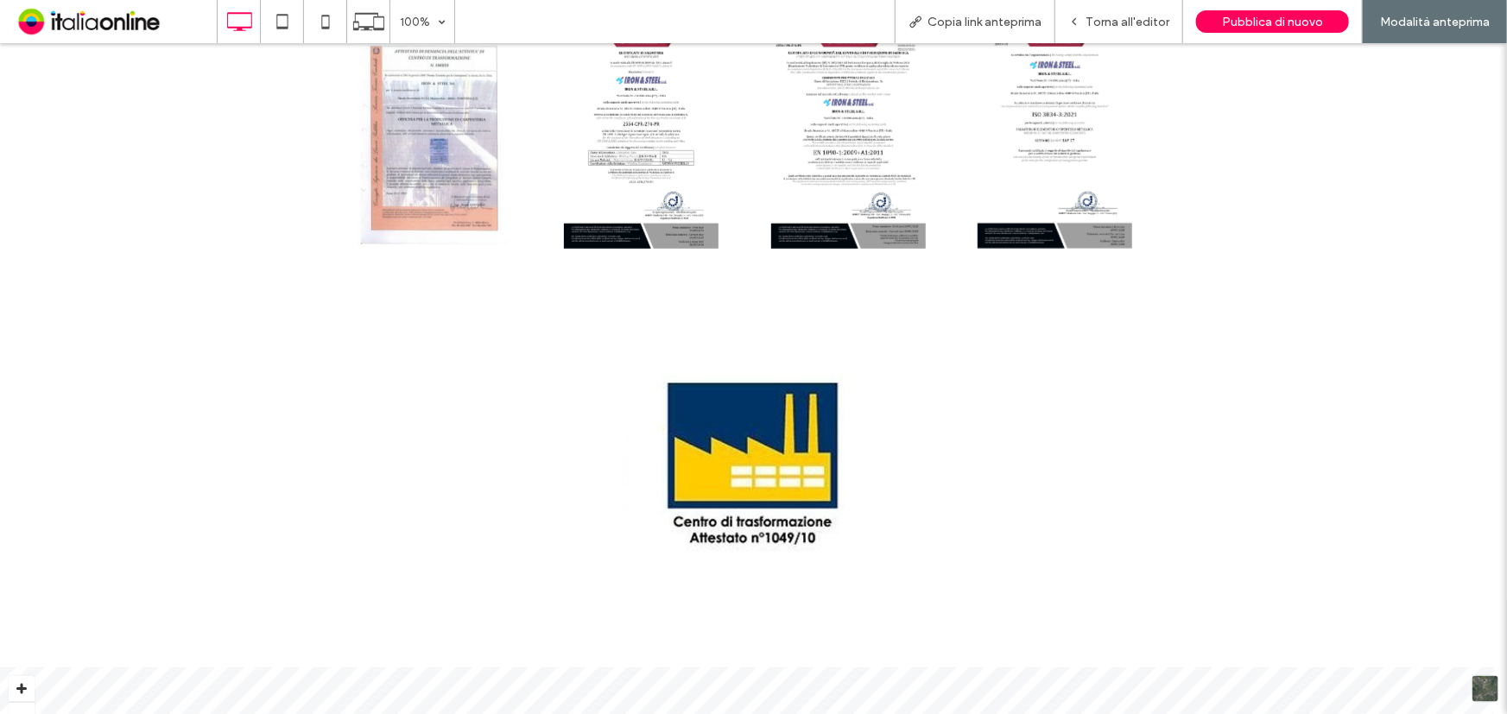
scroll to position [603, 0]
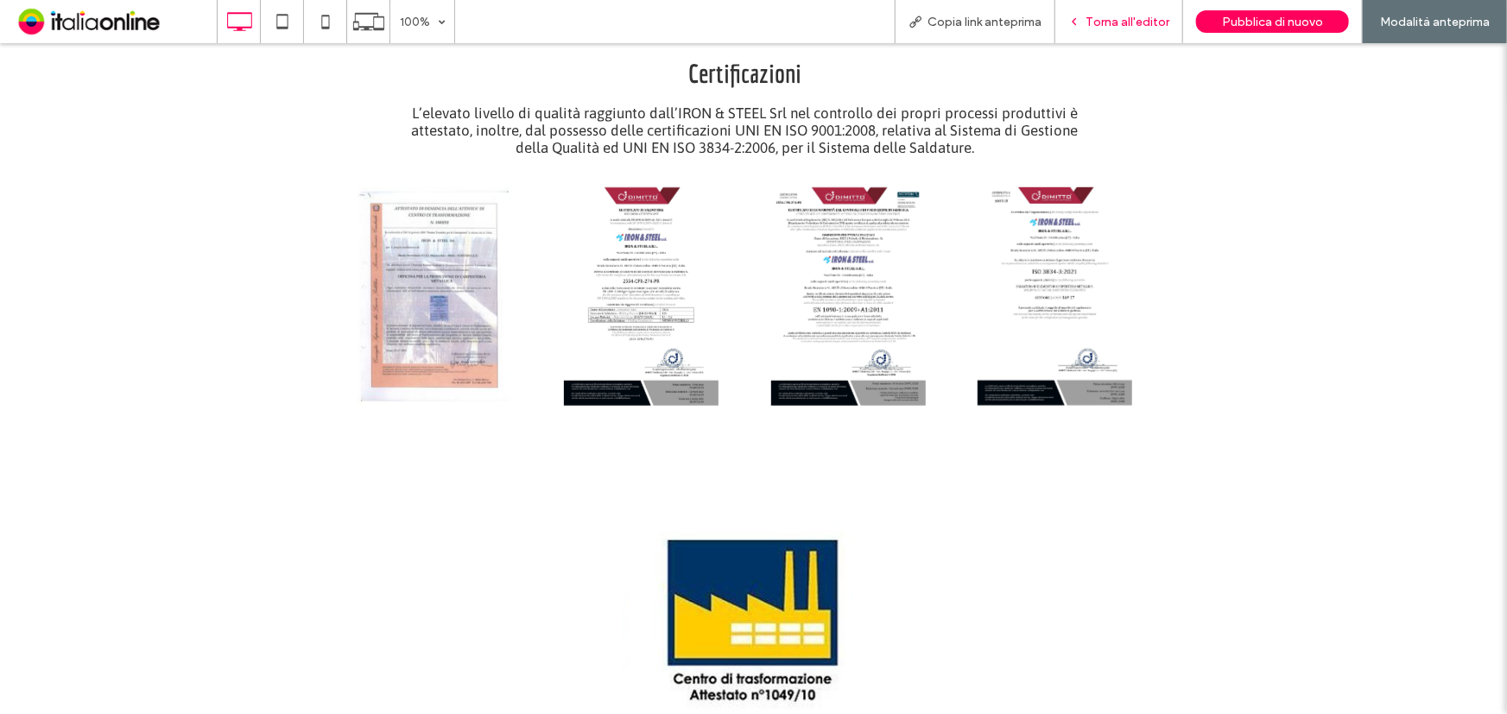
click at [1101, 1] on div "Torna all'editor" at bounding box center [1119, 21] width 128 height 43
click at [1105, 18] on span "Torna all'editor" at bounding box center [1127, 22] width 84 height 15
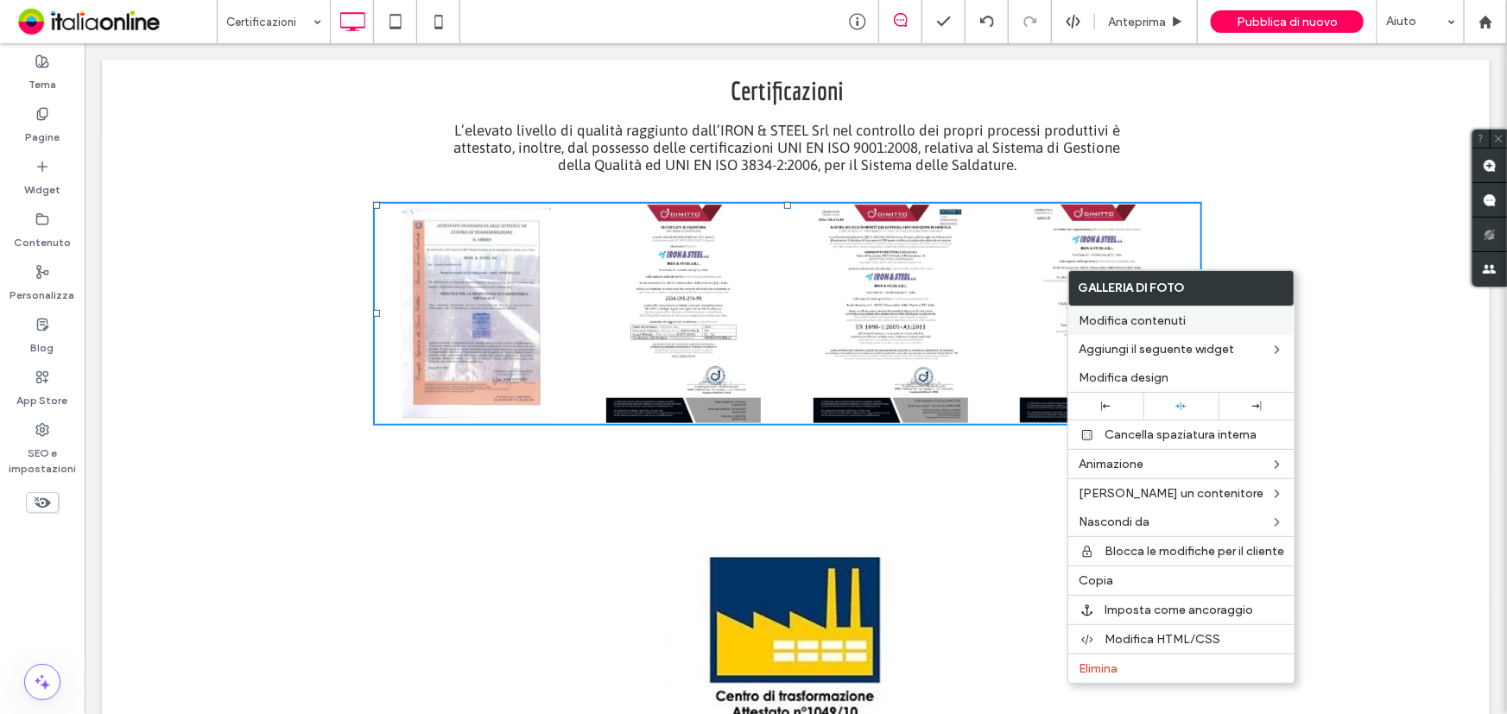
click at [1143, 328] on div "Modifica contenuti" at bounding box center [1181, 321] width 226 height 28
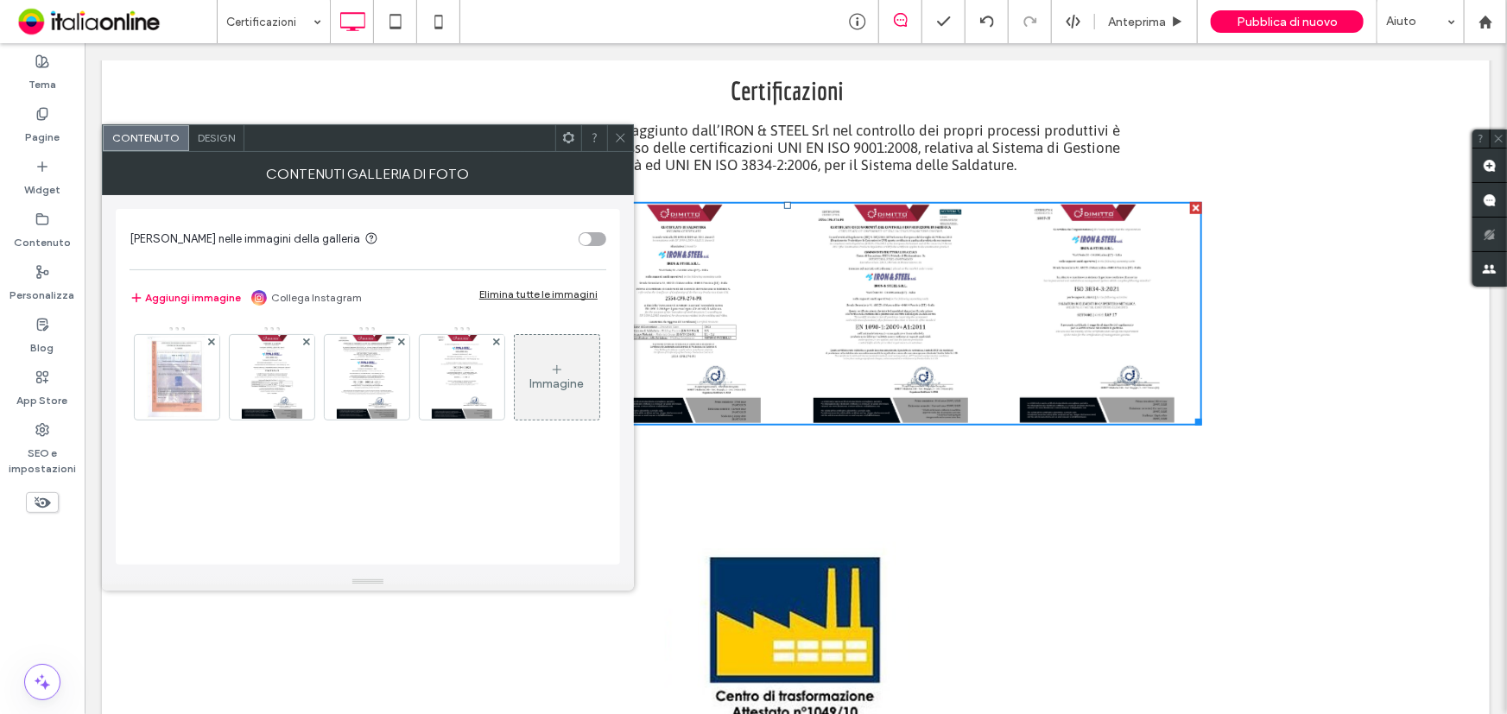
scroll to position [3, 0]
click at [553, 374] on use at bounding box center [557, 369] width 9 height 9
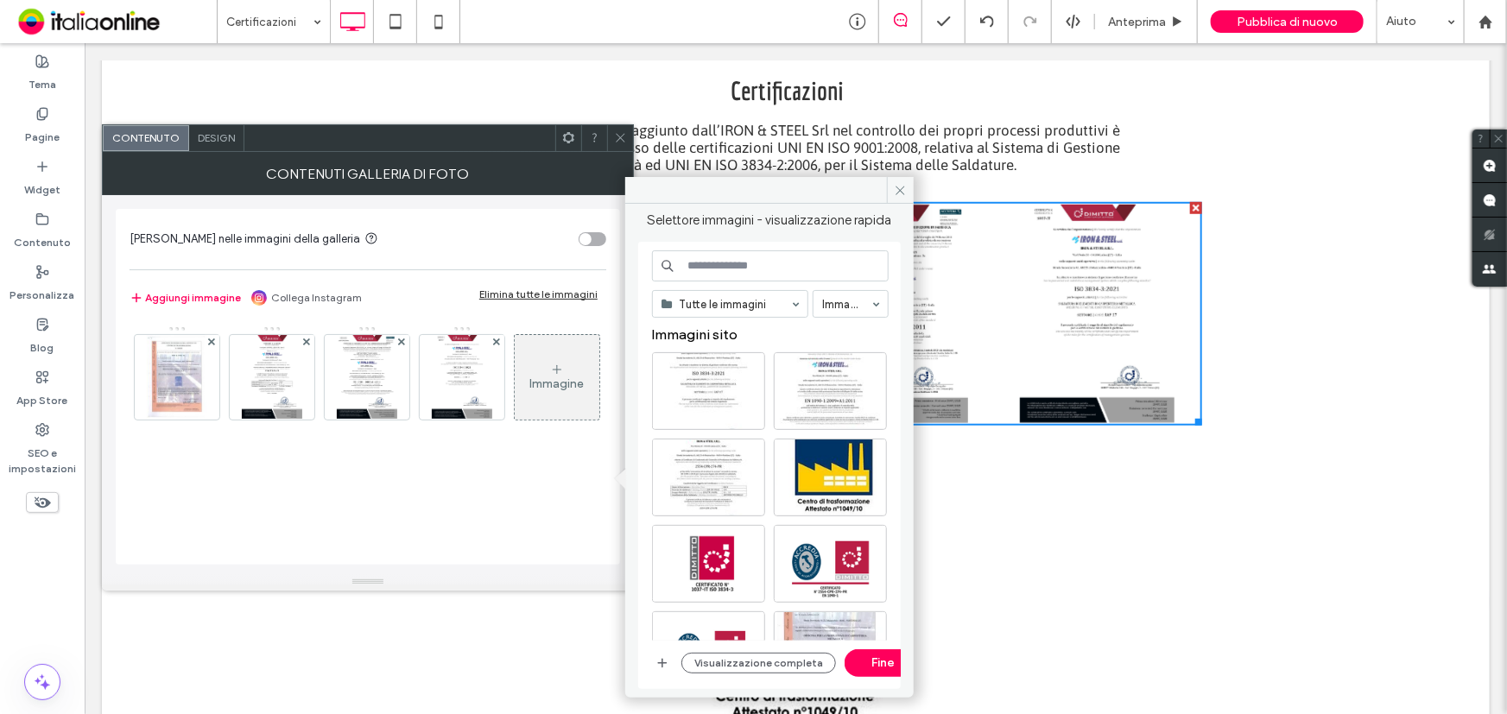
click at [654, 674] on div "Visualizzazione completa Fine" at bounding box center [770, 663] width 237 height 28
click at [664, 667] on icon "button" at bounding box center [662, 663] width 14 height 14
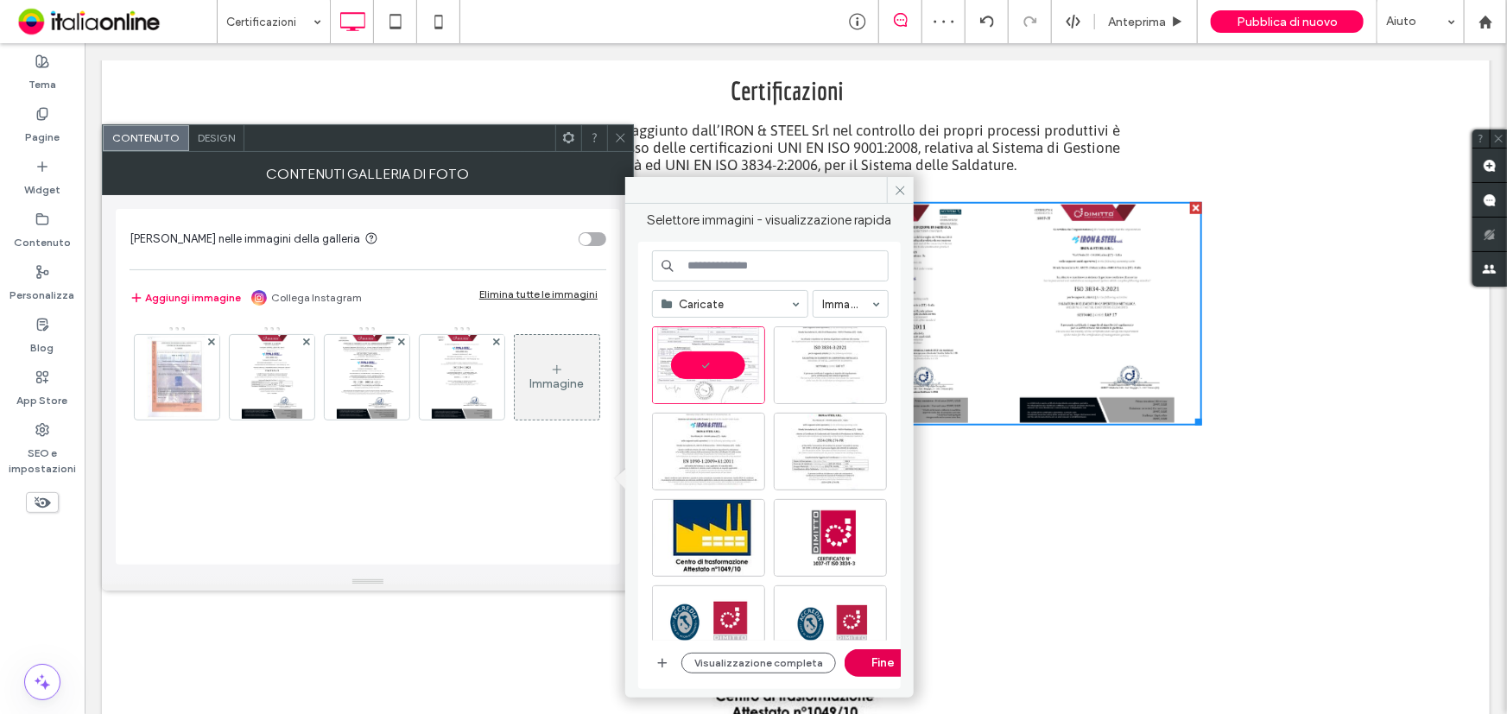
click at [863, 665] on button "Fine" at bounding box center [883, 663] width 78 height 28
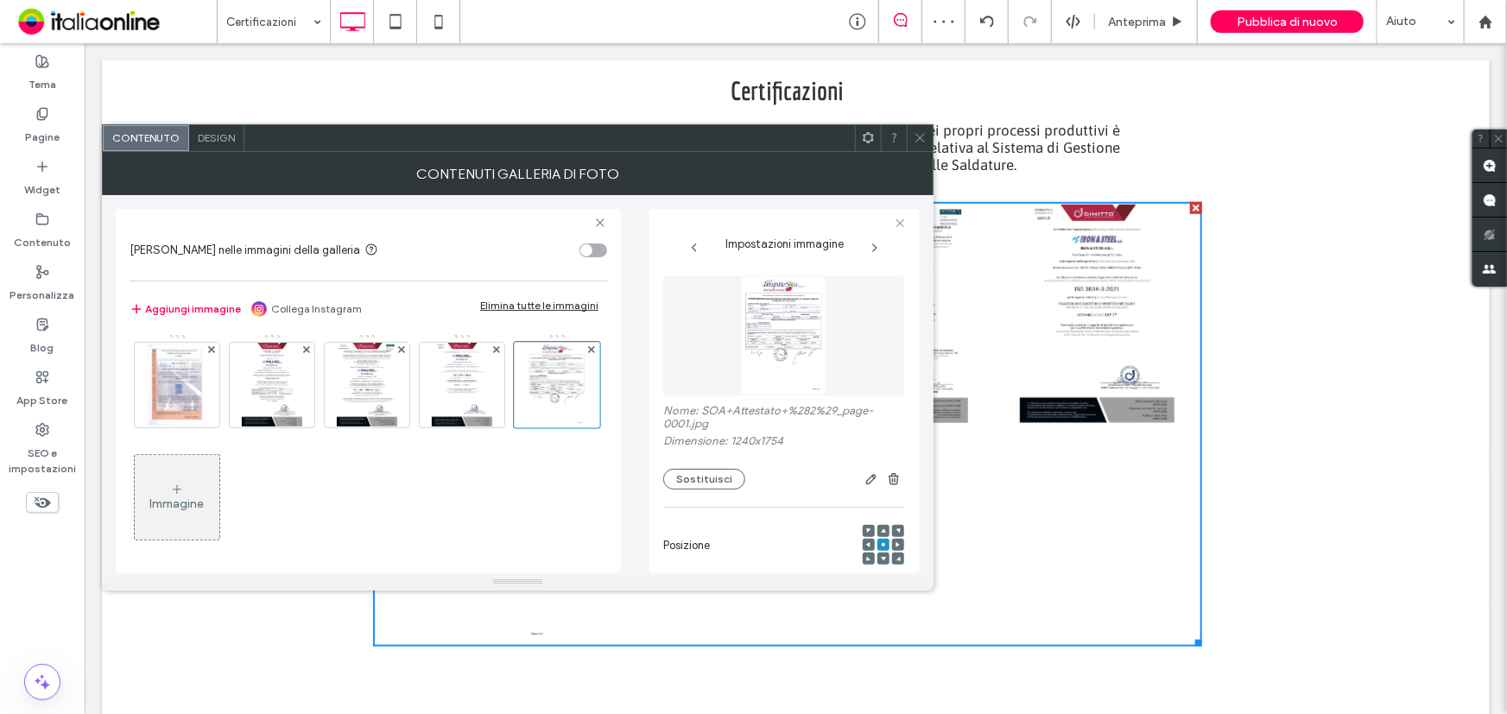
click at [926, 140] on icon at bounding box center [919, 137] width 13 height 13
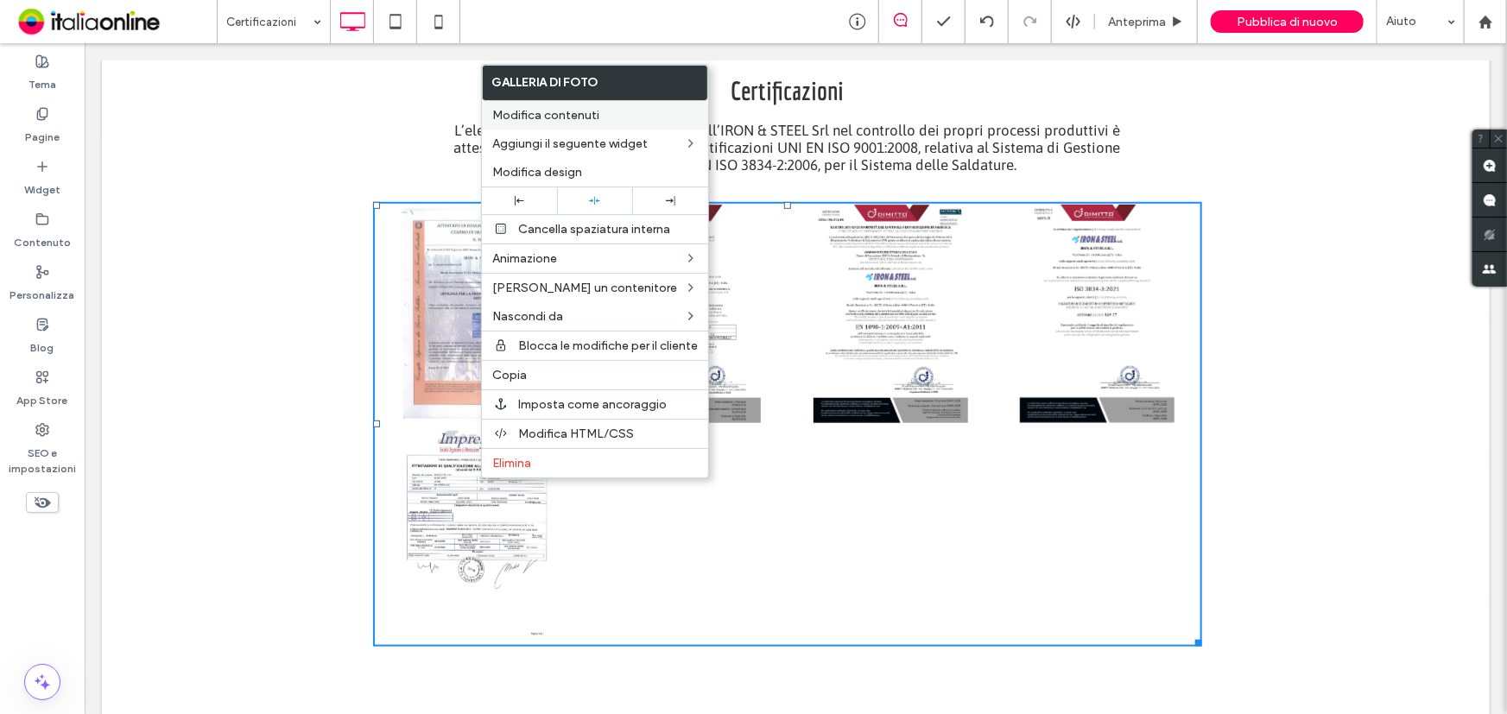
click at [523, 108] on span "Modifica contenuti" at bounding box center [545, 115] width 107 height 15
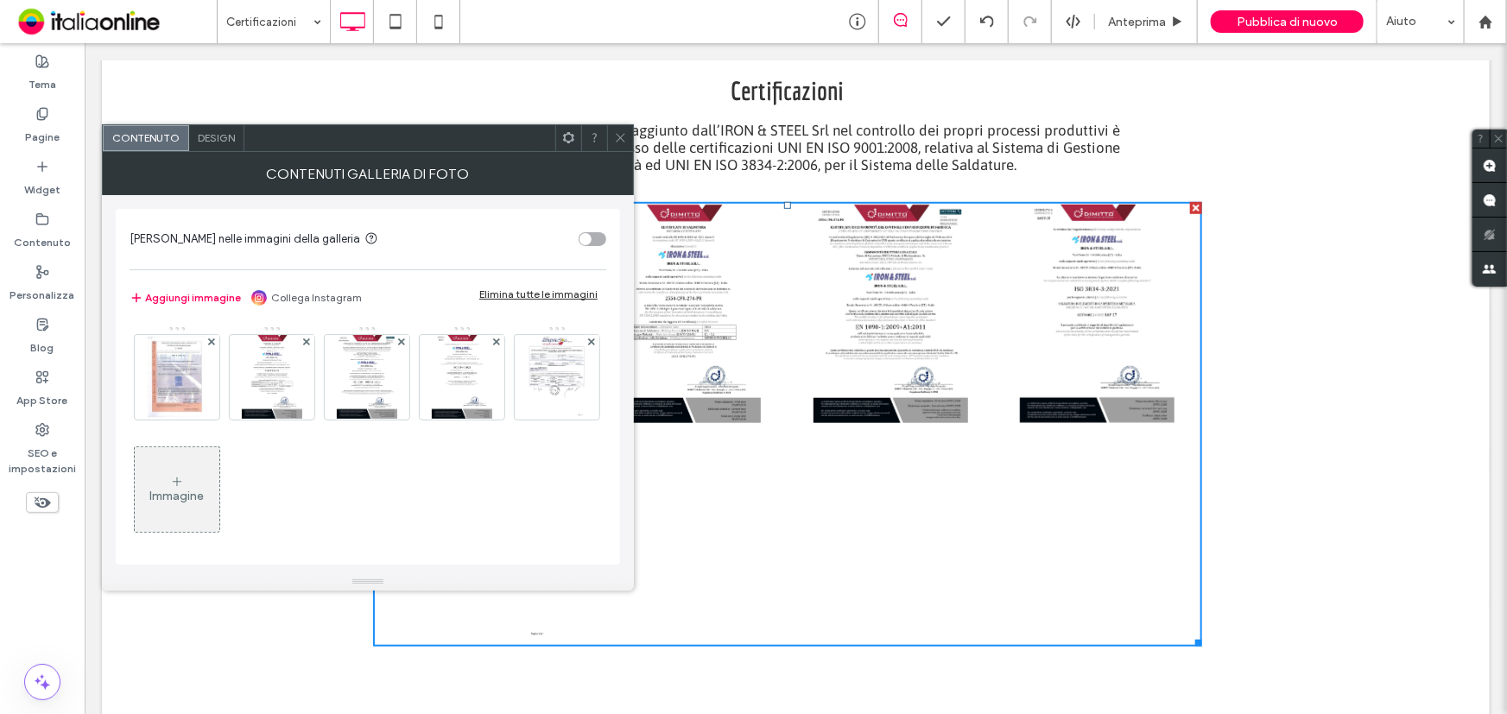
click at [214, 142] on span "Design" at bounding box center [216, 137] width 37 height 13
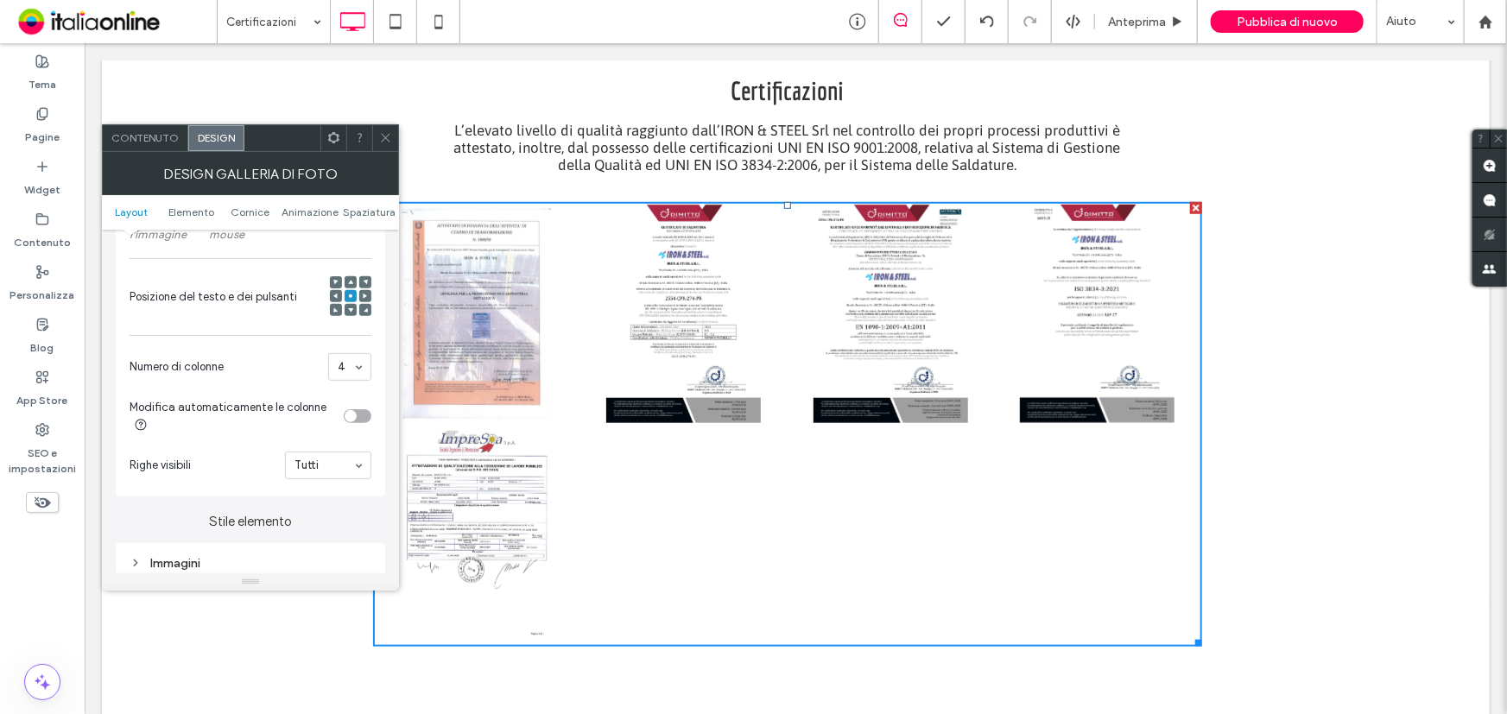
scroll to position [471, 0]
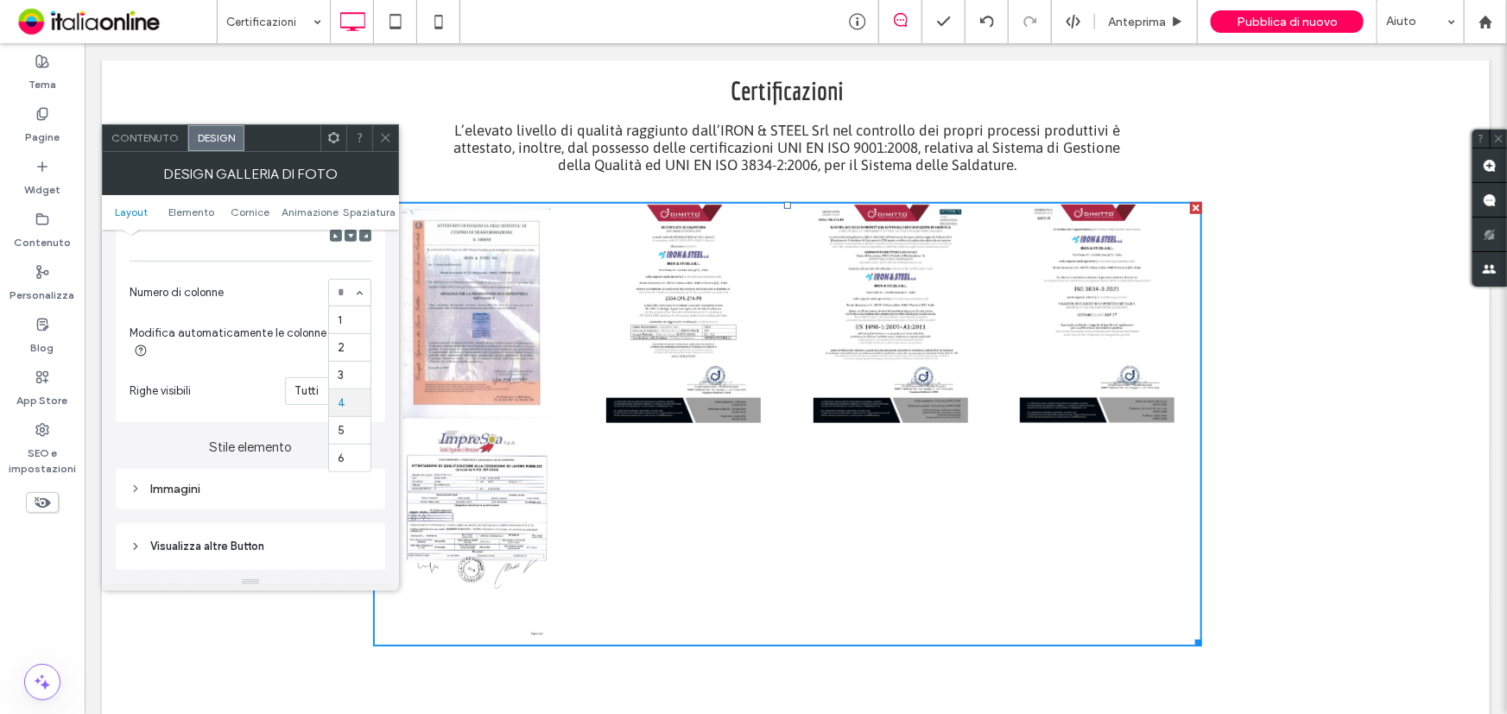
drag, startPoint x: 363, startPoint y: 294, endPoint x: 355, endPoint y: 311, distance: 18.9
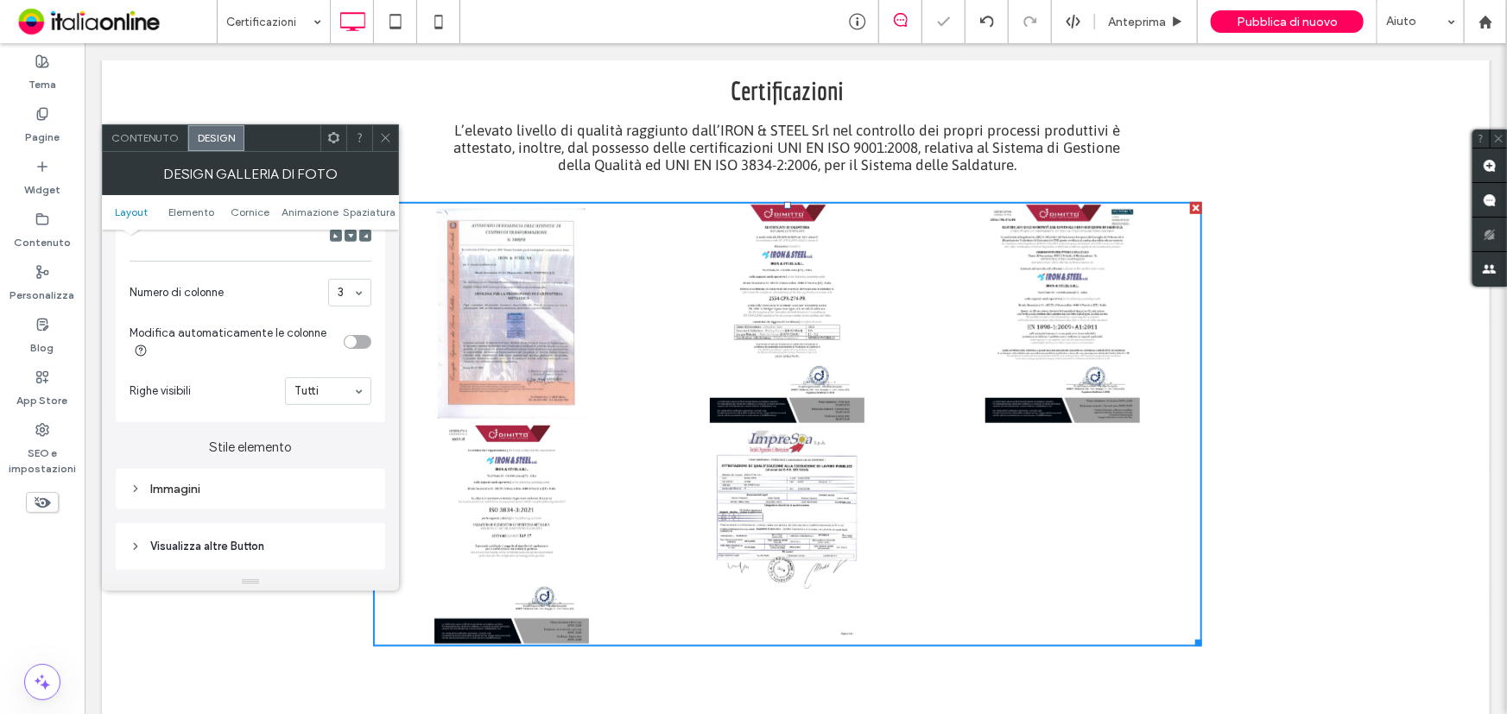
drag, startPoint x: 386, startPoint y: 141, endPoint x: 392, endPoint y: 149, distance: 10.5
click at [386, 141] on icon at bounding box center [385, 137] width 13 height 13
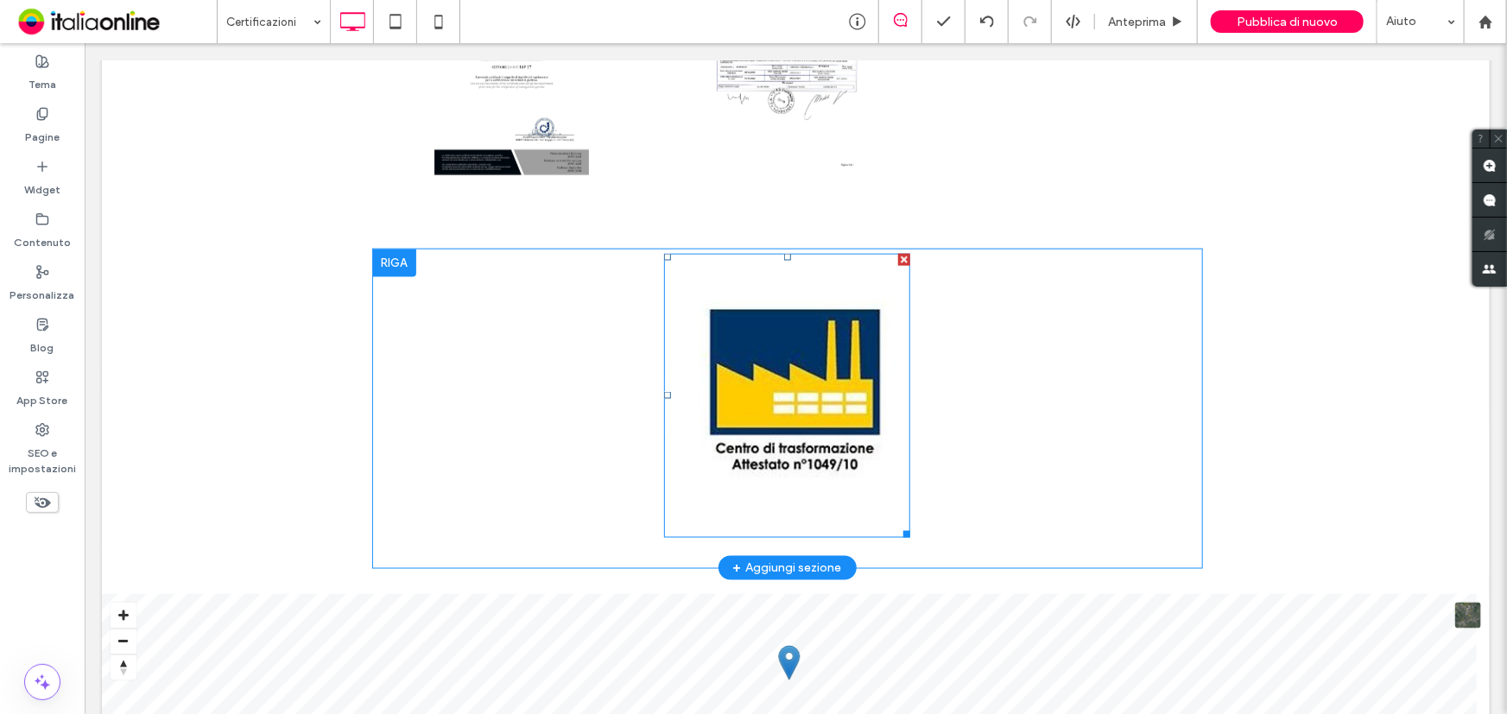
scroll to position [1230, 0]
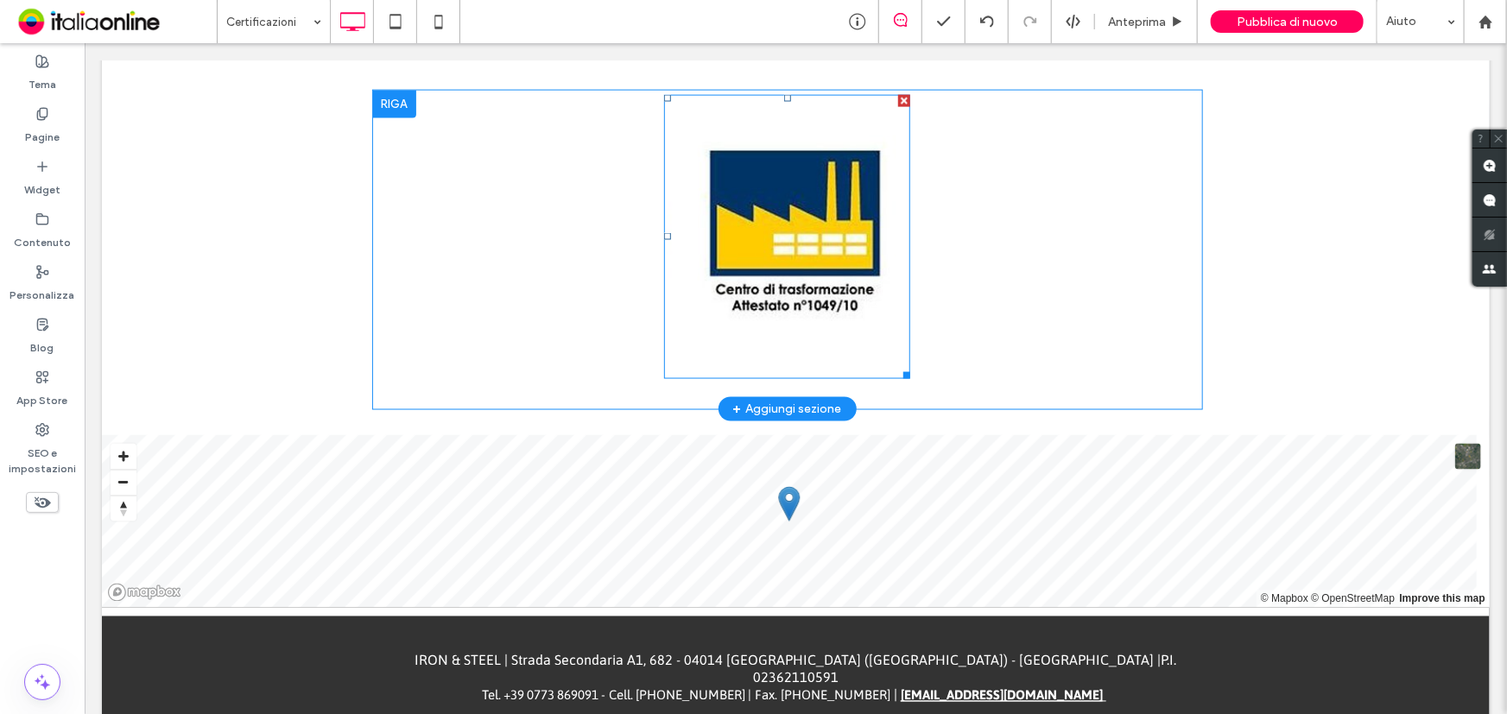
click at [897, 100] on div at bounding box center [903, 100] width 12 height 12
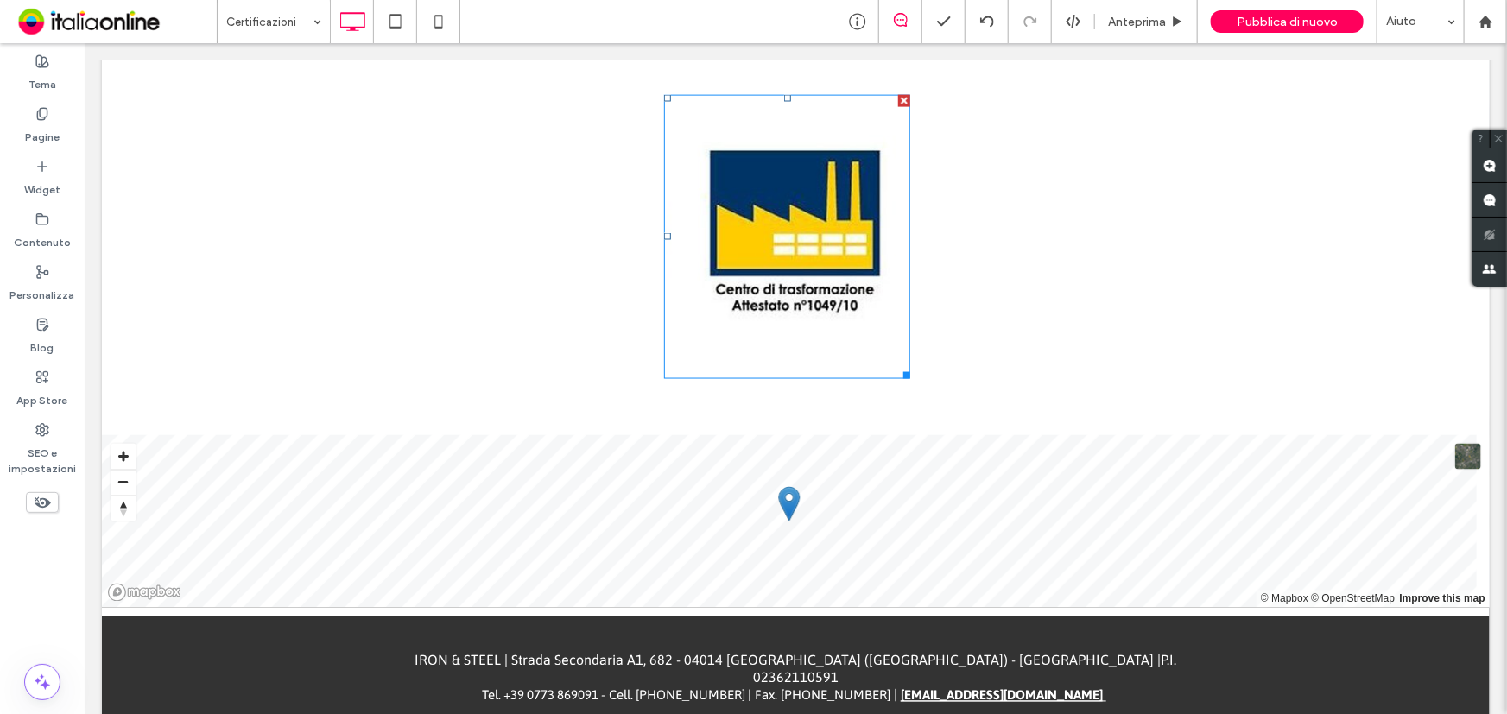
scroll to position [1022, 0]
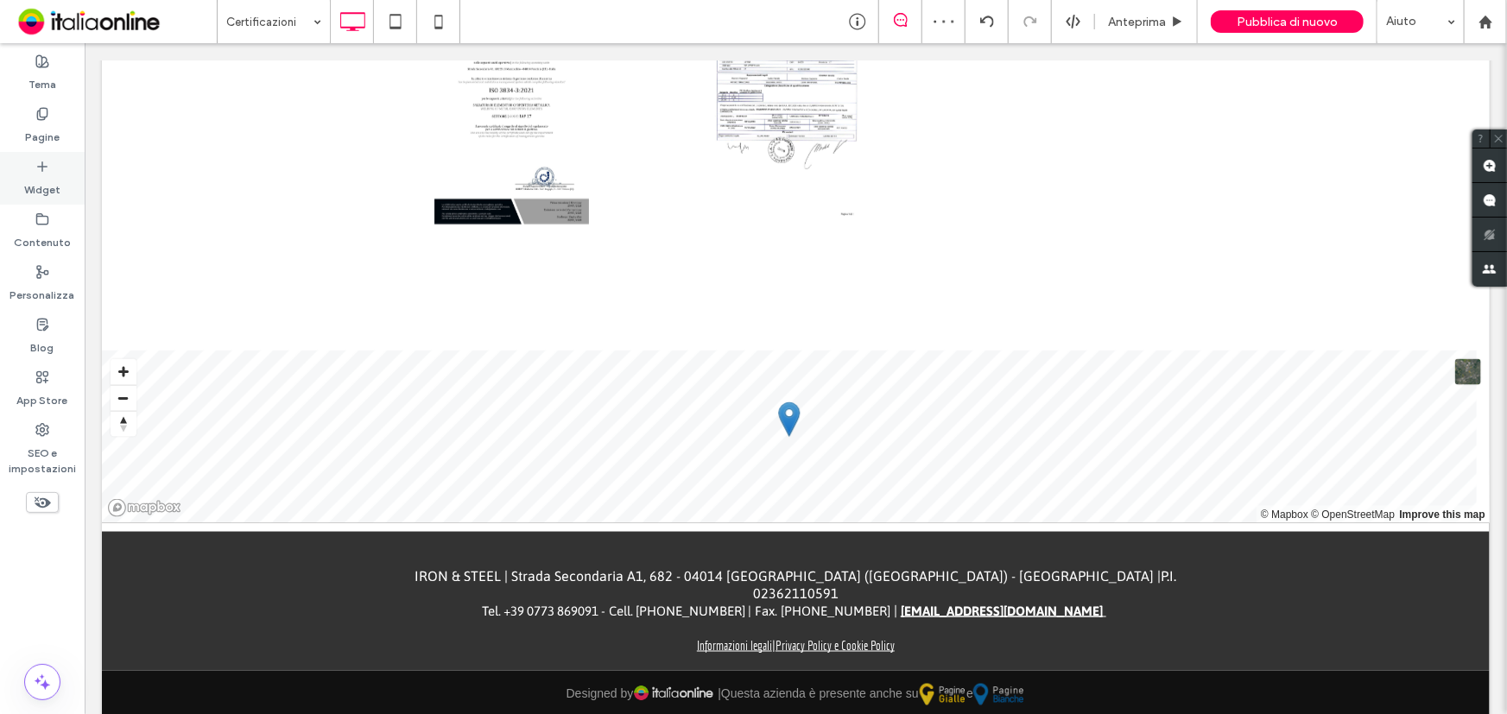
drag, startPoint x: 24, startPoint y: 169, endPoint x: 67, endPoint y: 193, distance: 49.1
click at [24, 169] on div "Widget" at bounding box center [42, 178] width 85 height 53
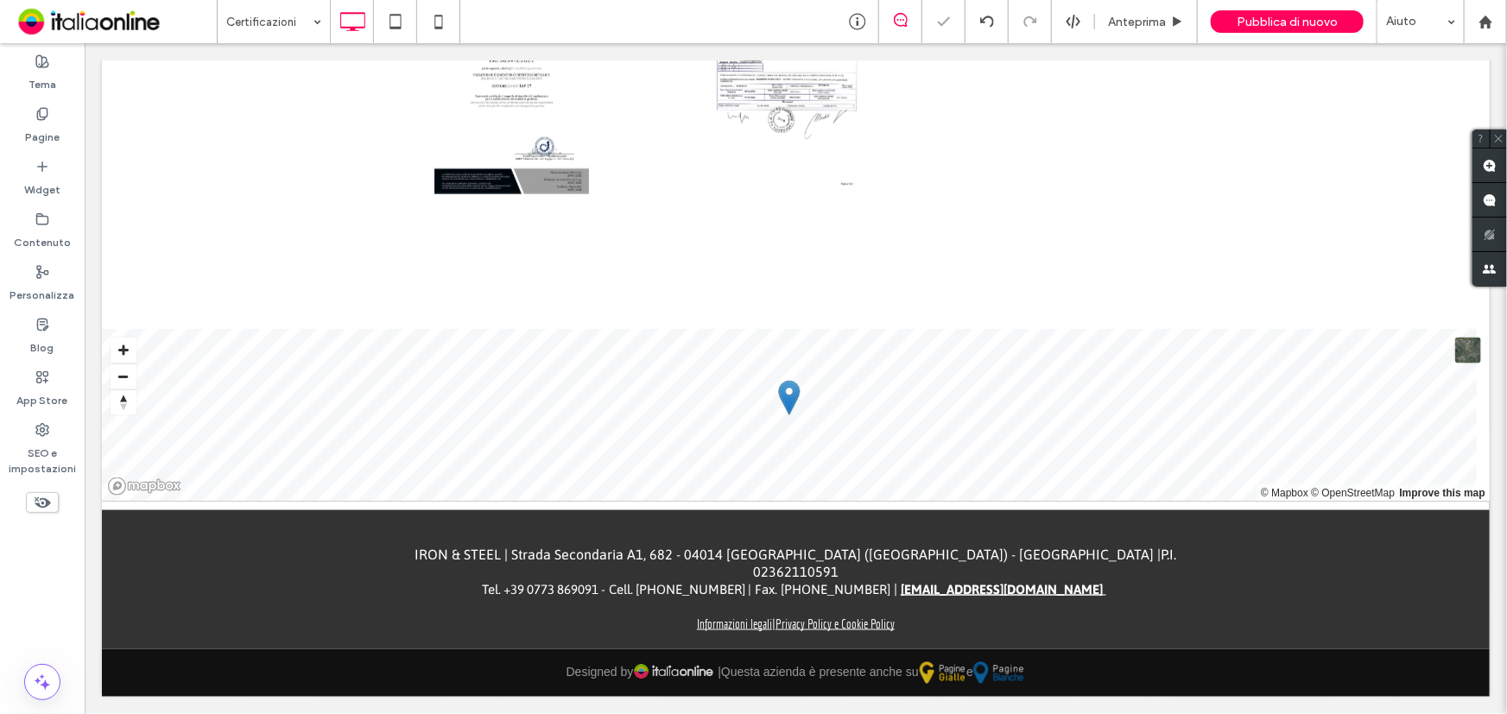
scroll to position [1031, 0]
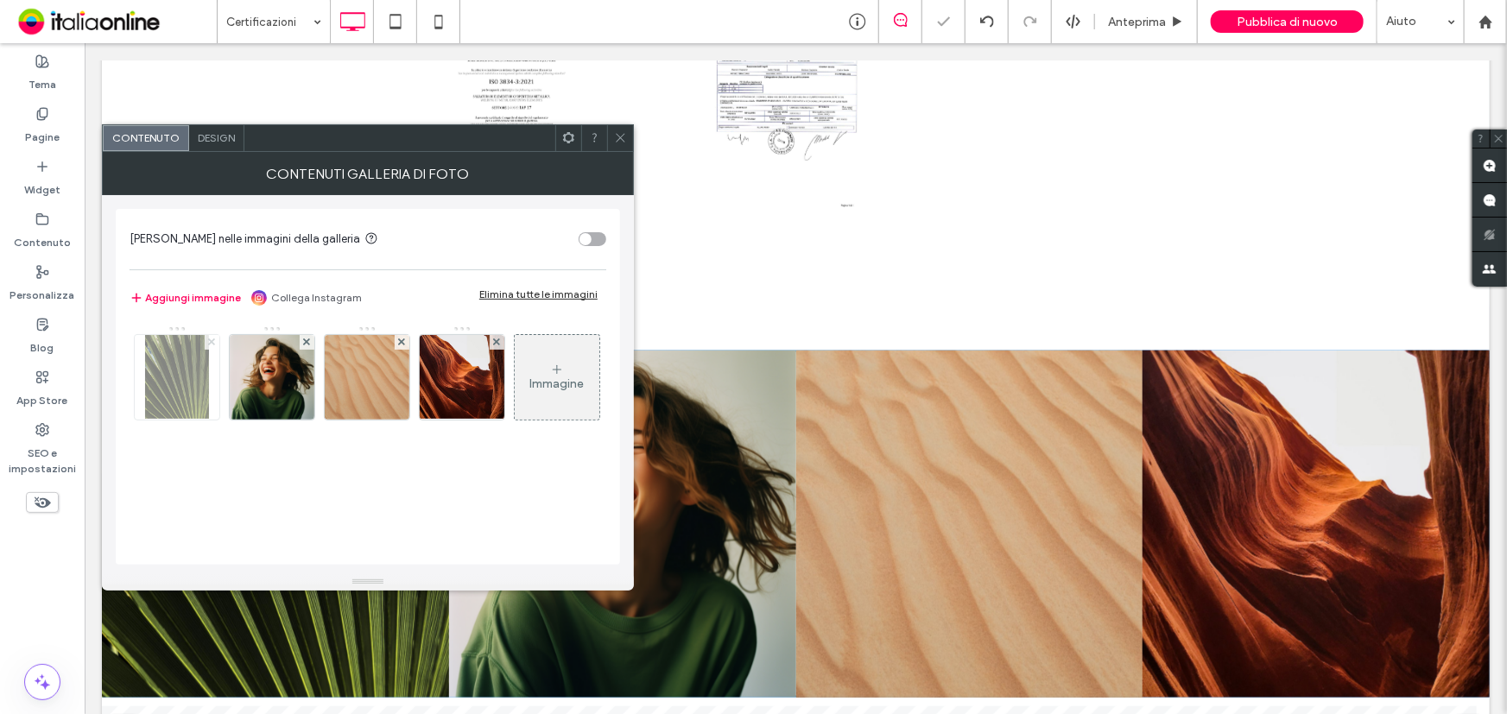
click at [209, 338] on use at bounding box center [211, 341] width 7 height 7
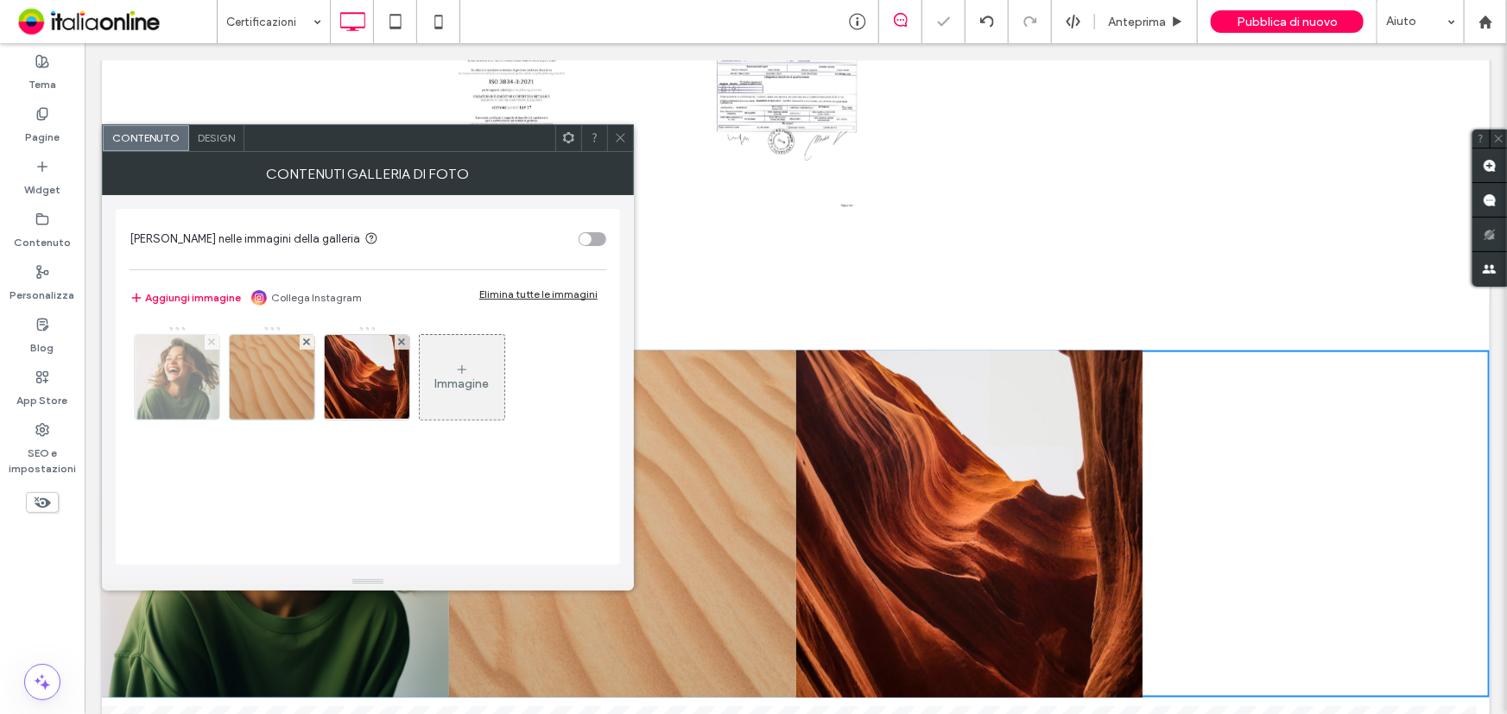
click at [210, 338] on icon at bounding box center [211, 341] width 7 height 7
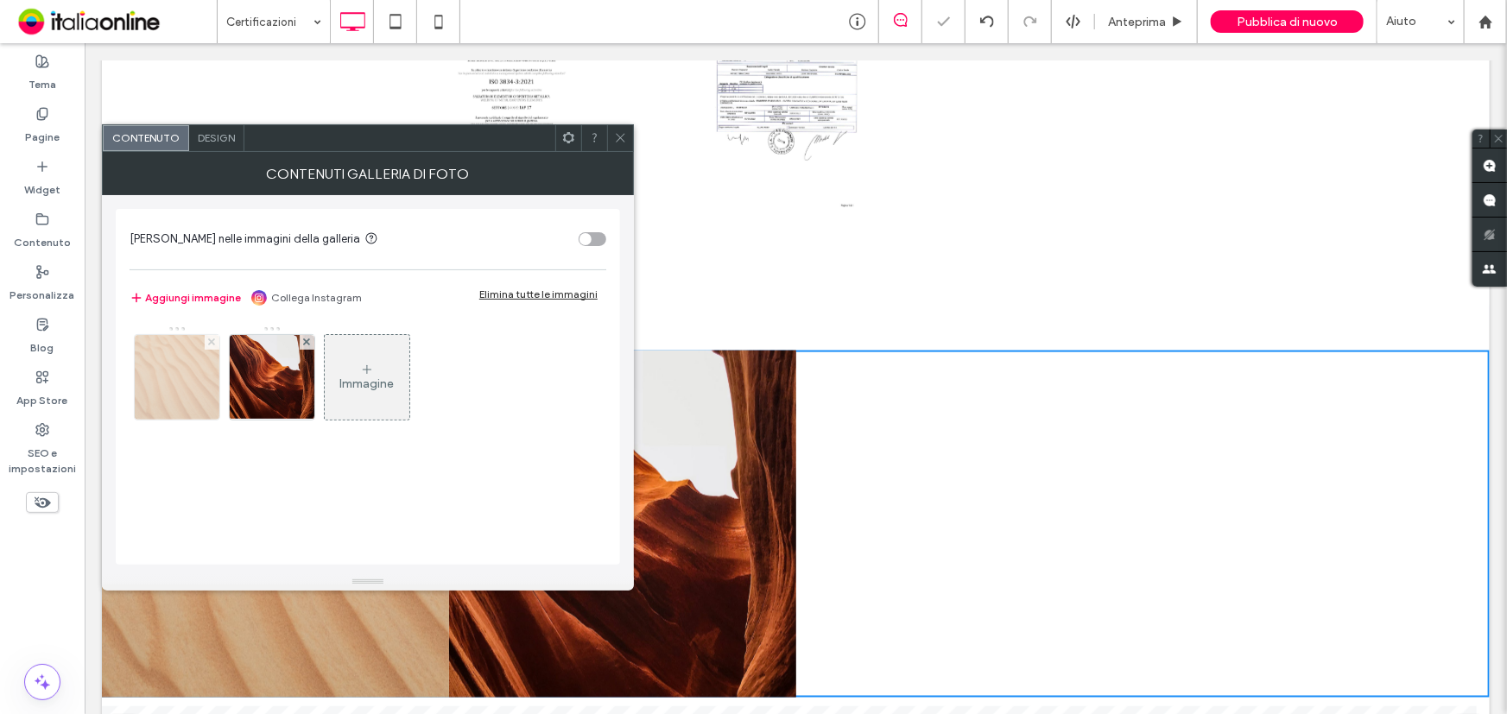
click at [210, 338] on icon at bounding box center [211, 341] width 7 height 7
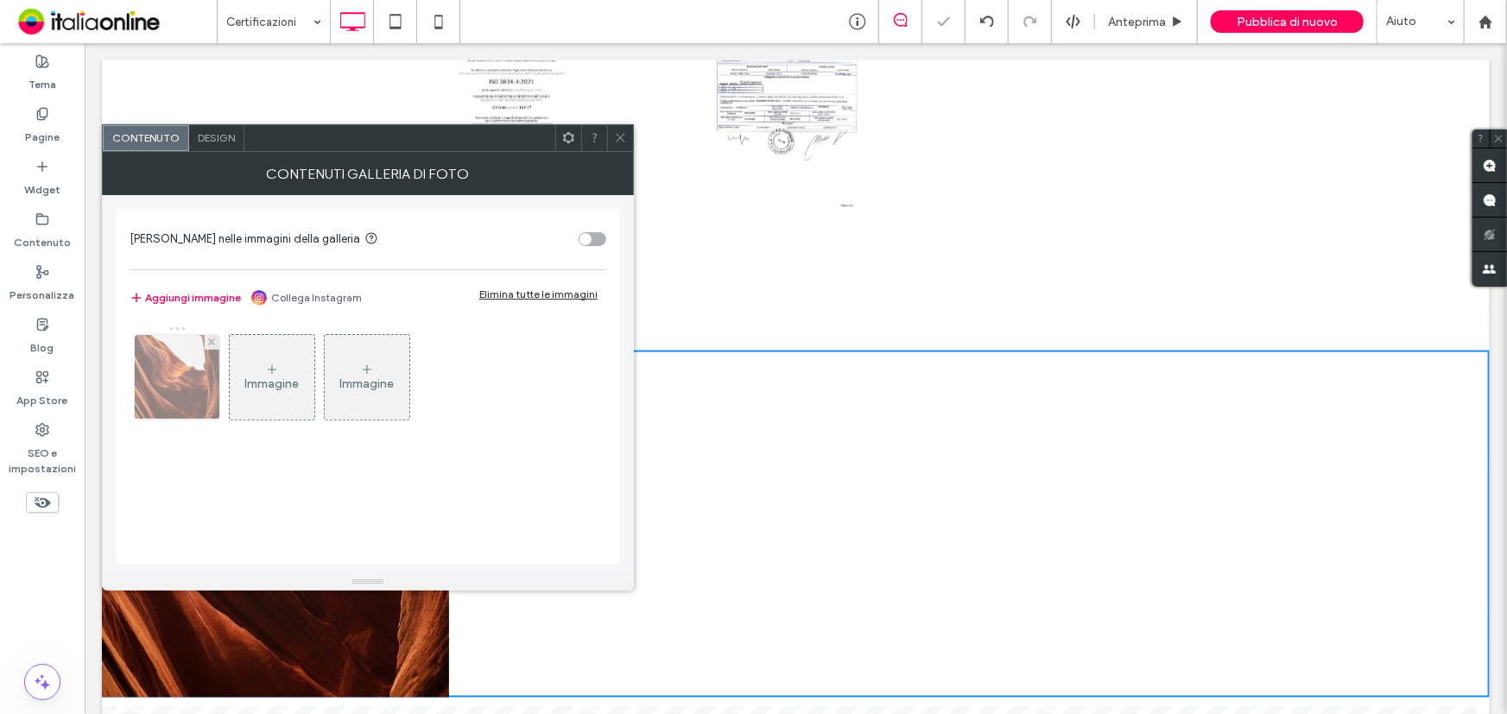
drag, startPoint x: 212, startPoint y: 338, endPoint x: 199, endPoint y: 369, distance: 32.9
click at [212, 338] on icon at bounding box center [211, 341] width 7 height 7
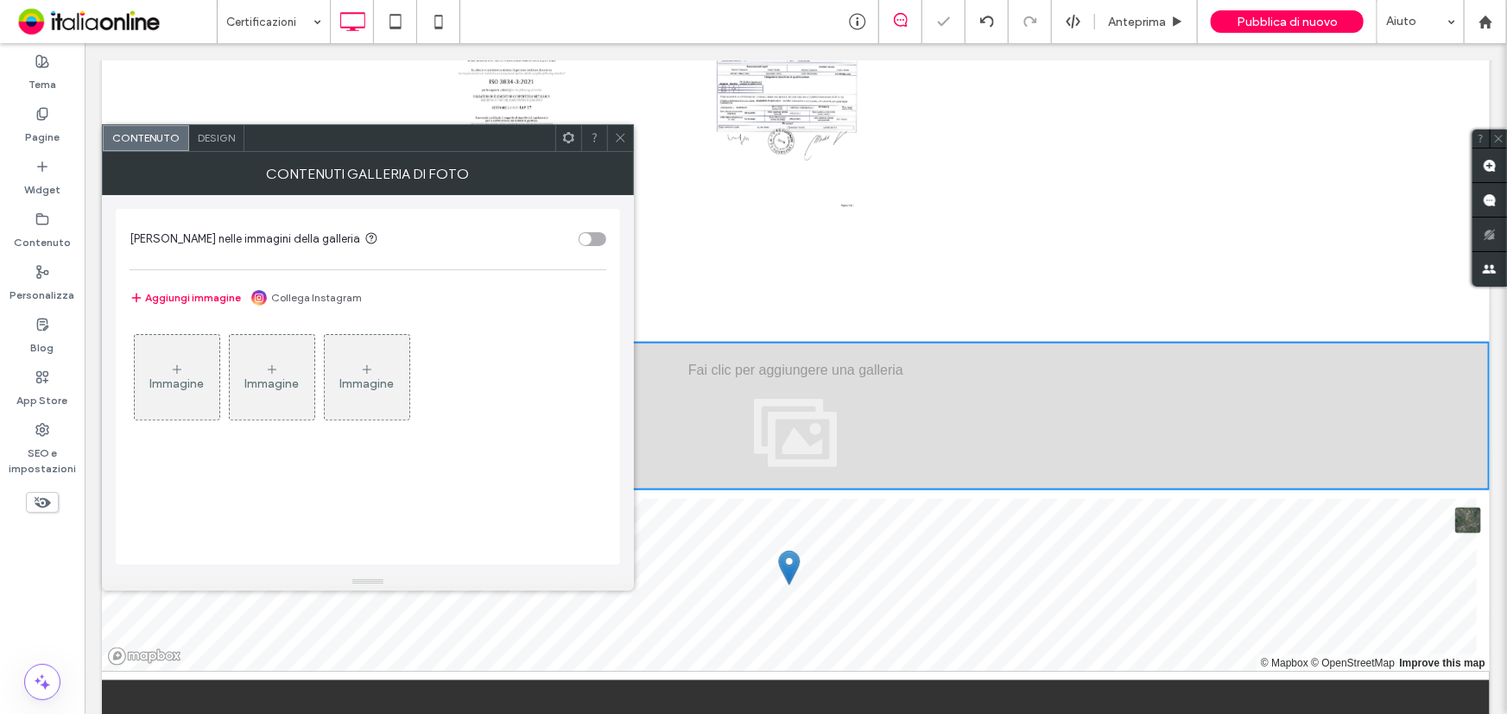
click at [182, 360] on div "Immagine" at bounding box center [177, 377] width 85 height 81
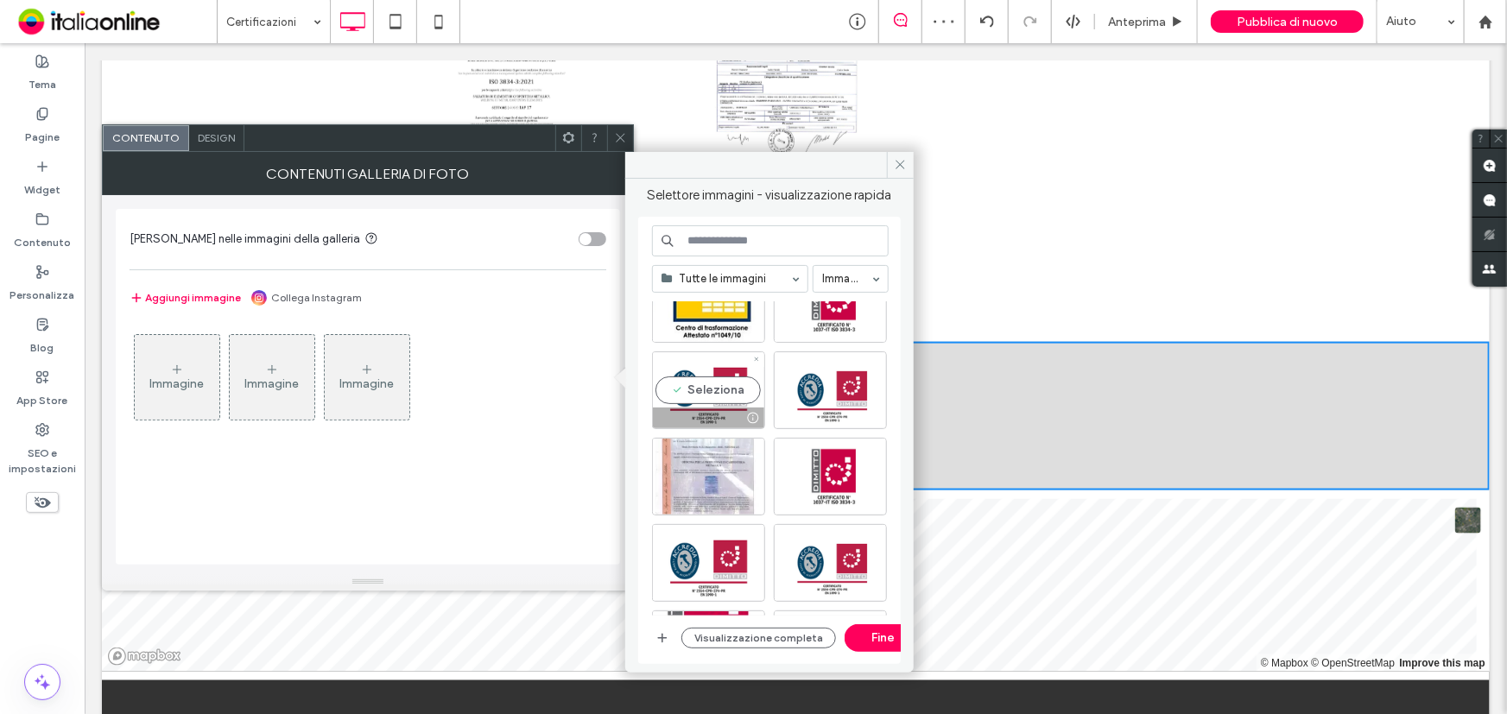
scroll to position [156, 0]
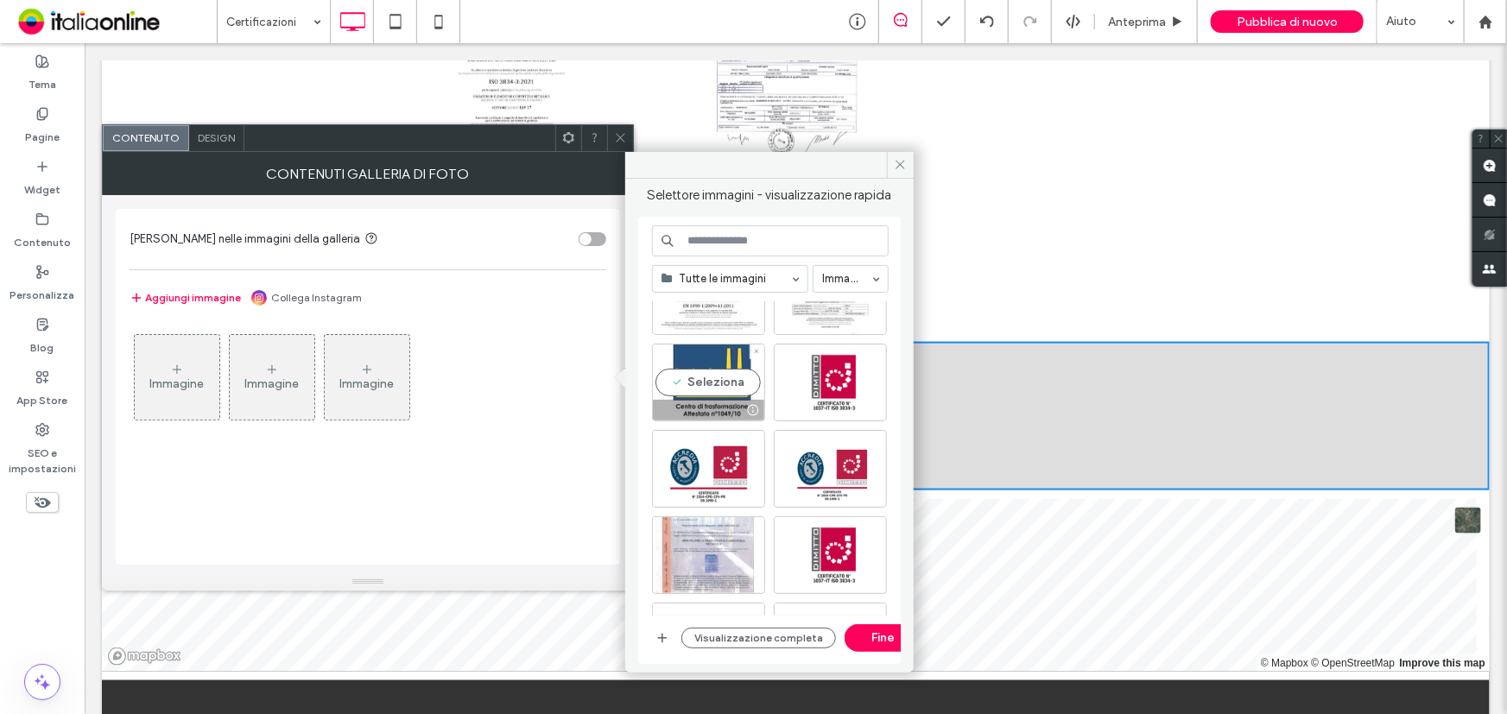
click at [725, 381] on div "Seleziona" at bounding box center [708, 383] width 113 height 78
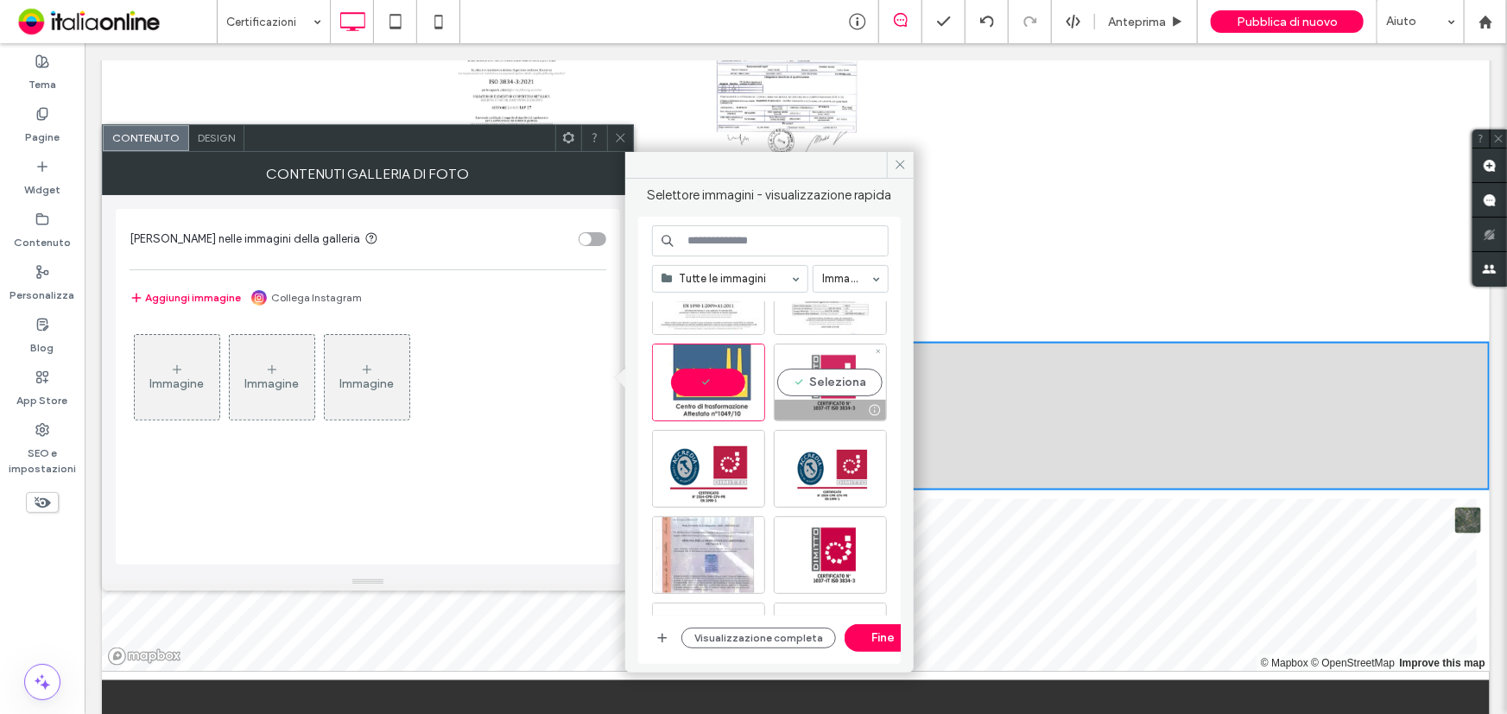
click at [819, 387] on div "Seleziona" at bounding box center [830, 383] width 113 height 78
drag, startPoint x: 708, startPoint y: 458, endPoint x: 799, endPoint y: 599, distance: 167.4
click at [708, 458] on div "Seleziona" at bounding box center [708, 469] width 113 height 78
click at [835, 372] on div at bounding box center [830, 383] width 113 height 78
click at [705, 458] on div at bounding box center [708, 469] width 113 height 78
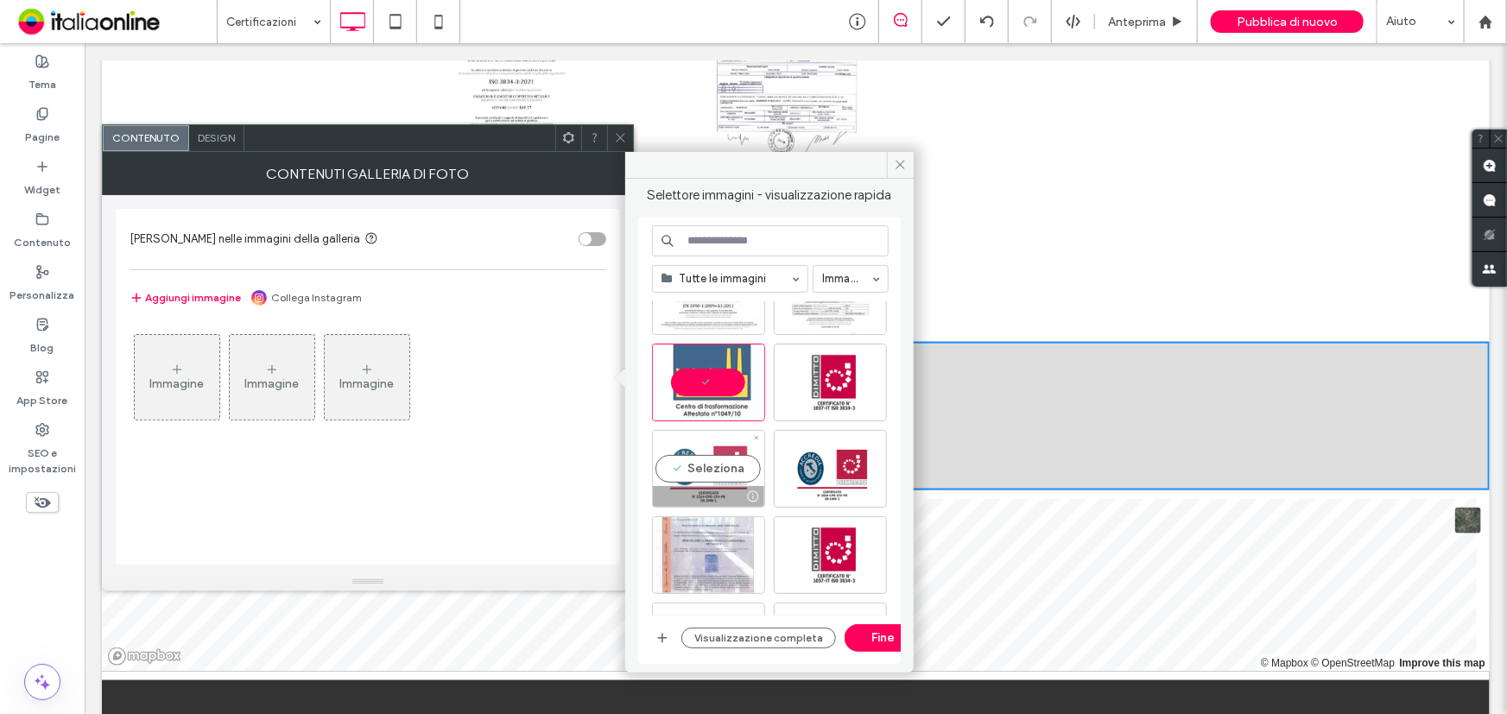
click at [715, 461] on div "Seleziona" at bounding box center [708, 469] width 113 height 78
drag, startPoint x: 800, startPoint y: 388, endPoint x: 800, endPoint y: 532, distance: 144.2
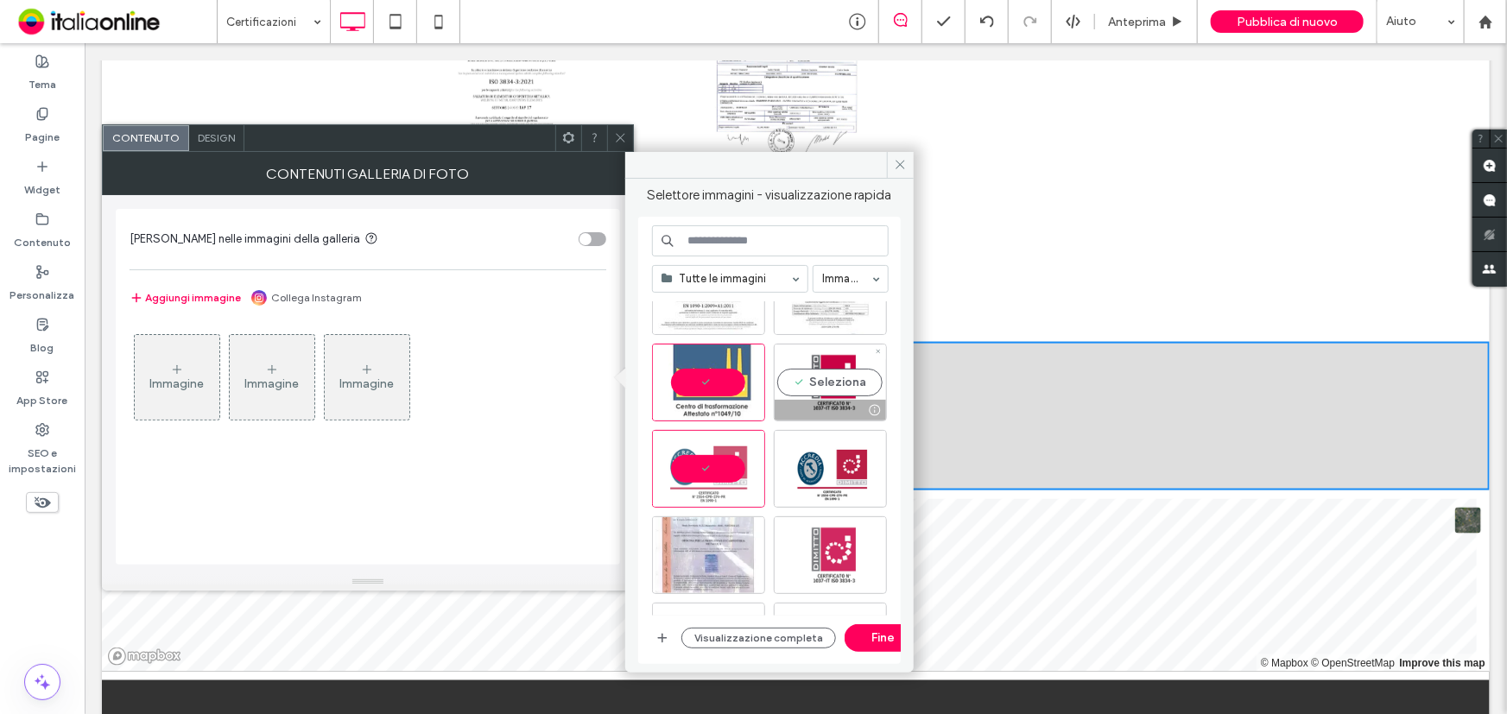
click at [800, 388] on div "Seleziona" at bounding box center [830, 383] width 113 height 78
click at [850, 625] on button "Fine" at bounding box center [883, 638] width 78 height 28
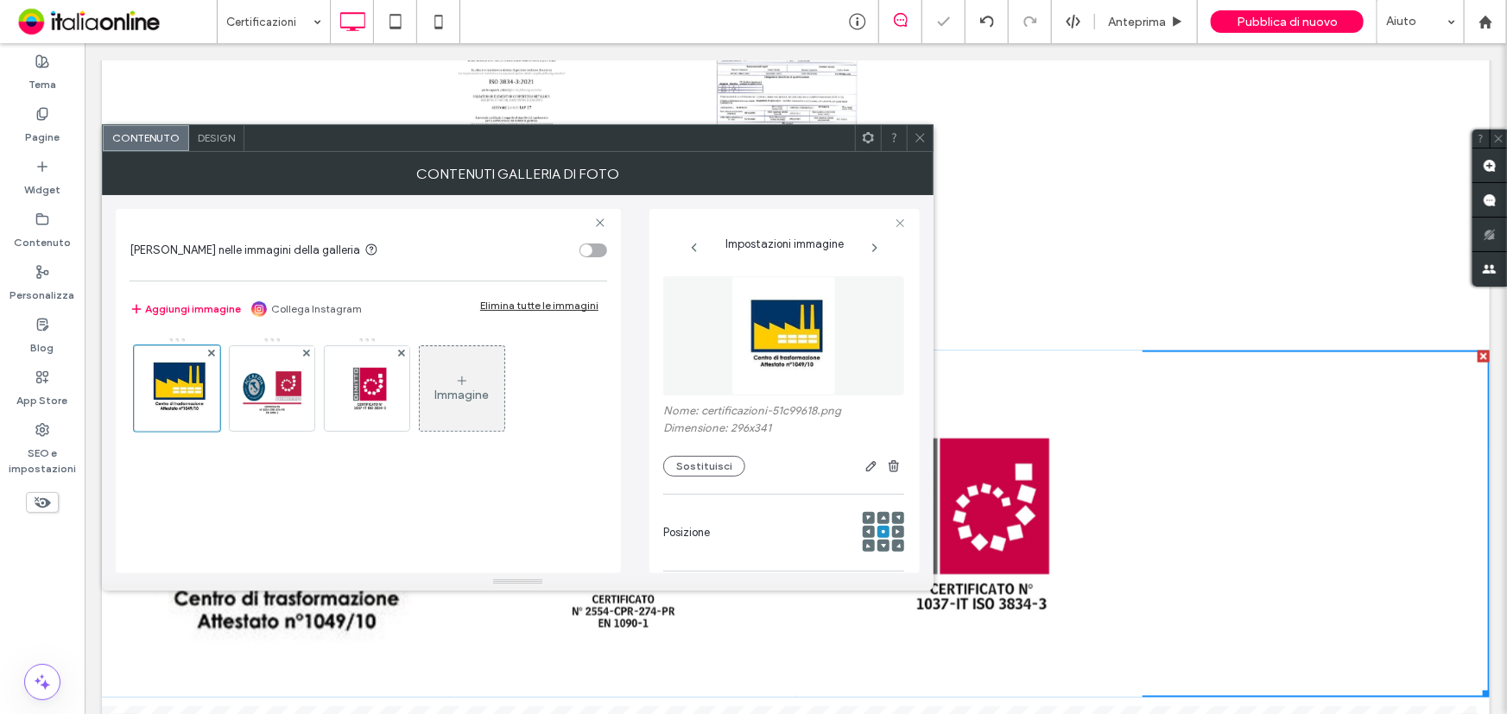
drag, startPoint x: 918, startPoint y: 138, endPoint x: 929, endPoint y: 257, distance: 119.7
click at [918, 138] on icon at bounding box center [919, 137] width 13 height 13
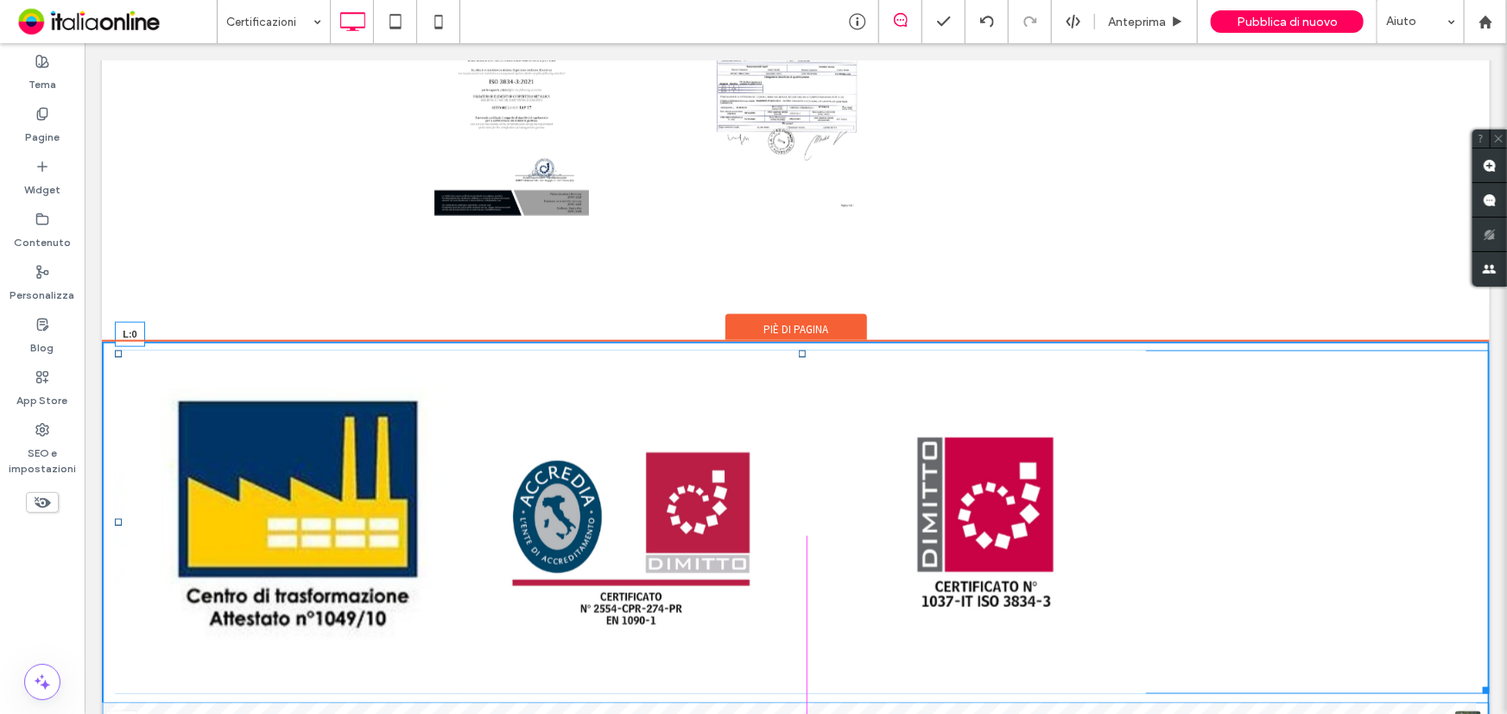
drag, startPoint x: 104, startPoint y: 518, endPoint x: 352, endPoint y: 506, distance: 248.1
click at [352, 506] on div "Button Button Button Mostra altri L:0" at bounding box center [801, 522] width 1375 height 344
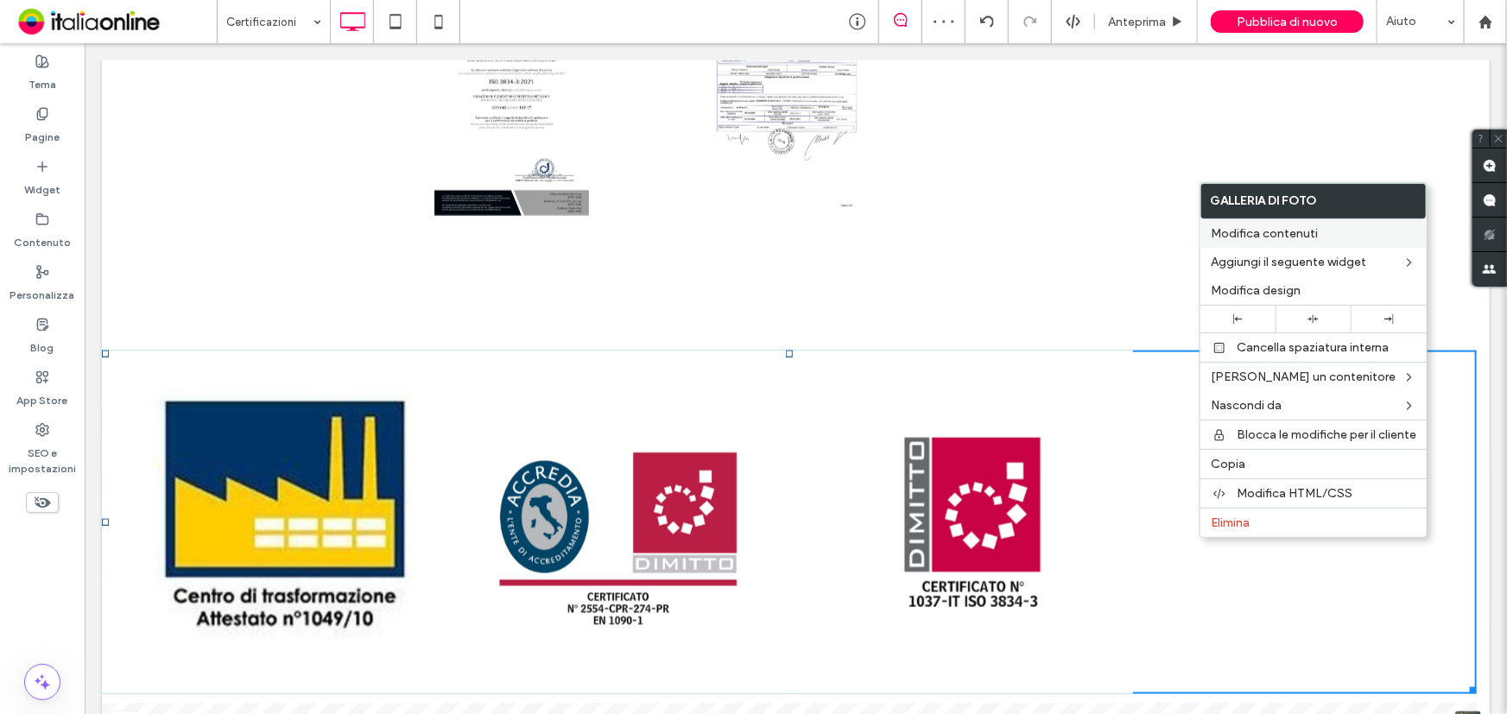
drag, startPoint x: 1283, startPoint y: 231, endPoint x: 1223, endPoint y: 245, distance: 61.4
click at [1283, 231] on span "Modifica contenuti" at bounding box center [1263, 233] width 107 height 15
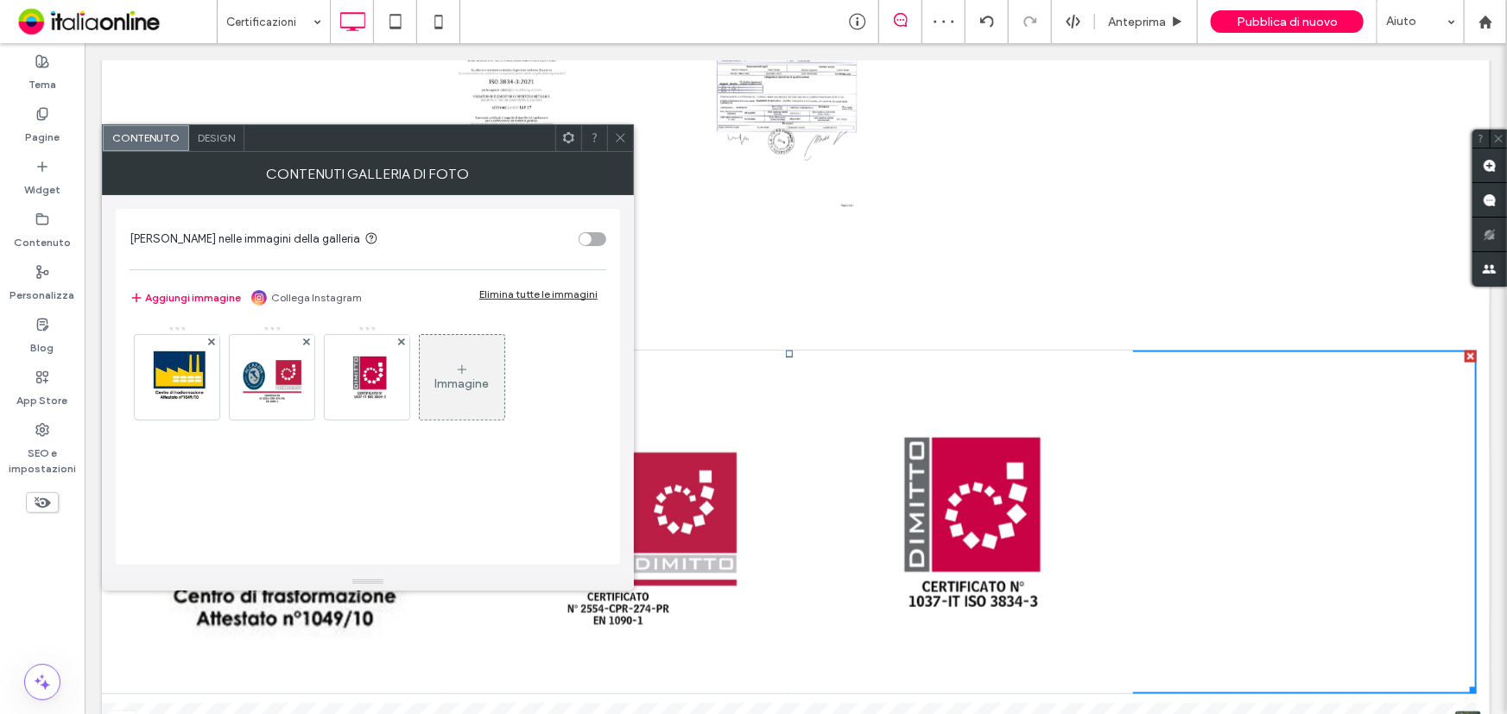
click at [226, 128] on div "Design" at bounding box center [216, 138] width 55 height 26
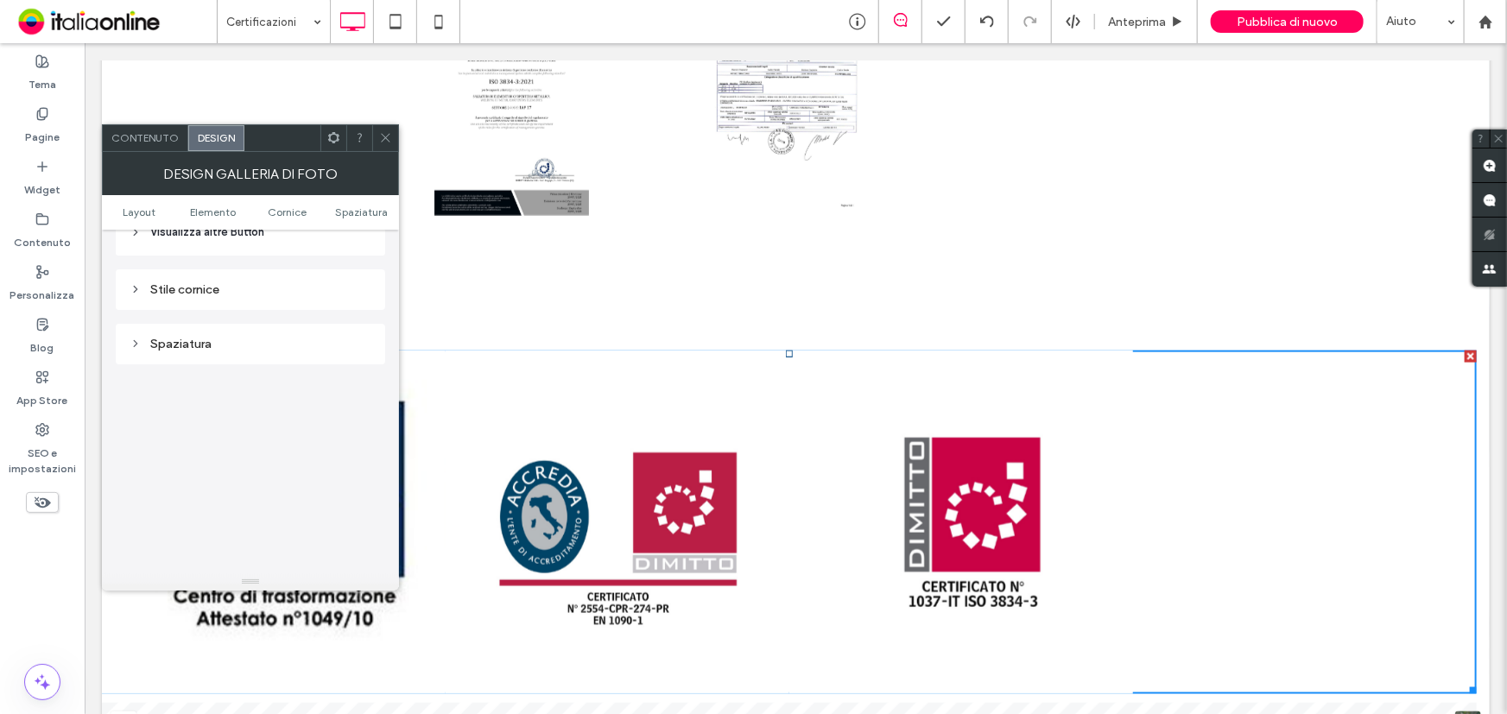
click at [186, 345] on div "Spaziatura" at bounding box center [251, 344] width 242 height 15
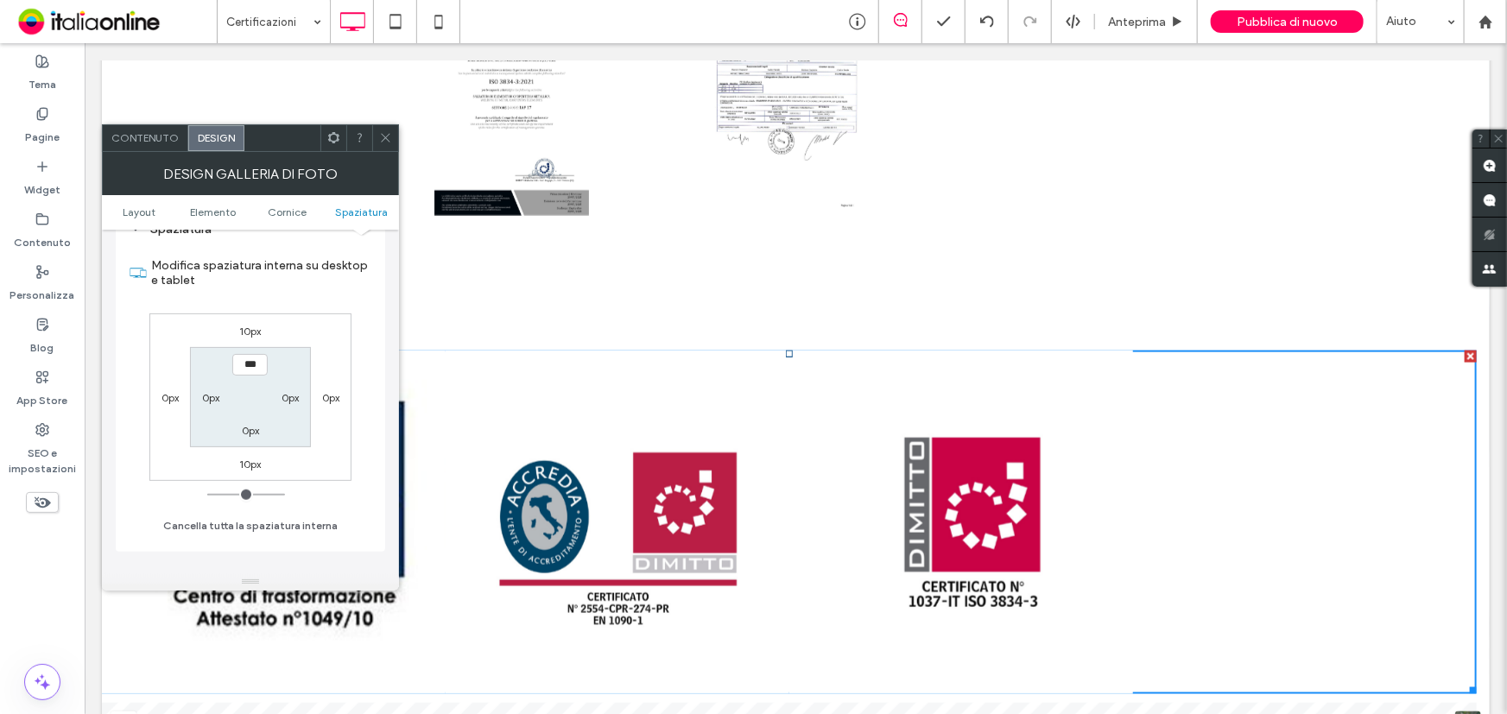
scroll to position [1020, 0]
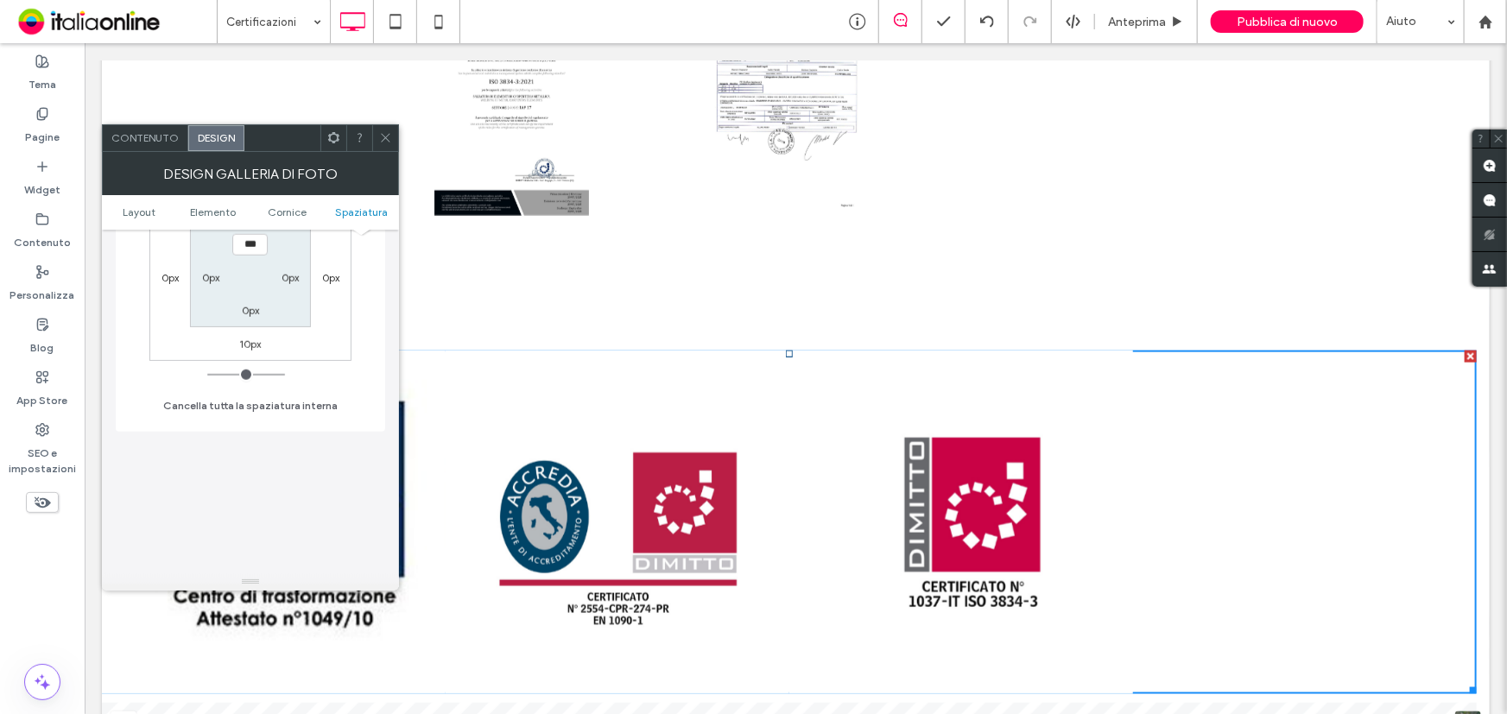
click at [338, 276] on label "0px" at bounding box center [330, 277] width 17 height 13
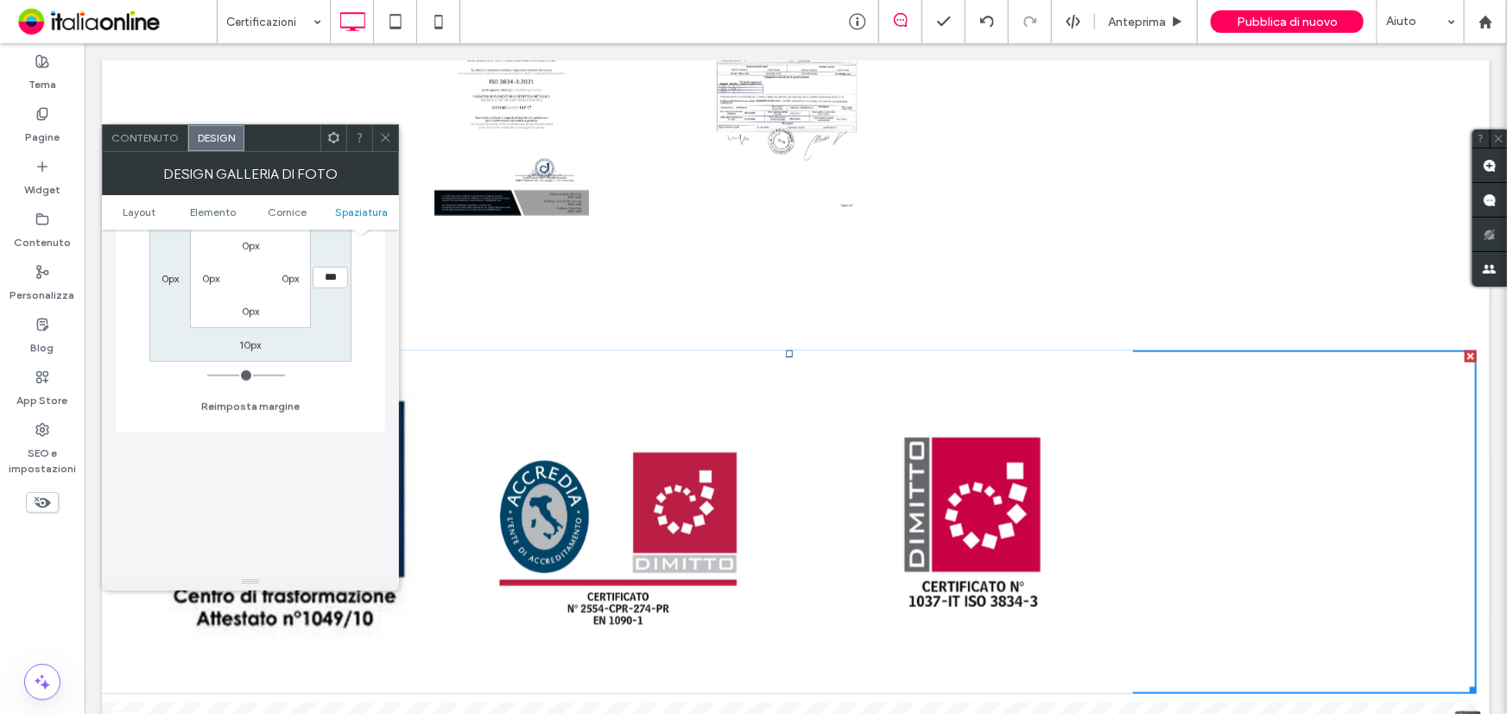
type input "*"
type input "***"
type input "**"
type input "****"
type input "**"
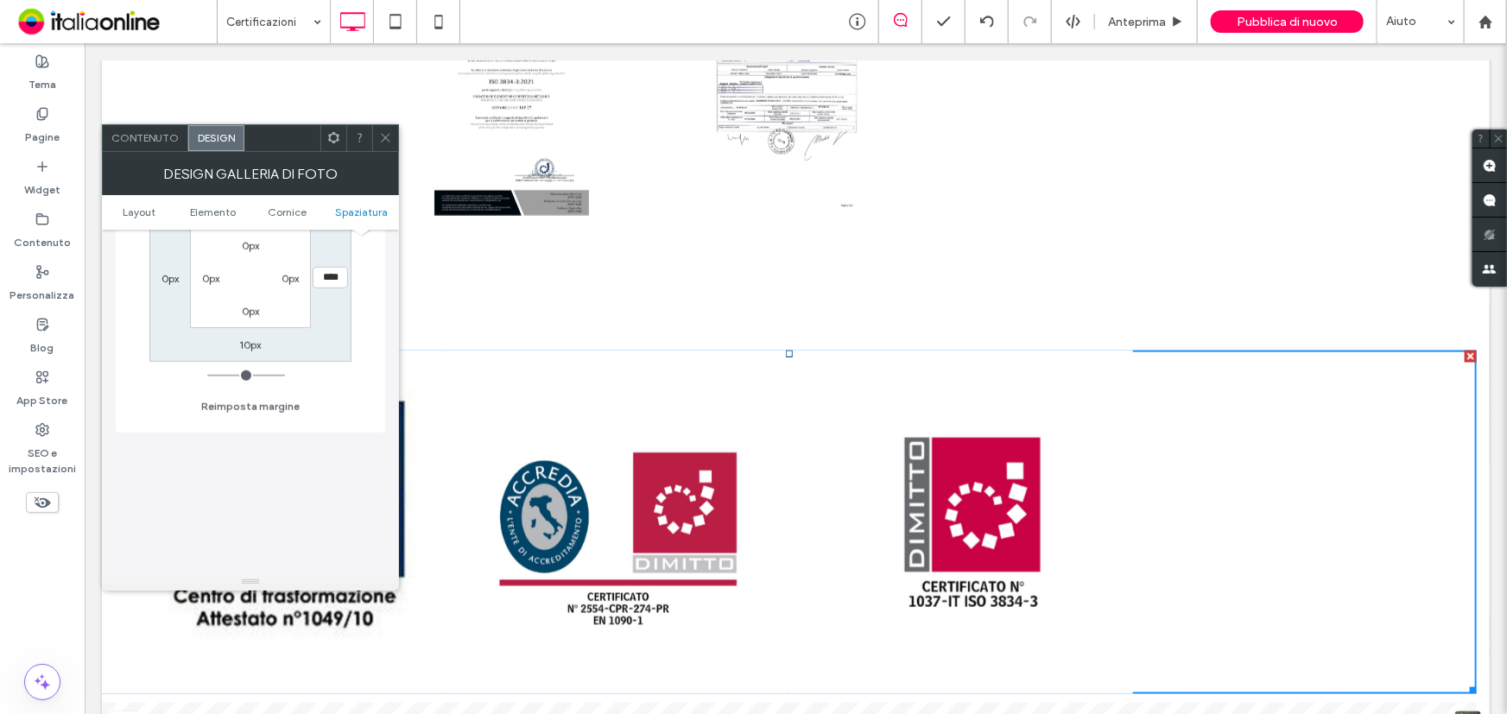
type input "****"
type input "**"
type input "****"
type input "**"
type input "****"
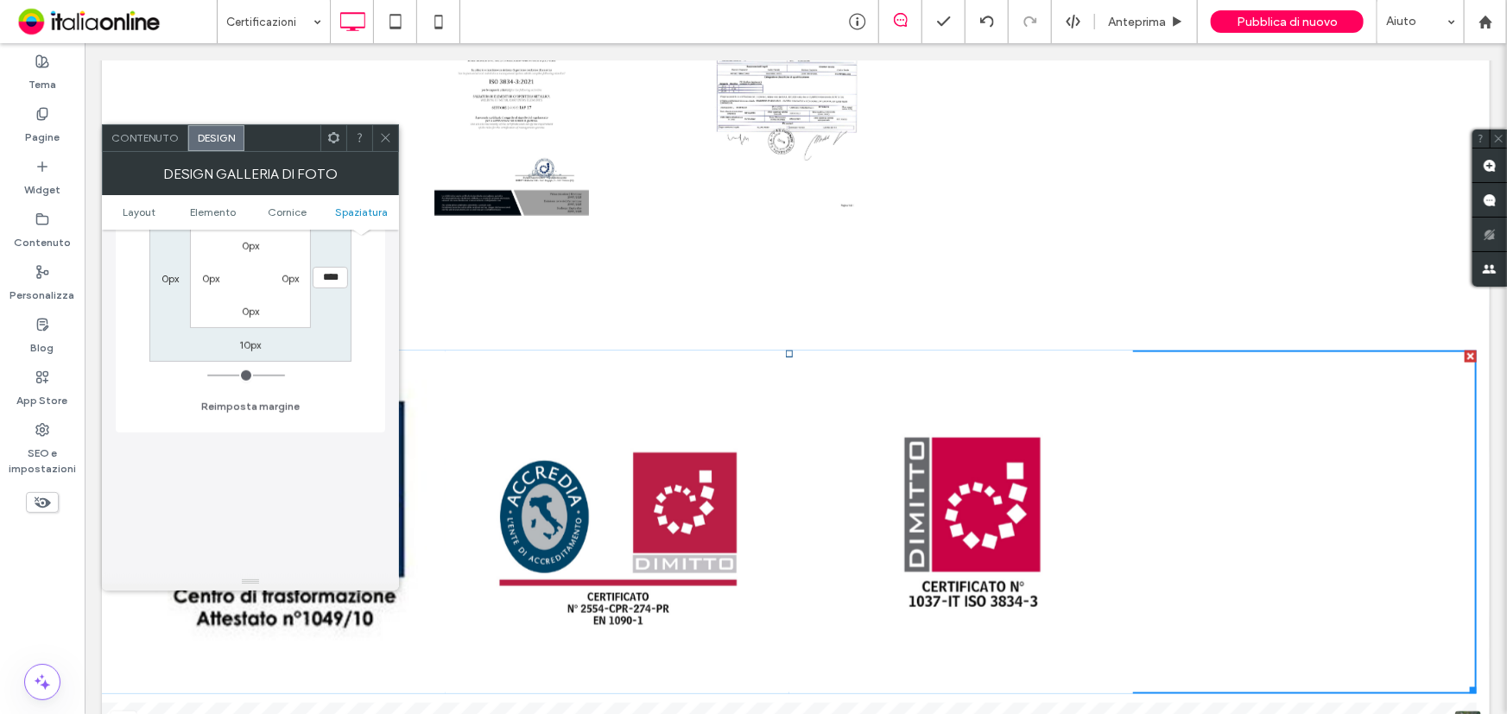
type input "**"
type input "****"
type input "**"
type input "****"
type input "***"
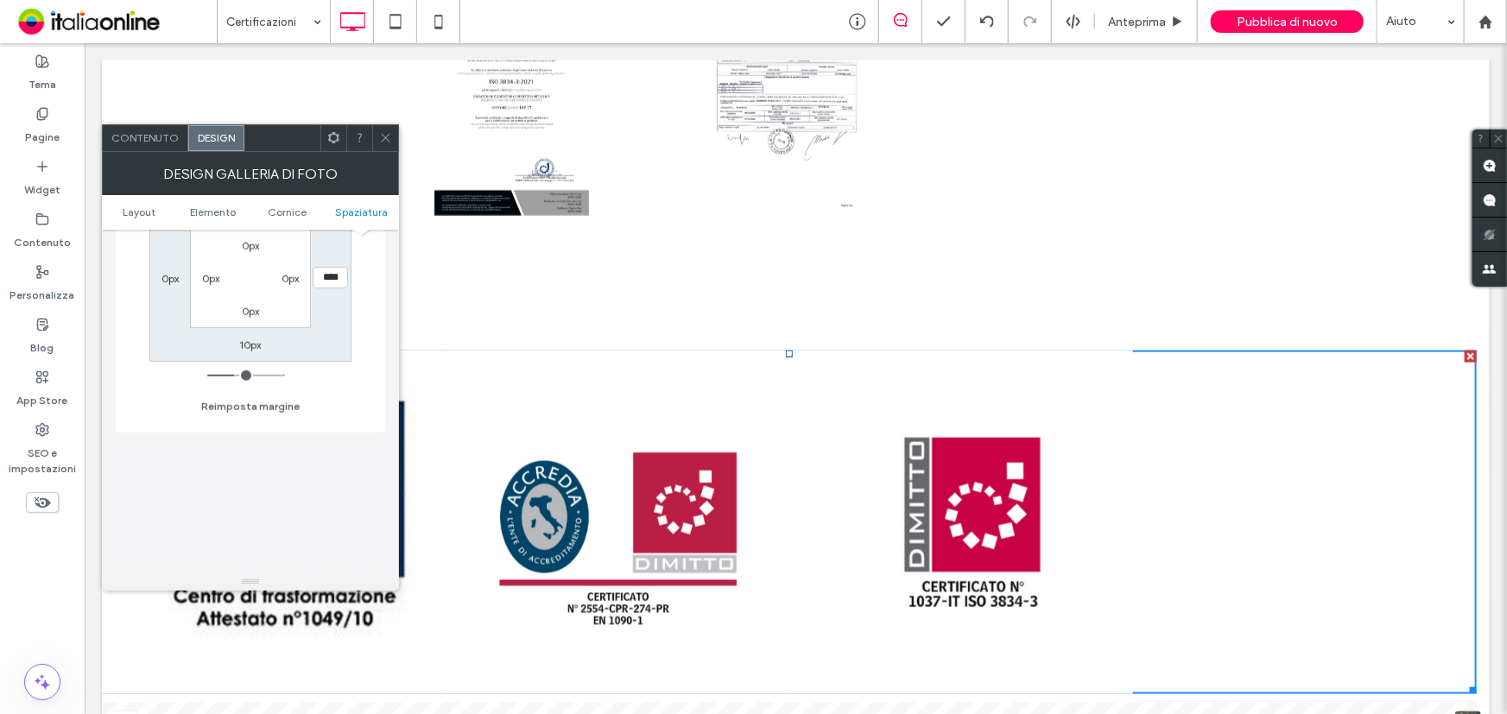
type input "*****"
type input "***"
type input "*****"
type input "***"
type input "*****"
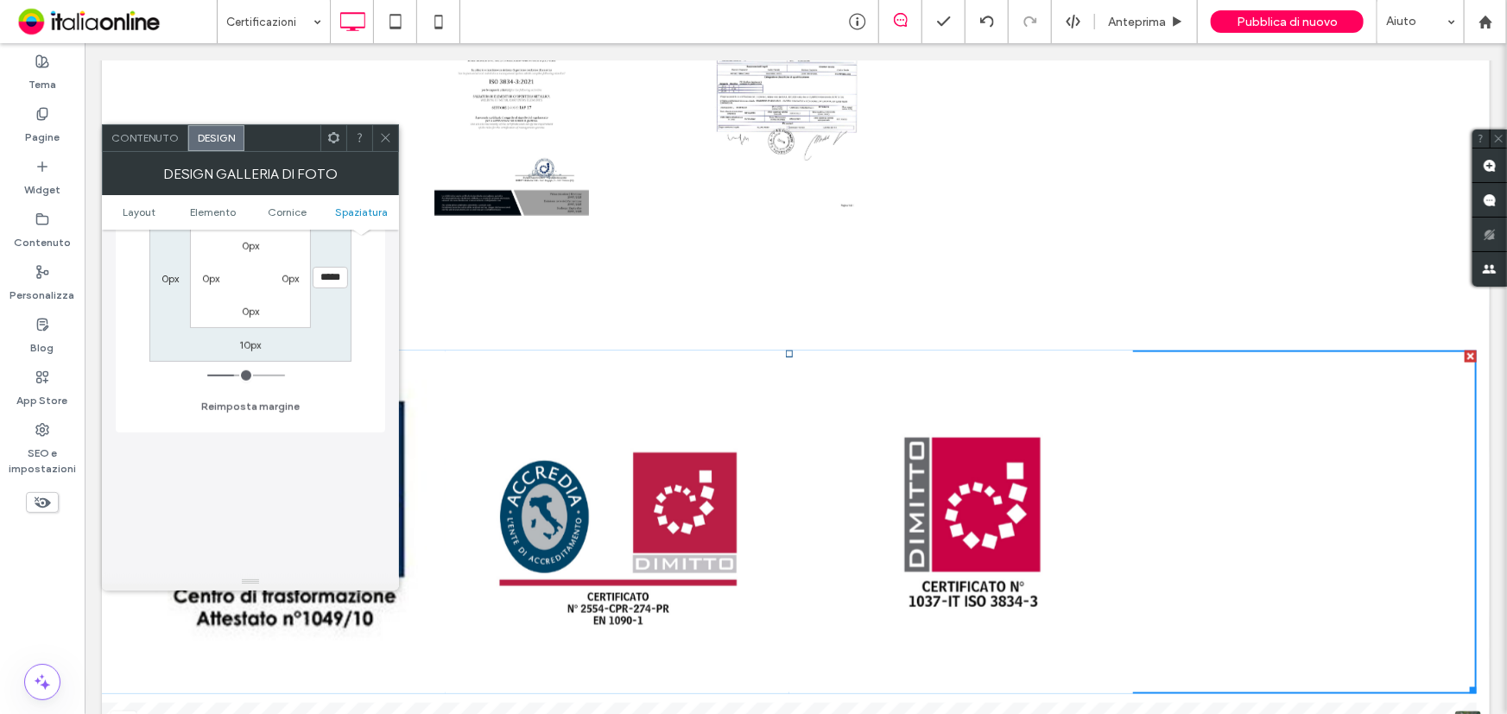
type input "***"
type input "*****"
type input "***"
type input "*****"
type input "***"
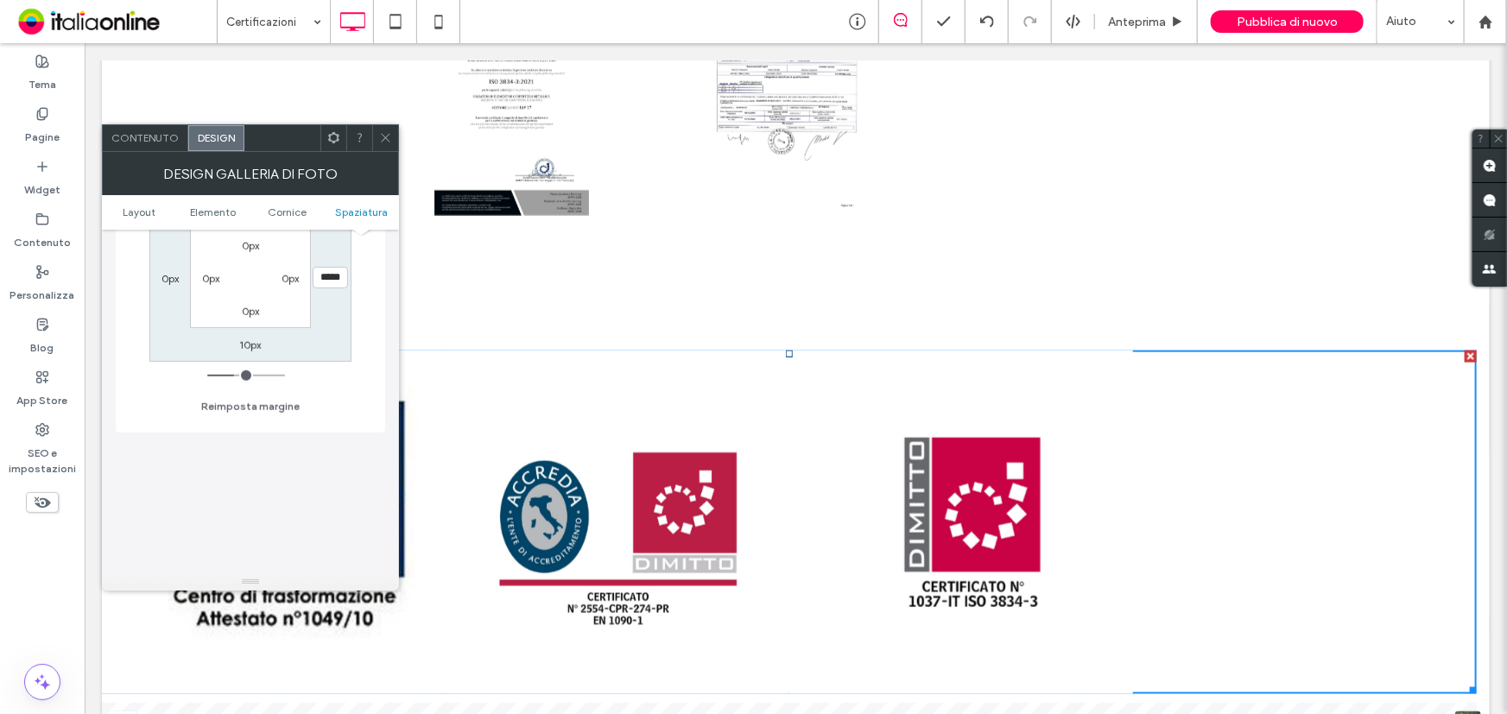
type input "*****"
type input "***"
type input "*****"
type input "***"
type input "*****"
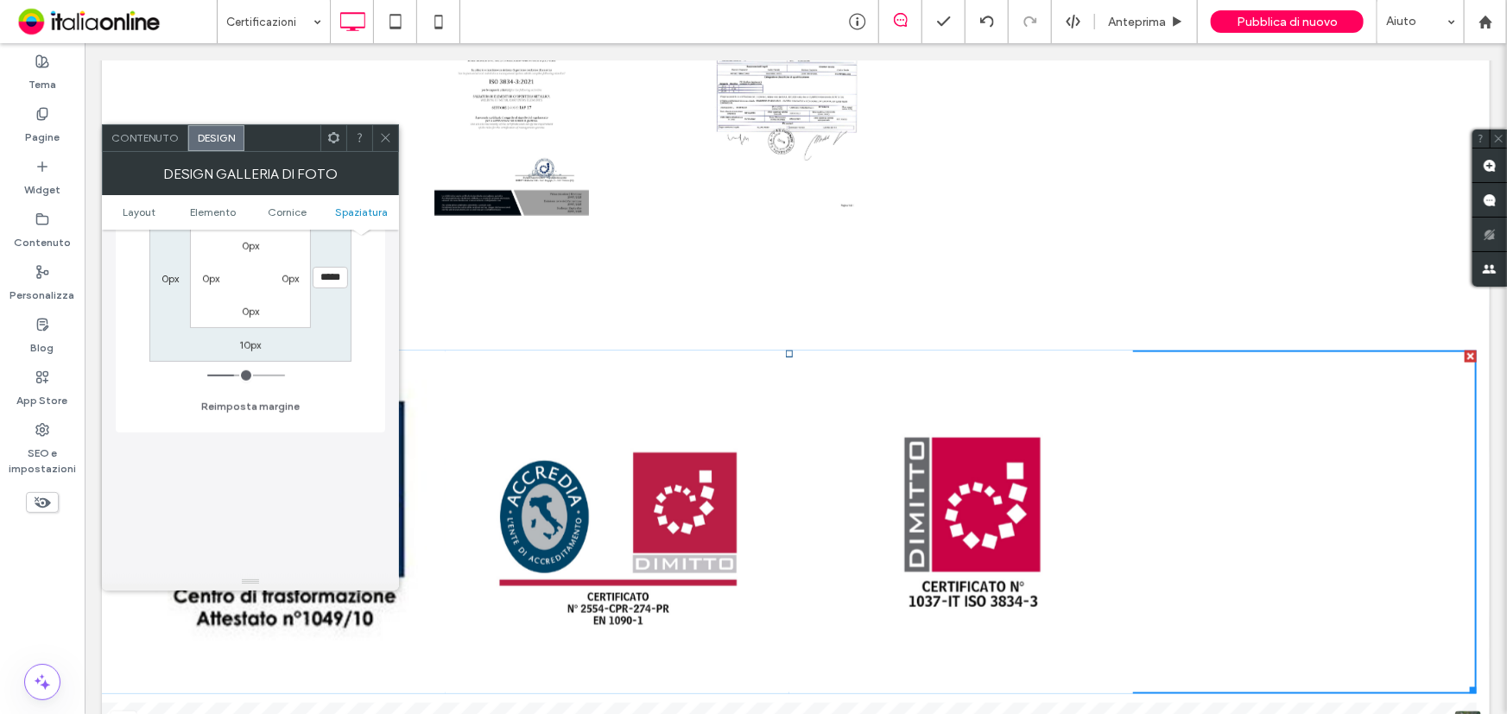
type input "***"
type input "*****"
type input "***"
type input "*****"
type input "**"
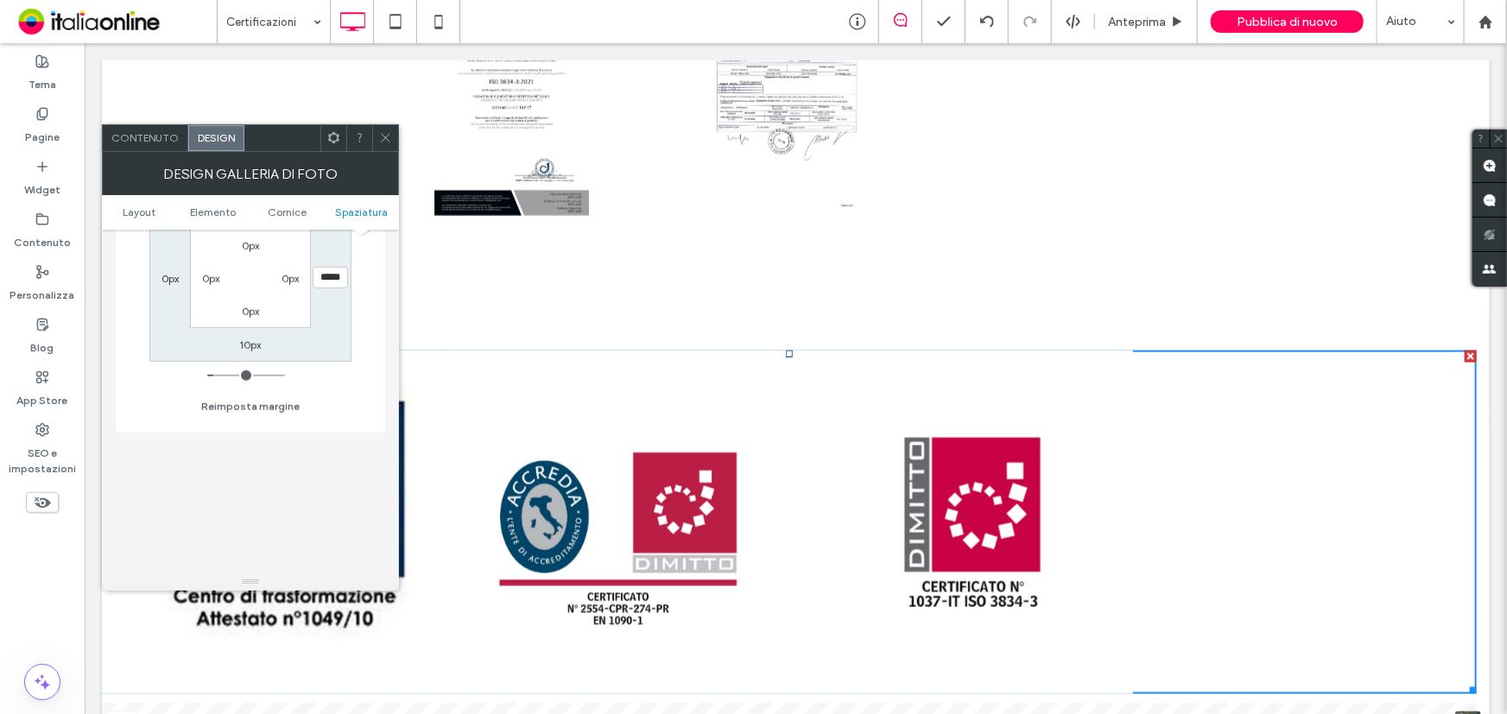
type input "****"
type input "*"
type input "***"
drag, startPoint x: 215, startPoint y: 379, endPoint x: 203, endPoint y: 358, distance: 24.0
click at [207, 376] on input "range" at bounding box center [246, 376] width 78 height 2
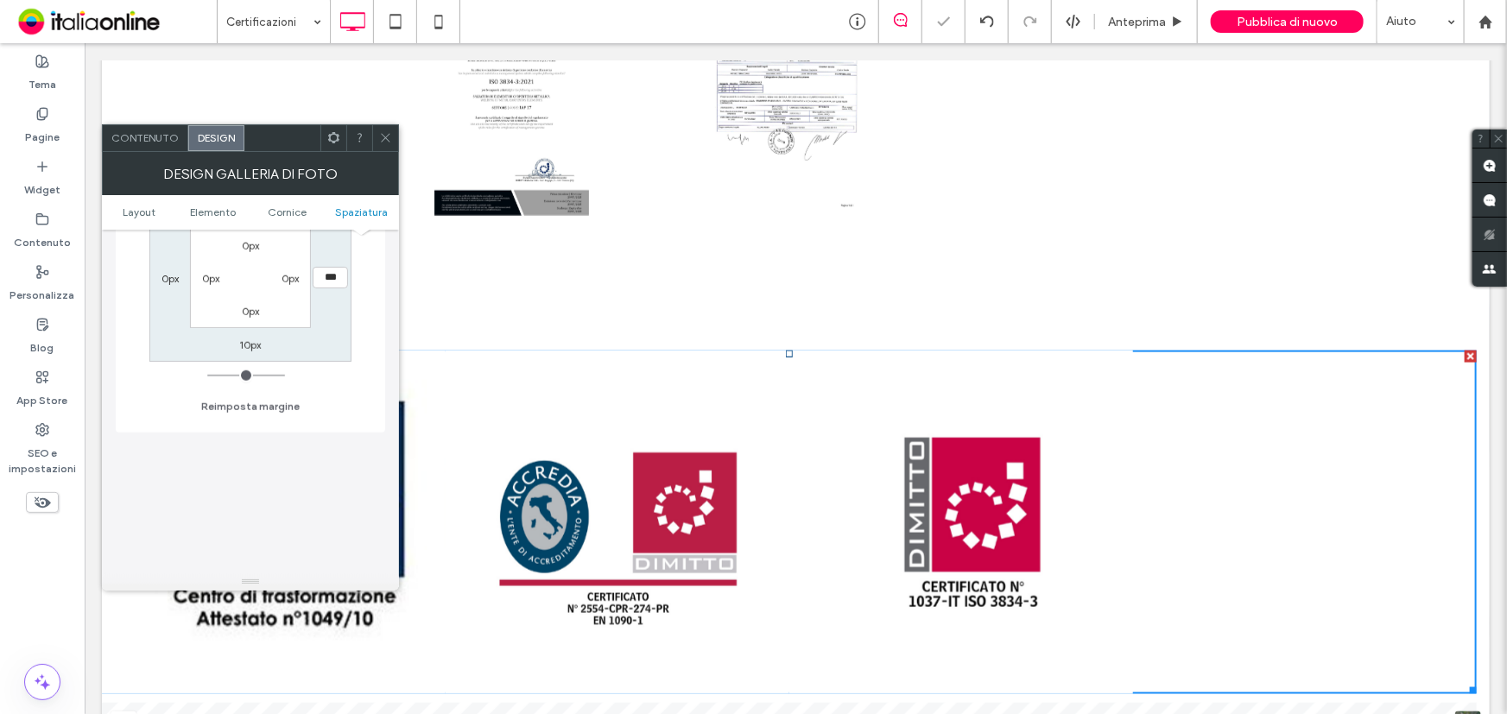
drag, startPoint x: 209, startPoint y: 280, endPoint x: 218, endPoint y: 321, distance: 42.5
click at [209, 280] on label "0px" at bounding box center [210, 278] width 17 height 13
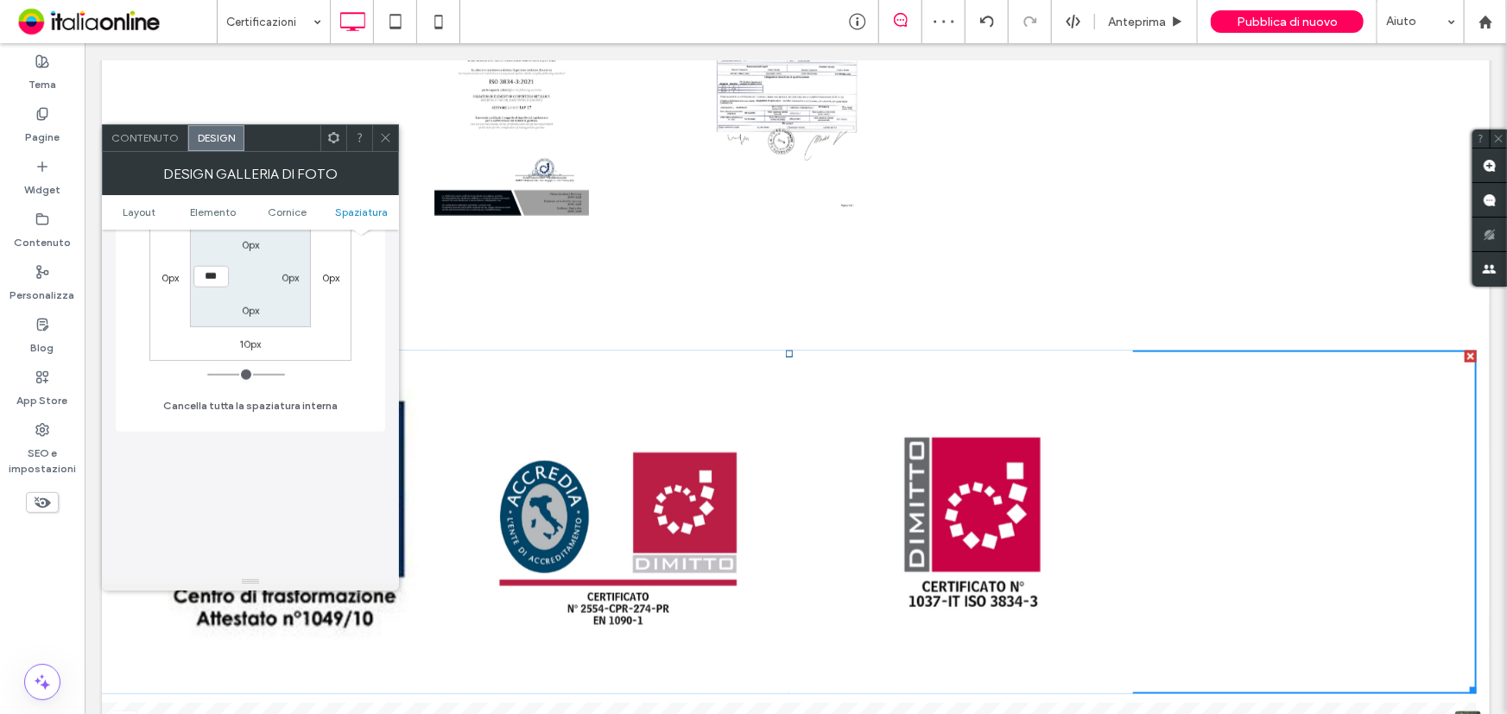
type input "*"
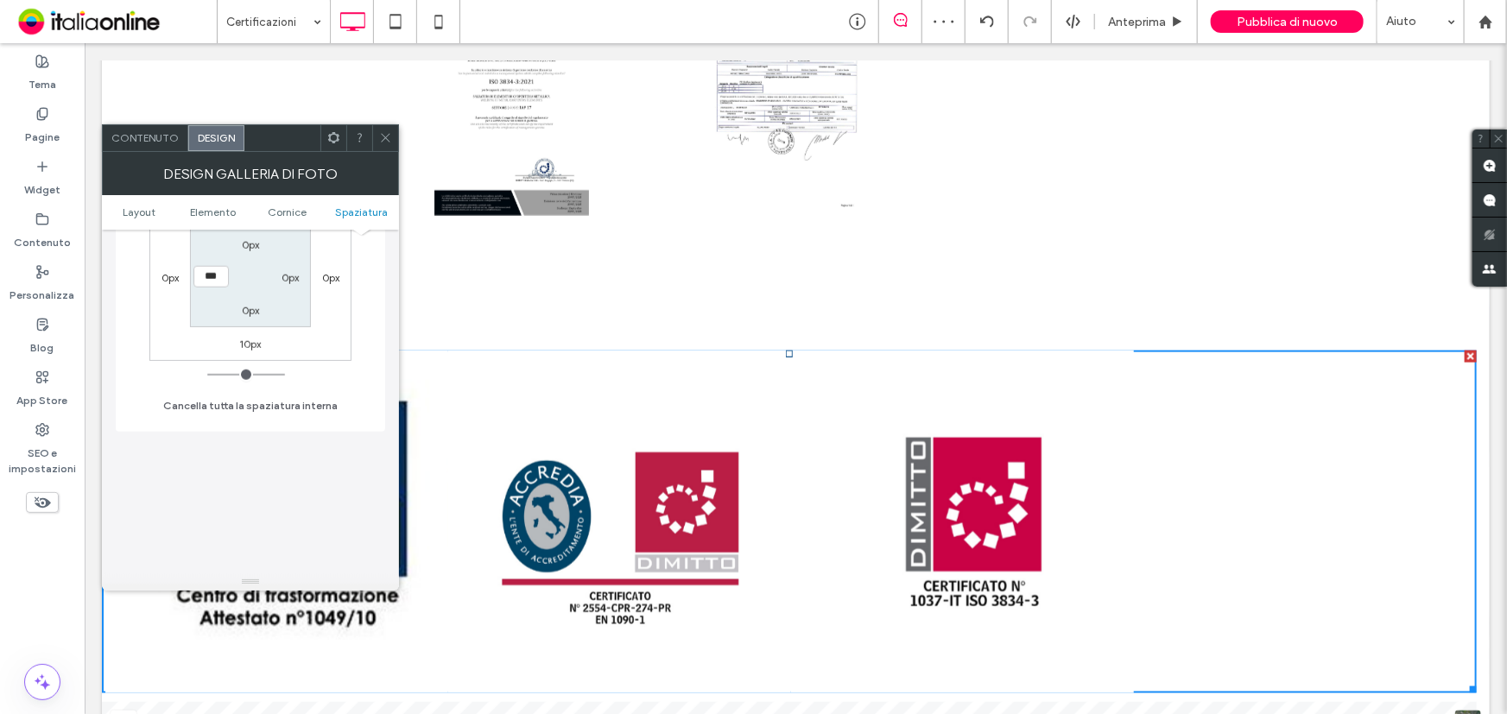
type input "***"
type input "**"
type input "****"
type input "**"
type input "****"
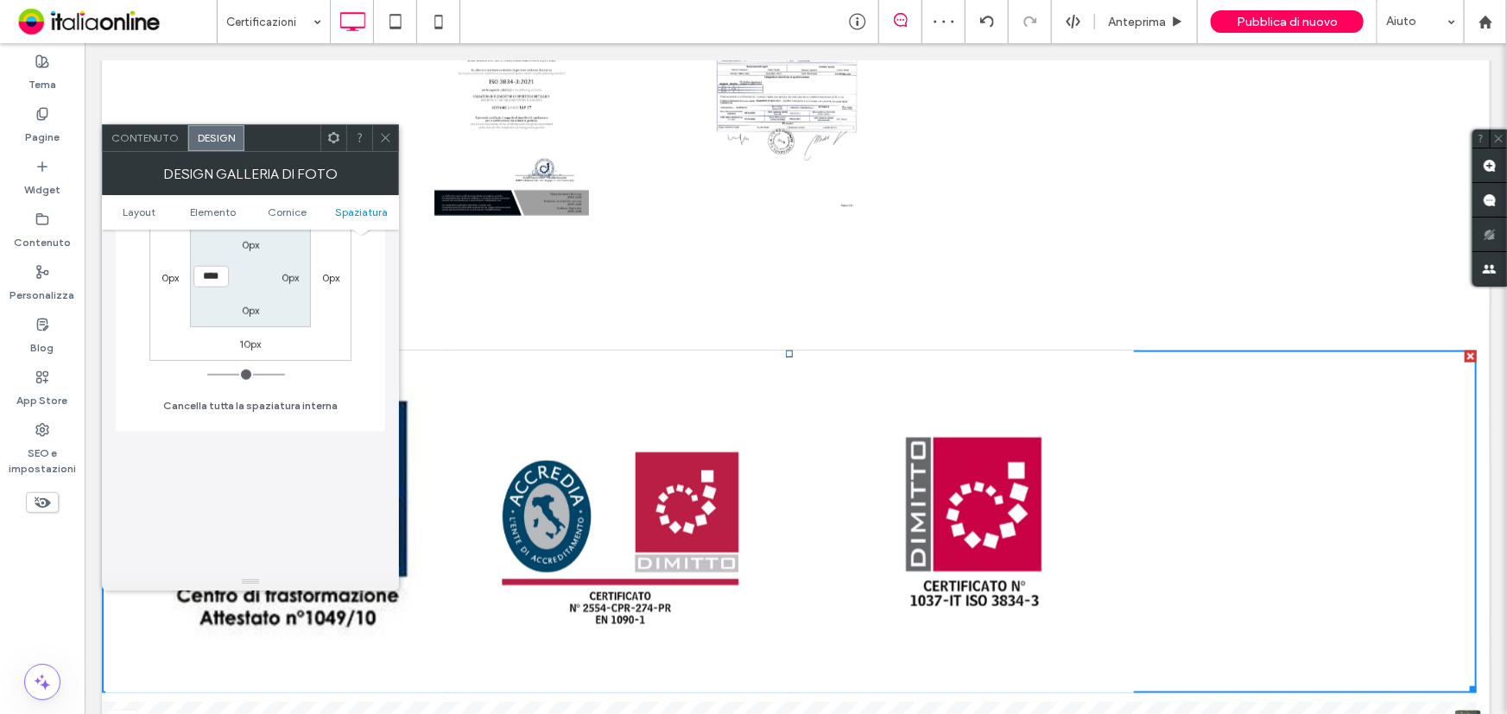
type input "**"
type input "****"
drag, startPoint x: 207, startPoint y: 380, endPoint x: 218, endPoint y: 382, distance: 11.5
click at [218, 376] on input "range" at bounding box center [246, 375] width 78 height 2
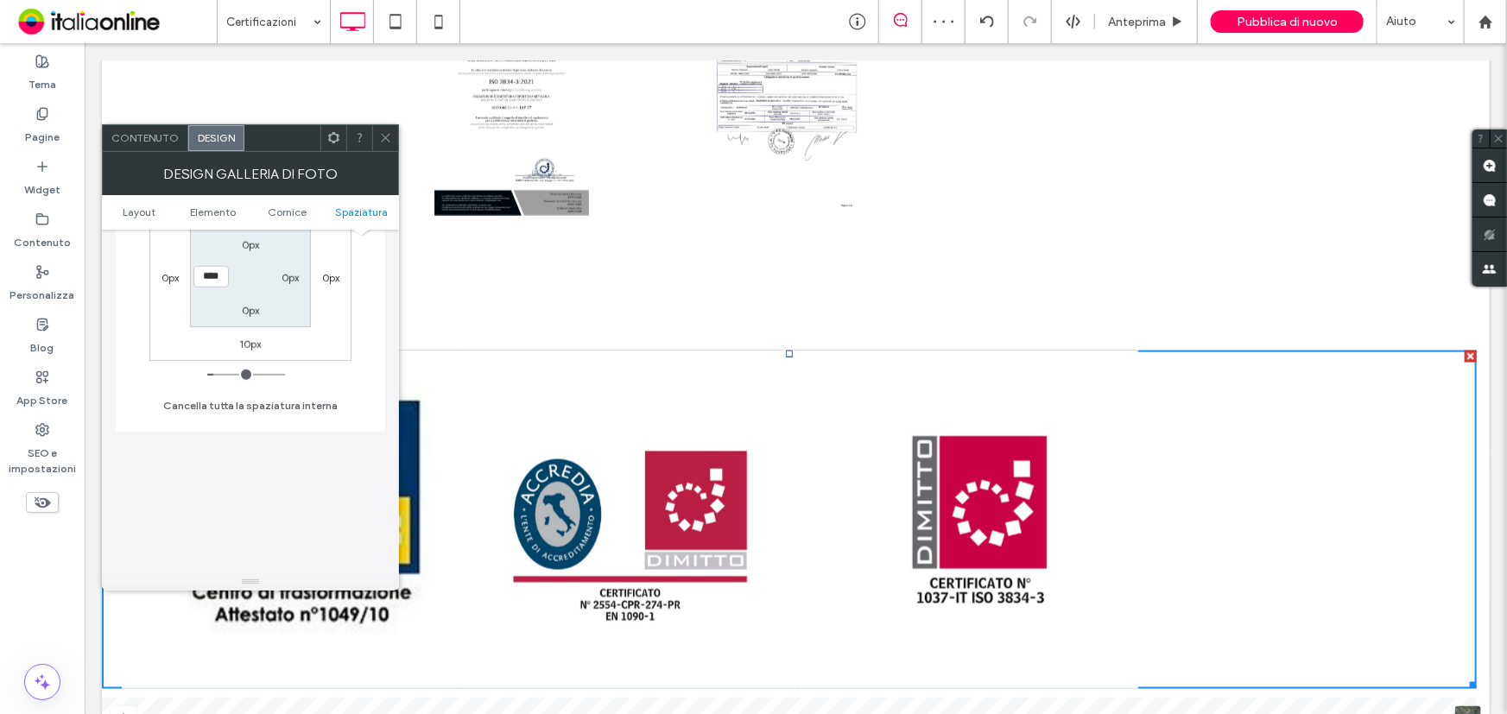
type input "**"
type input "****"
type input "**"
type input "****"
type input "**"
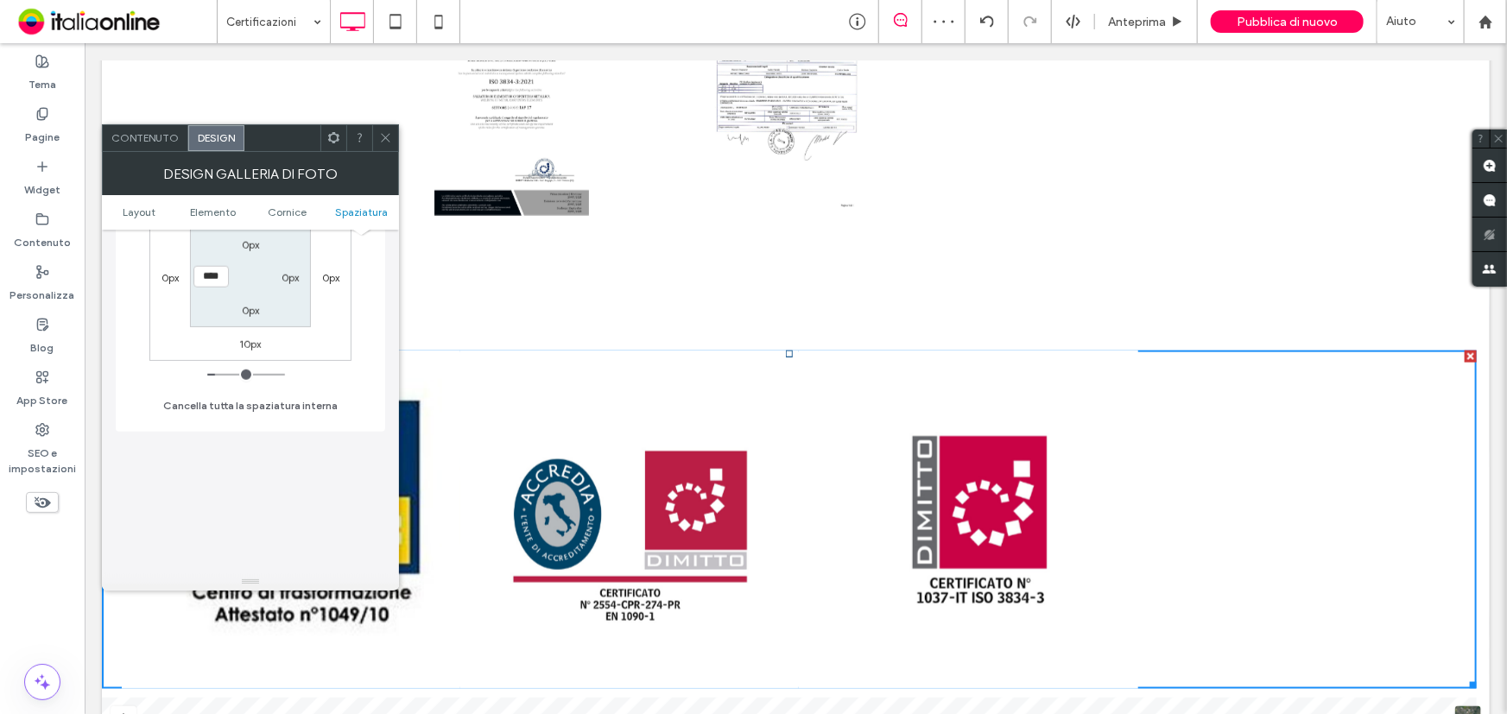
type input "****"
type input "**"
type input "****"
type input "**"
type input "****"
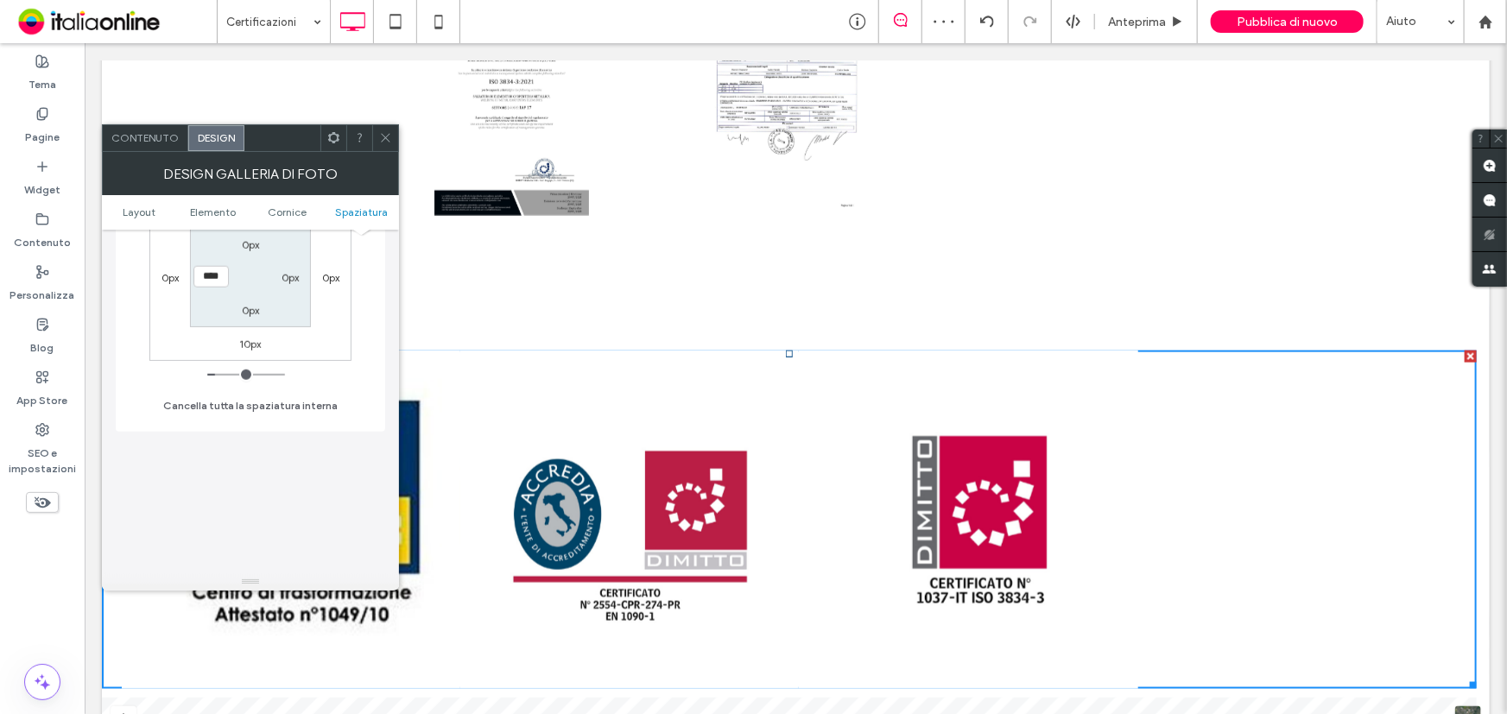
type input "***"
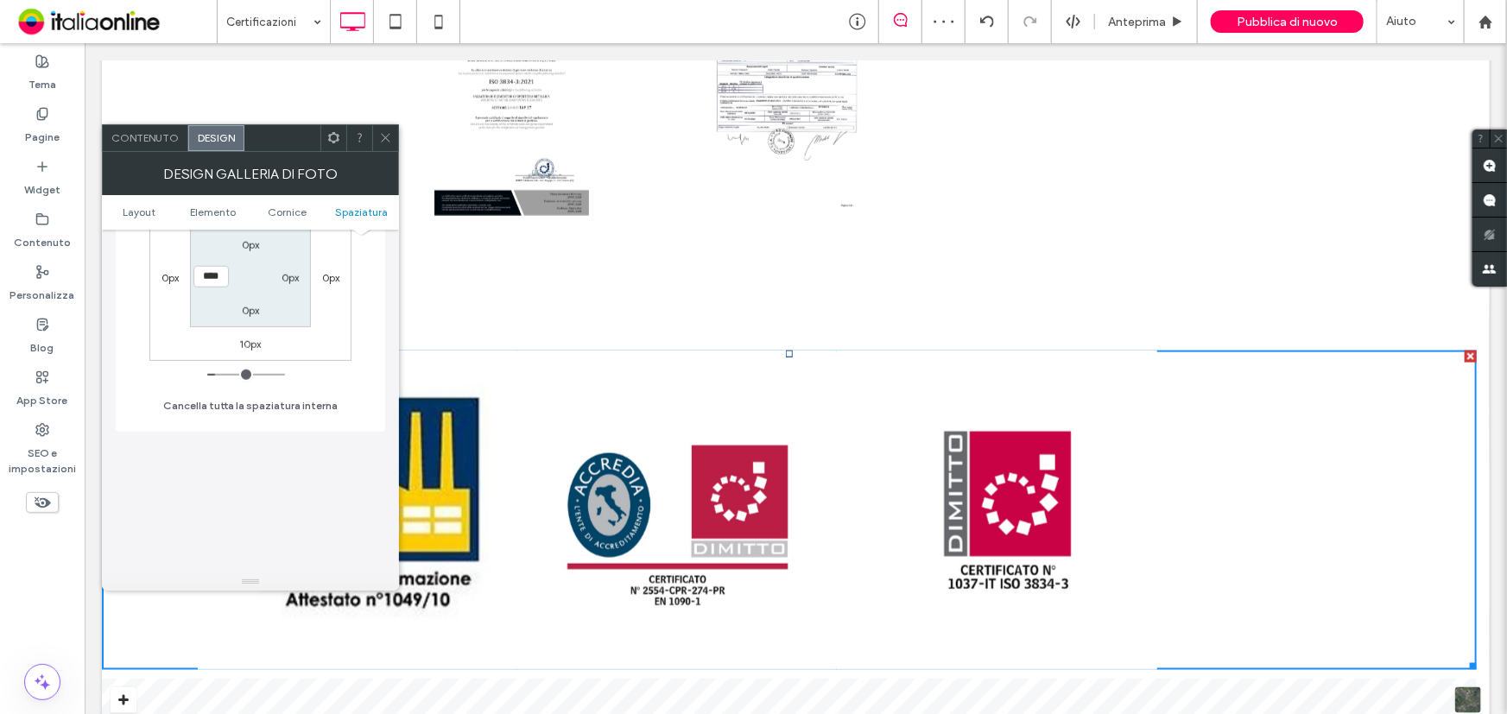
type input "*****"
type input "***"
type input "*****"
type input "***"
type input "*****"
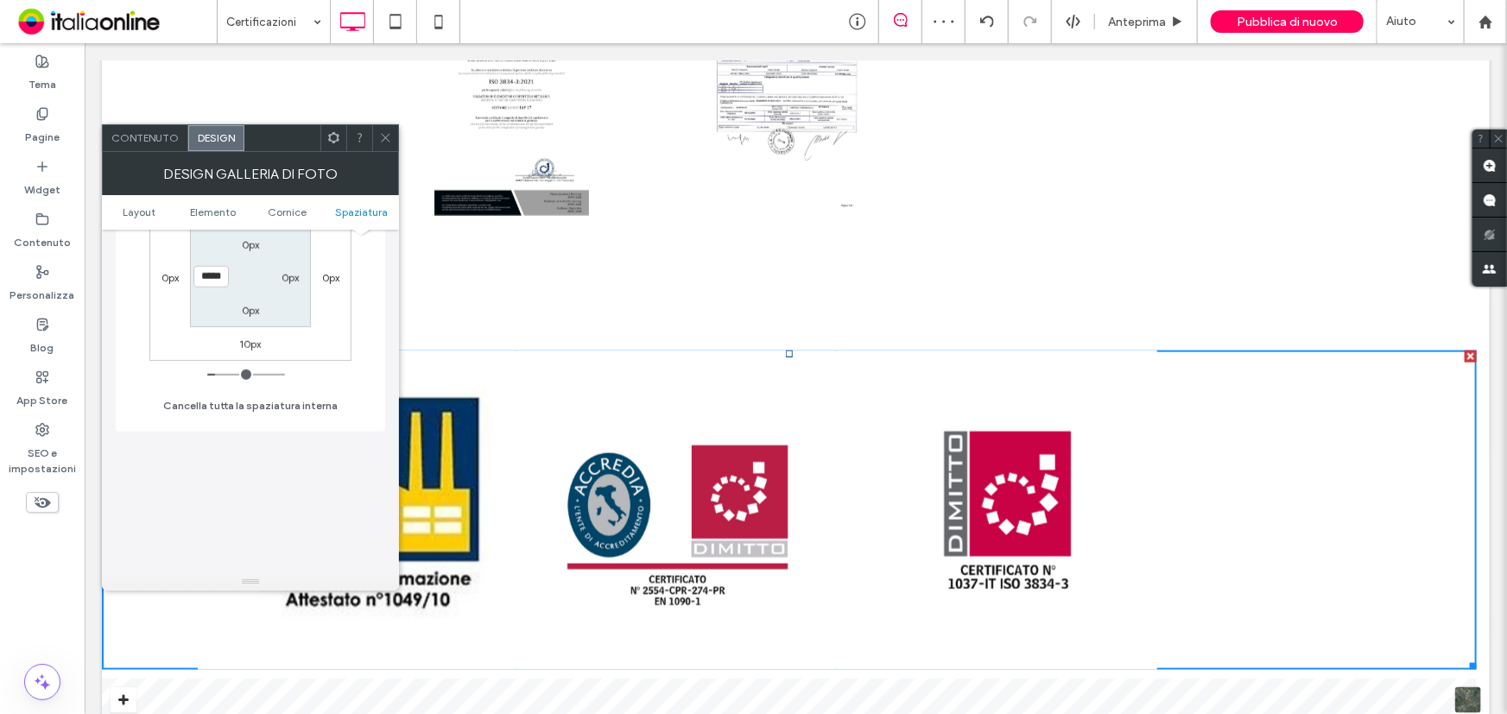
type input "***"
type input "*****"
type input "***"
type input "*****"
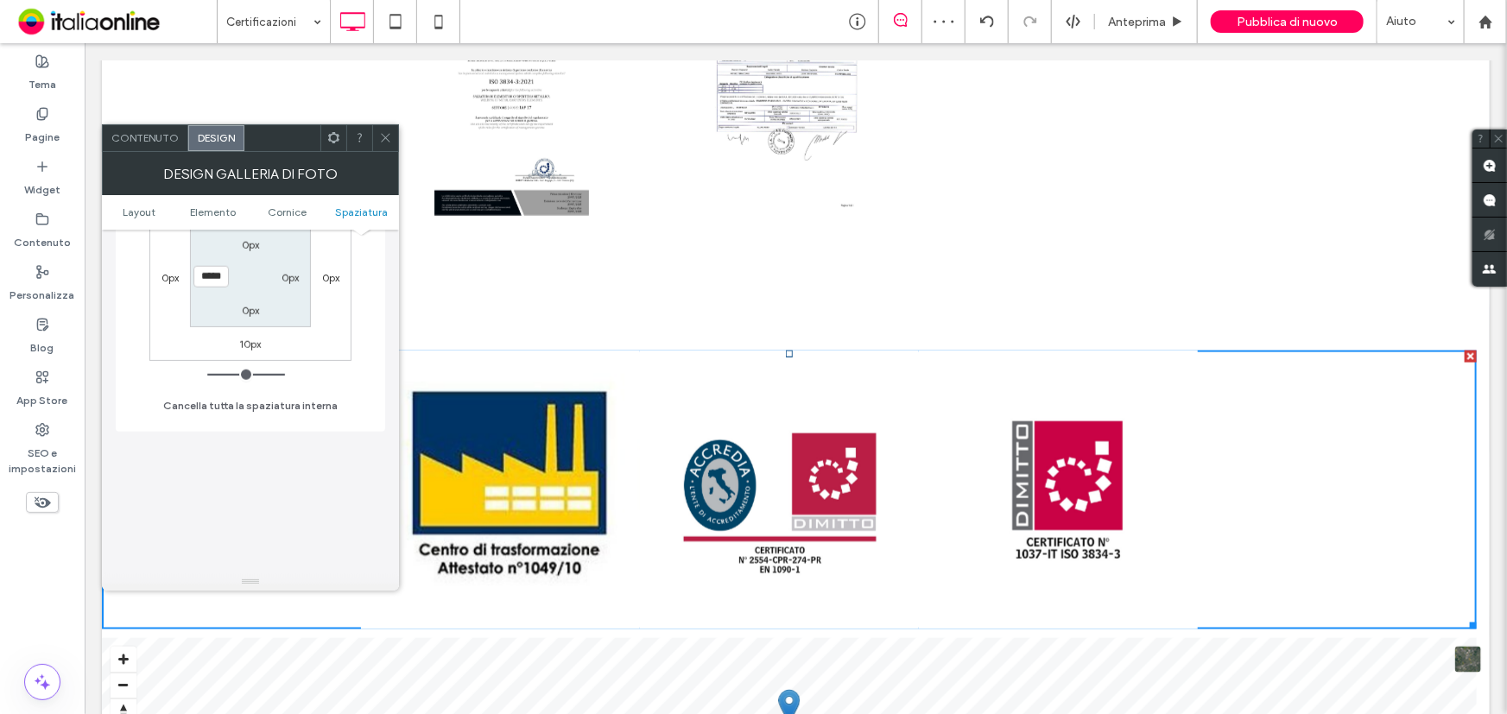
drag, startPoint x: 220, startPoint y: 382, endPoint x: 301, endPoint y: 394, distance: 81.9
type input "***"
click at [285, 376] on input "range" at bounding box center [246, 375] width 78 height 2
click at [393, 135] on div at bounding box center [385, 138] width 26 height 26
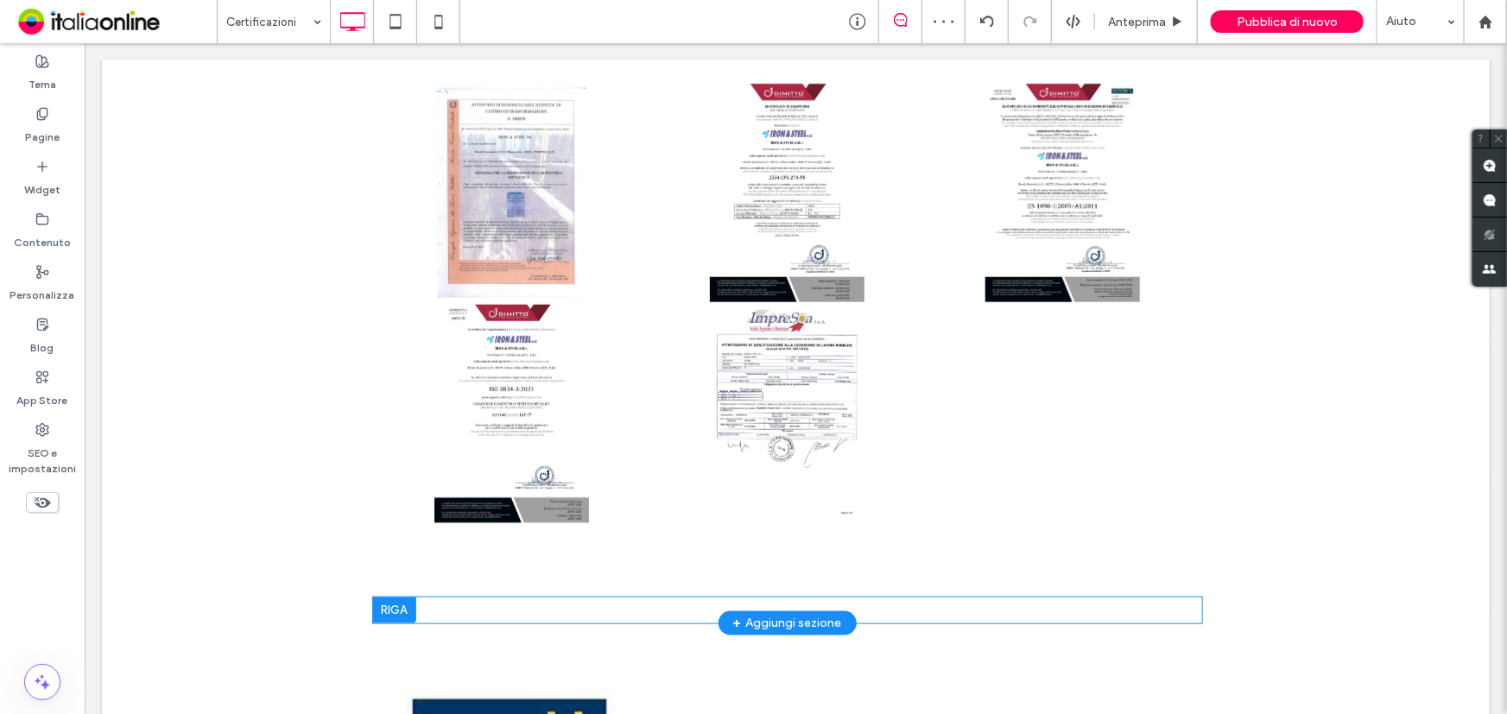
scroll to position [717, 0]
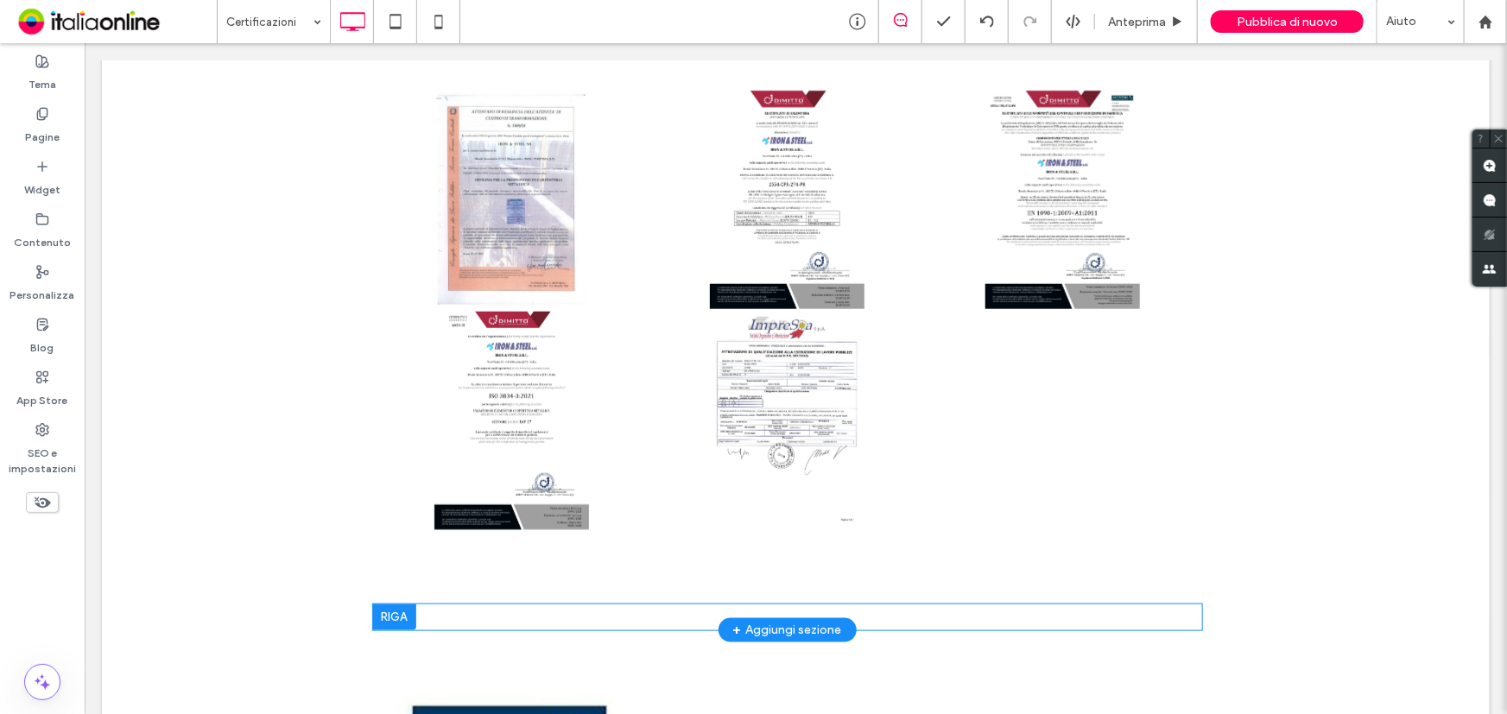
click at [399, 612] on div at bounding box center [393, 617] width 43 height 26
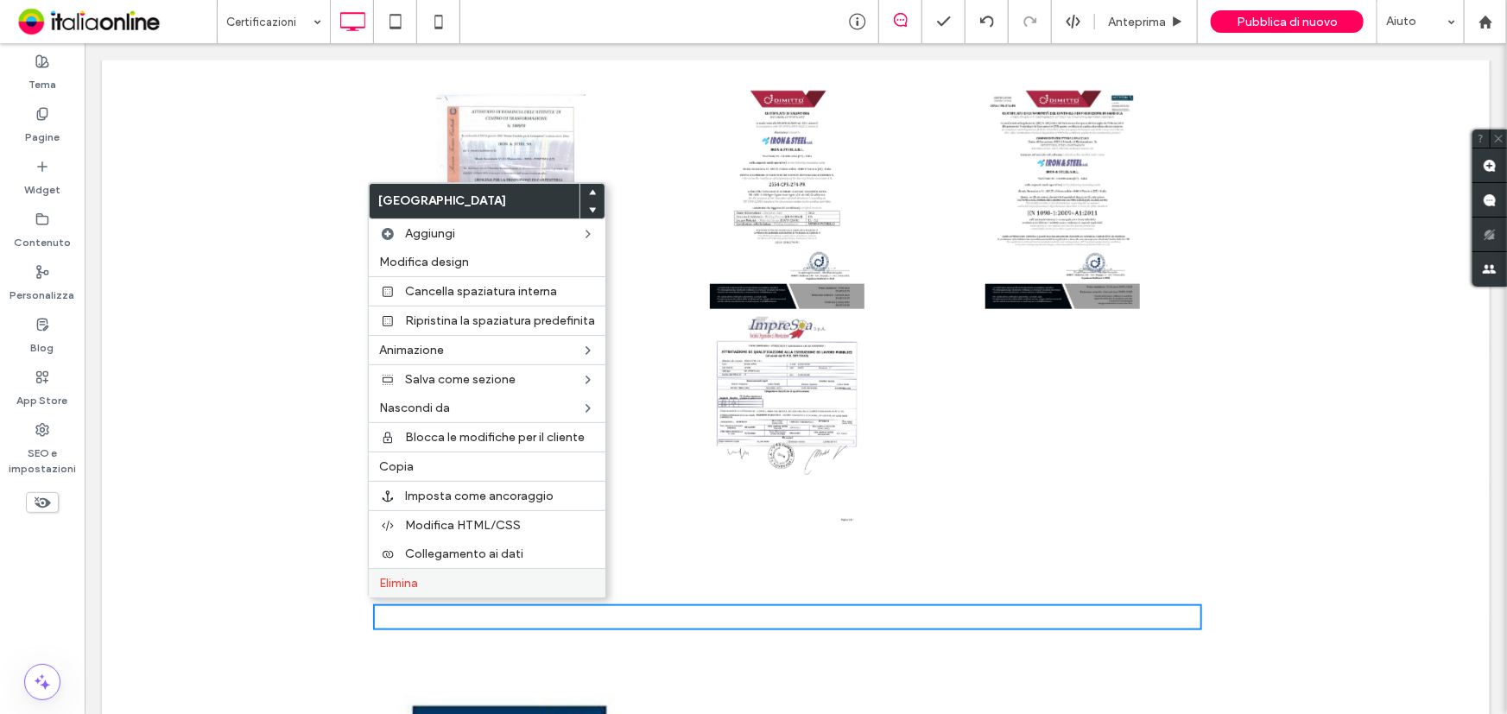
click at [414, 590] on span "Elimina" at bounding box center [398, 583] width 39 height 15
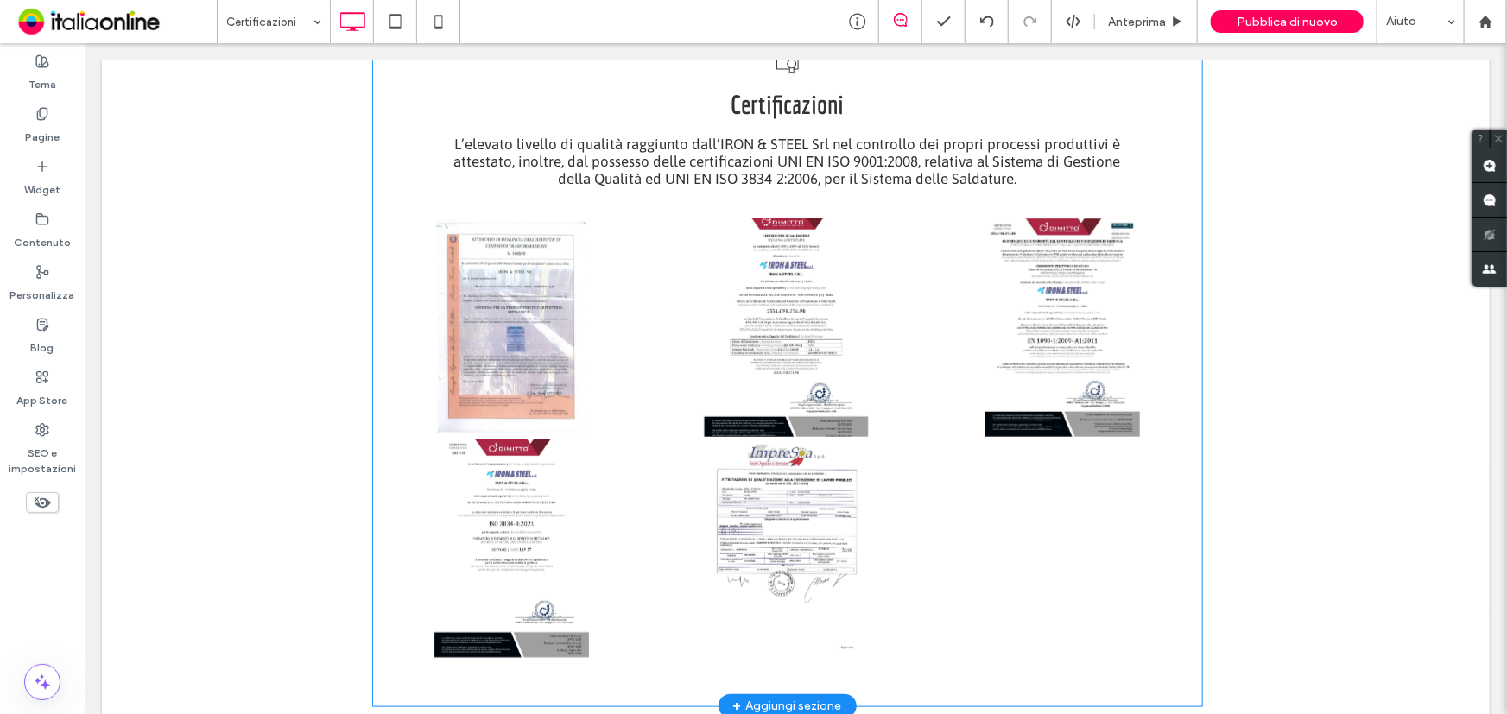
scroll to position [403, 0]
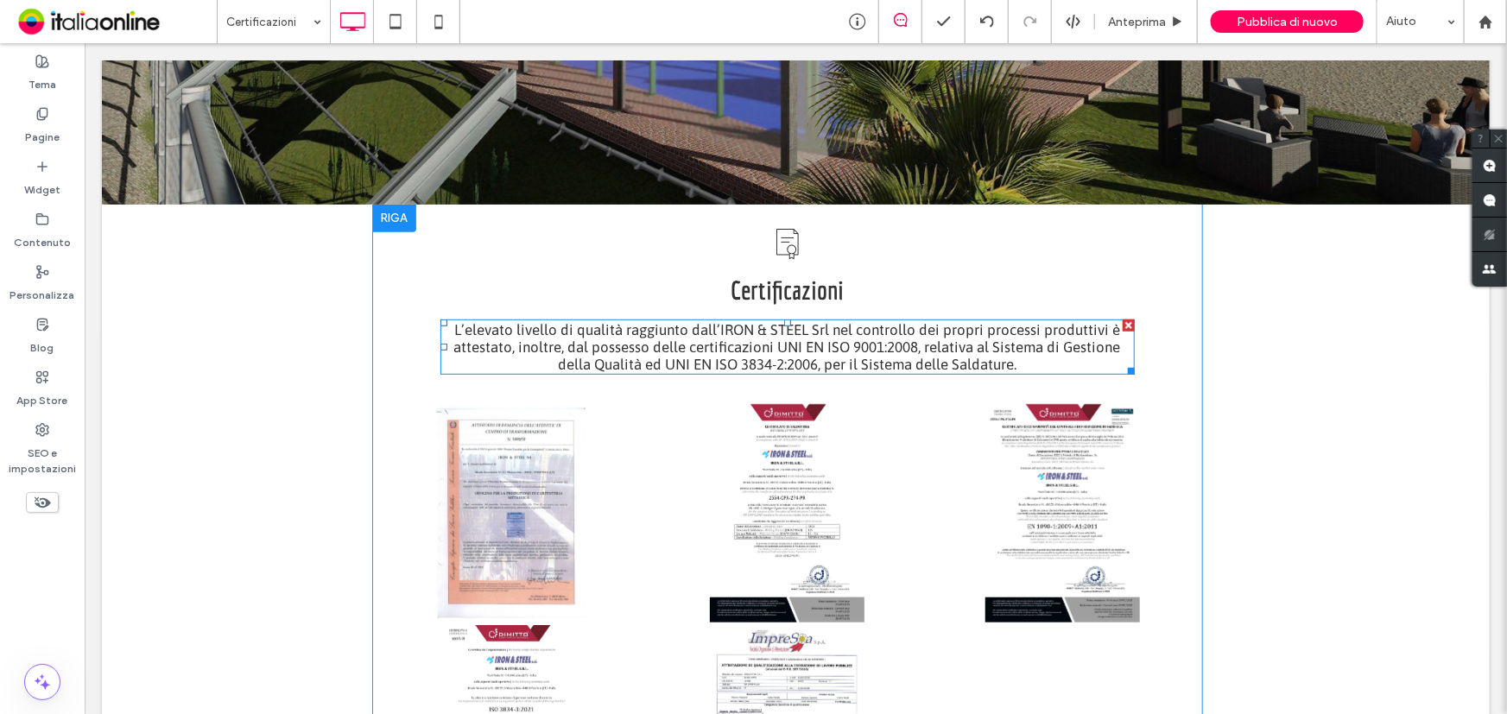
click at [709, 363] on font "L’elevato livello di qualità raggiunto dall’IRON & STEEL Srl nel controllo dei …" at bounding box center [786, 346] width 667 height 52
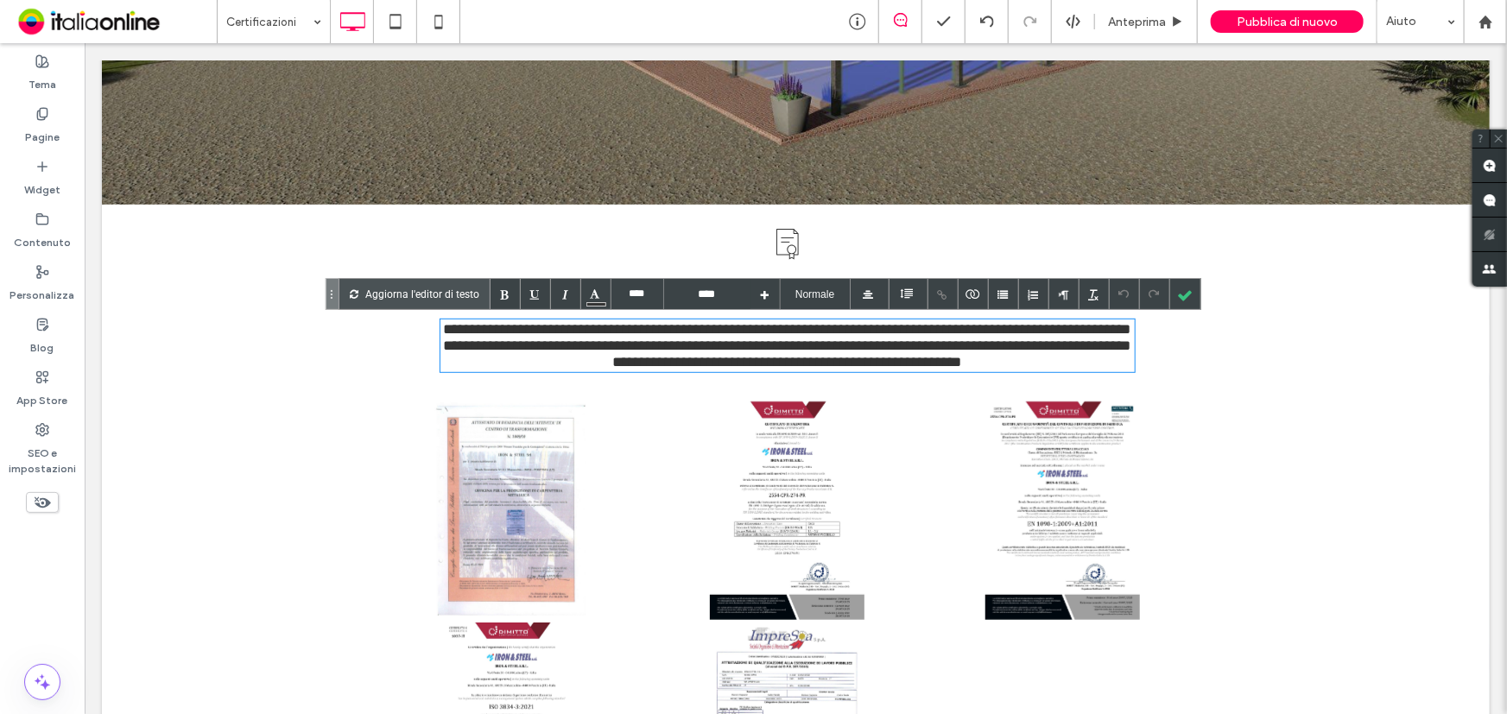
click at [739, 355] on font "**********" at bounding box center [786, 344] width 687 height 47
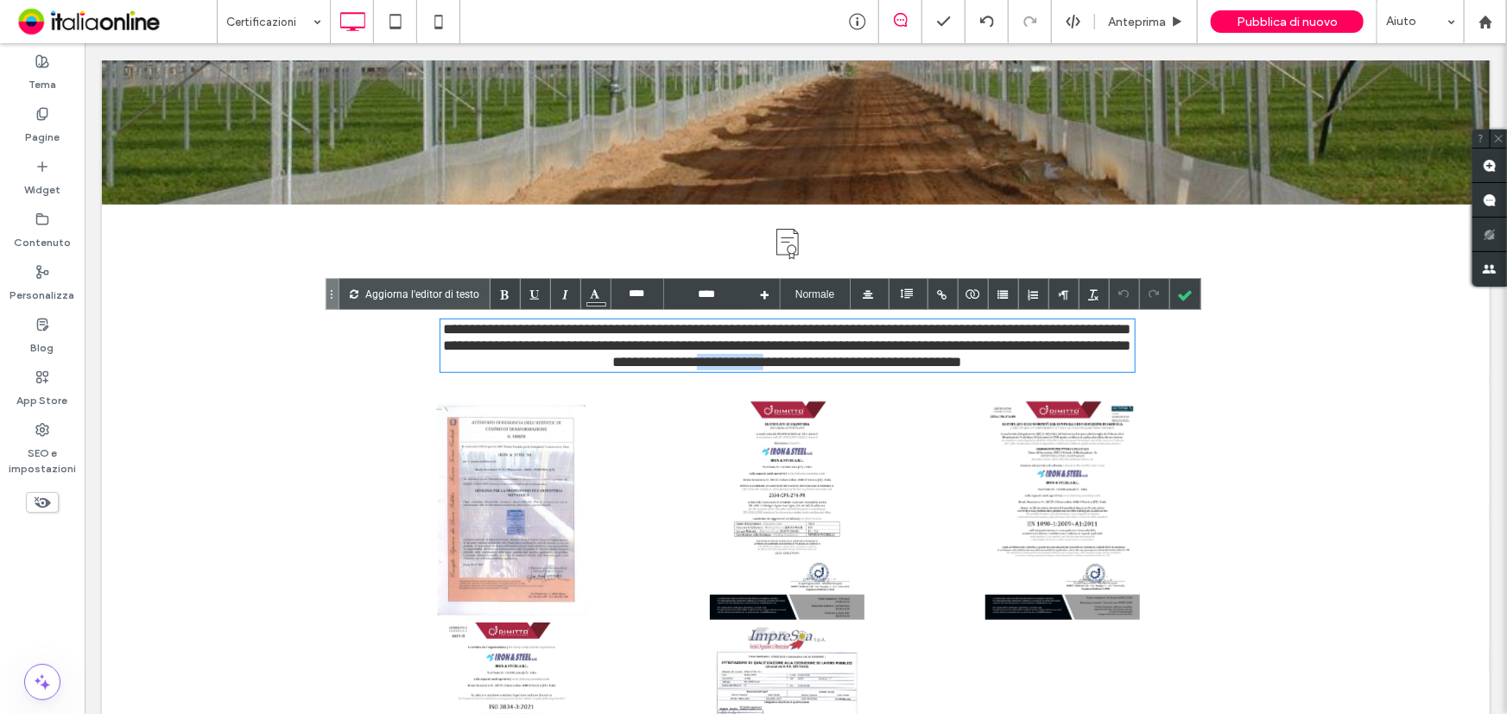
drag, startPoint x: 734, startPoint y: 361, endPoint x: 812, endPoint y: 359, distance: 77.7
click at [812, 359] on font "**********" at bounding box center [786, 344] width 687 height 47
click at [1178, 286] on div at bounding box center [1185, 294] width 30 height 30
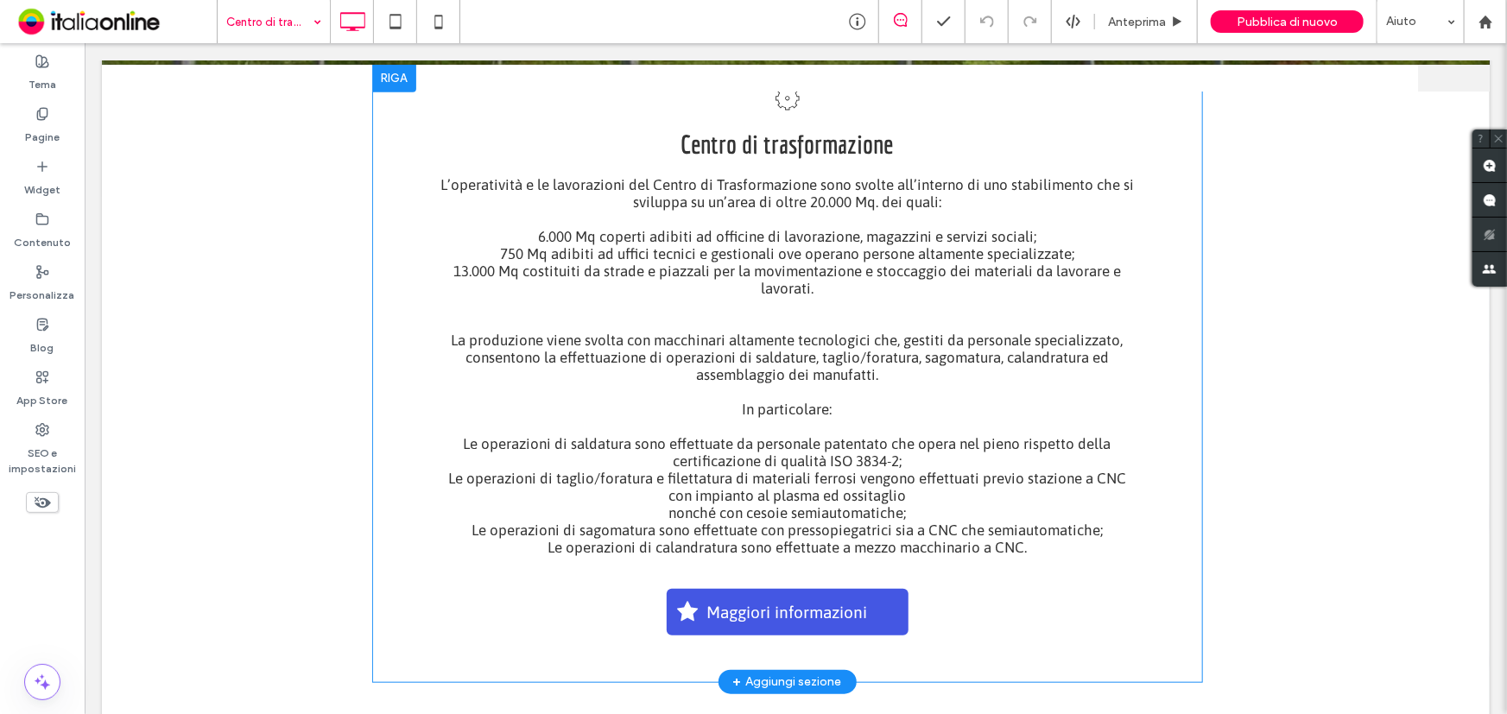
scroll to position [549, 0]
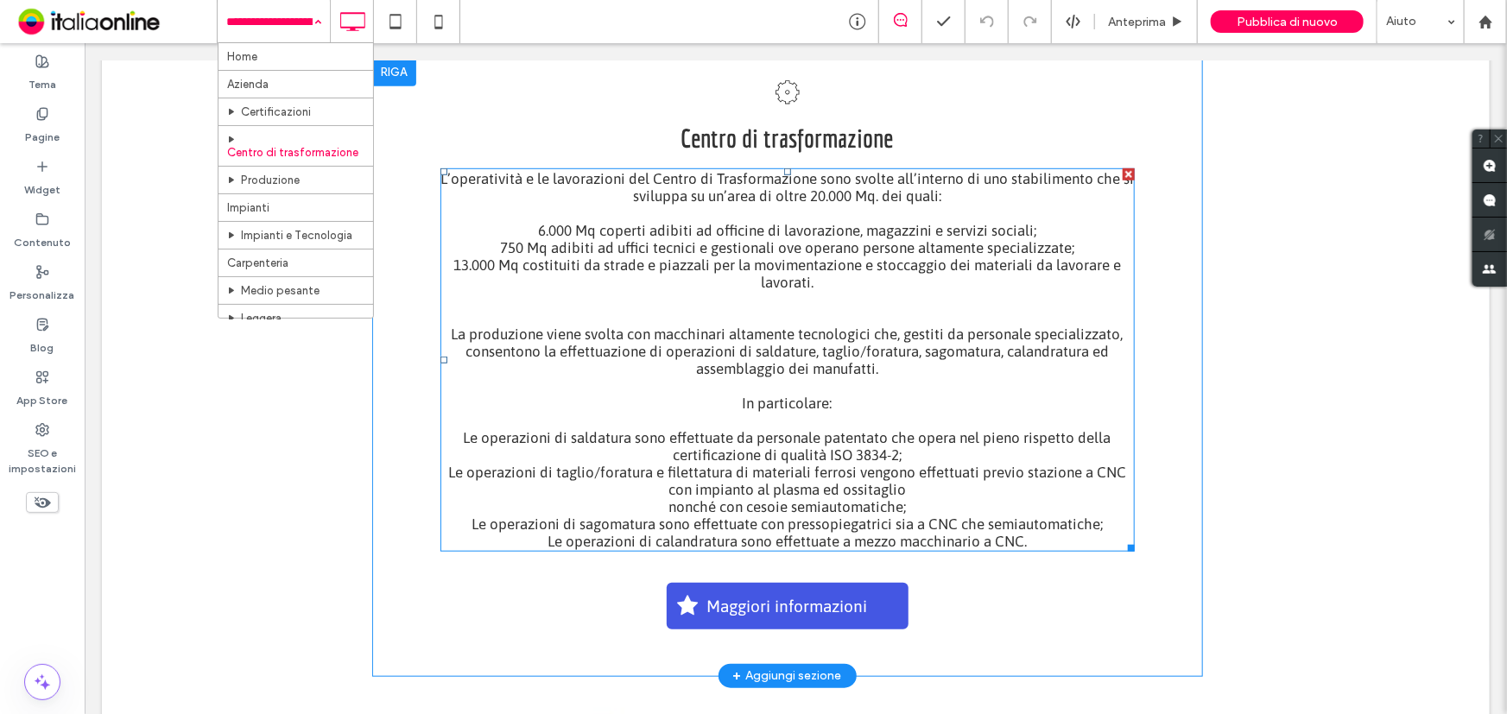
click at [878, 438] on font "Le operazioni di saldatura sono effettuate da personale patentato che opera nel…" at bounding box center [787, 445] width 648 height 35
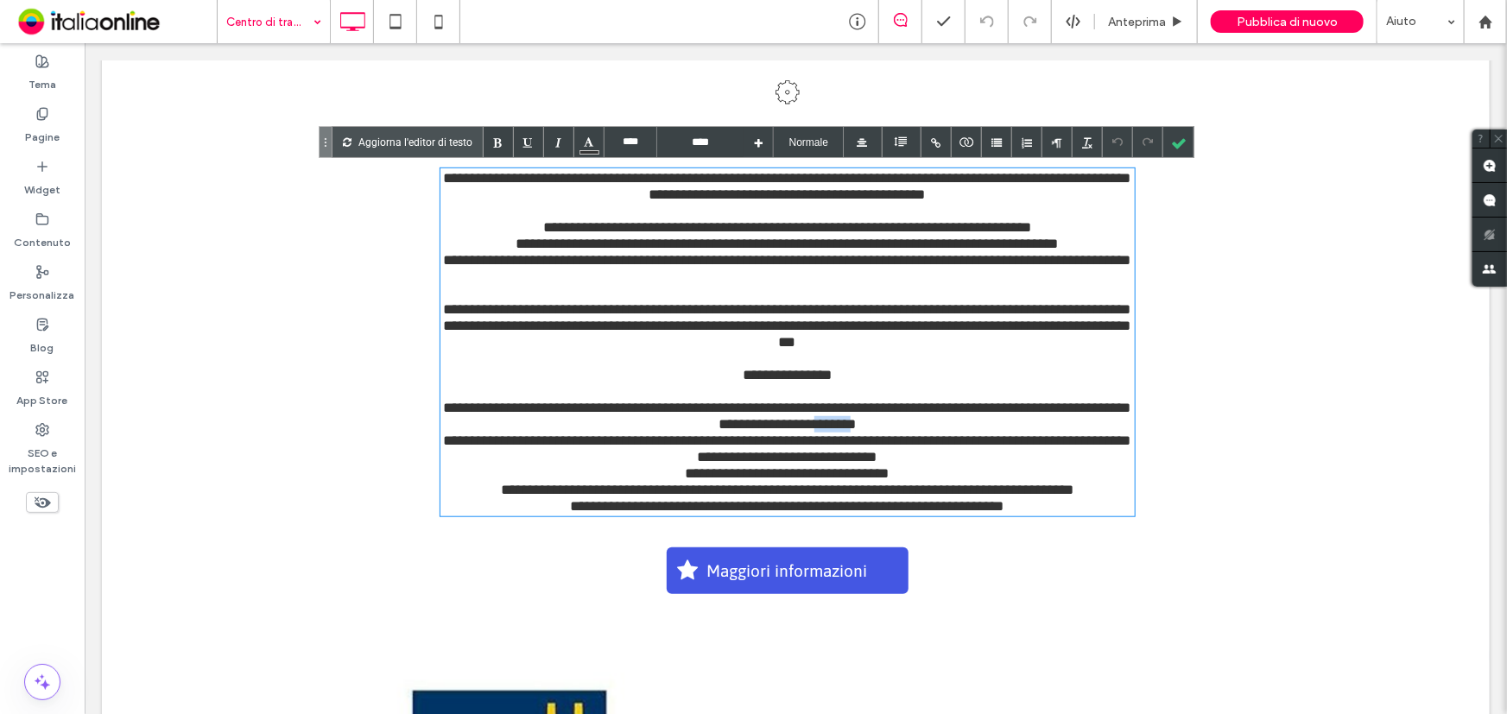
drag, startPoint x: 850, startPoint y: 443, endPoint x: 891, endPoint y: 442, distance: 40.6
click at [891, 431] on font "**********" at bounding box center [786, 415] width 687 height 31
click at [1172, 143] on div at bounding box center [1178, 142] width 30 height 30
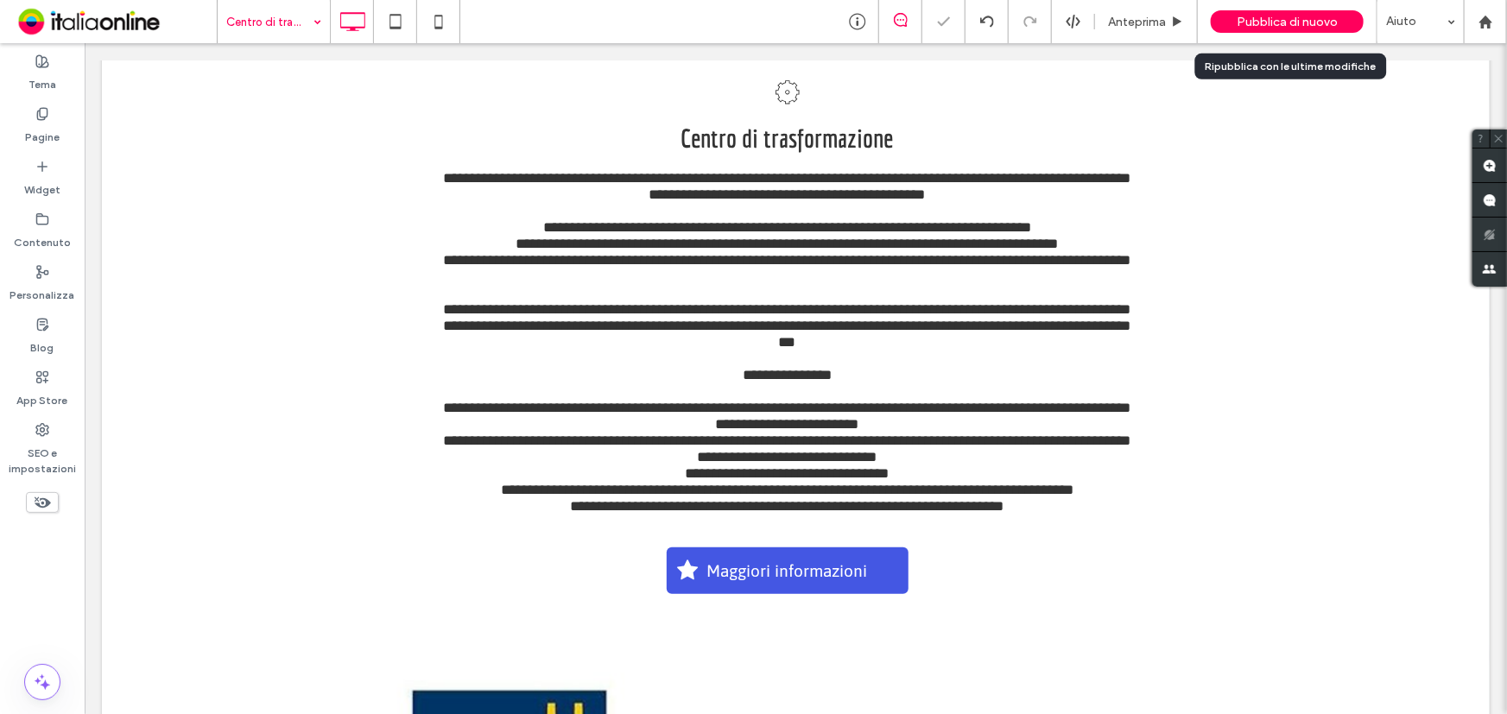
click at [1239, 21] on span "Pubblica di nuovo" at bounding box center [1286, 22] width 101 height 15
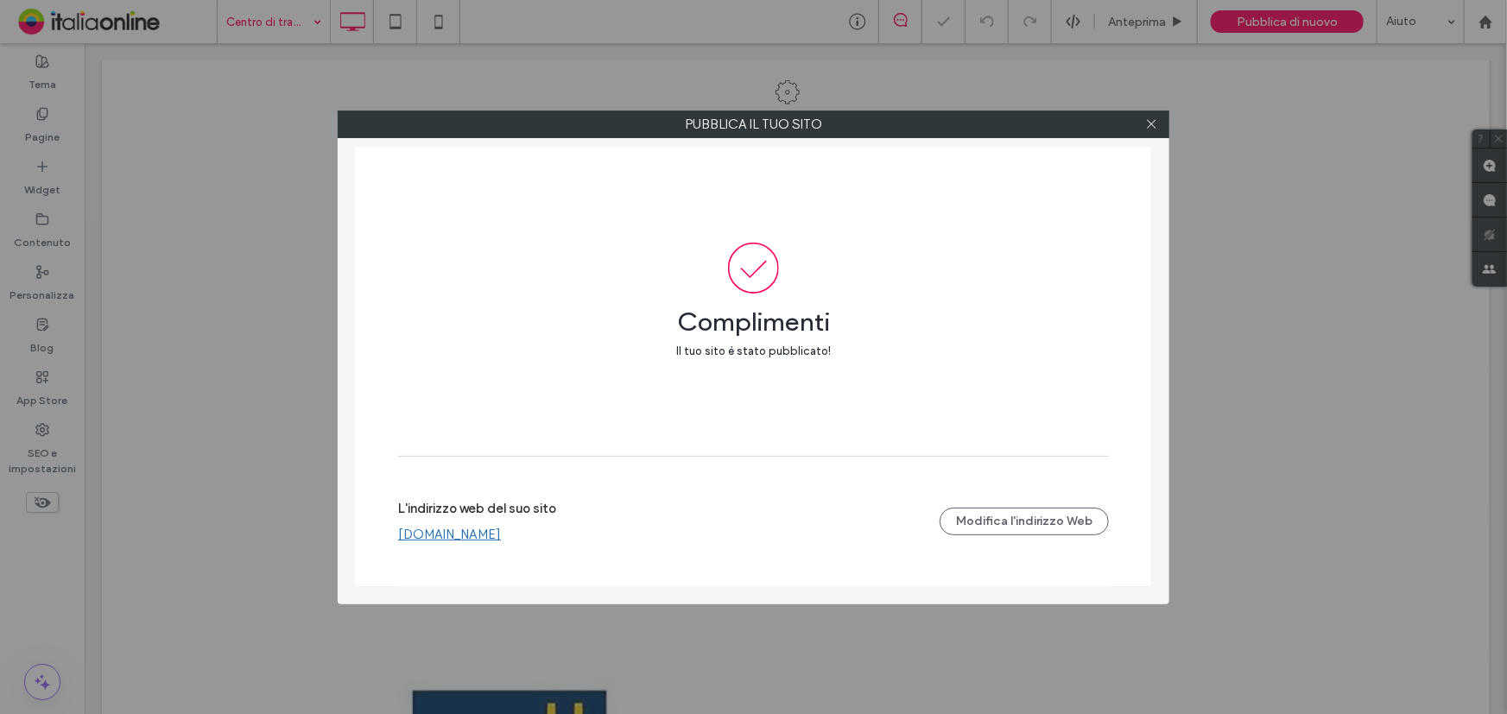
click at [457, 539] on link "www.ironesteel.it" at bounding box center [449, 535] width 103 height 16
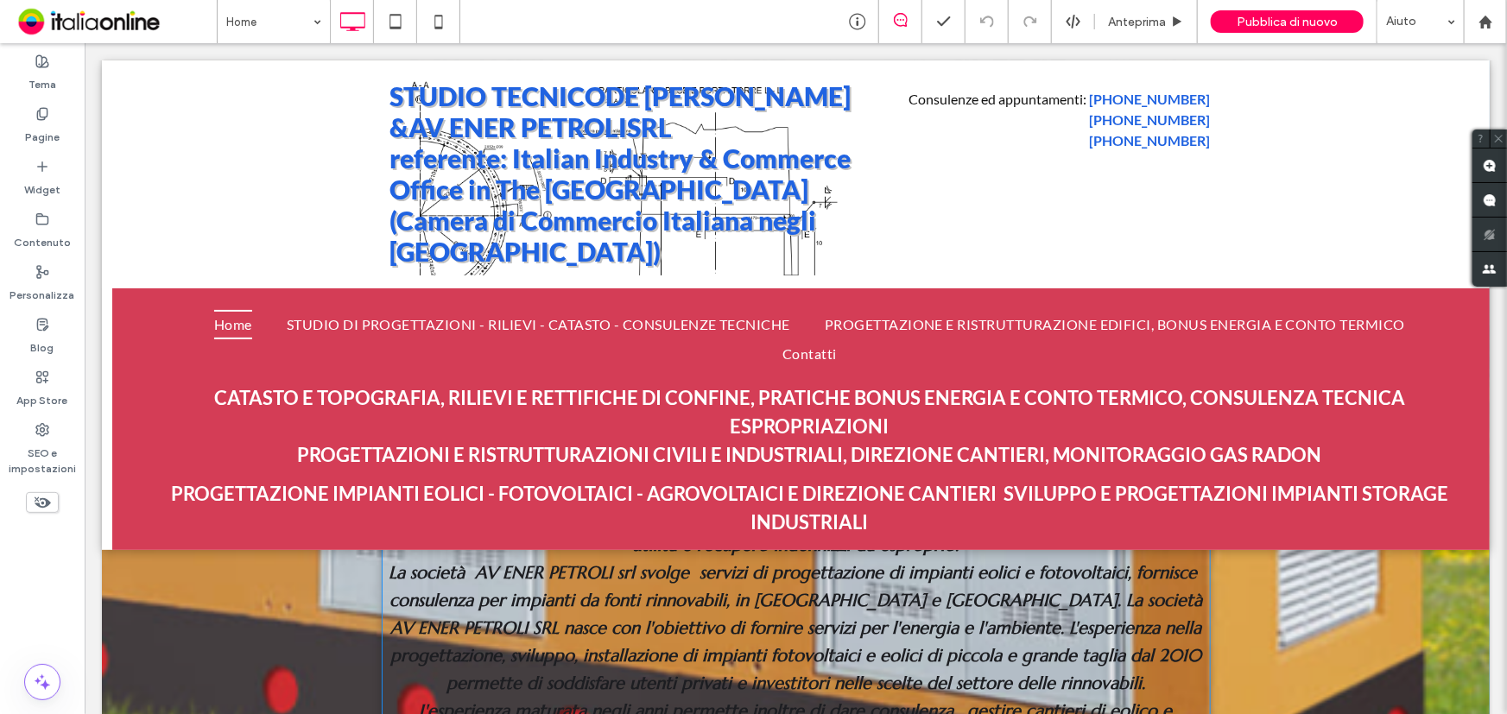
scroll to position [628, 0]
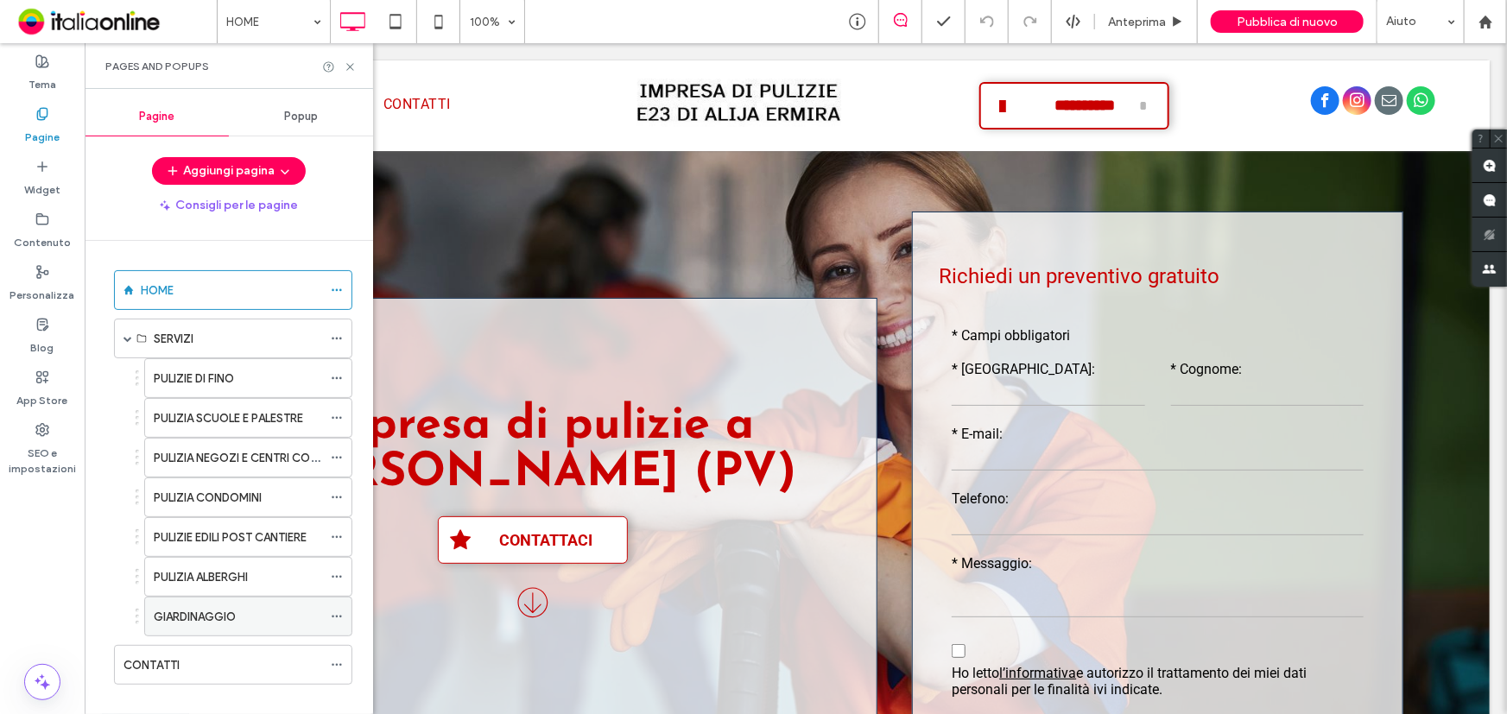
click at [288, 625] on div "GIARDINAGGIO" at bounding box center [238, 616] width 168 height 38
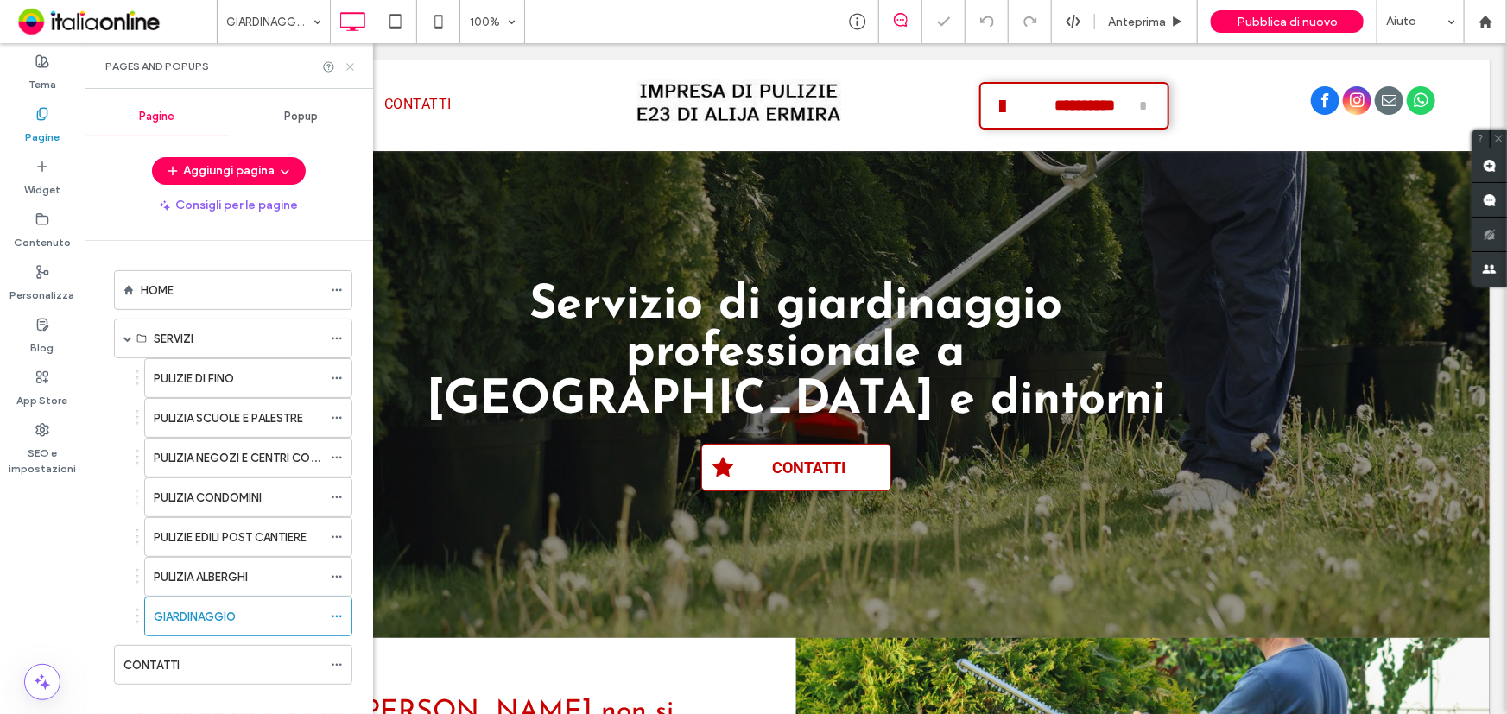
click at [354, 65] on icon at bounding box center [350, 66] width 13 height 13
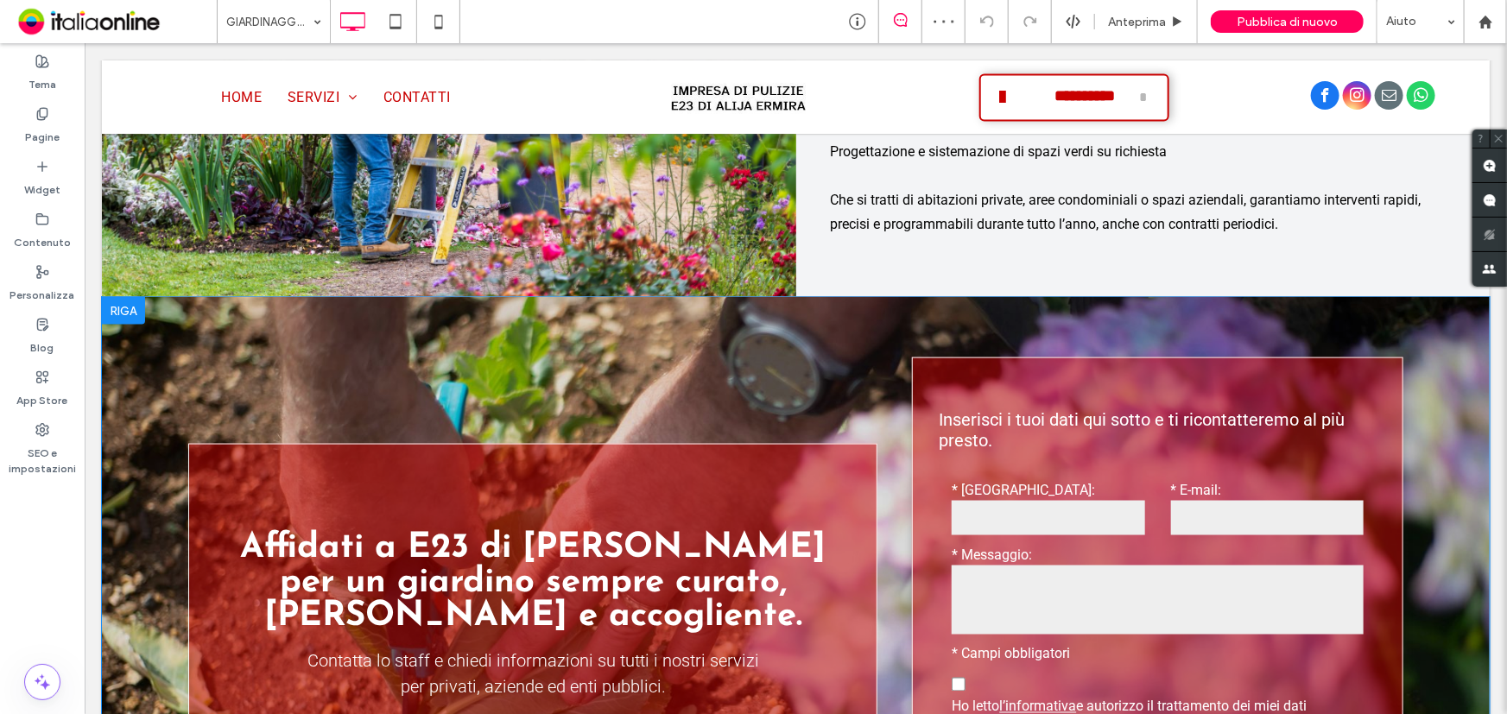
scroll to position [1098, 0]
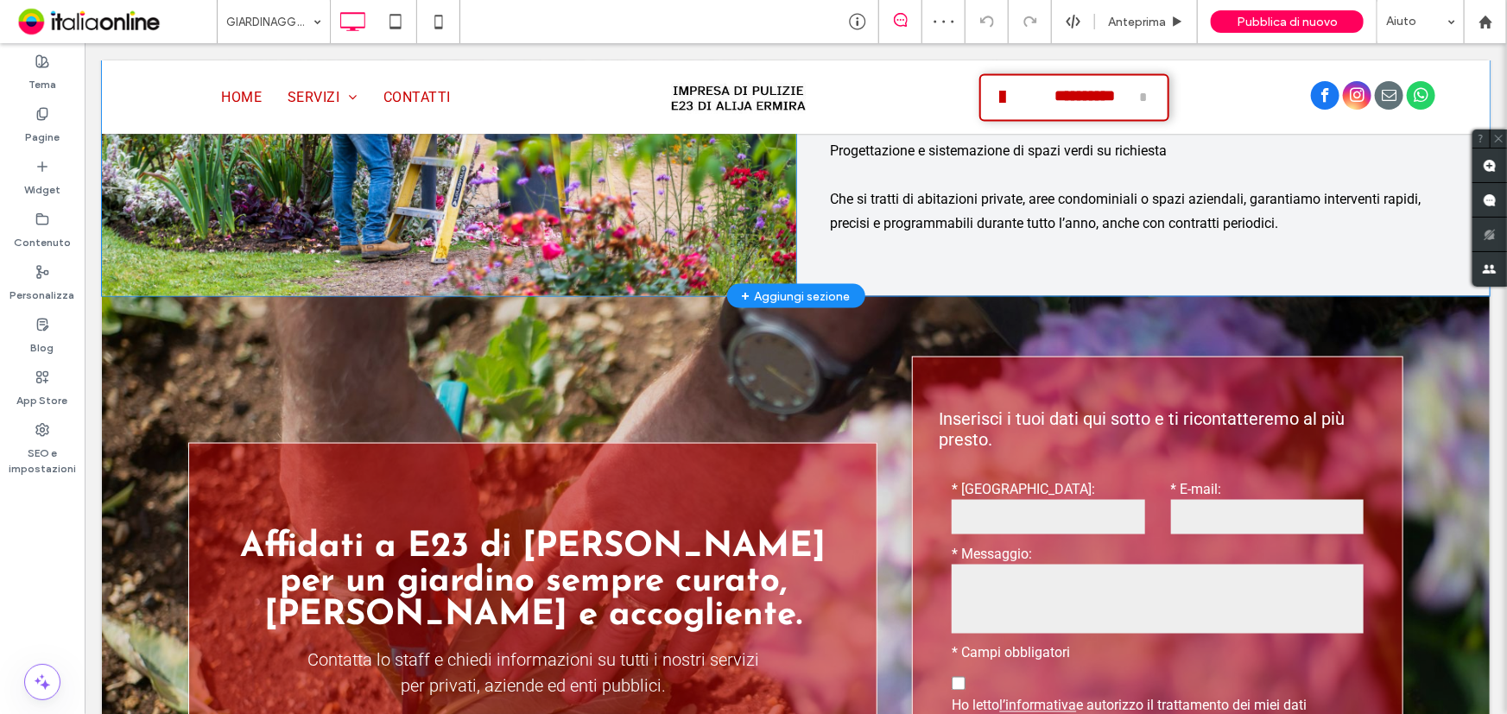
click at [795, 286] on div "+ Aggiungi sezione" at bounding box center [795, 295] width 109 height 19
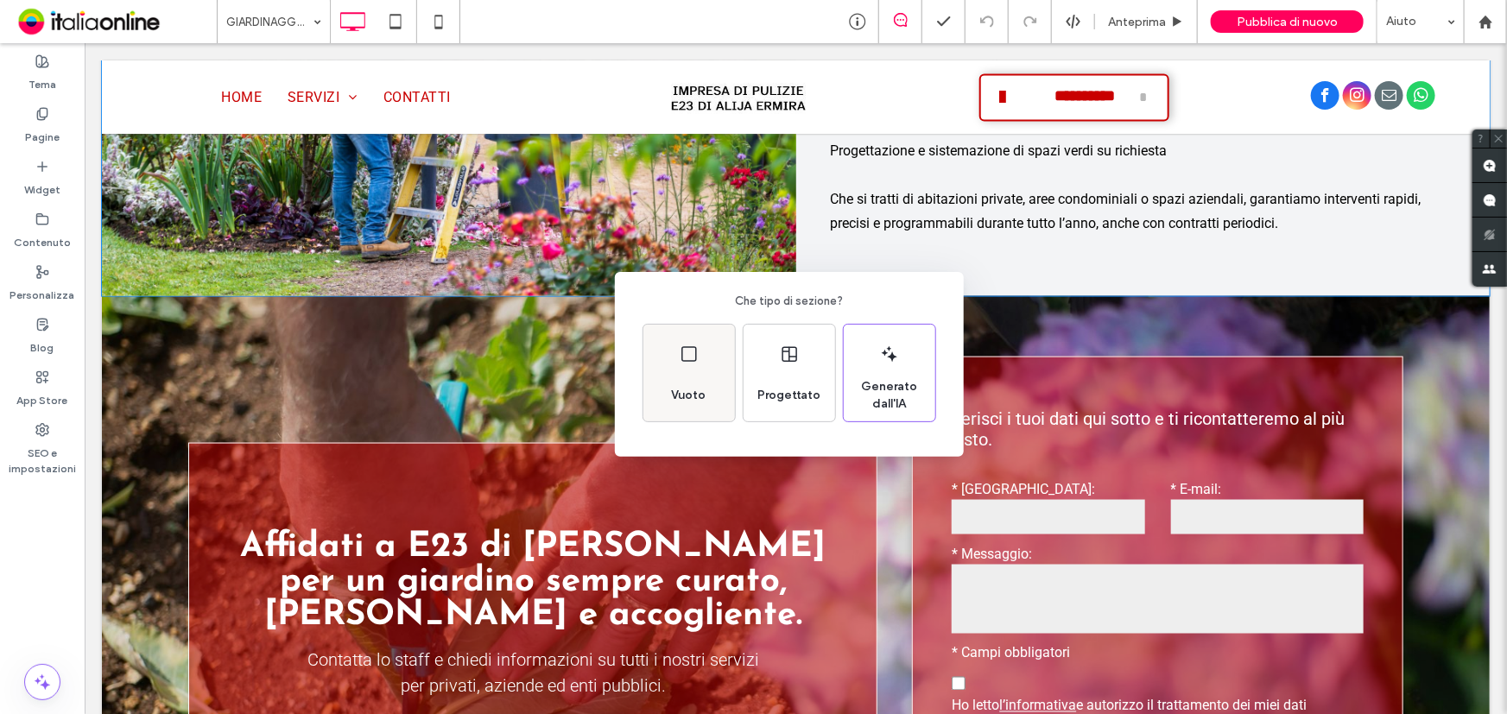
click at [673, 361] on div "Vuoto" at bounding box center [689, 373] width 92 height 97
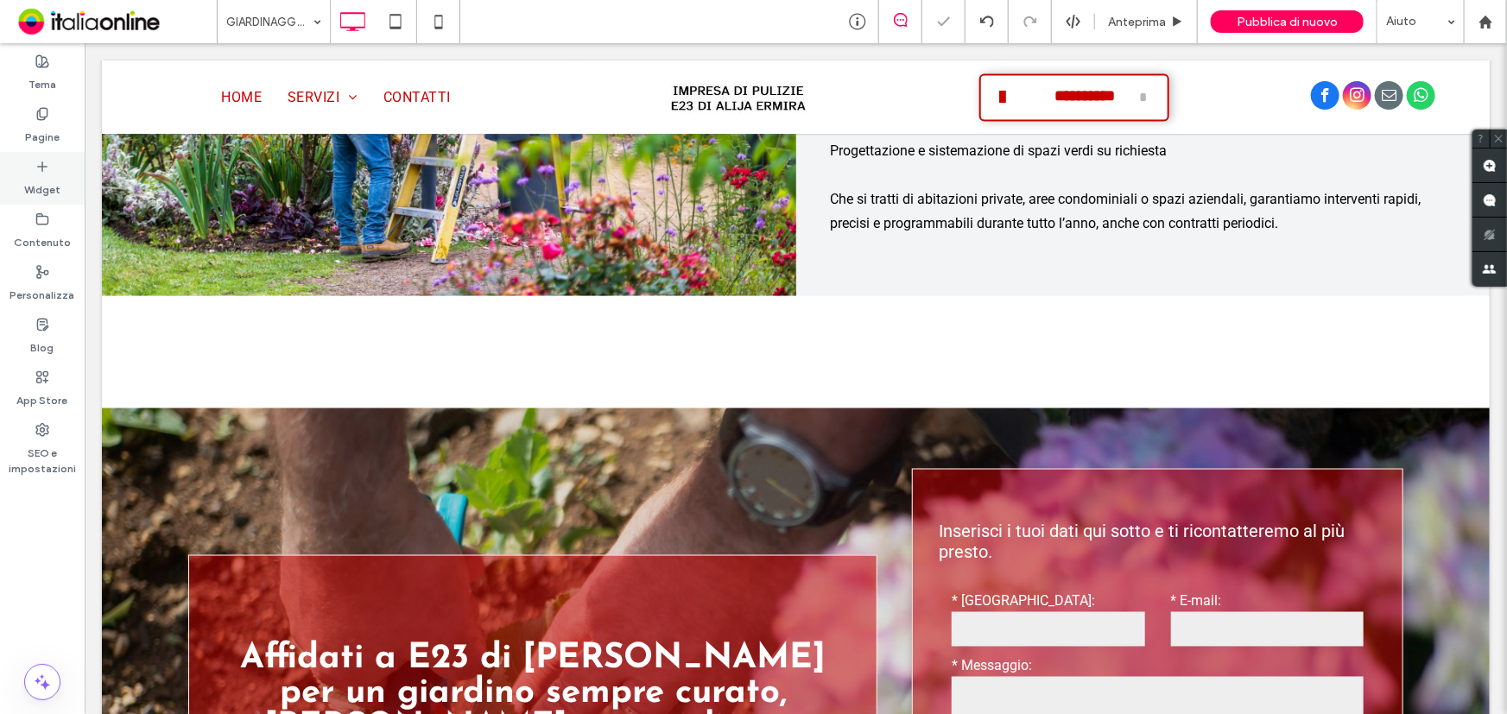
click at [55, 173] on div "Widget" at bounding box center [42, 178] width 85 height 53
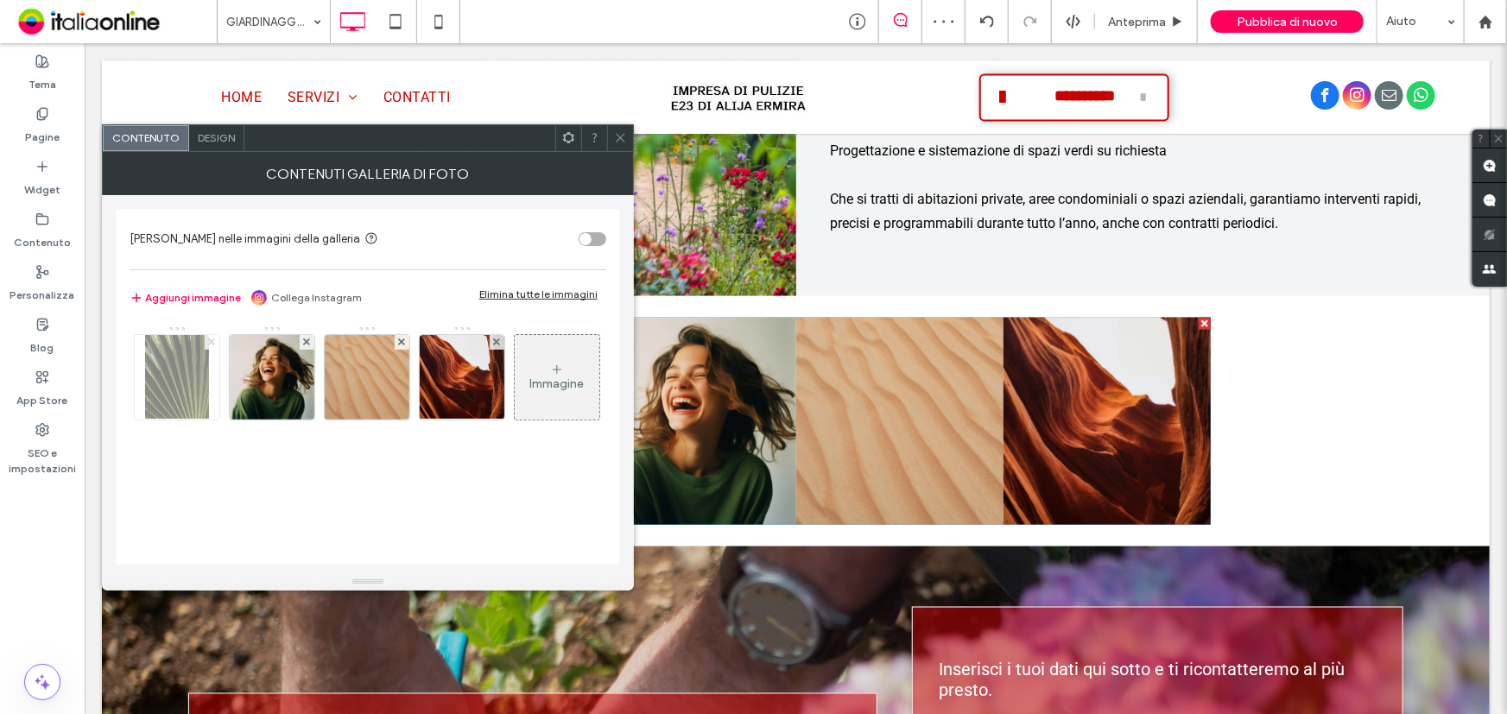
click at [208, 338] on icon at bounding box center [211, 341] width 7 height 7
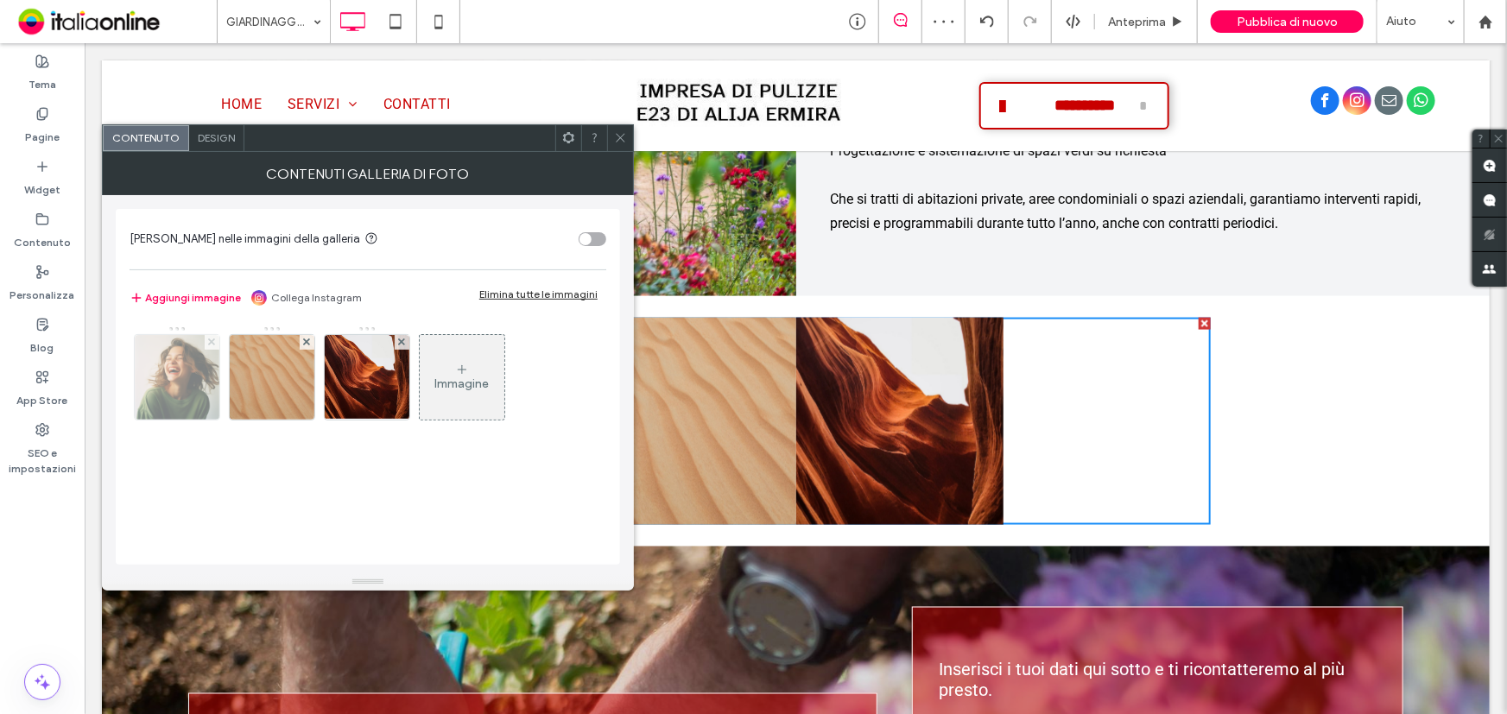
click at [214, 345] on span at bounding box center [211, 342] width 7 height 15
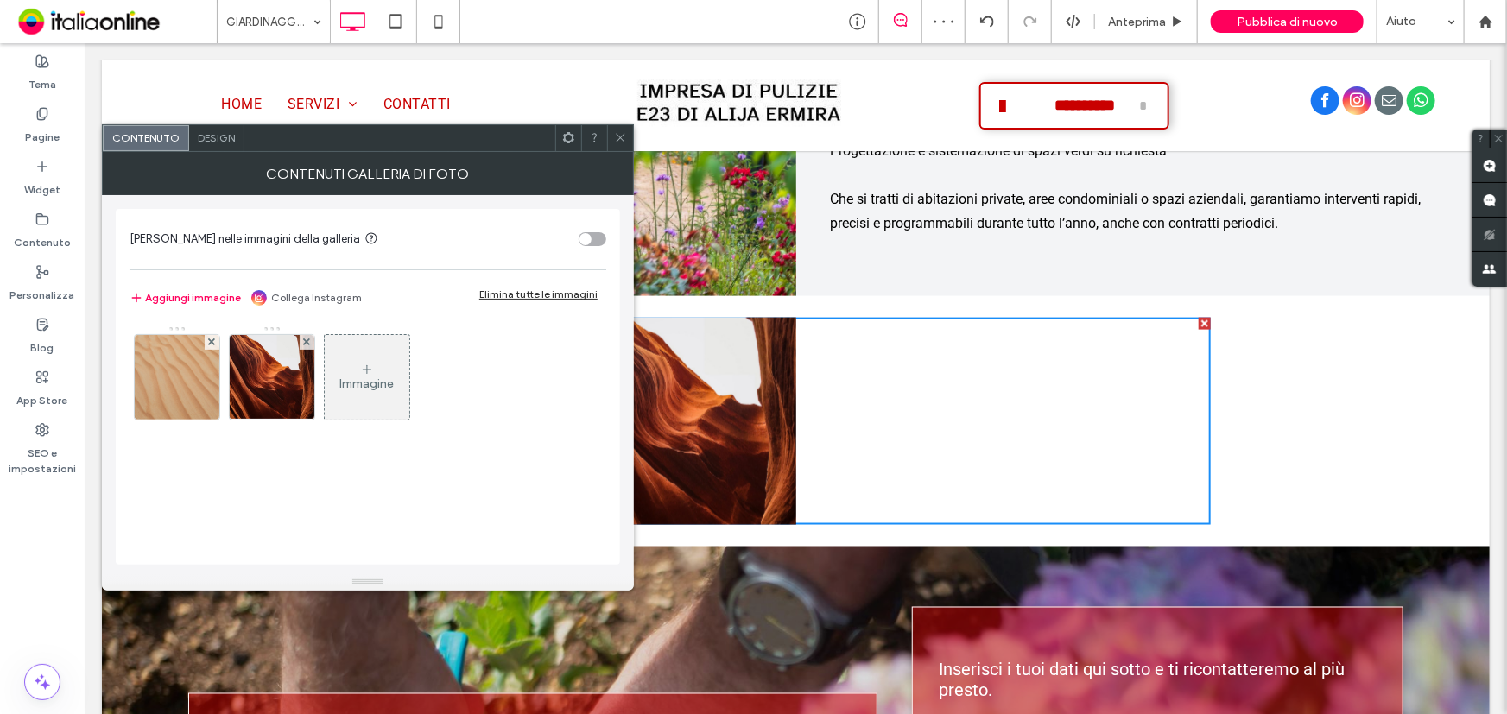
click at [214, 345] on span at bounding box center [211, 342] width 7 height 15
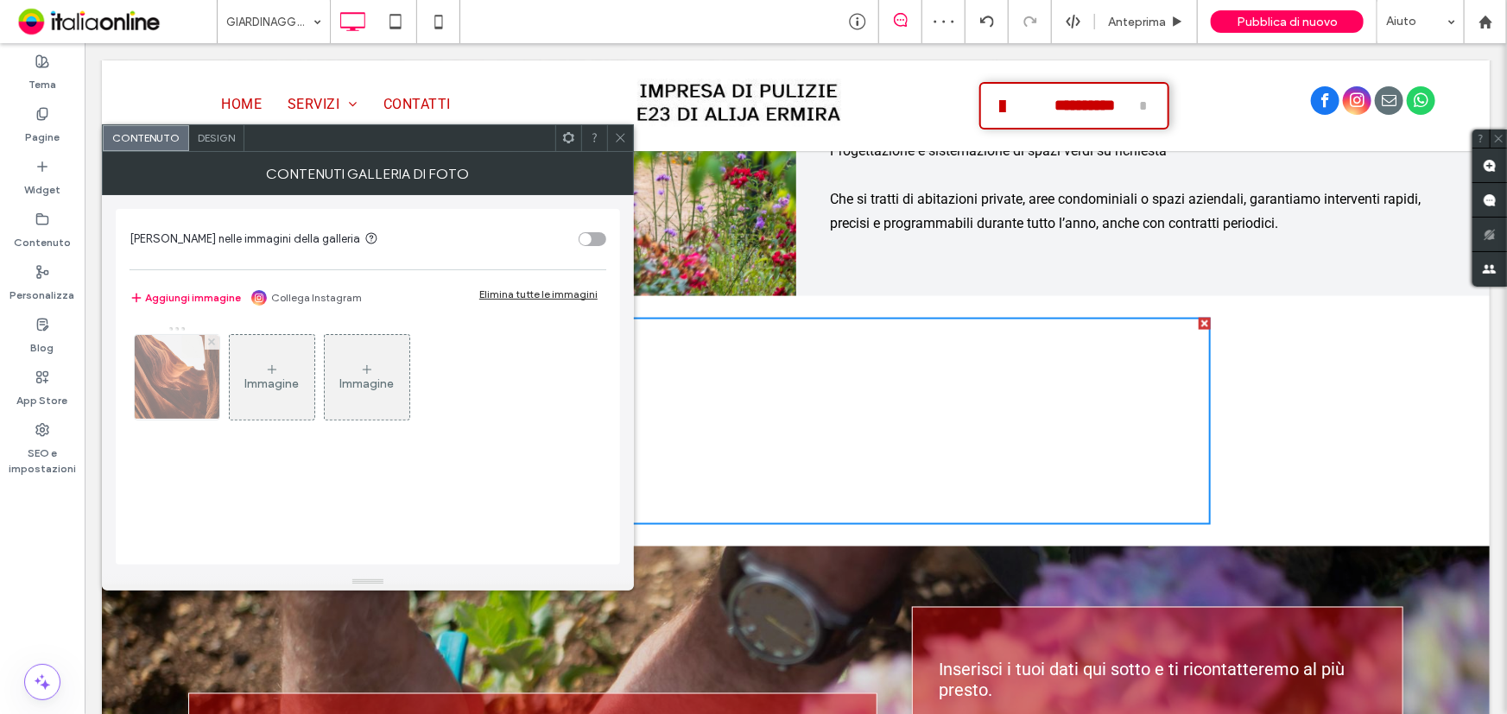
click at [209, 345] on span at bounding box center [211, 342] width 7 height 15
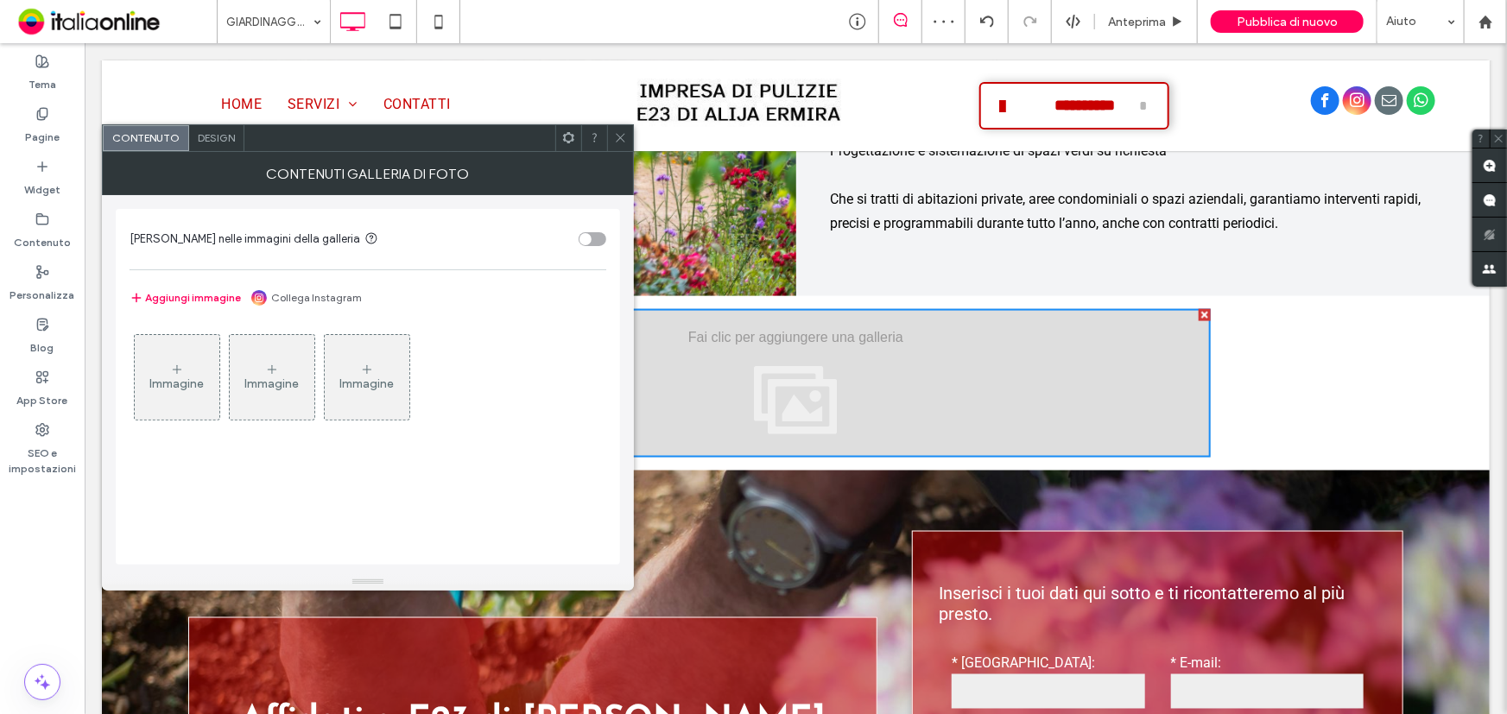
click at [174, 368] on icon at bounding box center [177, 370] width 14 height 14
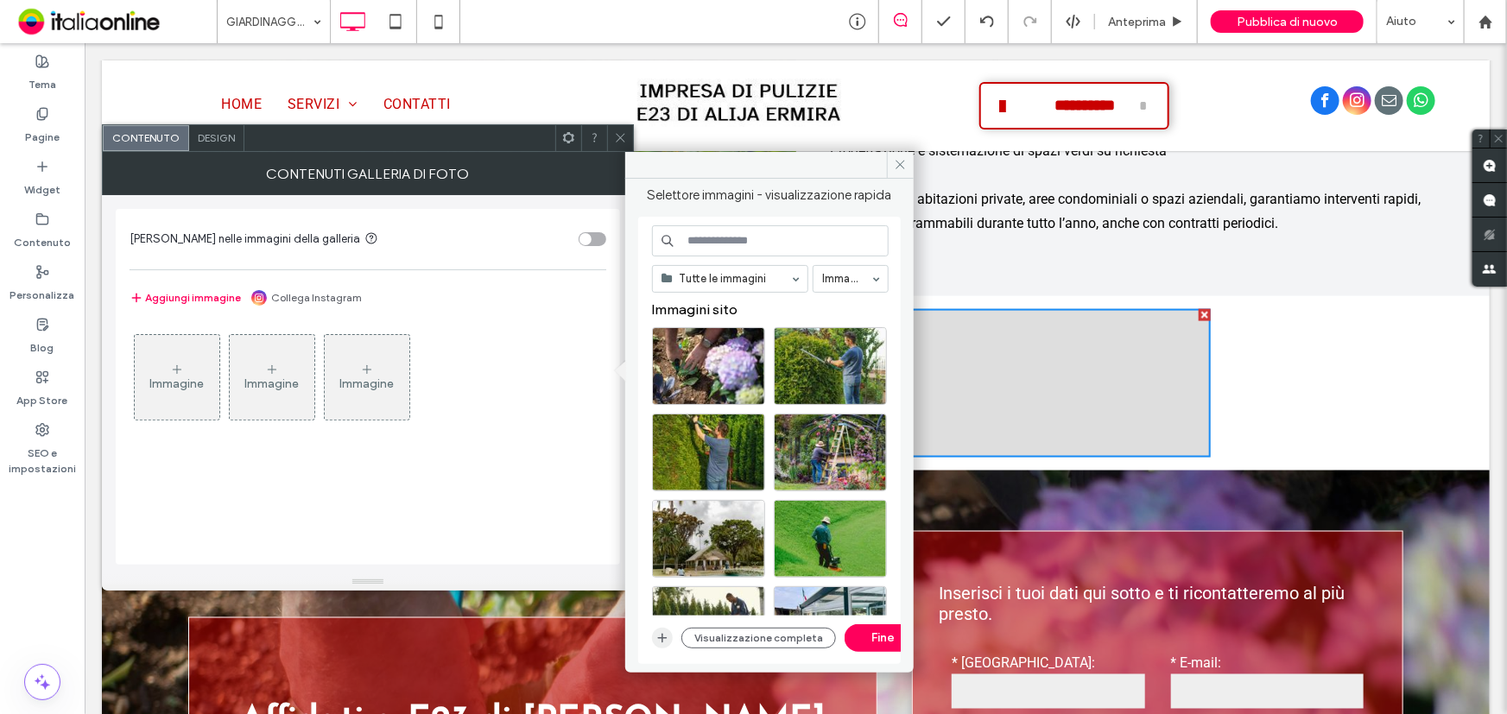
click at [660, 634] on icon "button" at bounding box center [662, 638] width 14 height 14
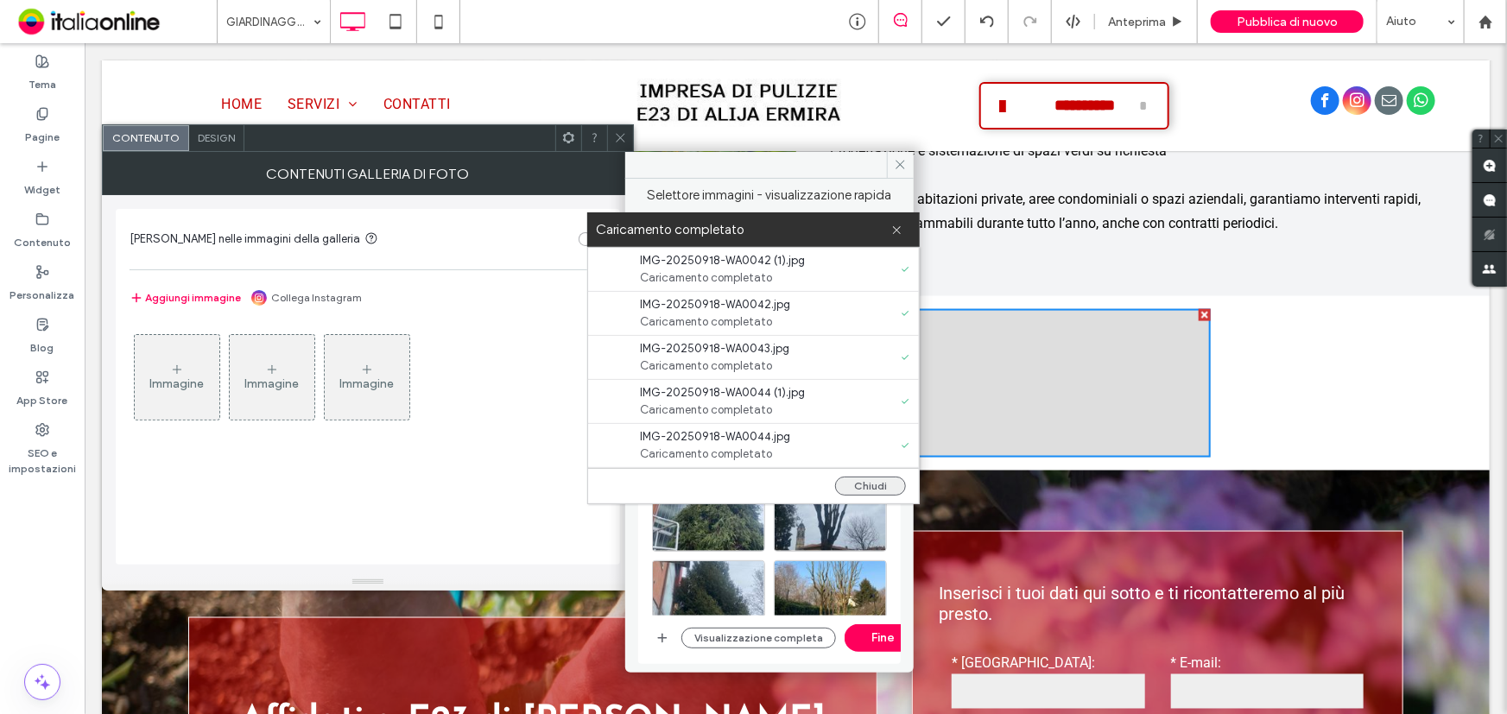
click at [886, 482] on button "Chiudi" at bounding box center [870, 486] width 71 height 19
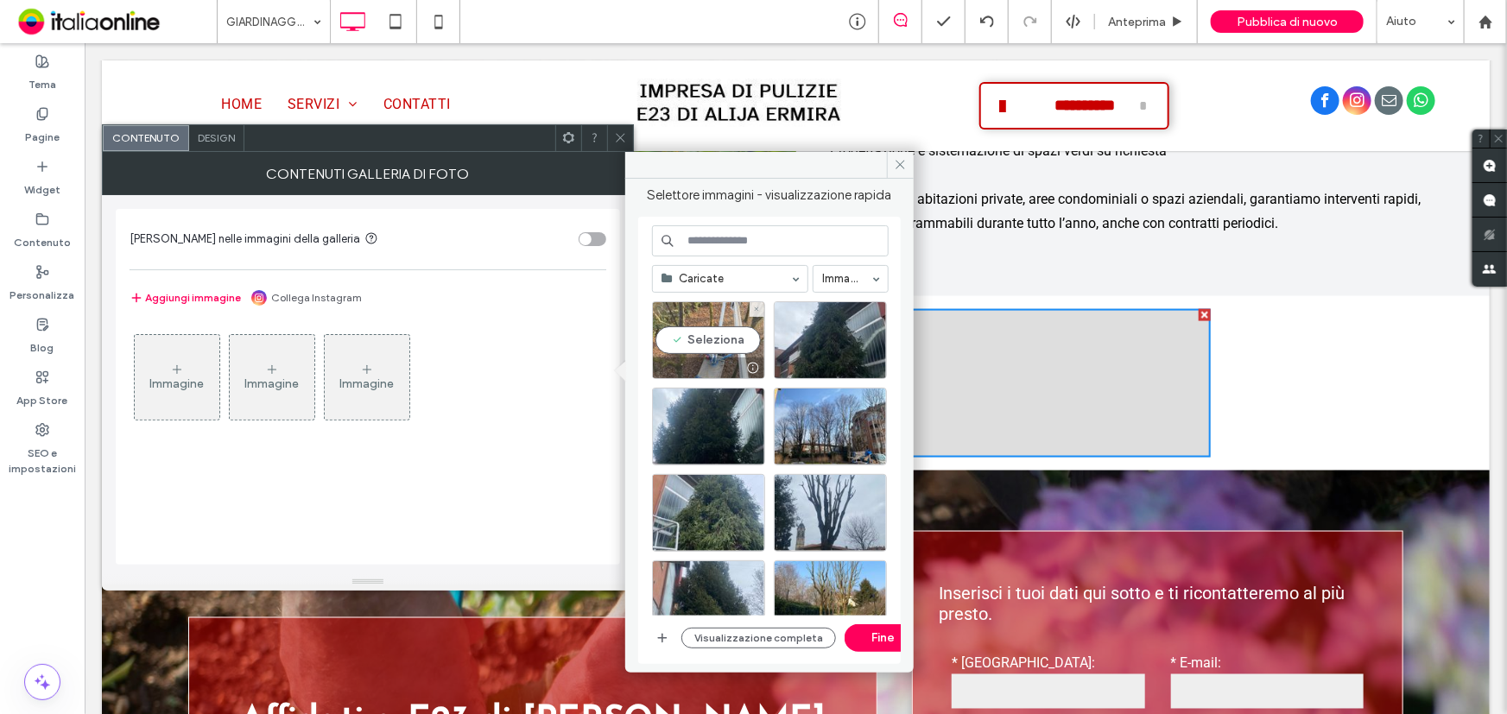
drag, startPoint x: 706, startPoint y: 338, endPoint x: 738, endPoint y: 338, distance: 32.0
click at [706, 338] on div "Seleziona" at bounding box center [708, 340] width 113 height 78
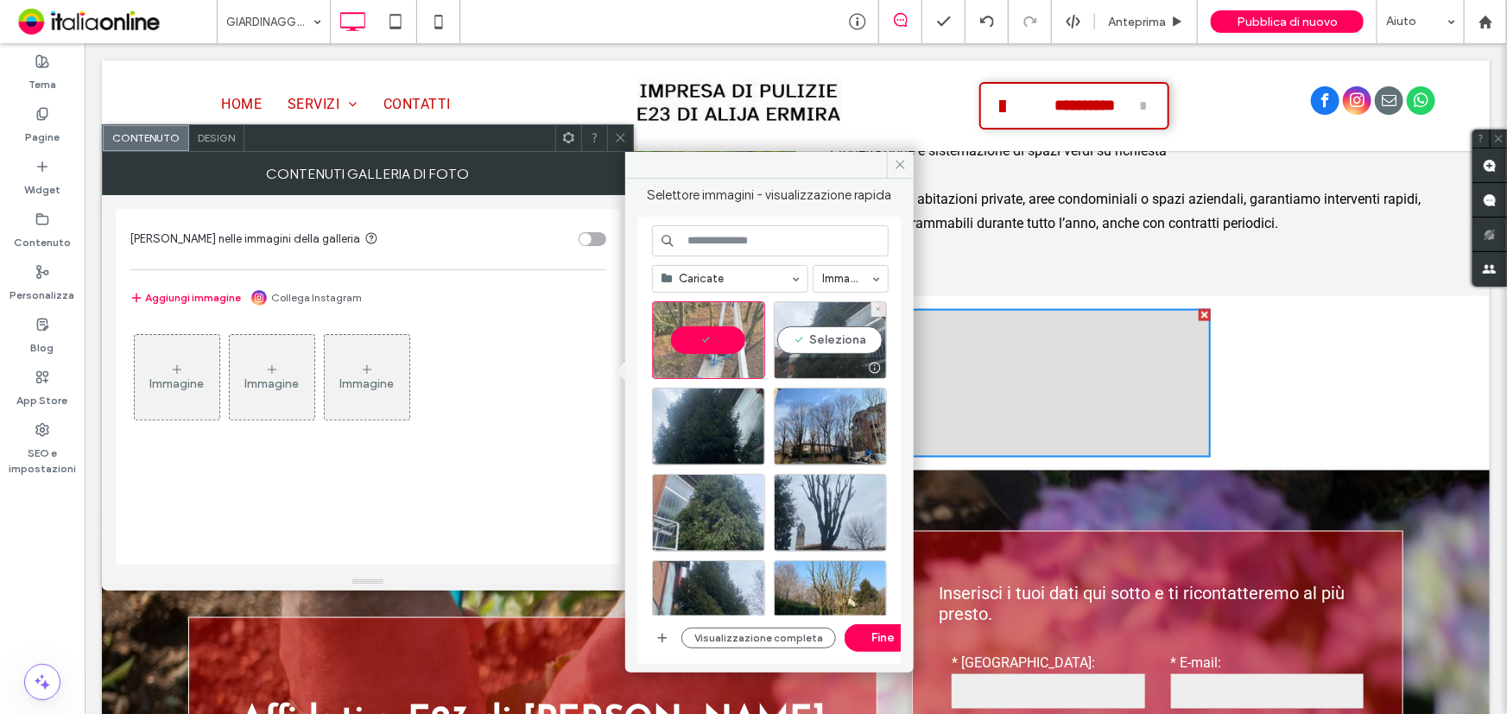
drag, startPoint x: 819, startPoint y: 339, endPoint x: 776, endPoint y: 399, distance: 73.6
click at [819, 339] on div "Seleziona" at bounding box center [830, 340] width 113 height 78
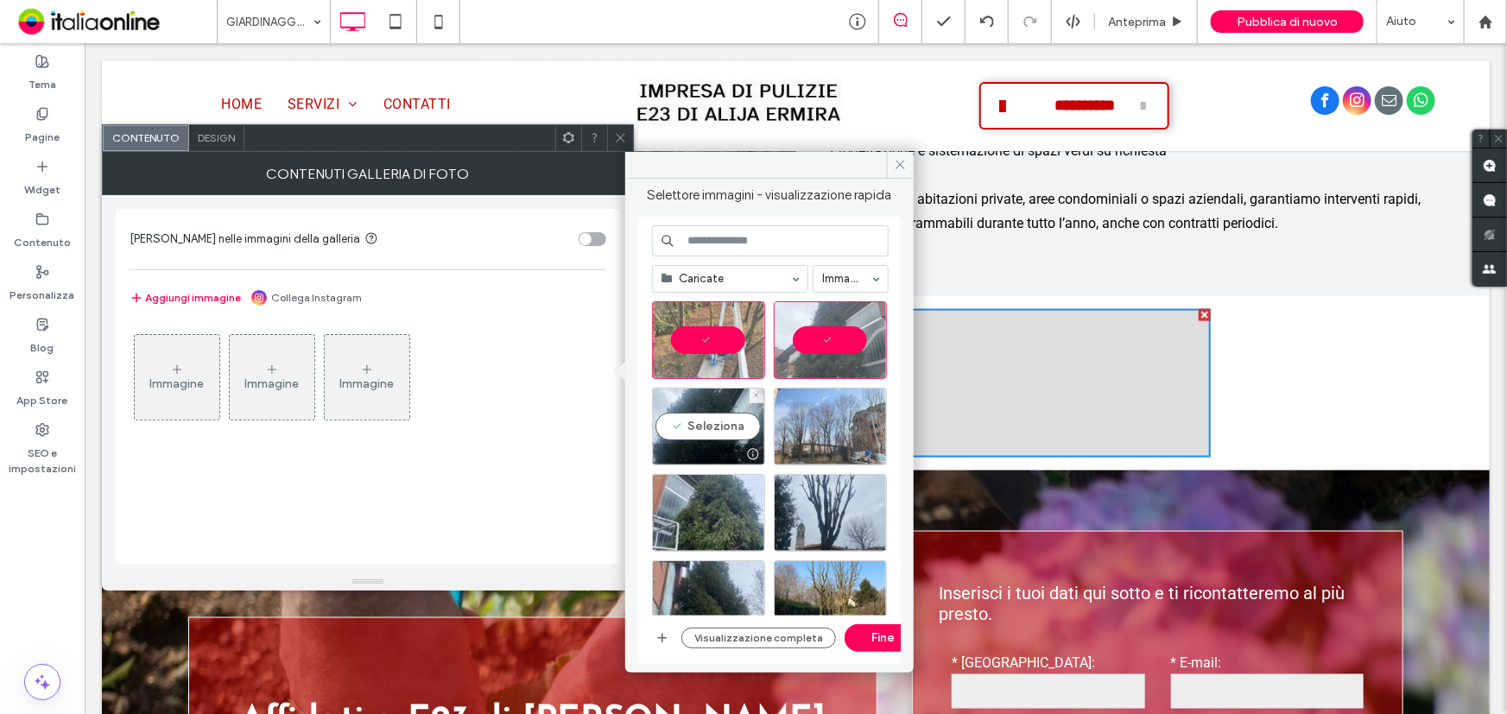
drag, startPoint x: 711, startPoint y: 416, endPoint x: 781, endPoint y: 422, distance: 71.1
click at [711, 416] on div "Seleziona" at bounding box center [708, 427] width 113 height 78
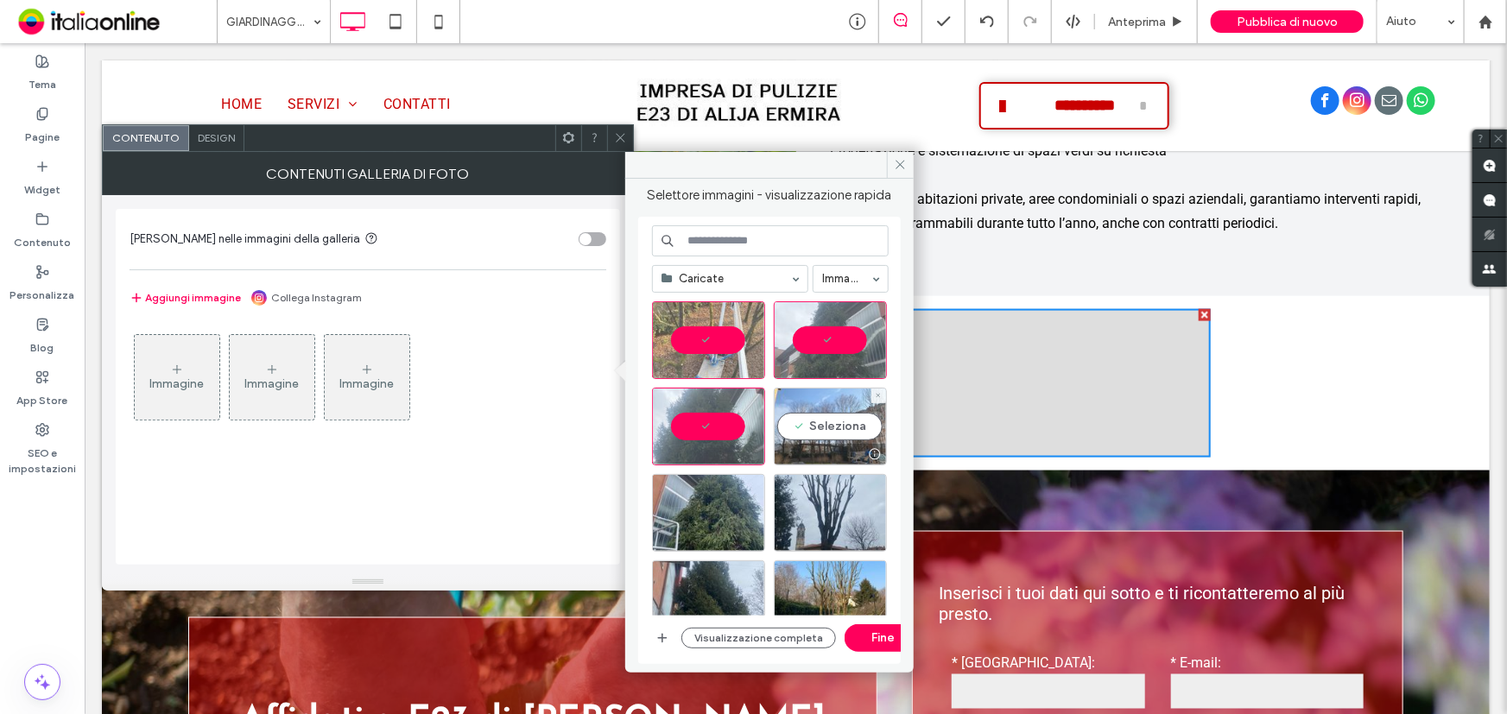
click at [793, 417] on div "Seleziona" at bounding box center [830, 427] width 113 height 78
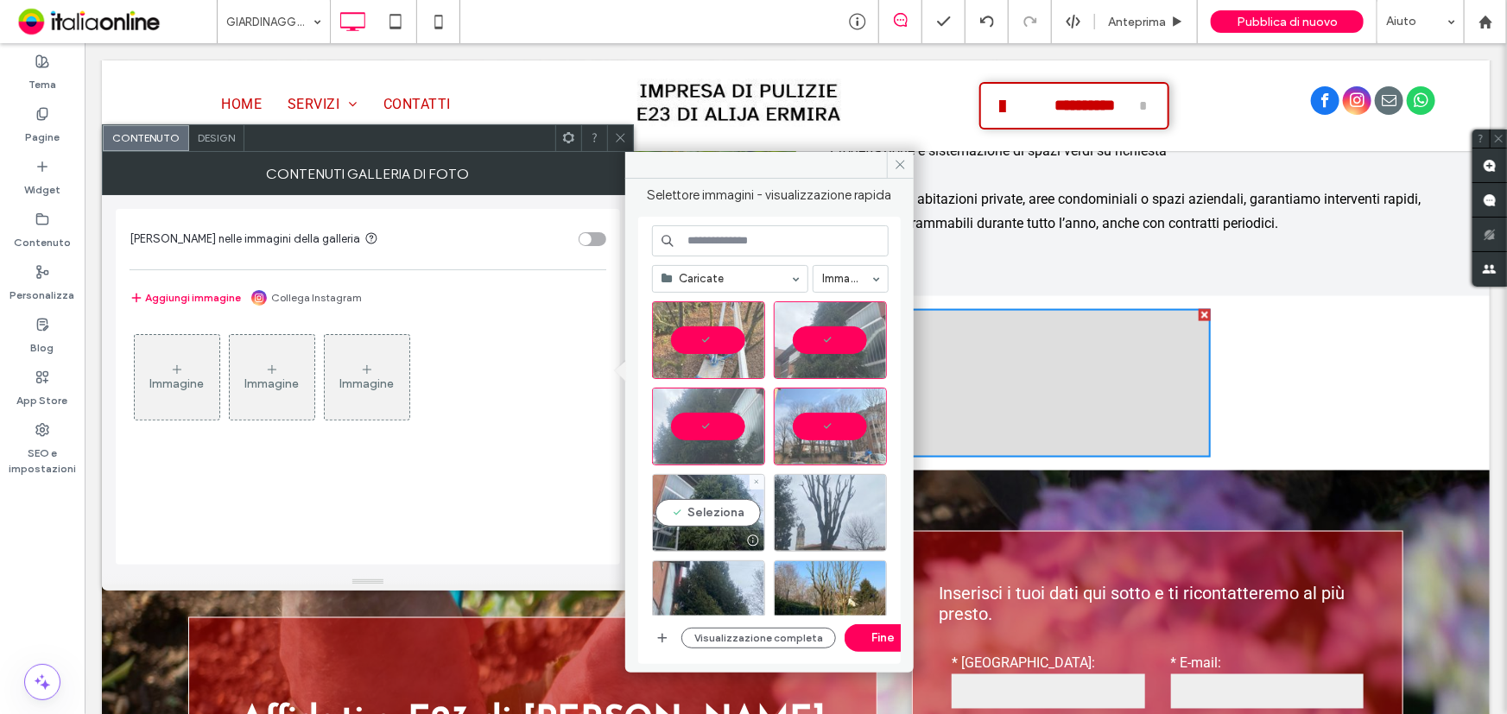
drag, startPoint x: 698, startPoint y: 515, endPoint x: 775, endPoint y: 517, distance: 77.7
click at [698, 515] on div "Seleziona" at bounding box center [708, 513] width 113 height 78
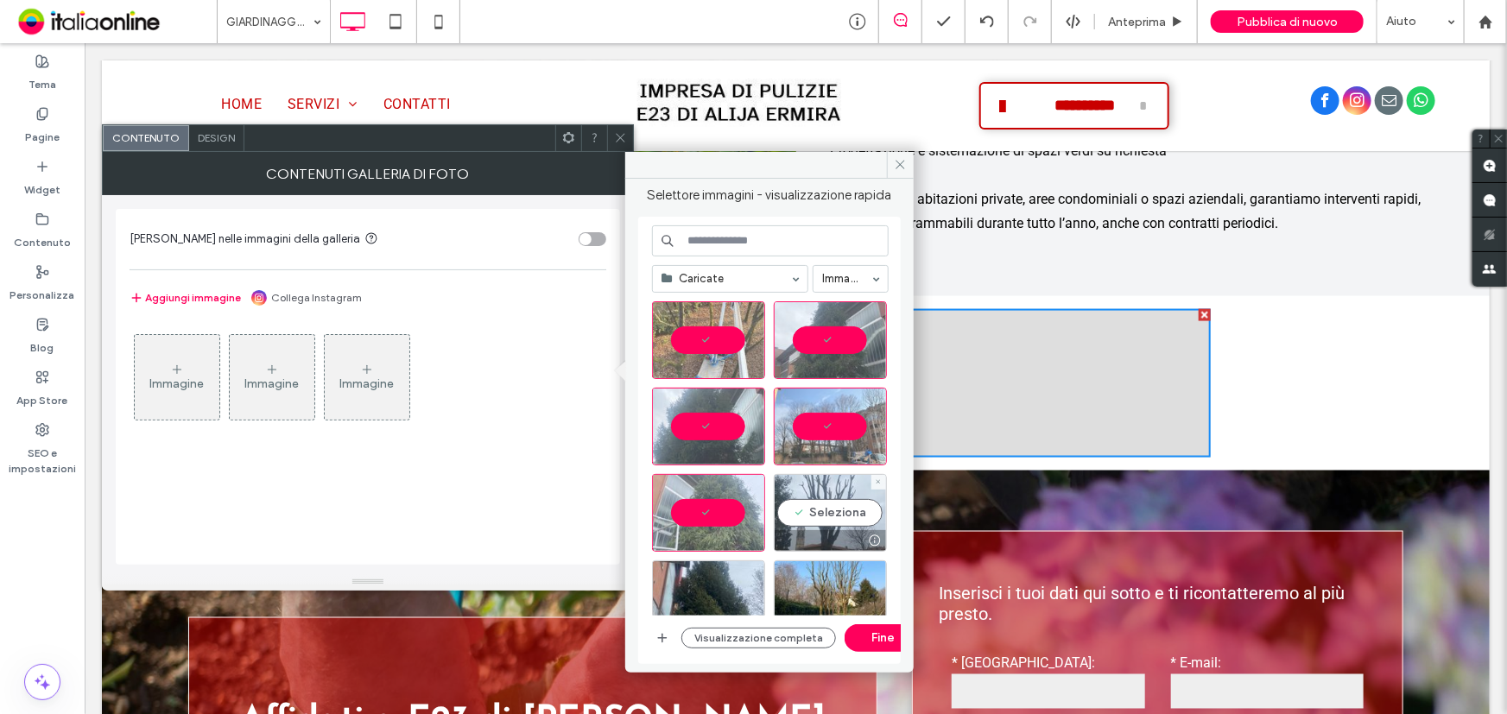
drag, startPoint x: 815, startPoint y: 514, endPoint x: 734, endPoint y: 578, distance: 103.8
click at [814, 514] on div "Seleziona" at bounding box center [830, 513] width 113 height 78
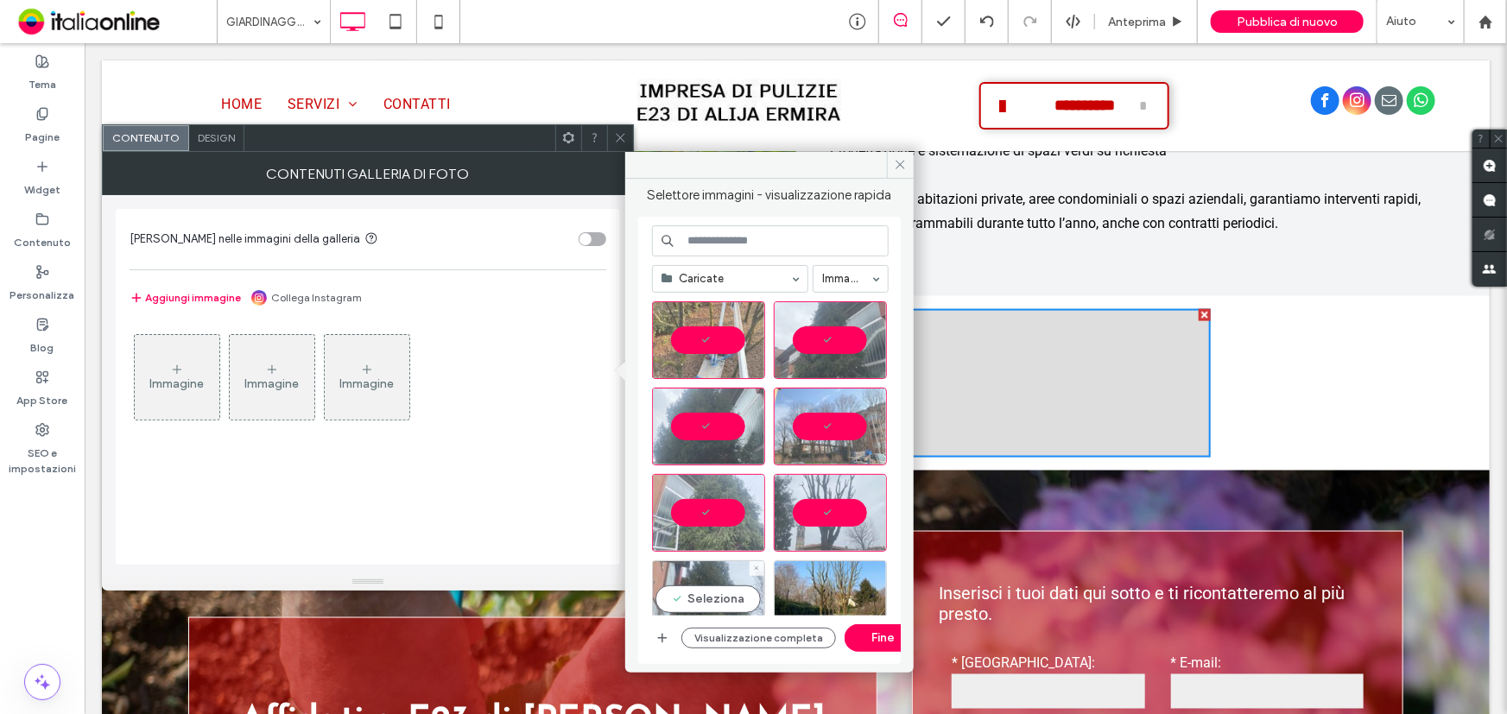
click at [708, 595] on div "Seleziona" at bounding box center [708, 599] width 113 height 78
drag, startPoint x: 829, startPoint y: 589, endPoint x: 816, endPoint y: 414, distance: 175.7
click at [829, 585] on div "Seleziona" at bounding box center [830, 599] width 113 height 78
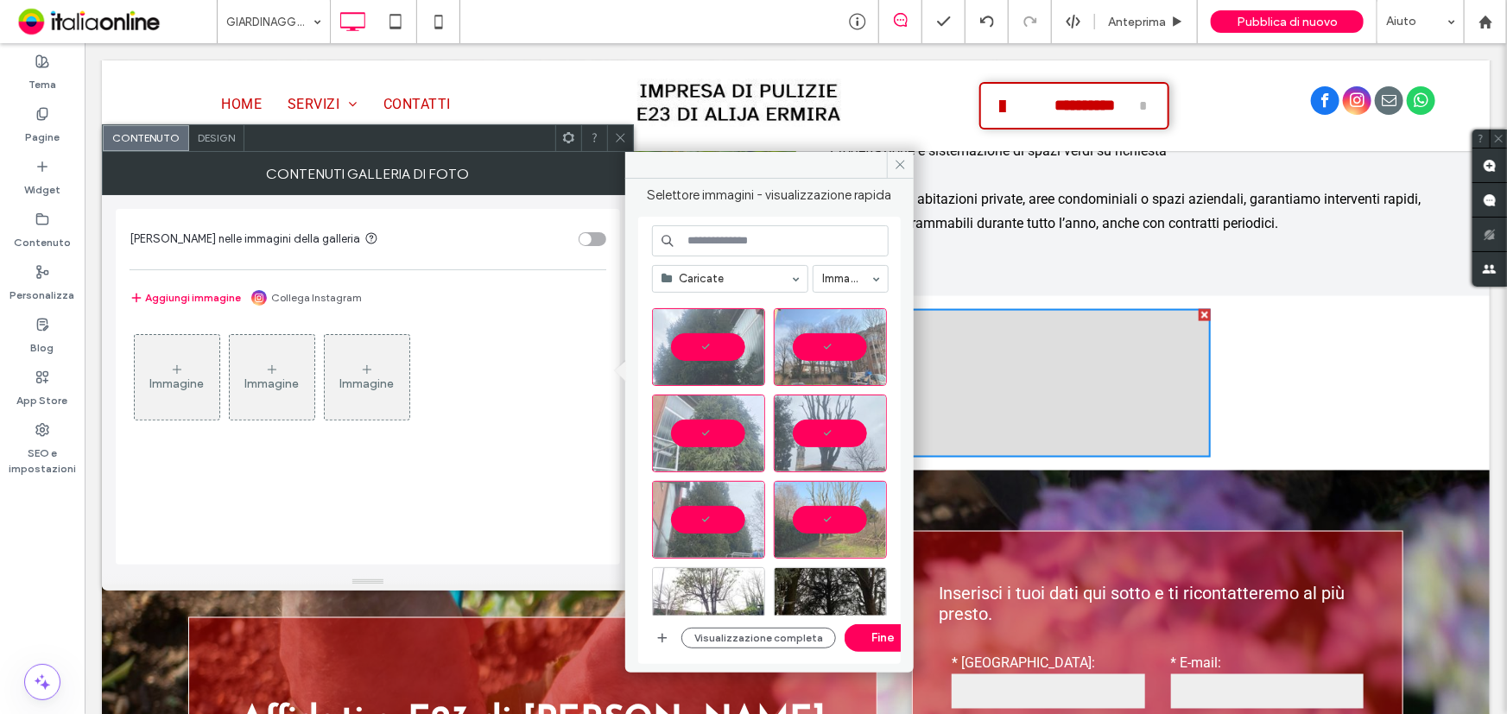
scroll to position [235, 0]
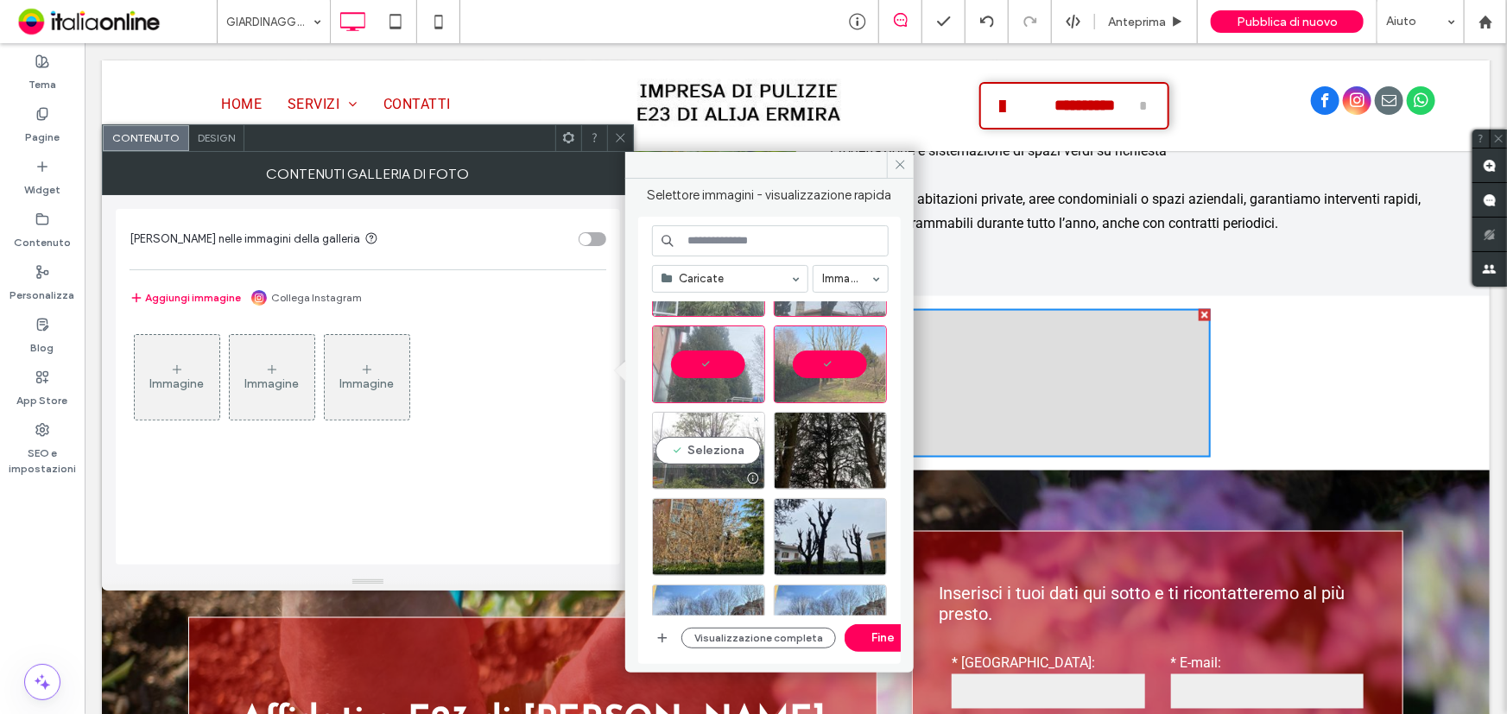
click at [711, 438] on div "Seleziona" at bounding box center [708, 451] width 113 height 78
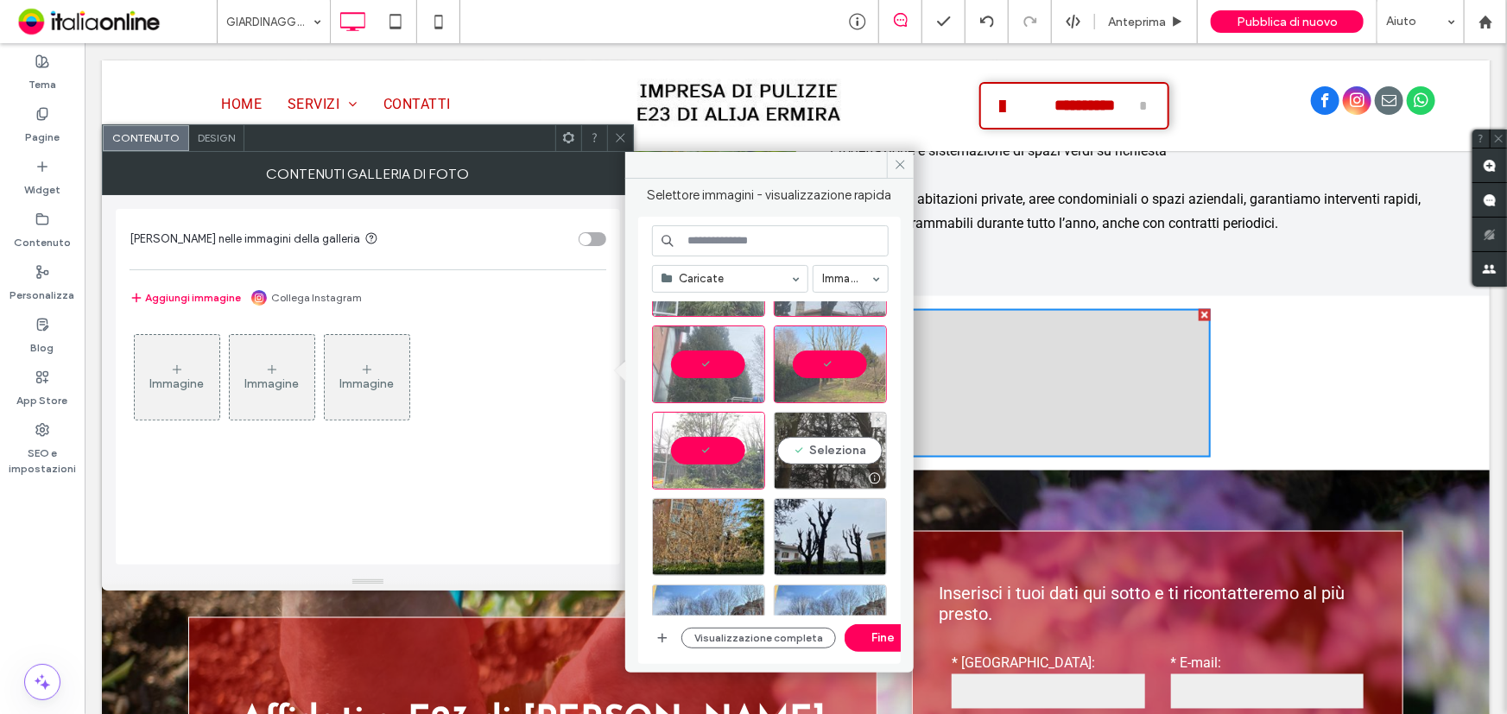
drag, startPoint x: 803, startPoint y: 438, endPoint x: 793, endPoint y: 456, distance: 20.9
click at [803, 438] on div "Seleziona" at bounding box center [830, 451] width 113 height 78
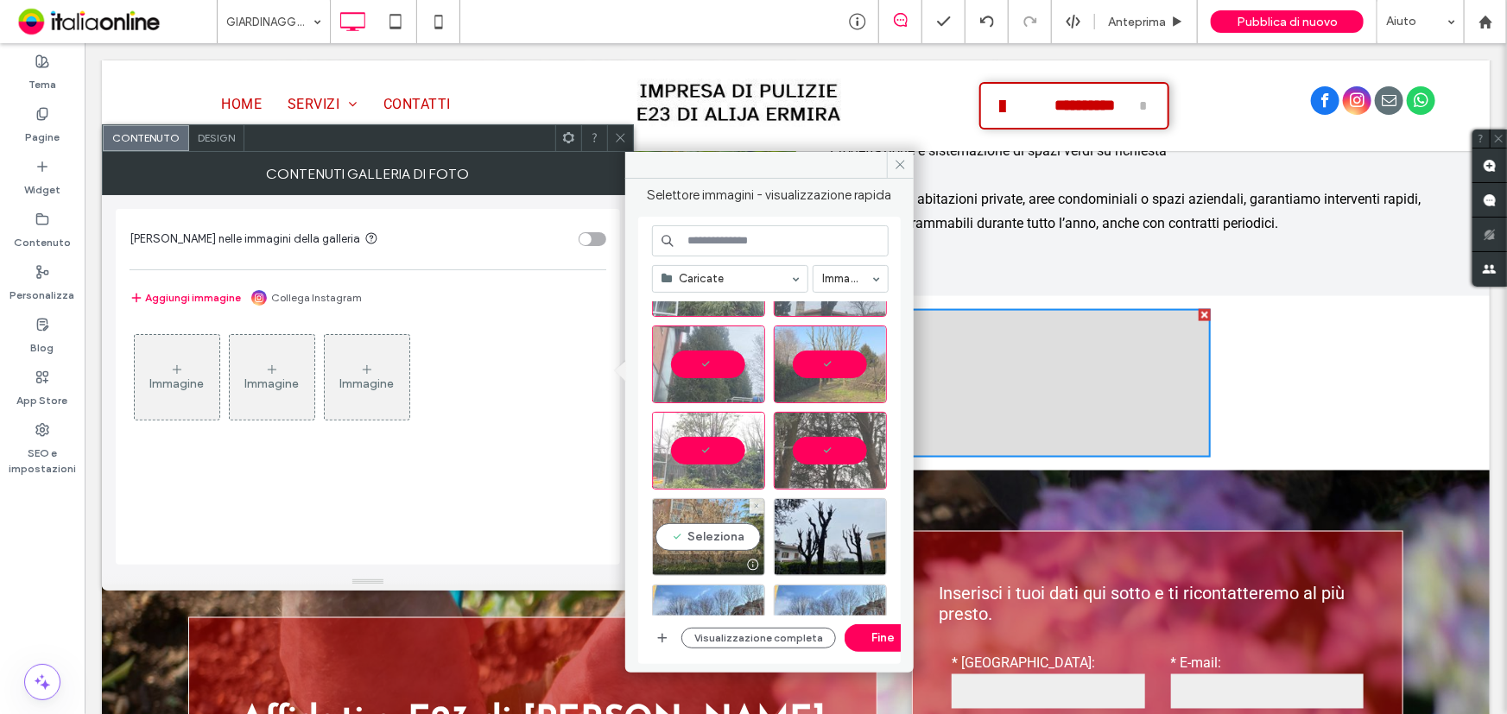
click at [733, 528] on div "Seleziona" at bounding box center [708, 537] width 113 height 78
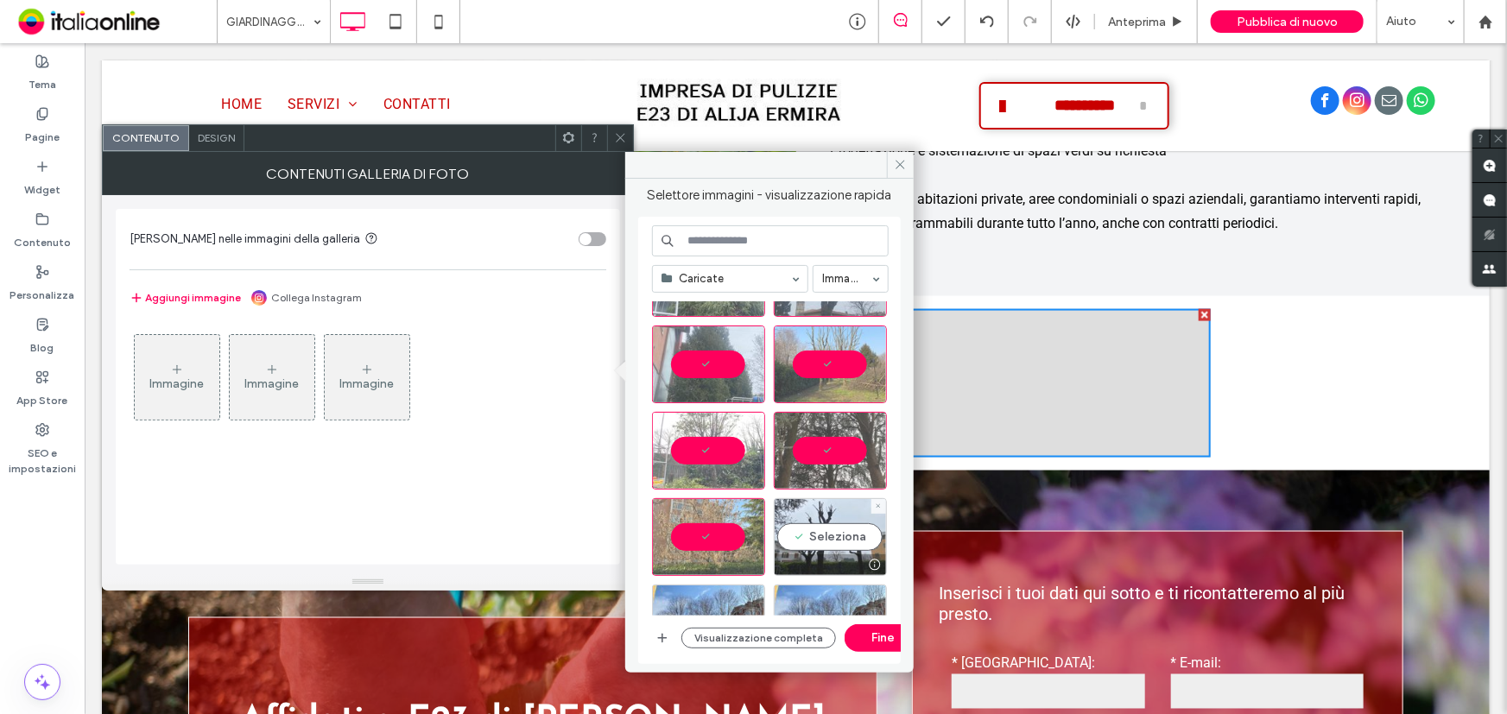
click at [817, 535] on div "Seleziona" at bounding box center [830, 537] width 113 height 78
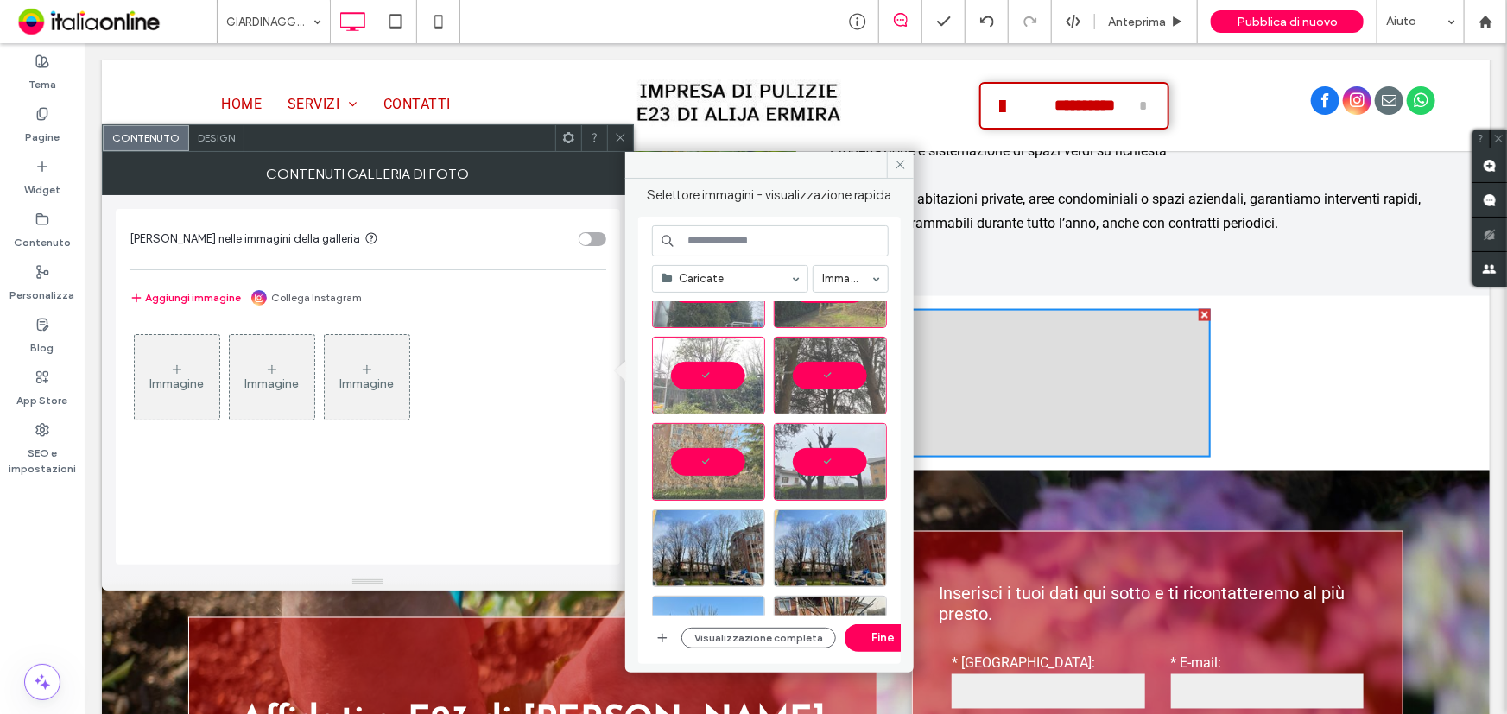
scroll to position [392, 0]
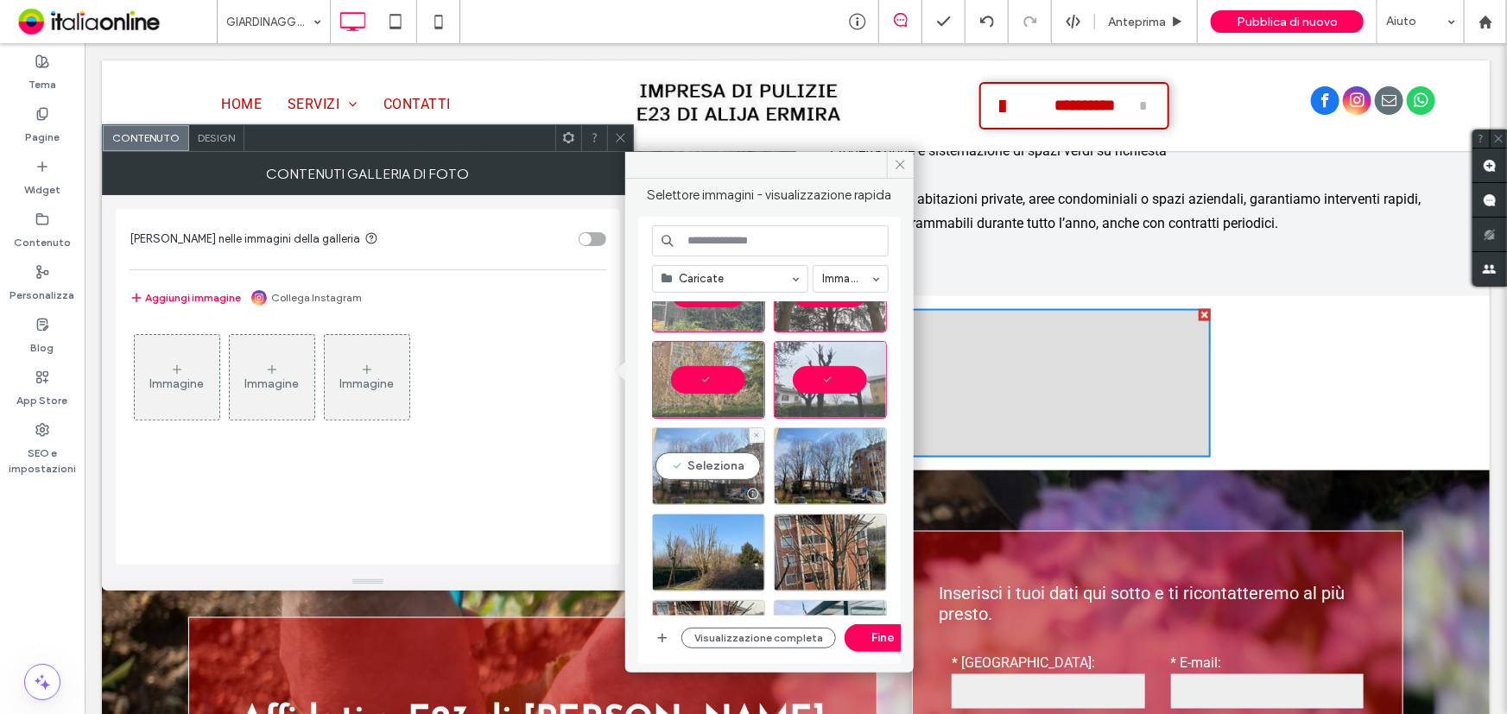
click at [692, 448] on div "Seleziona" at bounding box center [708, 466] width 113 height 78
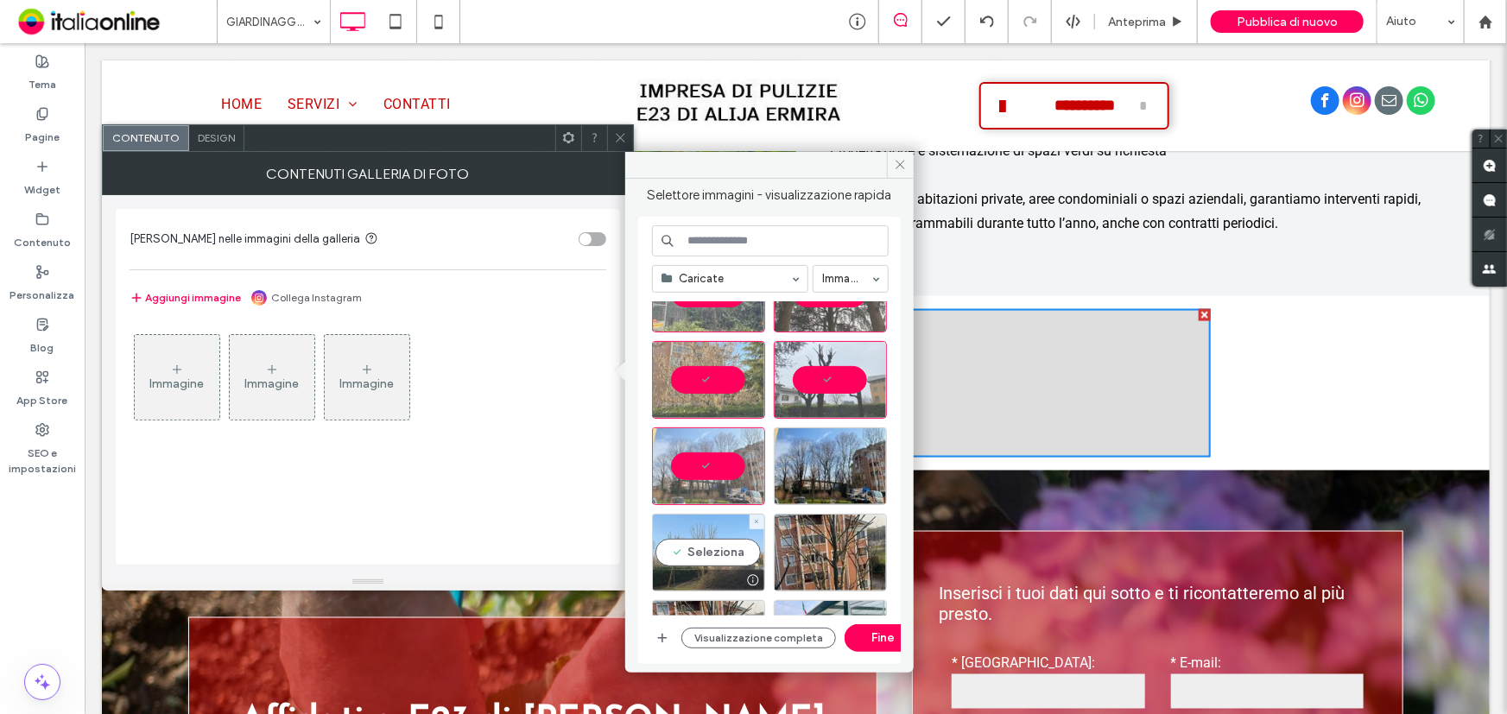
drag, startPoint x: 710, startPoint y: 540, endPoint x: 720, endPoint y: 545, distance: 11.2
click at [710, 540] on div "Seleziona" at bounding box center [708, 553] width 113 height 78
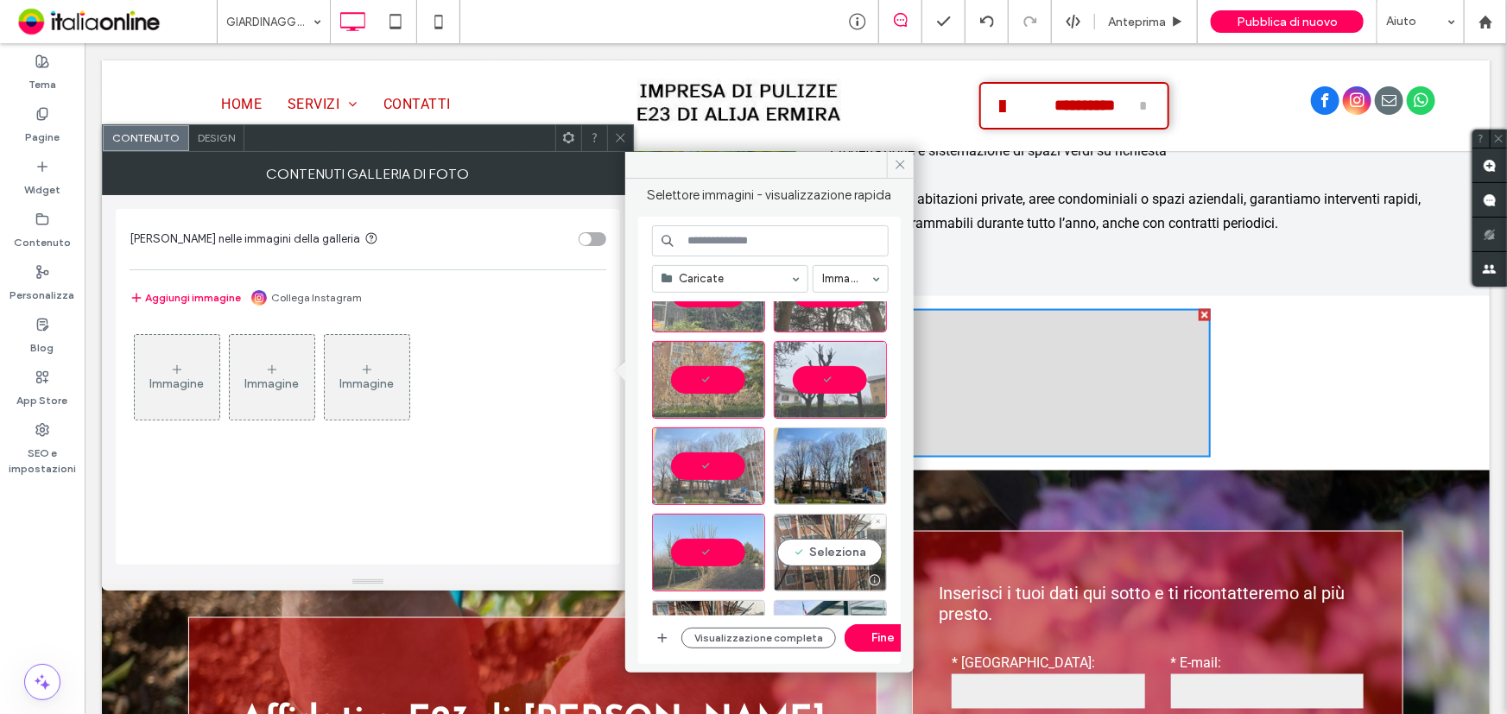
click at [800, 551] on div "Seleziona" at bounding box center [830, 553] width 113 height 78
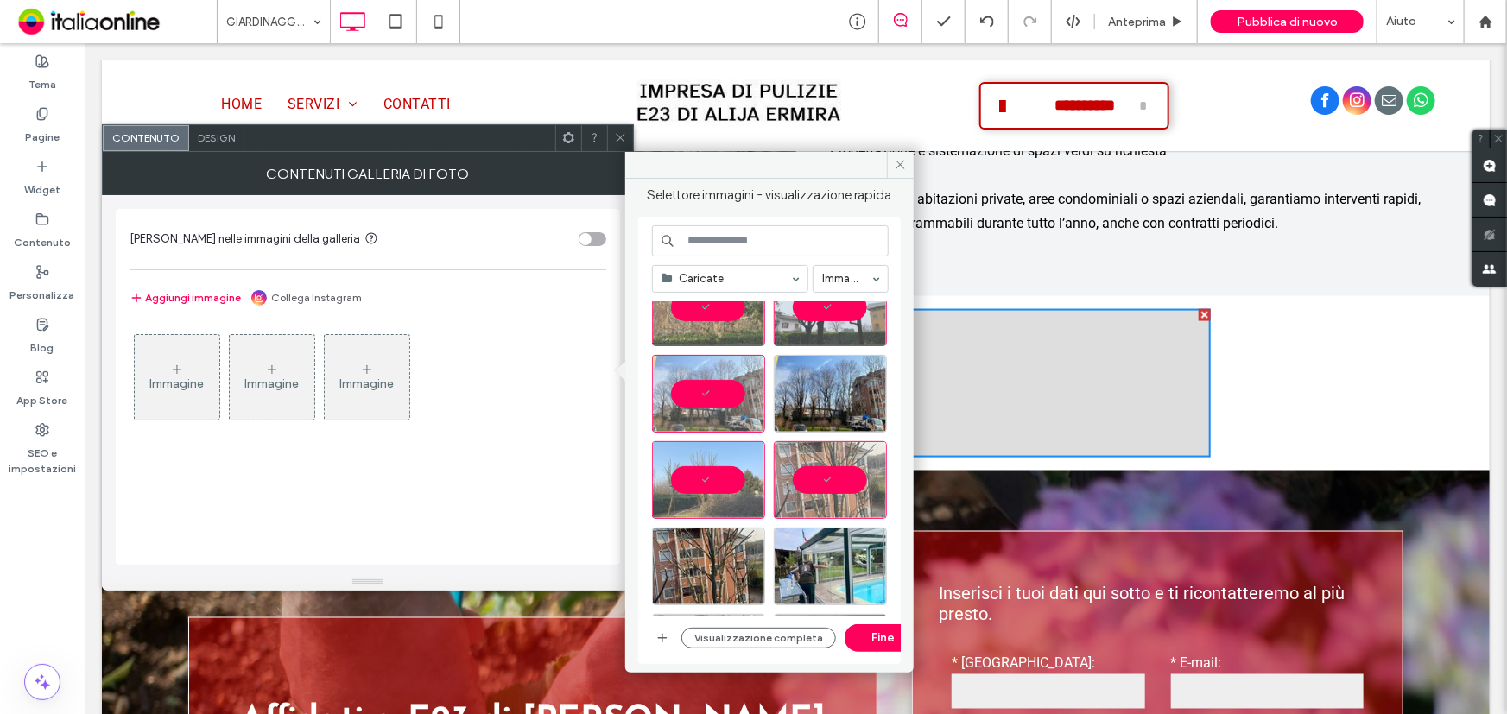
scroll to position [549, 0]
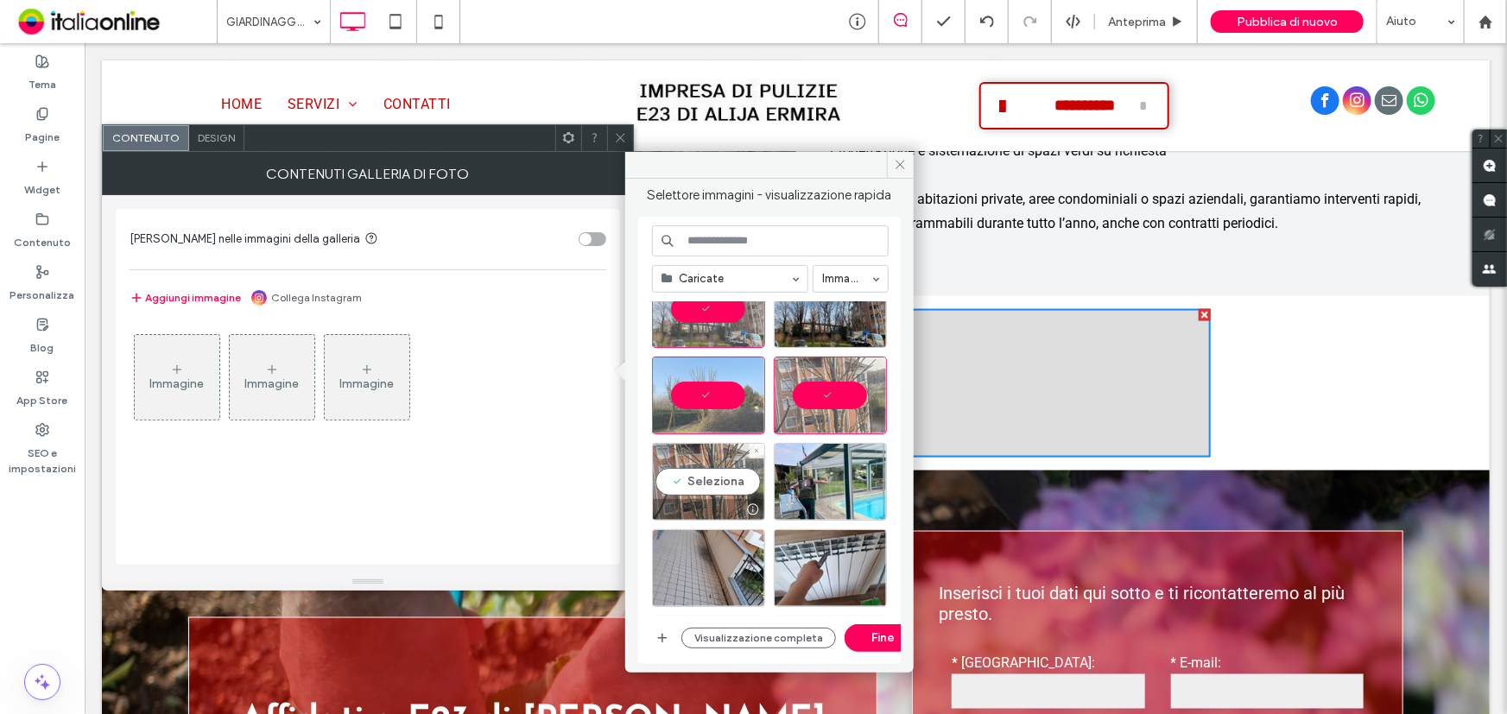
click at [691, 480] on div "Seleziona" at bounding box center [708, 482] width 113 height 78
click at [885, 635] on button "Fine" at bounding box center [883, 638] width 78 height 28
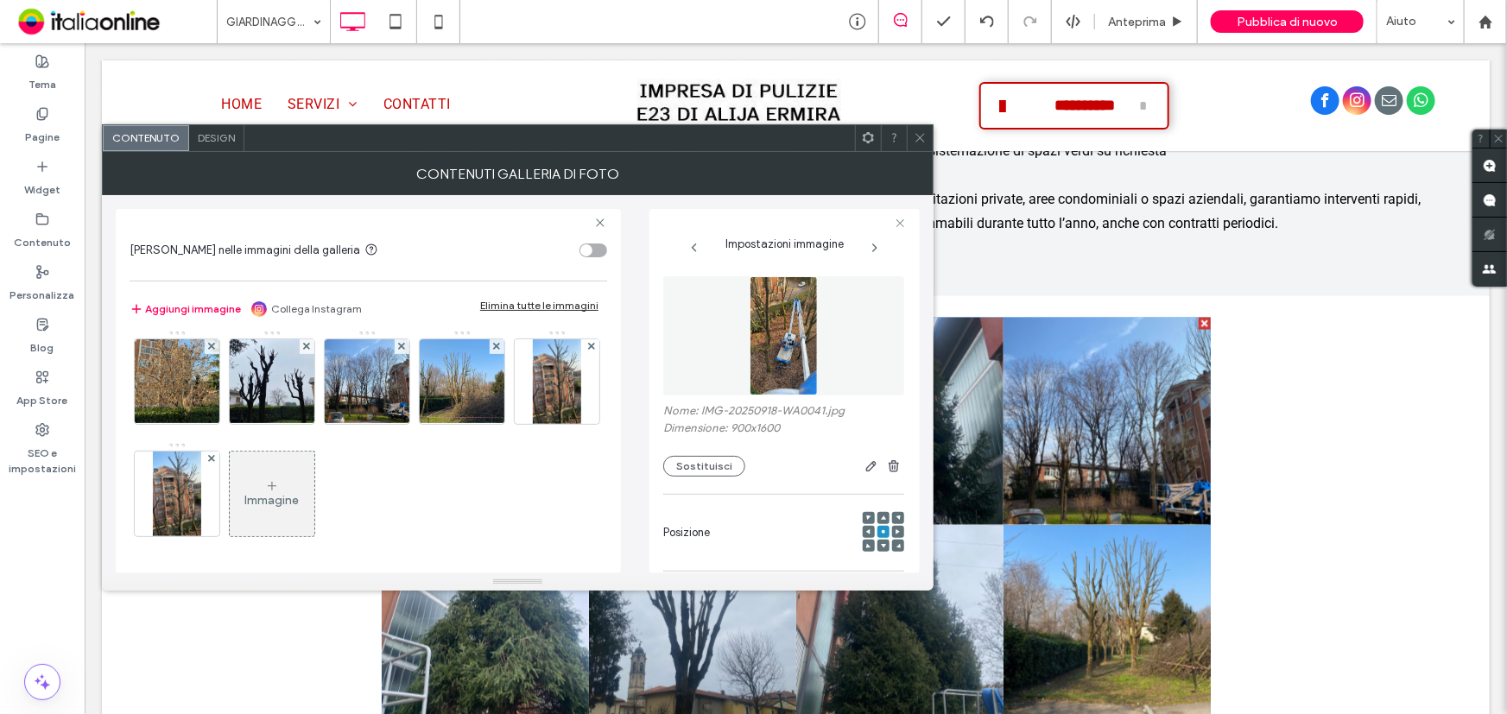
scroll to position [313, 0]
click at [588, 350] on use at bounding box center [591, 346] width 7 height 7
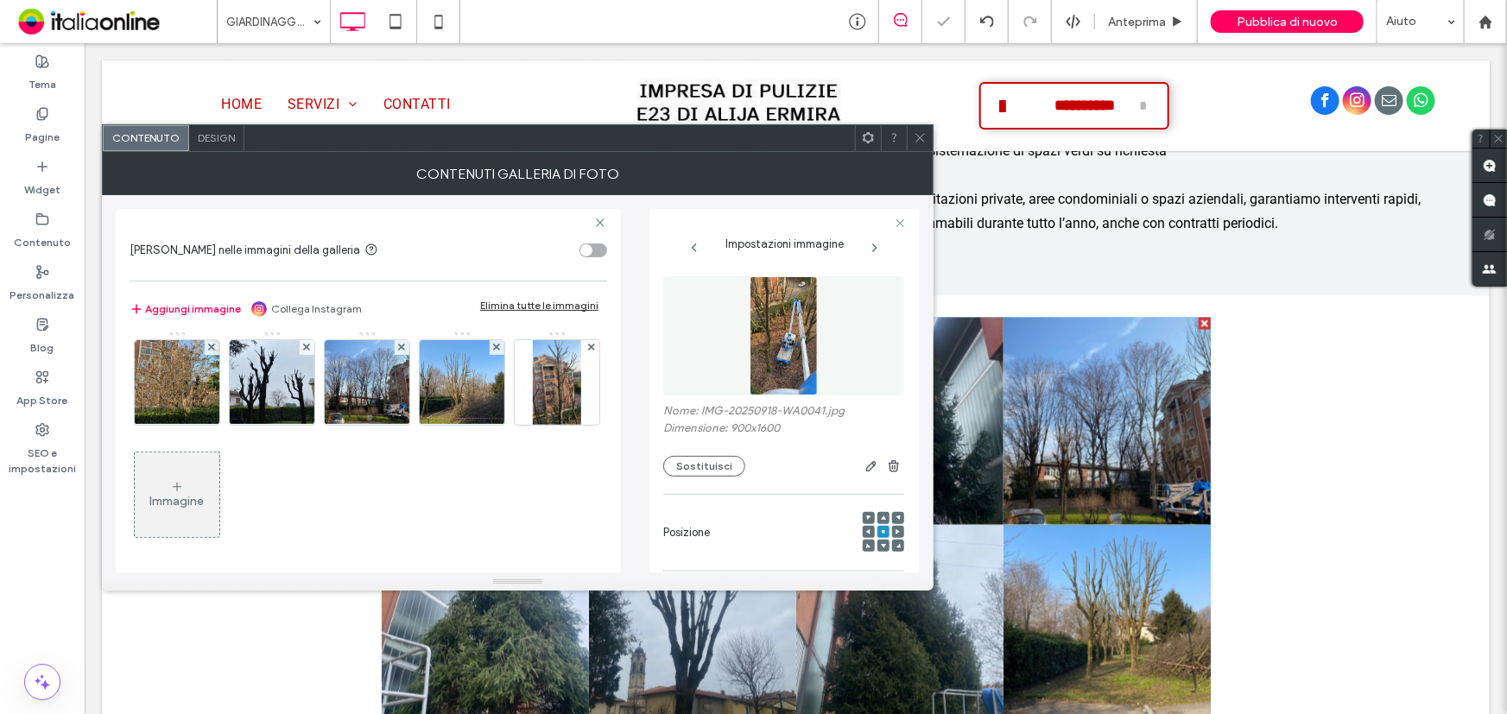
drag, startPoint x: 920, startPoint y: 139, endPoint x: 920, endPoint y: 164, distance: 25.1
click at [920, 139] on icon at bounding box center [919, 137] width 13 height 13
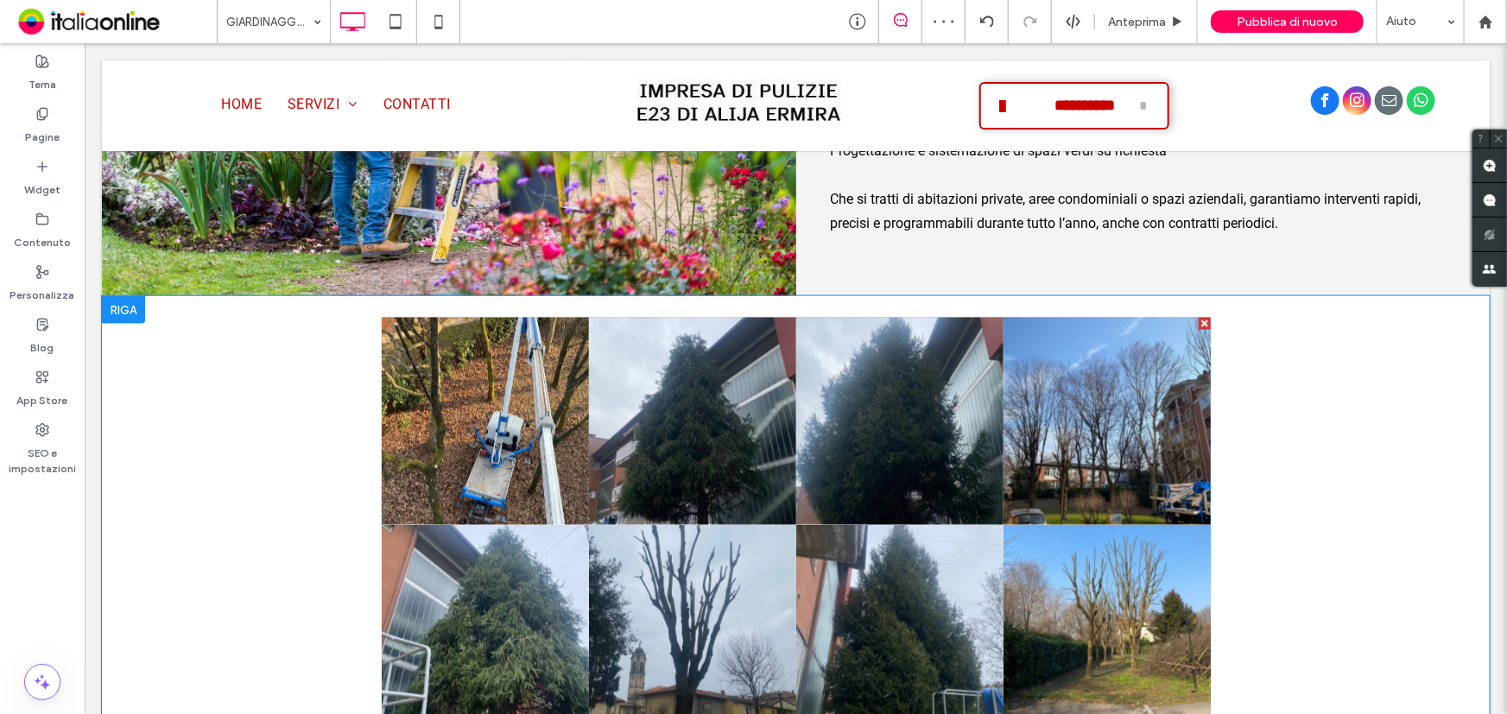
click at [566, 427] on link at bounding box center [484, 420] width 207 height 207
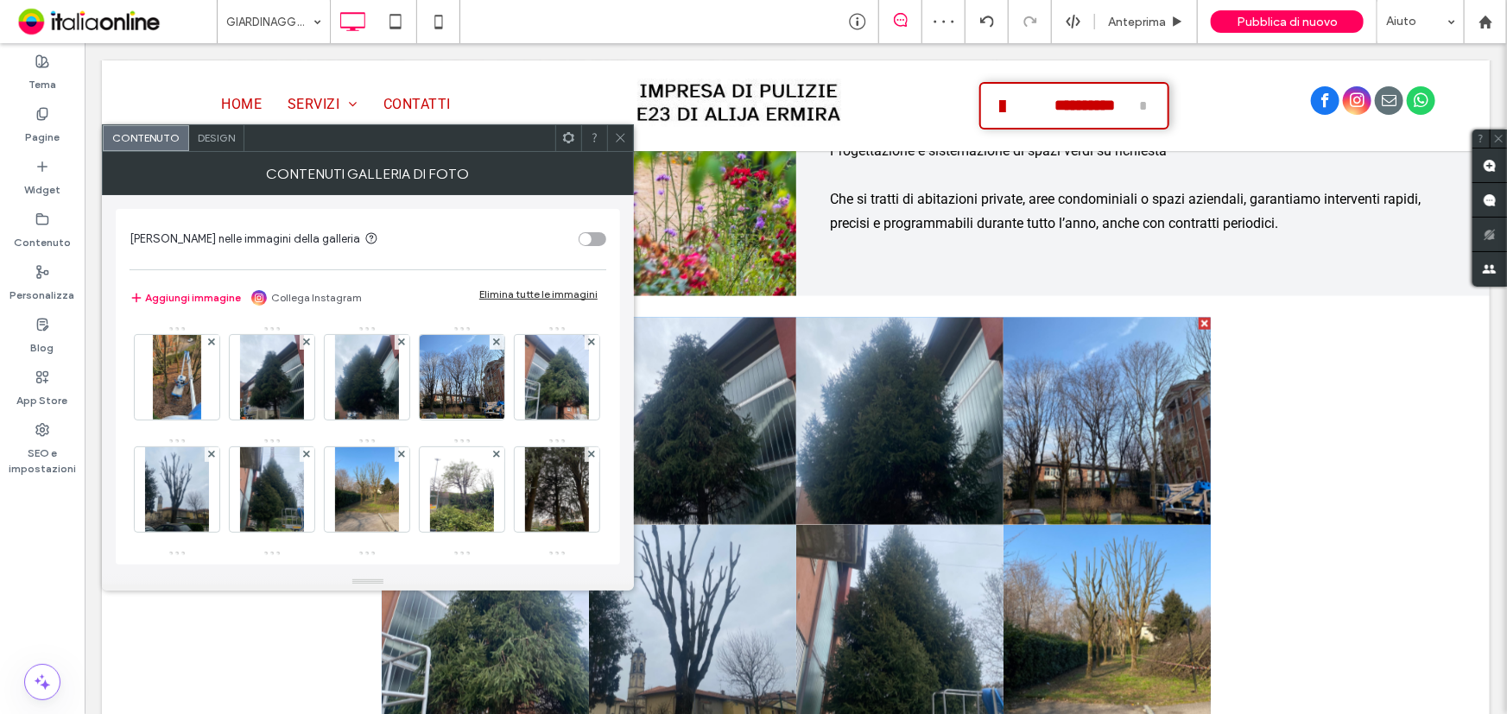
click at [211, 131] on span "Design" at bounding box center [216, 137] width 37 height 13
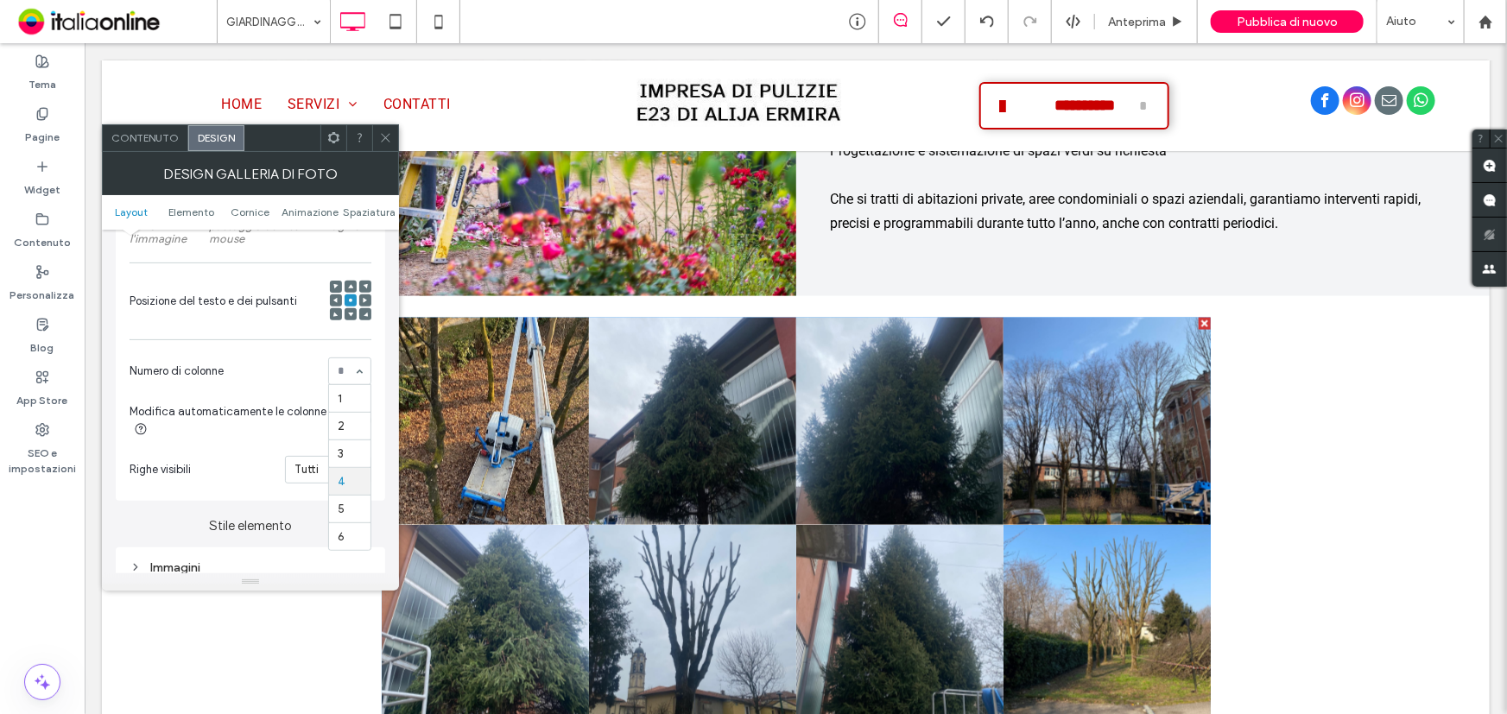
scroll to position [0, 0]
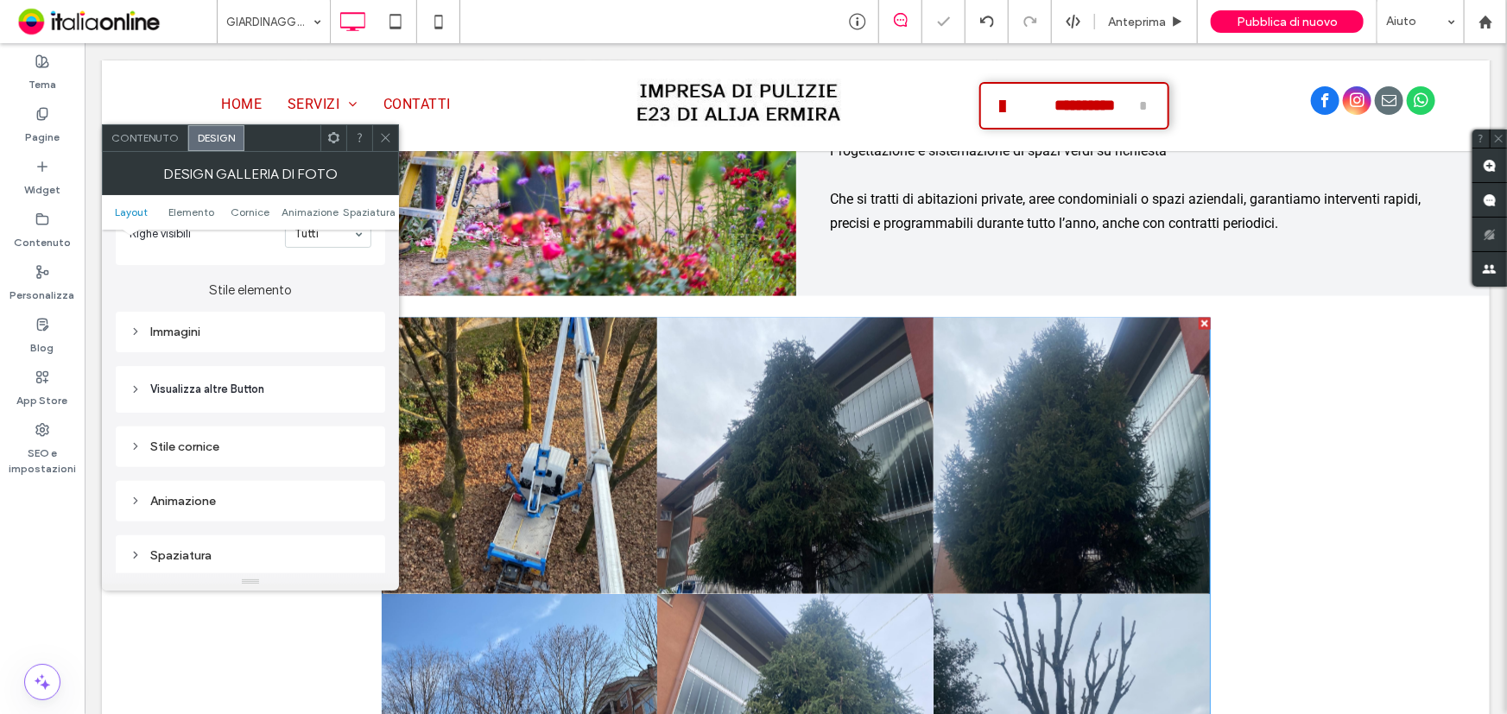
drag, startPoint x: 193, startPoint y: 327, endPoint x: 194, endPoint y: 338, distance: 11.3
click at [193, 326] on div "Immagini" at bounding box center [251, 331] width 242 height 23
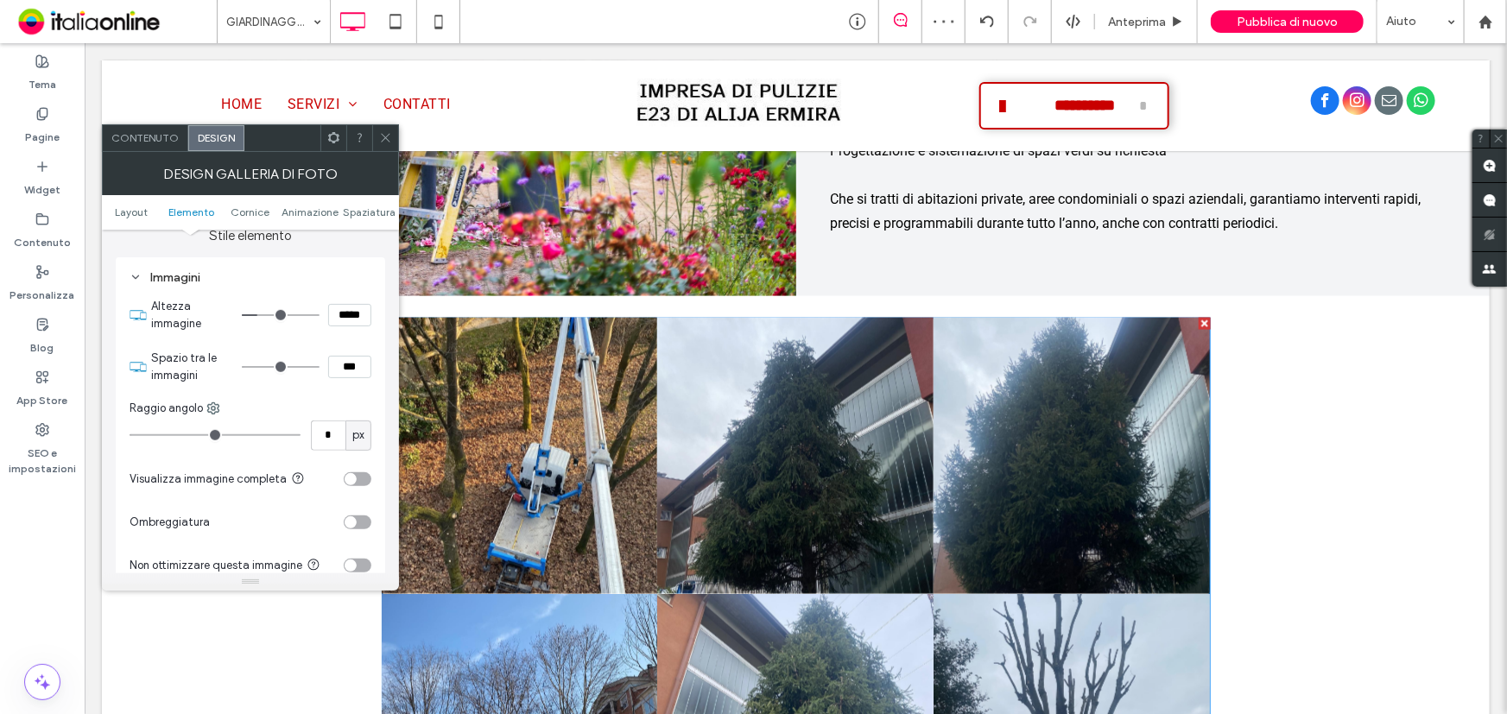
scroll to position [706, 0]
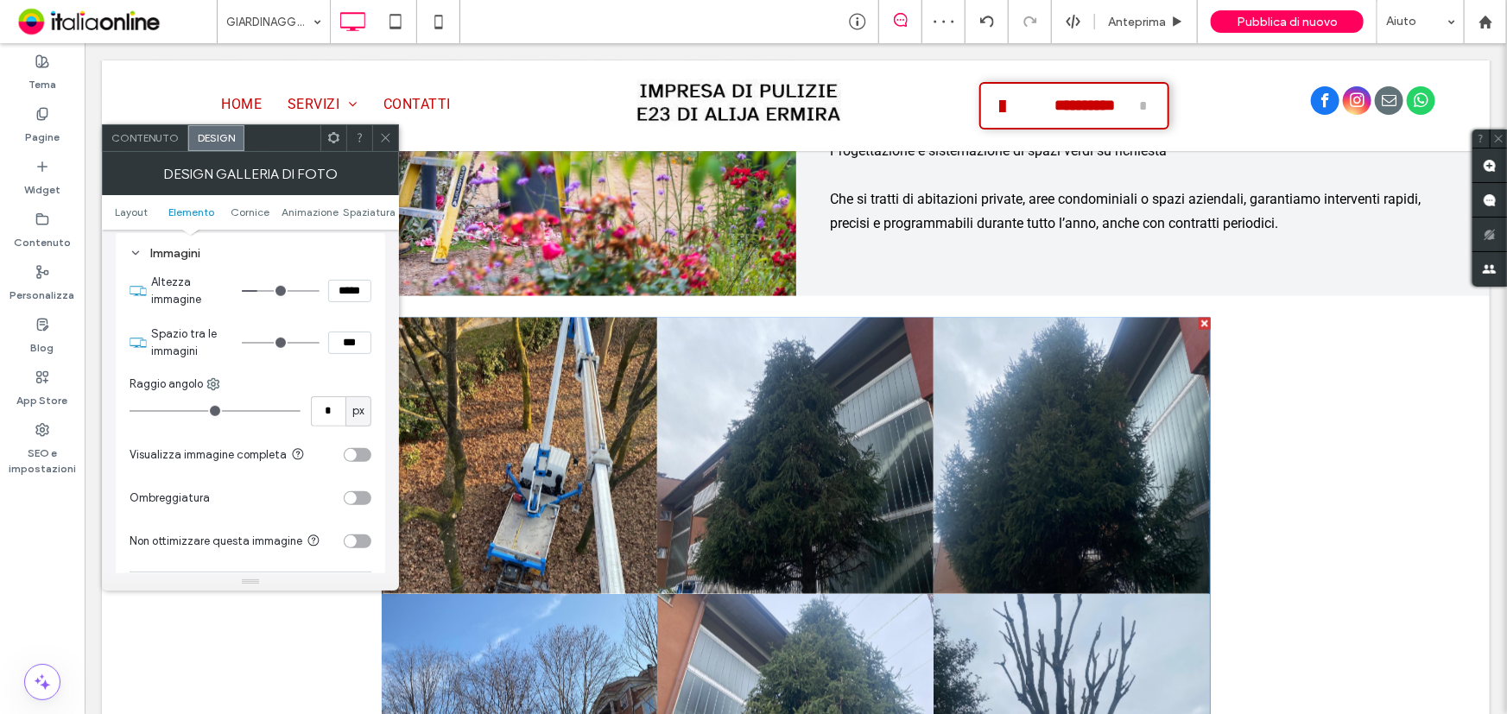
type input "*"
type input "***"
type input "*"
type input "***"
type input "*"
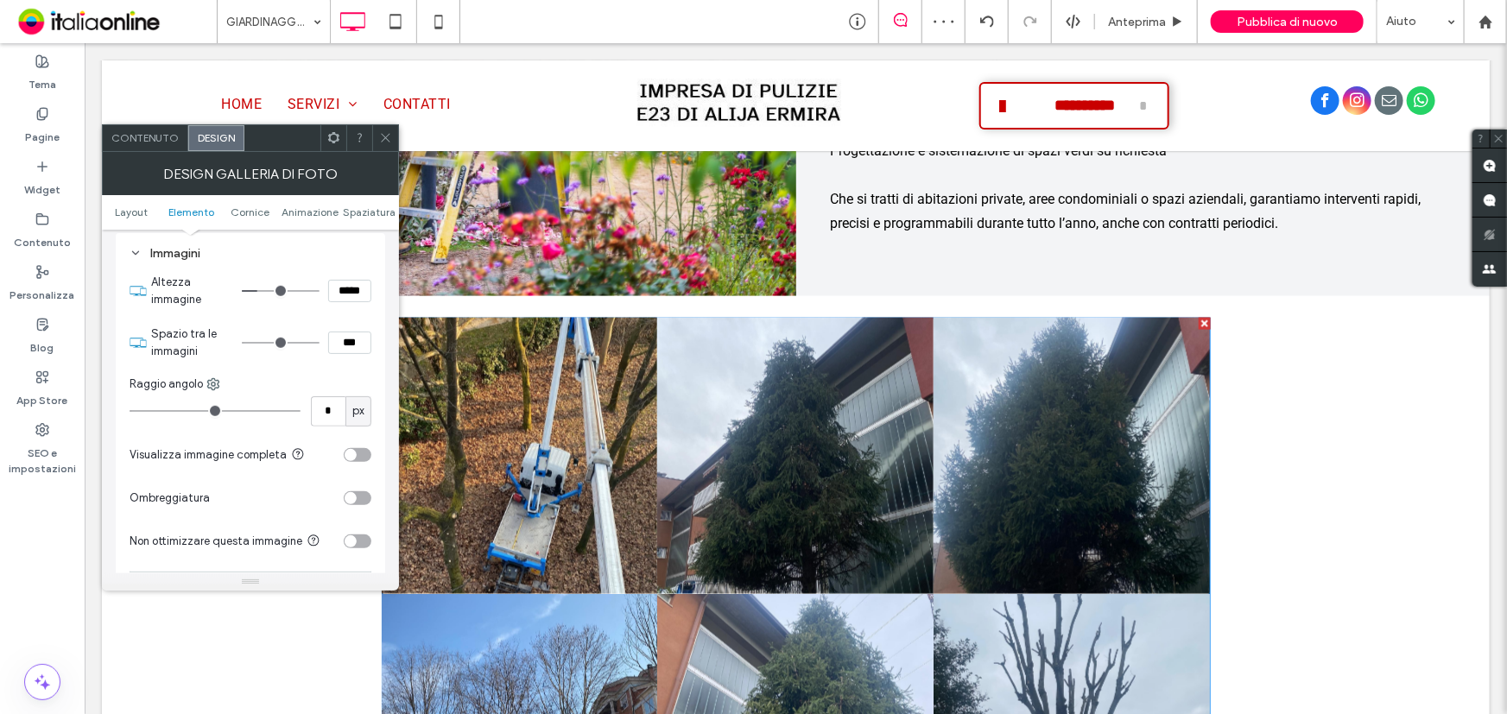
type input "***"
type input "*"
type input "***"
type input "*"
type input "***"
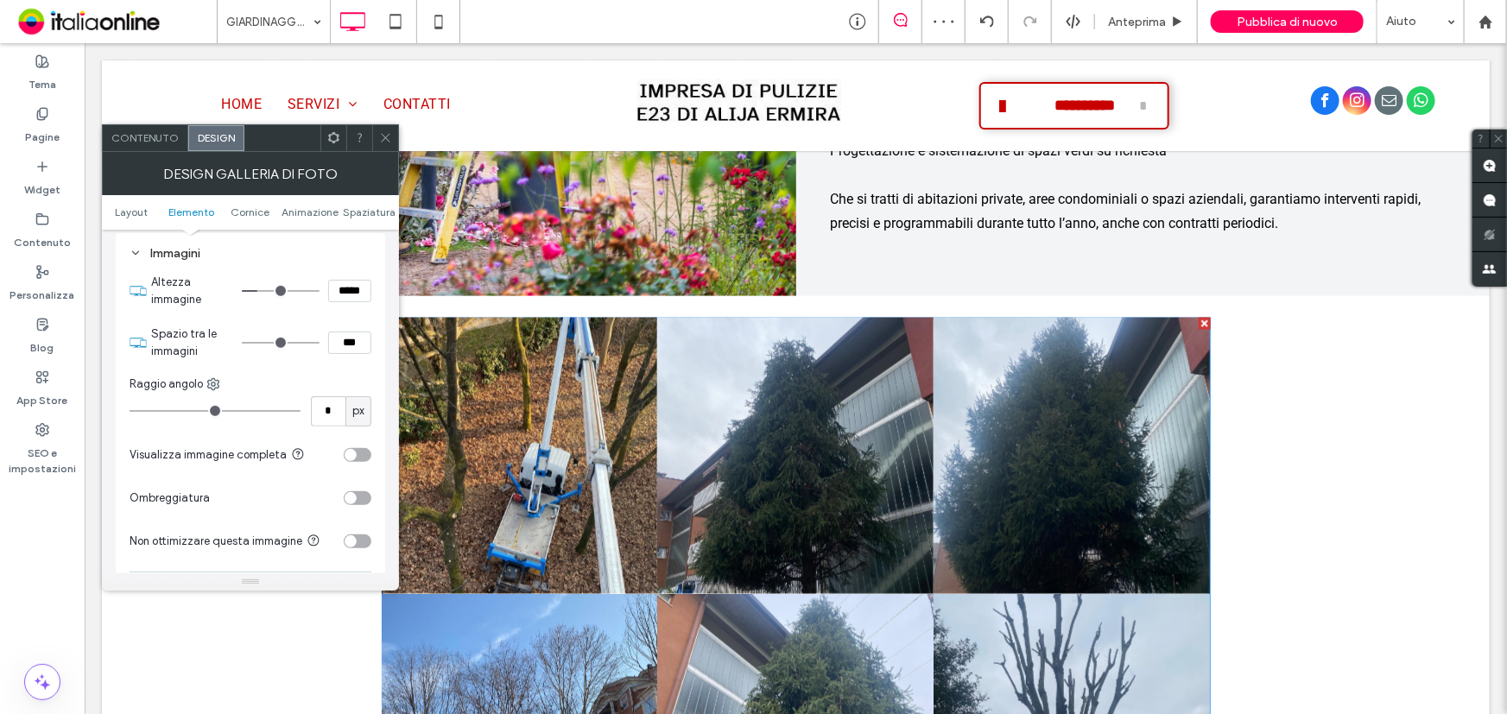
type input "*"
type input "***"
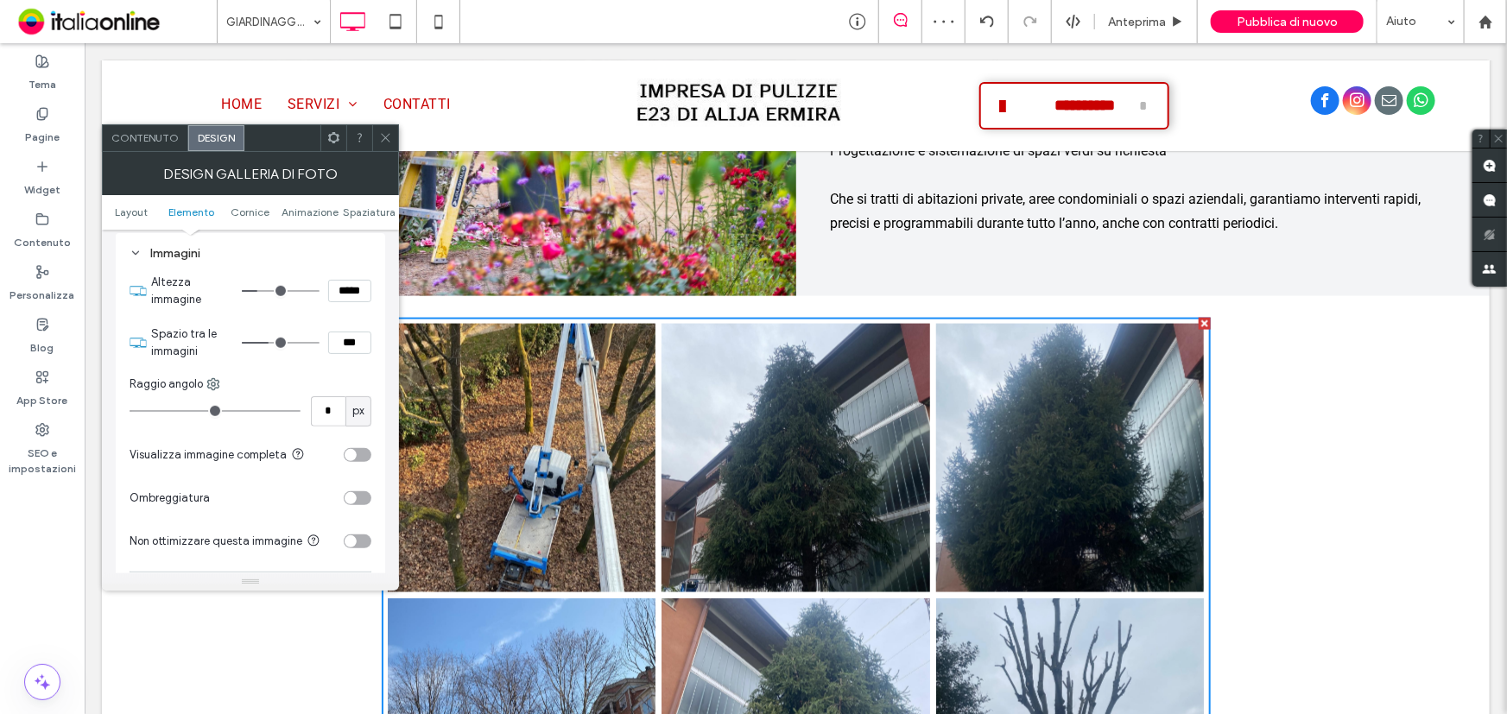
type input "*"
type input "***"
type input "*"
type input "***"
type input "**"
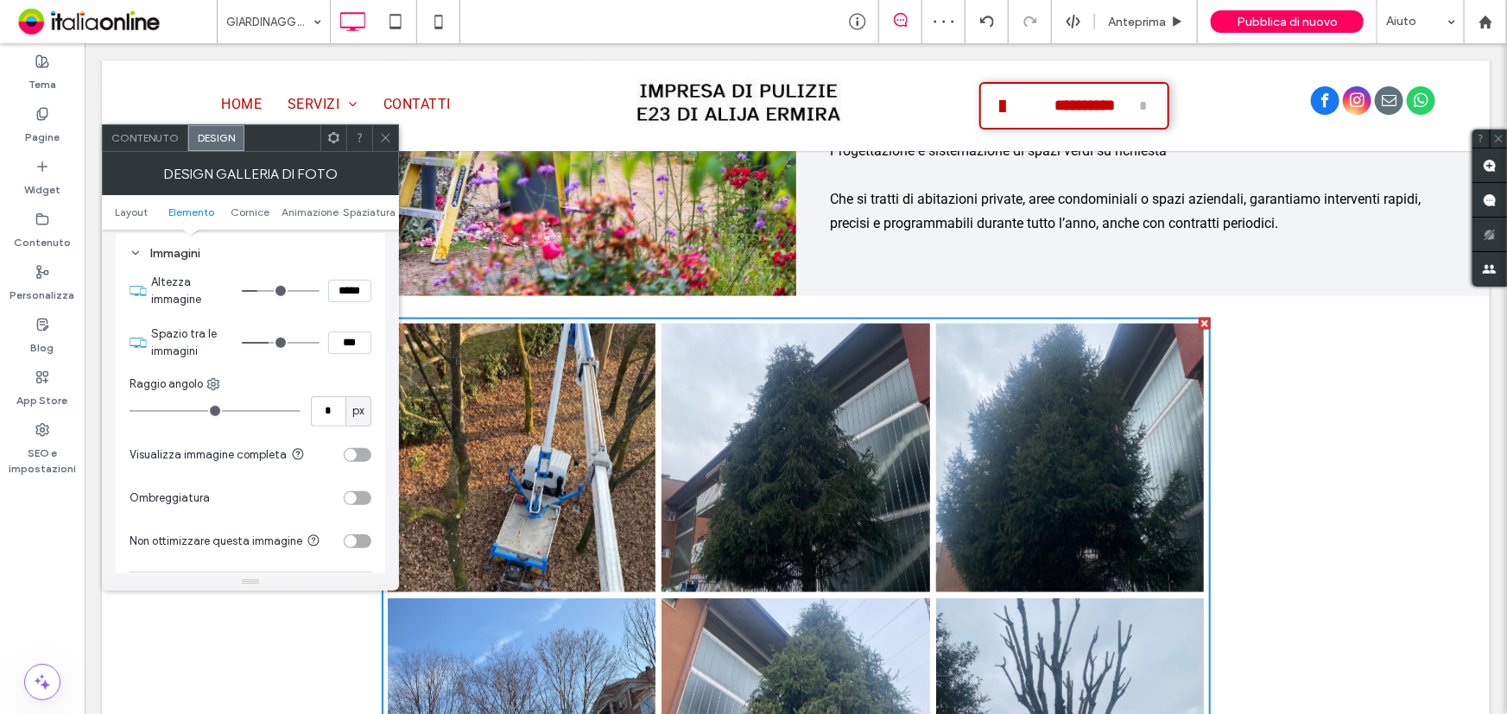
type input "****"
type input "**"
type input "****"
type input "**"
type input "****"
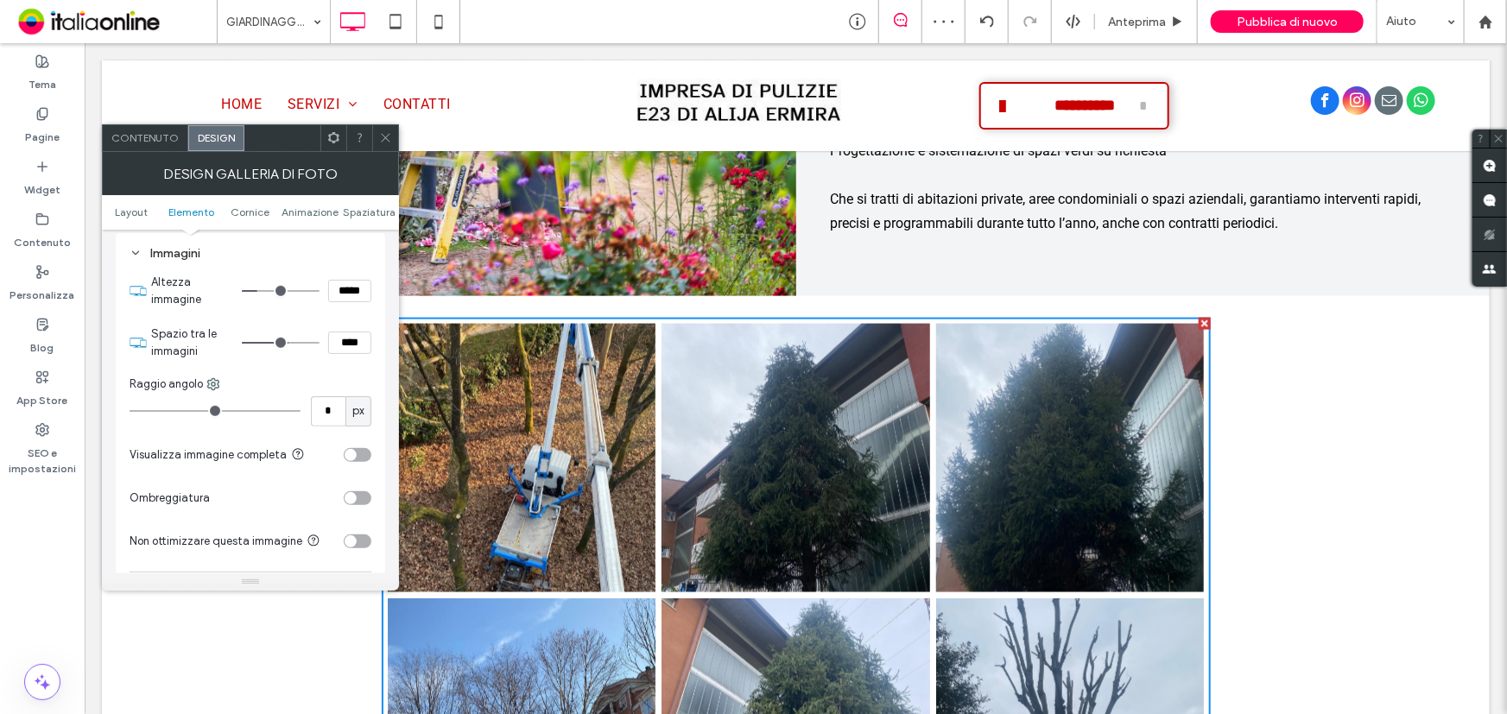
type input "**"
type input "****"
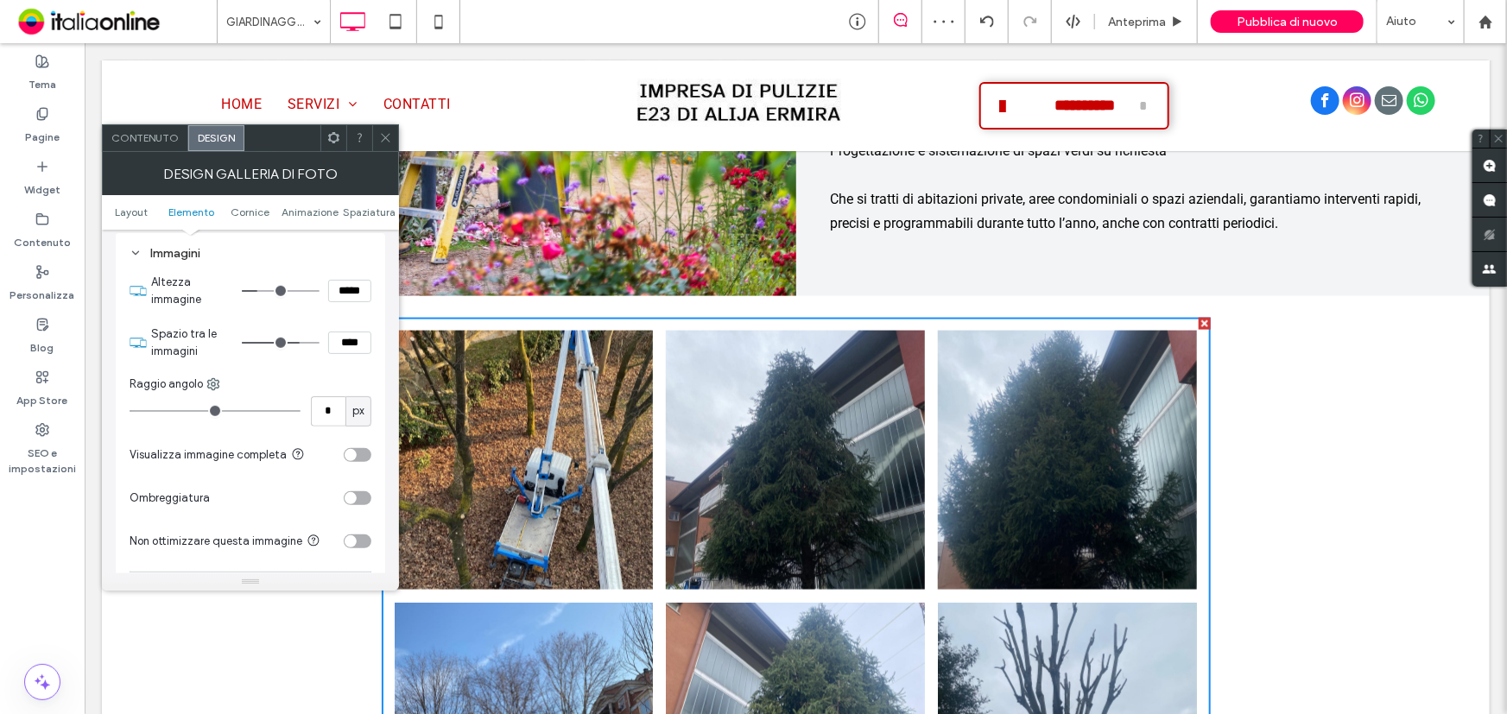
drag, startPoint x: 250, startPoint y: 345, endPoint x: 295, endPoint y: 339, distance: 46.2
type input "**"
click at [295, 342] on input "range" at bounding box center [281, 343] width 78 height 2
drag, startPoint x: 389, startPoint y: 140, endPoint x: 395, endPoint y: 155, distance: 16.7
click at [389, 140] on icon at bounding box center [385, 137] width 13 height 13
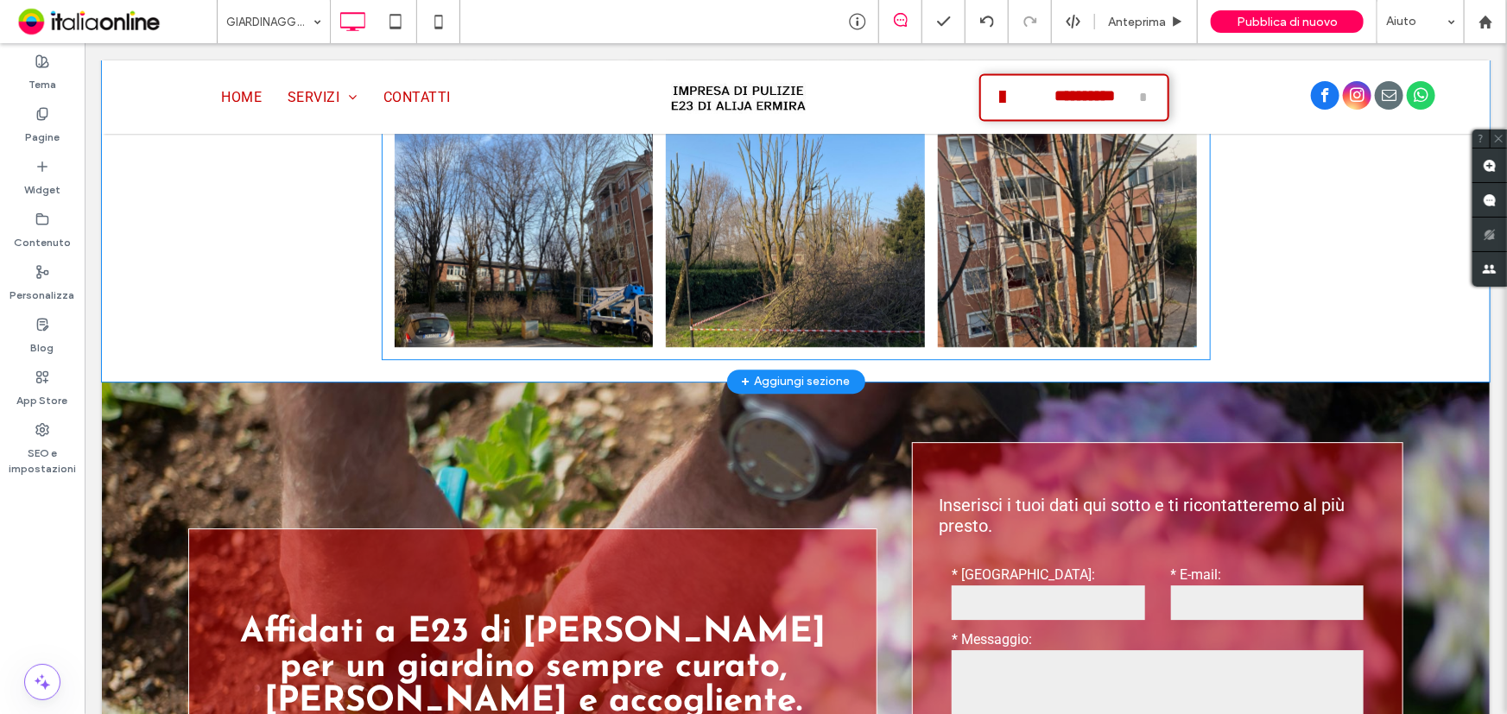
scroll to position [2433, 0]
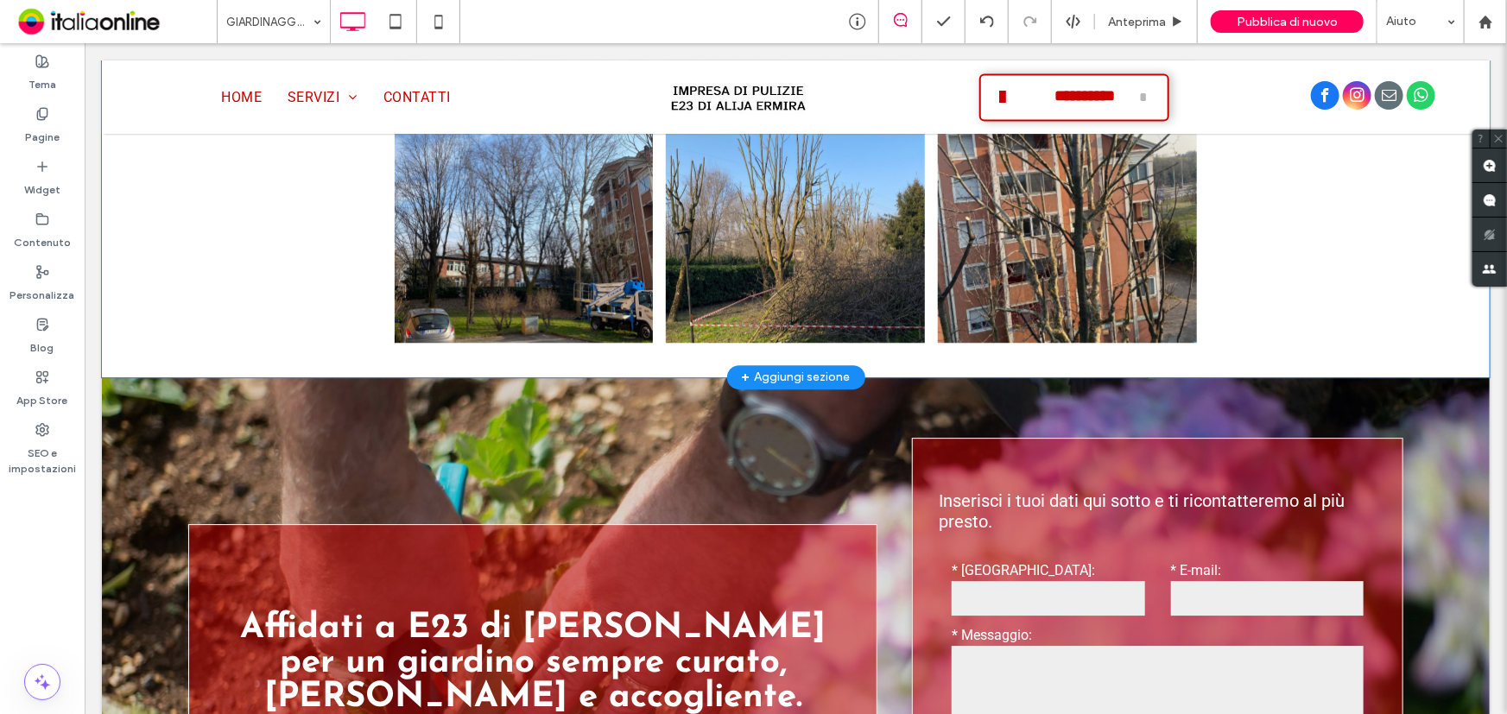
click at [812, 367] on div "+ Aggiungi sezione" at bounding box center [795, 376] width 109 height 19
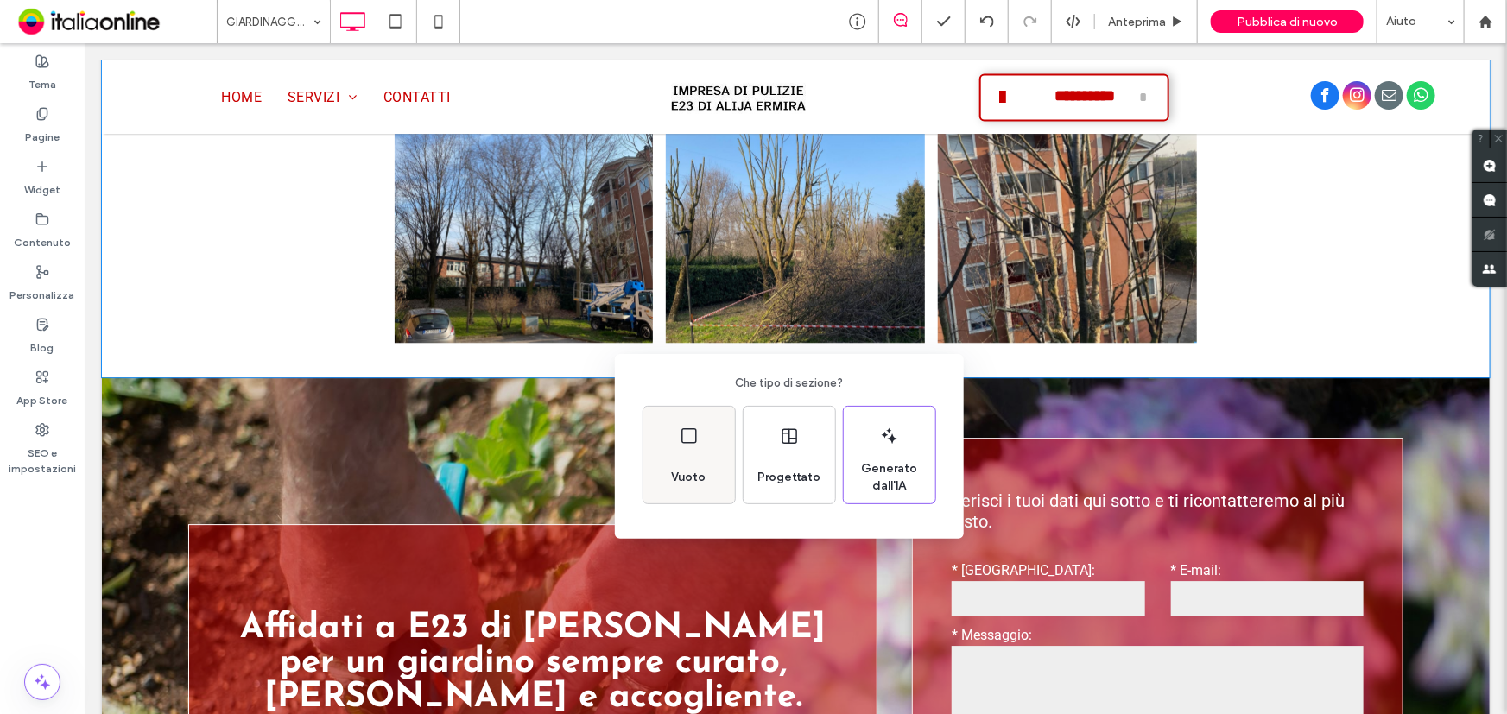
click at [682, 433] on icon at bounding box center [689, 436] width 21 height 21
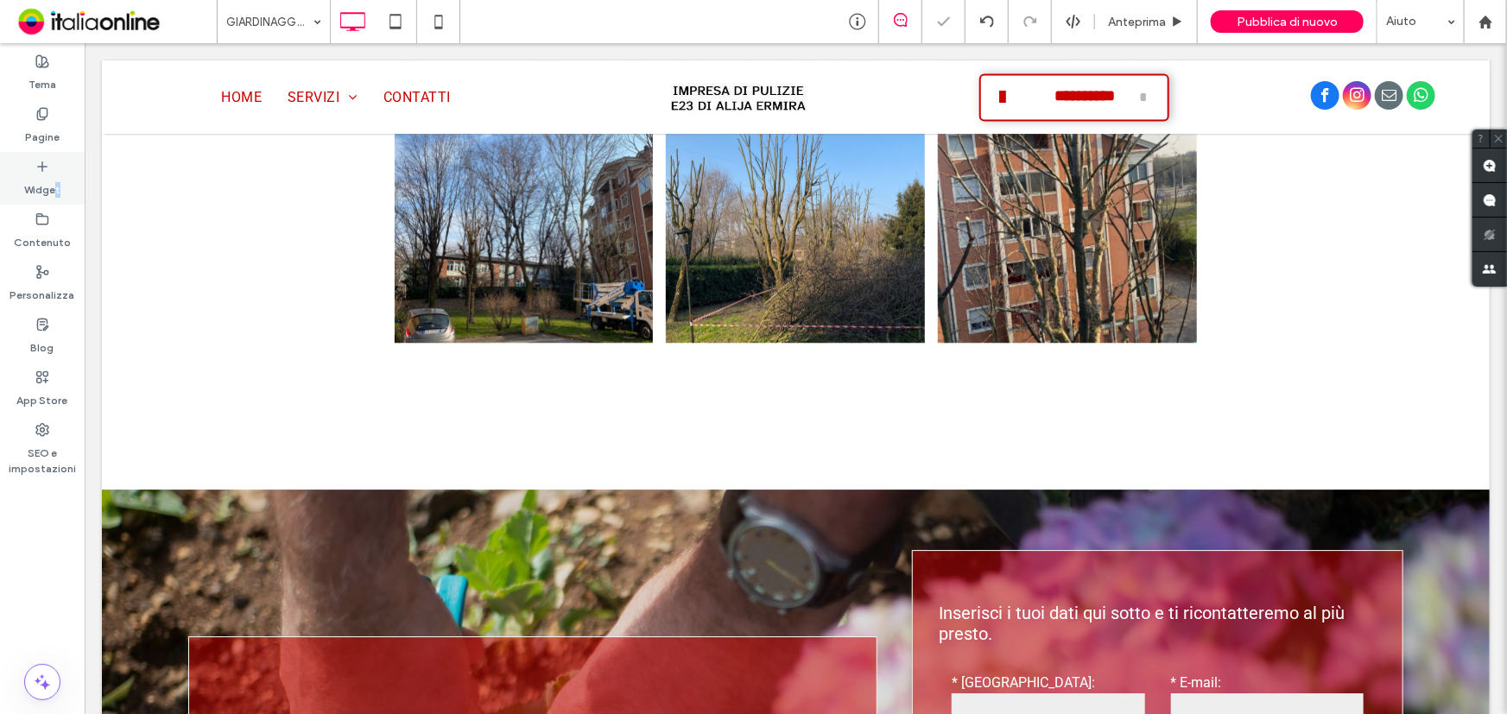
click at [56, 186] on label "Widget" at bounding box center [42, 186] width 36 height 24
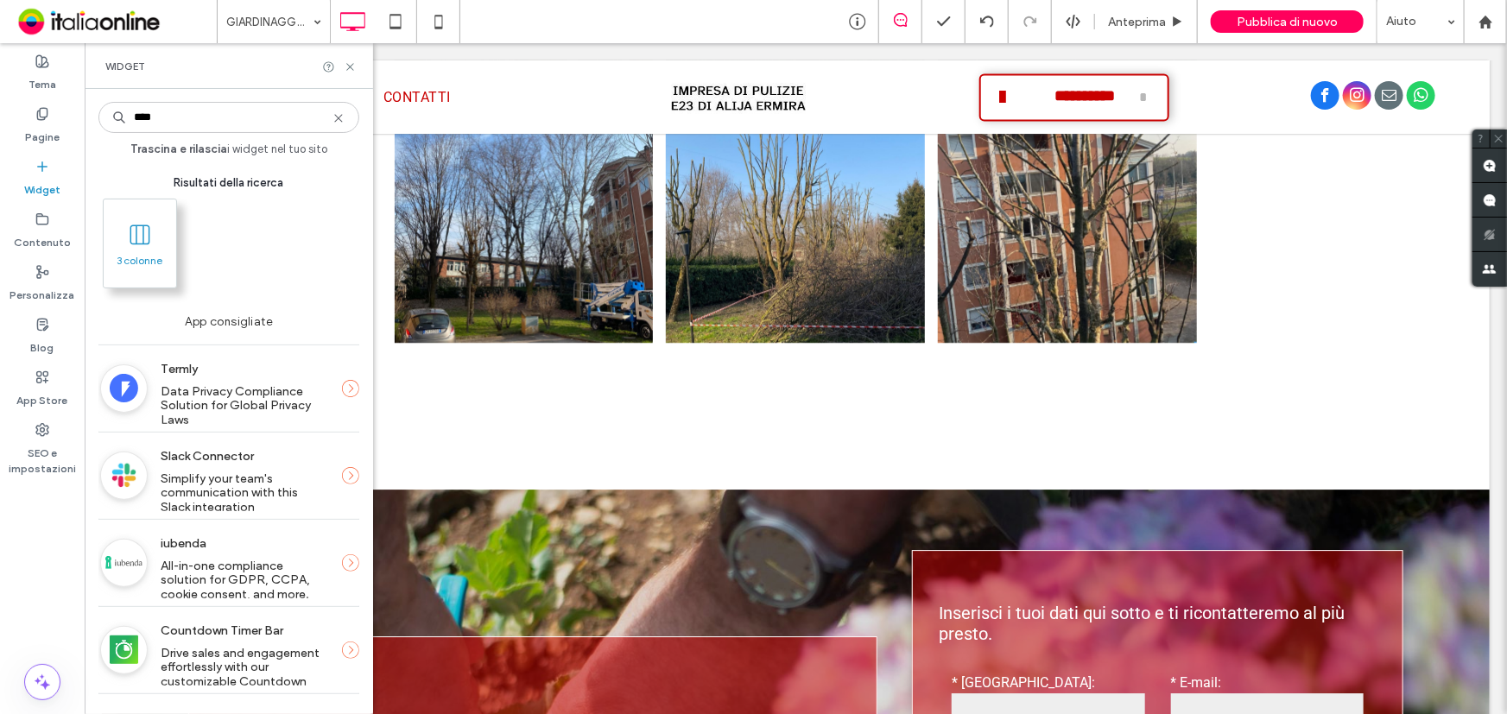
type input "****"
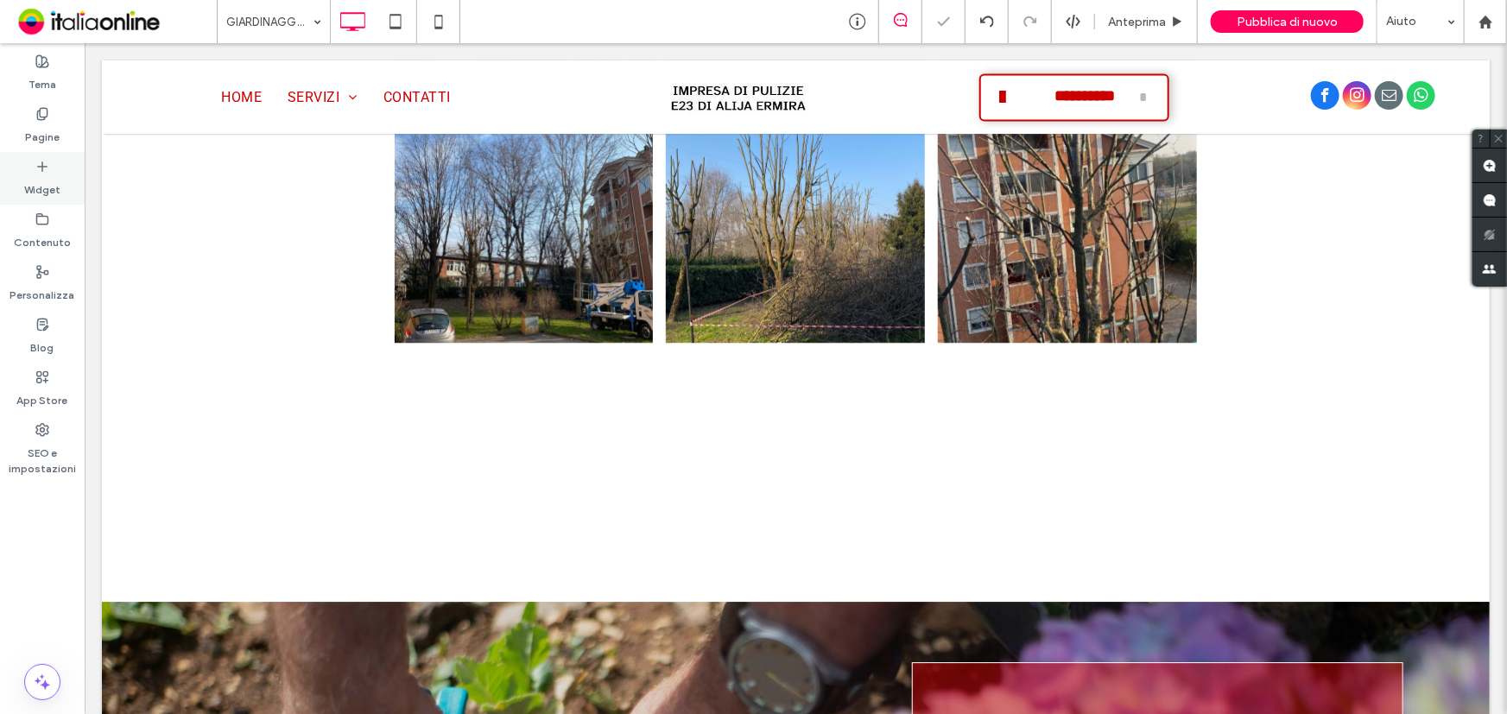
click at [47, 175] on label "Widget" at bounding box center [42, 186] width 36 height 24
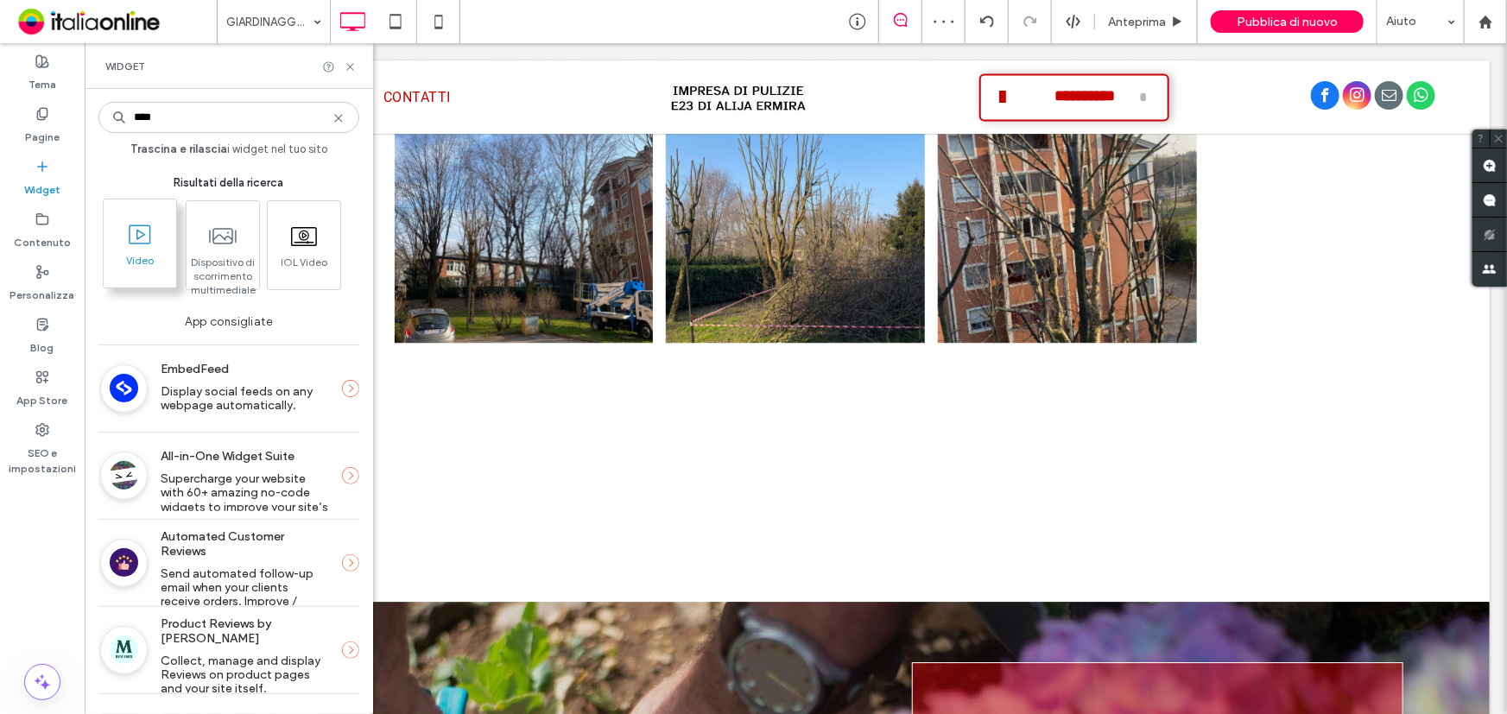
type input "****"
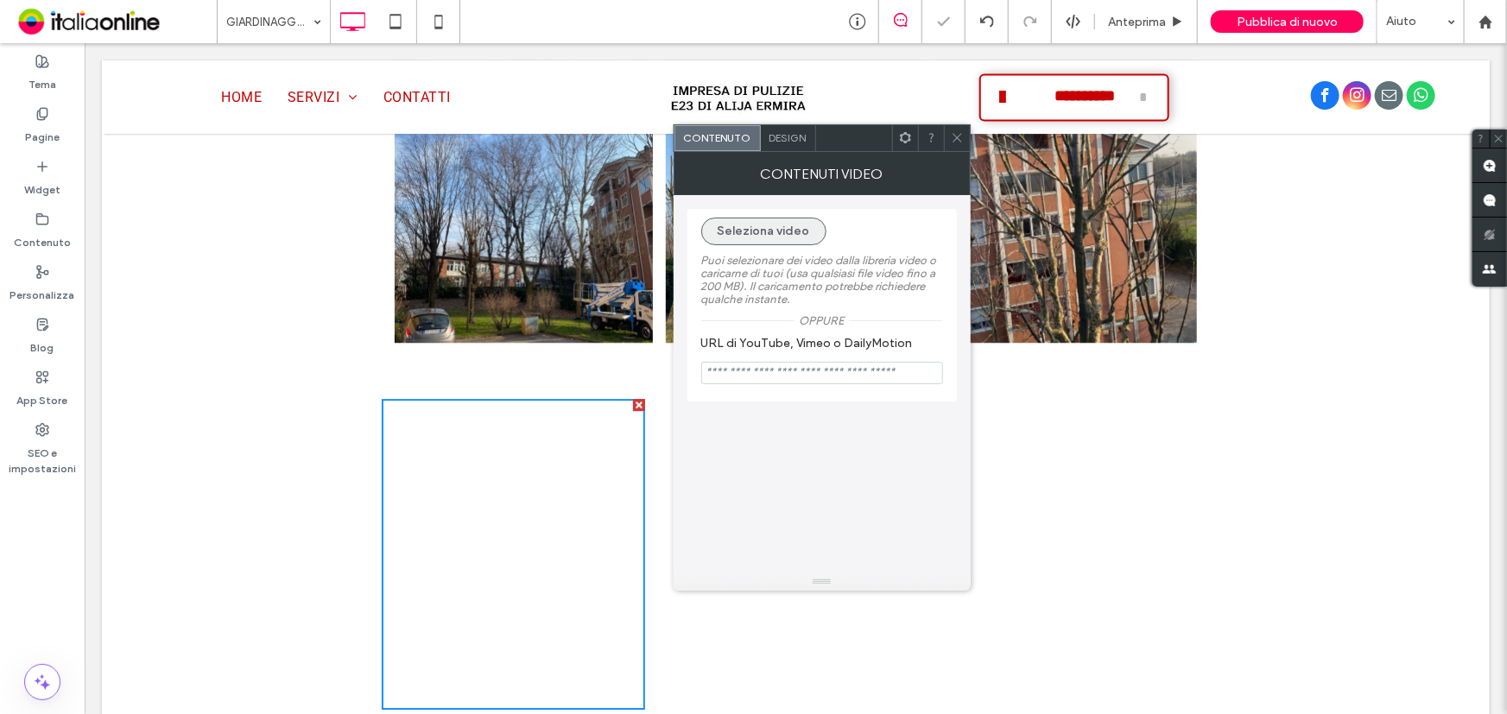
click at [743, 233] on button "Seleziona video" at bounding box center [763, 232] width 125 height 28
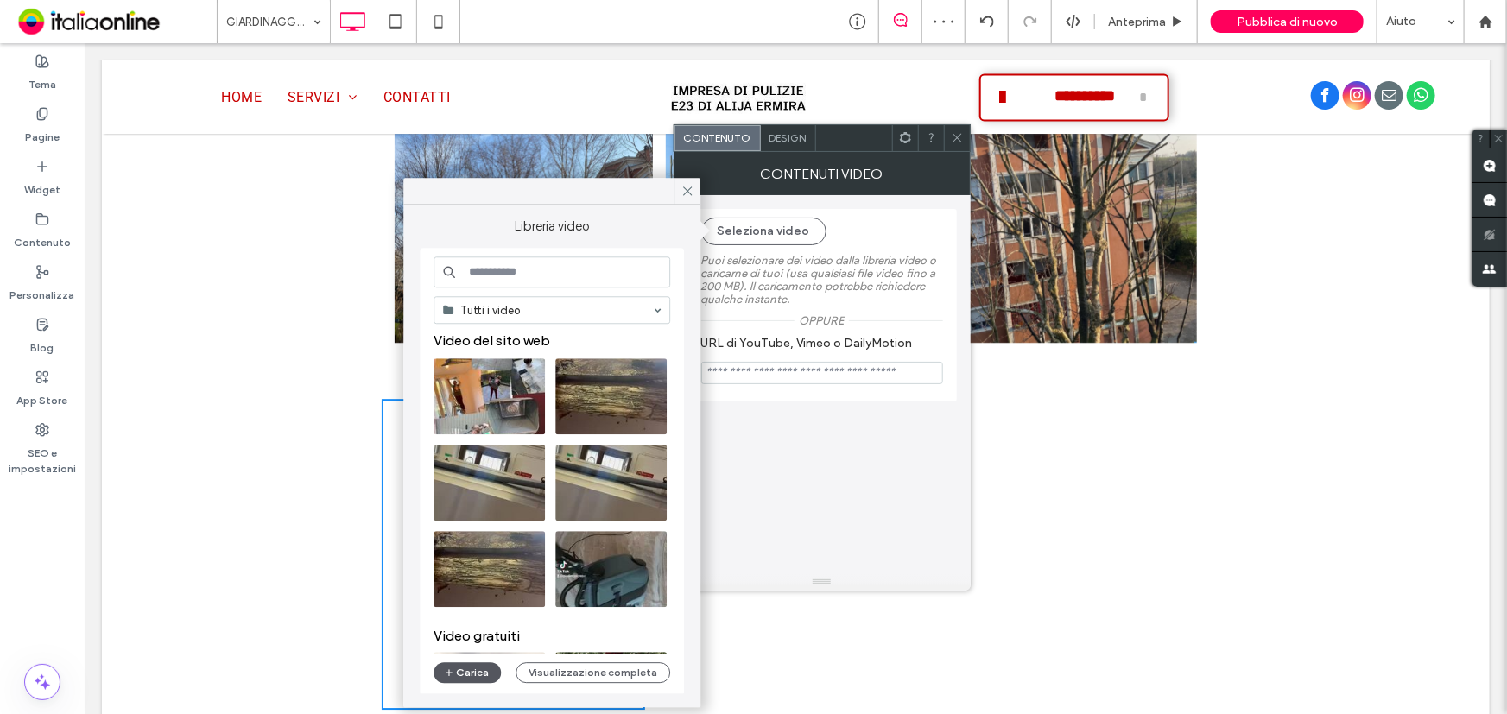
click at [471, 674] on button "Carica" at bounding box center [466, 672] width 67 height 21
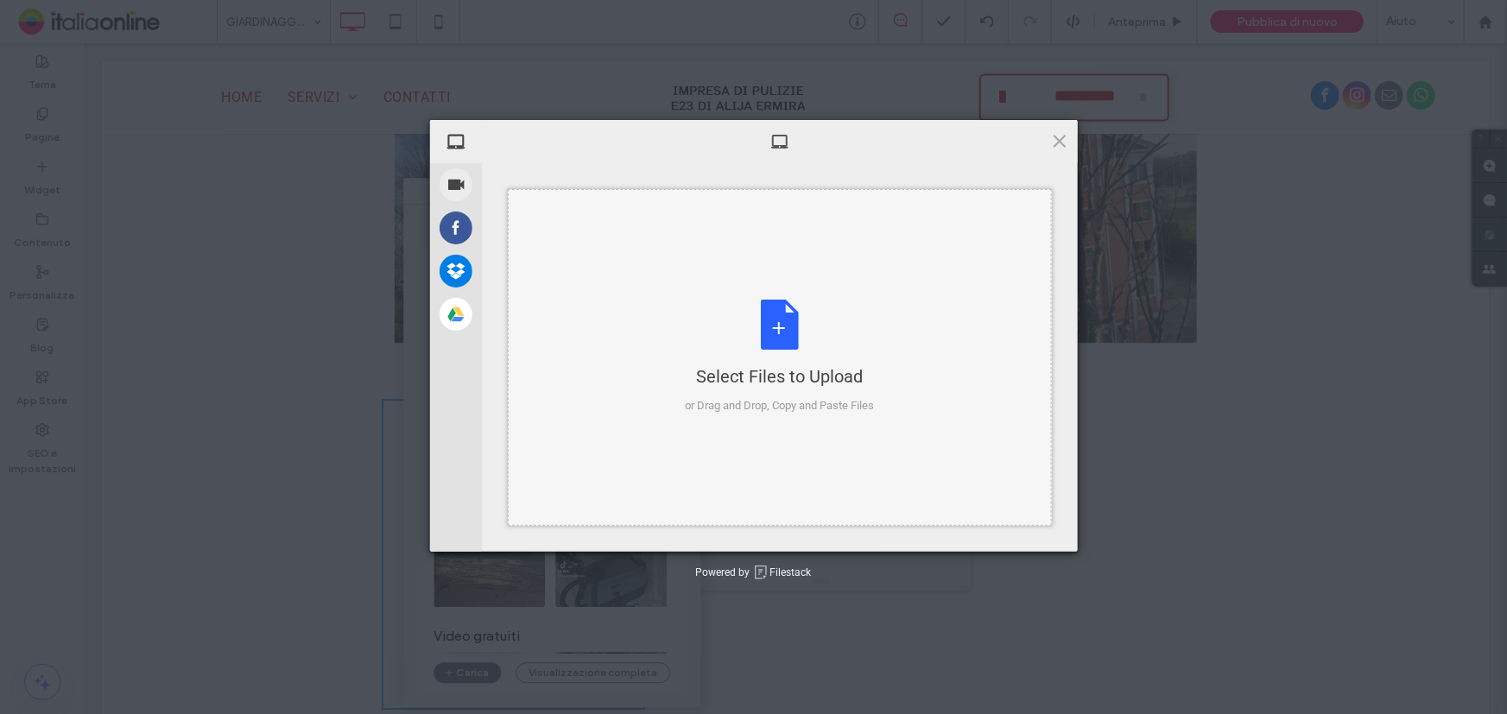
click at [773, 323] on div "Select Files to Upload or Drag and Drop, Copy and Paste Files" at bounding box center [779, 357] width 189 height 115
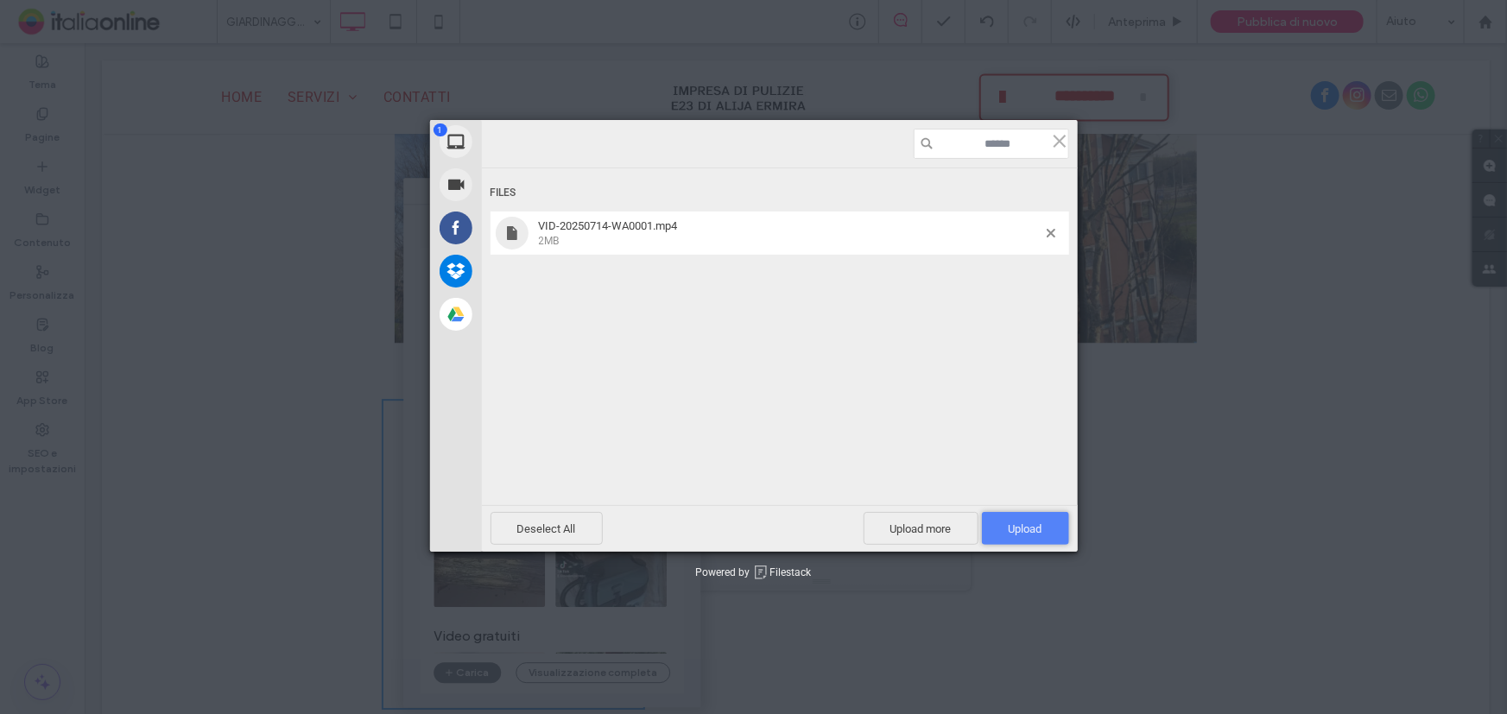
click at [1010, 531] on span "Upload 1" at bounding box center [1025, 528] width 34 height 13
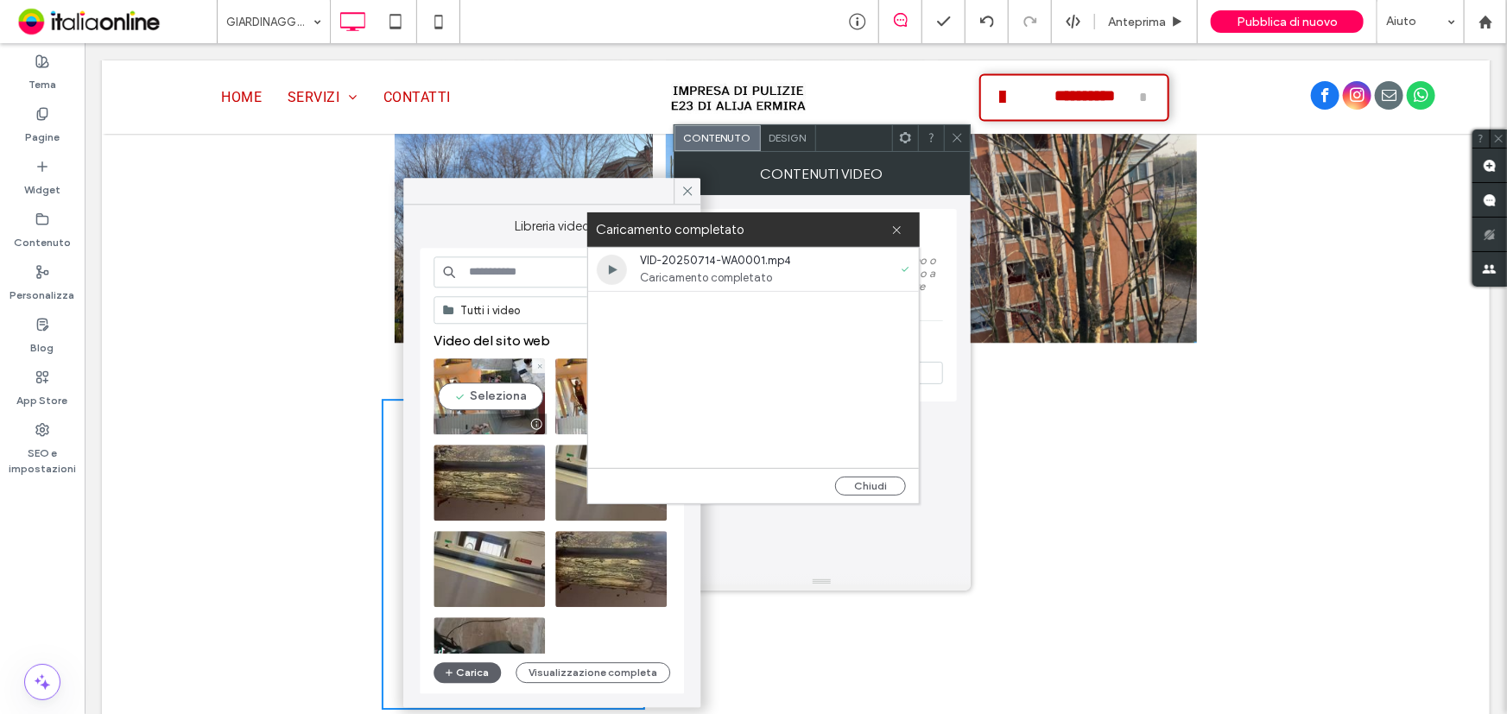
click at [468, 397] on video at bounding box center [488, 396] width 111 height 76
type input "**********"
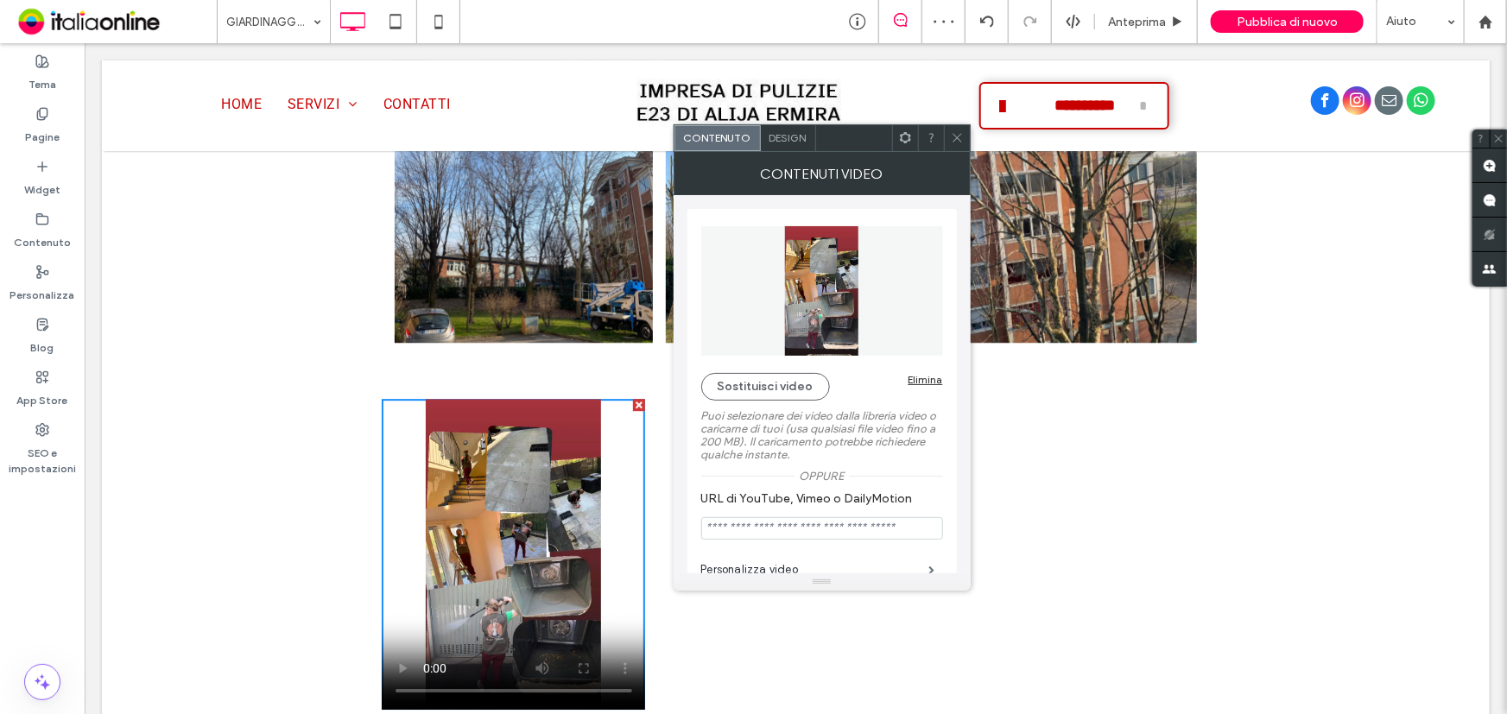
drag, startPoint x: 962, startPoint y: 138, endPoint x: 924, endPoint y: 139, distance: 38.0
click at [962, 138] on icon at bounding box center [957, 137] width 13 height 13
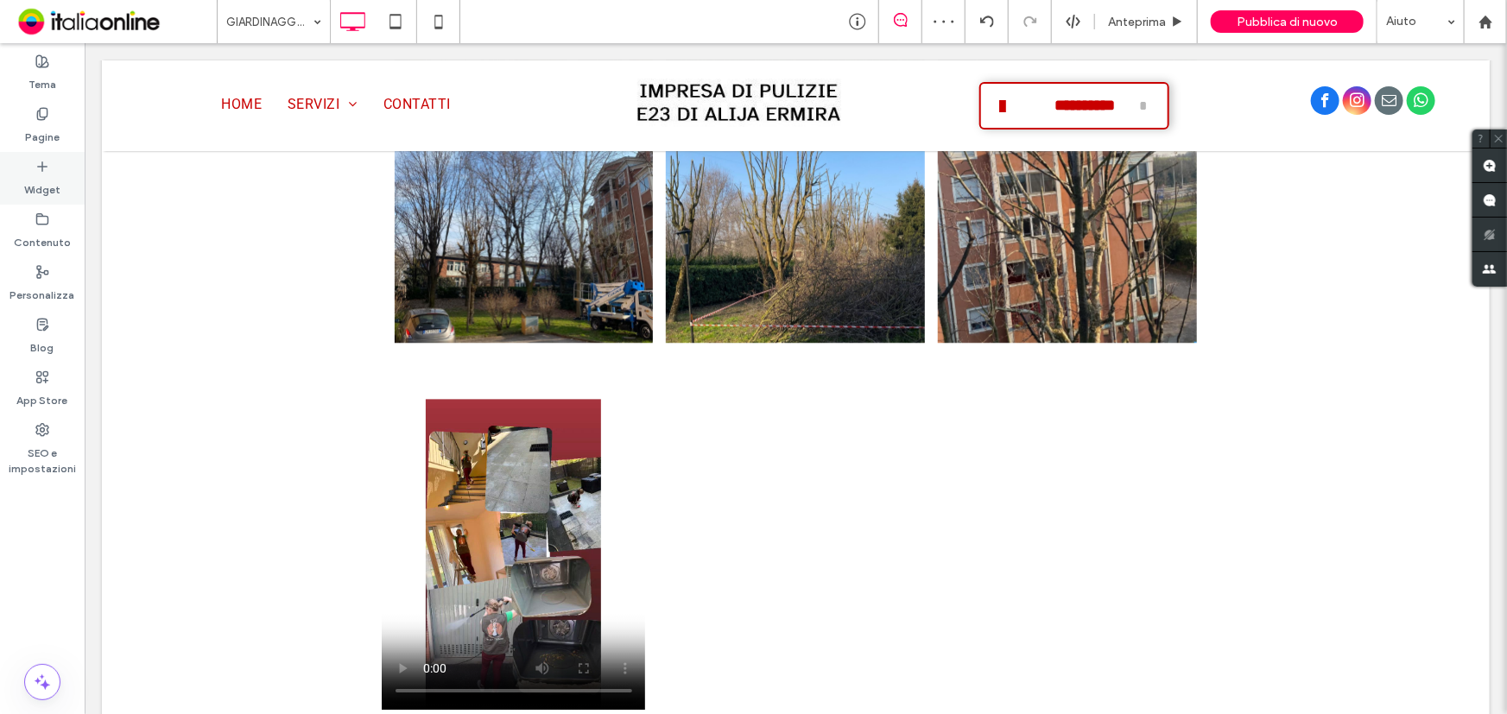
click at [60, 167] on div "Widget" at bounding box center [42, 178] width 85 height 53
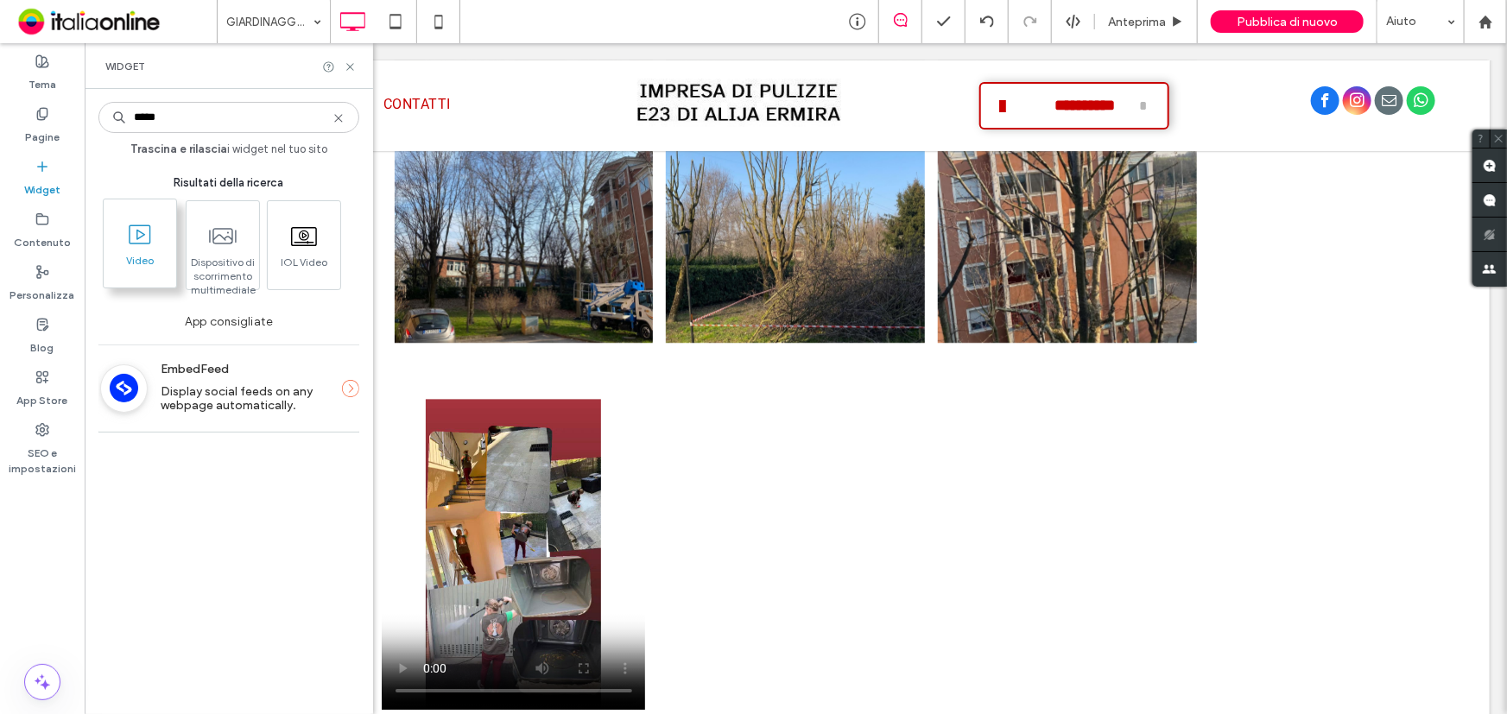
type input "*****"
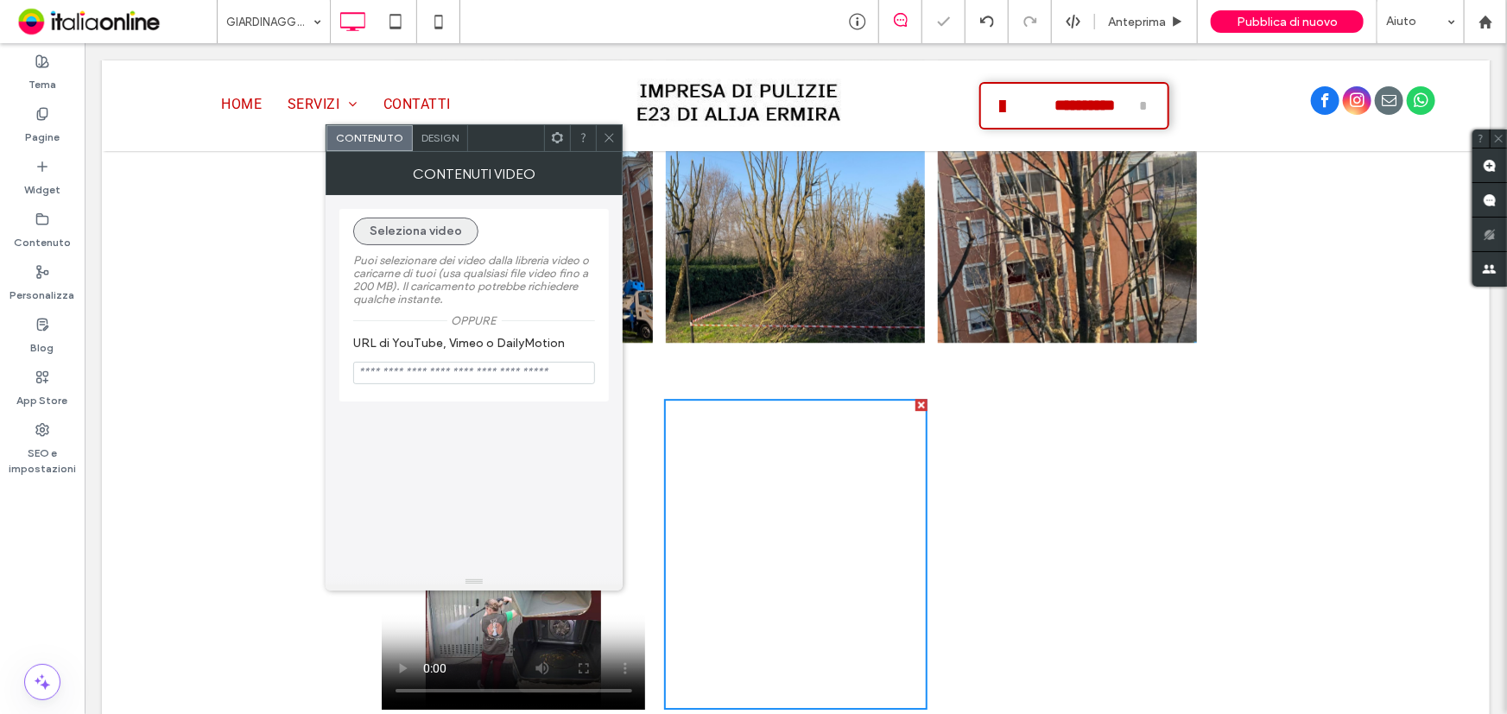
click at [448, 238] on button "Seleziona video" at bounding box center [415, 232] width 125 height 28
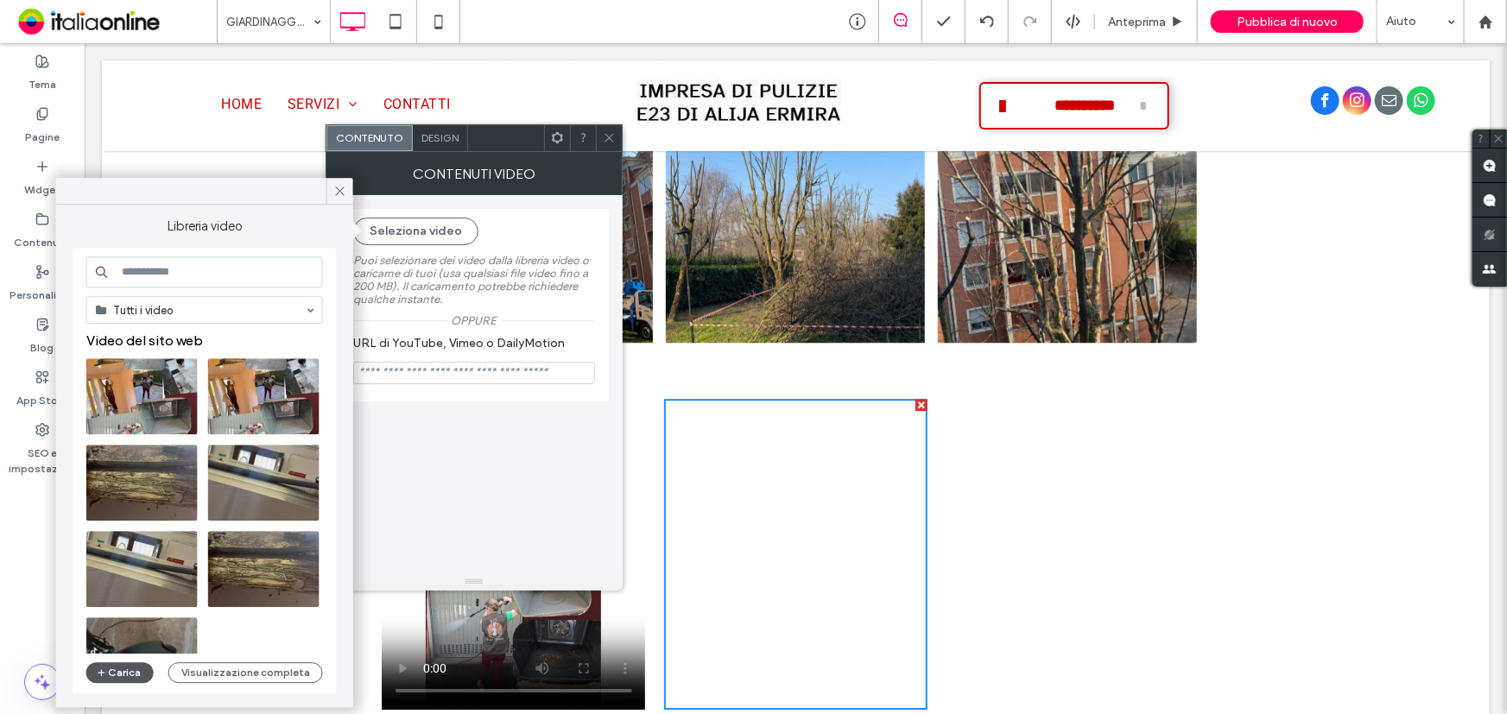
click at [142, 665] on button "Carica" at bounding box center [119, 672] width 67 height 21
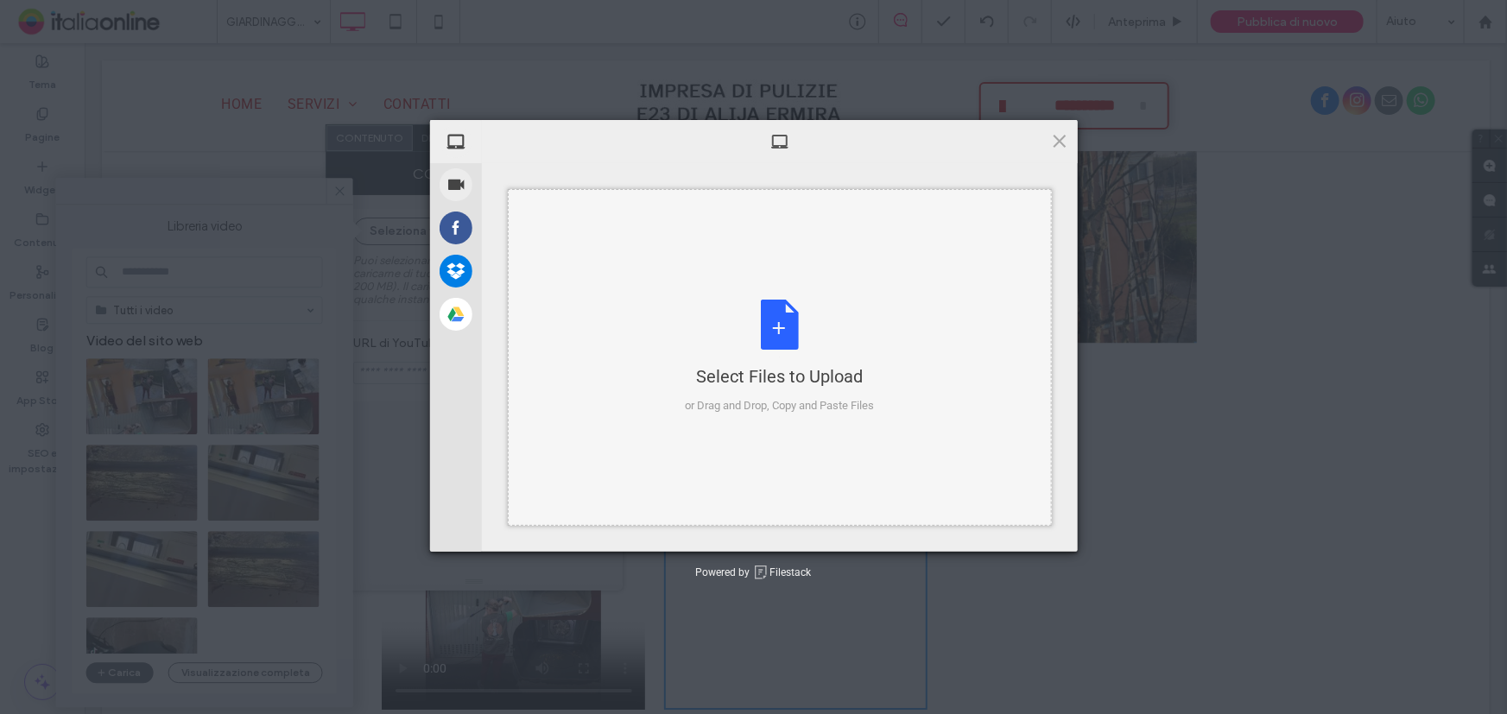
click at [772, 307] on div "Select Files to Upload or Drag and Drop, Copy and Paste Files" at bounding box center [779, 357] width 189 height 115
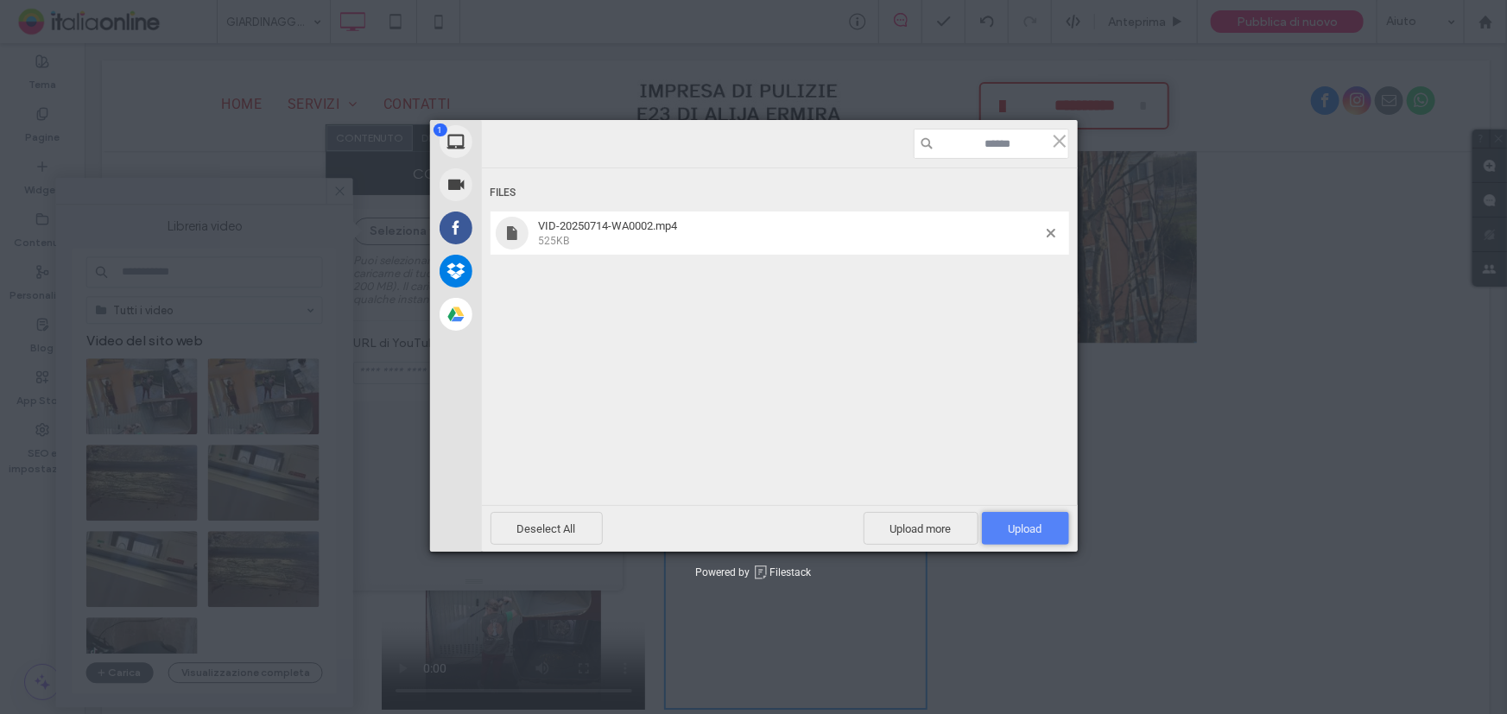
click at [1033, 515] on span "Upload 1" at bounding box center [1025, 528] width 87 height 33
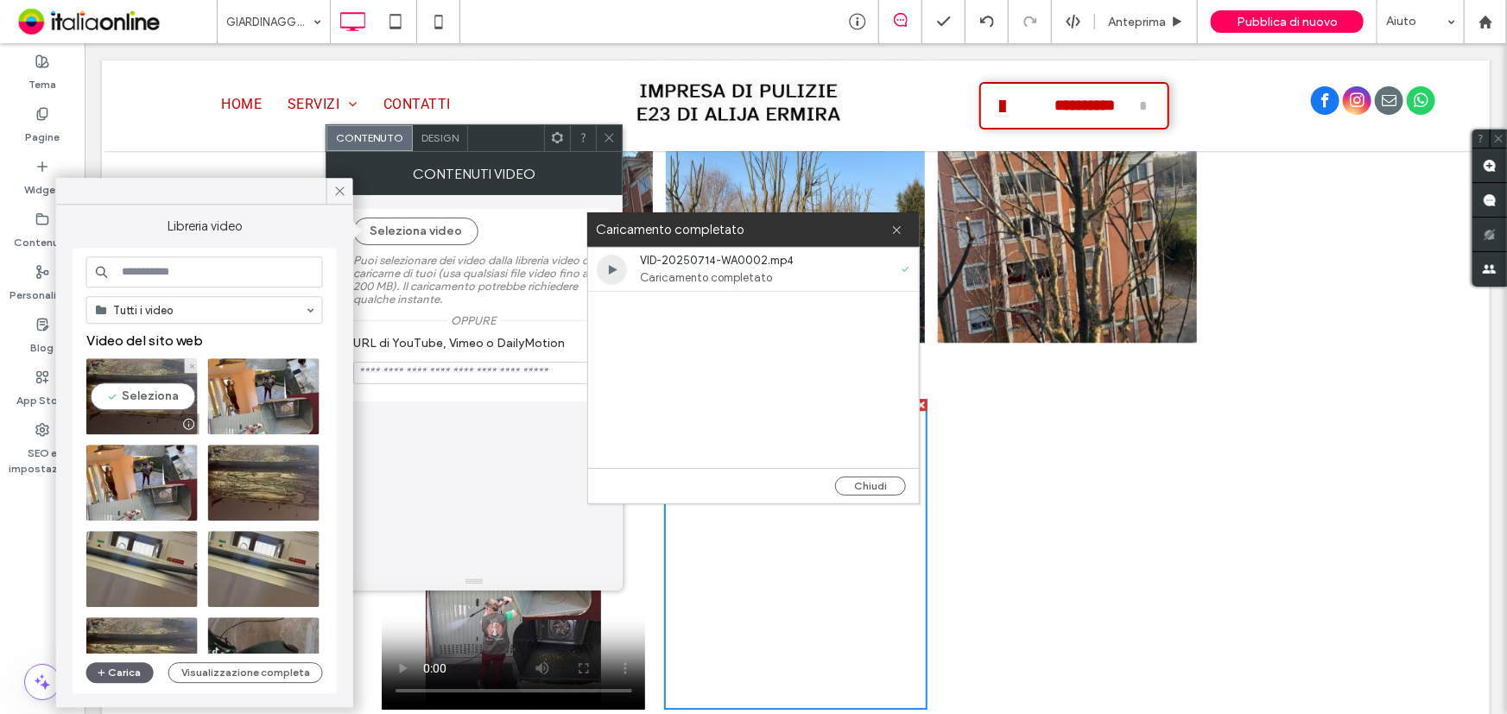
click at [137, 389] on video at bounding box center [141, 396] width 111 height 76
type input "**********"
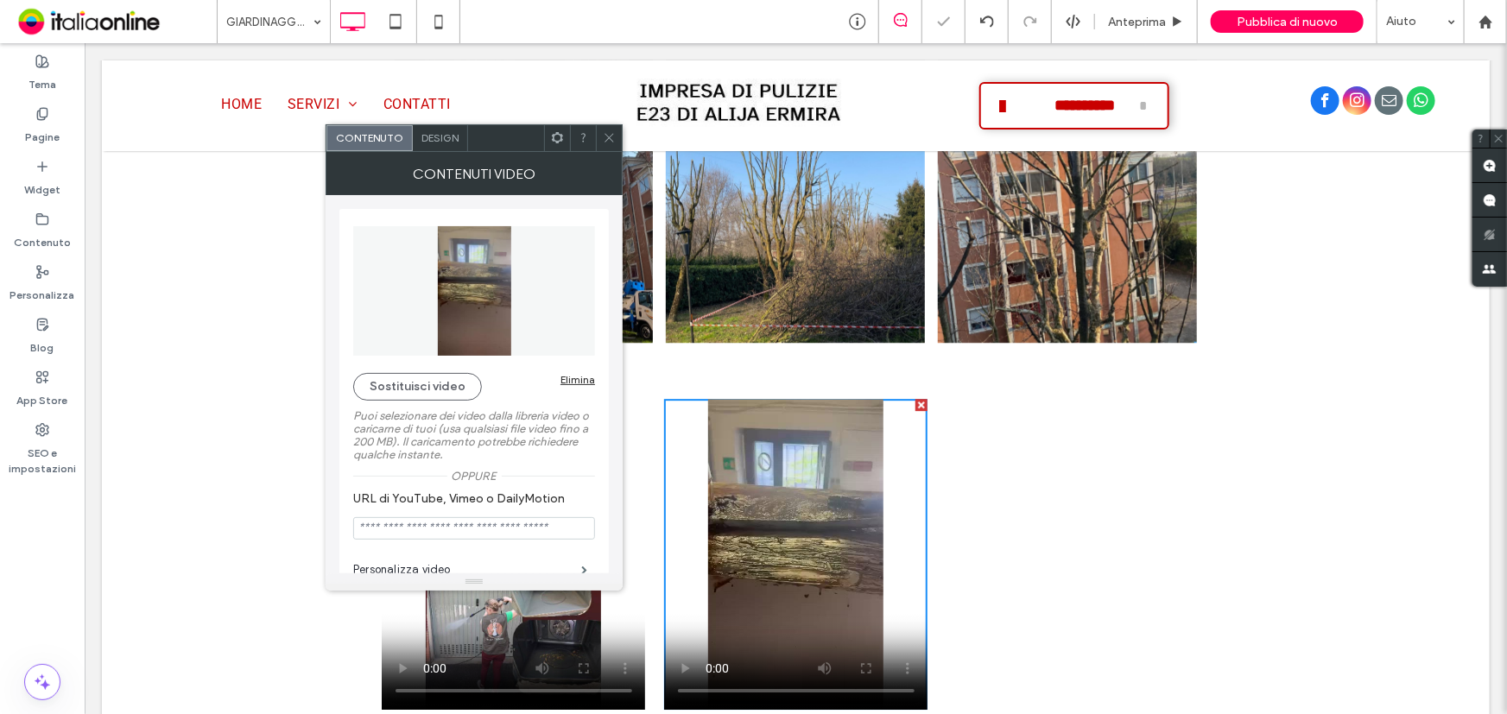
click at [606, 127] on span at bounding box center [609, 138] width 13 height 26
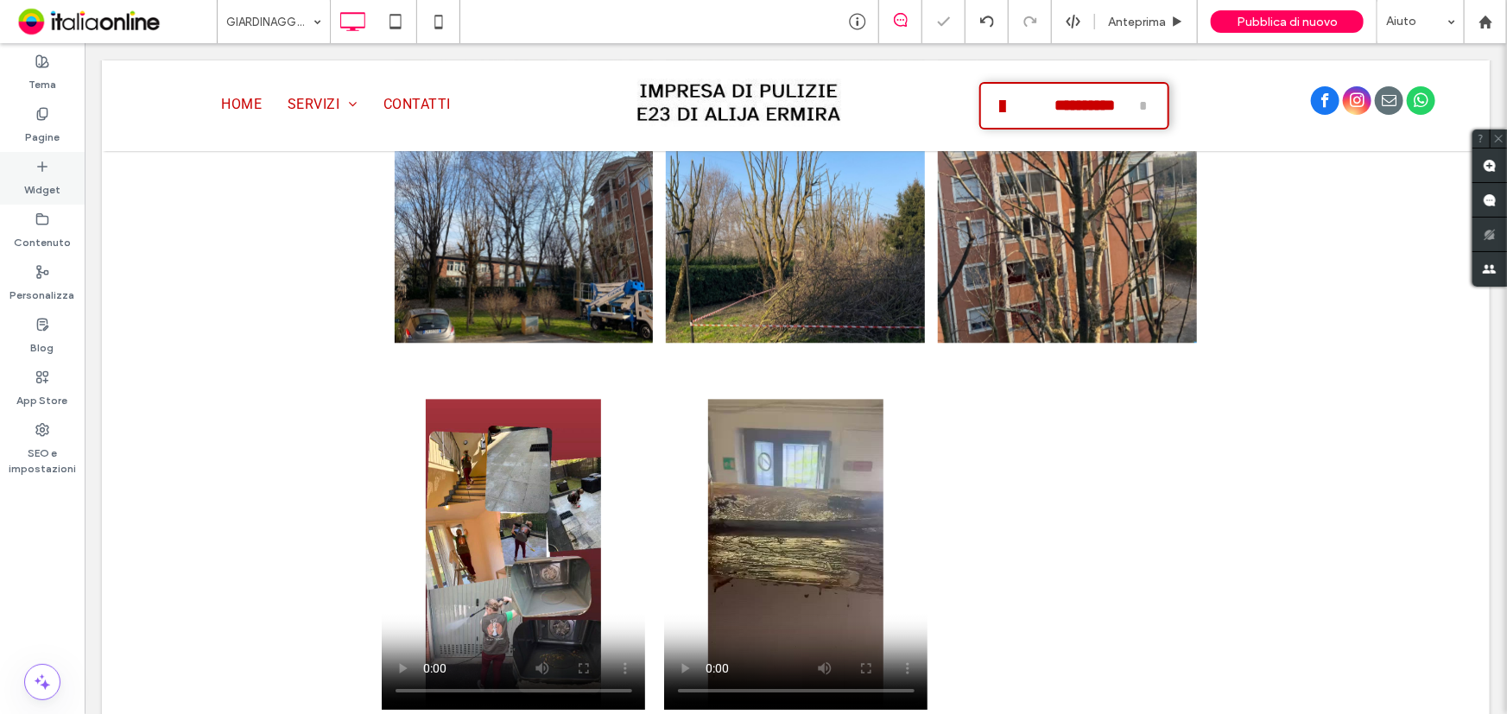
click at [32, 184] on label "Widget" at bounding box center [42, 186] width 36 height 24
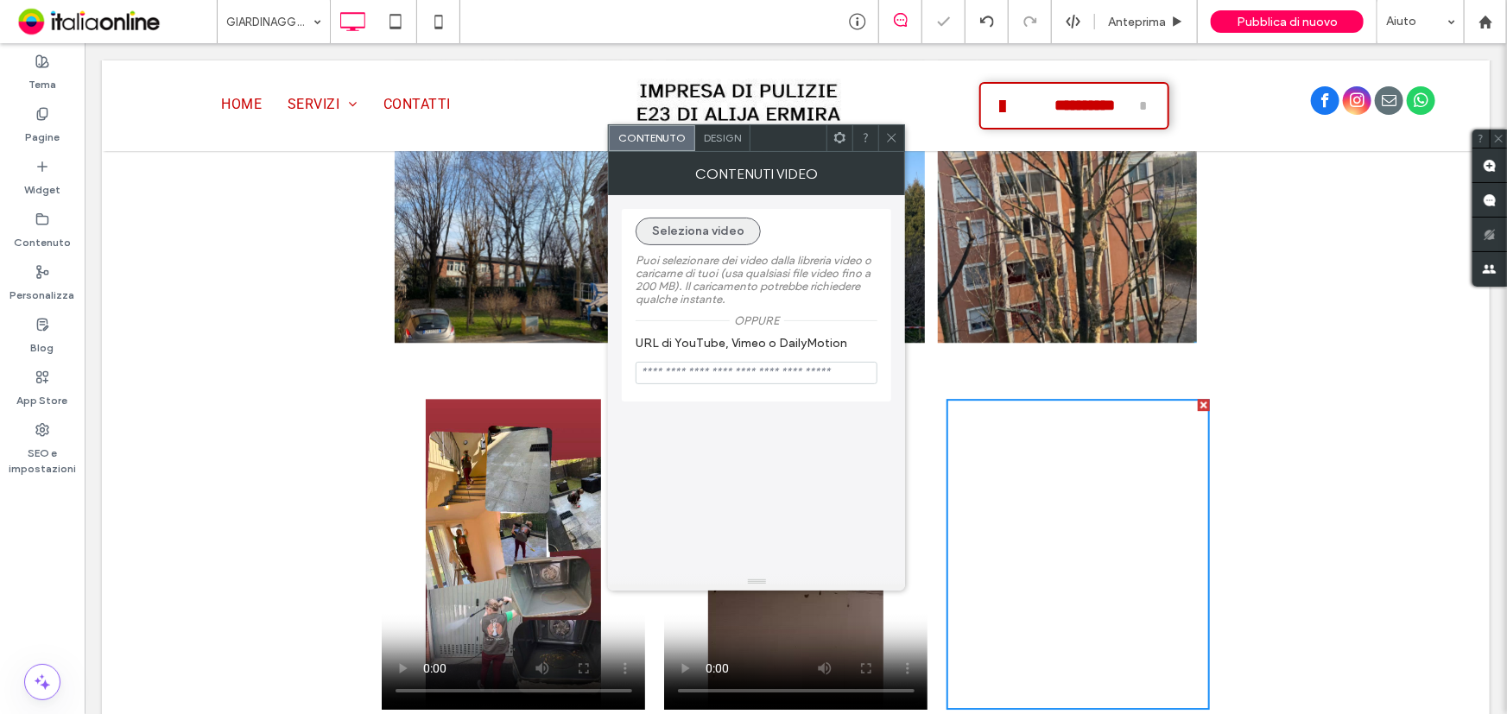
click at [680, 235] on button "Seleziona video" at bounding box center [697, 232] width 125 height 28
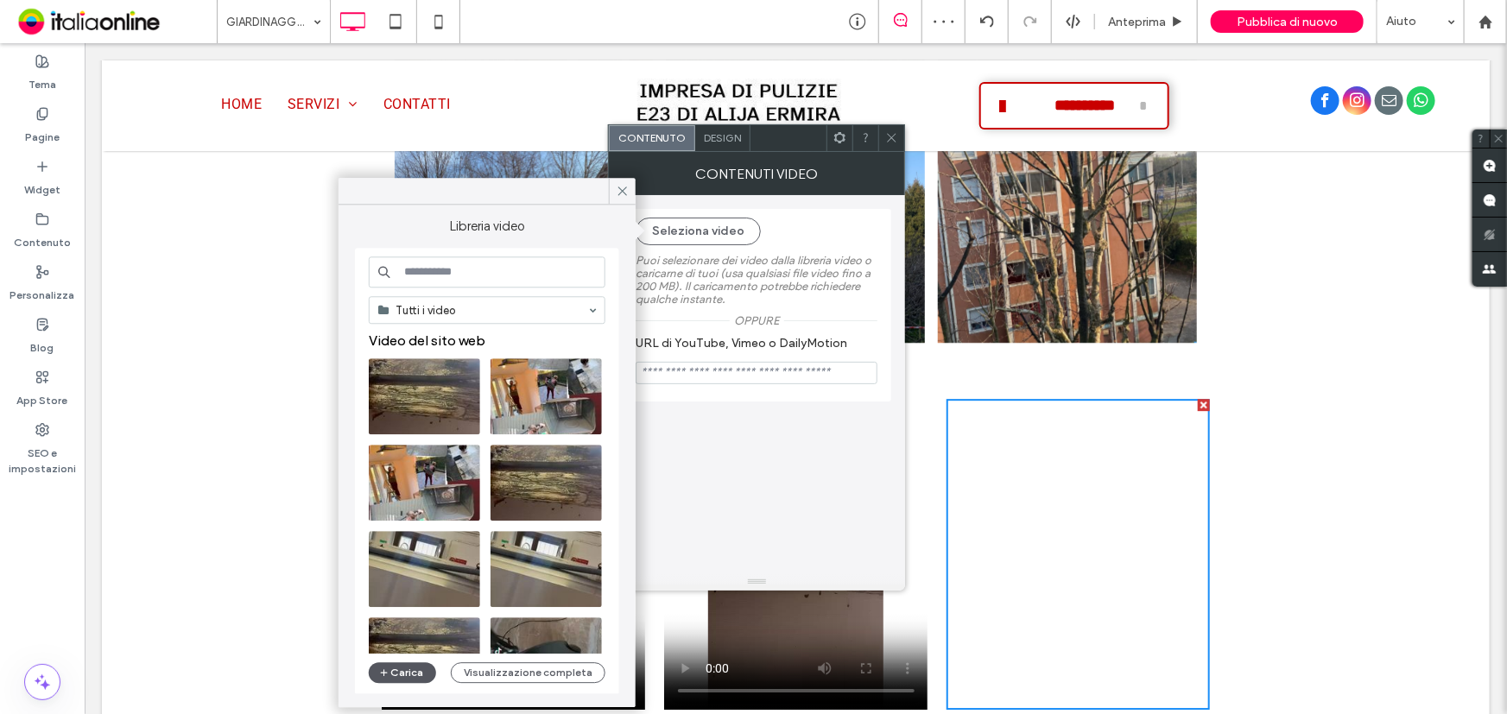
click at [391, 666] on button "Carica" at bounding box center [402, 672] width 67 height 21
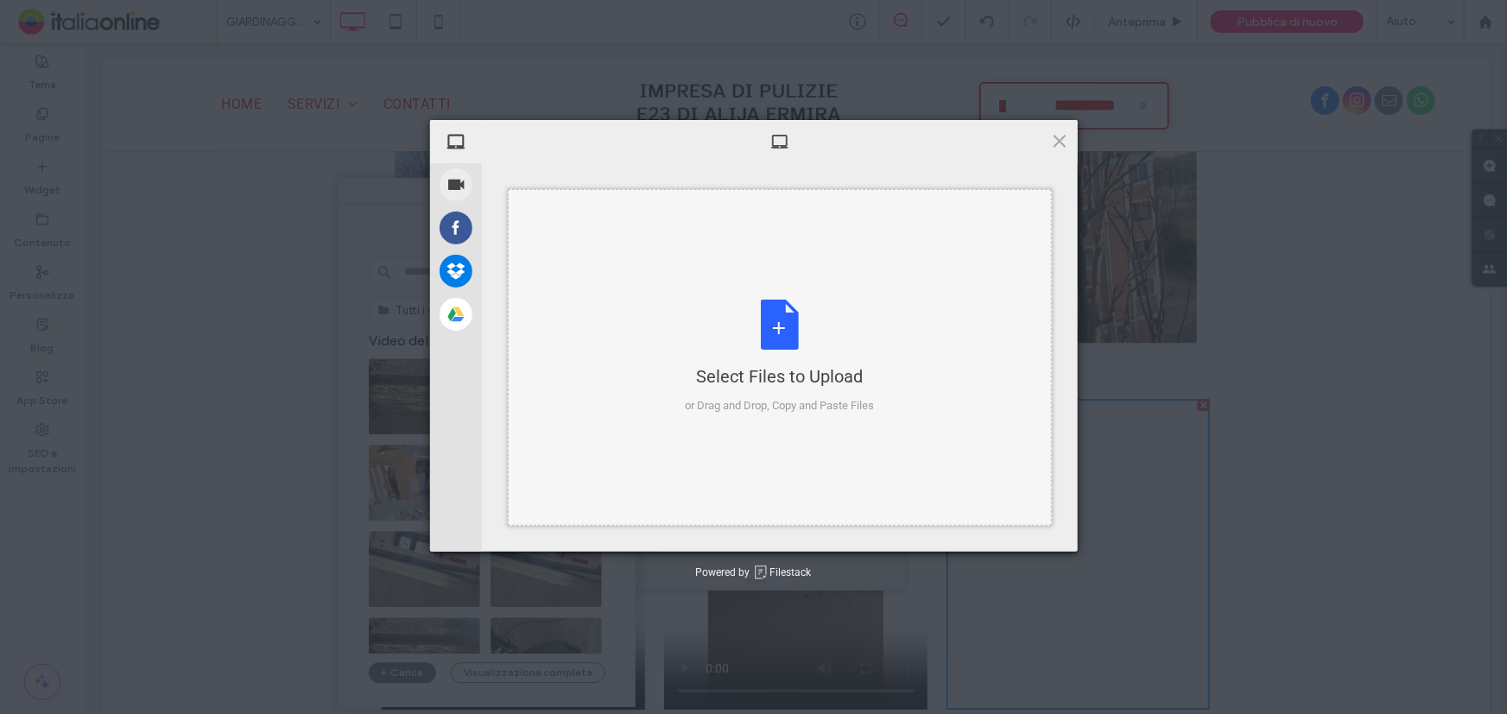
click at [769, 326] on div "Select Files to Upload or Drag and Drop, Copy and Paste Files" at bounding box center [779, 357] width 189 height 115
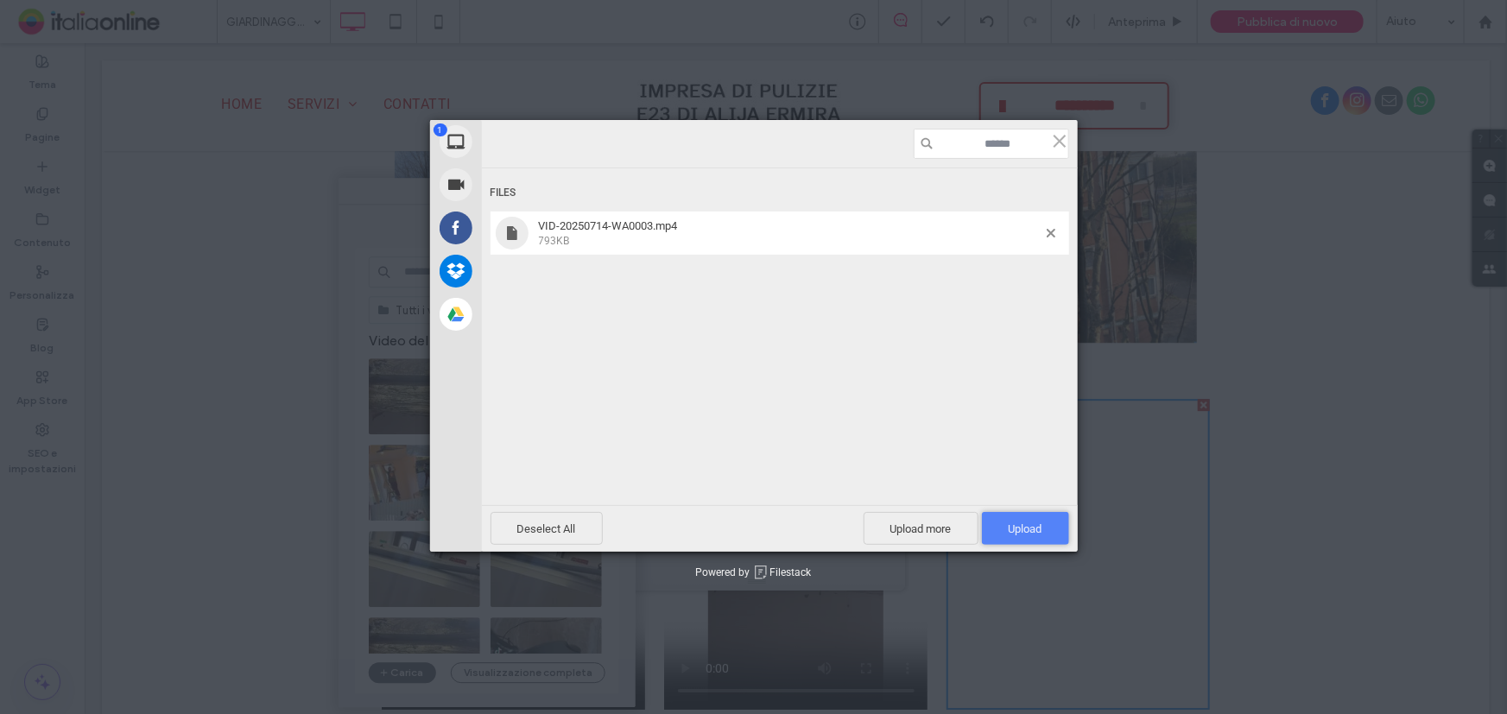
click at [1031, 517] on span "Upload 1" at bounding box center [1025, 528] width 87 height 33
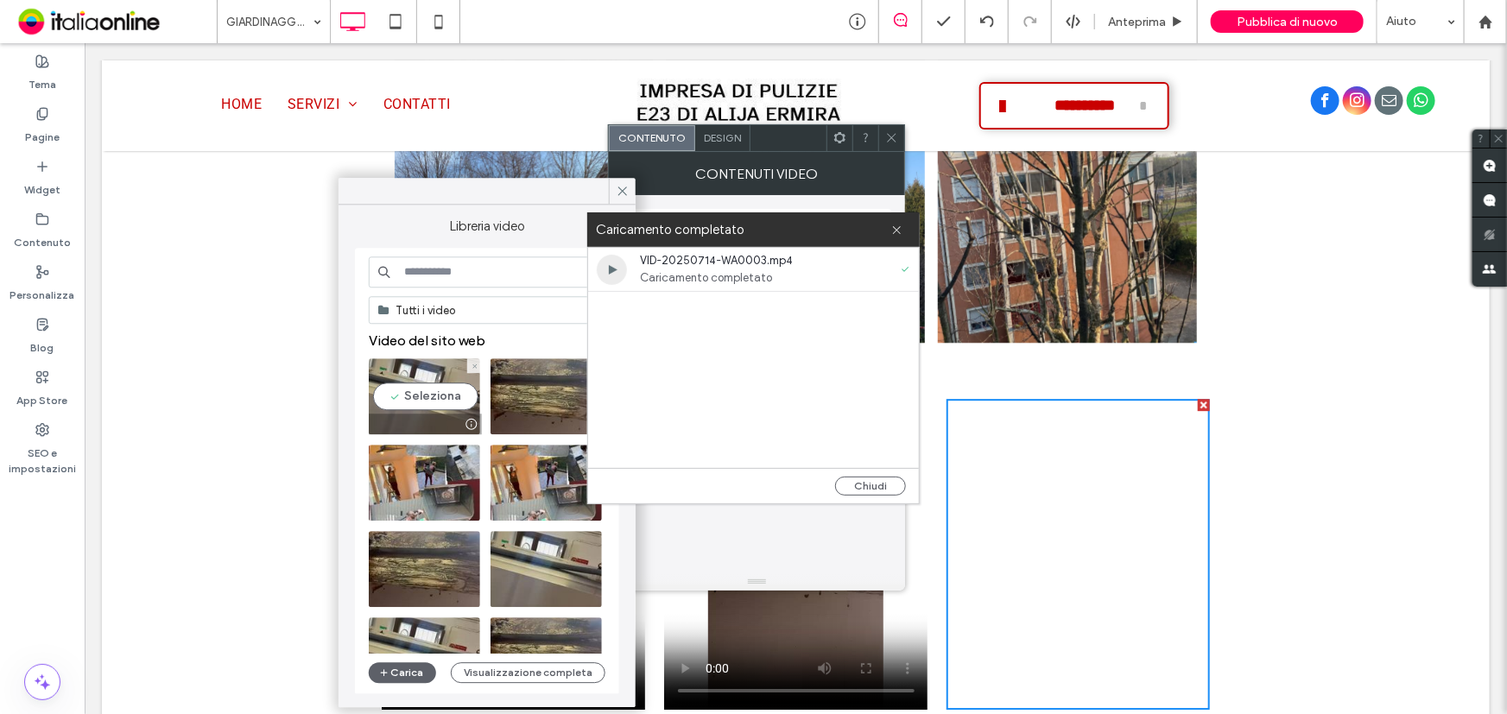
click at [458, 398] on video at bounding box center [424, 396] width 111 height 76
type input "**********"
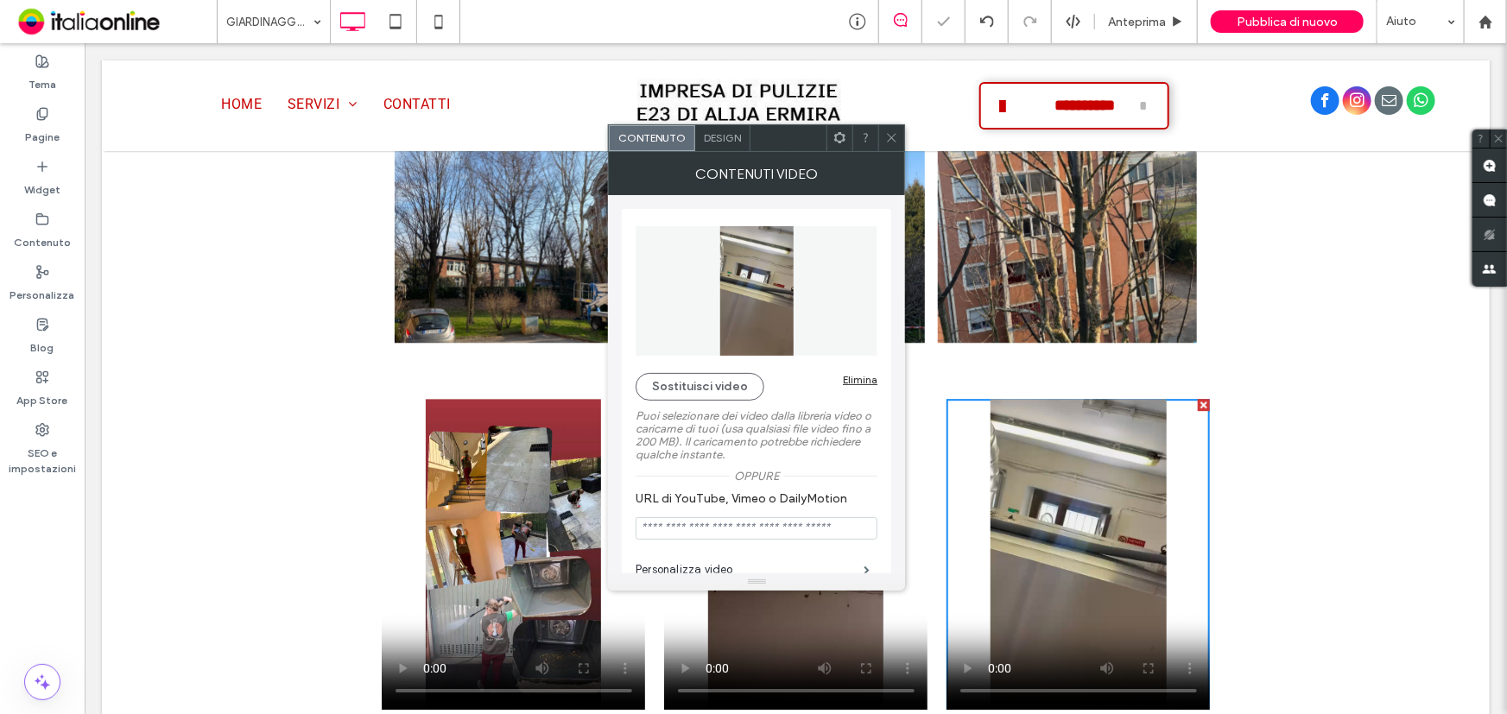
click at [890, 135] on icon at bounding box center [891, 137] width 13 height 13
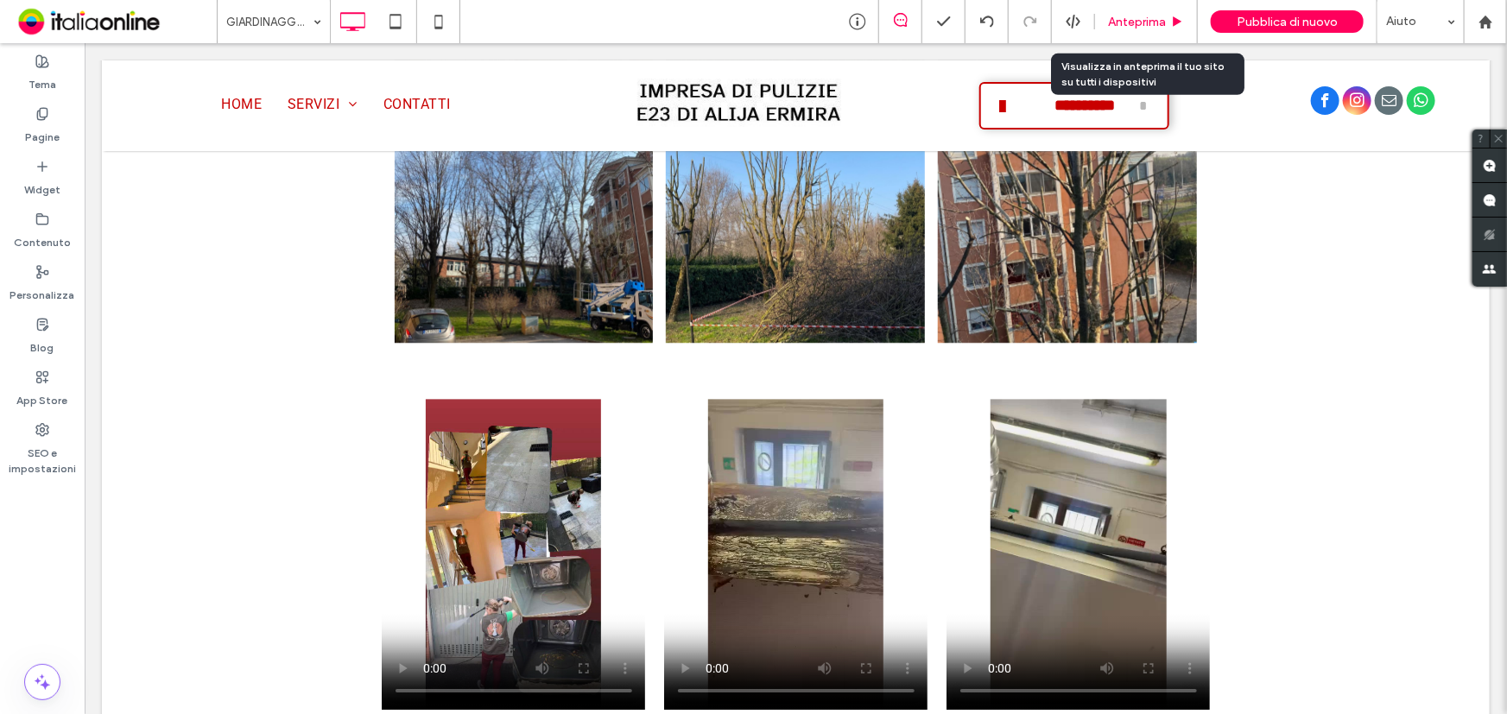
drag, startPoint x: 1128, startPoint y: 22, endPoint x: 1110, endPoint y: 56, distance: 38.6
click at [1128, 22] on span "Anteprima" at bounding box center [1137, 22] width 58 height 15
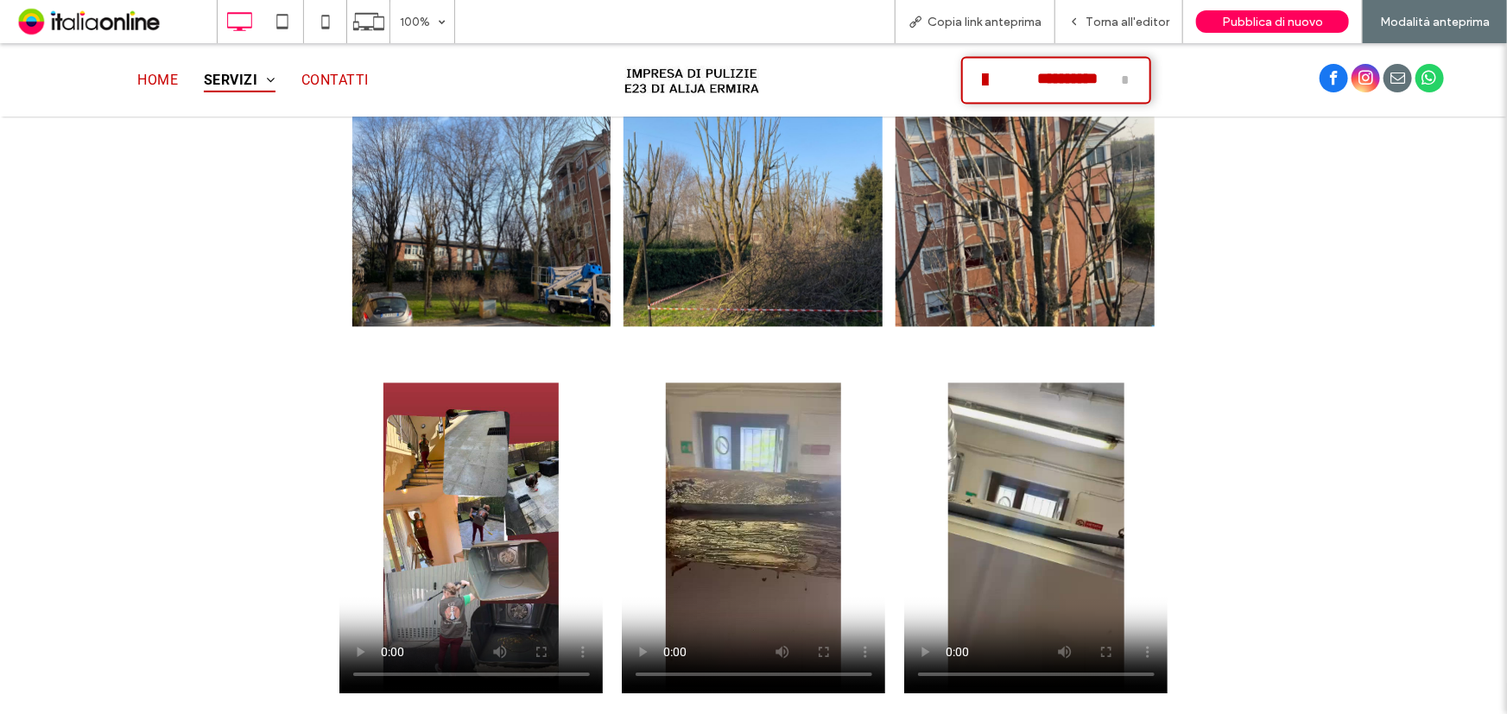
scroll to position [2405, 0]
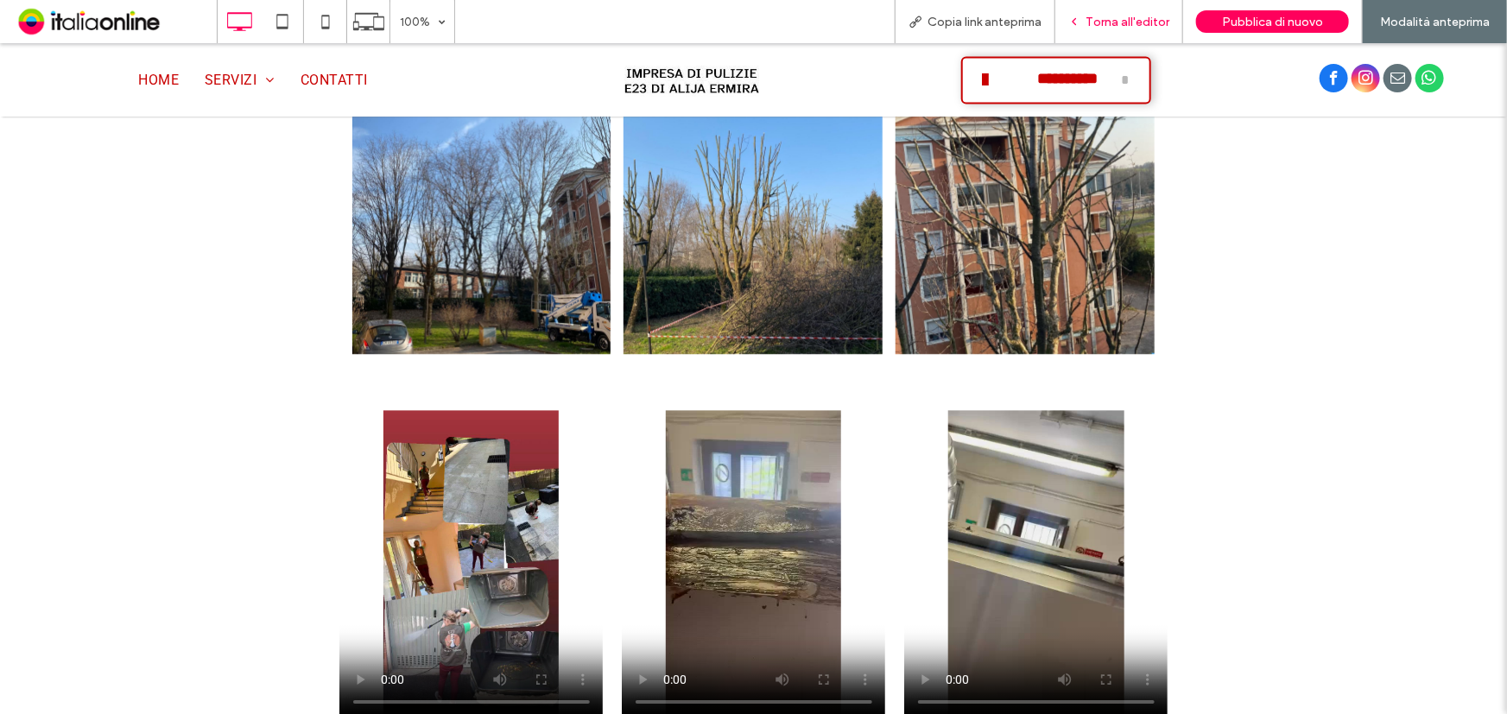
click at [1090, 21] on span "Torna all'editor" at bounding box center [1127, 22] width 84 height 15
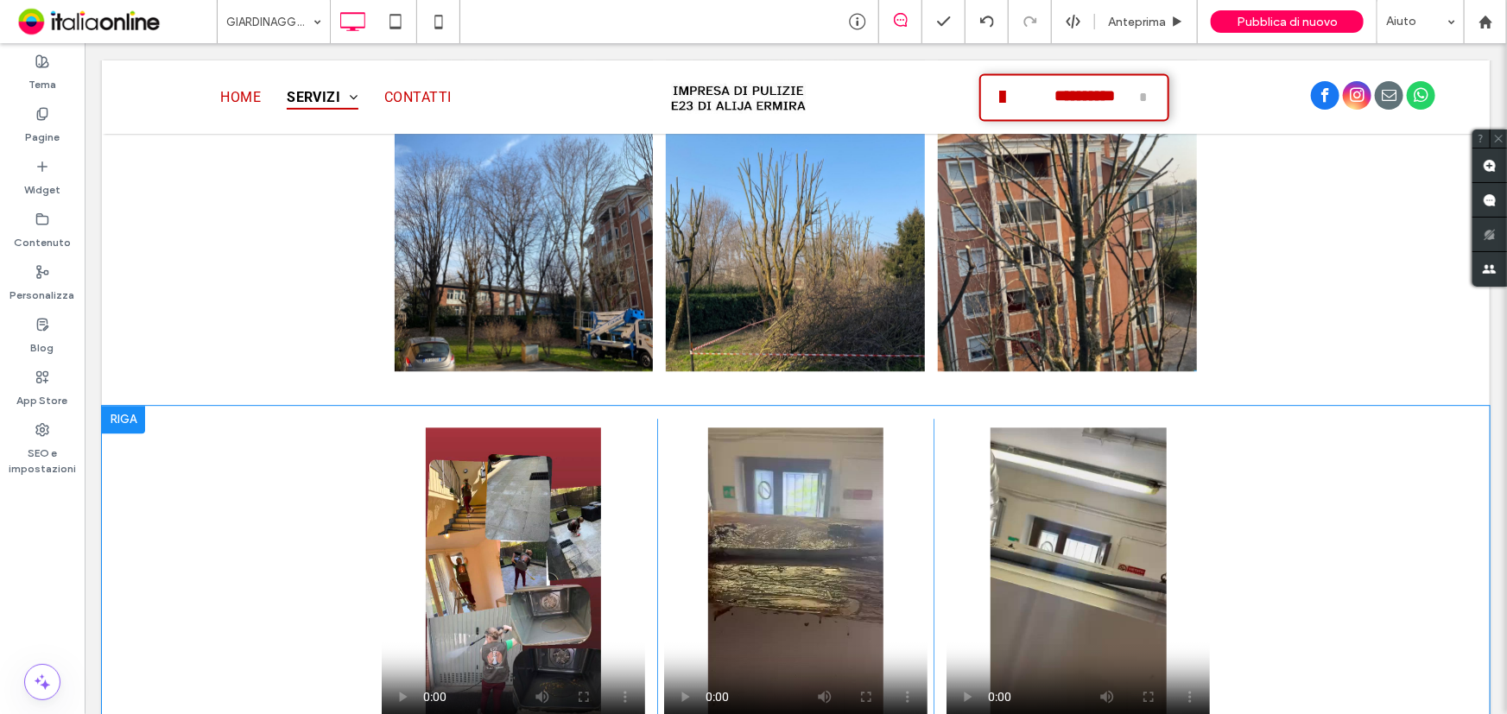
click at [111, 405] on div at bounding box center [122, 419] width 43 height 28
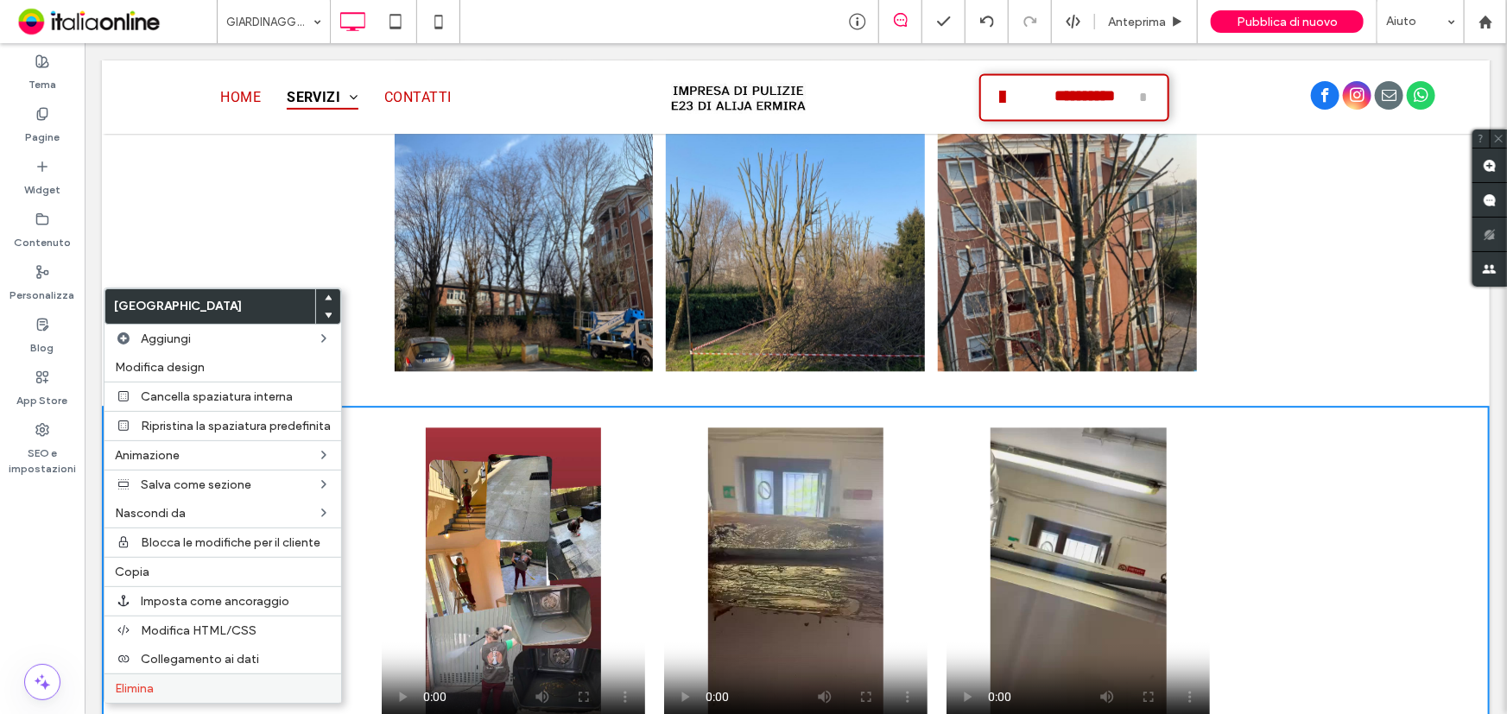
click at [171, 685] on label "Elimina" at bounding box center [223, 688] width 216 height 15
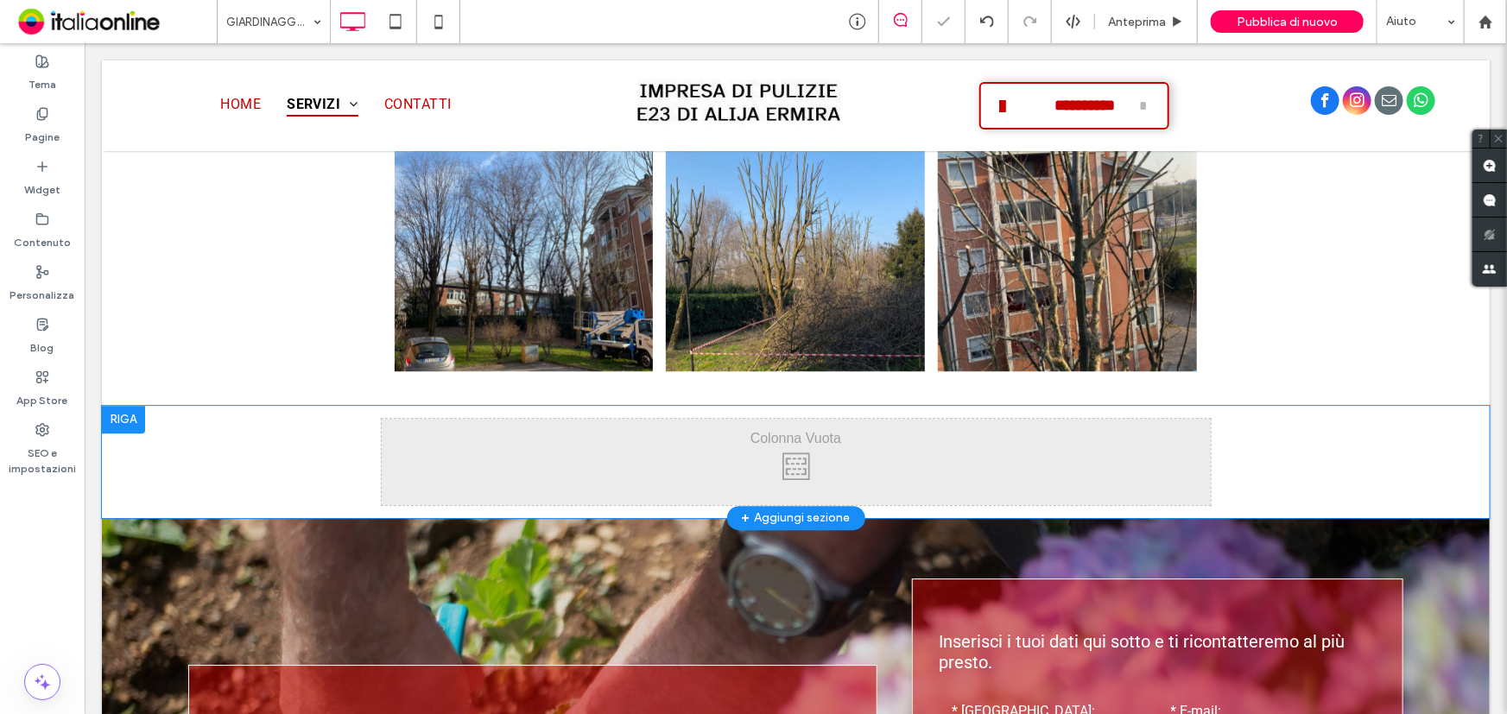
click at [122, 405] on div at bounding box center [122, 419] width 43 height 28
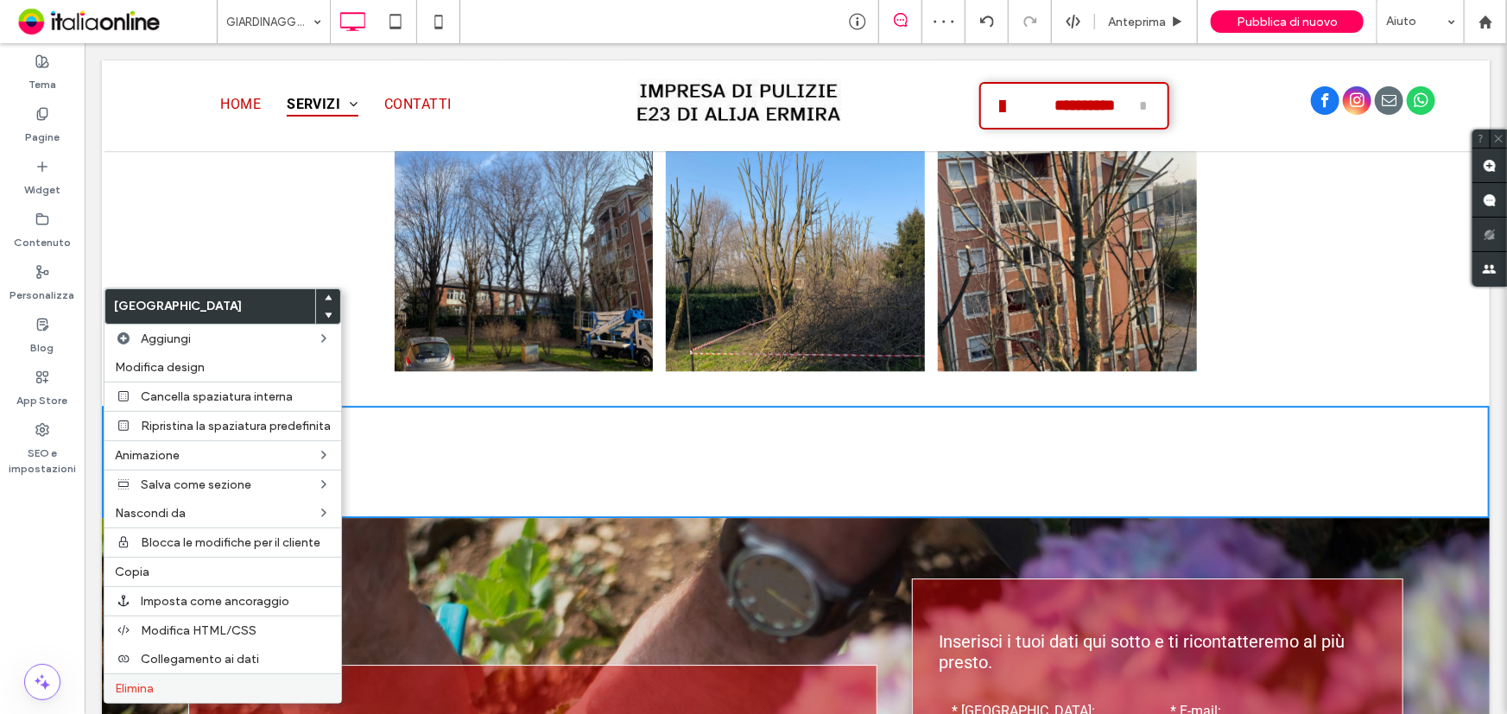
click at [138, 695] on span "Elimina" at bounding box center [134, 688] width 39 height 15
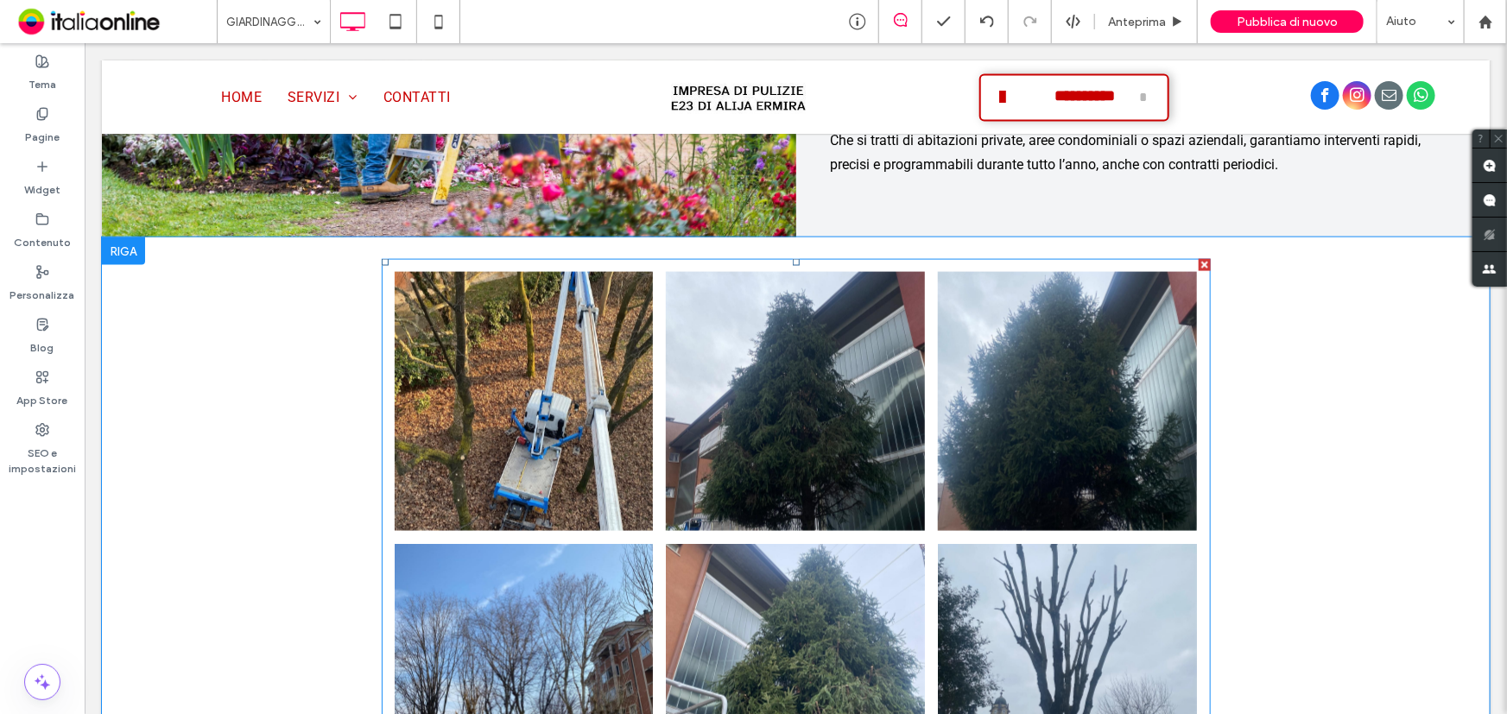
scroll to position [1071, 0]
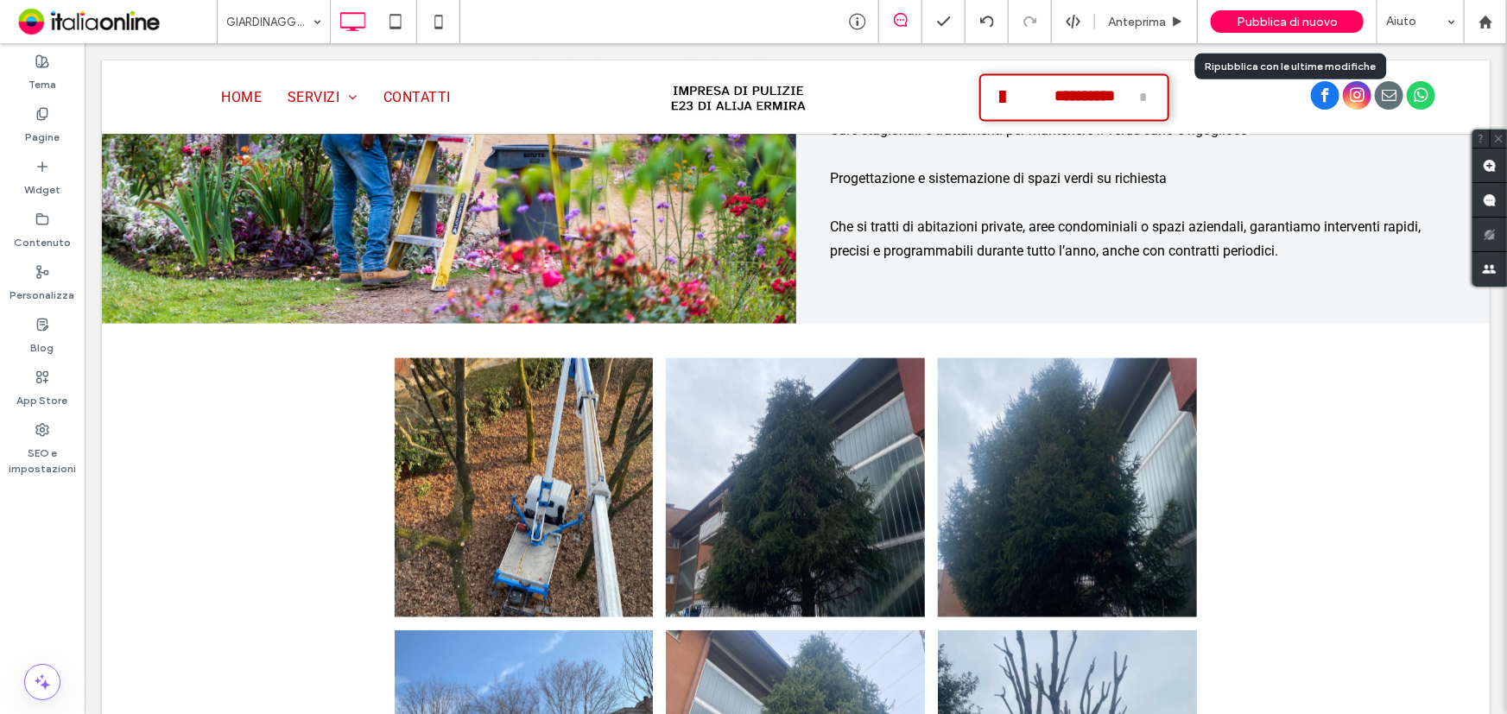
click at [1226, 15] on div "Pubblica di nuovo" at bounding box center [1286, 21] width 153 height 22
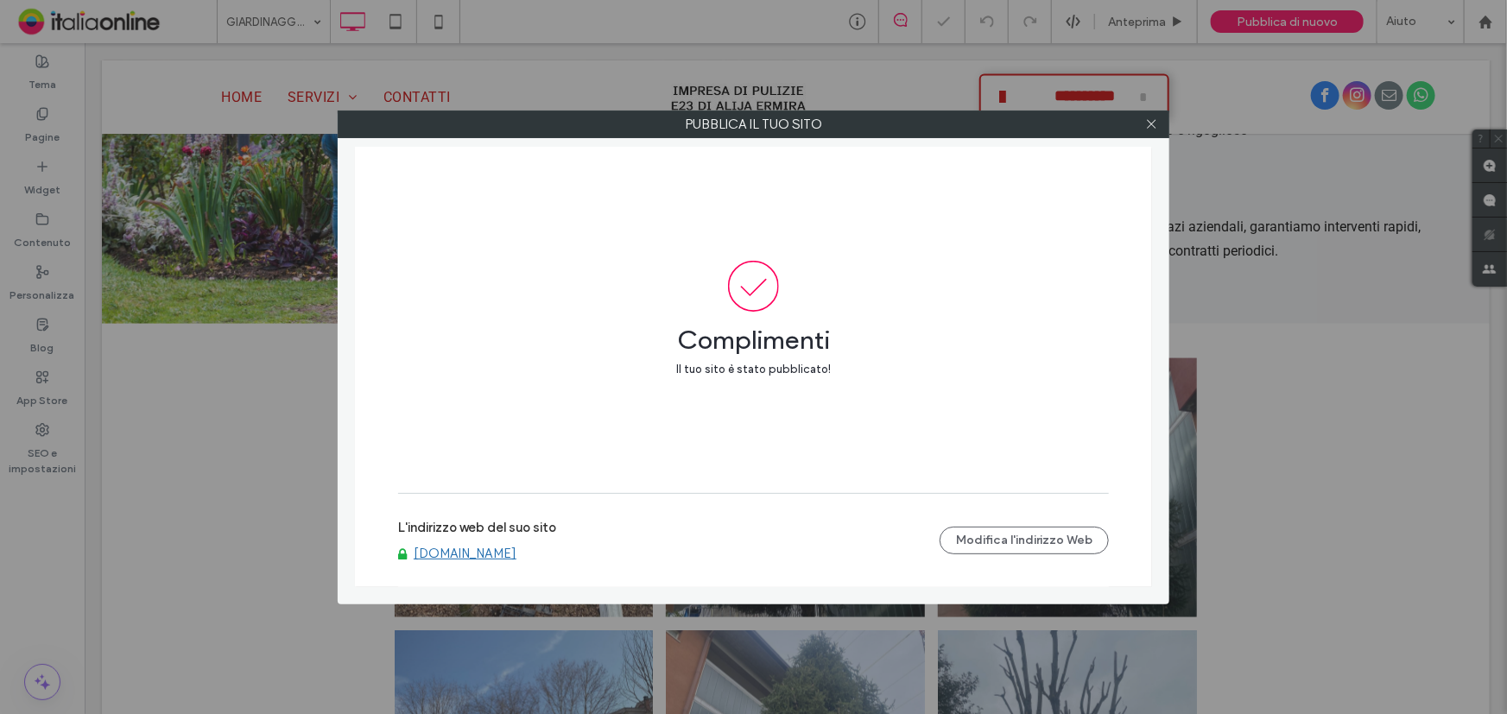
click at [516, 556] on link "www.impresadipuliziee23.com" at bounding box center [465, 554] width 103 height 16
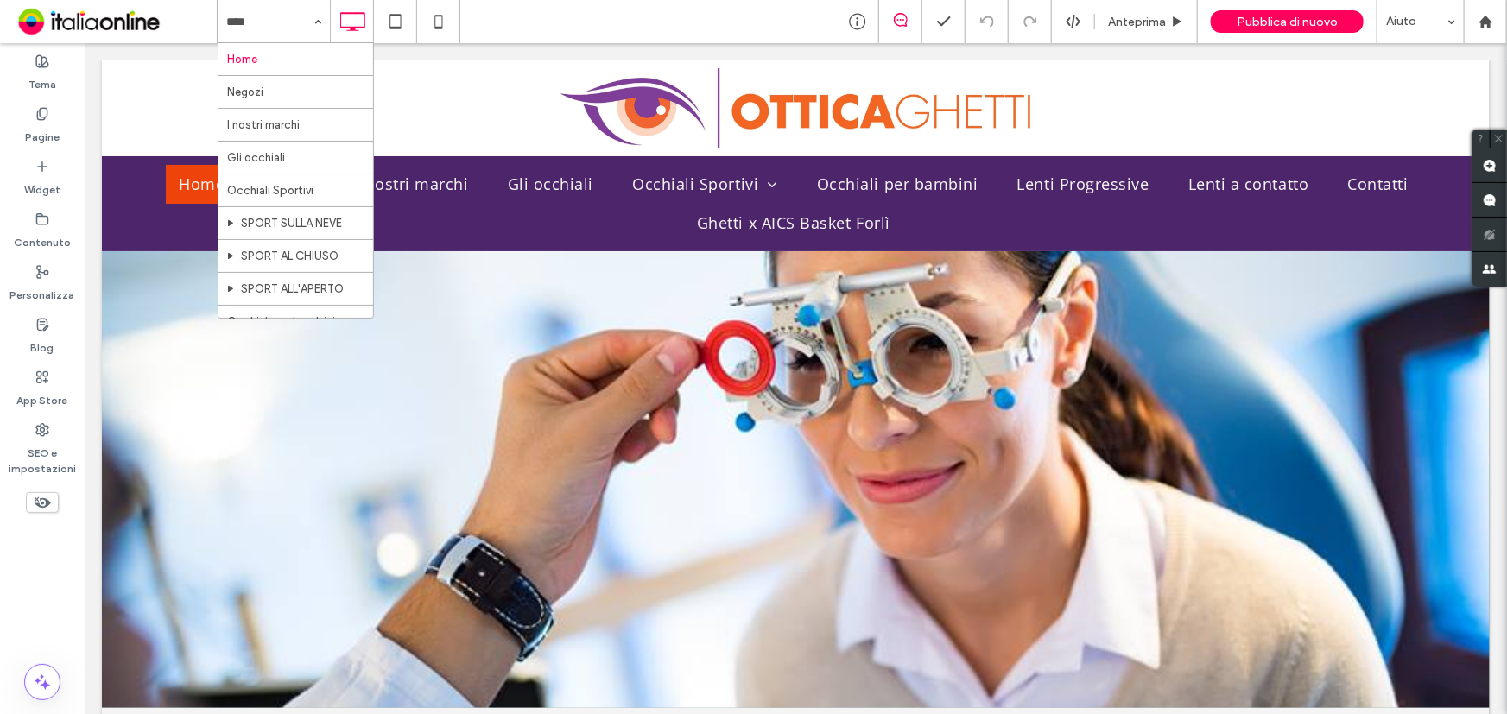
drag, startPoint x: 0, startPoint y: 0, endPoint x: 310, endPoint y: 114, distance: 330.2
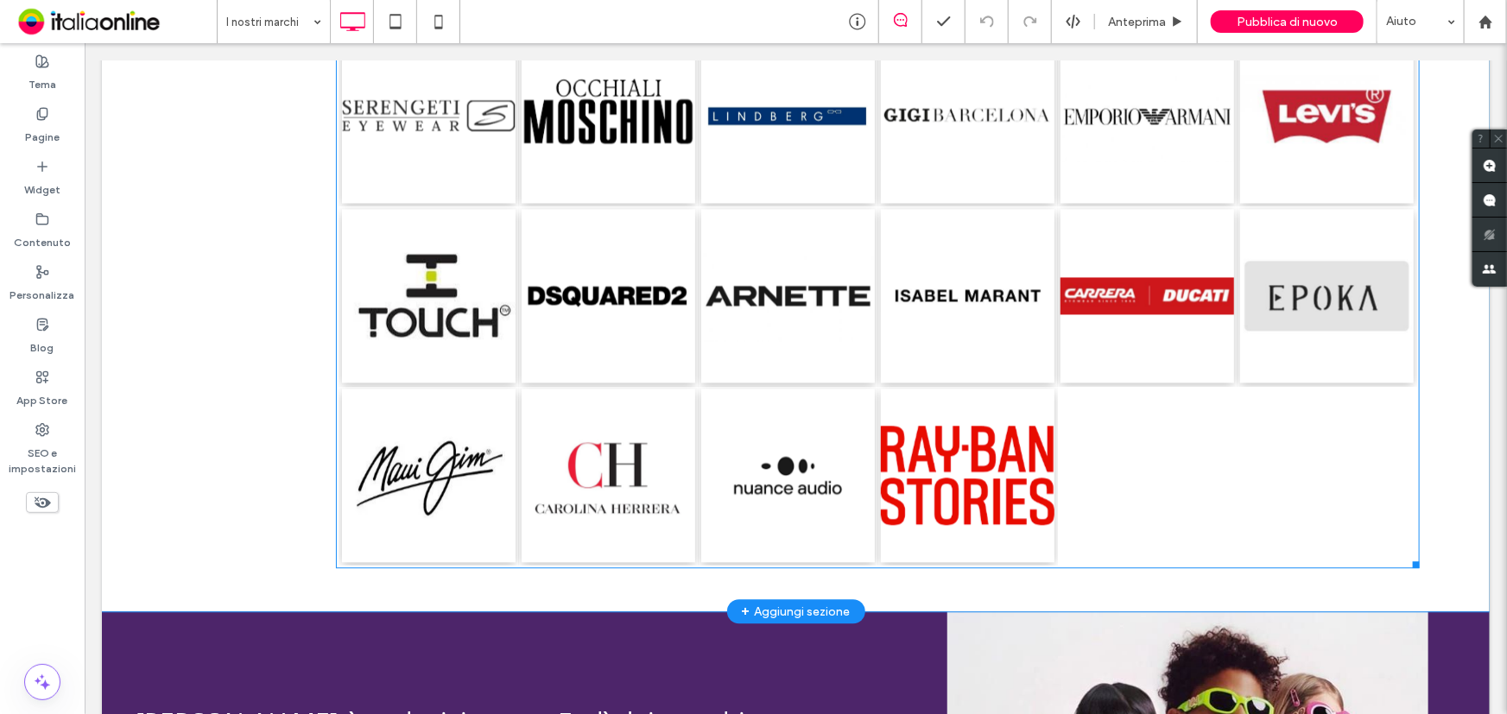
scroll to position [1883, 0]
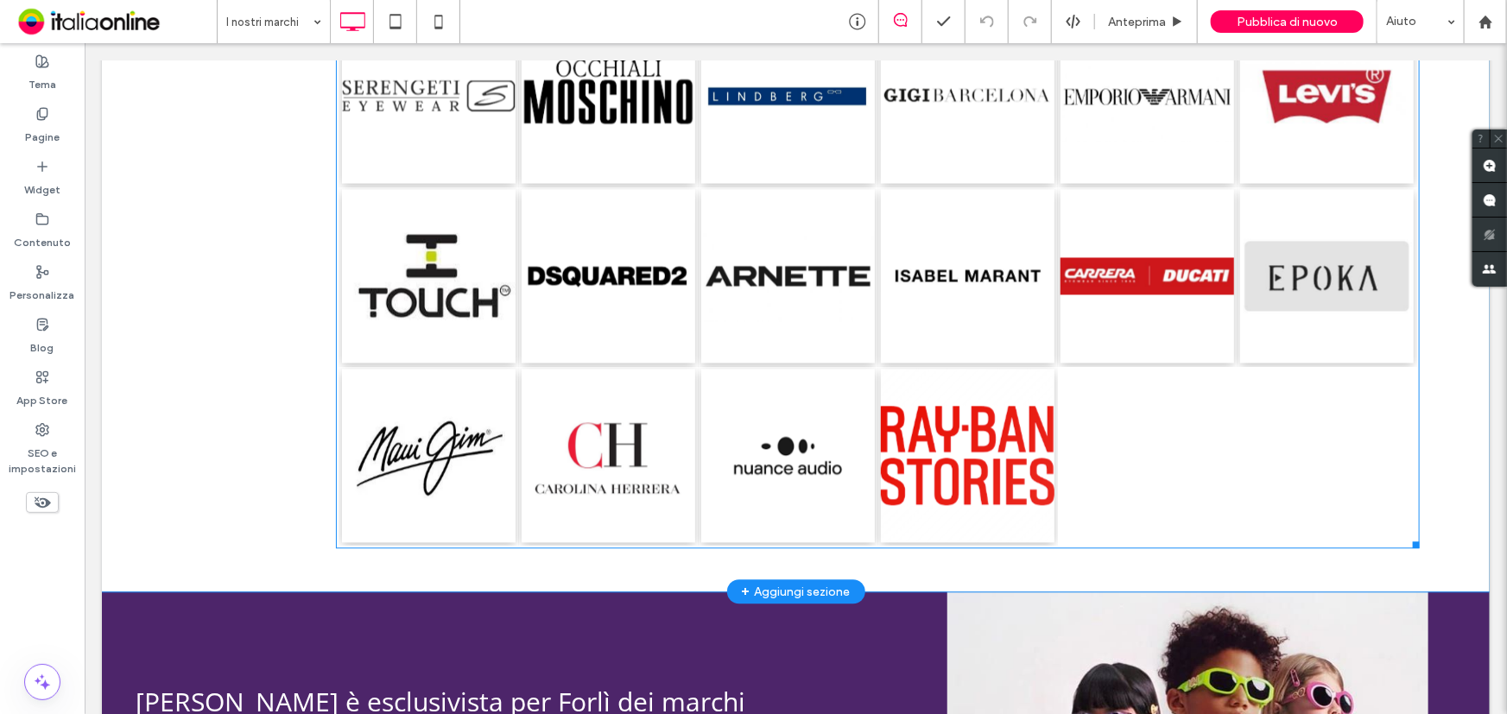
click at [959, 452] on link at bounding box center [967, 455] width 174 height 174
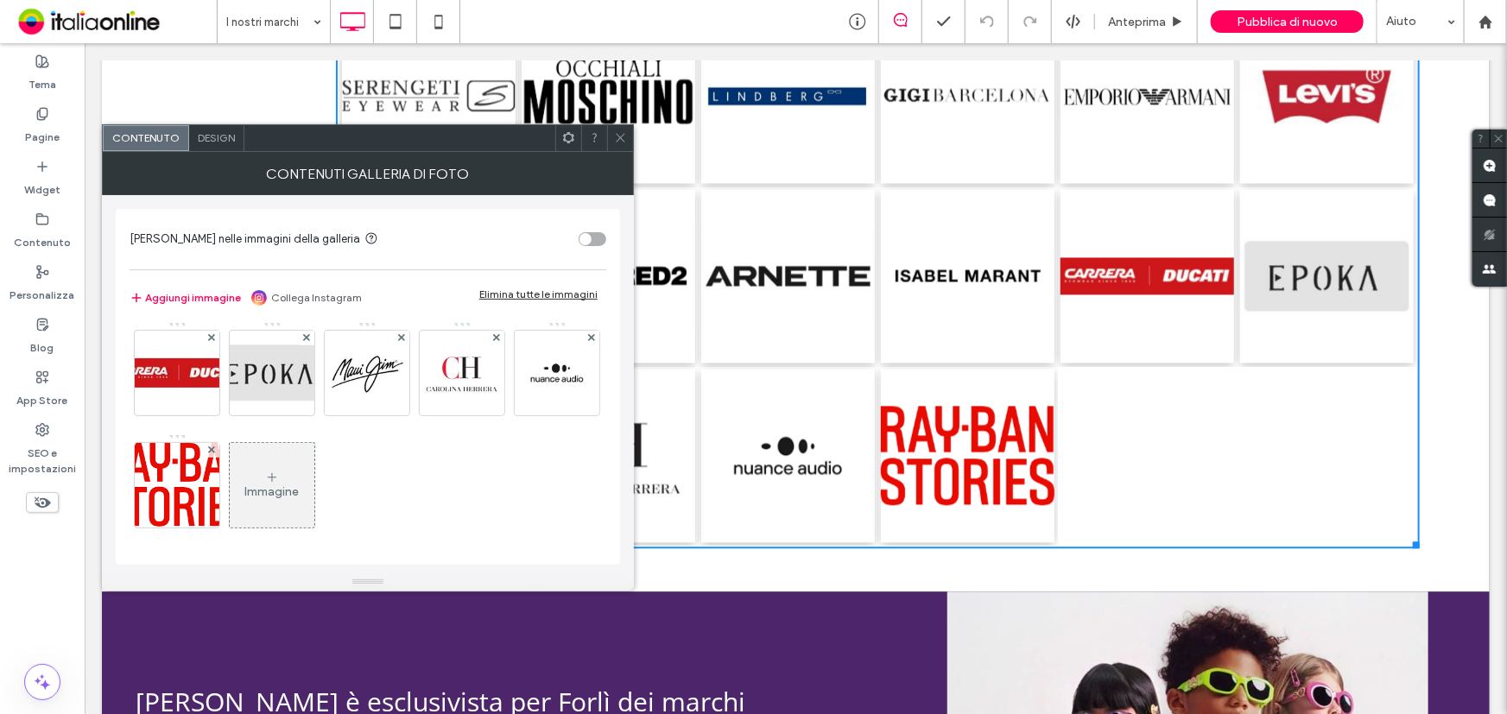
scroll to position [1124, 0]
click at [251, 501] on img at bounding box center [178, 485] width 148 height 85
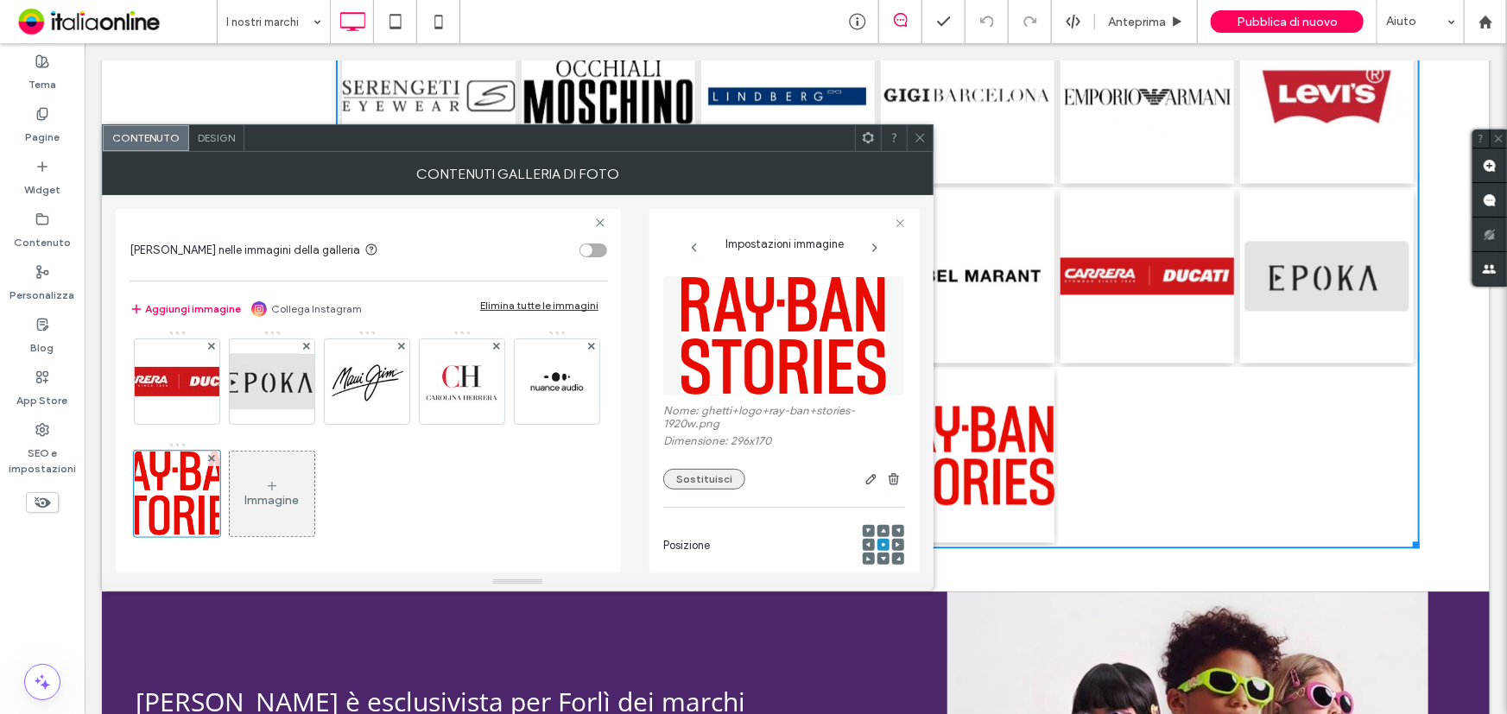
click at [697, 484] on button "Sostituisci" at bounding box center [704, 479] width 82 height 21
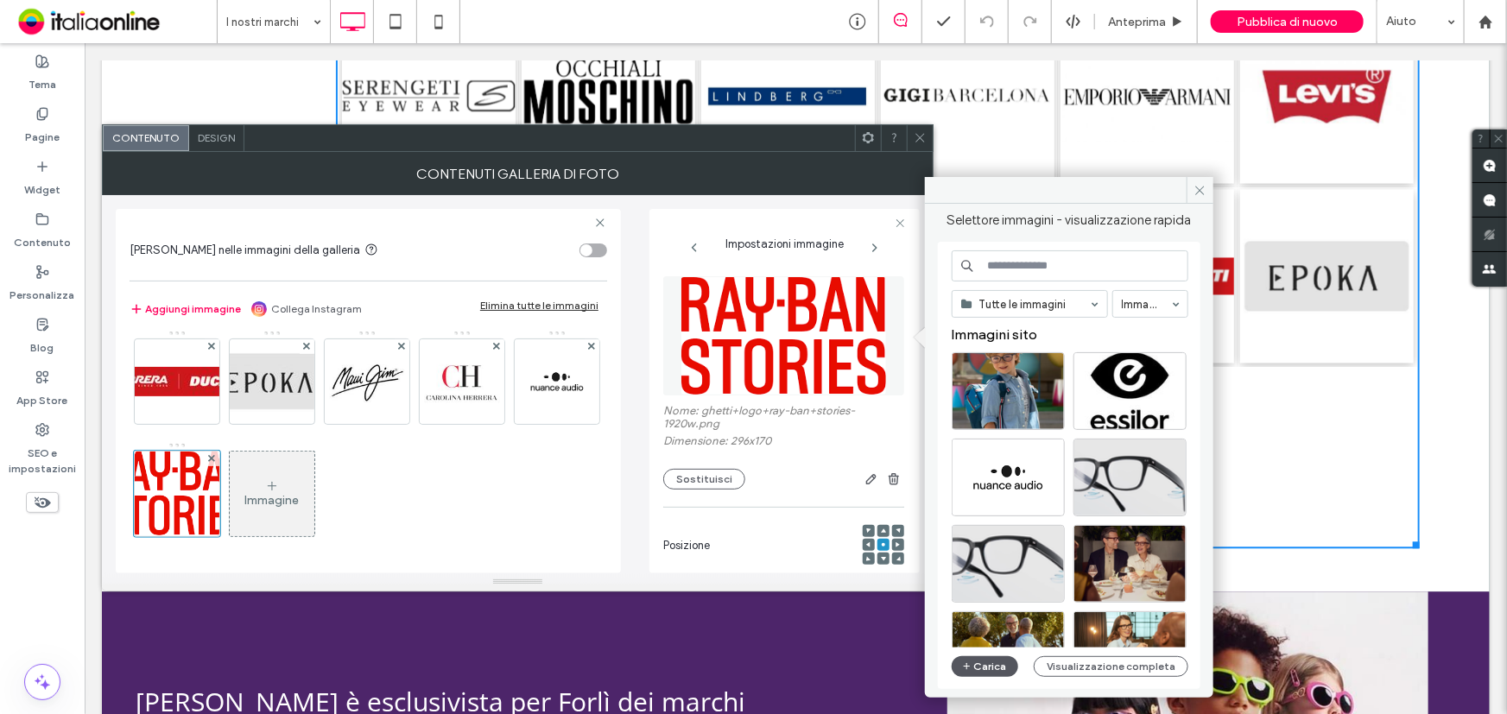
click at [984, 659] on button "Carica" at bounding box center [984, 666] width 67 height 21
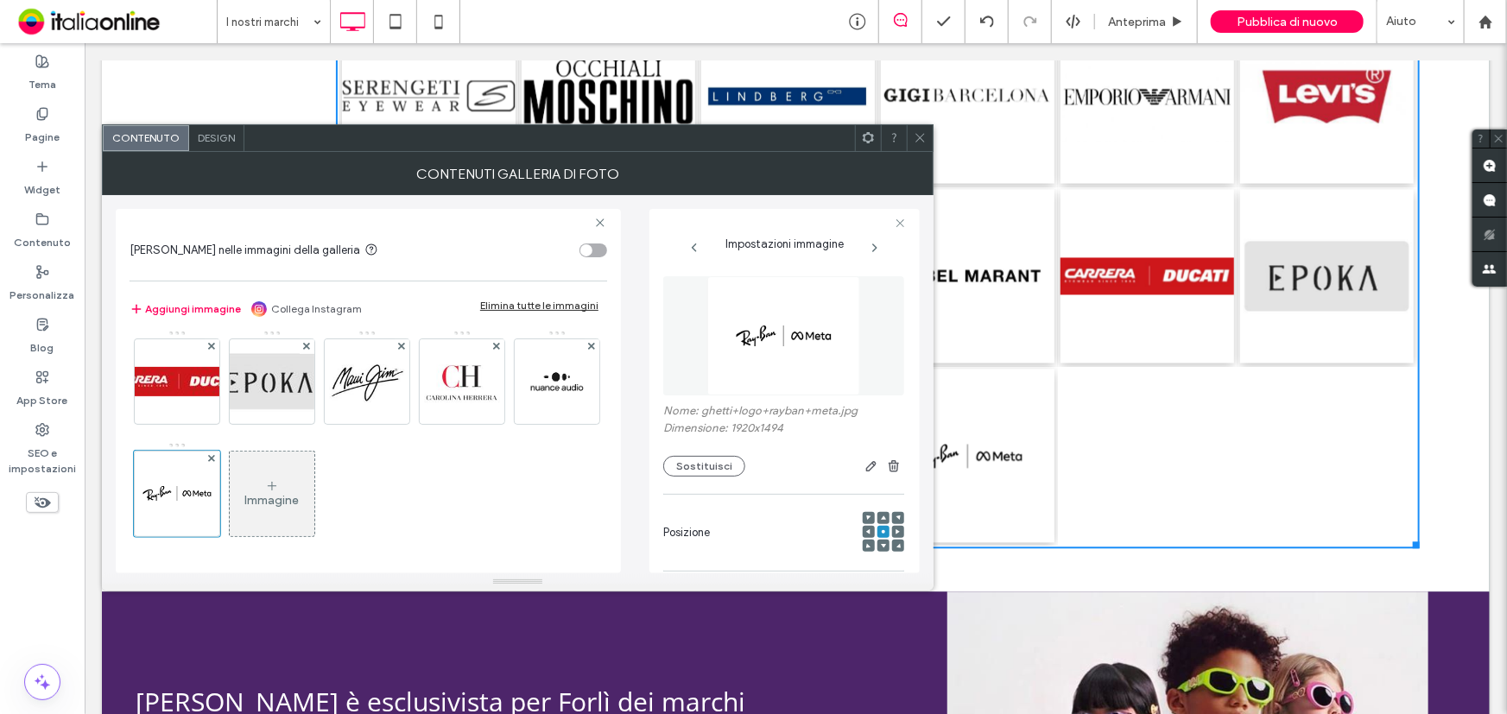
click at [279, 487] on icon at bounding box center [272, 486] width 14 height 14
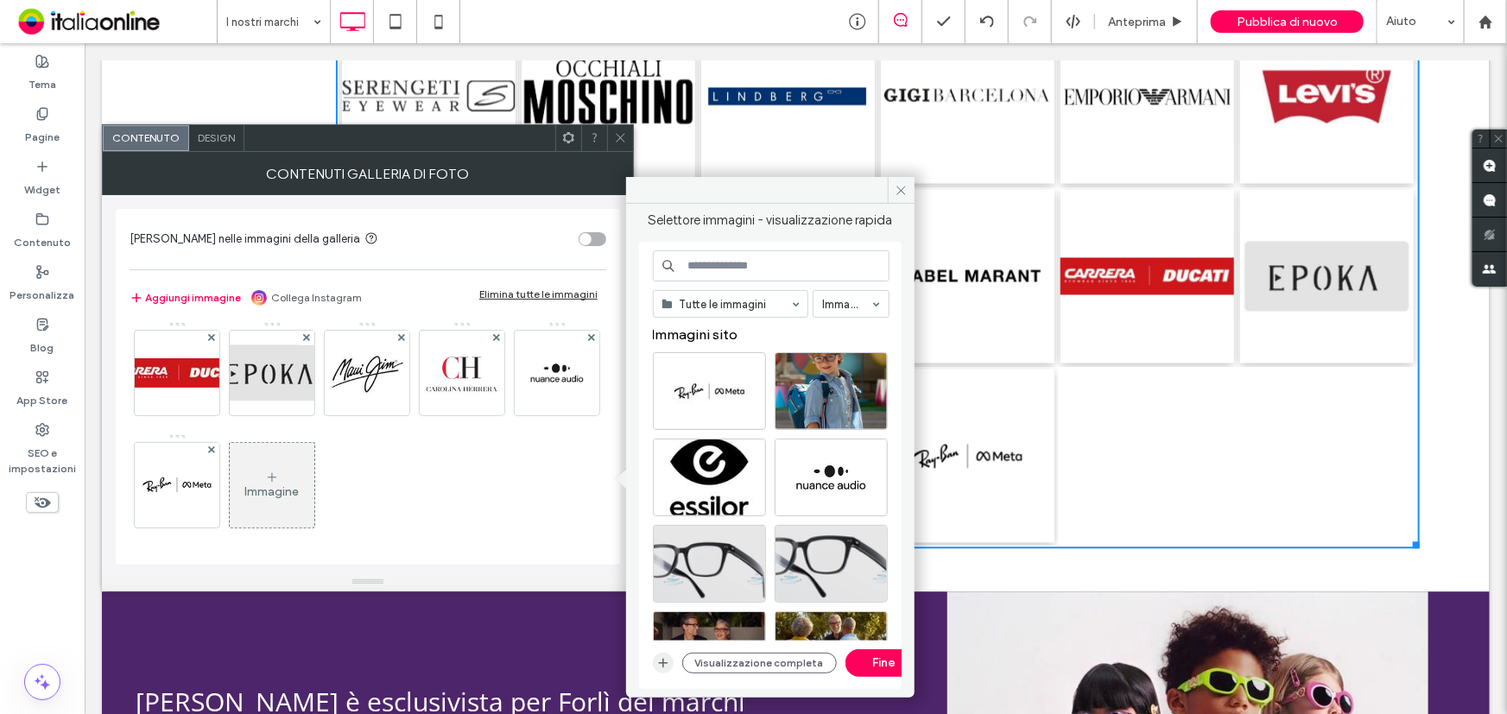
click at [660, 659] on icon "button" at bounding box center [663, 663] width 14 height 14
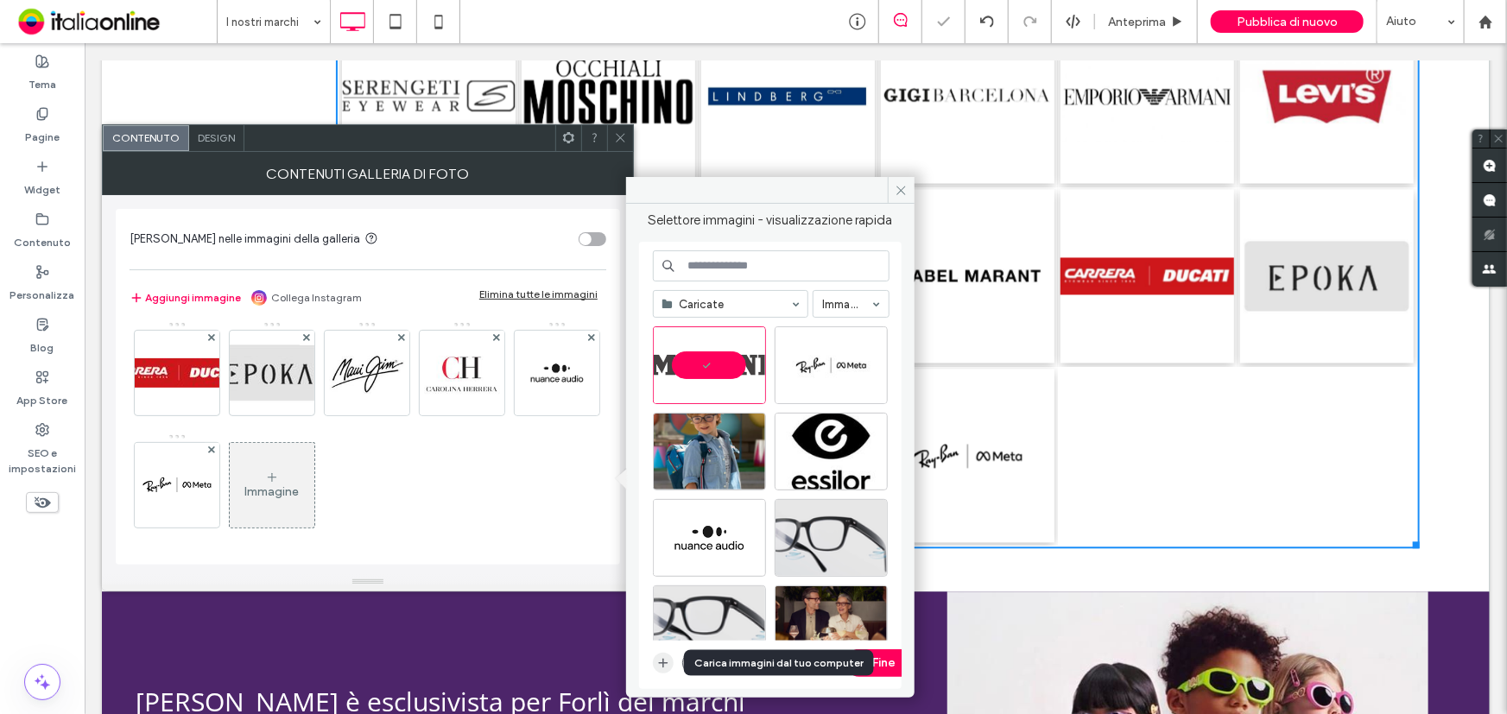
click at [659, 665] on icon "button" at bounding box center [663, 663] width 14 height 14
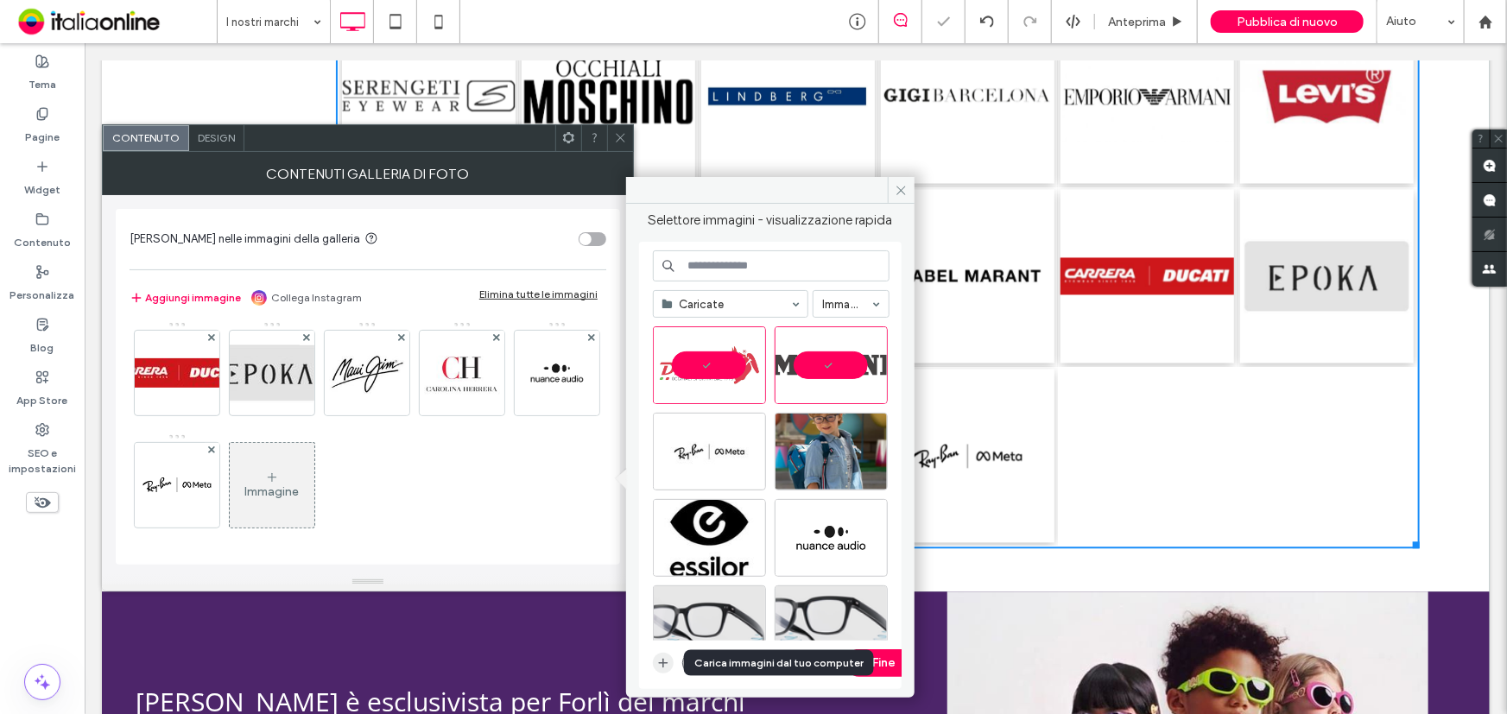
click at [666, 658] on span "button" at bounding box center [663, 663] width 21 height 21
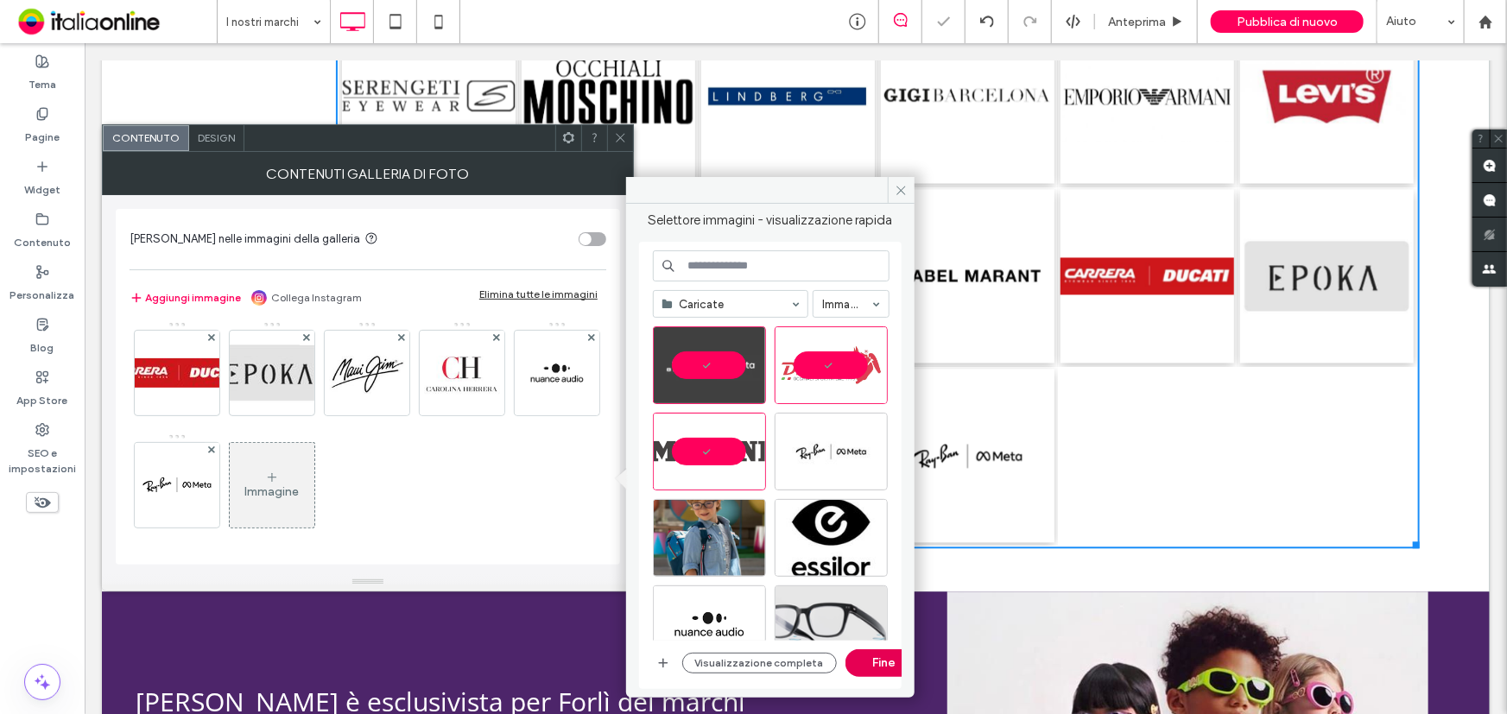
click at [873, 662] on button "Fine" at bounding box center [884, 663] width 78 height 28
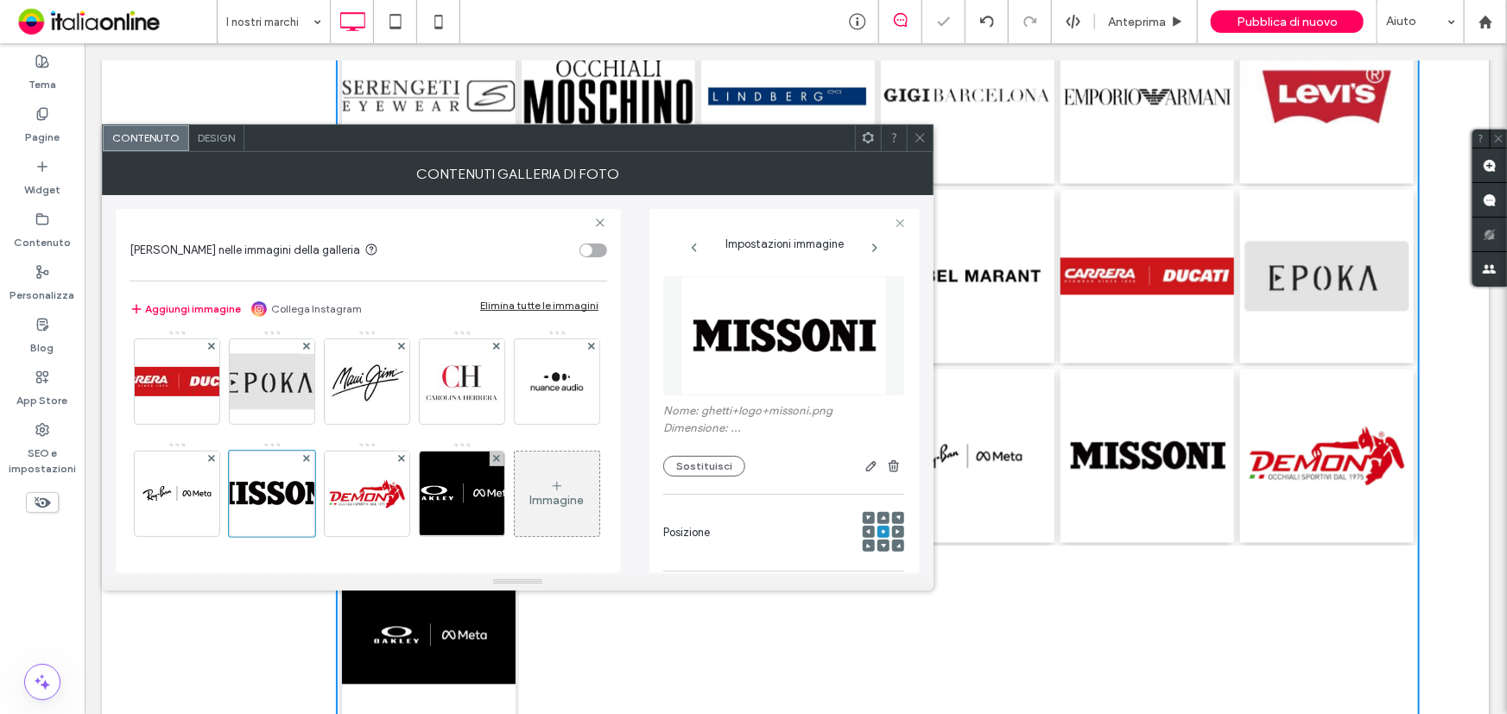
scroll to position [2064, 0]
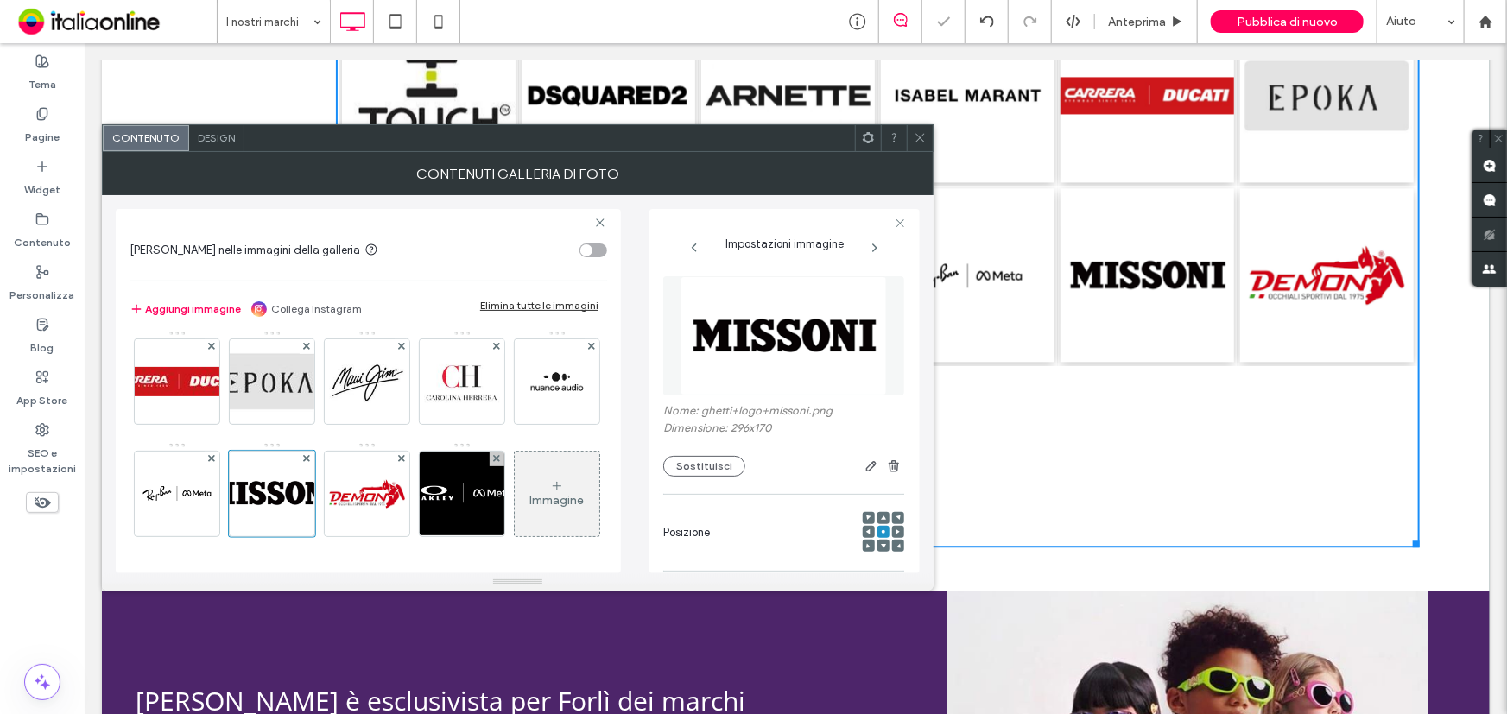
click at [921, 137] on icon at bounding box center [919, 137] width 13 height 13
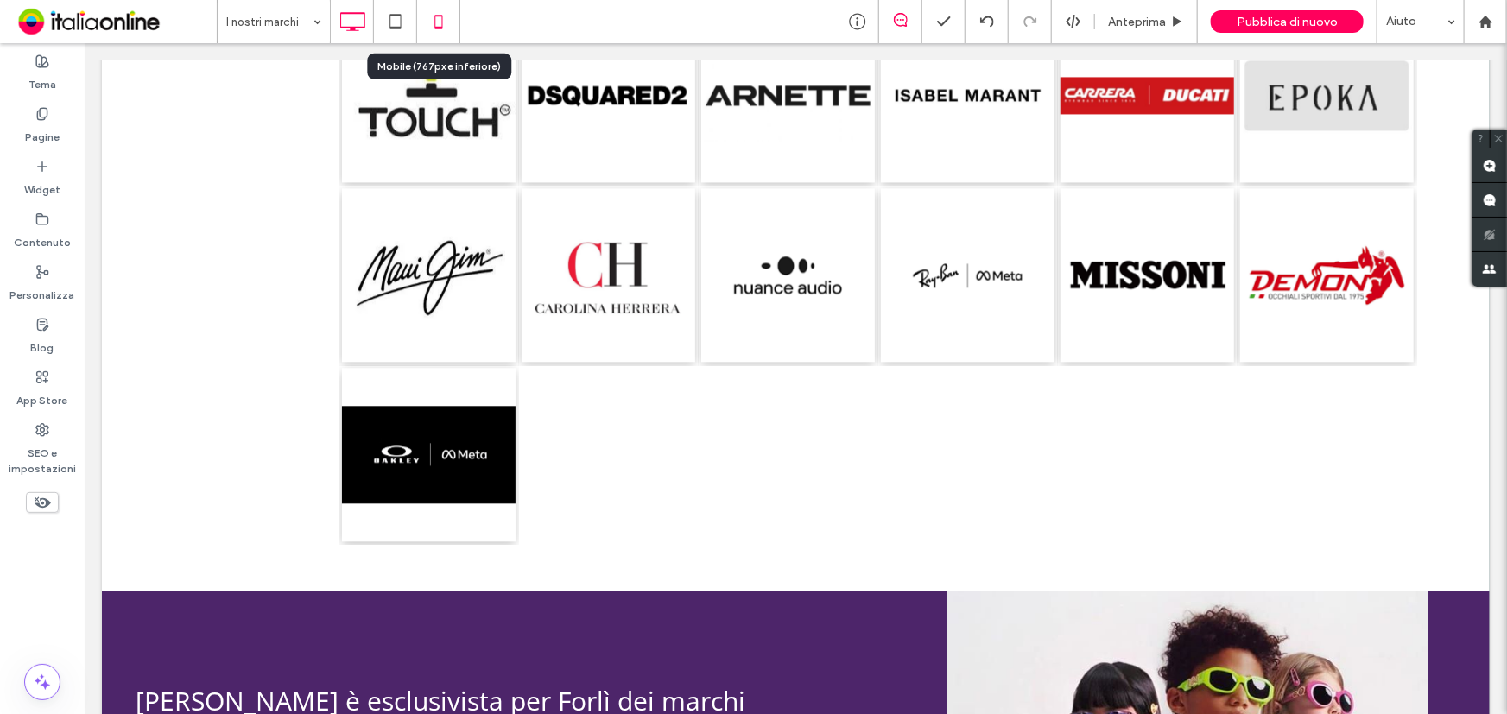
click at [432, 17] on icon at bounding box center [438, 21] width 35 height 35
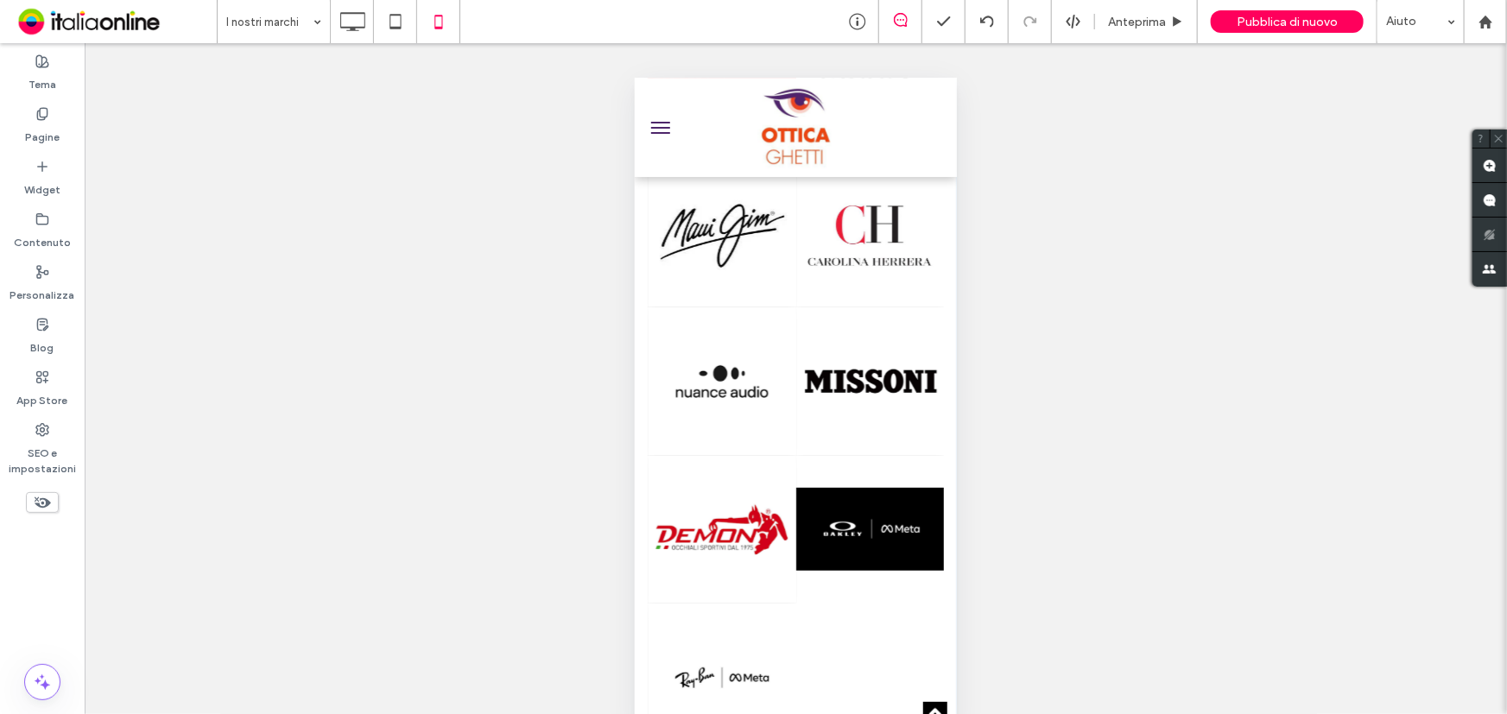
scroll to position [3924, 0]
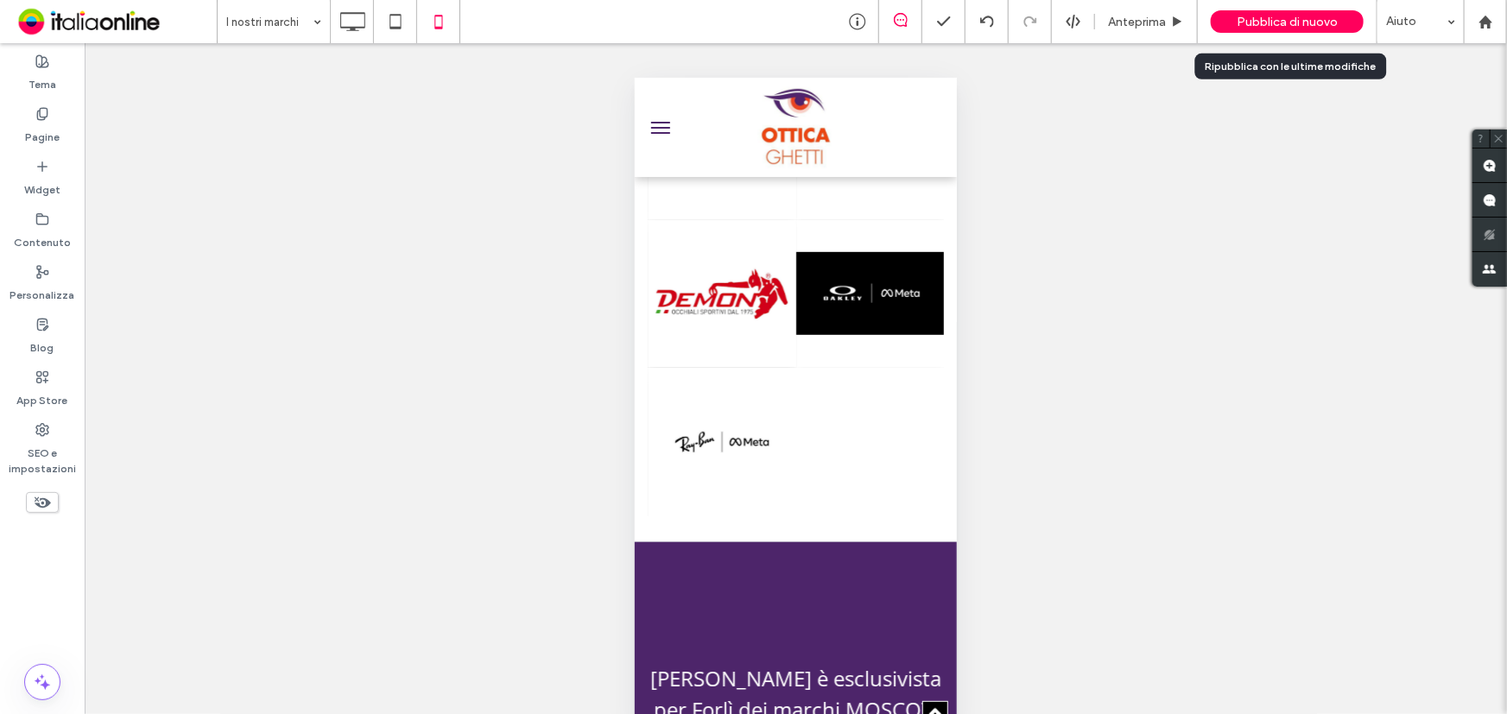
click at [1255, 13] on div "Pubblica di nuovo" at bounding box center [1286, 21] width 153 height 22
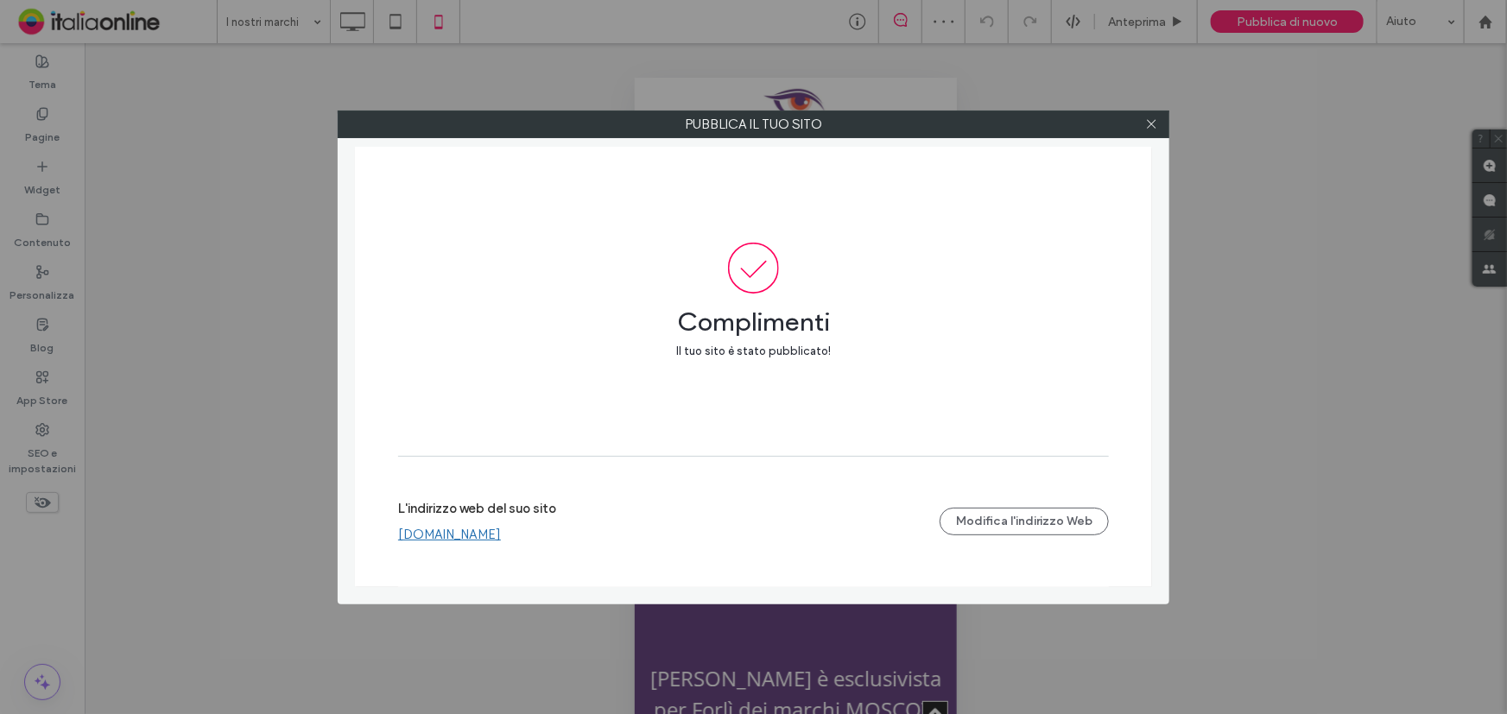
click at [501, 534] on link "www.otticaghetti.com" at bounding box center [449, 535] width 103 height 16
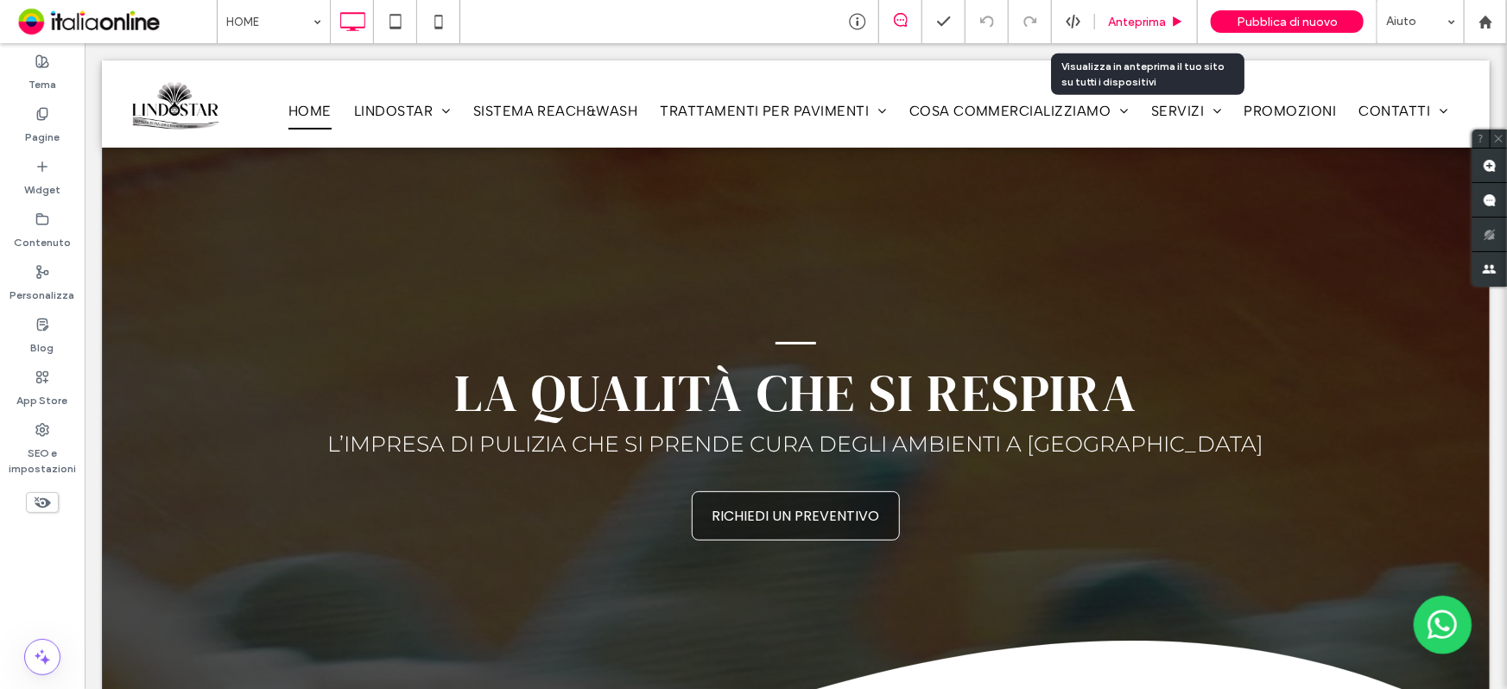
click at [1122, 16] on span "Anteprima" at bounding box center [1137, 22] width 58 height 15
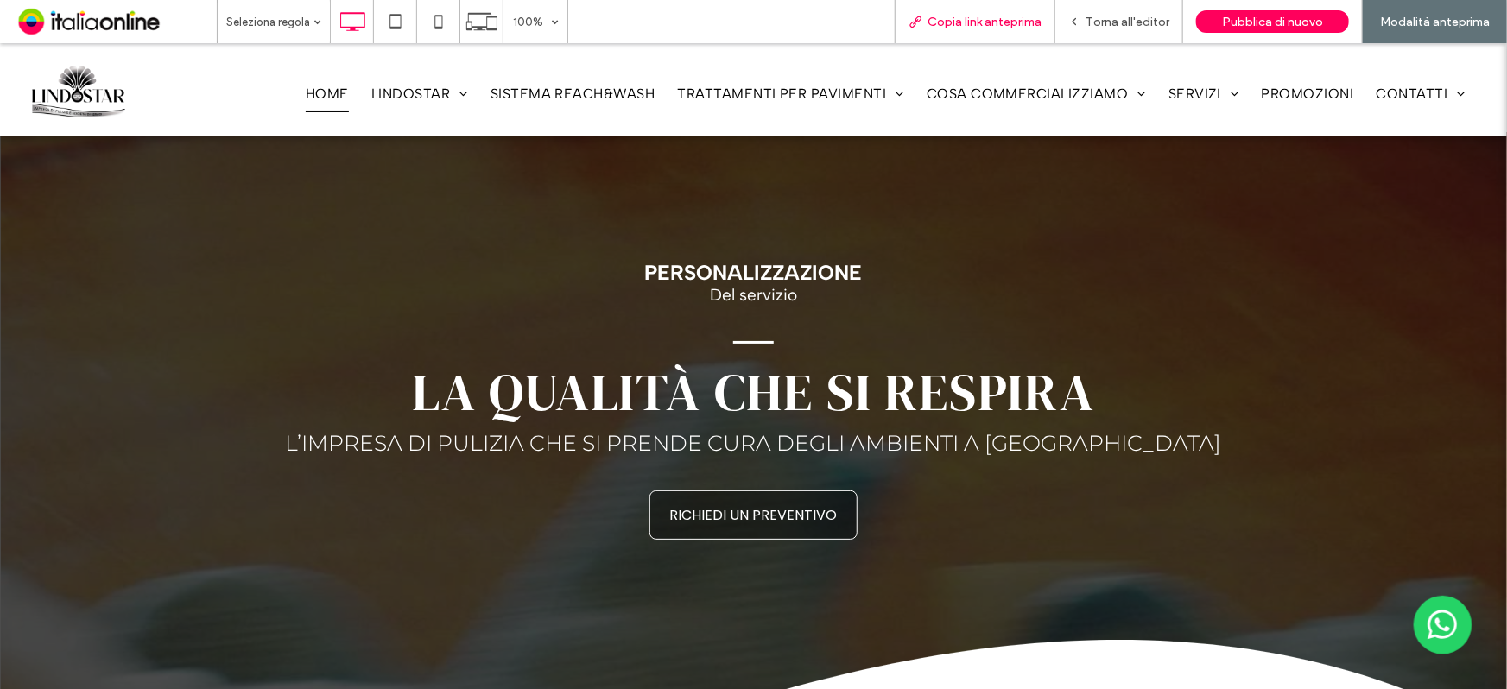
click at [941, 21] on span "Copia link anteprima" at bounding box center [984, 22] width 114 height 15
click at [951, 22] on span "Copia link anteprima" at bounding box center [984, 22] width 114 height 15
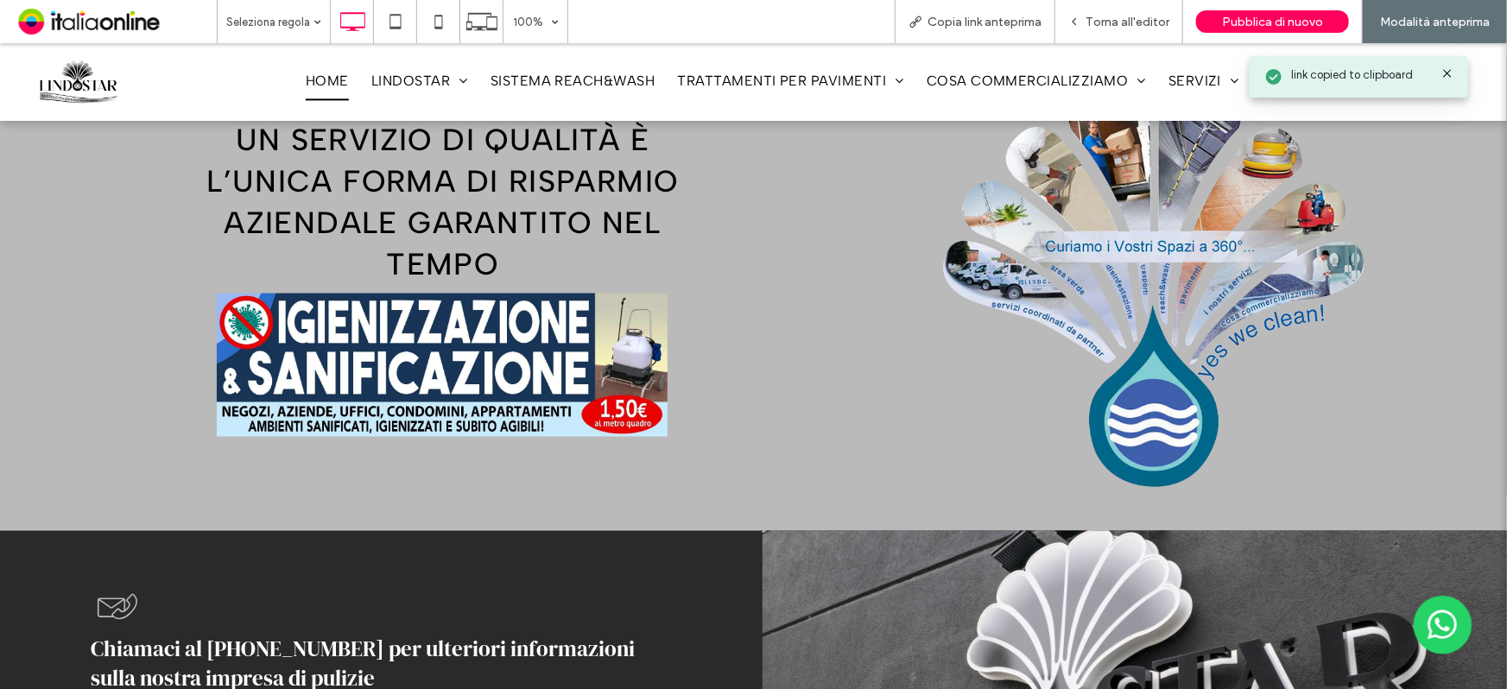
scroll to position [1648, 0]
